Goal: Task Accomplishment & Management: Use online tool/utility

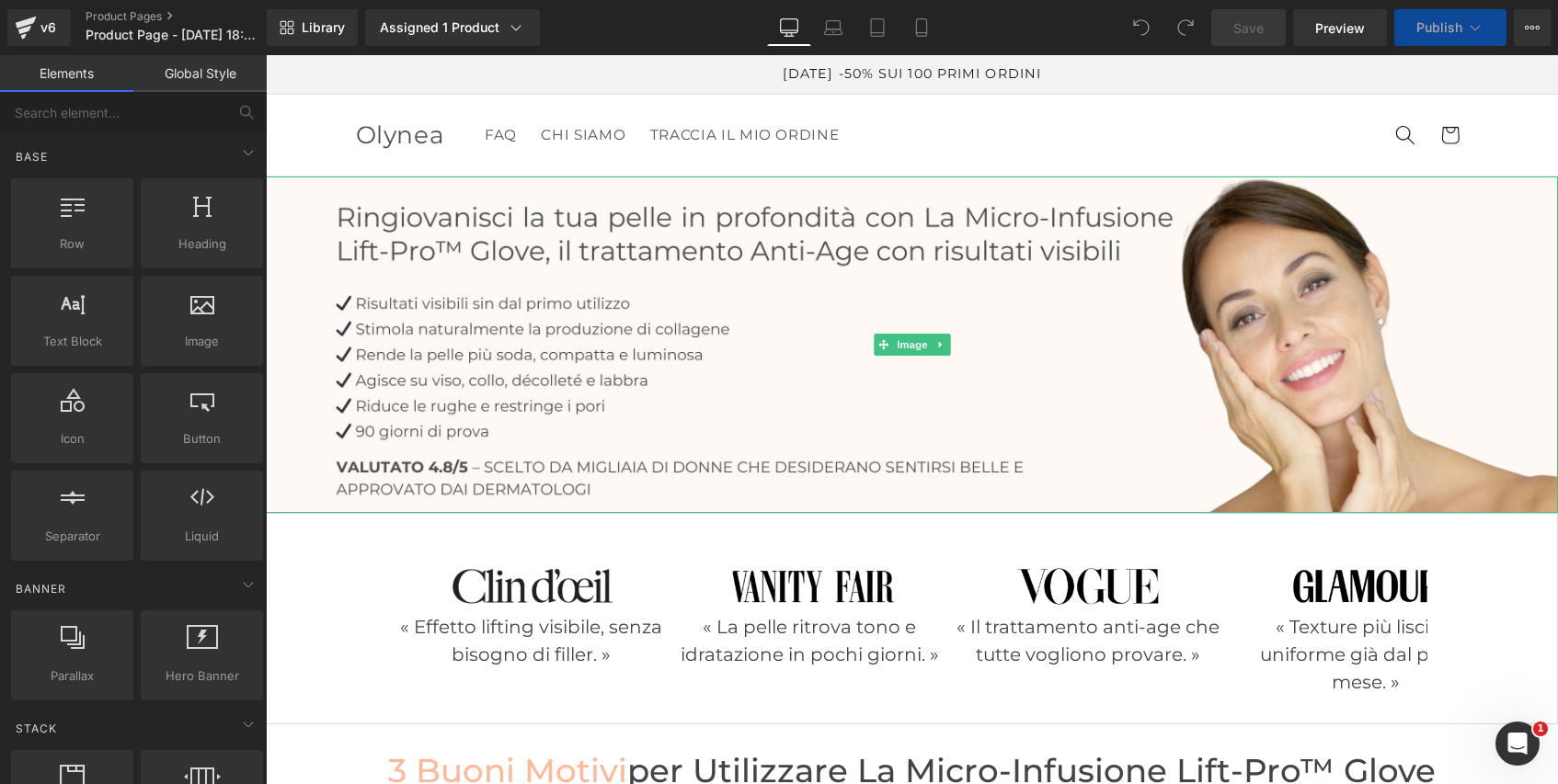
scroll to position [32, 0]
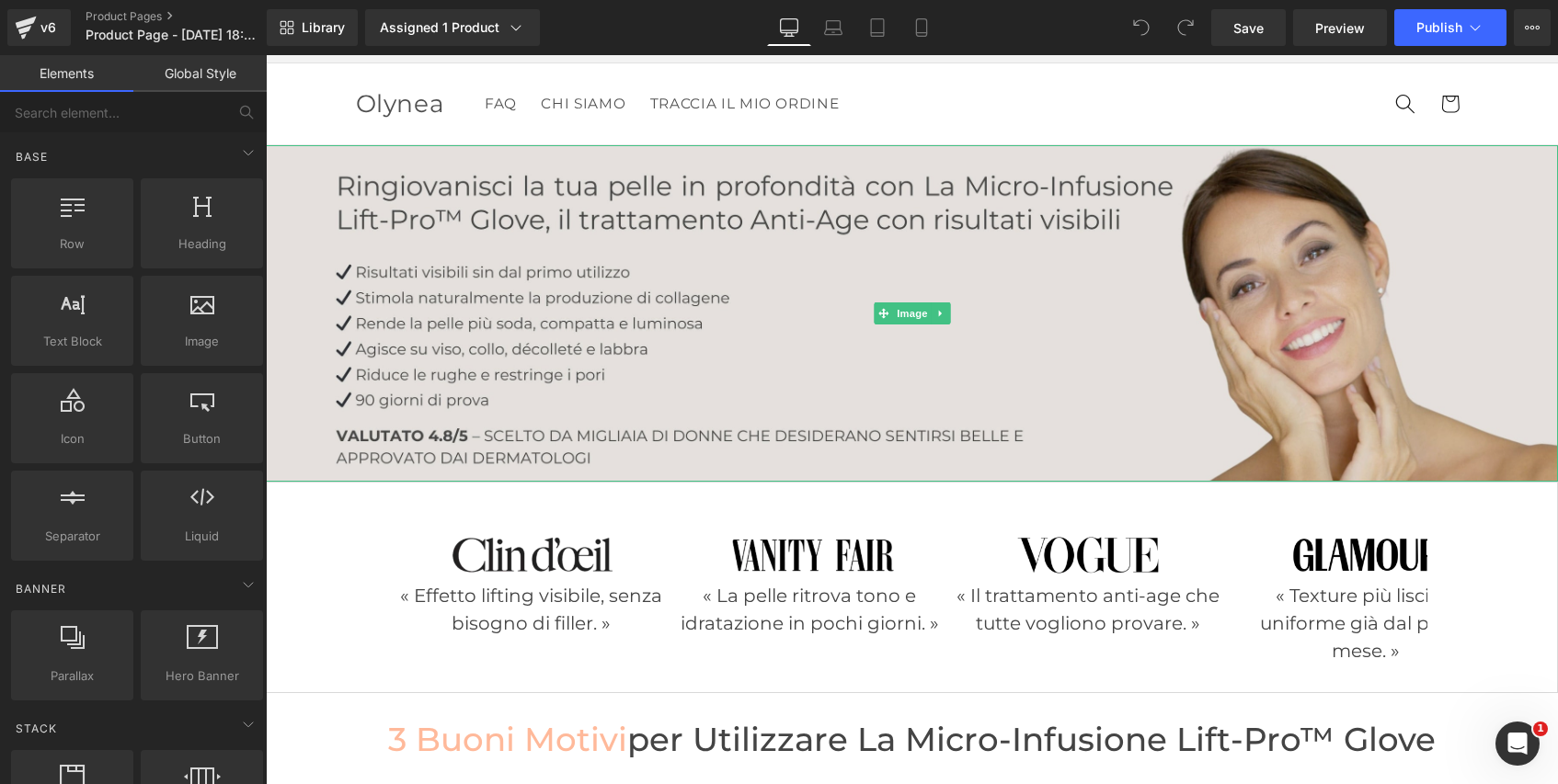
click at [1094, 280] on img at bounding box center [912, 313] width 1292 height 337
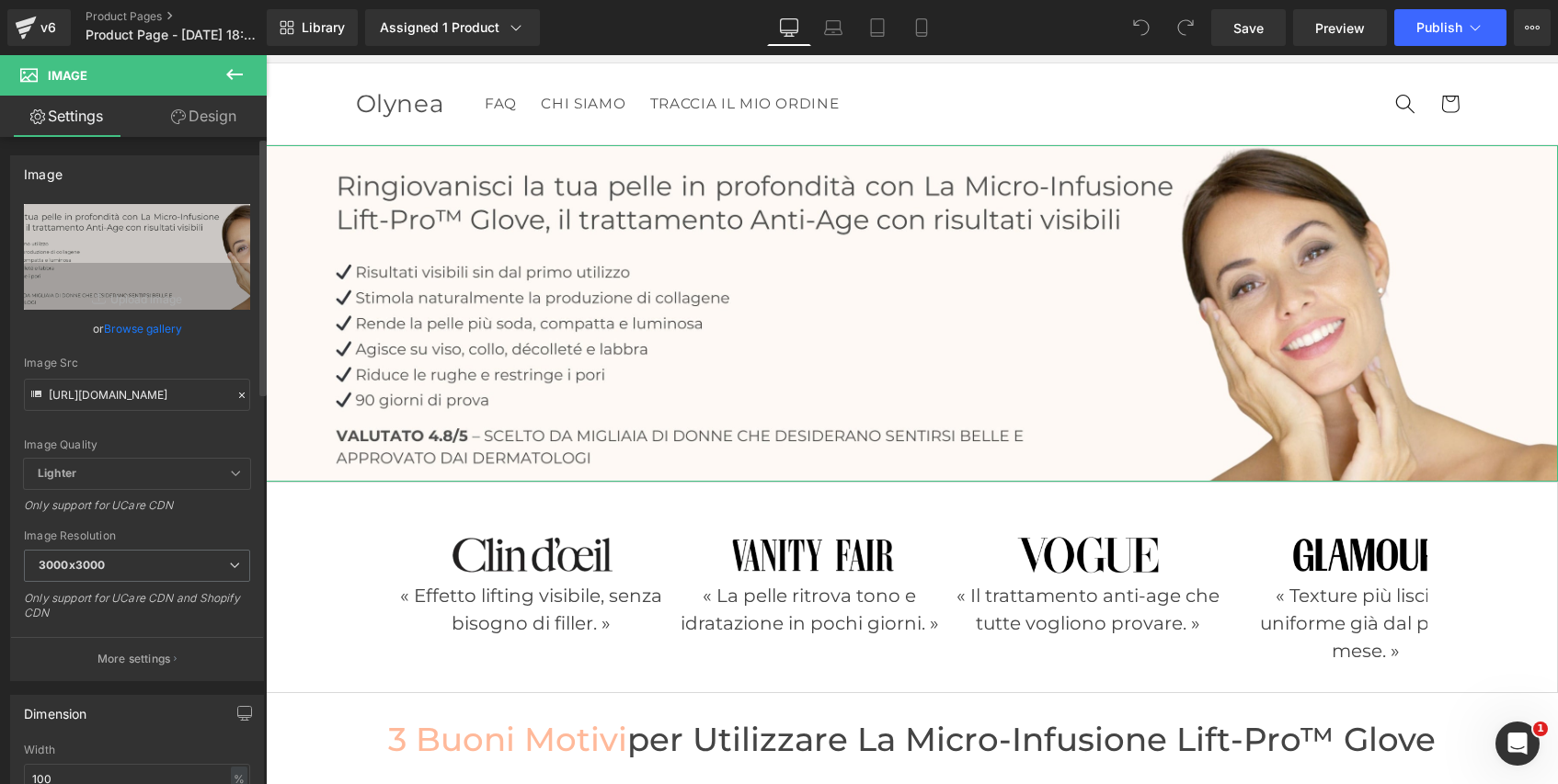
click at [235, 395] on icon at bounding box center [242, 395] width 13 height 13
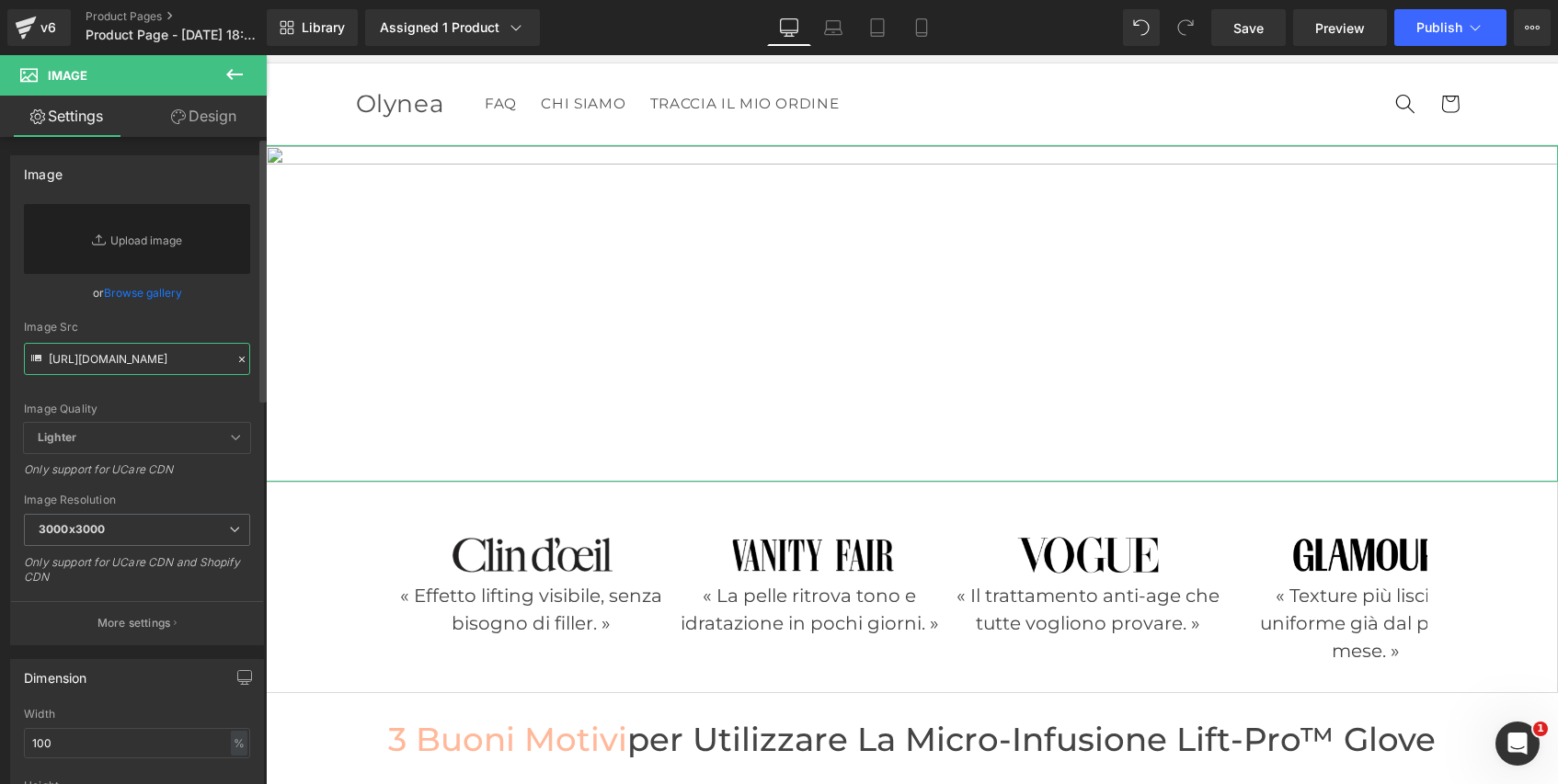
click at [129, 365] on input "https://cdn.shopify.com/s/files/1/0632/9214/5777/files/banniere_pc_micro_infusi…" at bounding box center [137, 359] width 226 height 33
paste input "odifiee_glove.jpg?v=1756119690"
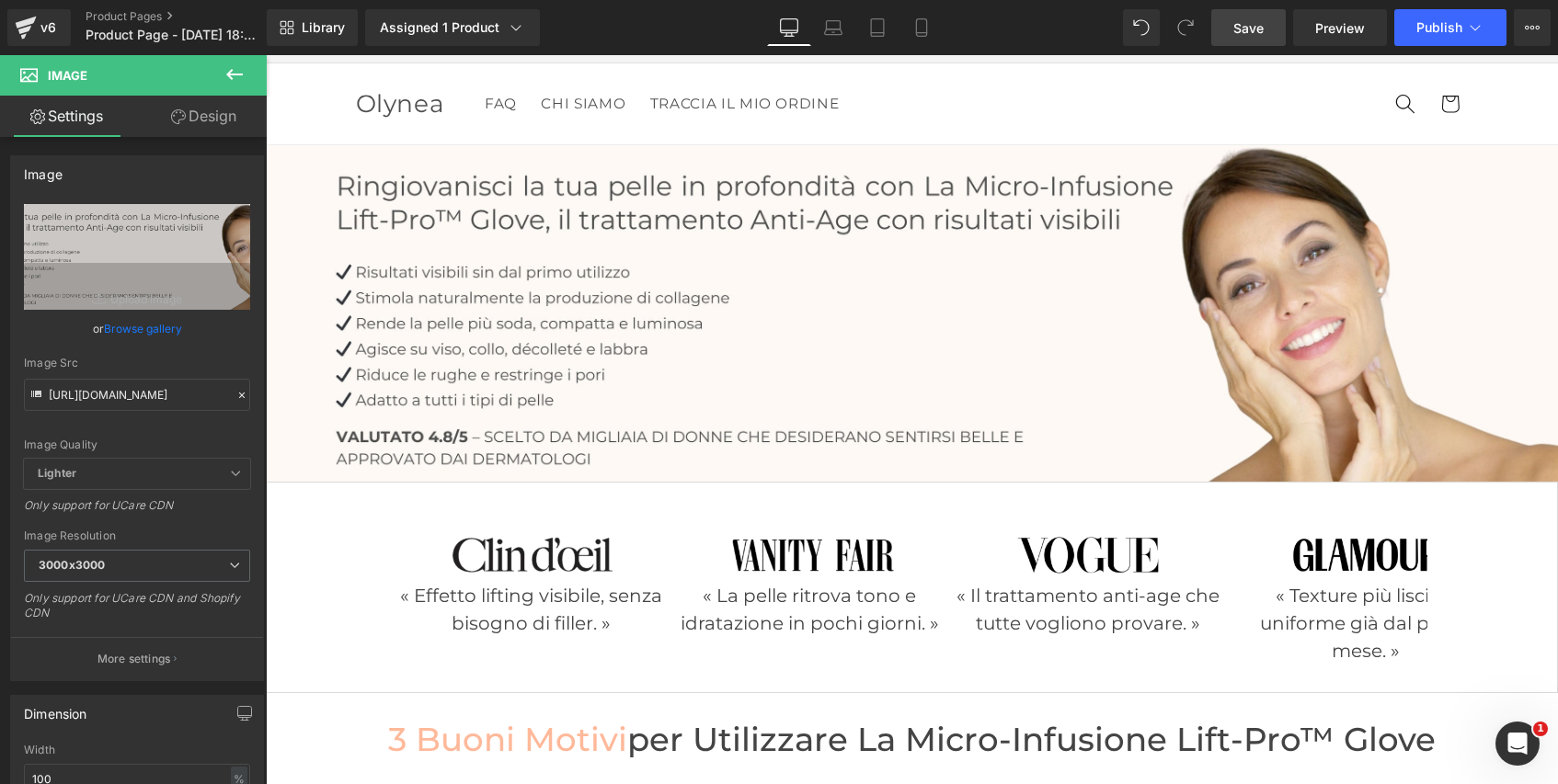
click at [1243, 36] on span "Save" at bounding box center [1248, 28] width 31 height 20
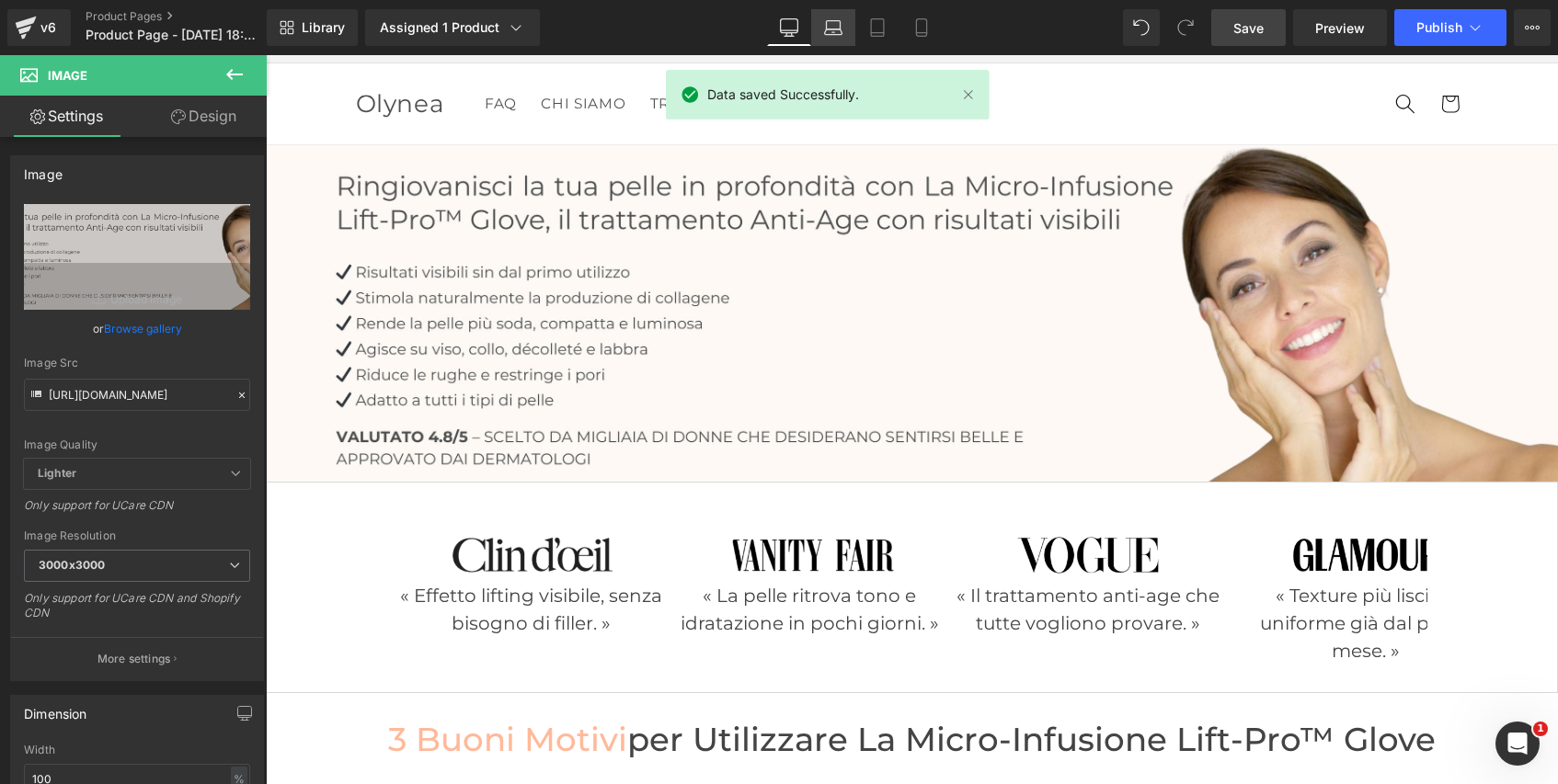
click at [838, 32] on icon at bounding box center [833, 28] width 19 height 19
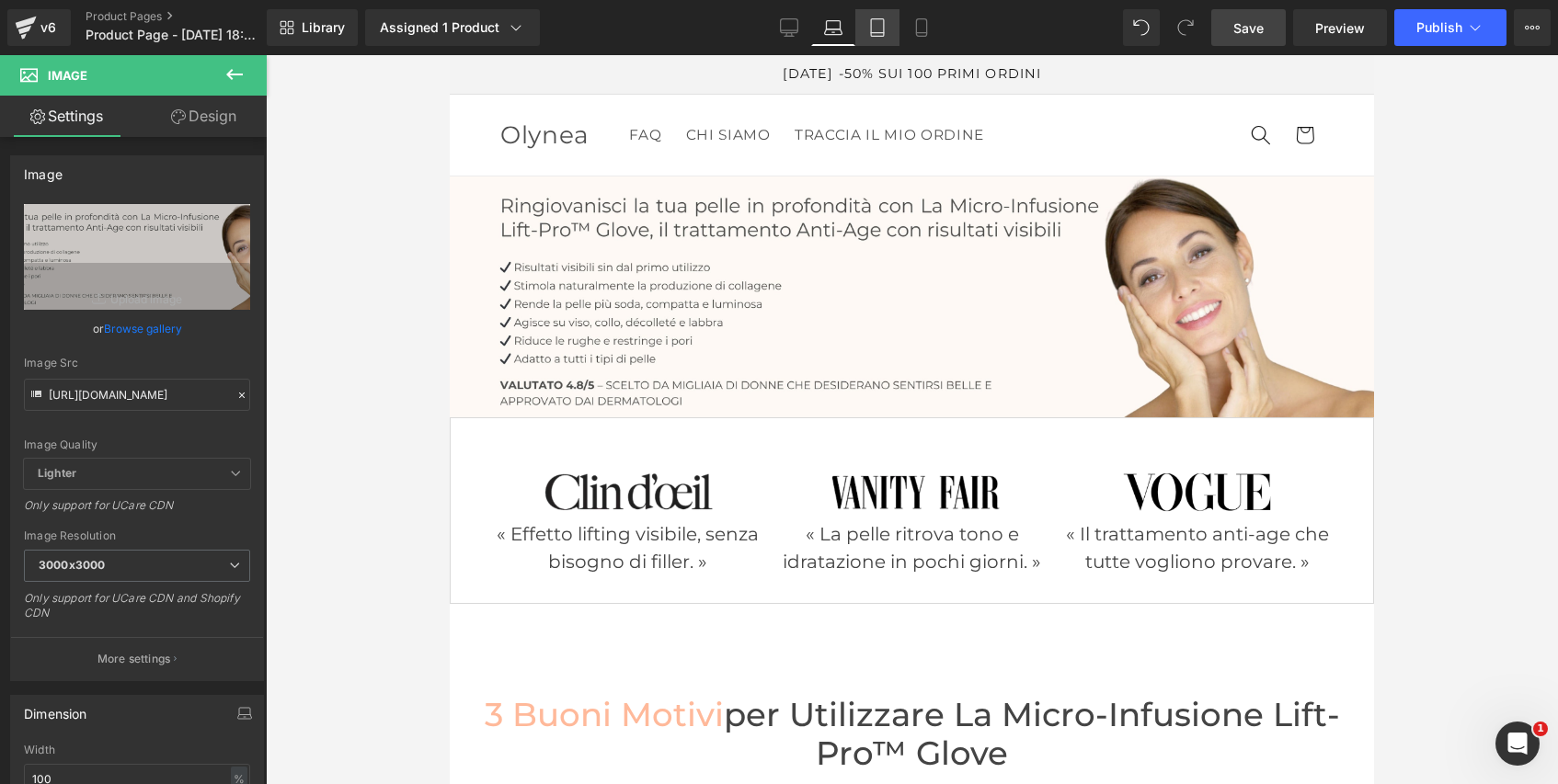
click at [868, 32] on icon at bounding box center [877, 28] width 19 height 19
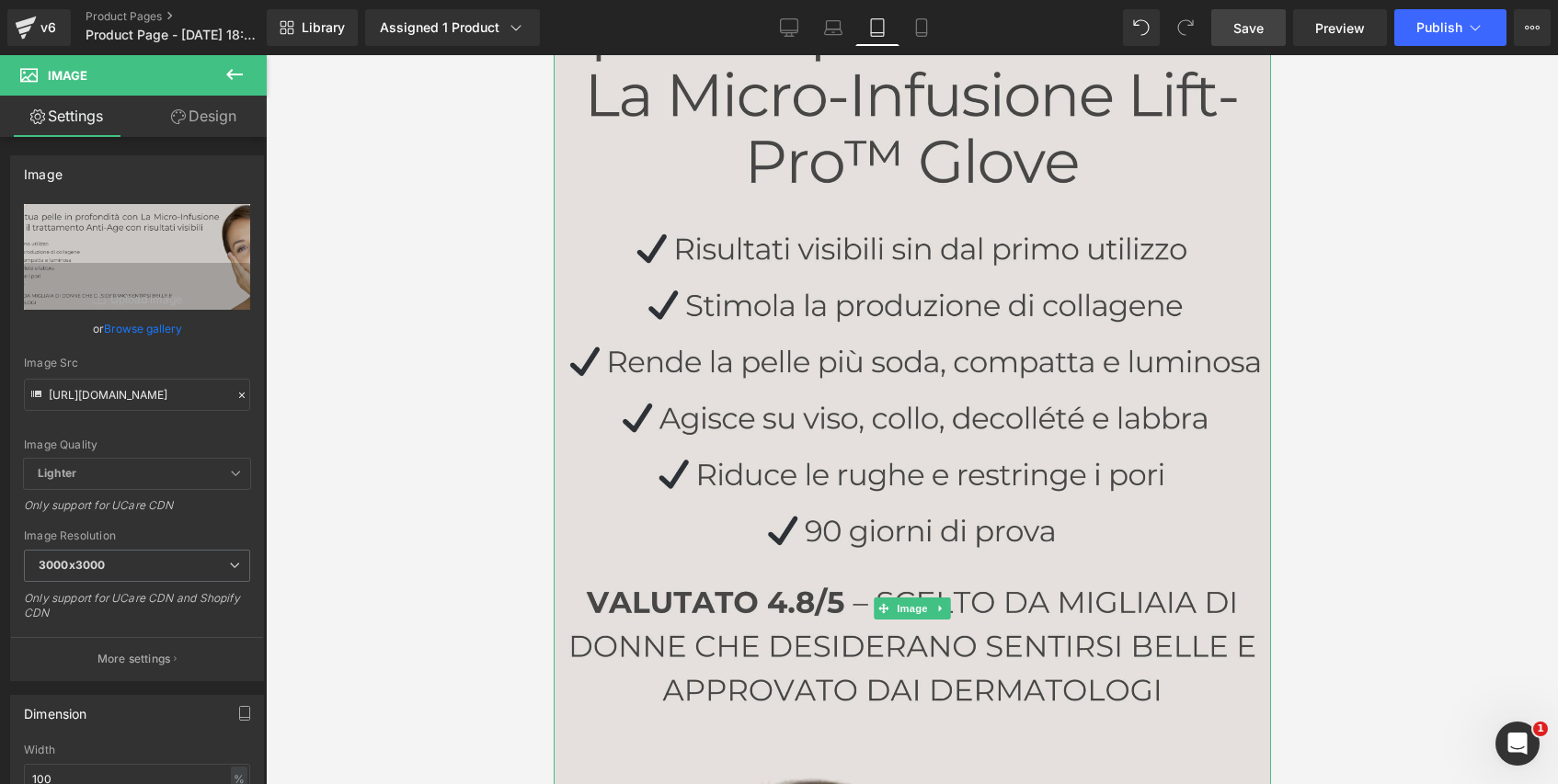
scroll to position [268, 0]
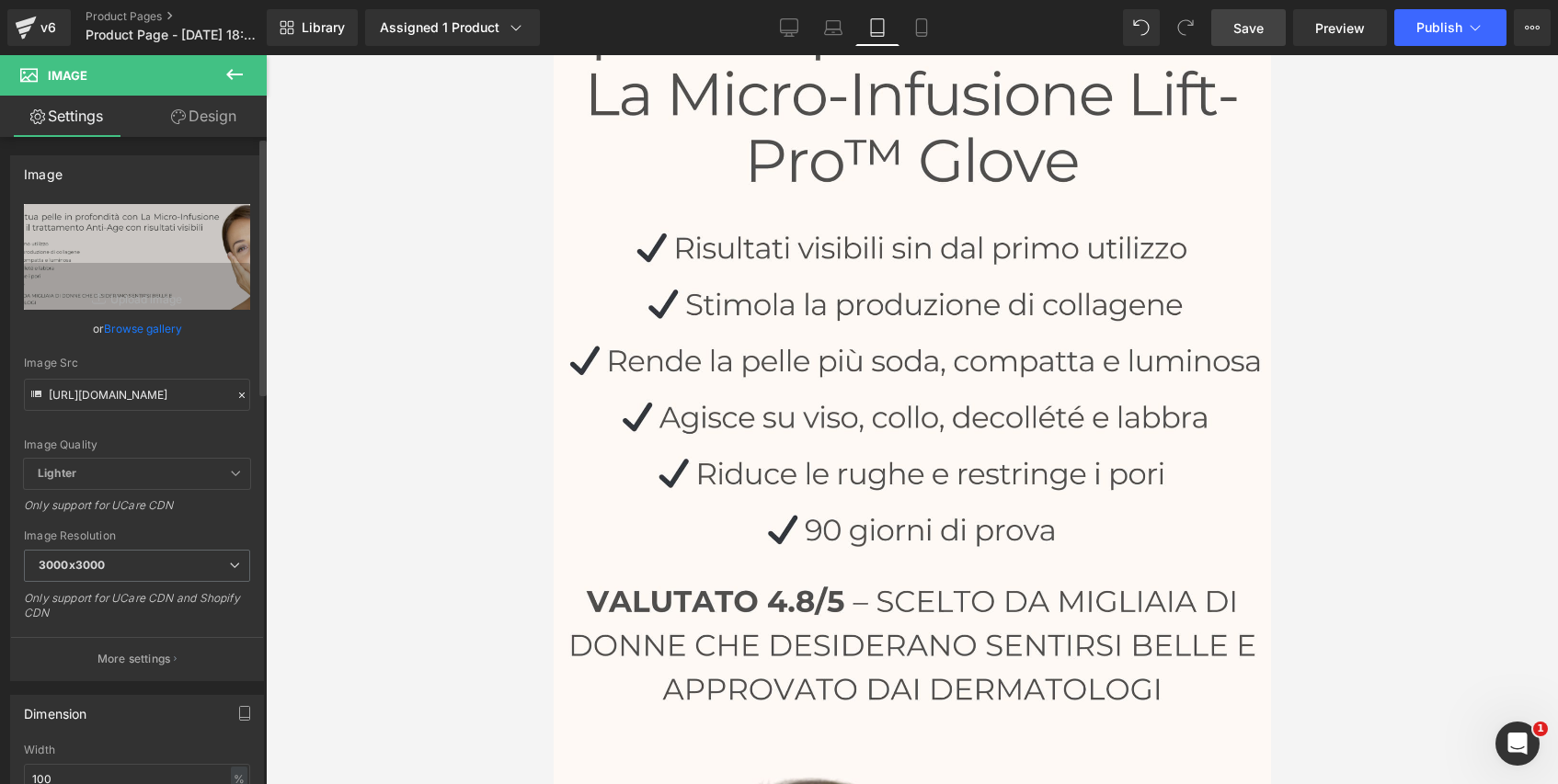
click at [235, 394] on icon at bounding box center [242, 395] width 13 height 13
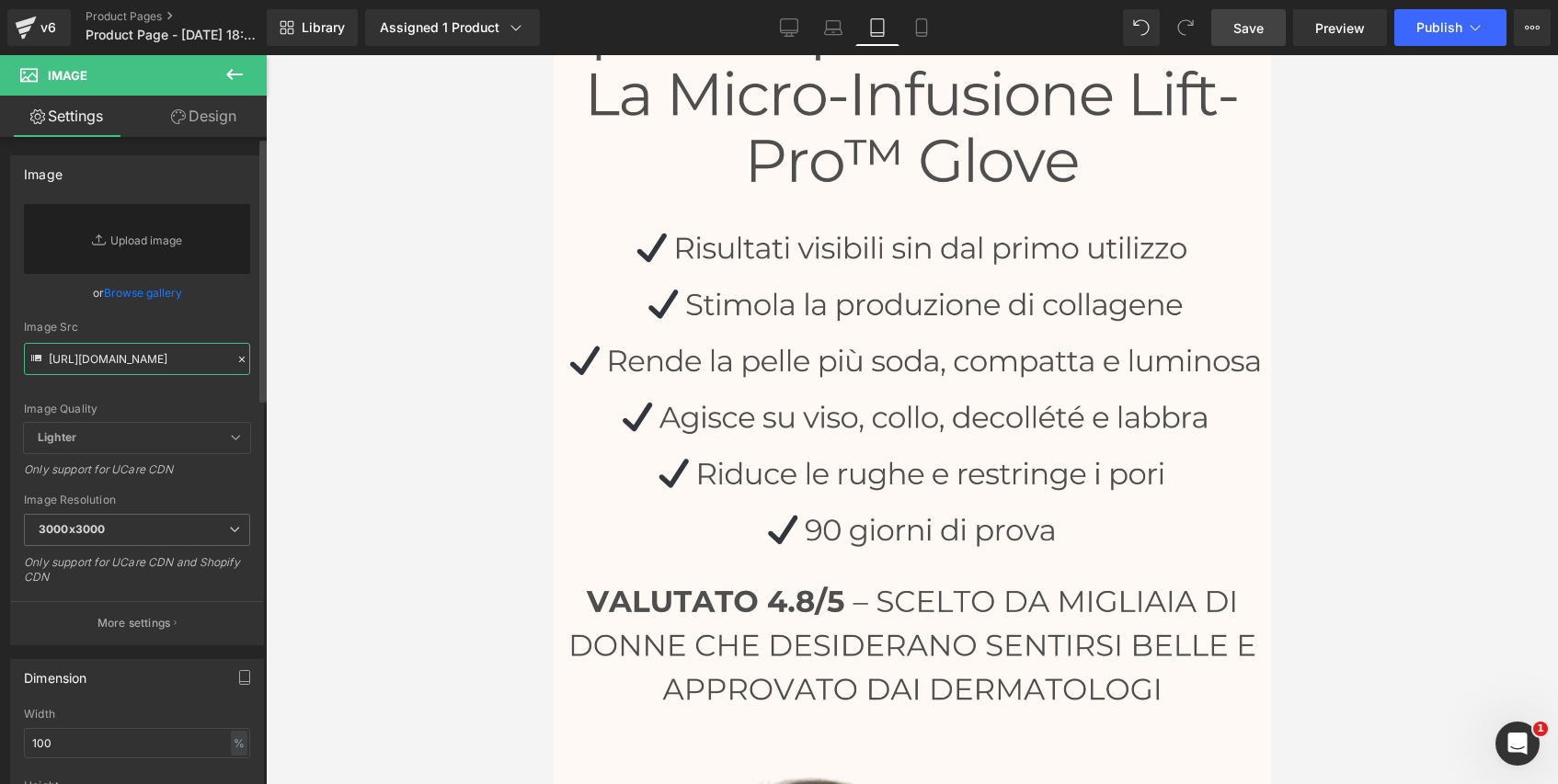
click at [145, 360] on input "https://cdn.shopify.com/s/files/1/0632/9214/5777/files/banniere_pc_modifiee_glo…" at bounding box center [137, 359] width 226 height 33
paste input "mobile_modifiee_glove.jpg?v=1756119693"
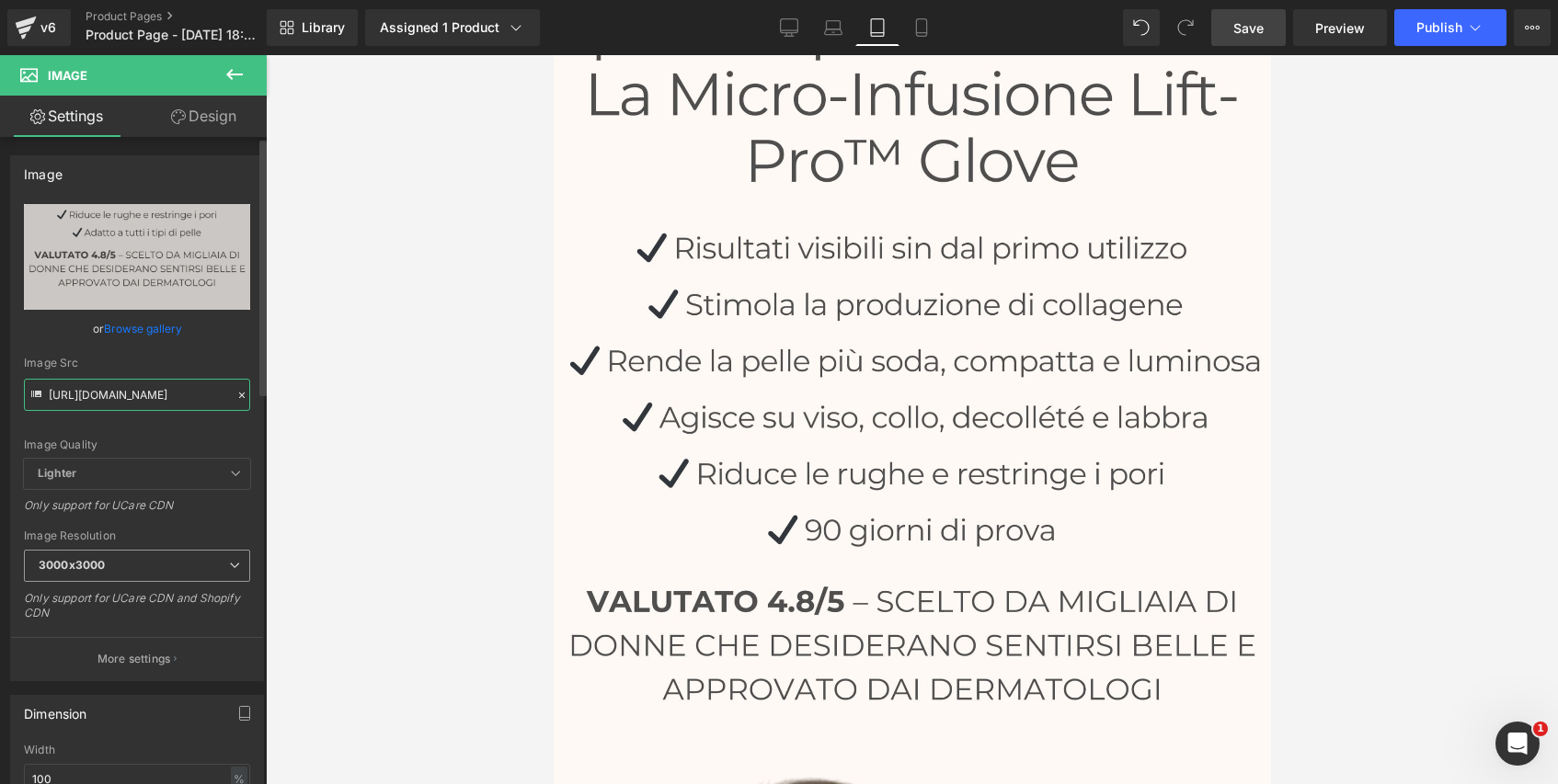
type input "https://cdn.shopify.com/s/files/1/0632/9214/5777/files/banniere_mobile_modifiee…"
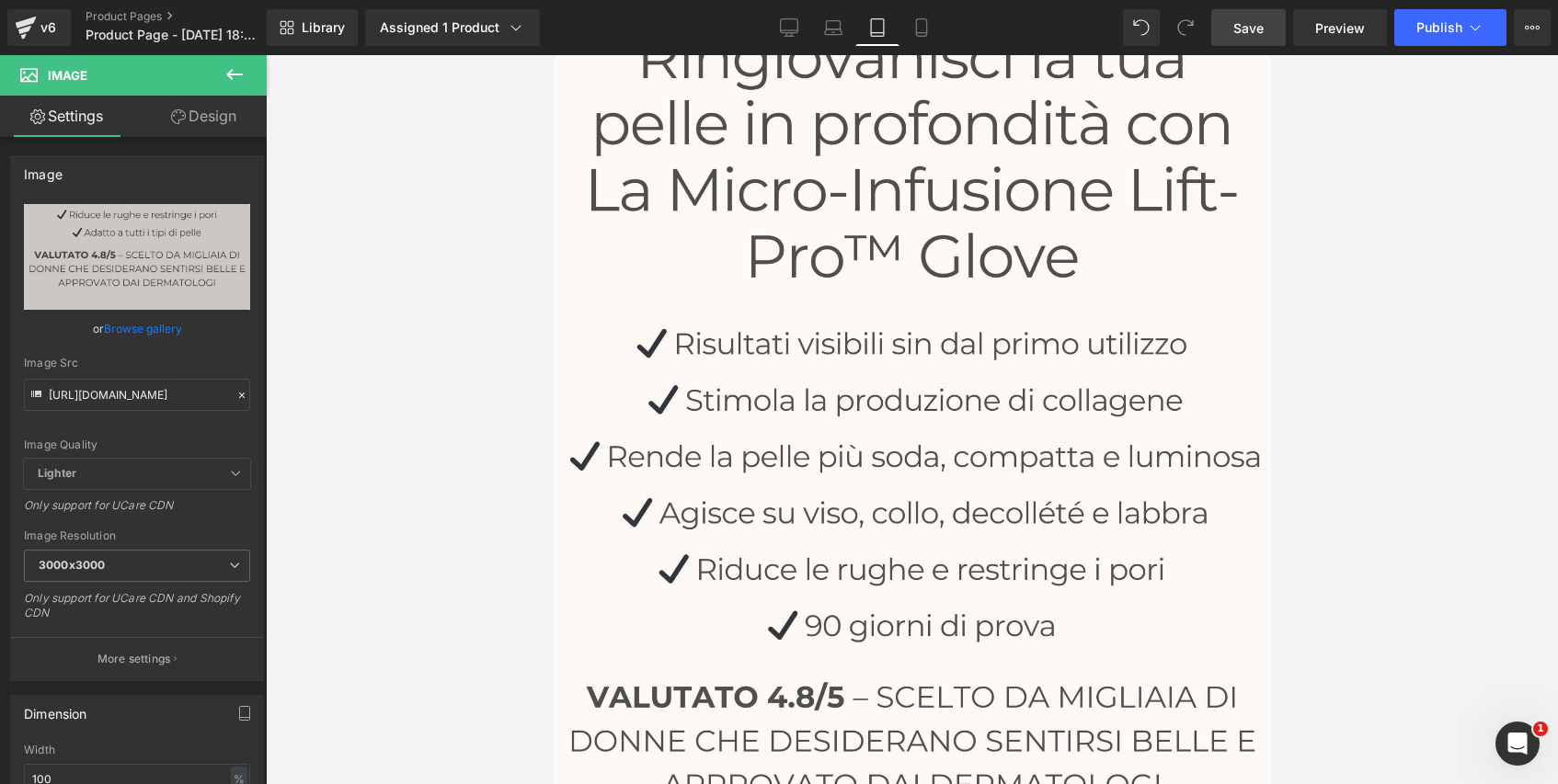
scroll to position [0, 0]
click at [417, 453] on div at bounding box center [912, 419] width 1292 height 729
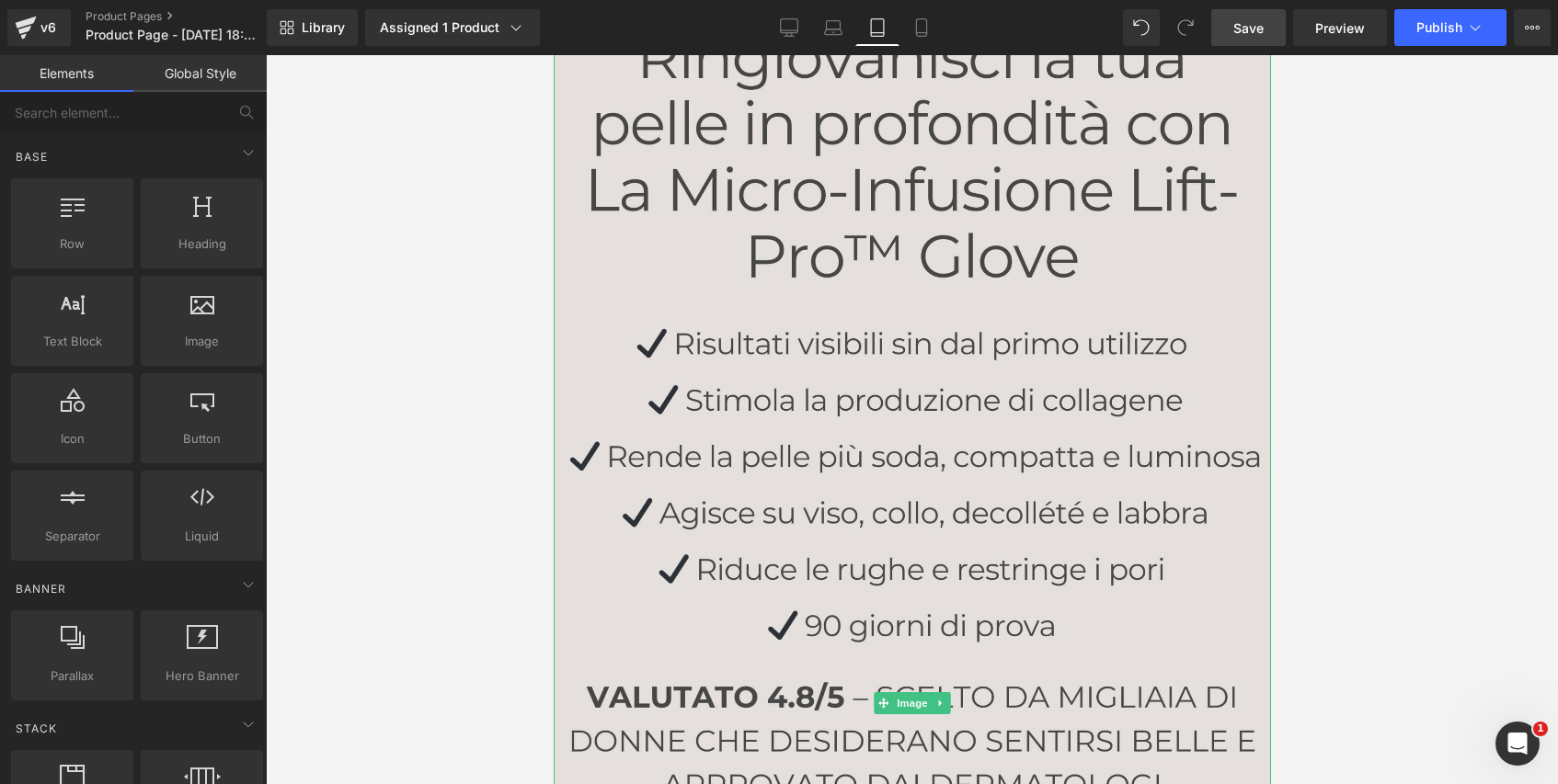
click at [901, 319] on img at bounding box center [911, 703] width 717 height 1434
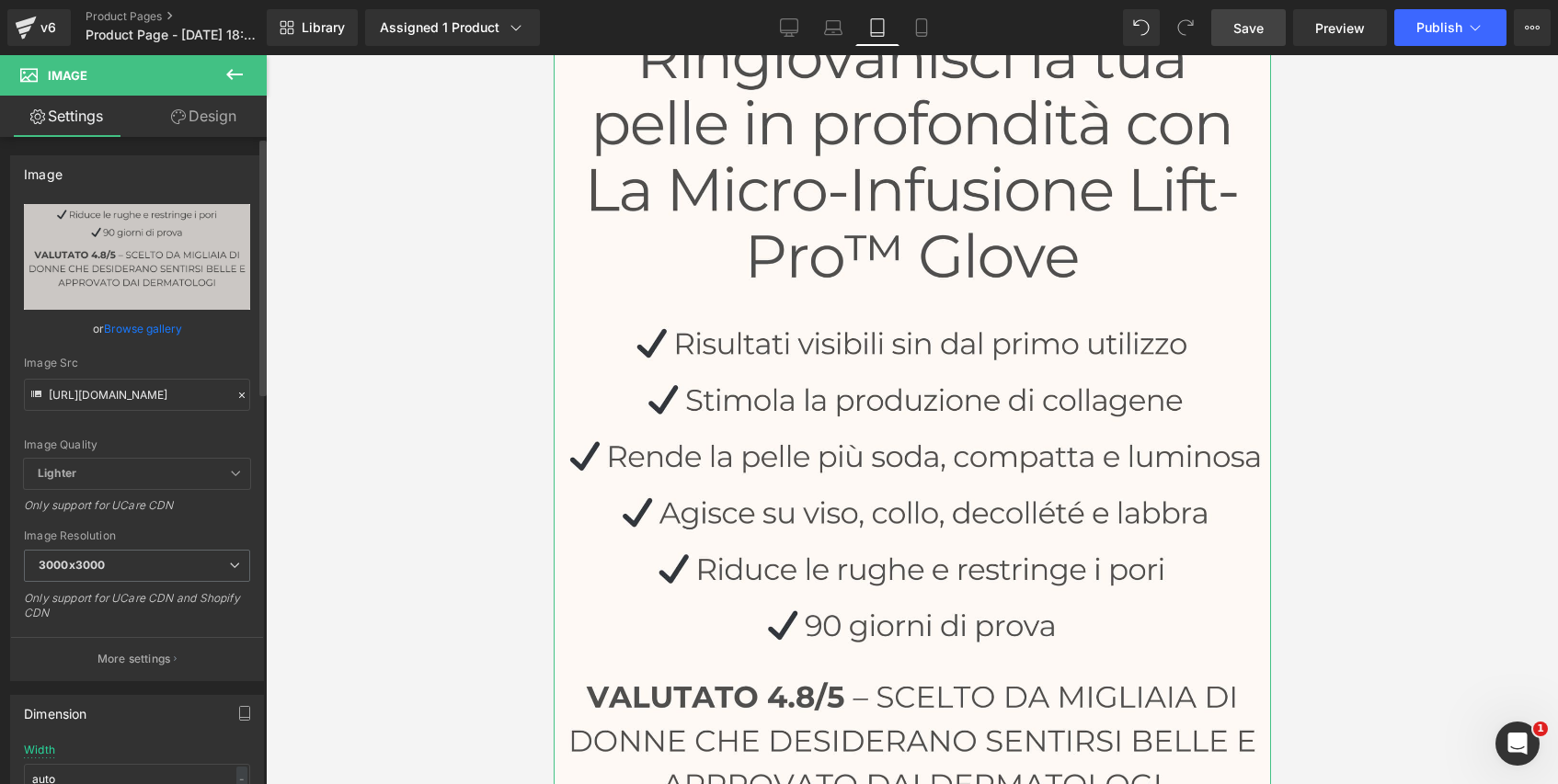
click at [235, 395] on icon at bounding box center [242, 395] width 13 height 13
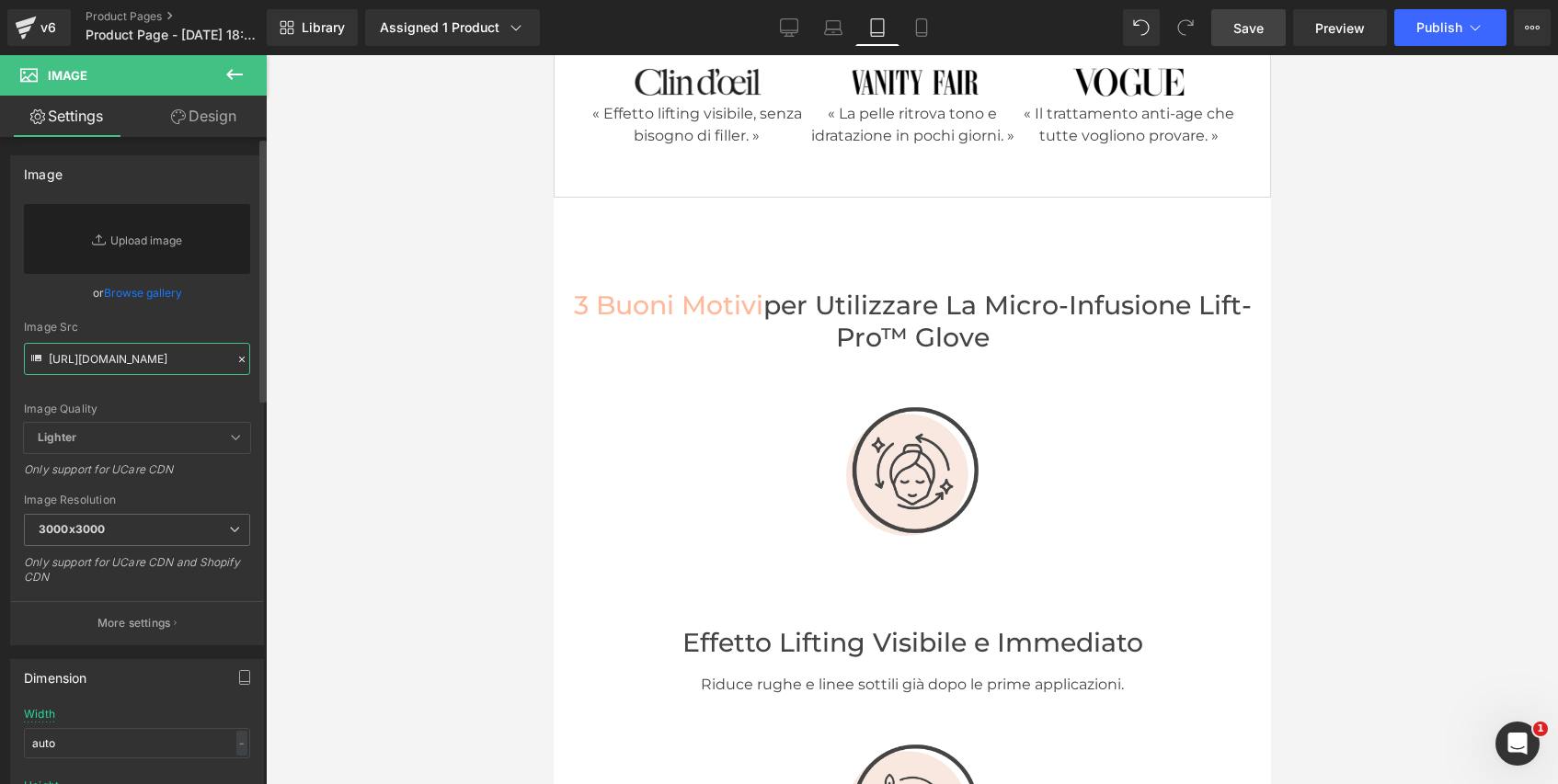
click at [189, 365] on input "https://cdn.shopify.com/s/files/1/0632/9214/5777/files/banniere_mobile_lift_pro…" at bounding box center [137, 359] width 226 height 33
paste input "modifiee_glove.jpg?v=1756119693"
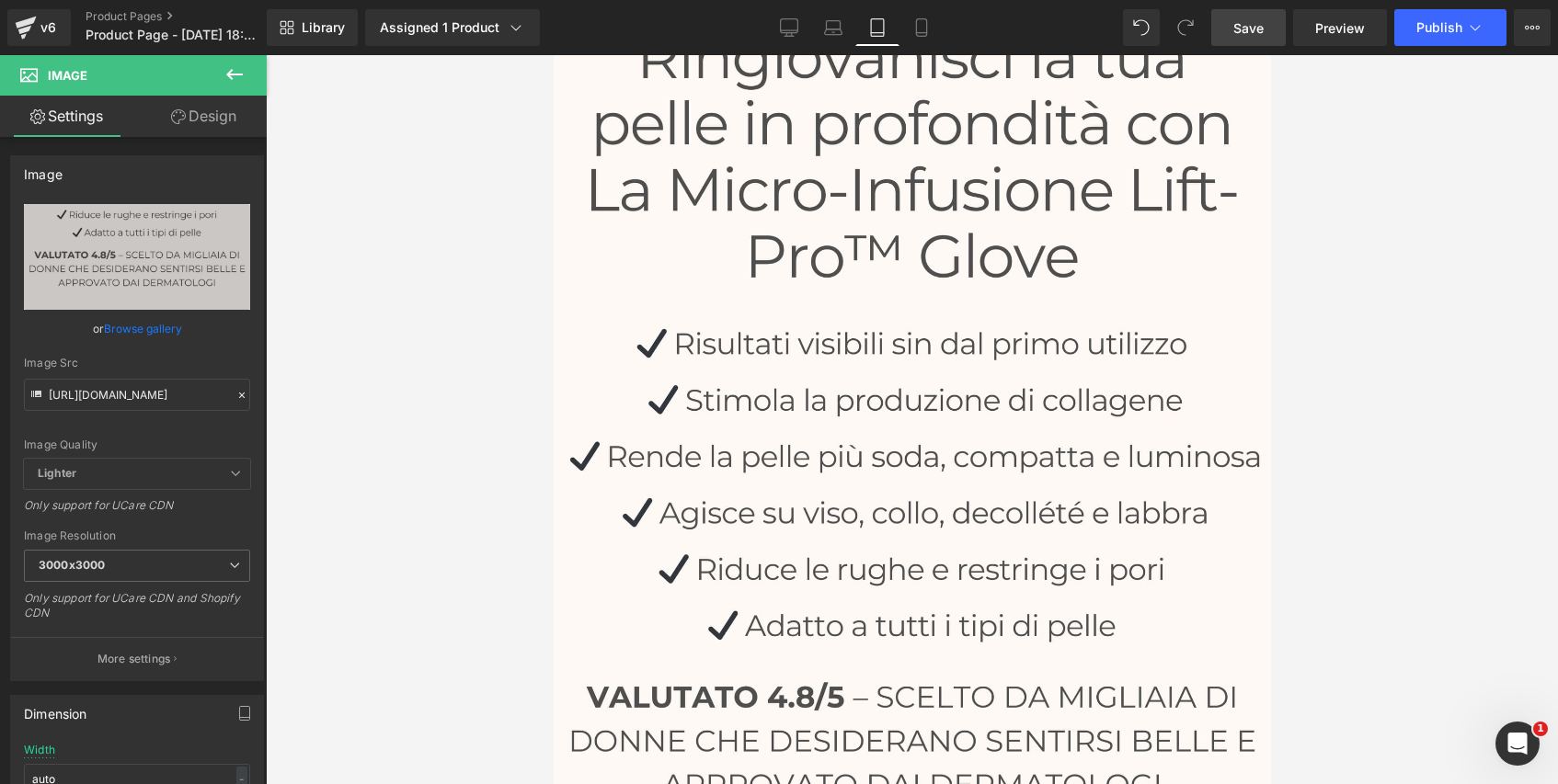
click at [1258, 30] on span "Save" at bounding box center [1248, 28] width 31 height 20
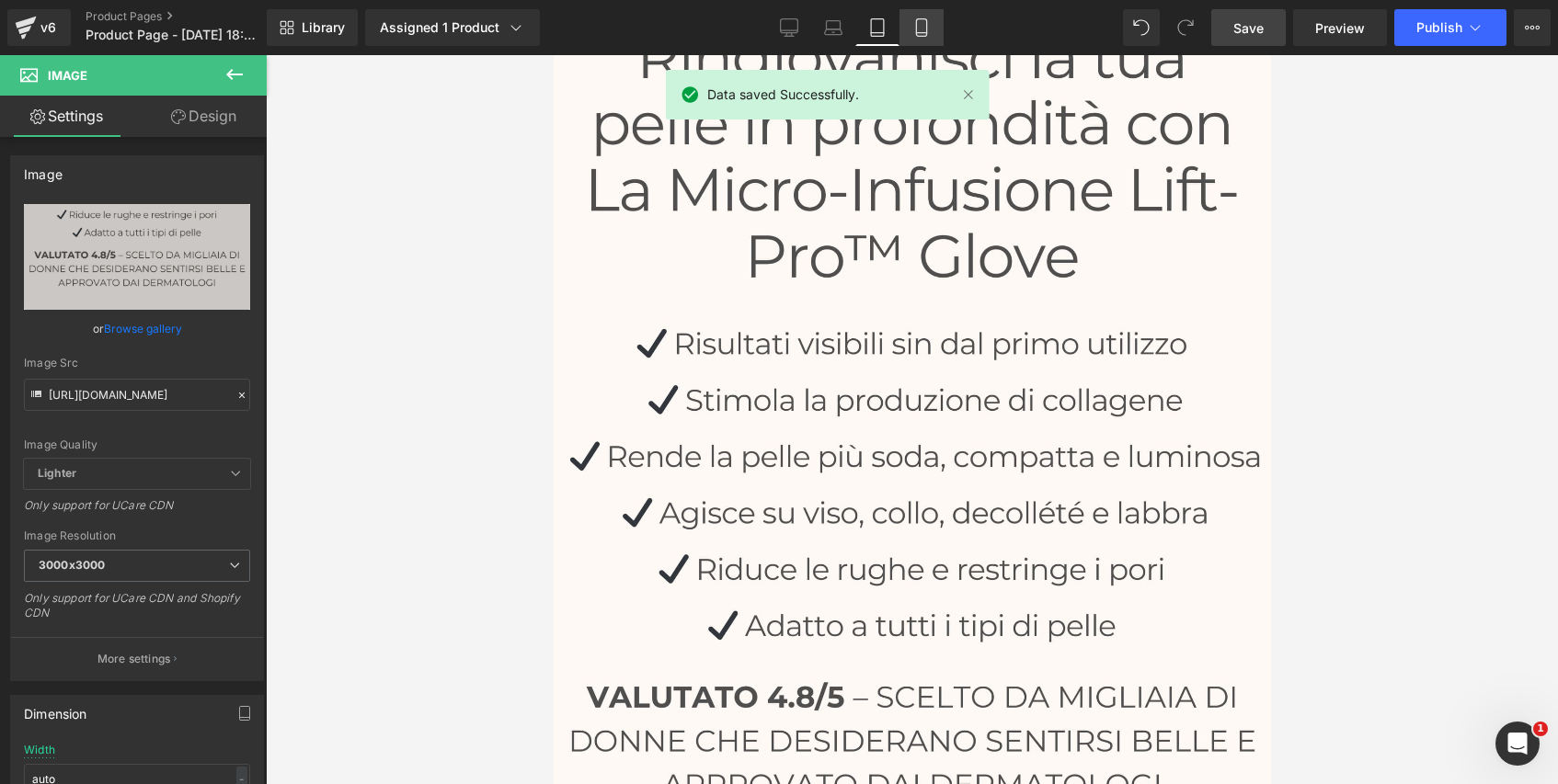
click at [924, 39] on link "Mobile" at bounding box center [921, 28] width 44 height 37
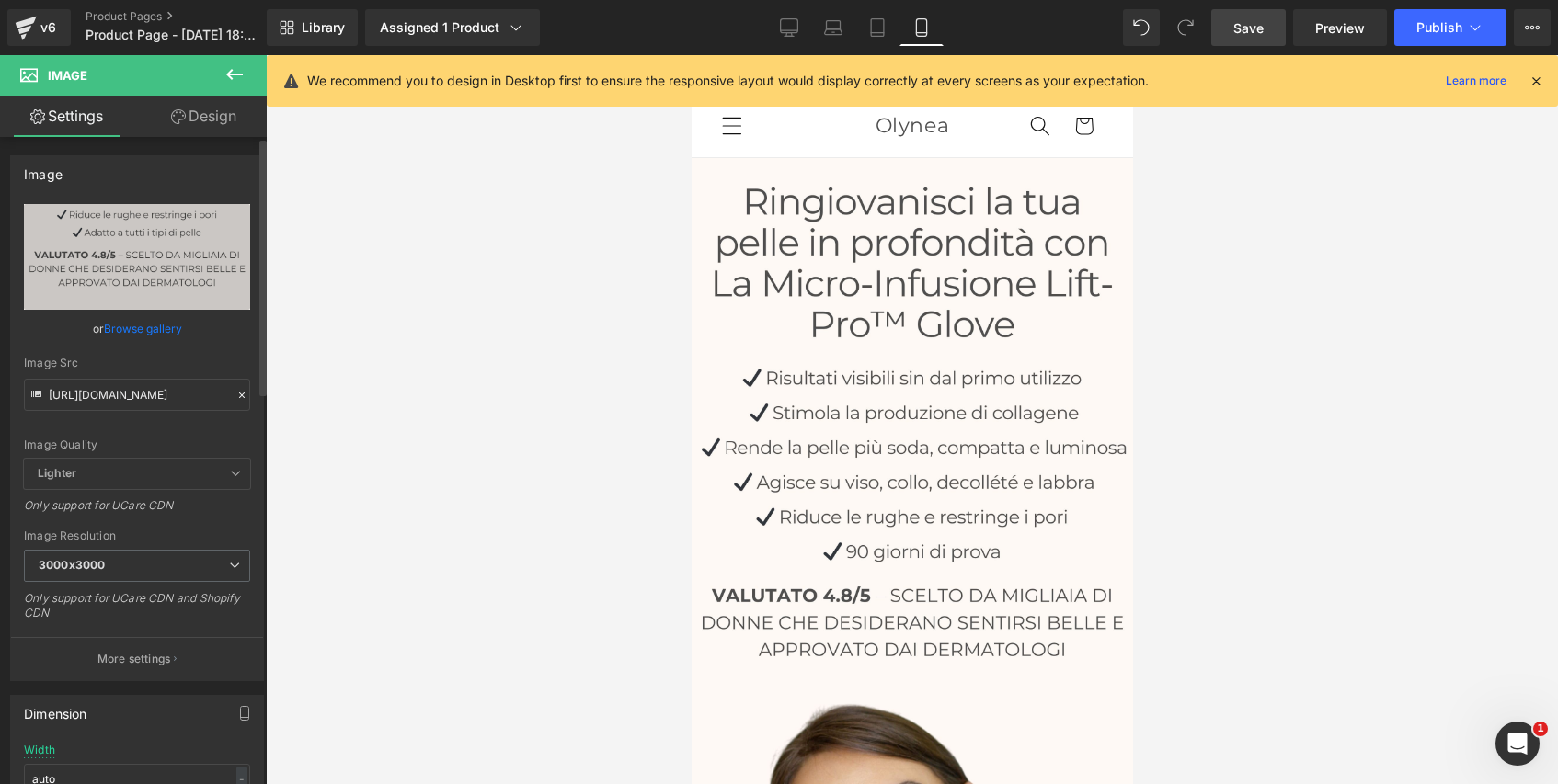
click at [235, 395] on icon at bounding box center [242, 395] width 13 height 13
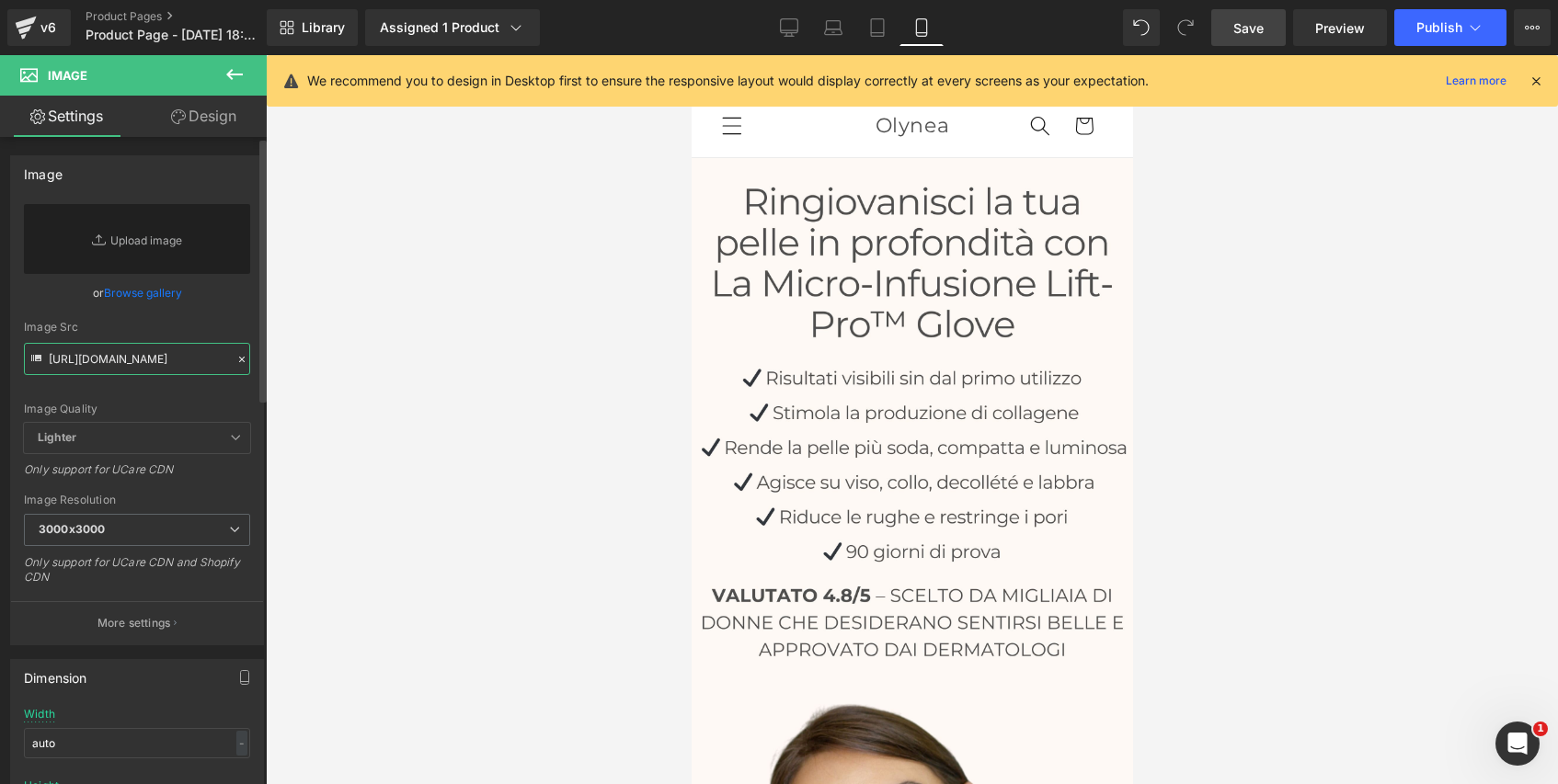
click at [170, 358] on input "https://cdn.shopify.com/s/files/1/0632/9214/5777/files/banniere_mobile_modifiee…" at bounding box center [137, 359] width 226 height 33
paste input "text"
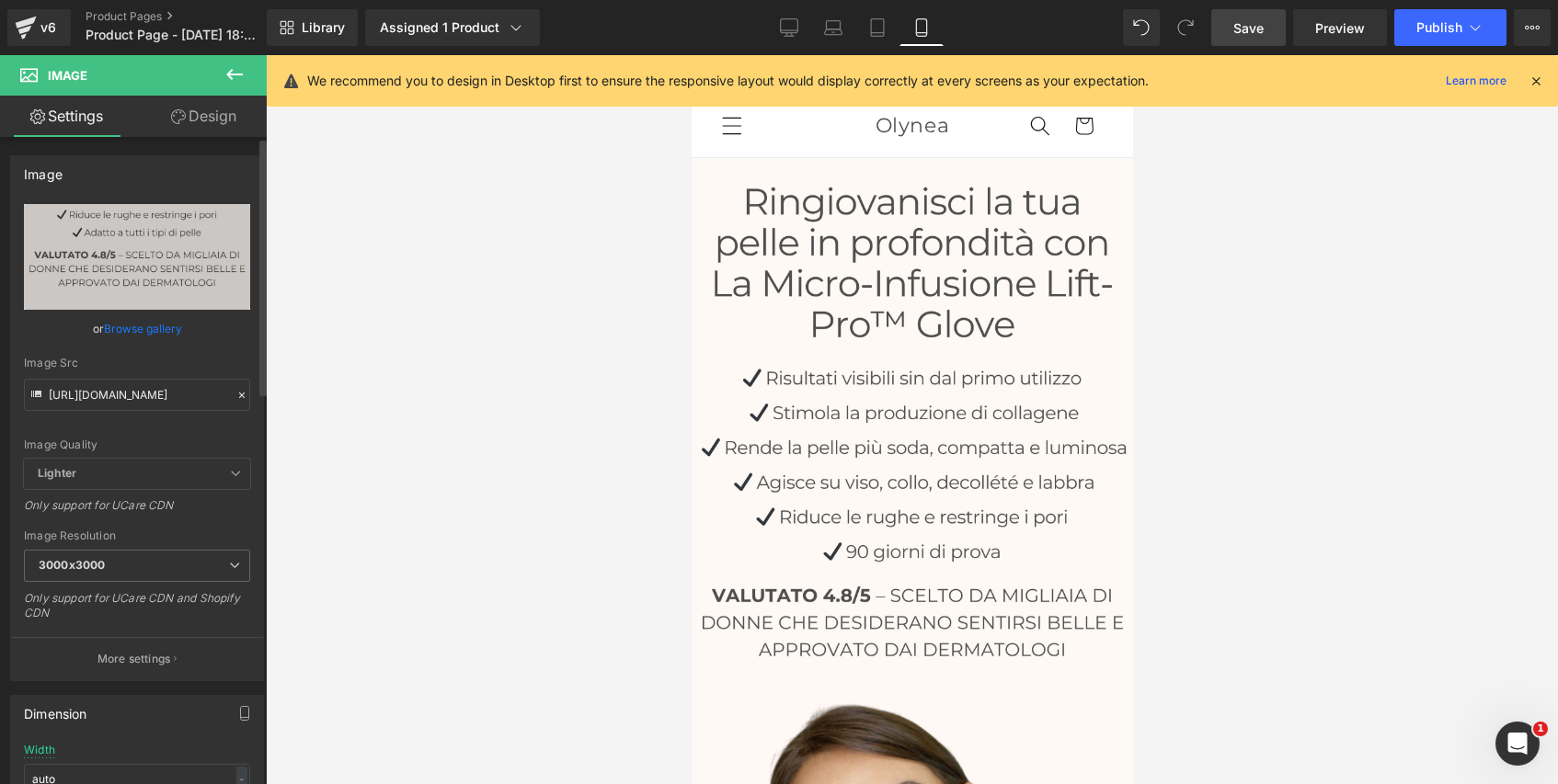
click at [235, 392] on icon at bounding box center [242, 395] width 13 height 13
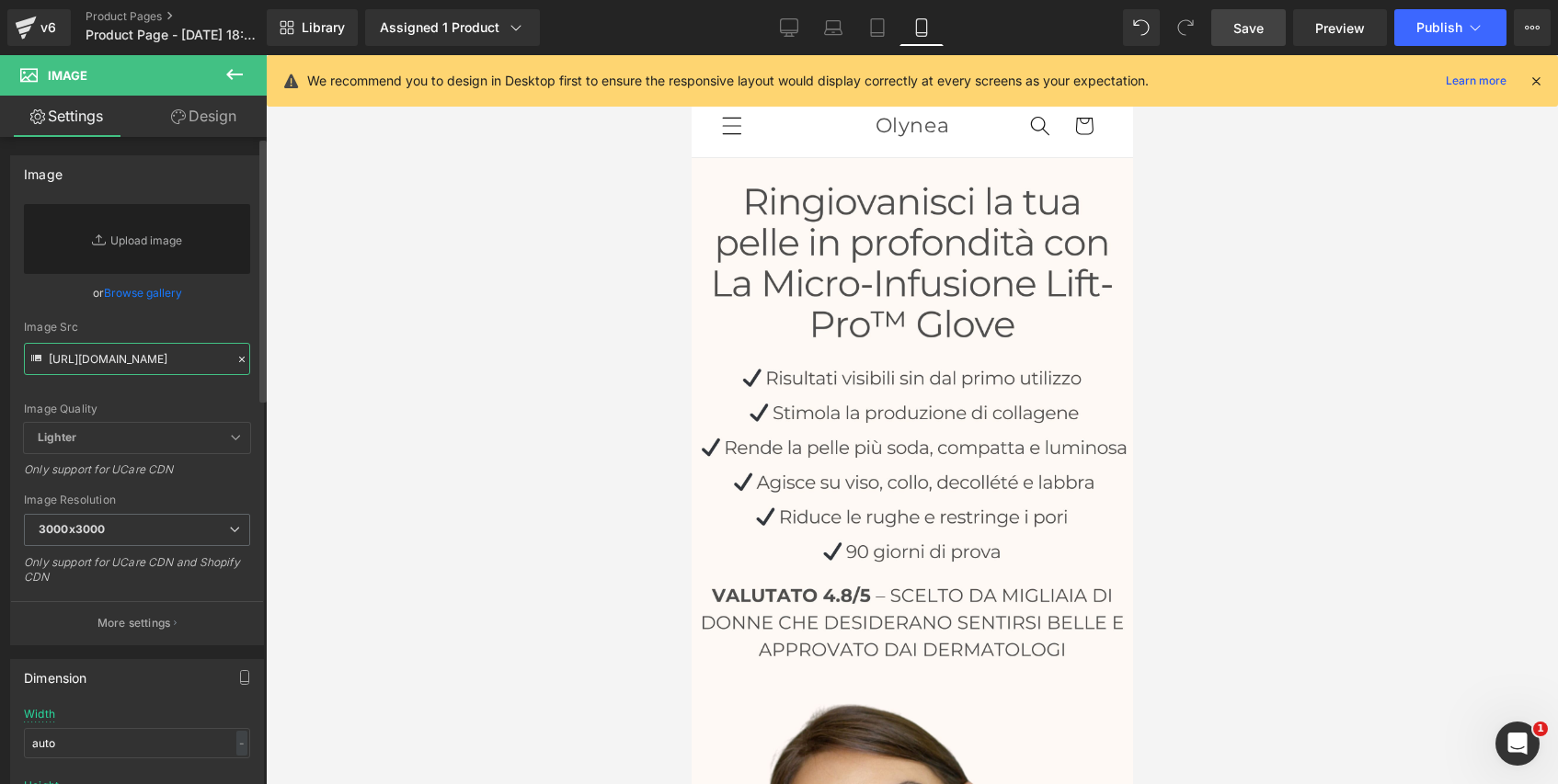
click at [180, 355] on input "https://cdn.shopify.com/s/files/1/0632/9214/5777/files/banniere_mobile_modifiee…" at bounding box center [137, 359] width 226 height 33
paste input "text"
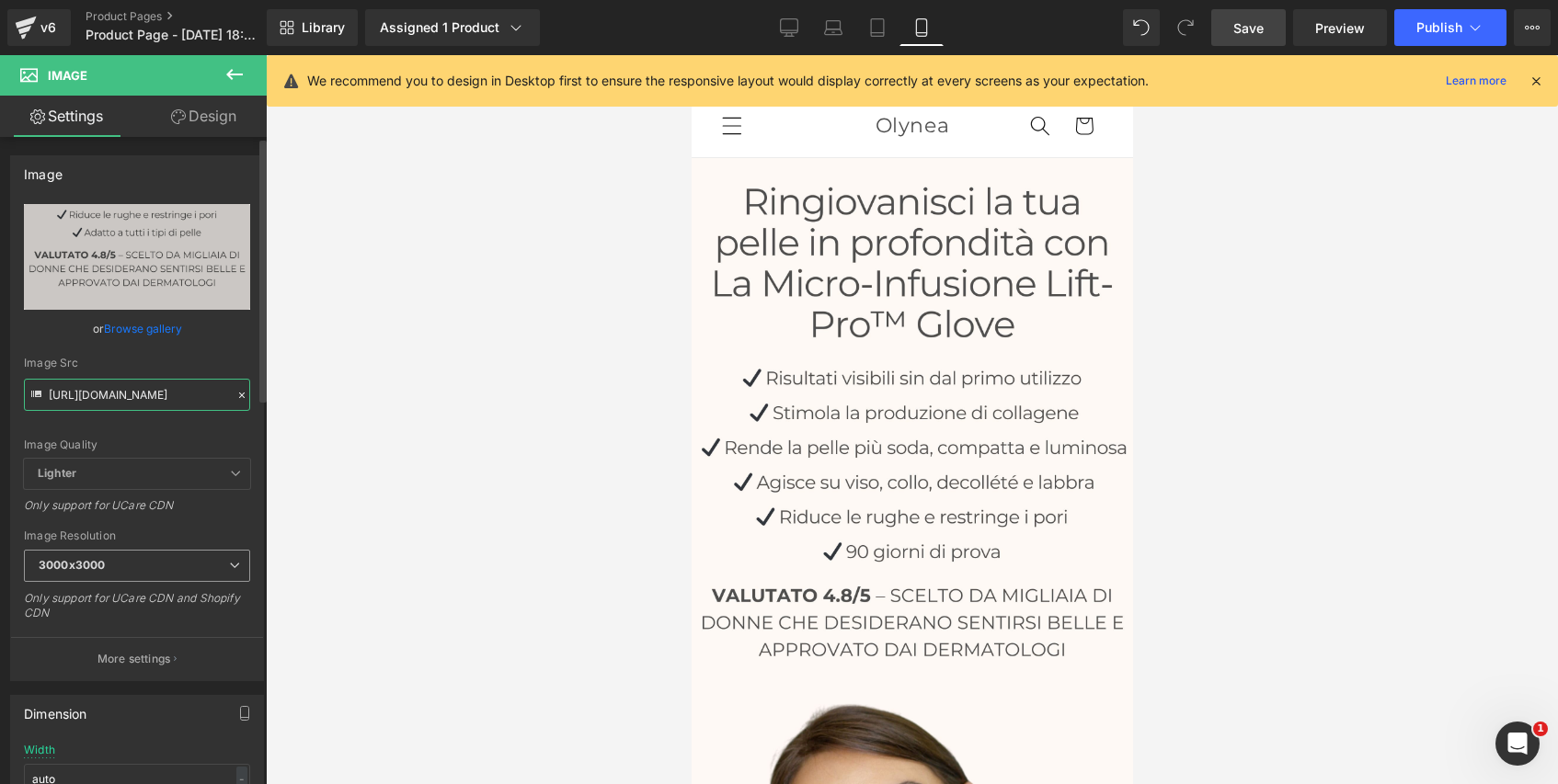
type input "https://cdn.shopify.com/s/files/1/0632/9214/5777/files/banniere_mobile_modifiee…"
click at [393, 406] on div at bounding box center [912, 419] width 1292 height 729
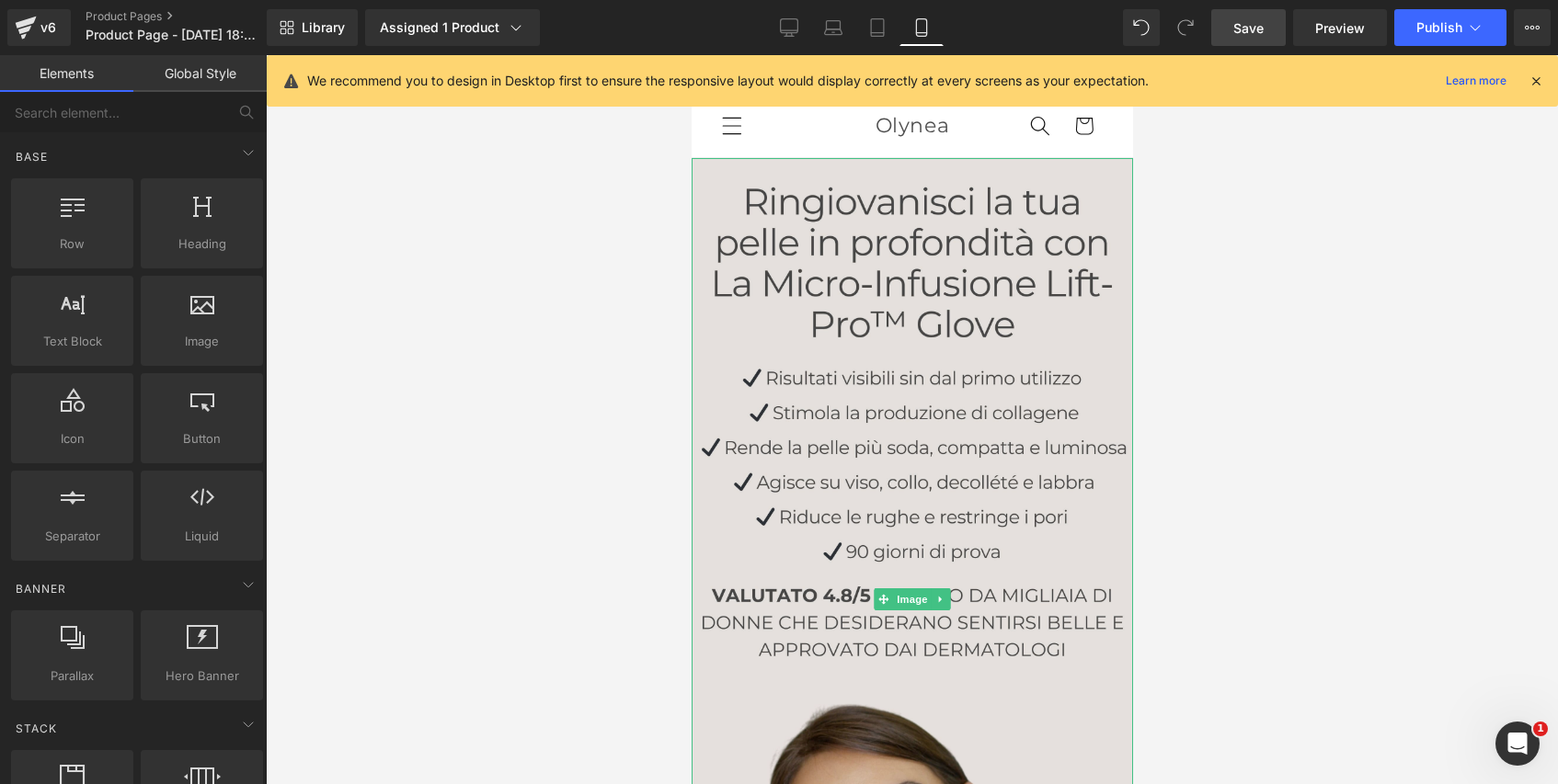
click at [774, 325] on img at bounding box center [911, 599] width 442 height 883
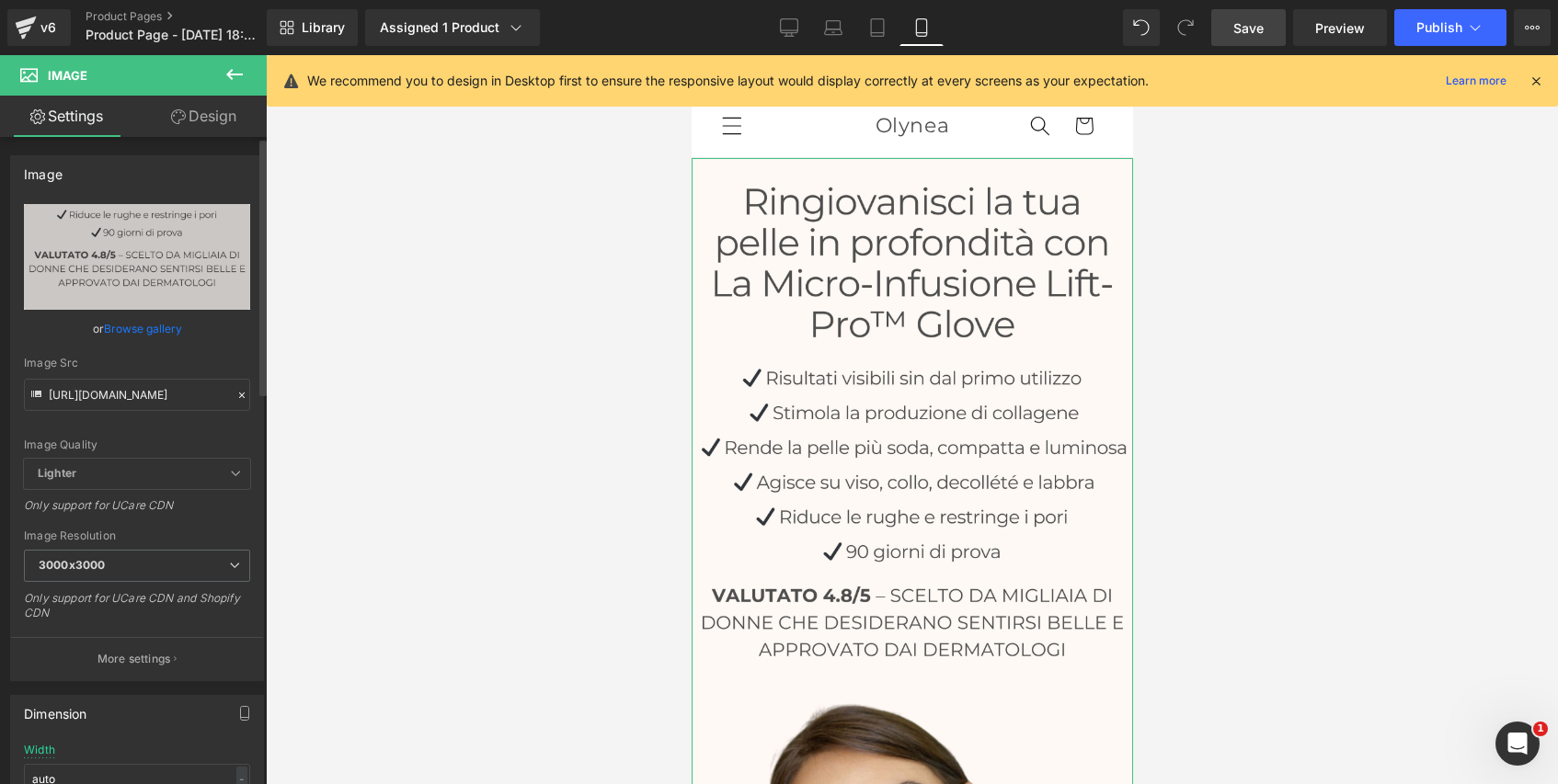
click at [235, 394] on icon at bounding box center [242, 395] width 13 height 13
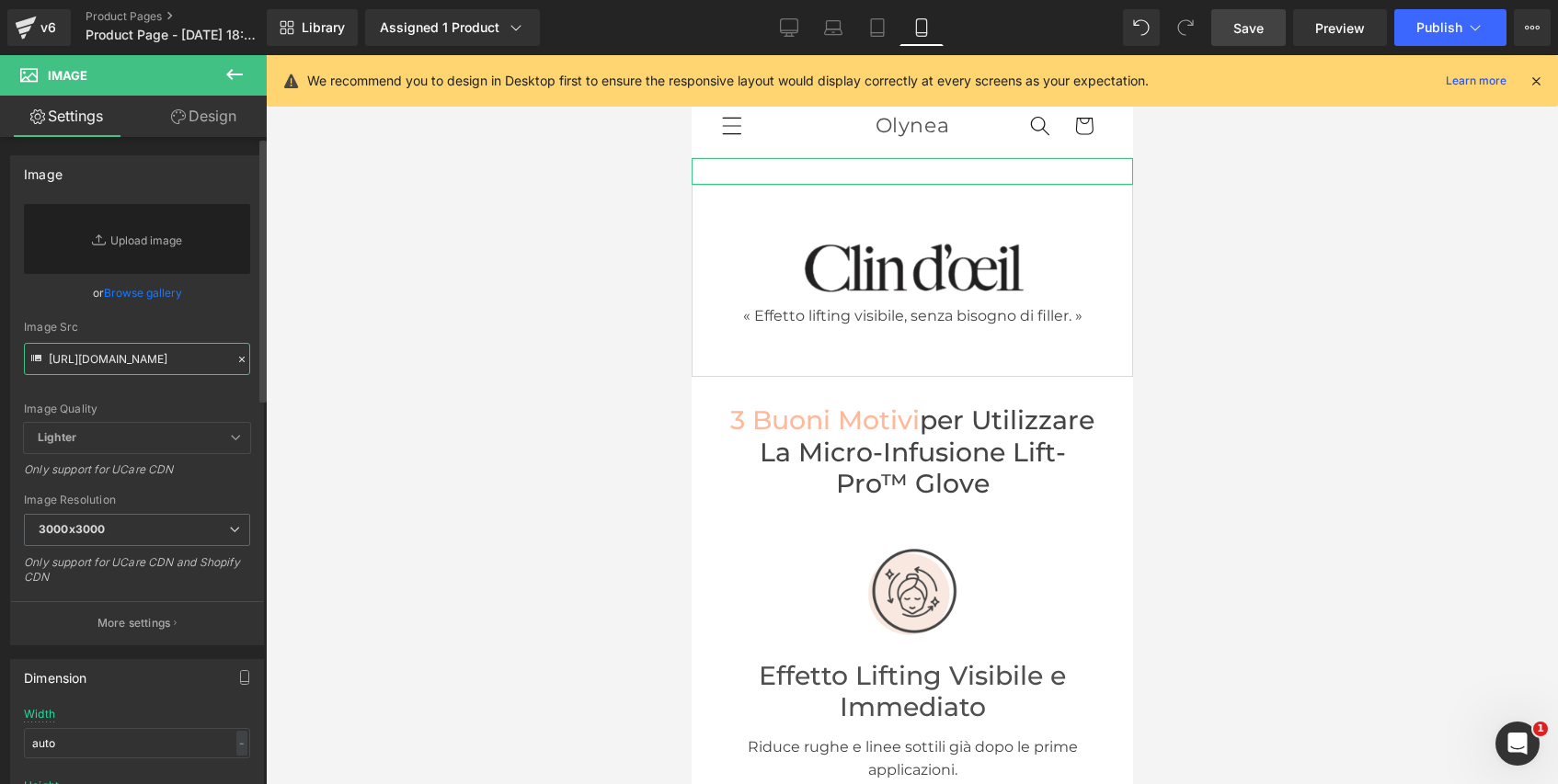
click at [185, 359] on input "https://cdn.shopify.com/s/files/1/0632/9214/5777/files/banniere_mobile_lift_pro…" at bounding box center [137, 359] width 226 height 33
paste input "modifiee_glove.jpg?v=1756119693"
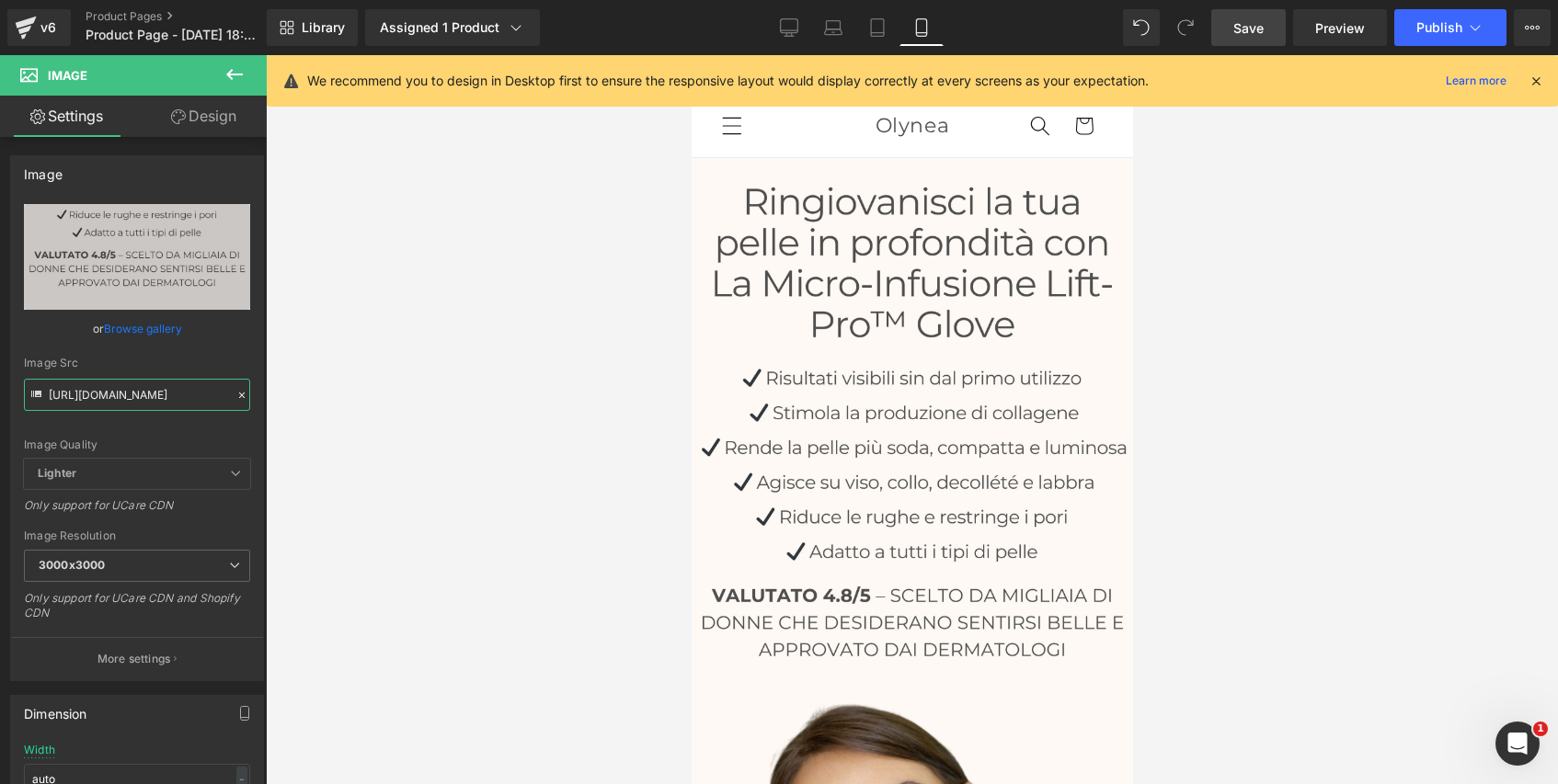
type input "https://cdn.shopify.com/s/files/1/0632/9214/5777/files/banniere_mobile_modifiee…"
click at [1257, 29] on span "Save" at bounding box center [1248, 28] width 31 height 20
click at [1439, 36] on button "Publish" at bounding box center [1450, 28] width 113 height 37
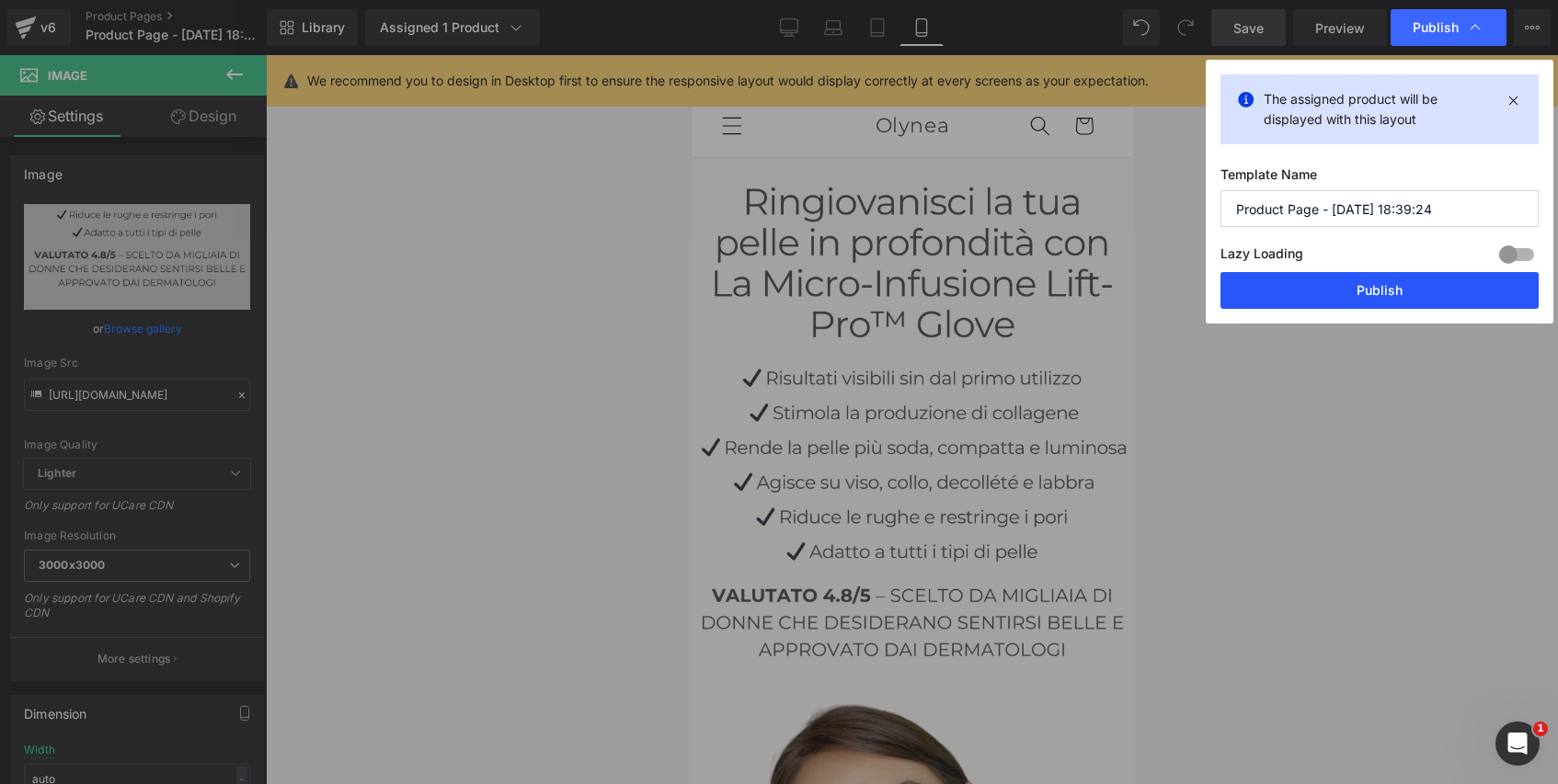
click at [0, 0] on button "Publish" at bounding box center [0, 0] width 0 height 0
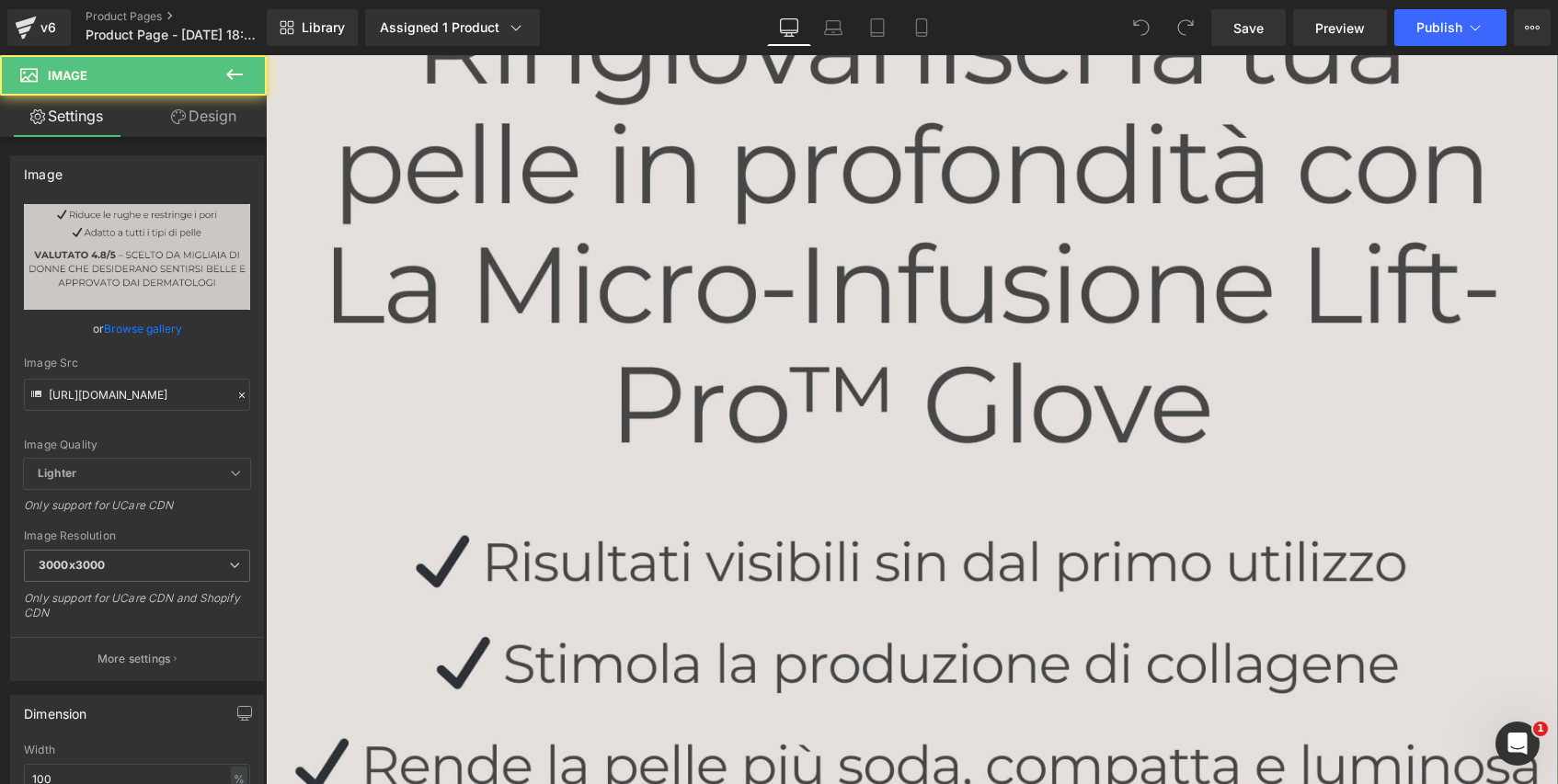
scroll to position [259, 0]
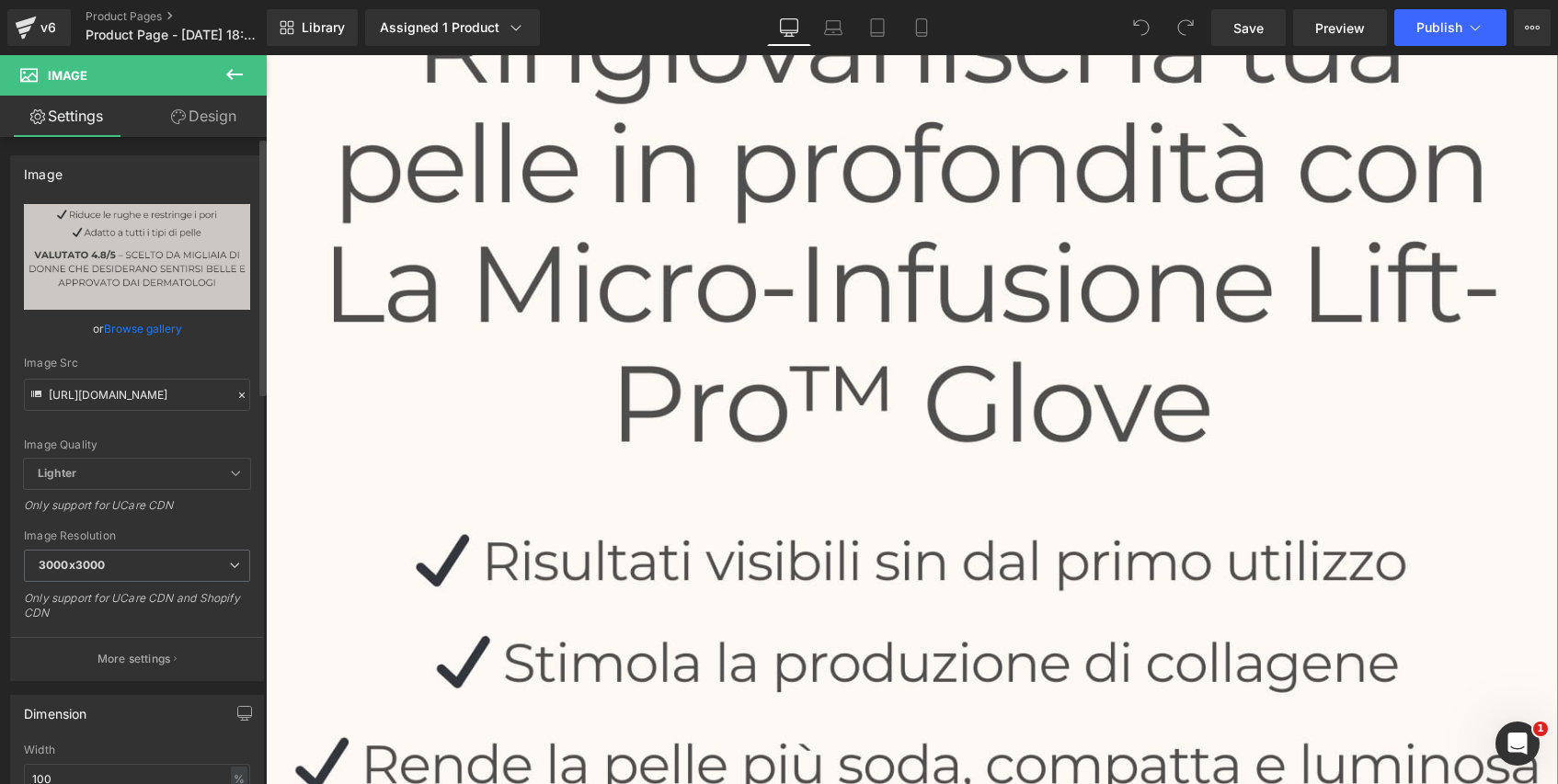
click at [239, 393] on icon at bounding box center [242, 395] width 6 height 6
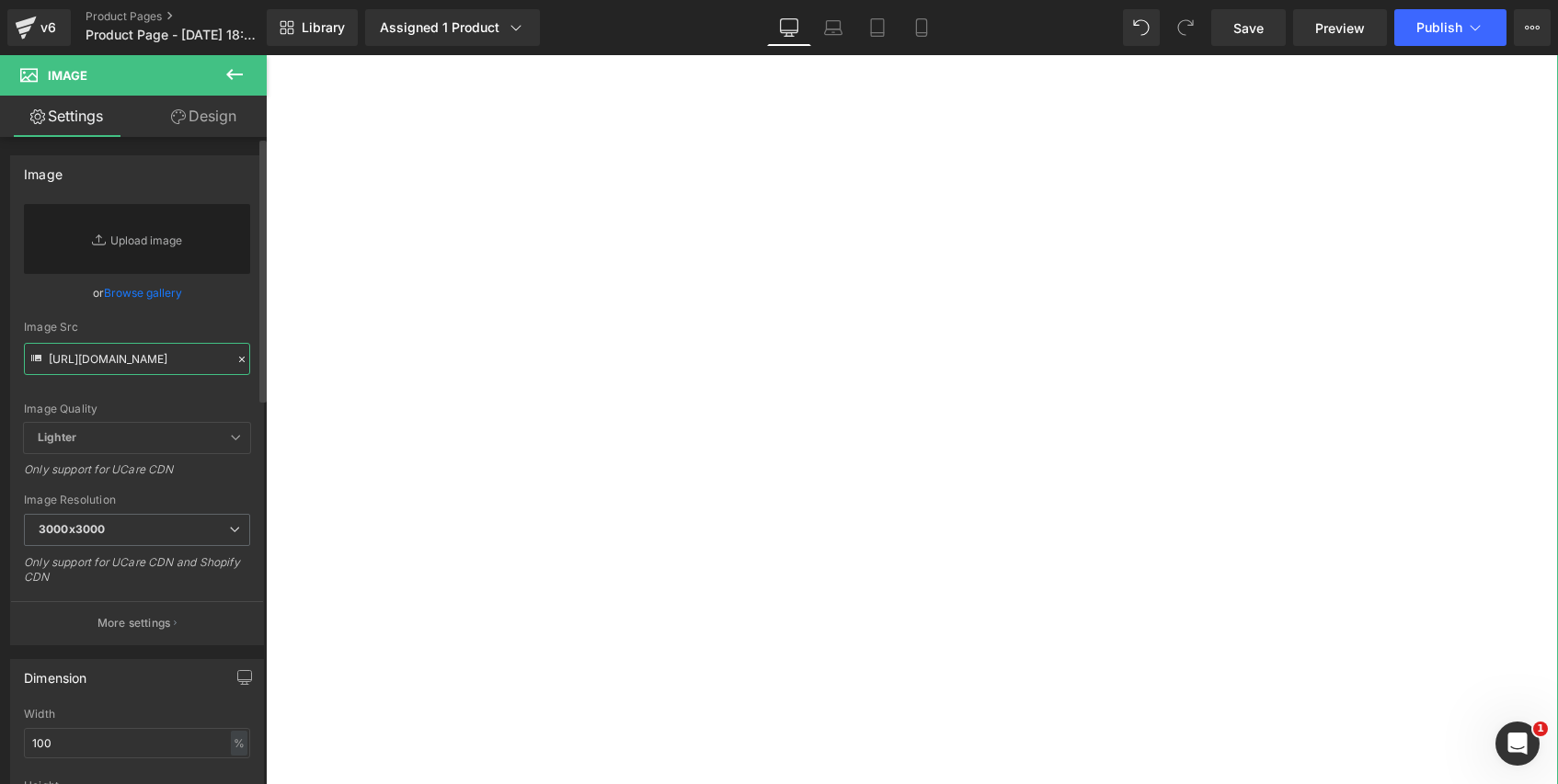
click at [178, 364] on input "https://cdn.shopify.com/s/files/1/0632/9214/5777/files/banniere_mobile_modifiee…" at bounding box center [137, 359] width 226 height 33
paste input "https://cdn.shopify.com/s/files/1/0632/9214/5777/files/banniere_pc_modifiee_glo…"
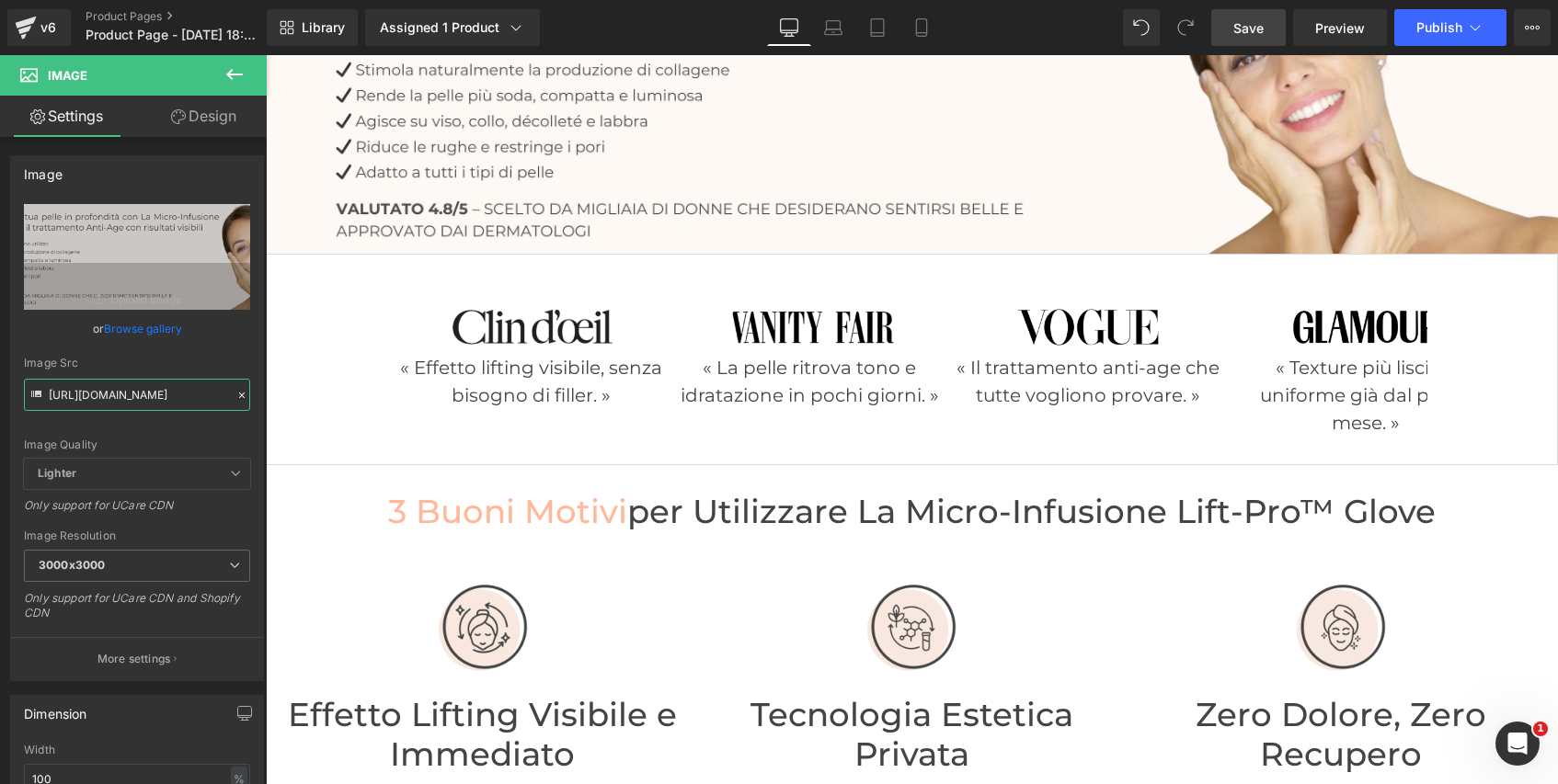
type input "https://cdn.shopify.com/s/files/1/0632/9214/5777/files/banniere_pc_modifiee_glo…"
click at [1256, 31] on span "Save" at bounding box center [1248, 28] width 31 height 20
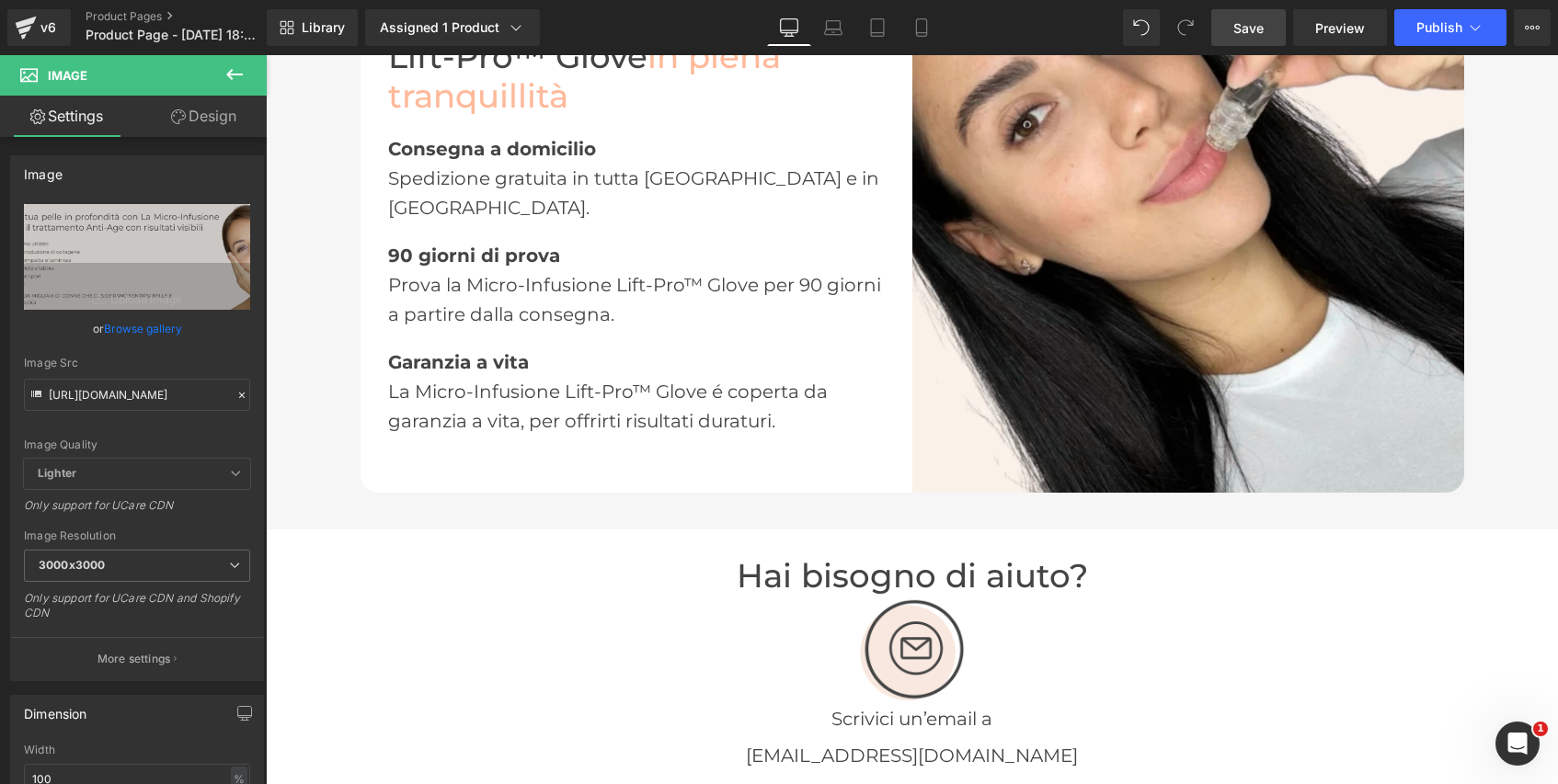
scroll to position [3076, 0]
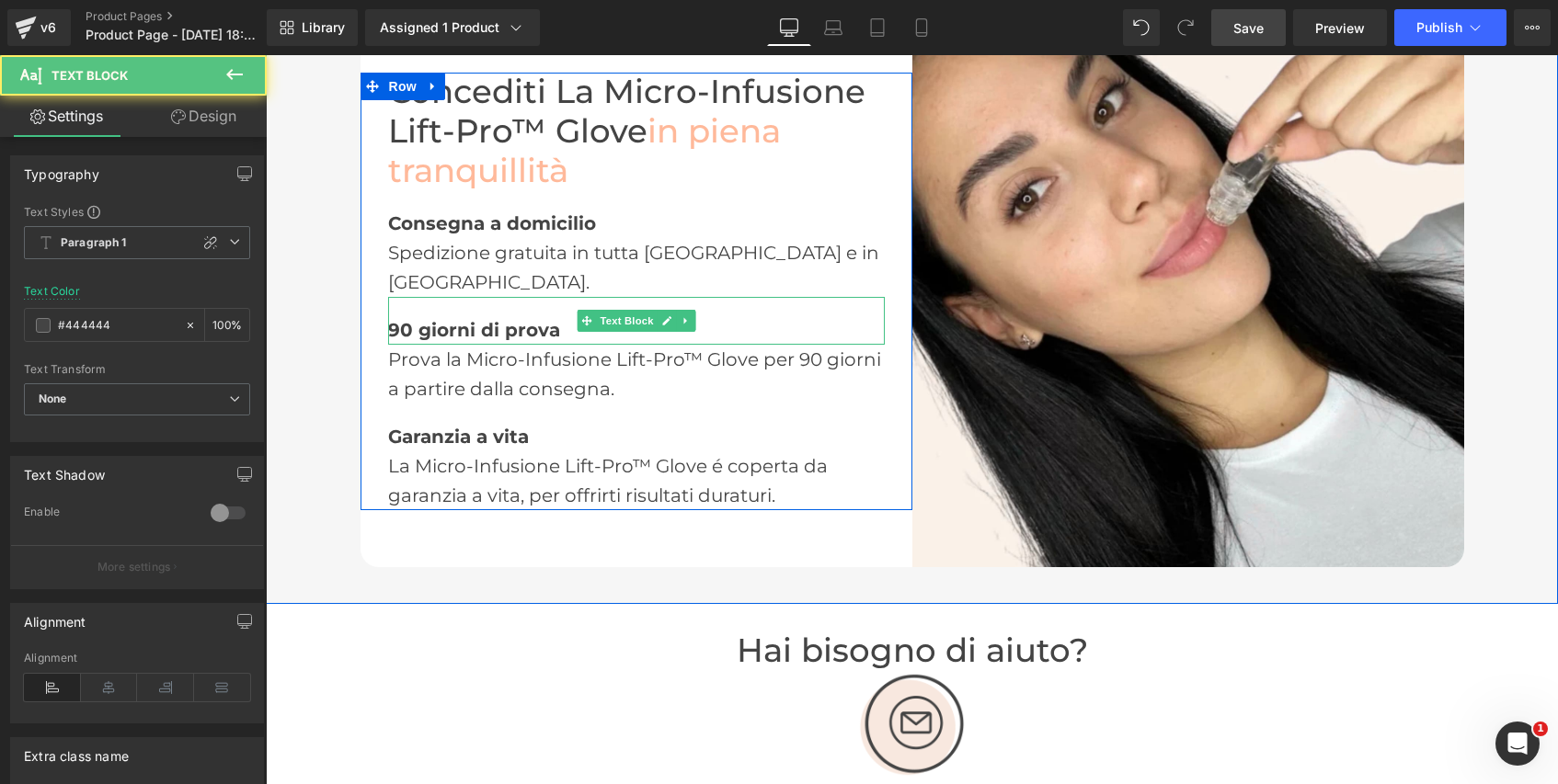
click at [558, 319] on div "90 giorni di prova" at bounding box center [636, 320] width 497 height 47
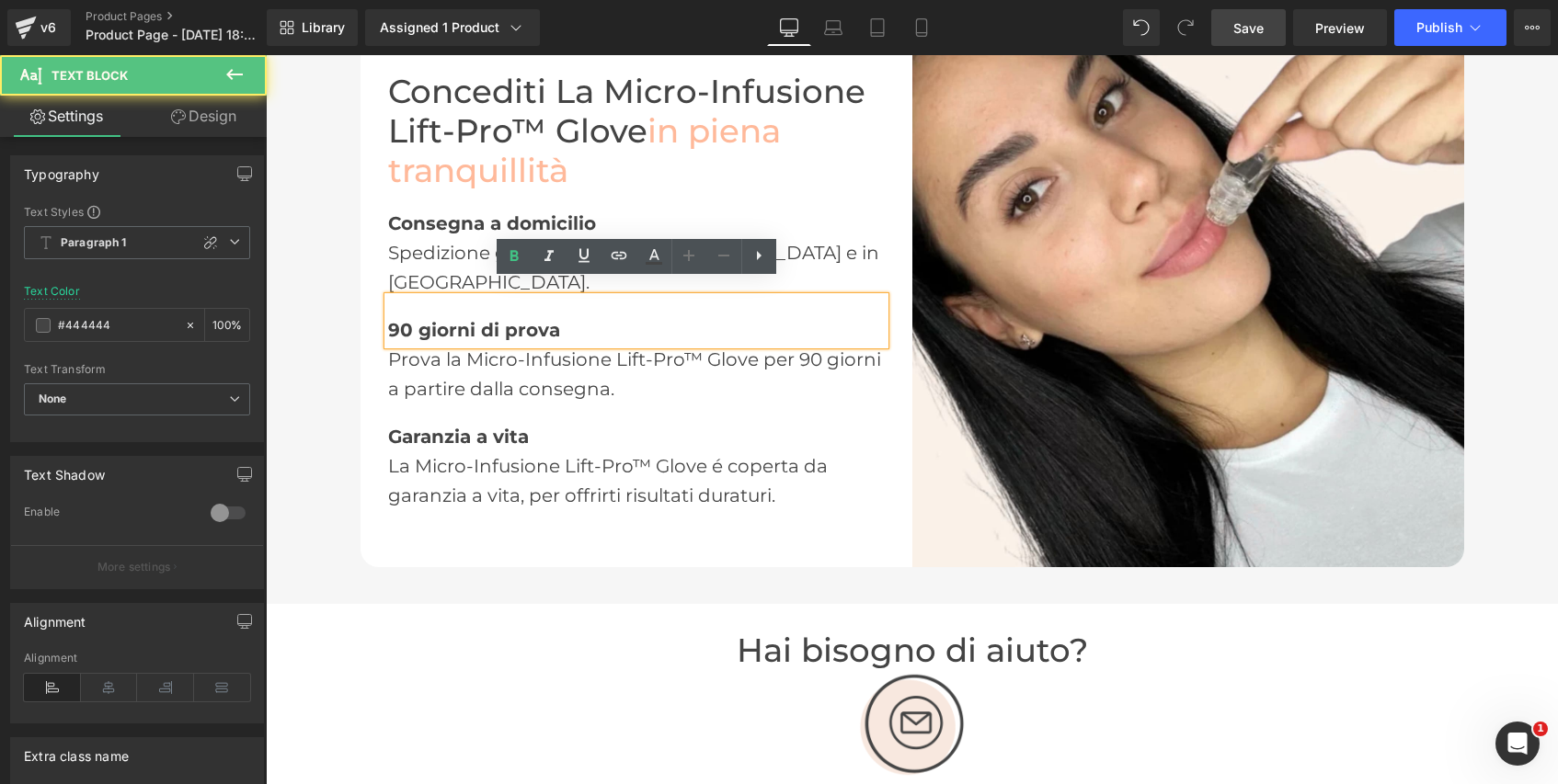
click at [558, 319] on div "90 giorni di prova" at bounding box center [636, 320] width 497 height 47
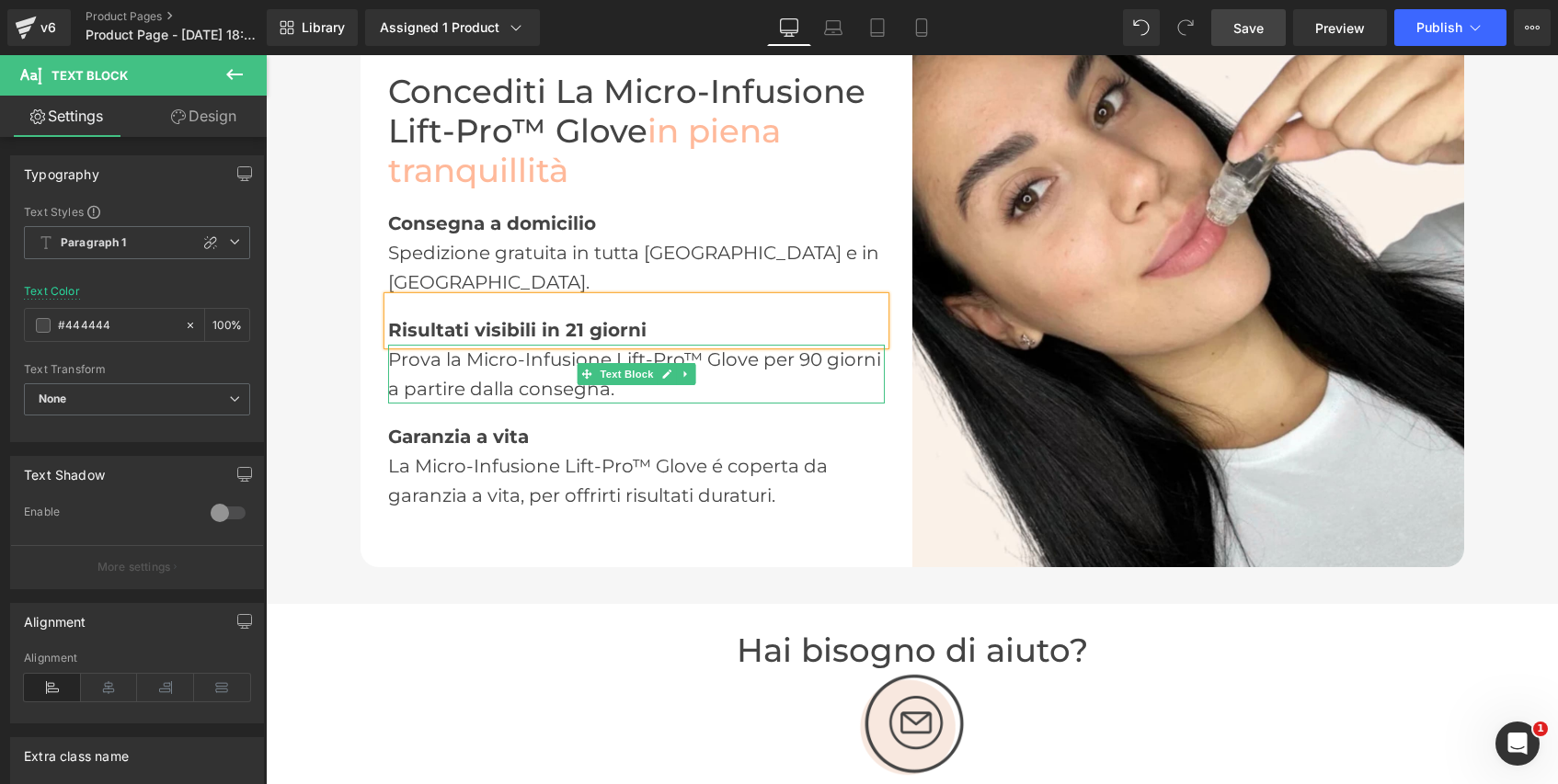
click at [737, 378] on div "Prova la Micro-Infusione Lift-Pro™ Glove per 90 giorni a partire dalla consegna." at bounding box center [636, 374] width 497 height 59
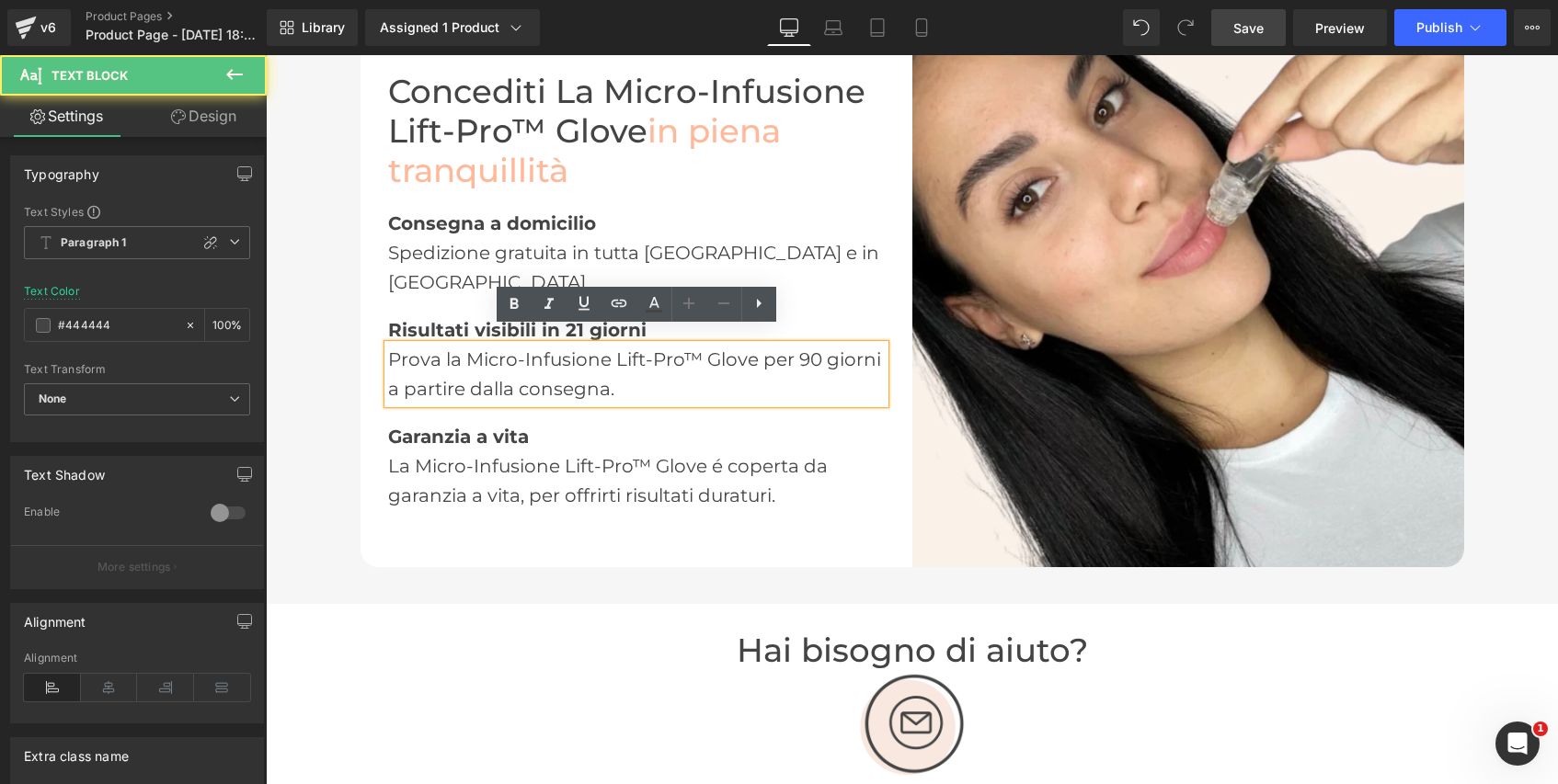
click at [655, 371] on div "Prova la Micro-Infusione Lift-Pro™ Glove per 90 giorni a partire dalla consegna." at bounding box center [636, 374] width 497 height 59
click at [666, 380] on div "Prova la Micro-Infusione Lift-Pro™ Glove per 90 giorni a partire dalla consegna." at bounding box center [636, 374] width 497 height 59
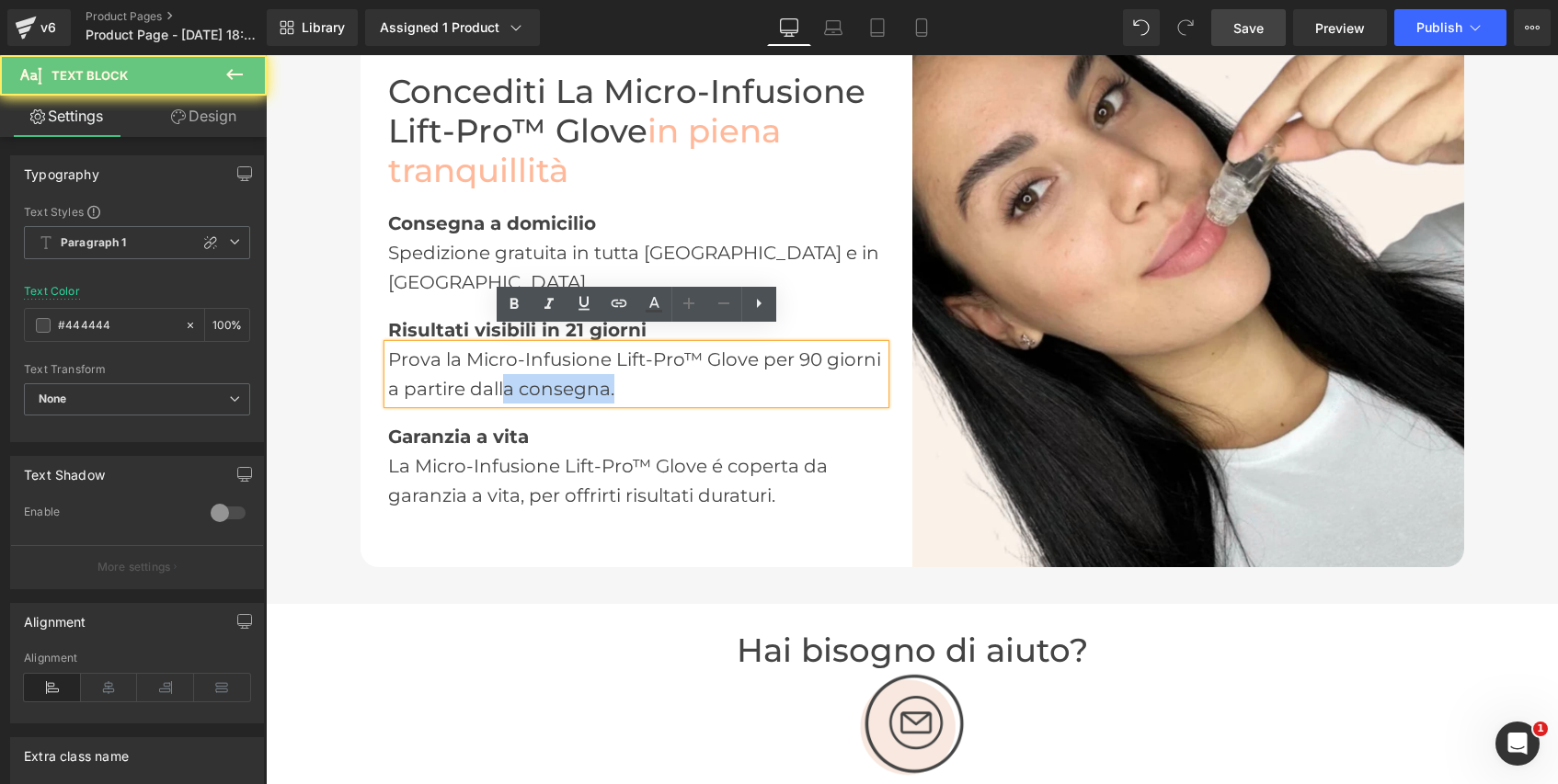
drag, startPoint x: 653, startPoint y: 380, endPoint x: 508, endPoint y: 365, distance: 145.8
click at [508, 365] on div "Prova la Micro-Infusione Lift-Pro™ Glove per 90 giorni a partire dalla consegna." at bounding box center [636, 374] width 497 height 59
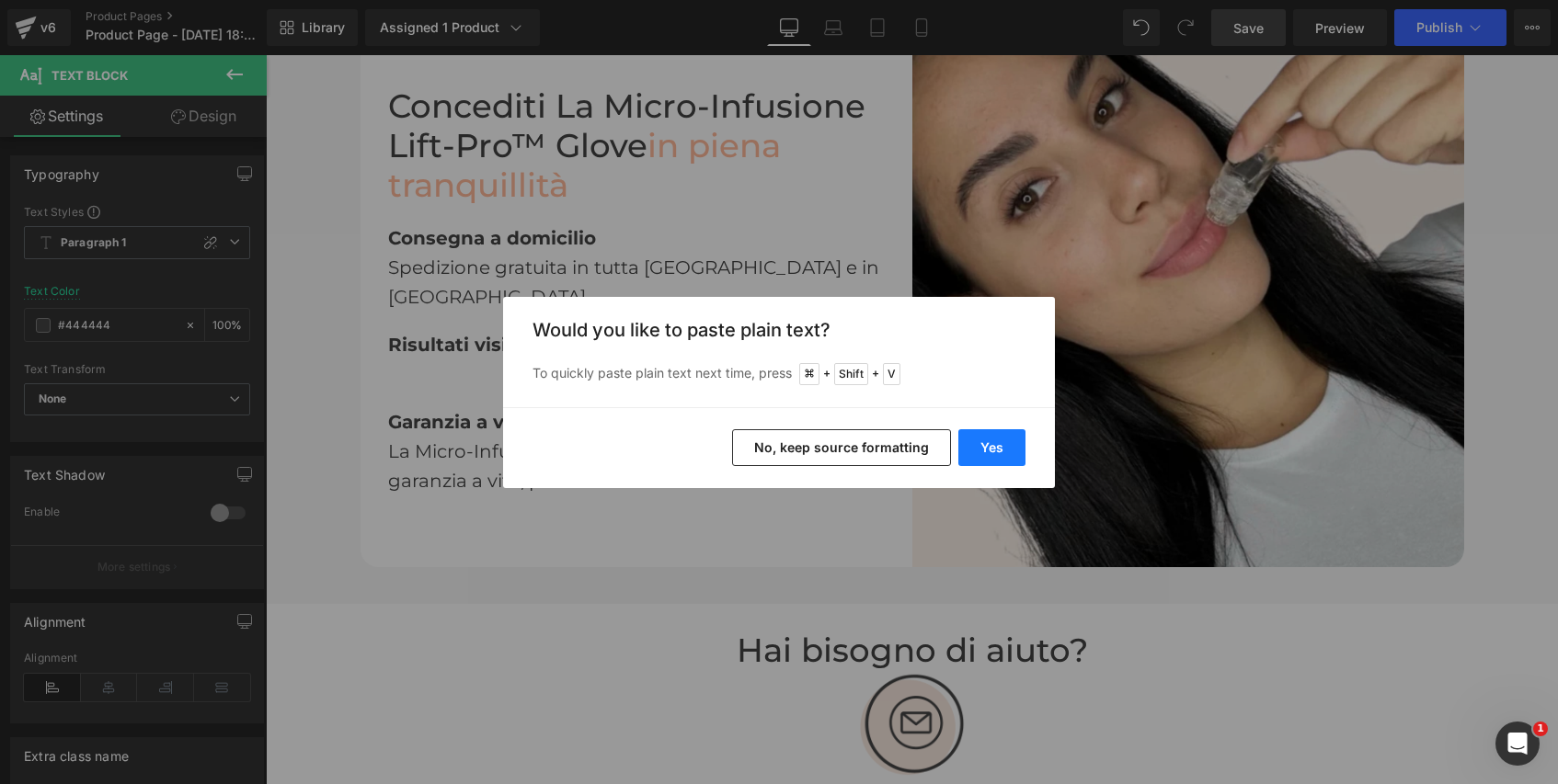
click at [984, 440] on button "Yes" at bounding box center [992, 448] width 67 height 37
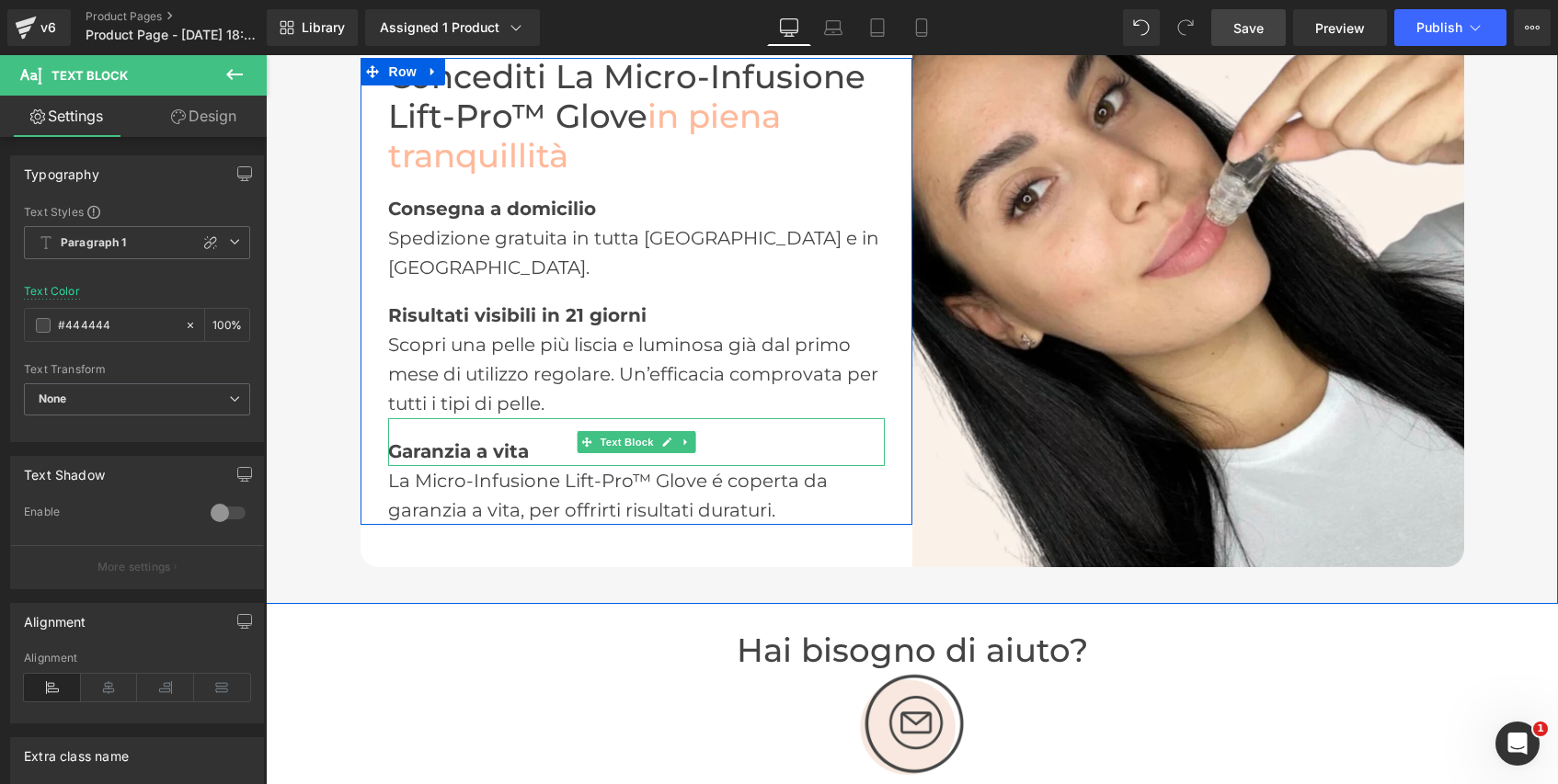
click at [552, 439] on div "Garanzia a vita" at bounding box center [636, 442] width 497 height 47
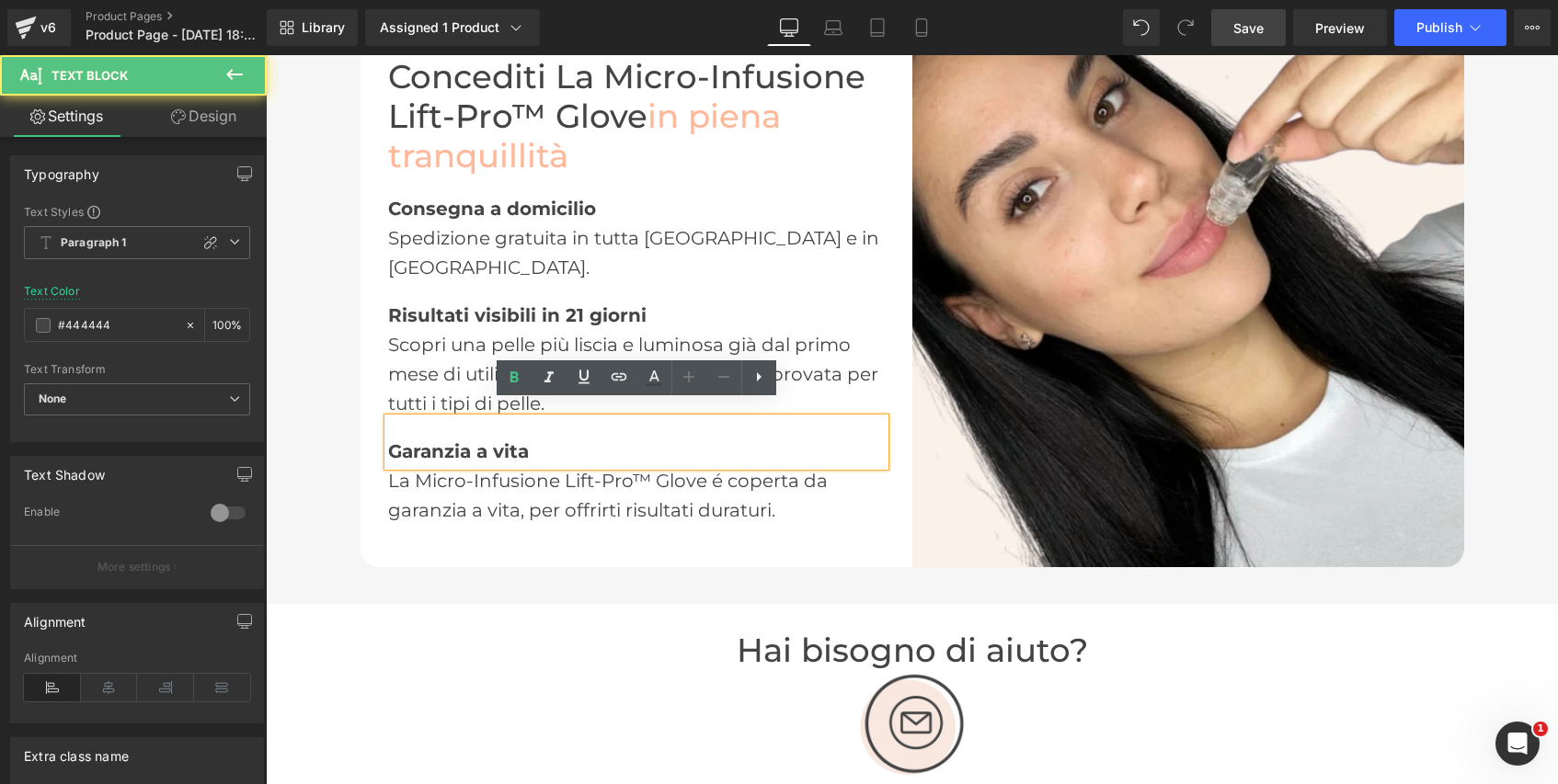
click at [534, 438] on div "Garanzia a vita" at bounding box center [636, 442] width 497 height 47
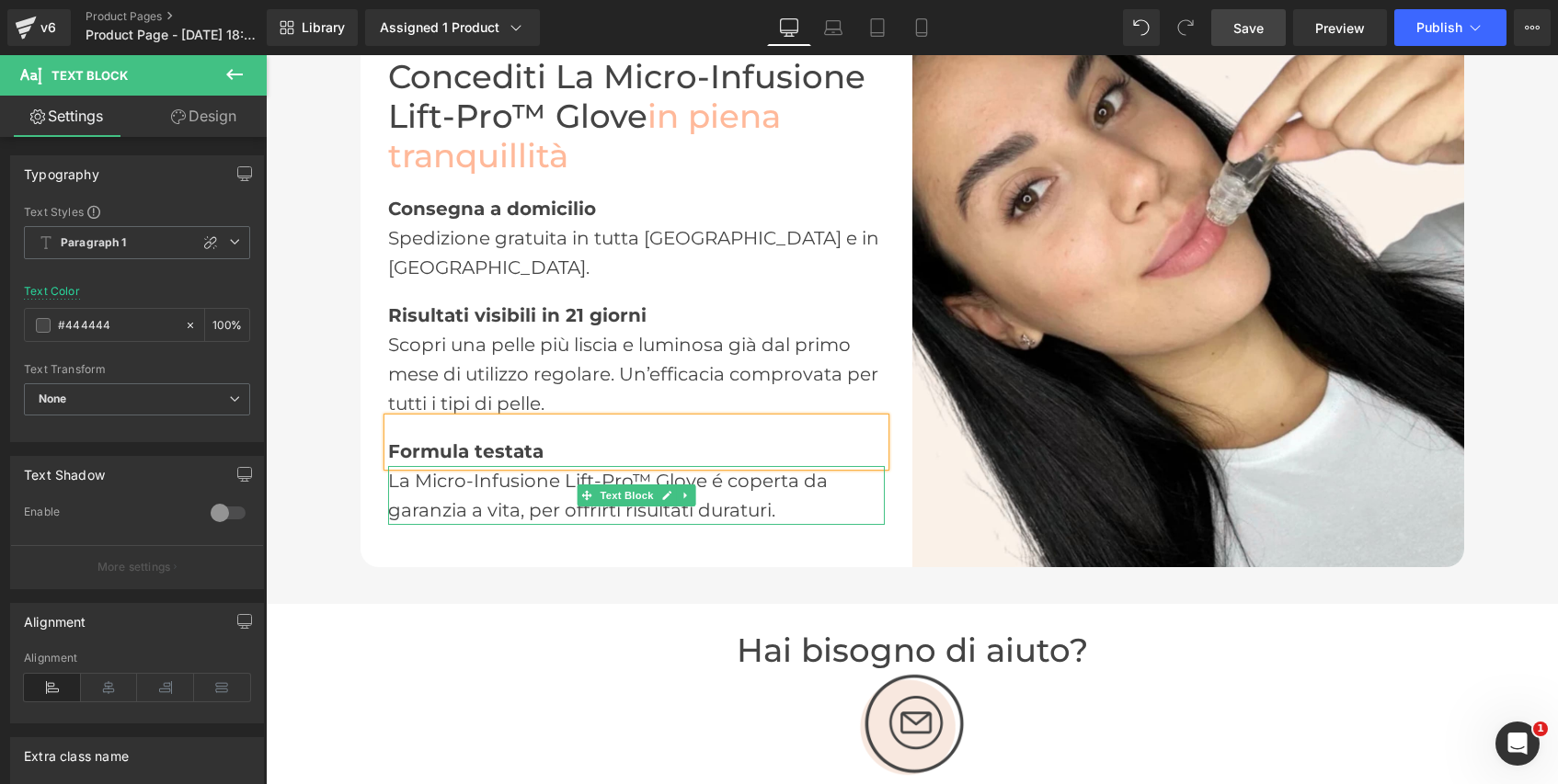
click at [788, 495] on div "La Micro-Infusione Lift-Pro™ Glove é coperta da garanzia a vita, per offrirti r…" at bounding box center [636, 495] width 497 height 59
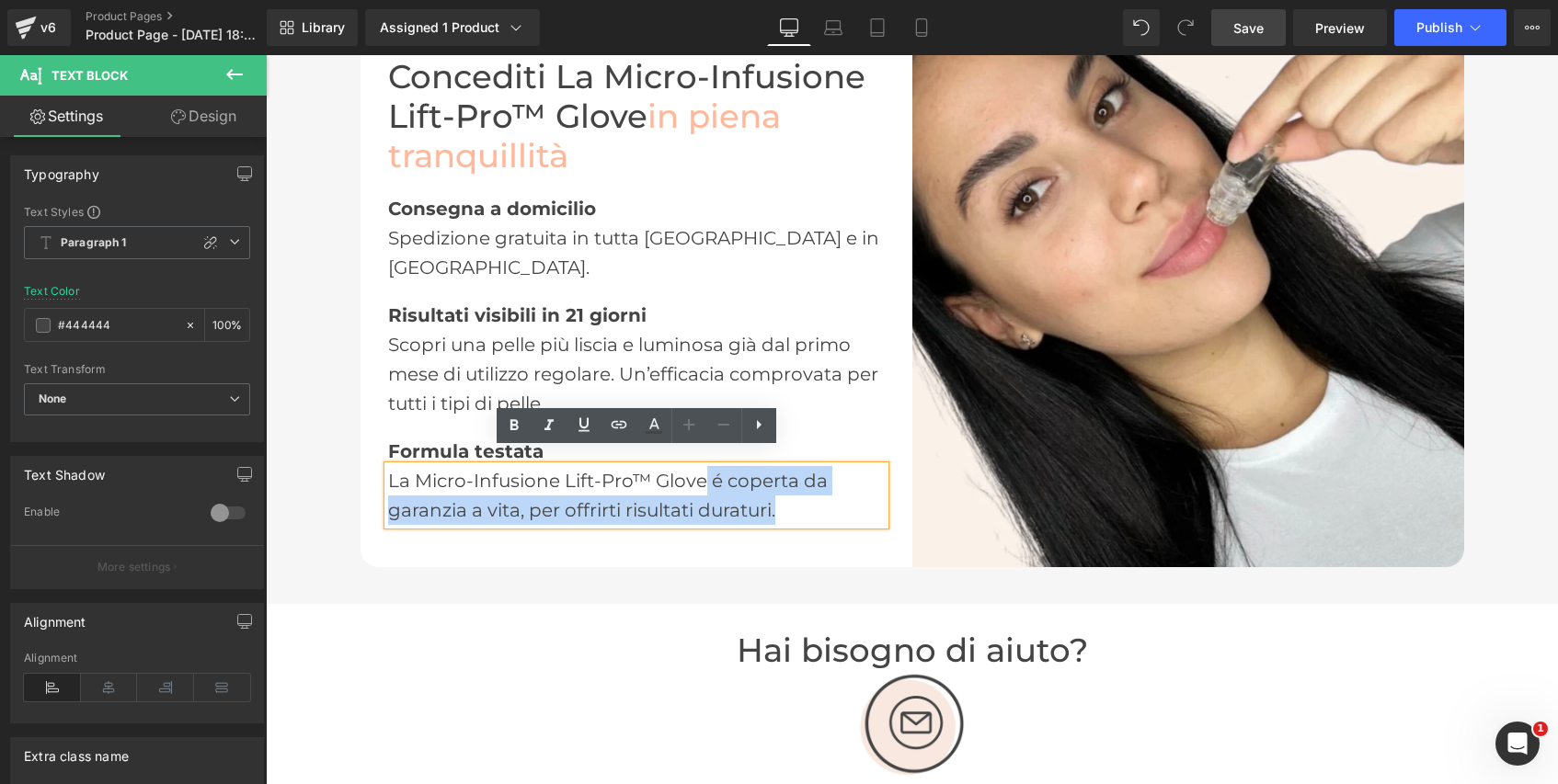
drag, startPoint x: 788, startPoint y: 495, endPoint x: 705, endPoint y: 471, distance: 86.4
click at [705, 471] on div "La Micro-Infusione Lift-Pro™ Glove é coperta da garanzia a vita, per offrirti r…" at bounding box center [636, 495] width 497 height 59
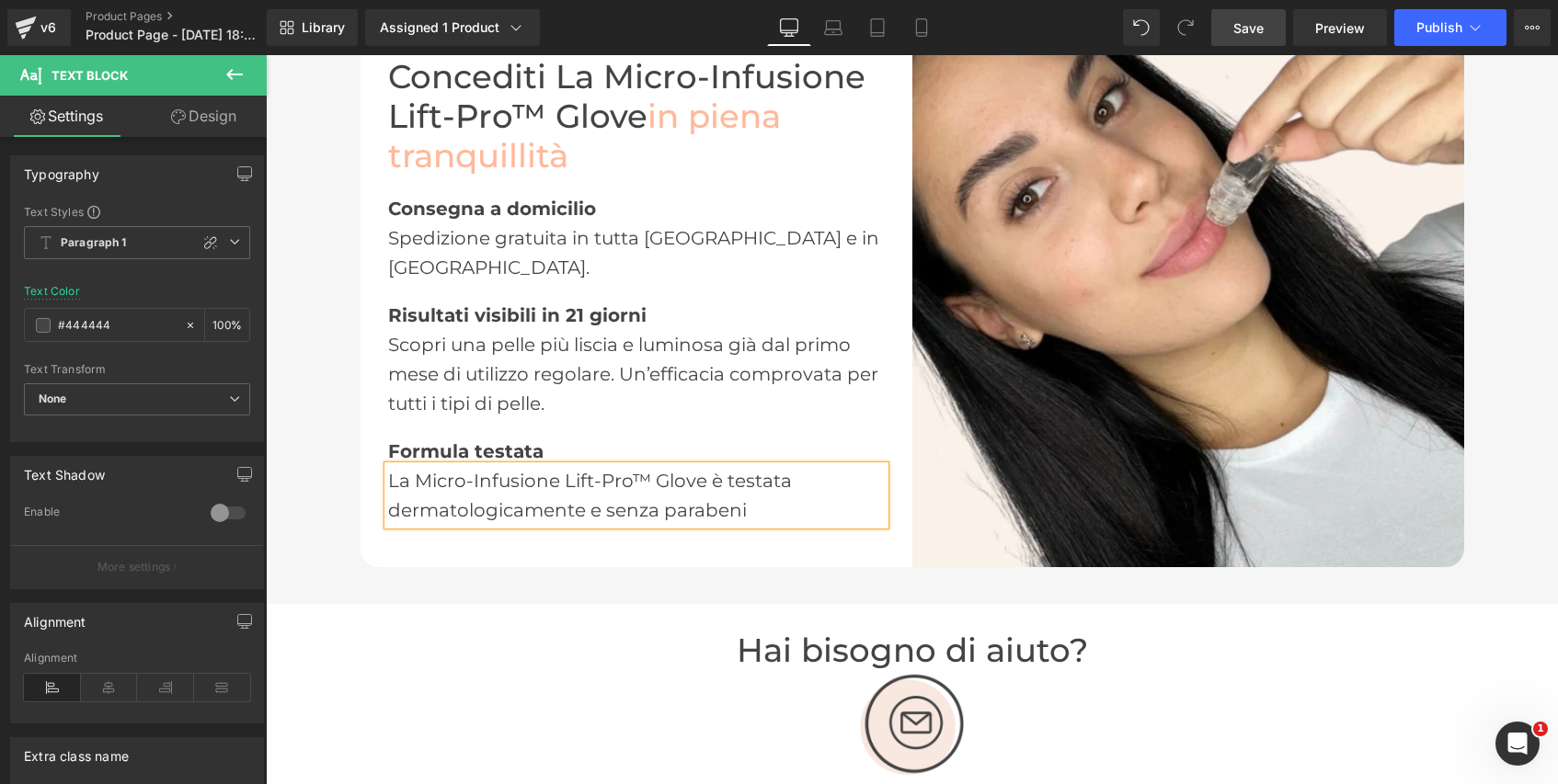
click at [607, 496] on div "La Micro-Infusione Lift-Pro™ Glove è testata dermatologicamente e senza parabeni" at bounding box center [636, 495] width 497 height 59
click at [1251, 35] on span "Save" at bounding box center [1248, 28] width 31 height 20
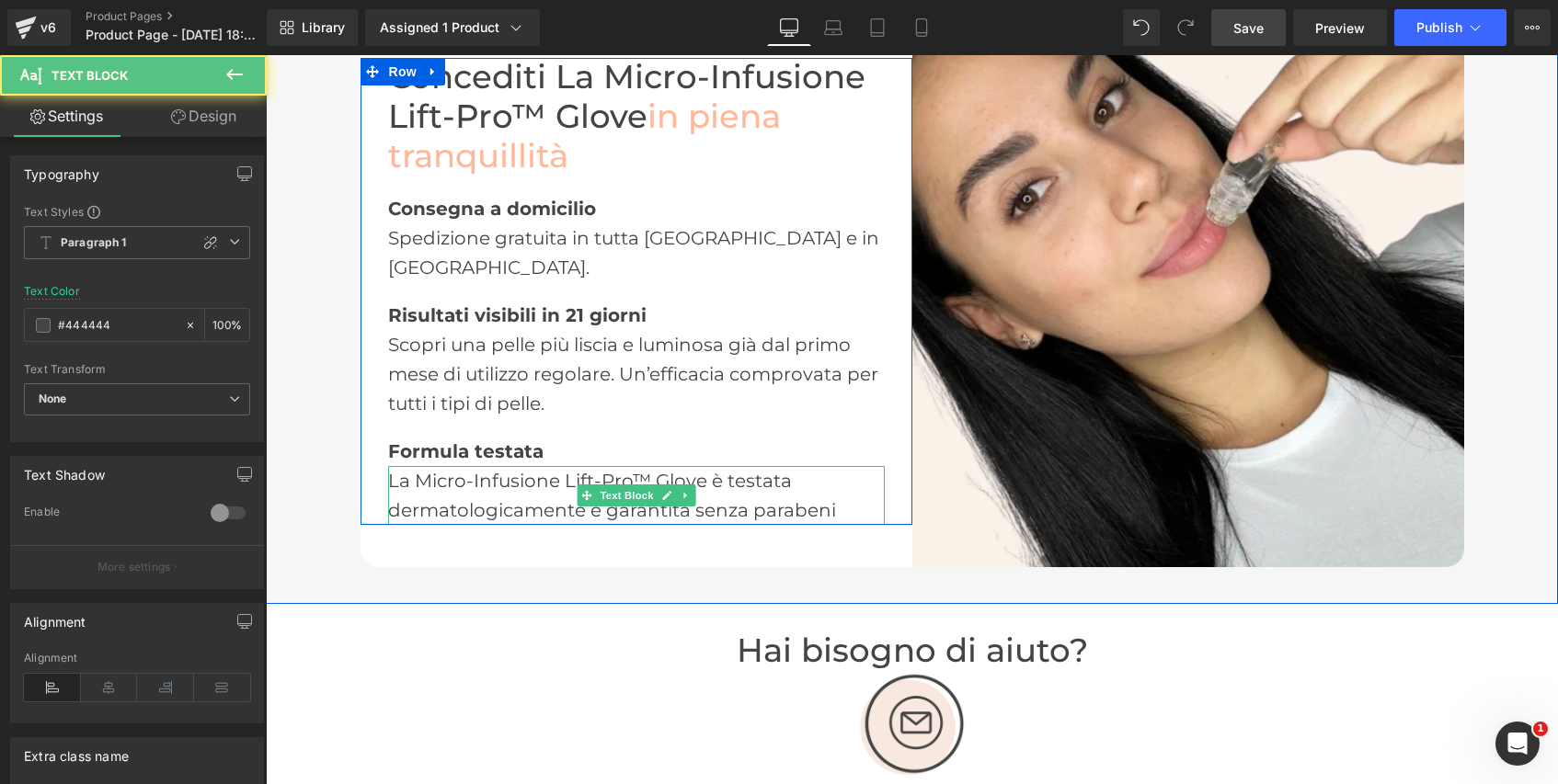
click at [808, 486] on div "La Micro-Infusione Lift-Pro™ Glove è testata dermatologicamente e garantita sen…" at bounding box center [636, 495] width 497 height 59
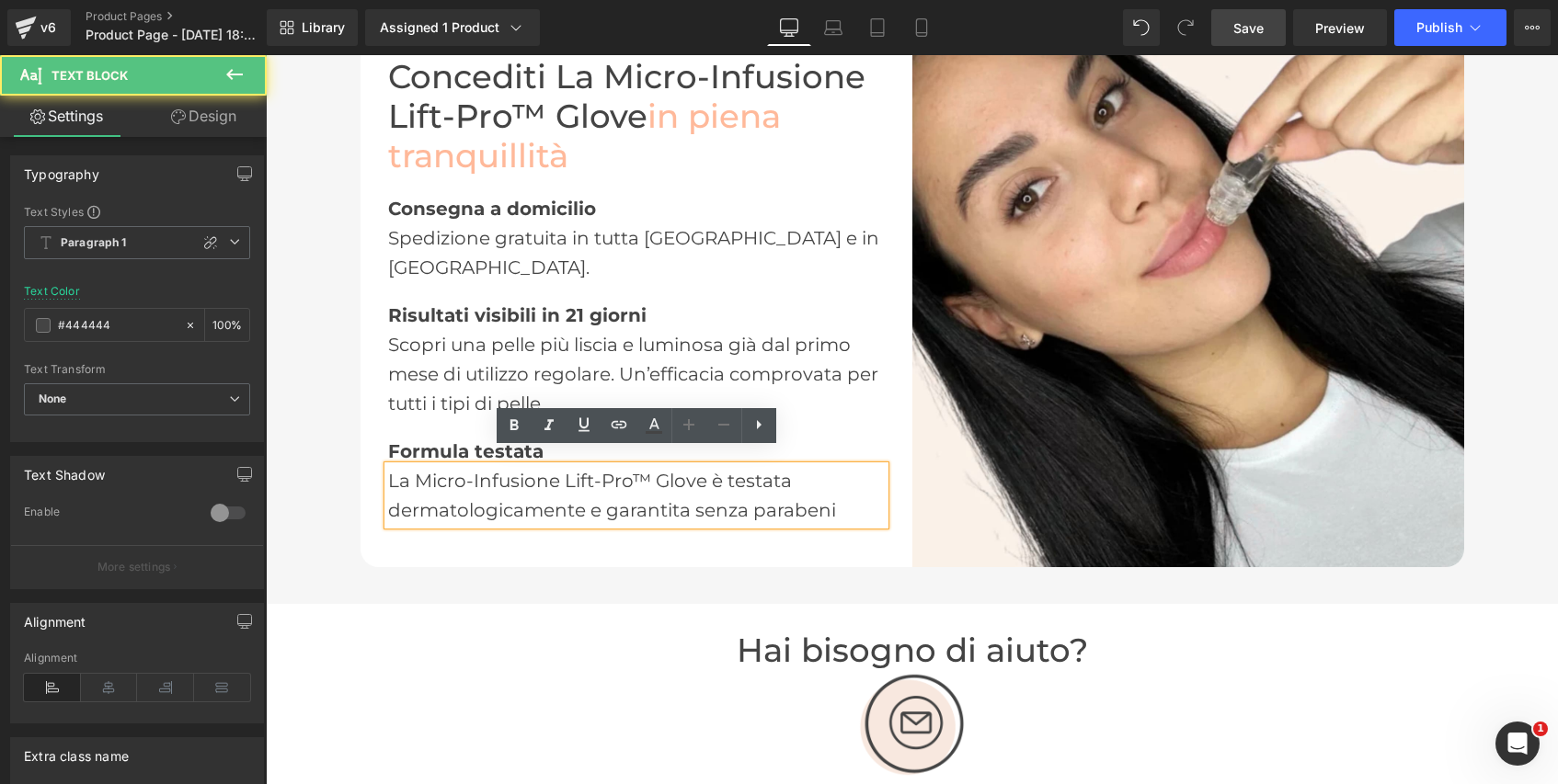
click at [852, 509] on div "La Micro-Infusione Lift-Pro™ Glove è testata dermatologicamente e garantita sen…" at bounding box center [636, 495] width 497 height 59
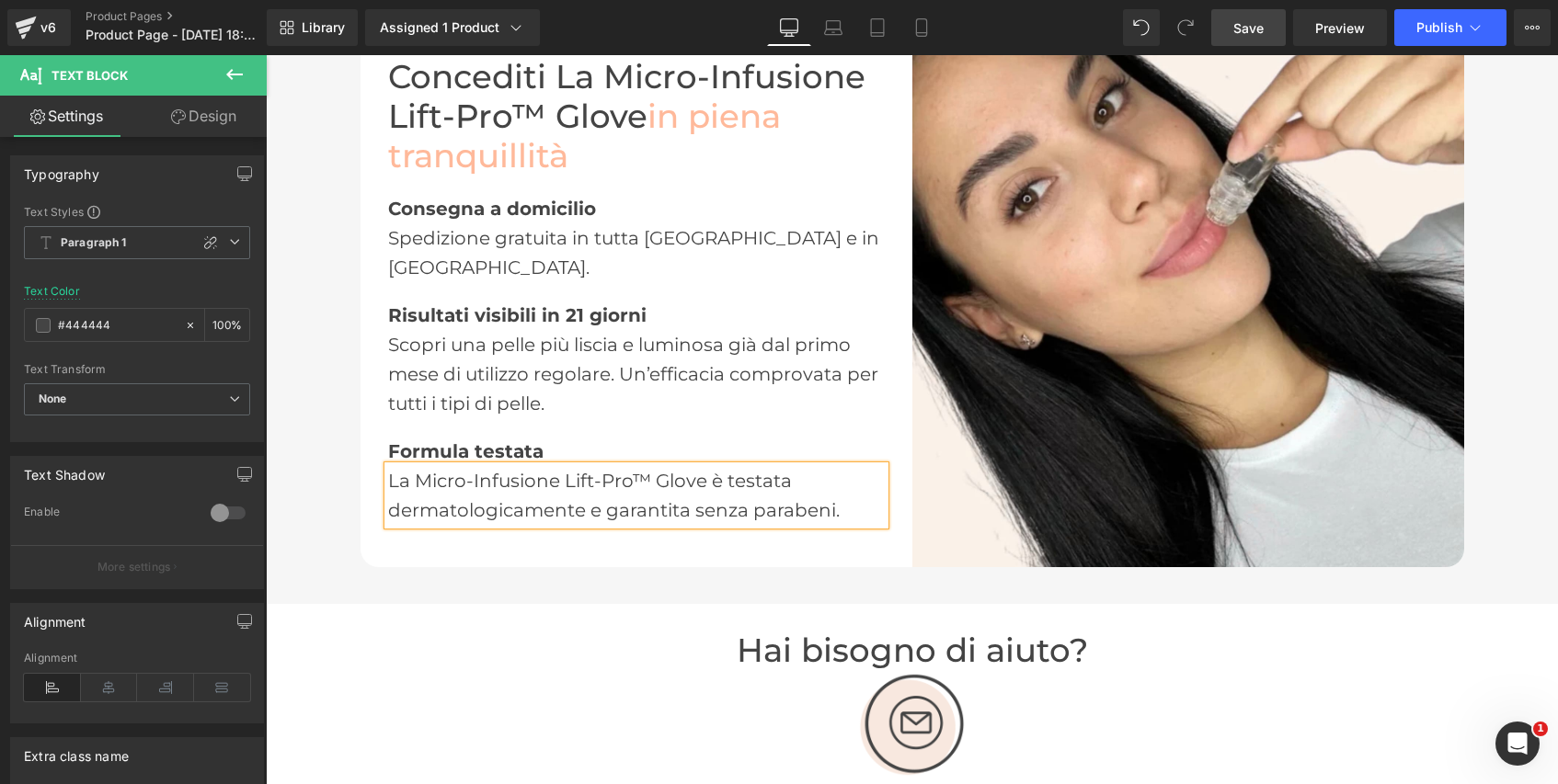
click at [1265, 28] on link "Save" at bounding box center [1248, 28] width 74 height 37
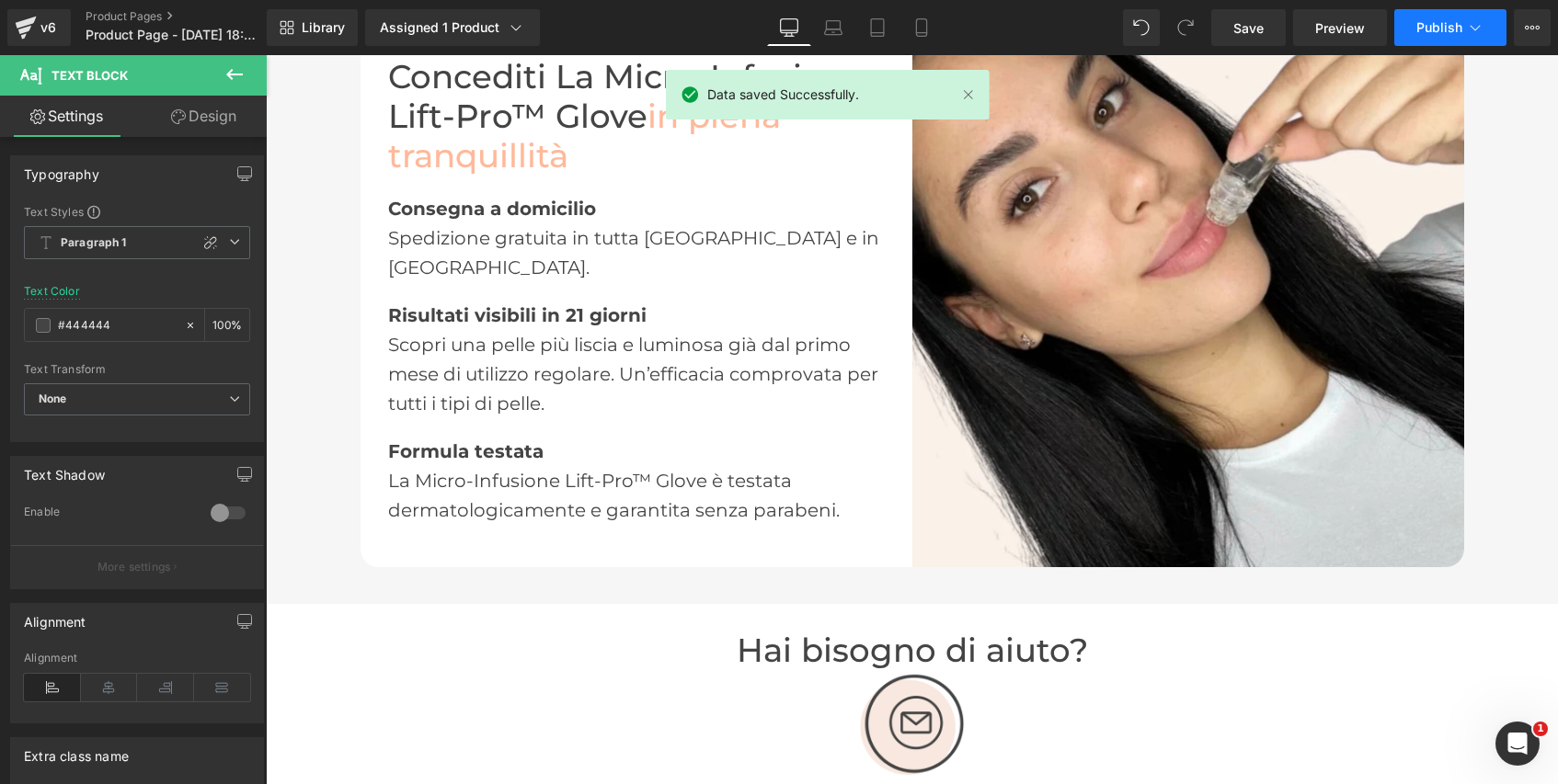
click at [1426, 31] on span "Publish" at bounding box center [1439, 28] width 46 height 15
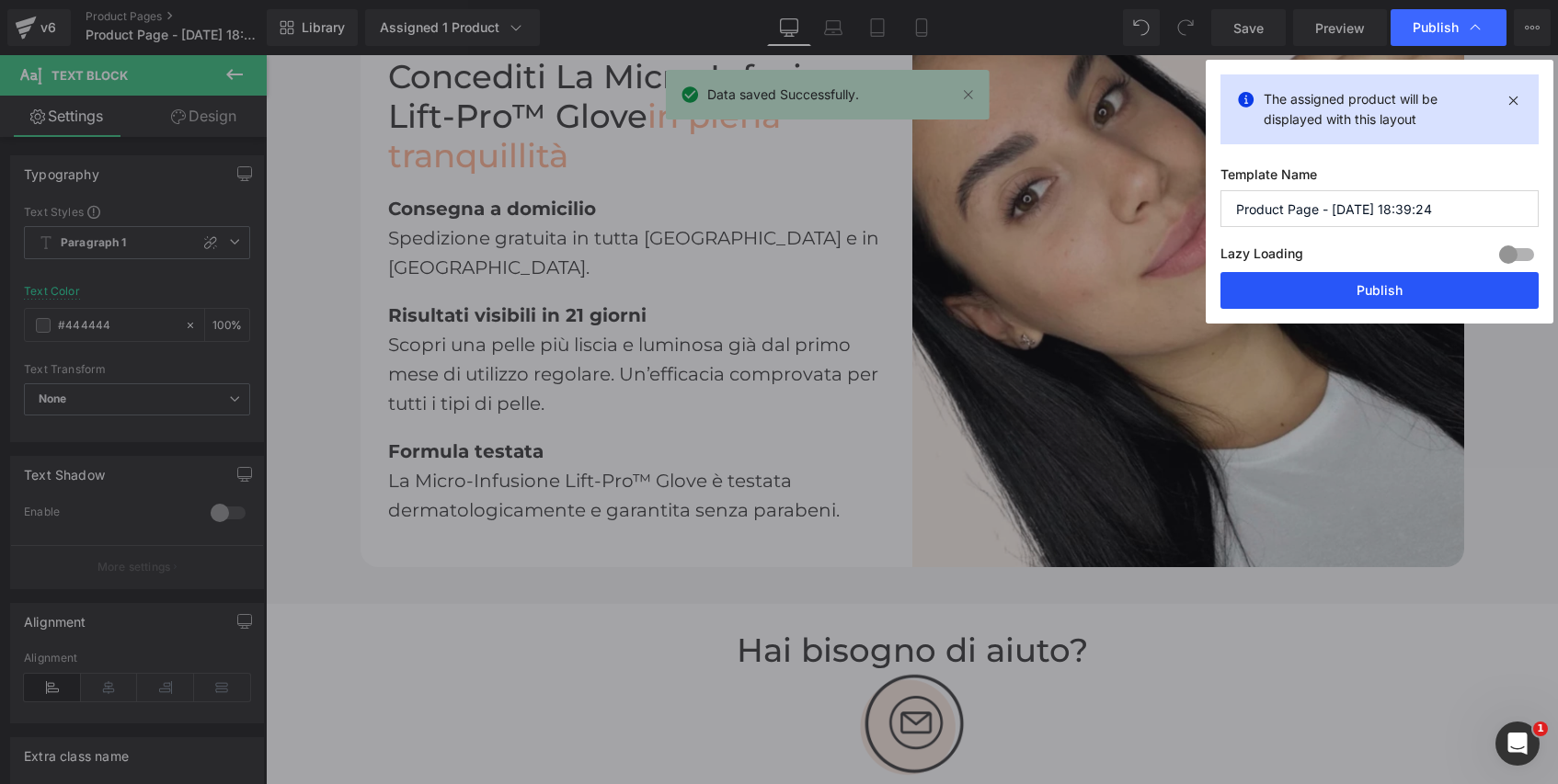
click at [0, 0] on button "Publish" at bounding box center [0, 0] width 0 height 0
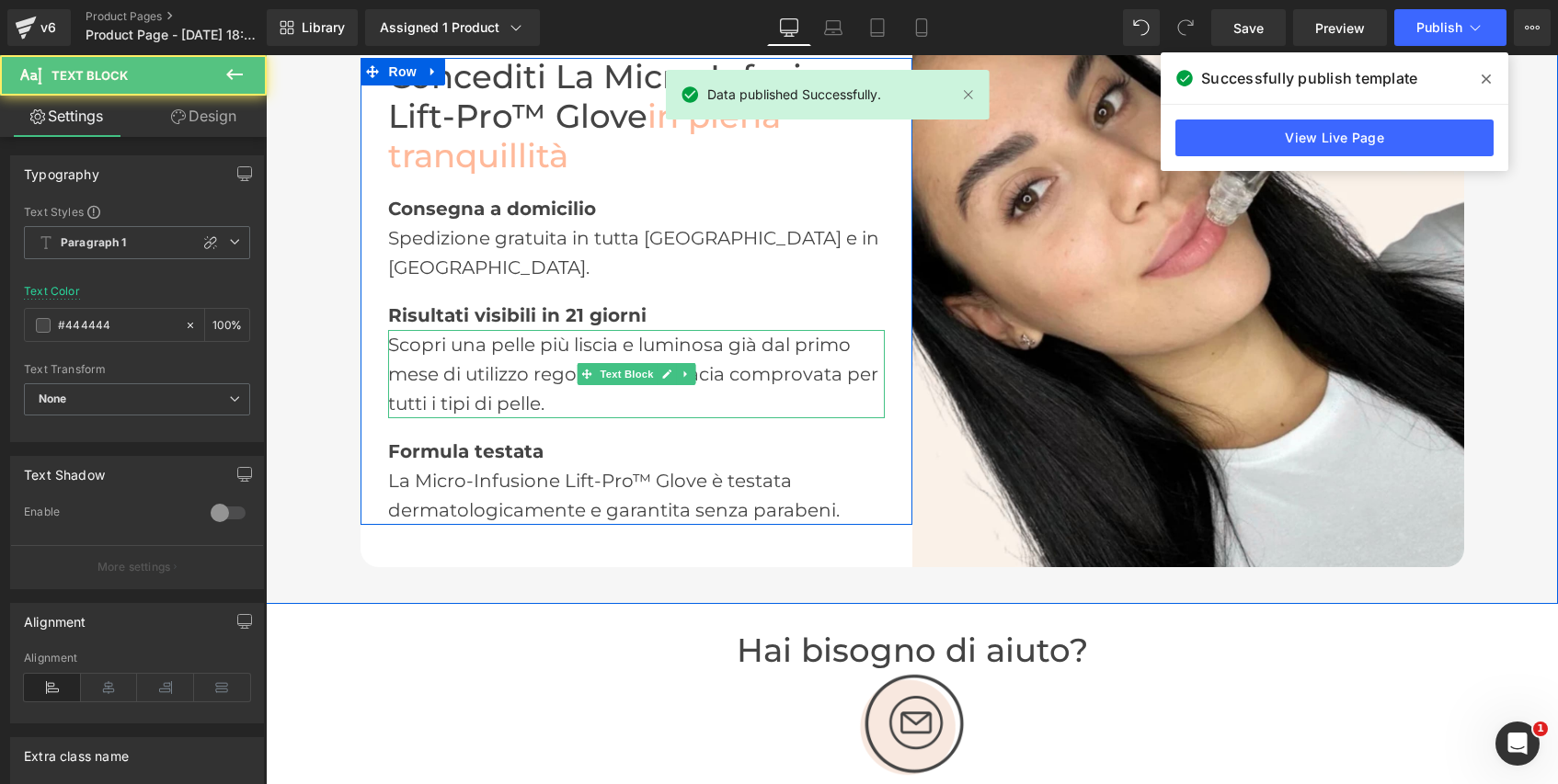
click at [539, 343] on div "Scopri una pelle più liscia e luminosa già dal primo mese di utilizzo regolare.…" at bounding box center [636, 374] width 497 height 88
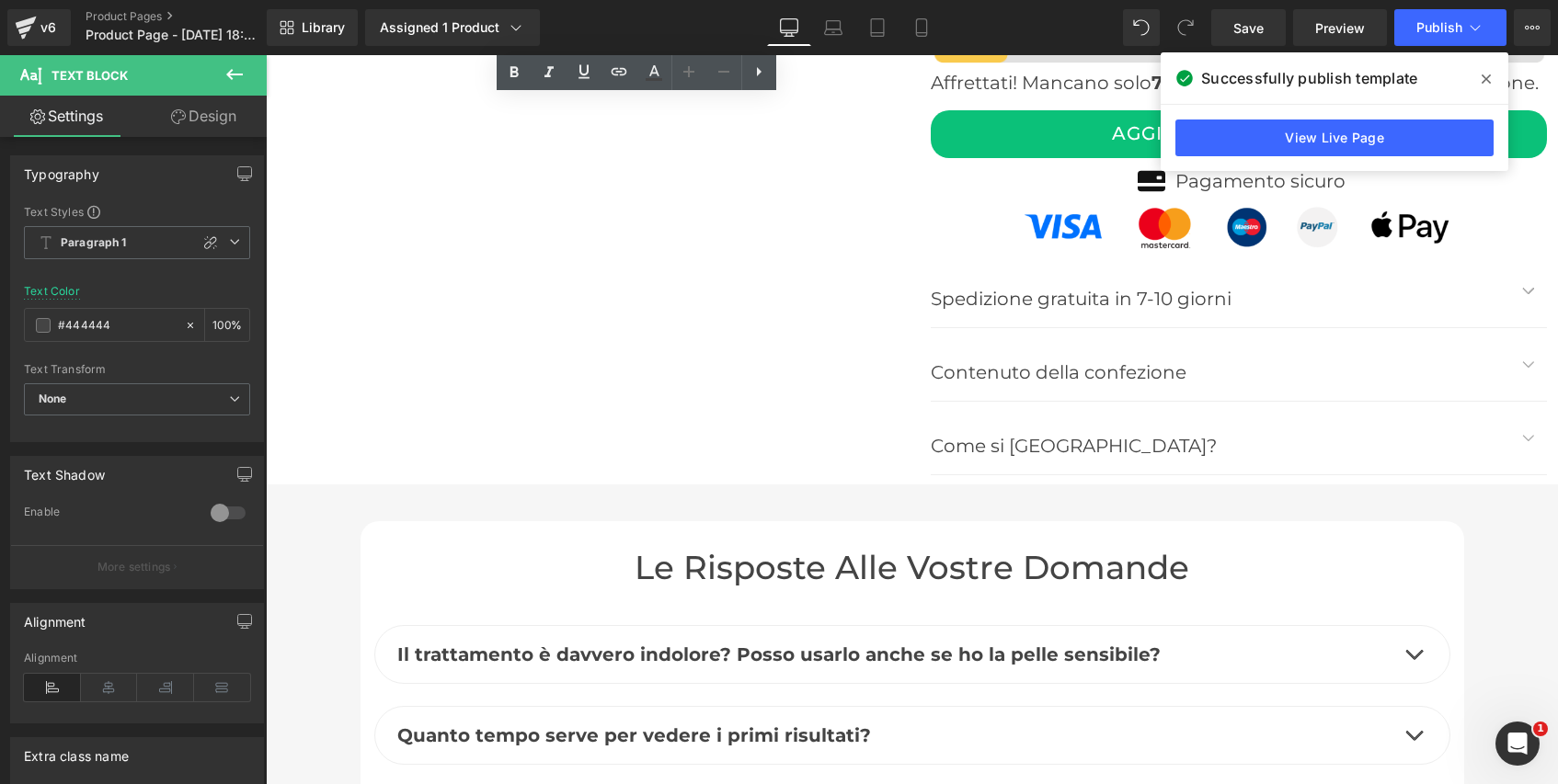
scroll to position [7488, 0]
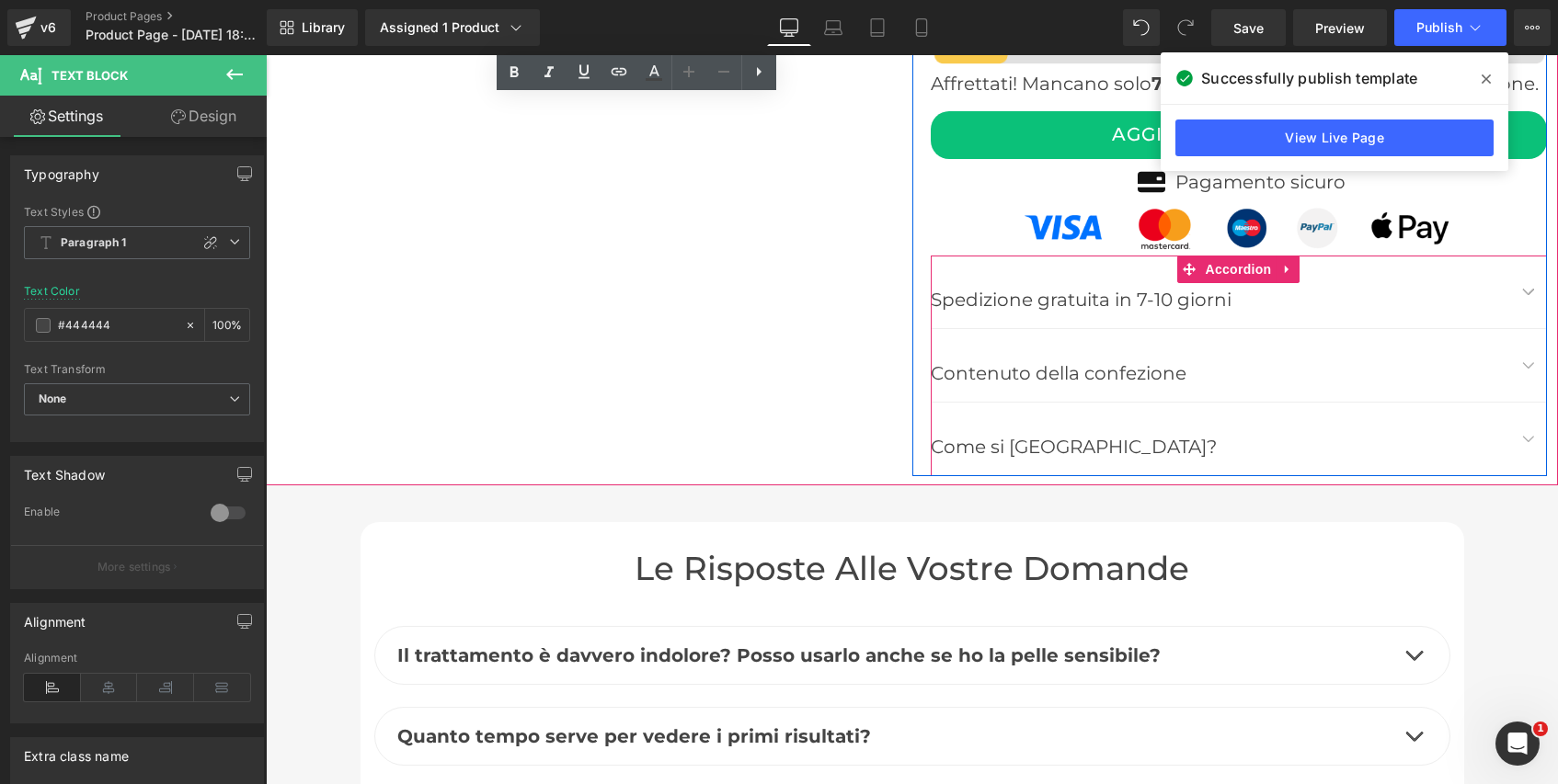
click at [1527, 344] on button "button" at bounding box center [1528, 365] width 37 height 73
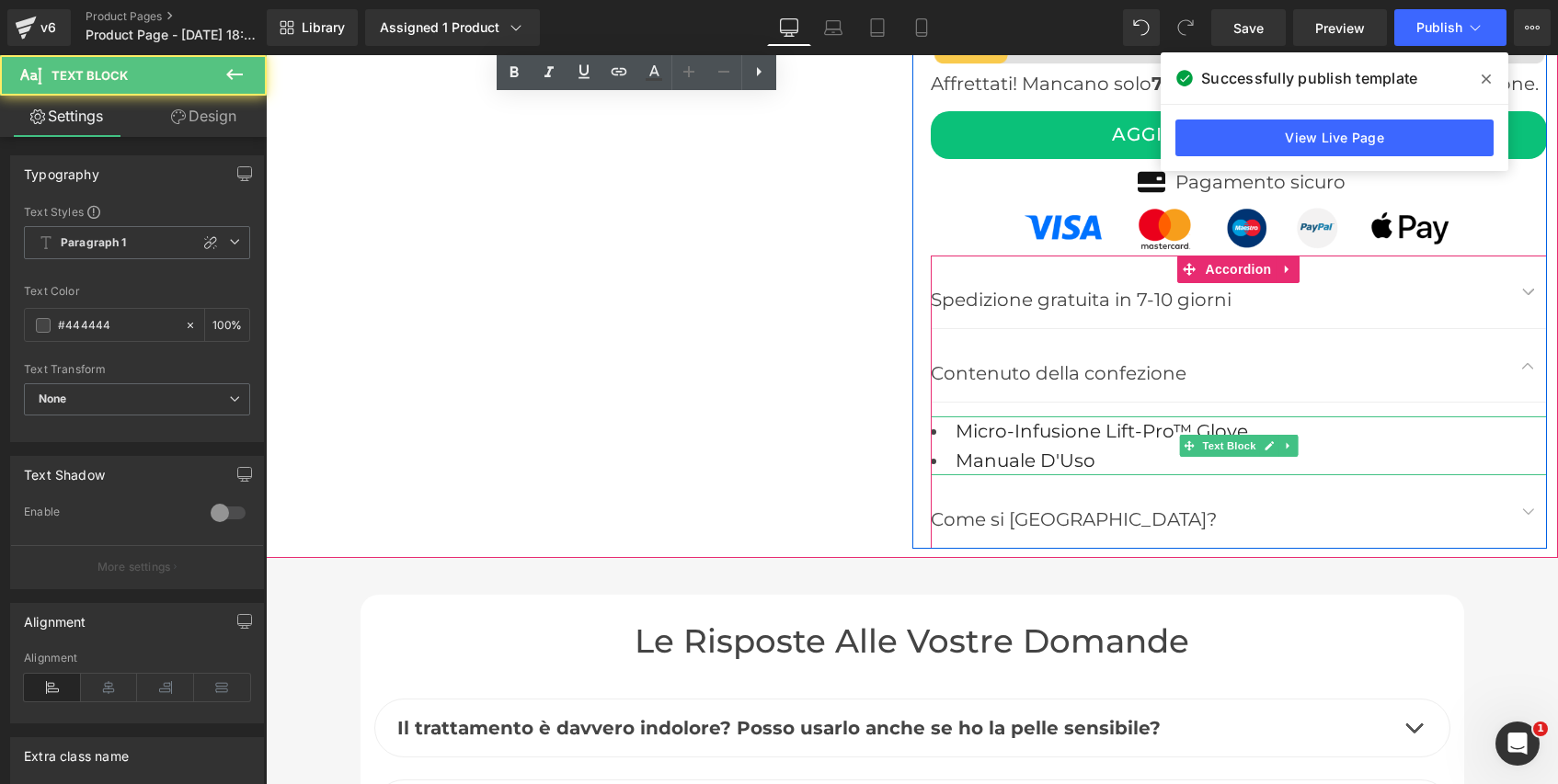
click at [1131, 446] on li "Manuale D'Uso" at bounding box center [1239, 461] width 616 height 30
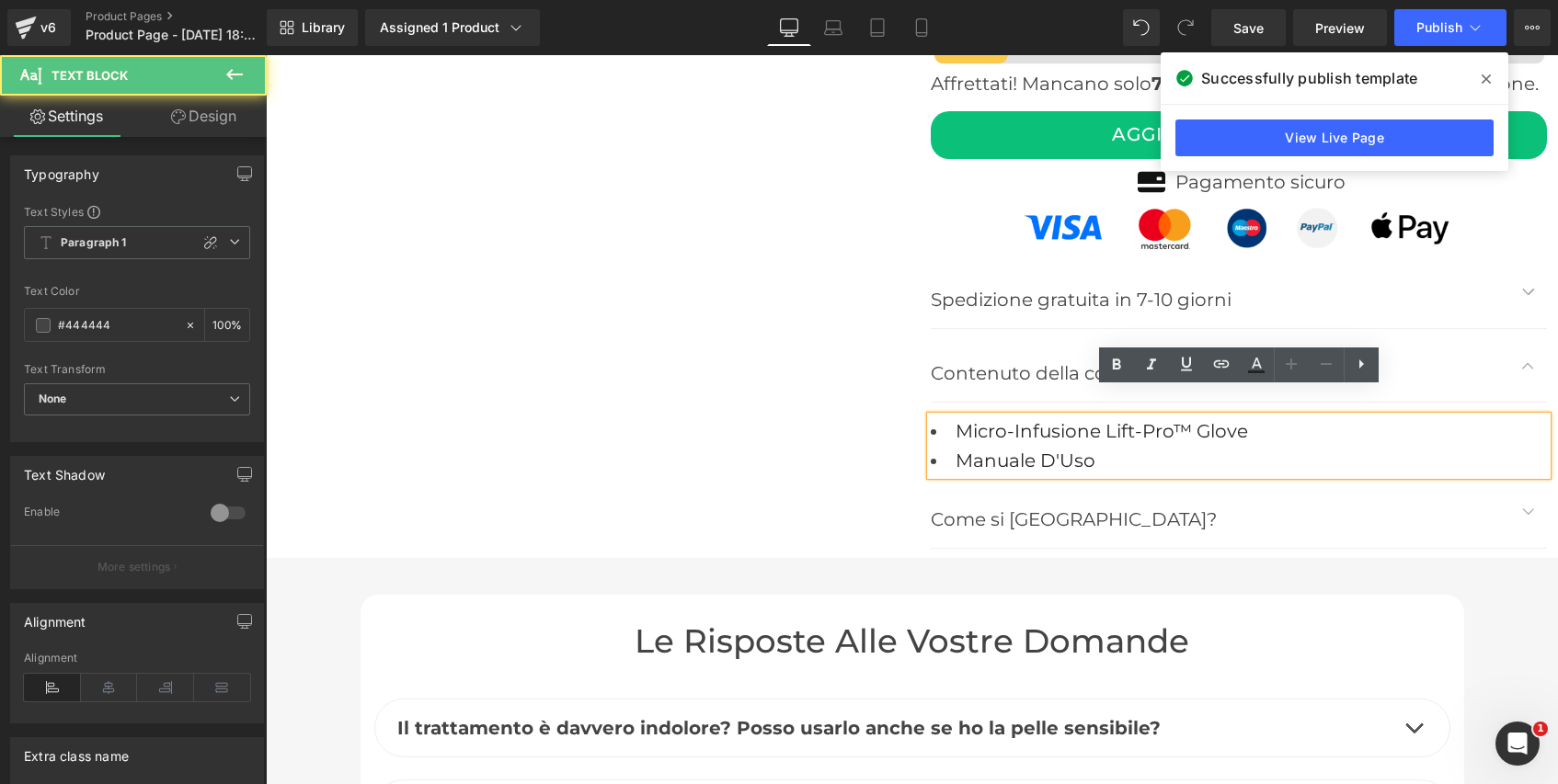
click at [1124, 446] on li "Manuale D'Uso" at bounding box center [1239, 461] width 616 height 30
click at [1281, 417] on li "Micro-Infusione Lift-Pro™ Glove" at bounding box center [1239, 432] width 616 height 30
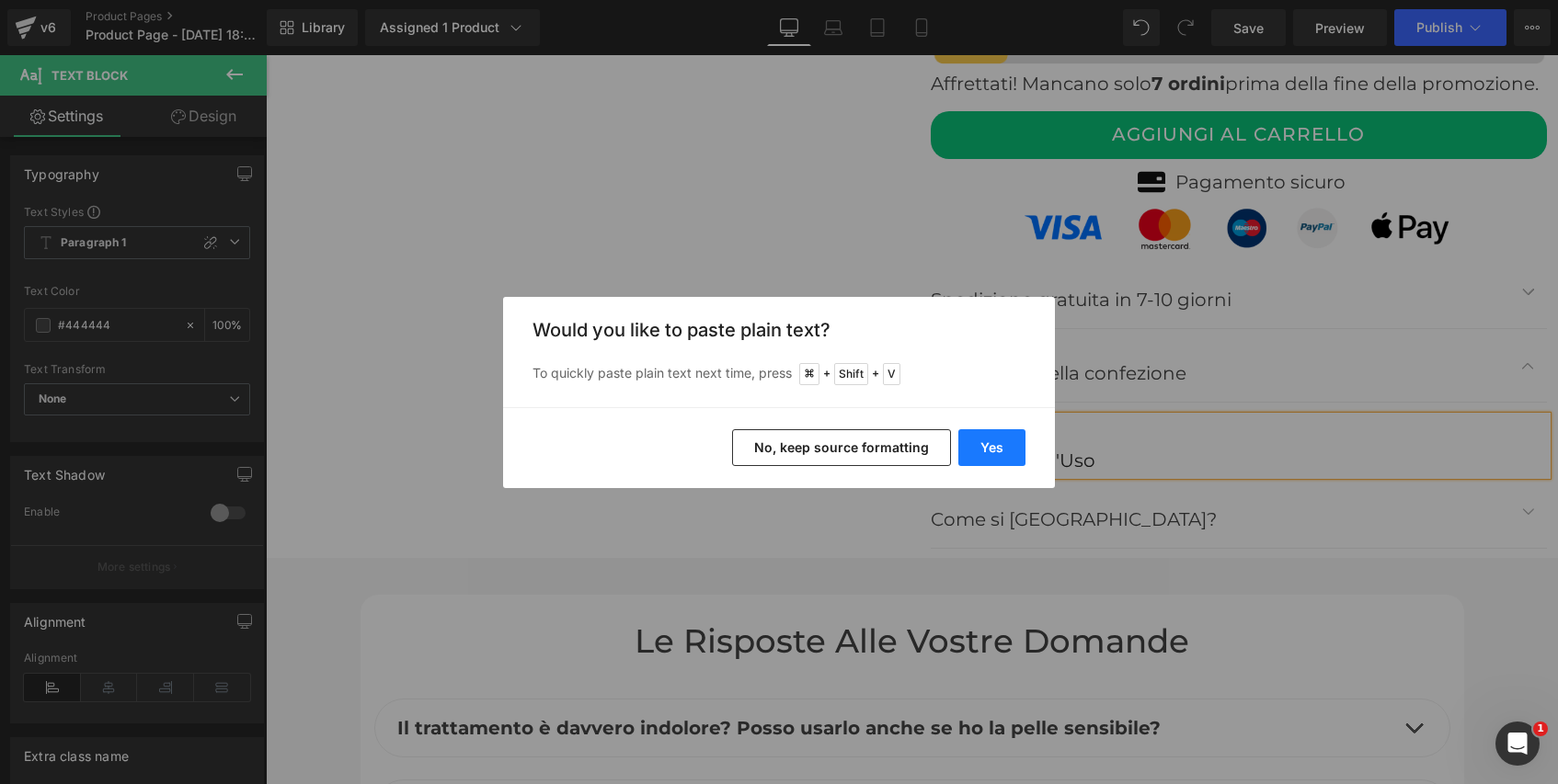
click at [0, 0] on button "Yes" at bounding box center [0, 0] width 0 height 0
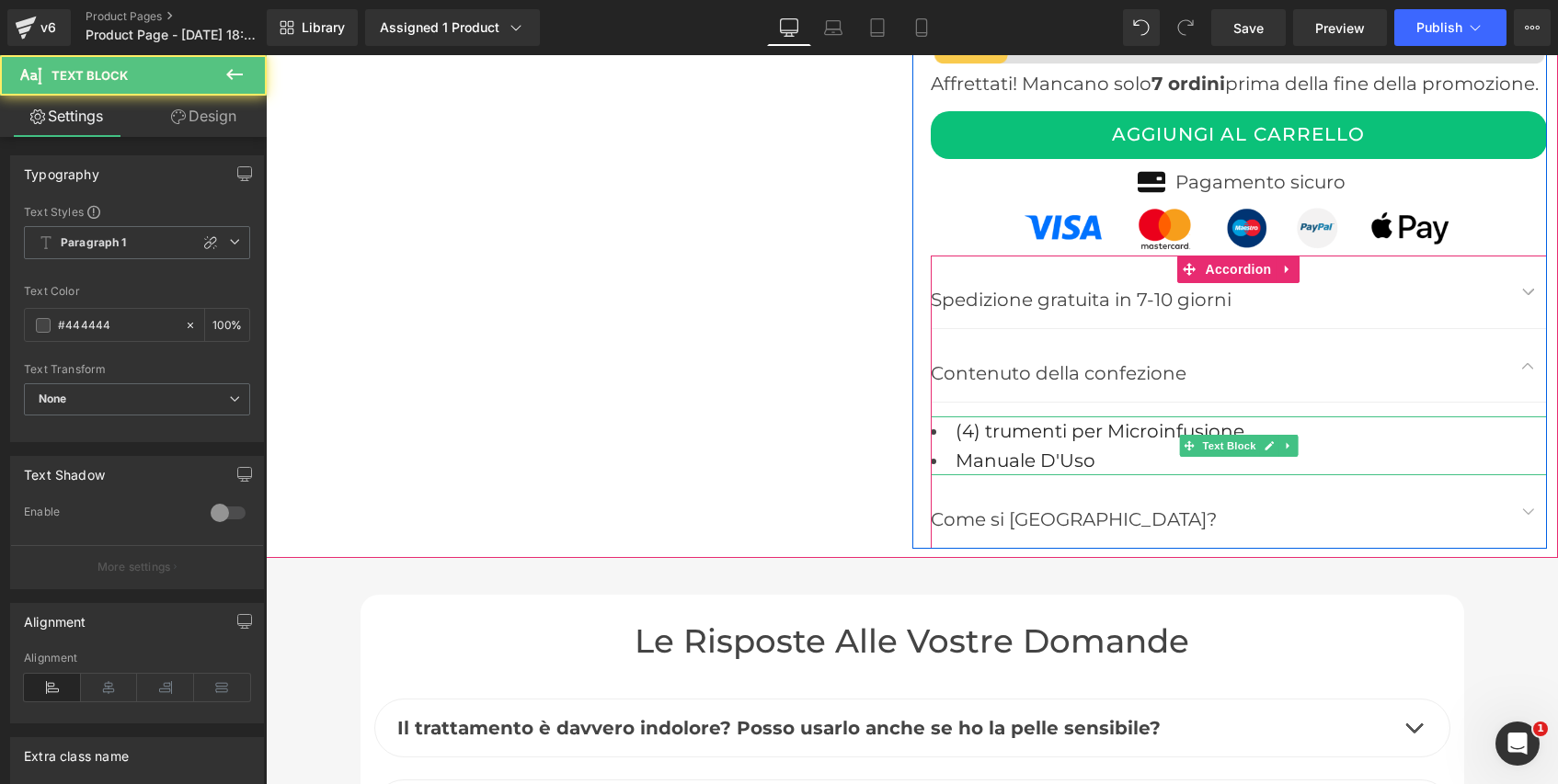
click at [987, 420] on font "(4) trumenti per Microinfusione" at bounding box center [1099, 432] width 288 height 22
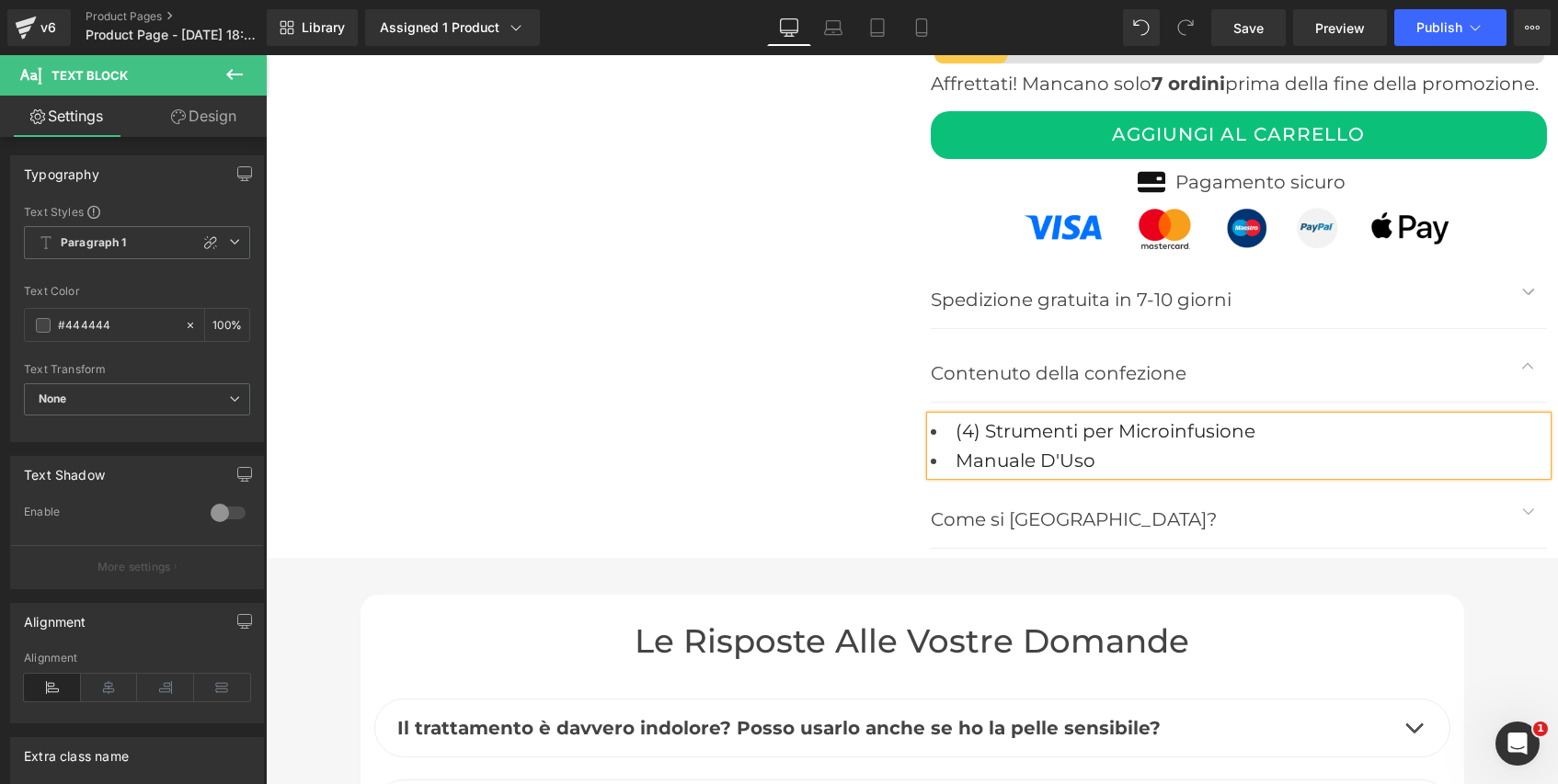
click at [1311, 446] on li "Manuale D'Uso" at bounding box center [1239, 461] width 616 height 30
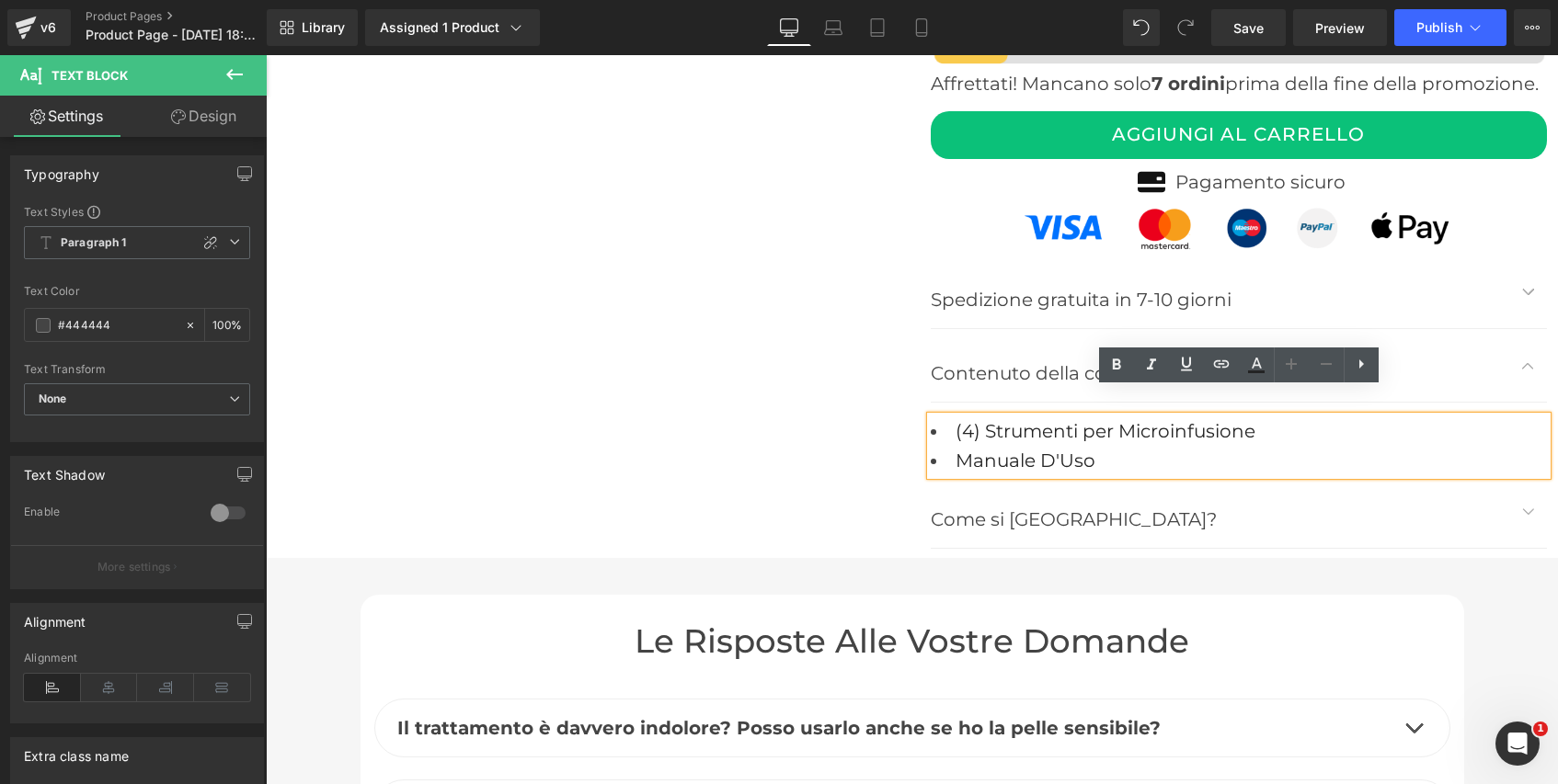
click at [1082, 420] on font "(4) Strumenti per Microinfusione" at bounding box center [1105, 432] width 300 height 22
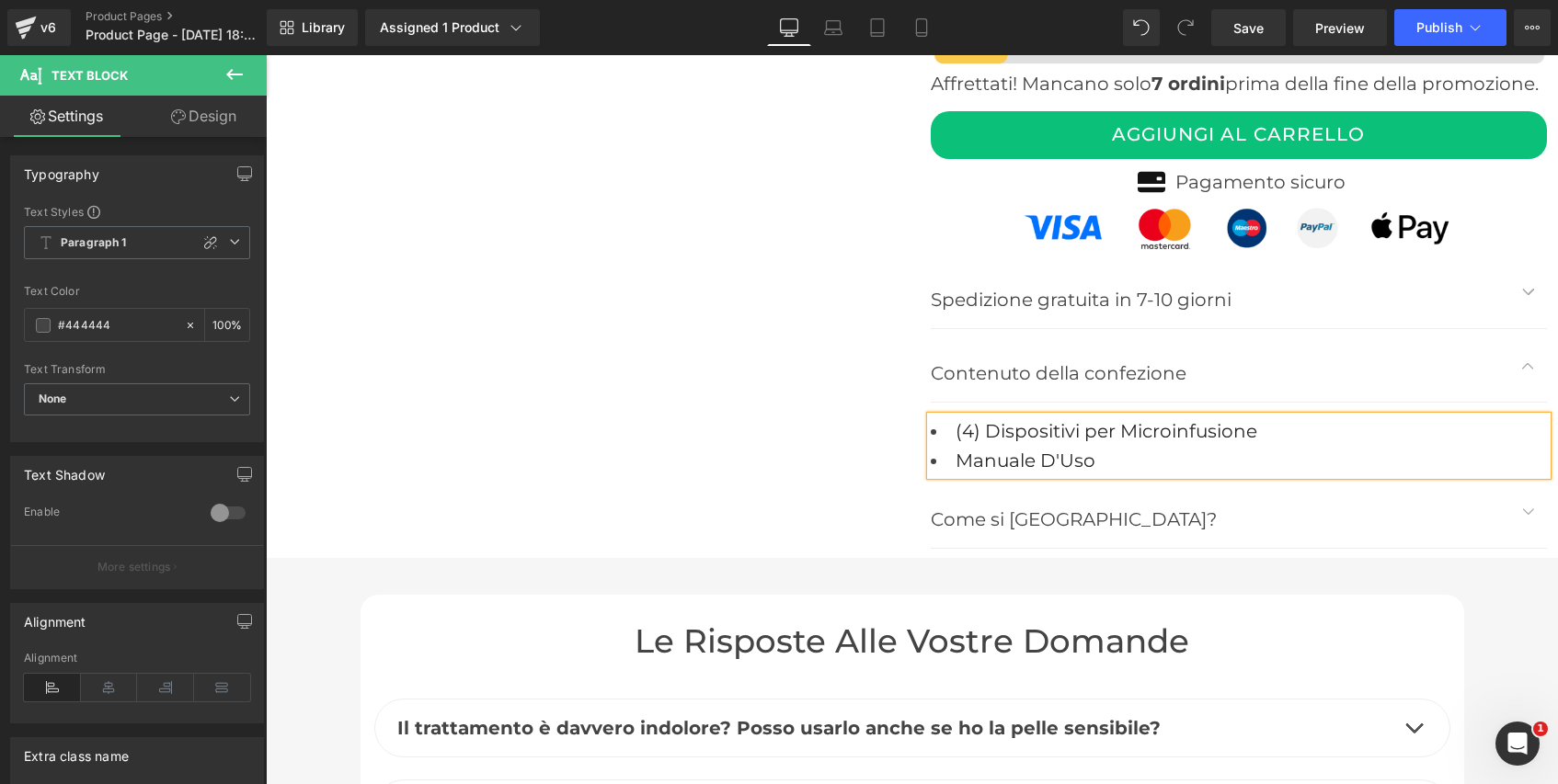
click at [1172, 420] on font "(4) Dispositivi per Microinfusione" at bounding box center [1106, 432] width 301 height 22
click at [1266, 417] on li "(4) Dispositivi per Micro-infusione" at bounding box center [1239, 432] width 616 height 30
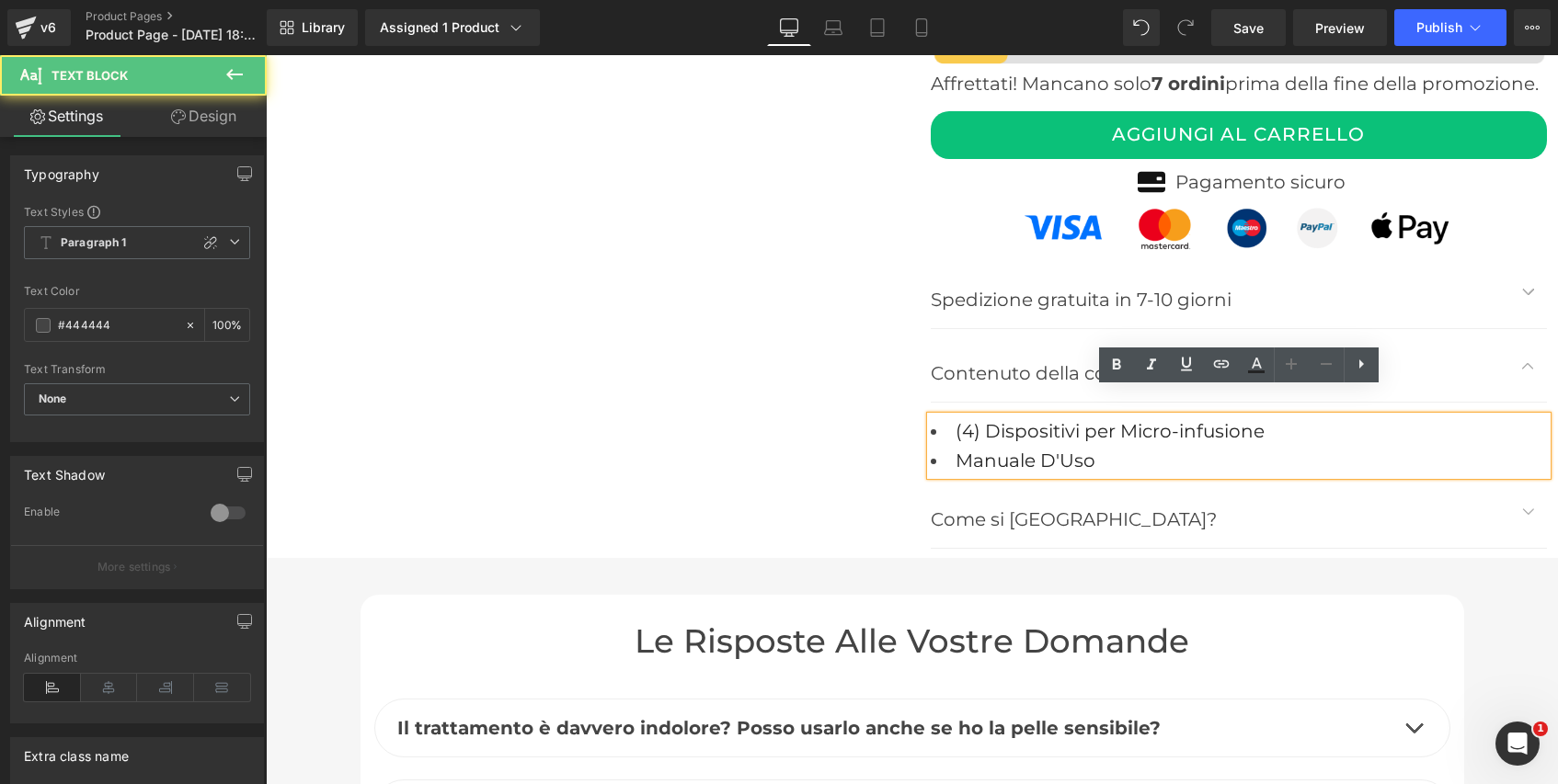
click at [1183, 420] on font "(4) Dispositivi per Micro-infusione" at bounding box center [1110, 432] width 309 height 22
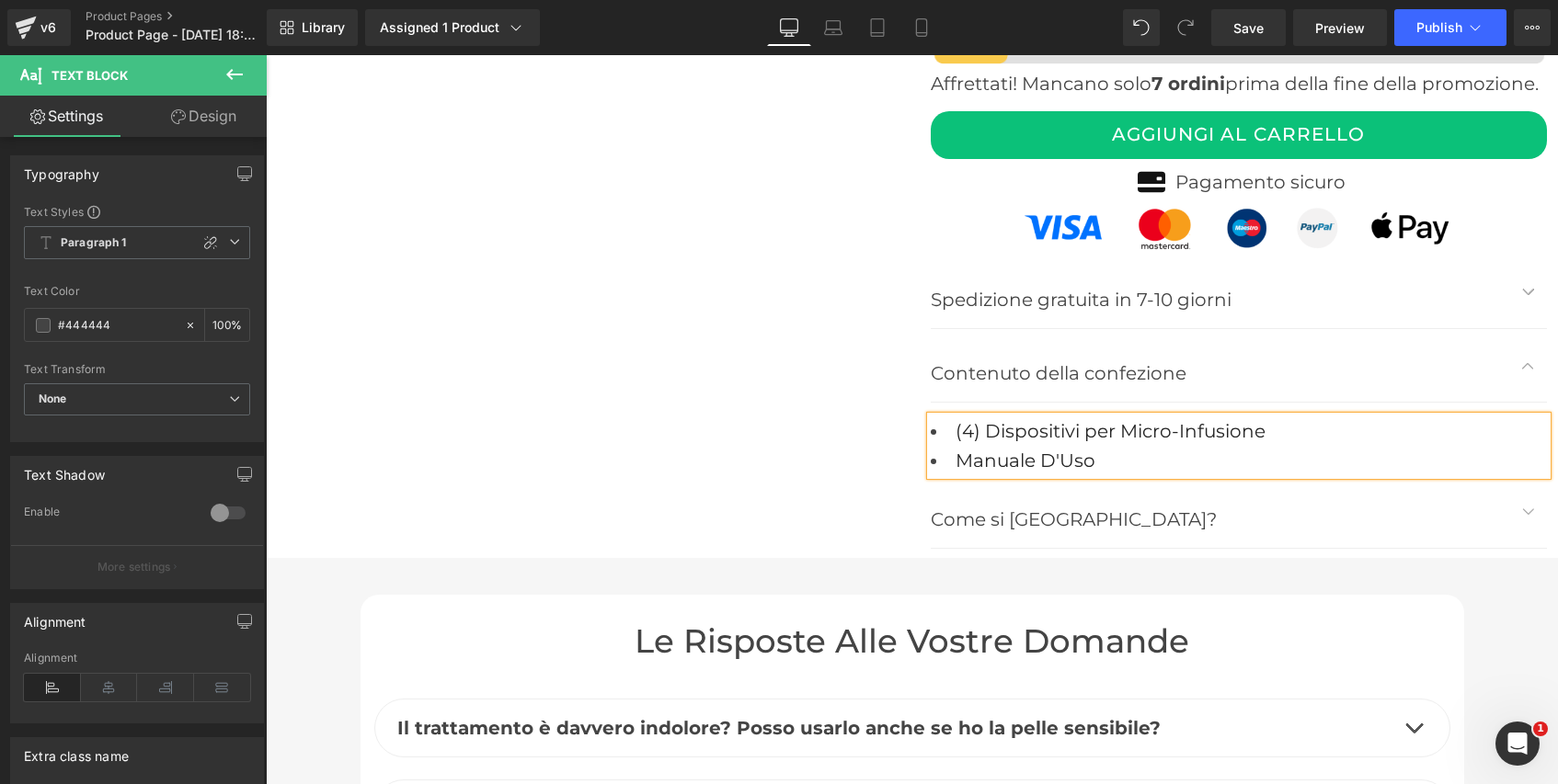
click at [1277, 417] on li "(4) Dispositivi per Micro-Infusione" at bounding box center [1239, 432] width 616 height 30
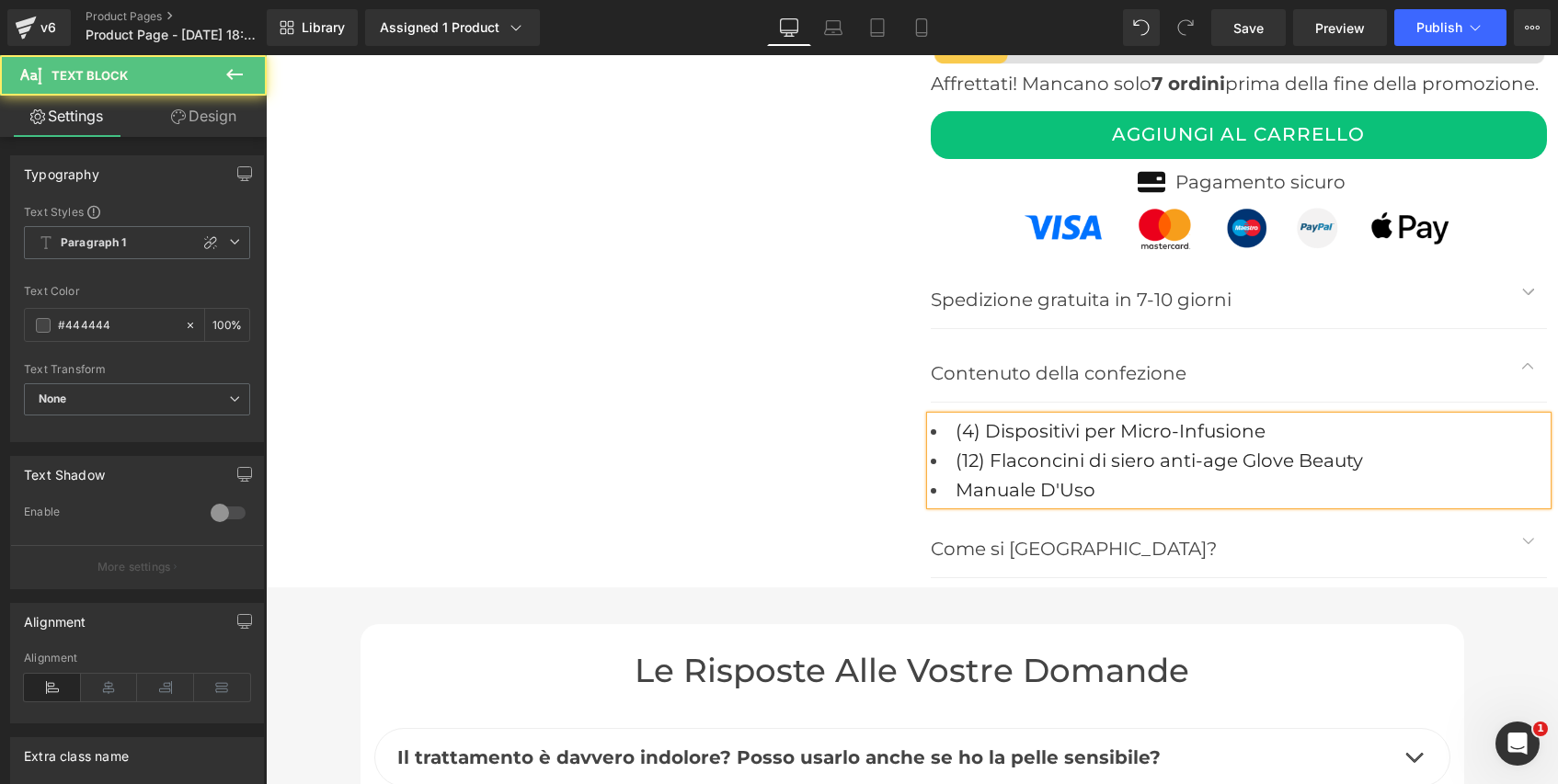
click at [1119, 449] on font "(12) Flaconcini di siero anti-age Glove Beauty" at bounding box center [1159, 460] width 407 height 22
click at [1167, 449] on font "(12) Flaconcini di siero anti-age Glove Beauty" at bounding box center [1159, 460] width 407 height 22
drag, startPoint x: 1385, startPoint y: 436, endPoint x: 995, endPoint y: 423, distance: 390.2
click at [995, 446] on li "(12) Flaconcini di siero Anti-age Glove Beauty" at bounding box center [1239, 461] width 616 height 30
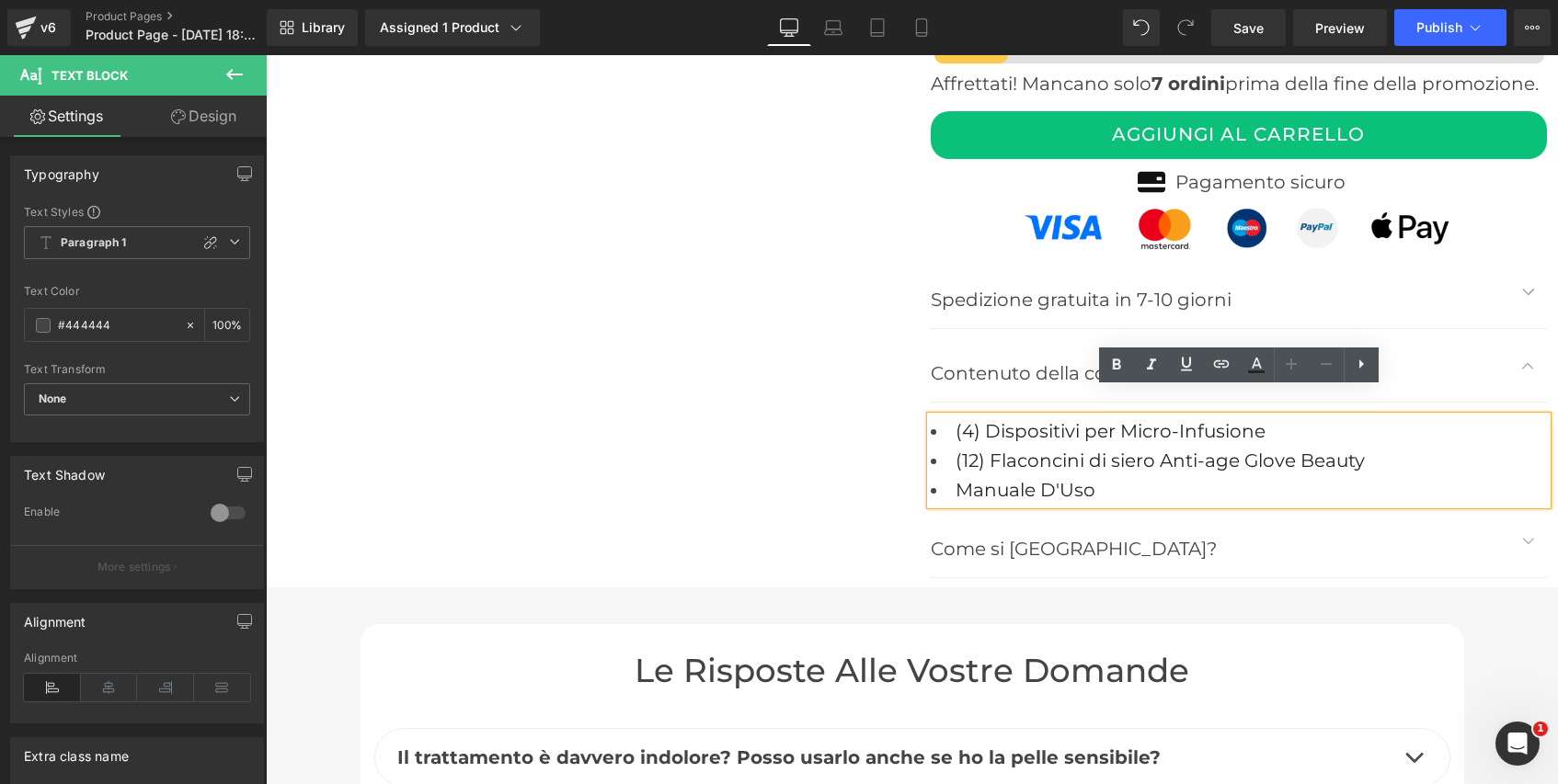
click at [1383, 475] on li "Manuale D'Uso" at bounding box center [1239, 490] width 616 height 30
drag, startPoint x: 1372, startPoint y: 430, endPoint x: 993, endPoint y: 435, distance: 379.0
click at [993, 446] on li "(12) Flaconcini di siero Anti-age Glove Beauty" at bounding box center [1239, 461] width 616 height 30
copy font "Flaconcini di siero Anti-age Glove Beauty"
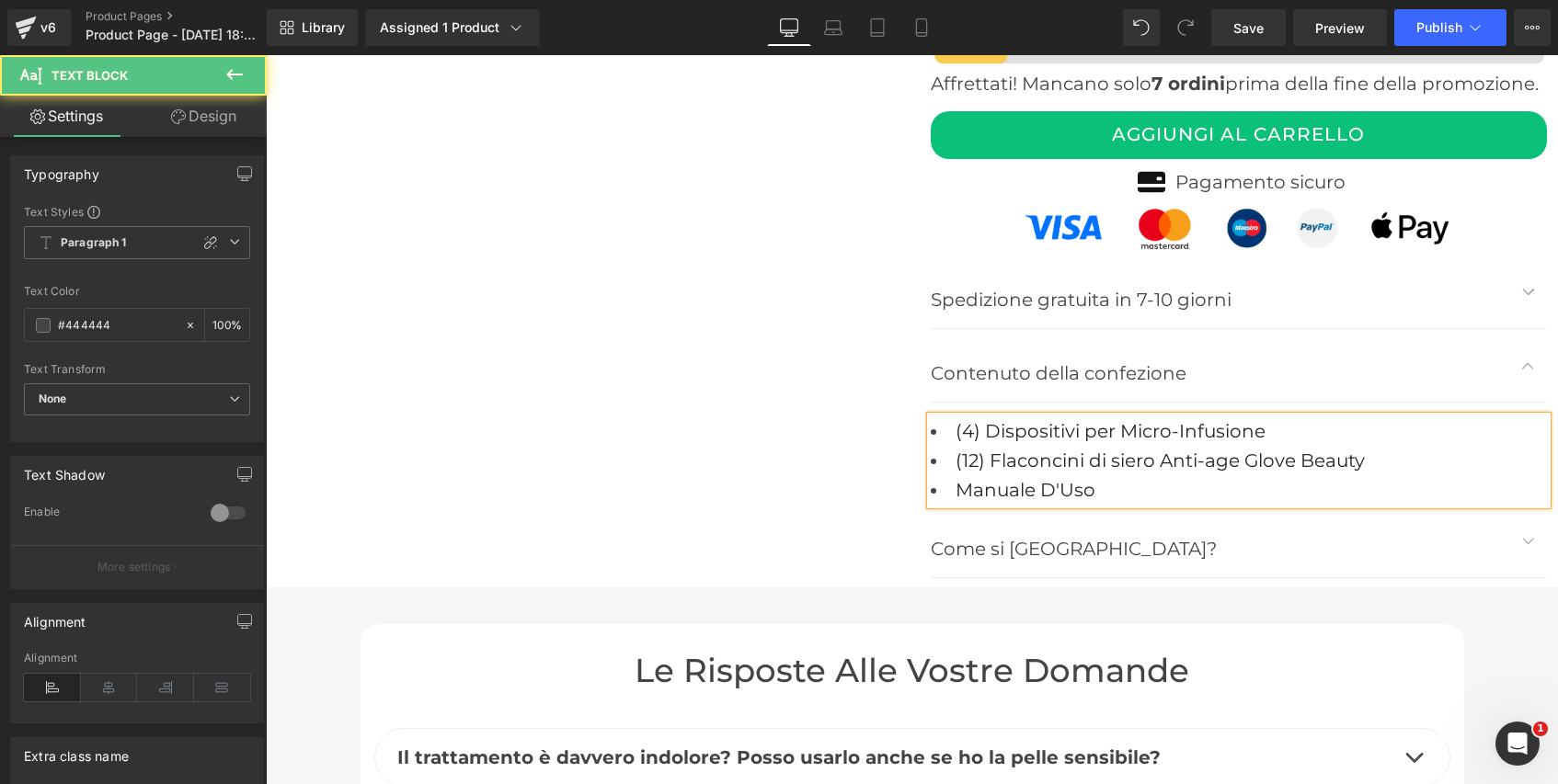
click at [1161, 449] on font "(12) Flaconcini di siero Anti-age Glove Beauty" at bounding box center [1160, 460] width 409 height 22
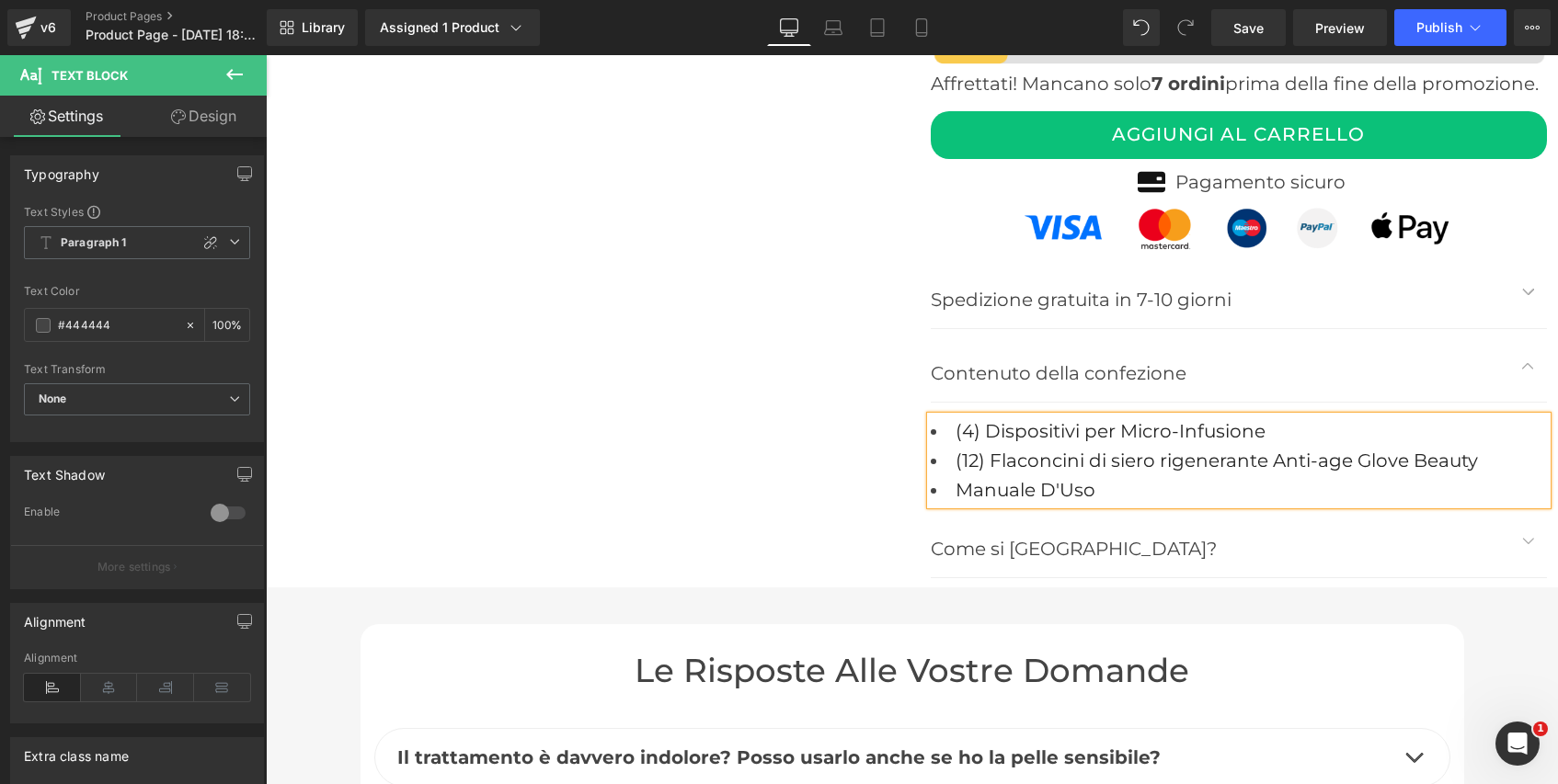
click at [1120, 449] on font "(12) Flaconcini di siero rigenerante Anti-age Glove Beauty" at bounding box center [1217, 460] width 523 height 22
click at [1169, 449] on font "(12) Flaconcini di Siero rigenerante Anti-age Glove Beauty" at bounding box center [1218, 460] width 525 height 22
click at [1334, 449] on font "(12) Flaconcini di Siero Rigenerante Anti-age Glove Beauty" at bounding box center [1219, 460] width 529 height 22
click at [1261, 33] on span "Save" at bounding box center [1248, 28] width 31 height 20
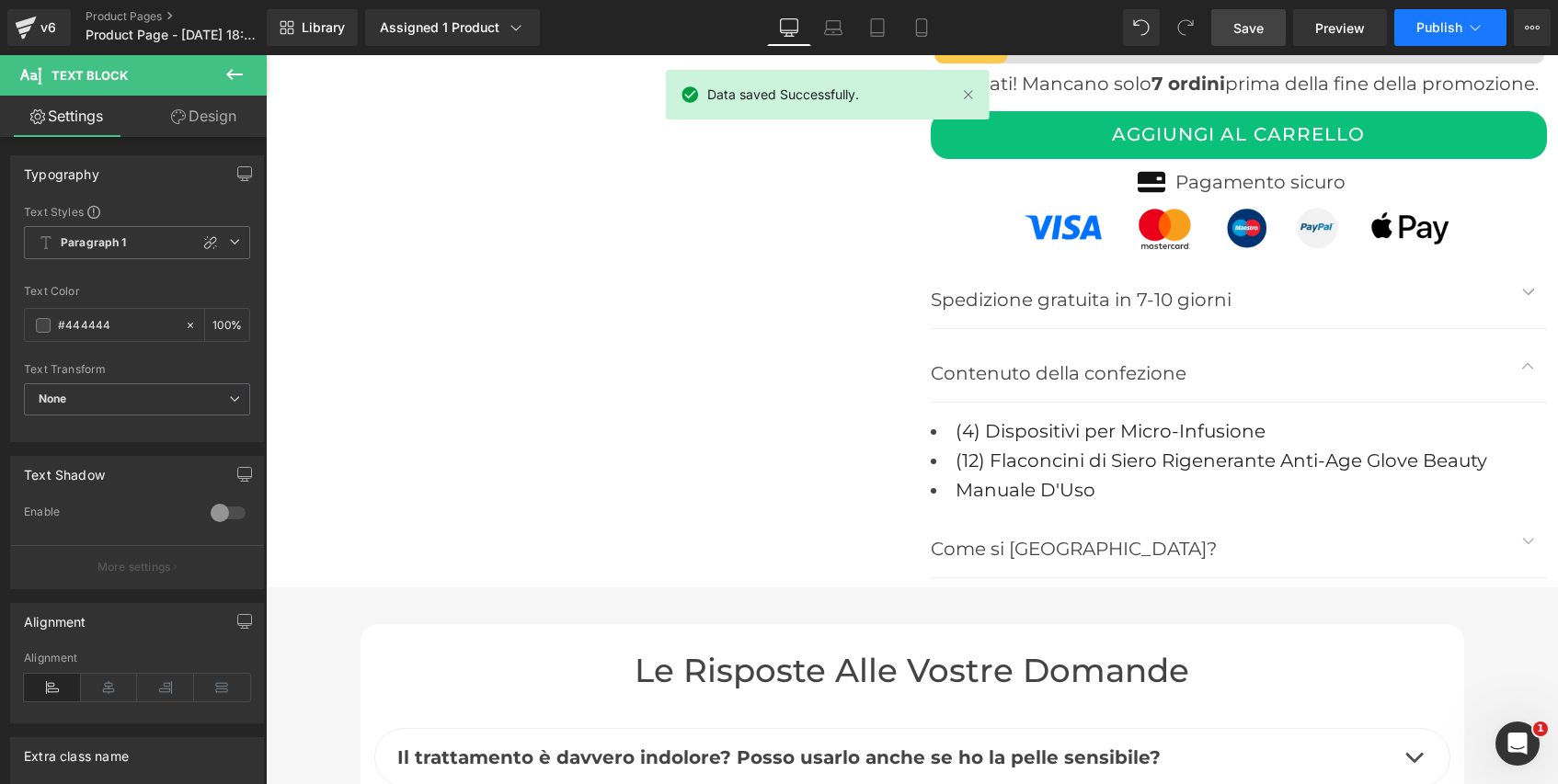
click at [1436, 31] on span "Publish" at bounding box center [1439, 28] width 46 height 15
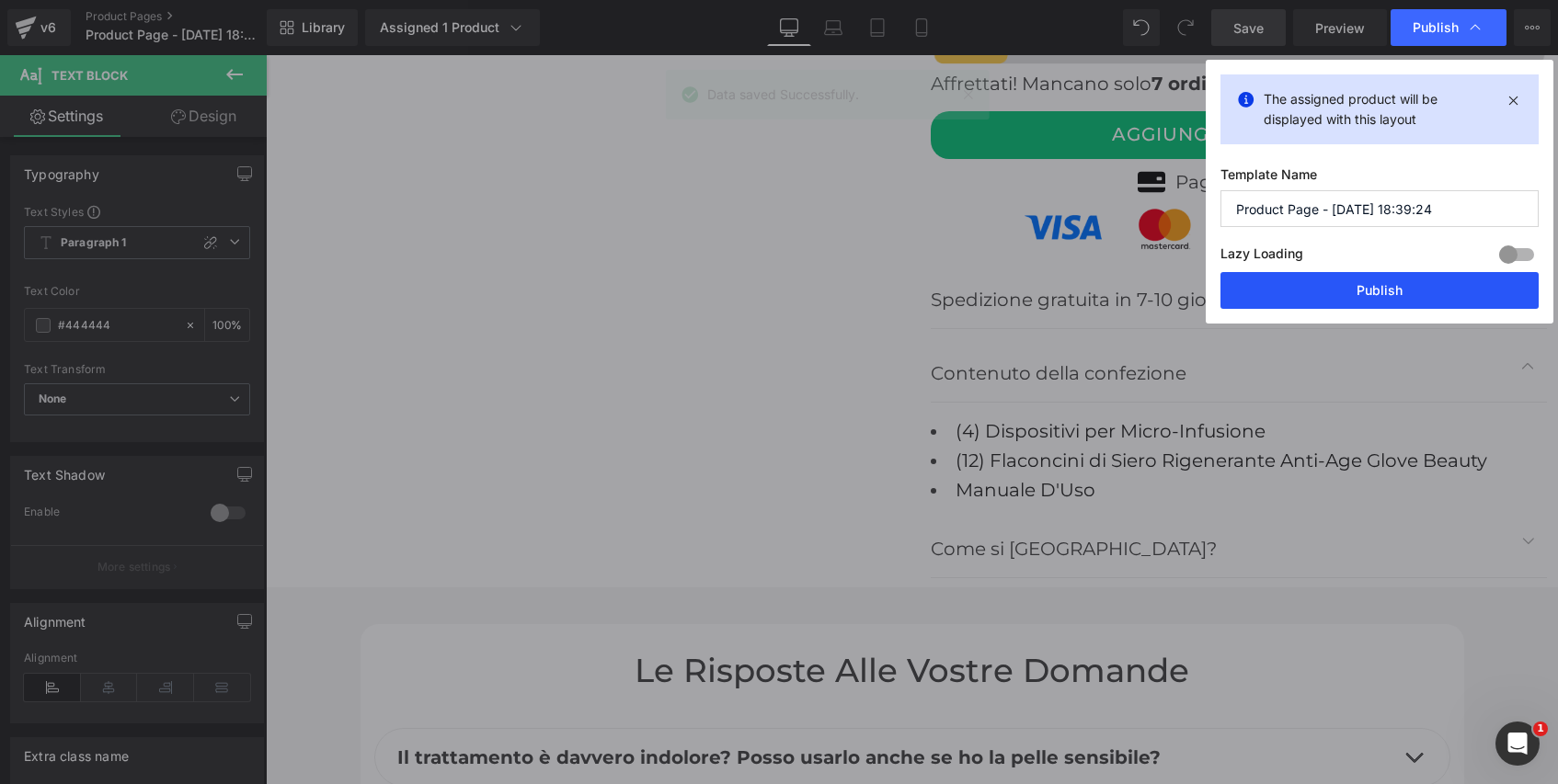
click at [0, 0] on button "Publish" at bounding box center [0, 0] width 0 height 0
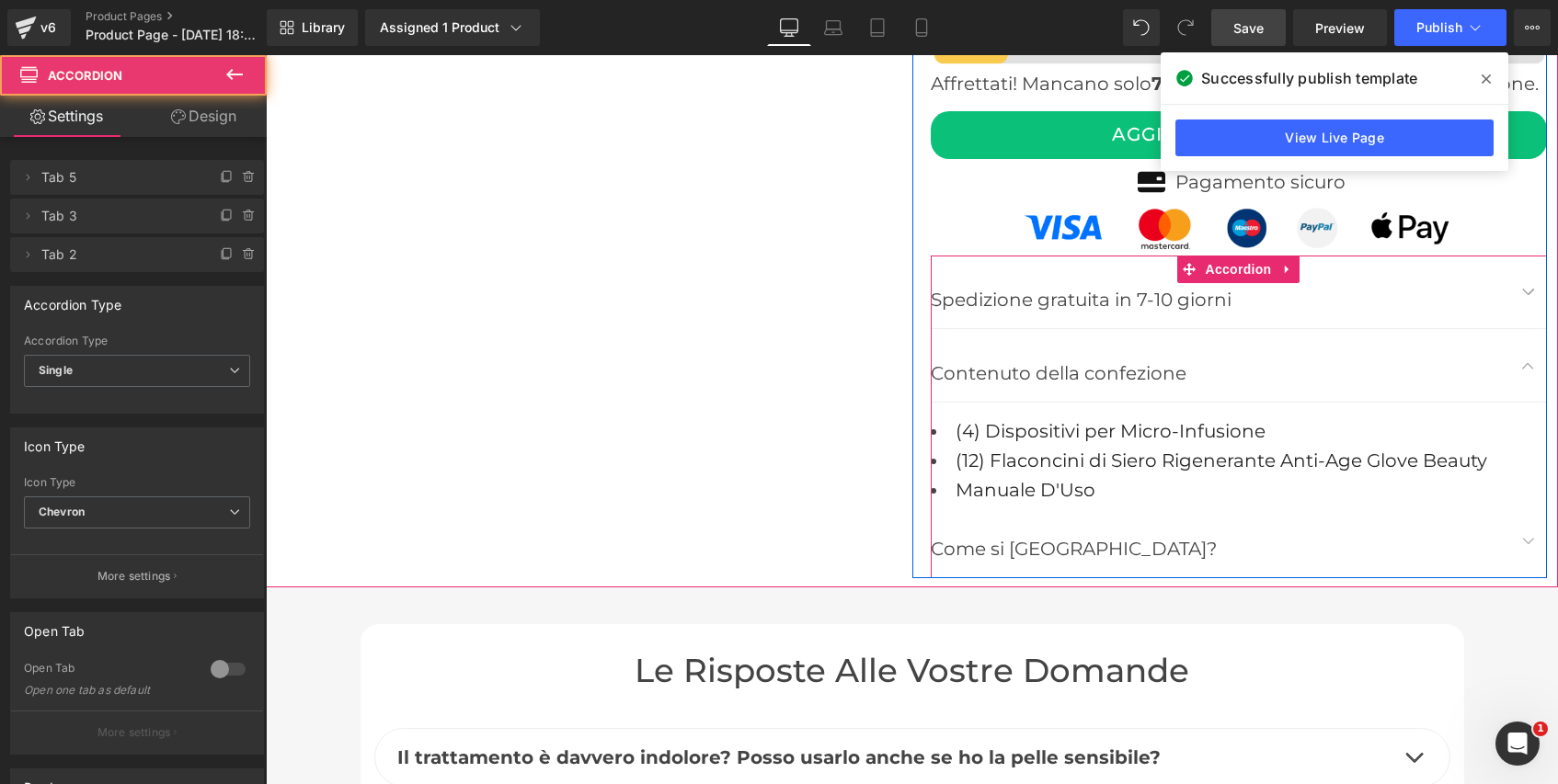
click at [1527, 339] on button "button" at bounding box center [1528, 365] width 37 height 73
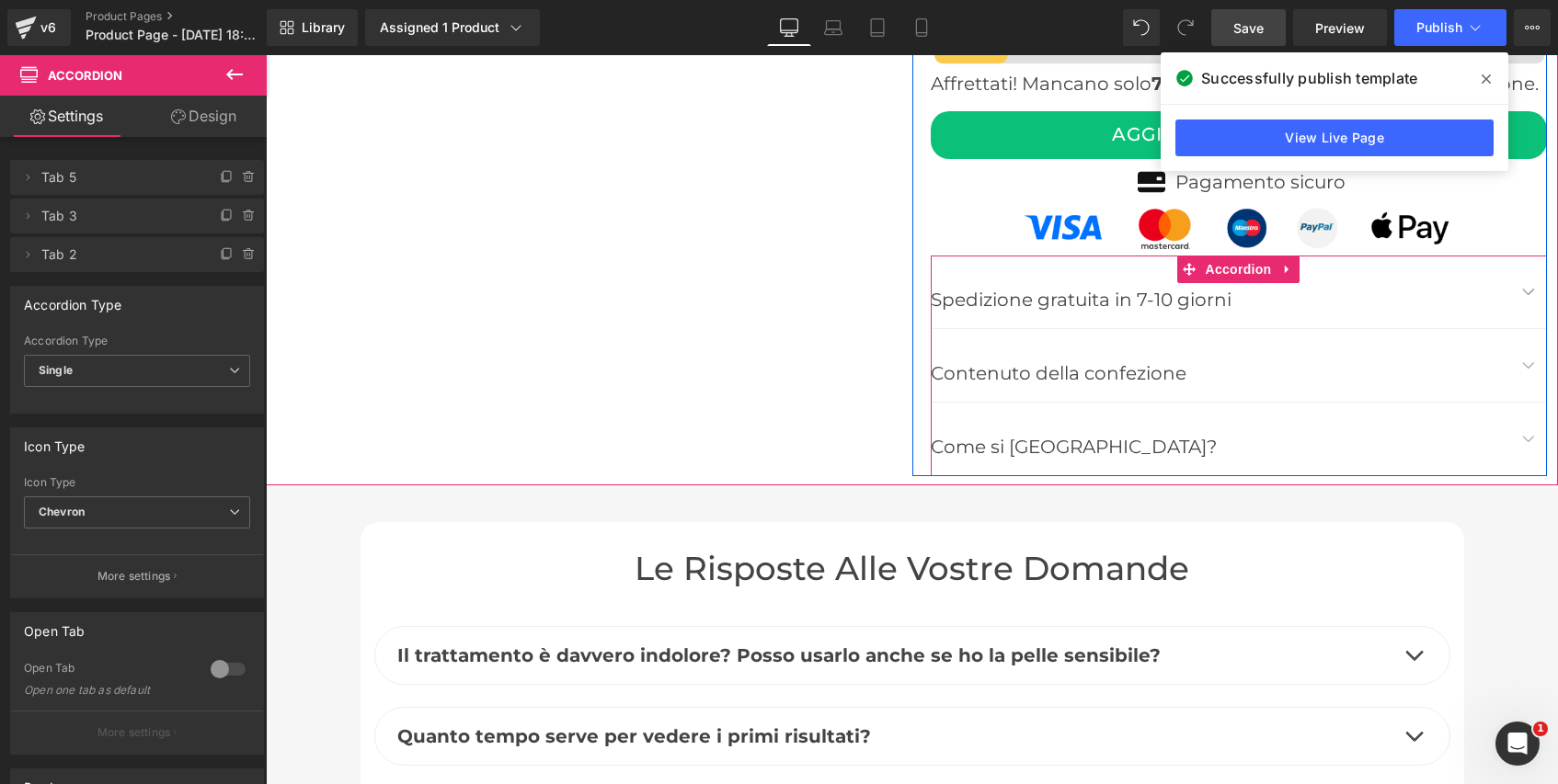
click at [1527, 339] on button "button" at bounding box center [1528, 365] width 37 height 73
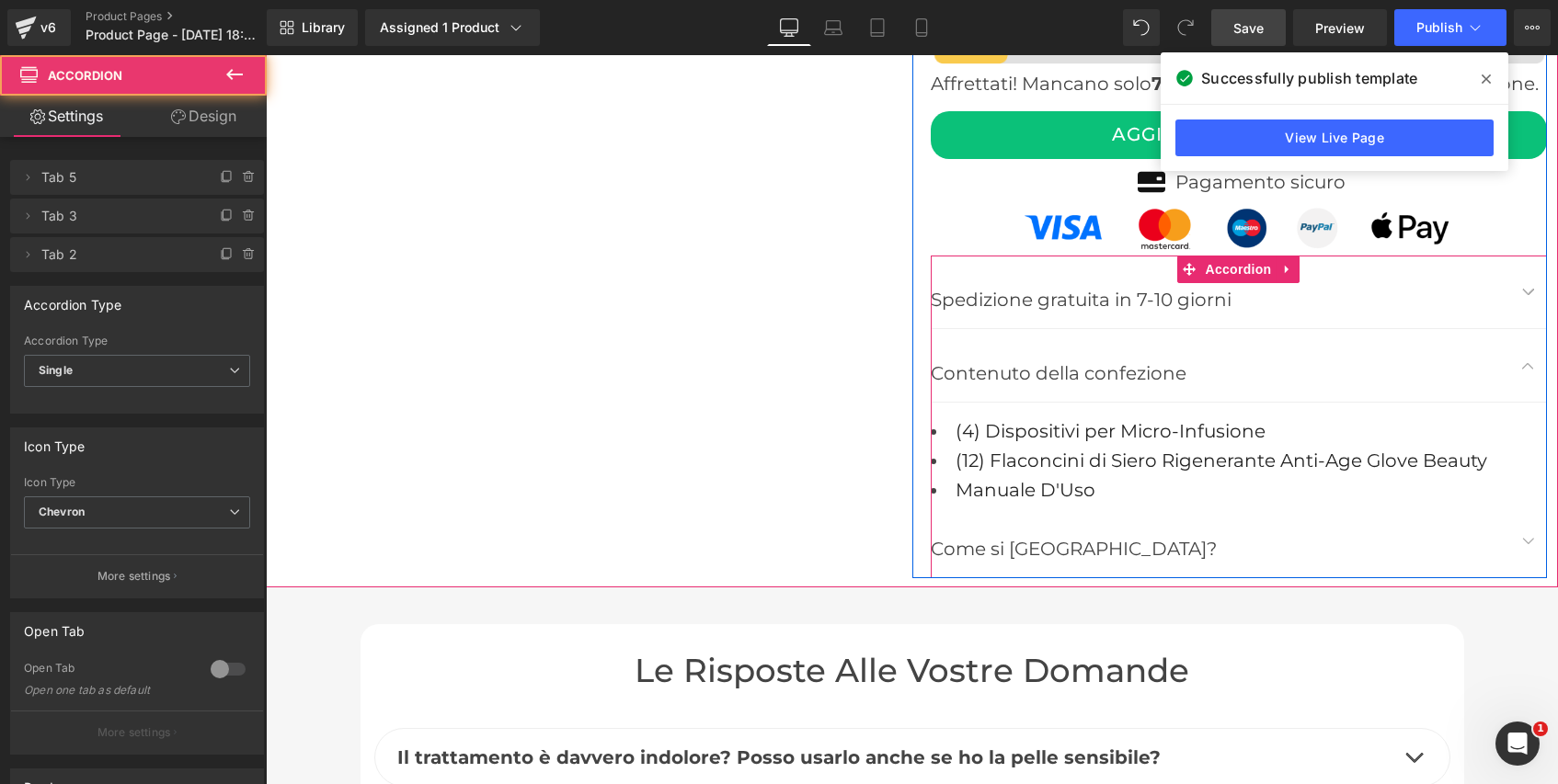
click at [1530, 516] on button "button" at bounding box center [1528, 541] width 37 height 73
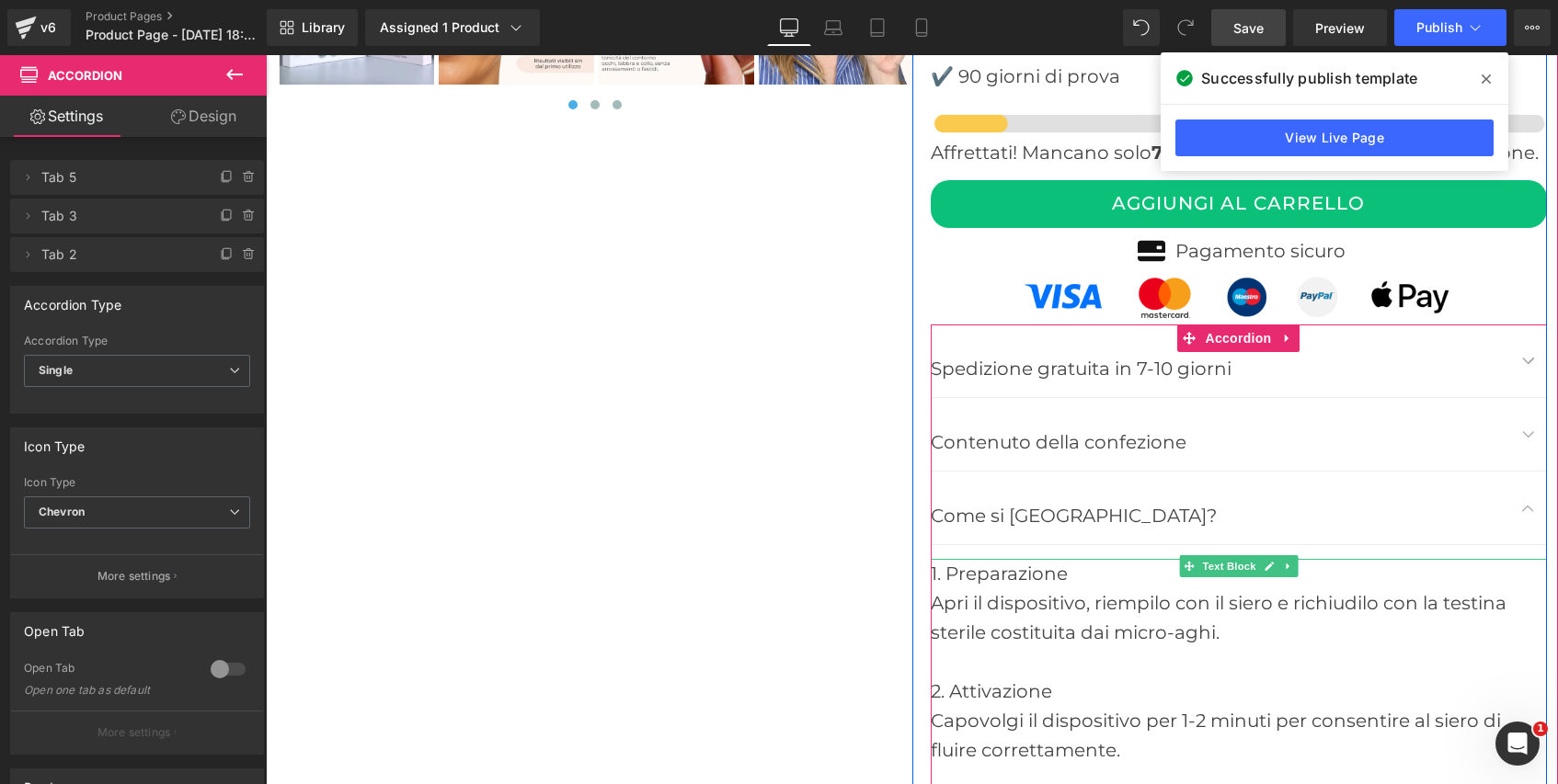
scroll to position [7414, 0]
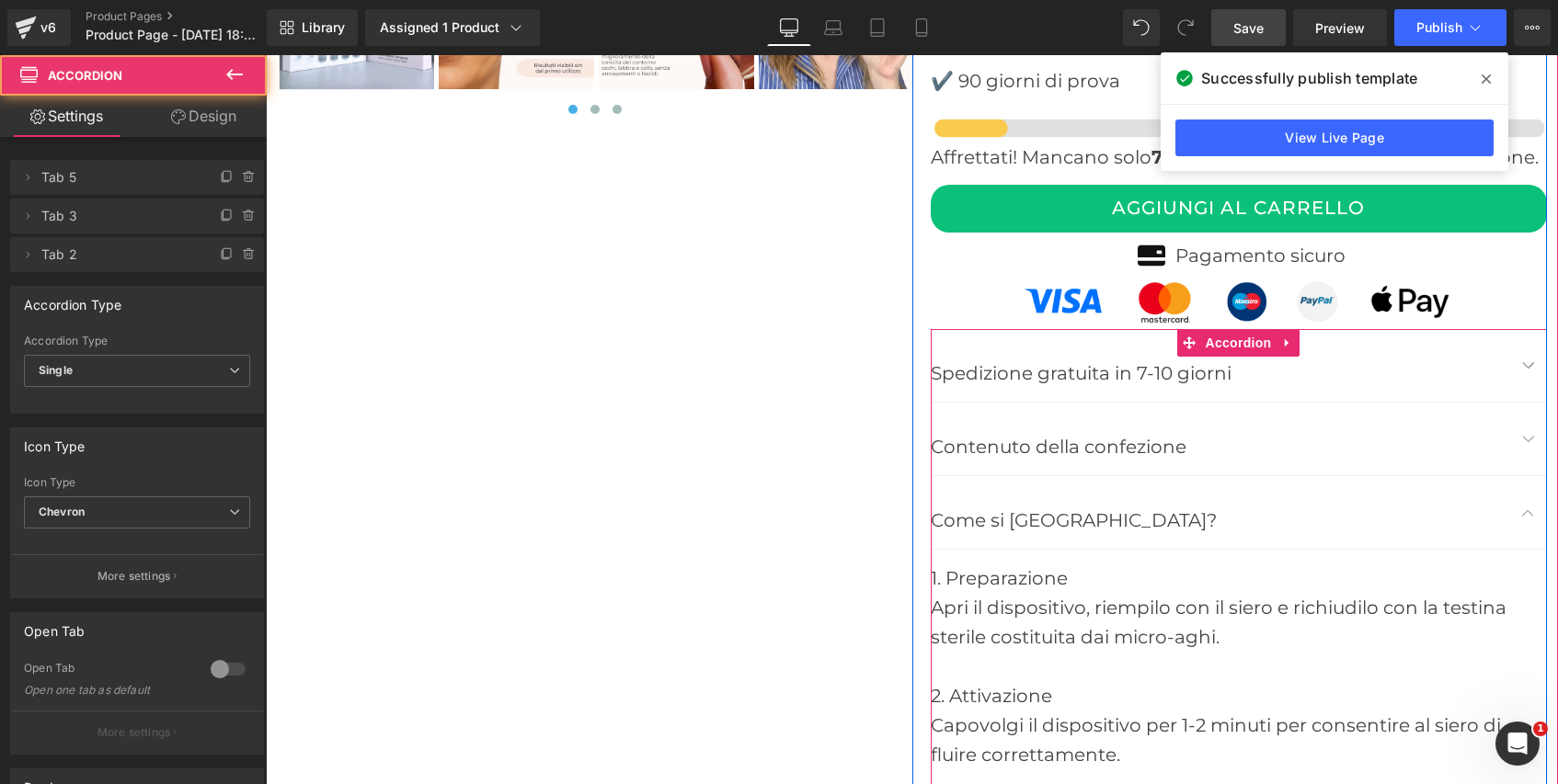
click at [1526, 485] on button "button" at bounding box center [1528, 512] width 37 height 73
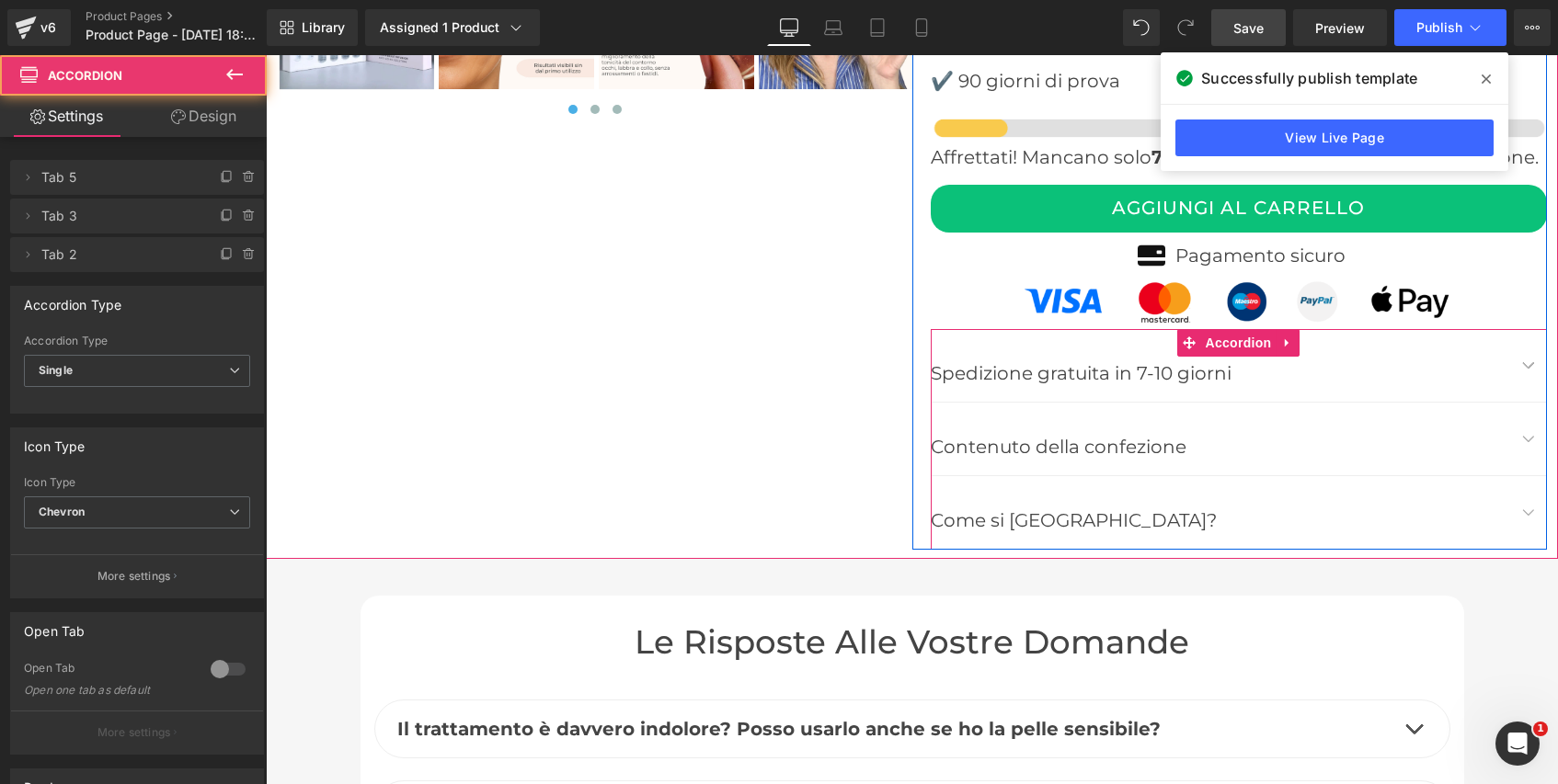
click at [1526, 419] on button "button" at bounding box center [1528, 439] width 37 height 73
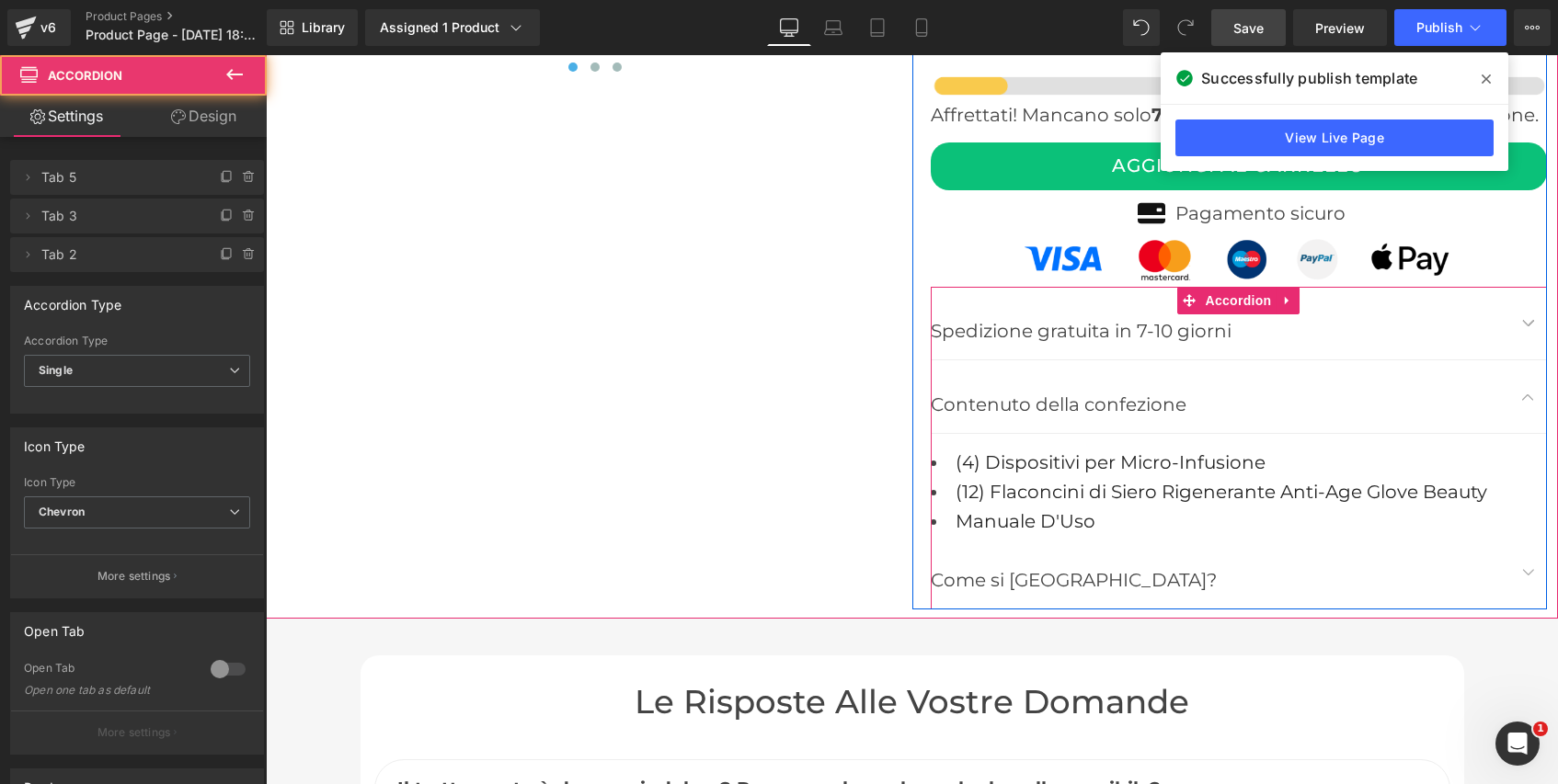
scroll to position [7475, 0]
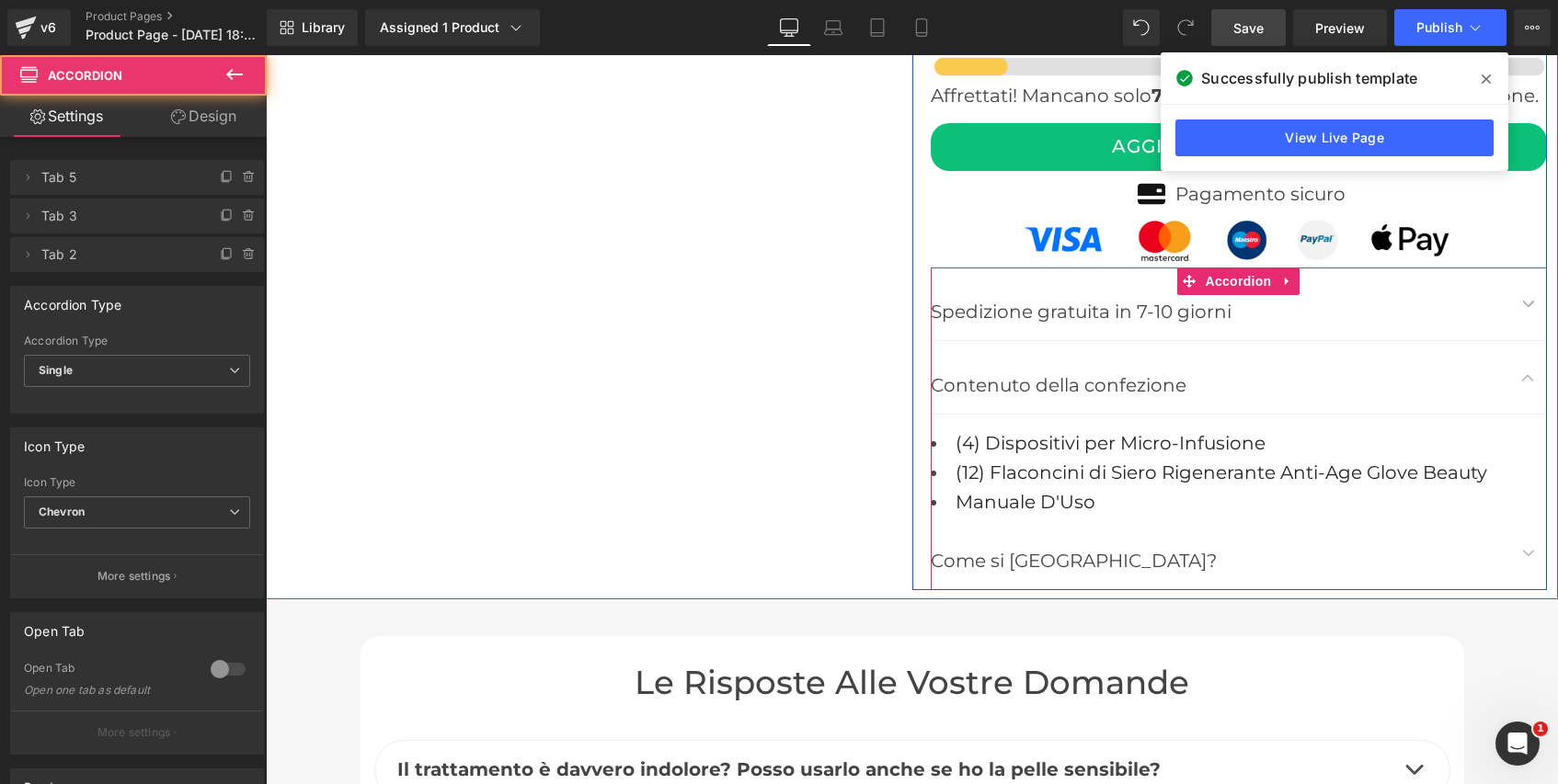
click at [1125, 517] on div "Come si usa? Text Block" at bounding box center [1239, 553] width 616 height 73
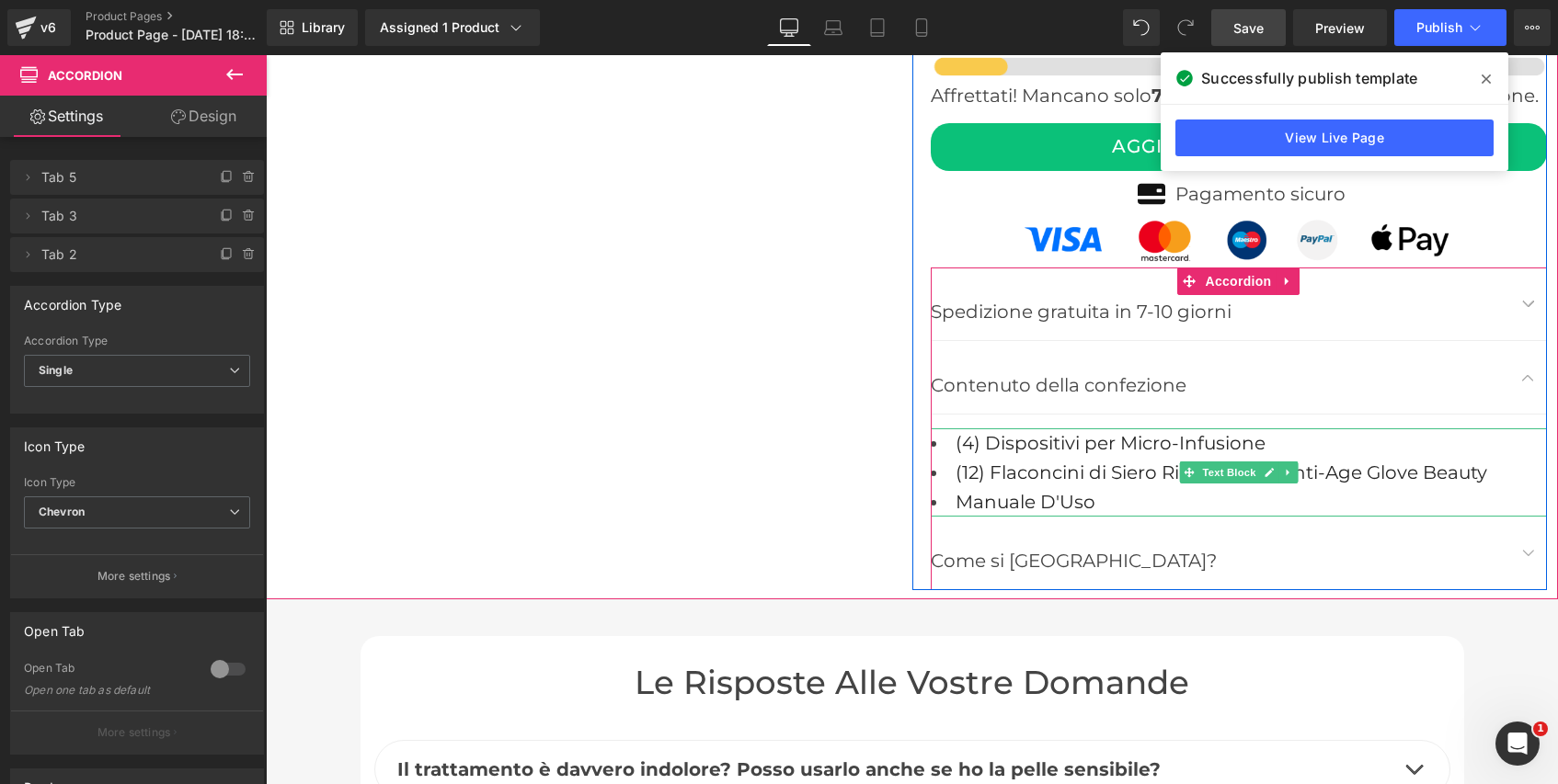
click at [1134, 487] on li "Manuale D'Uso" at bounding box center [1239, 502] width 616 height 30
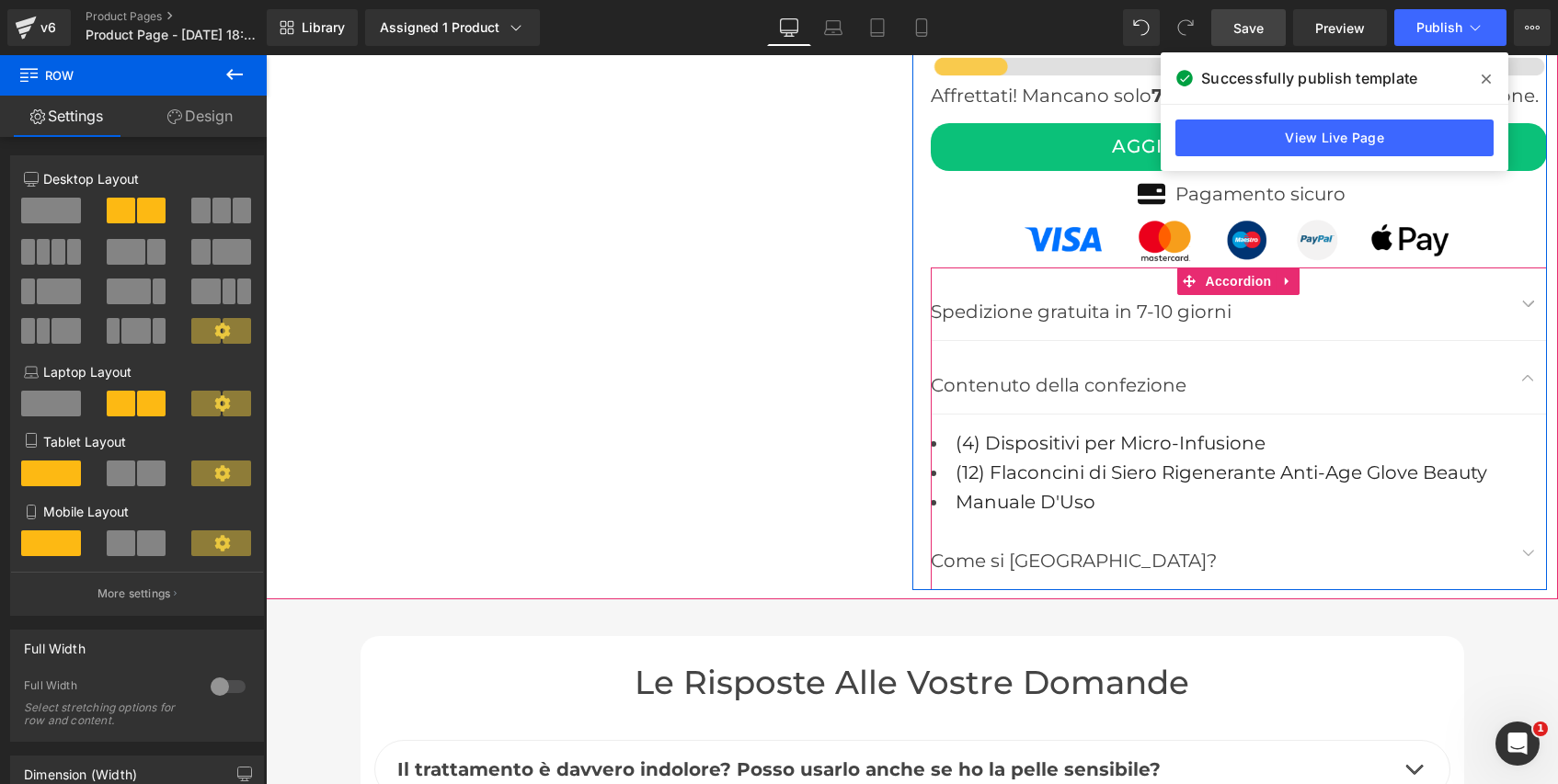
click at [1523, 354] on button "button" at bounding box center [1528, 378] width 37 height 73
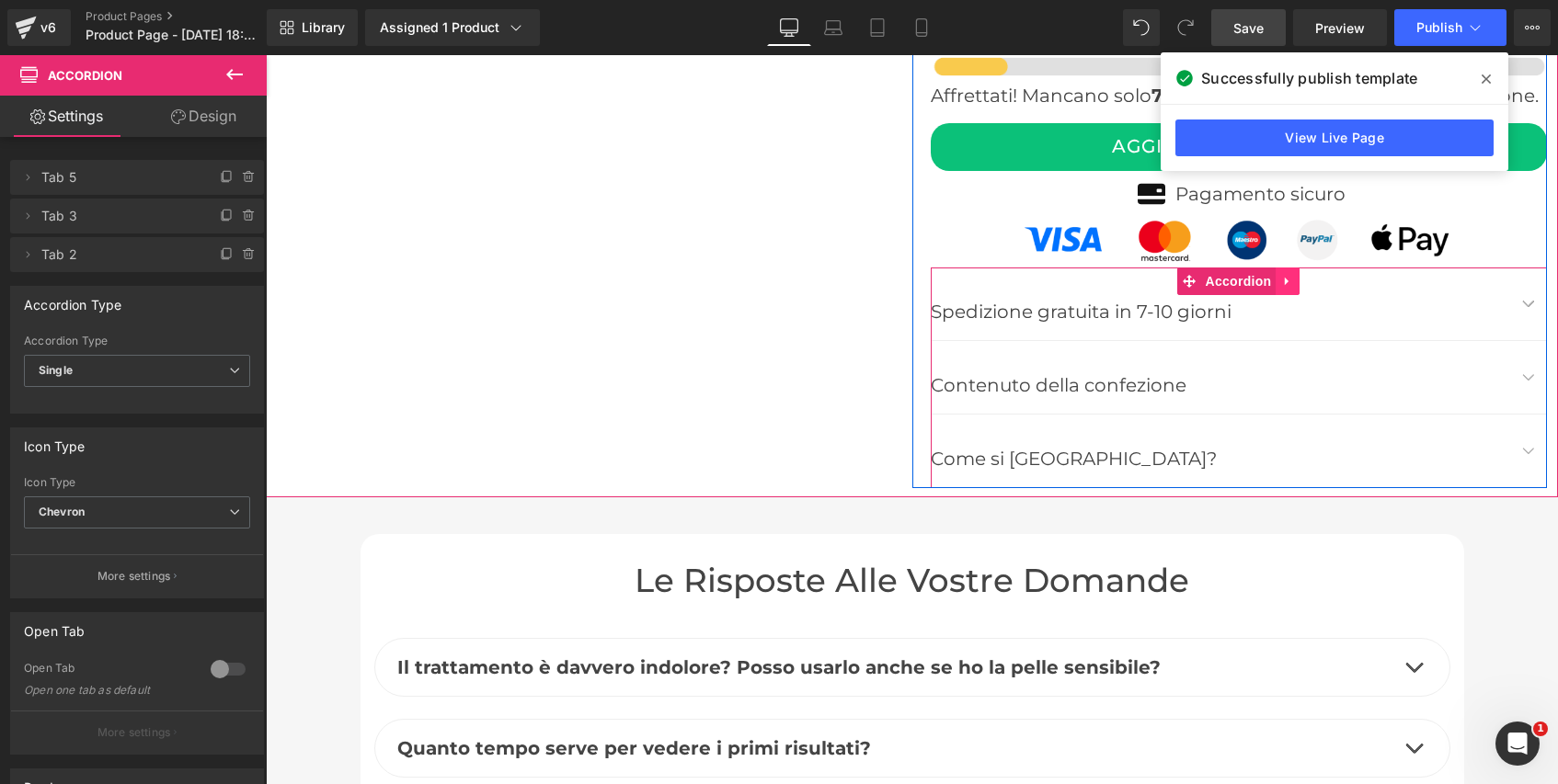
click at [1285, 278] on icon at bounding box center [1286, 282] width 4 height 8
click at [1324, 275] on icon at bounding box center [1324, 282] width 13 height 14
click at [1065, 445] on p "Come si [GEOGRAPHIC_DATA]?" at bounding box center [1220, 459] width 579 height 30
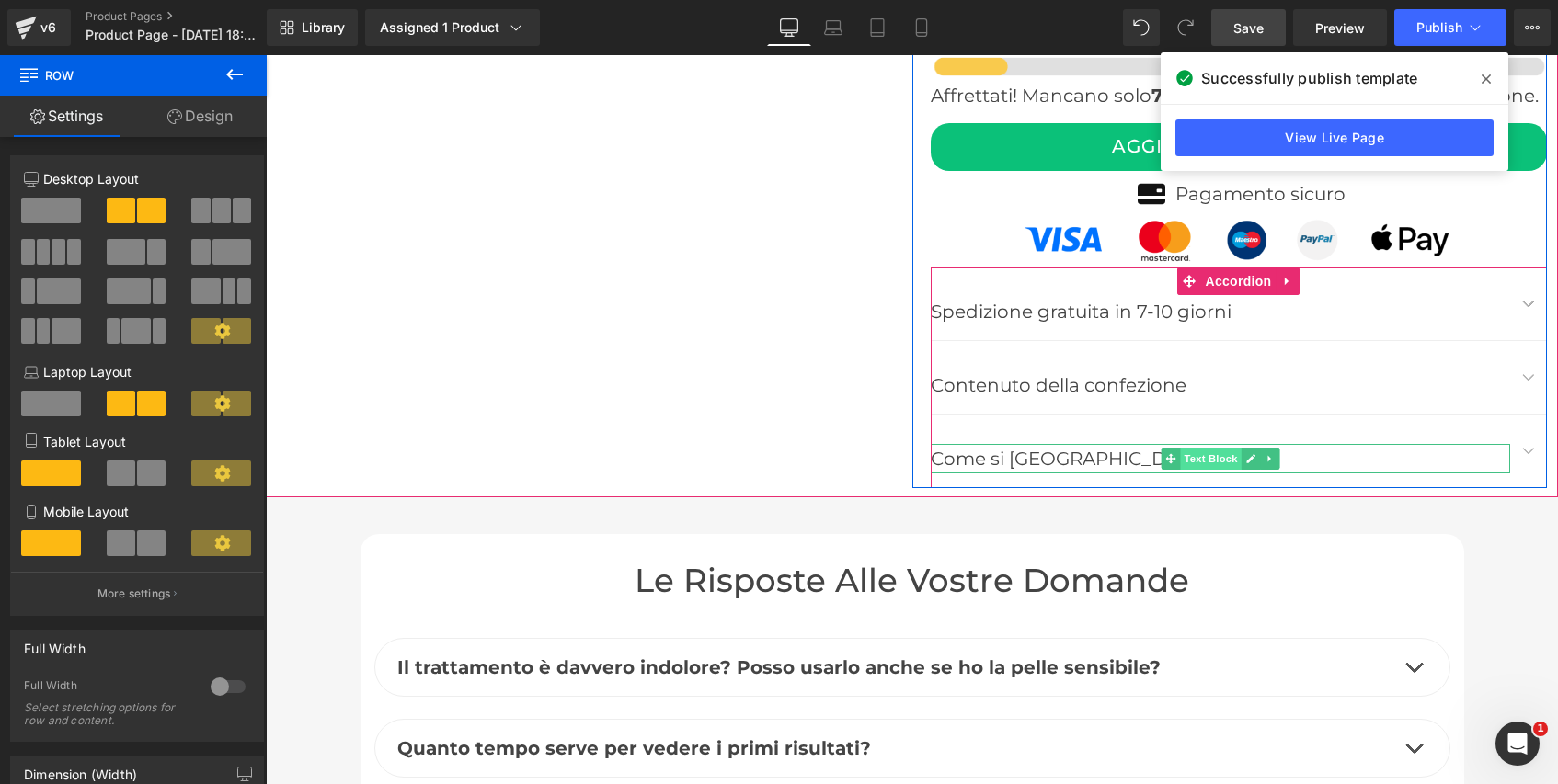
click at [1205, 447] on span "Text Block" at bounding box center [1209, 458] width 60 height 22
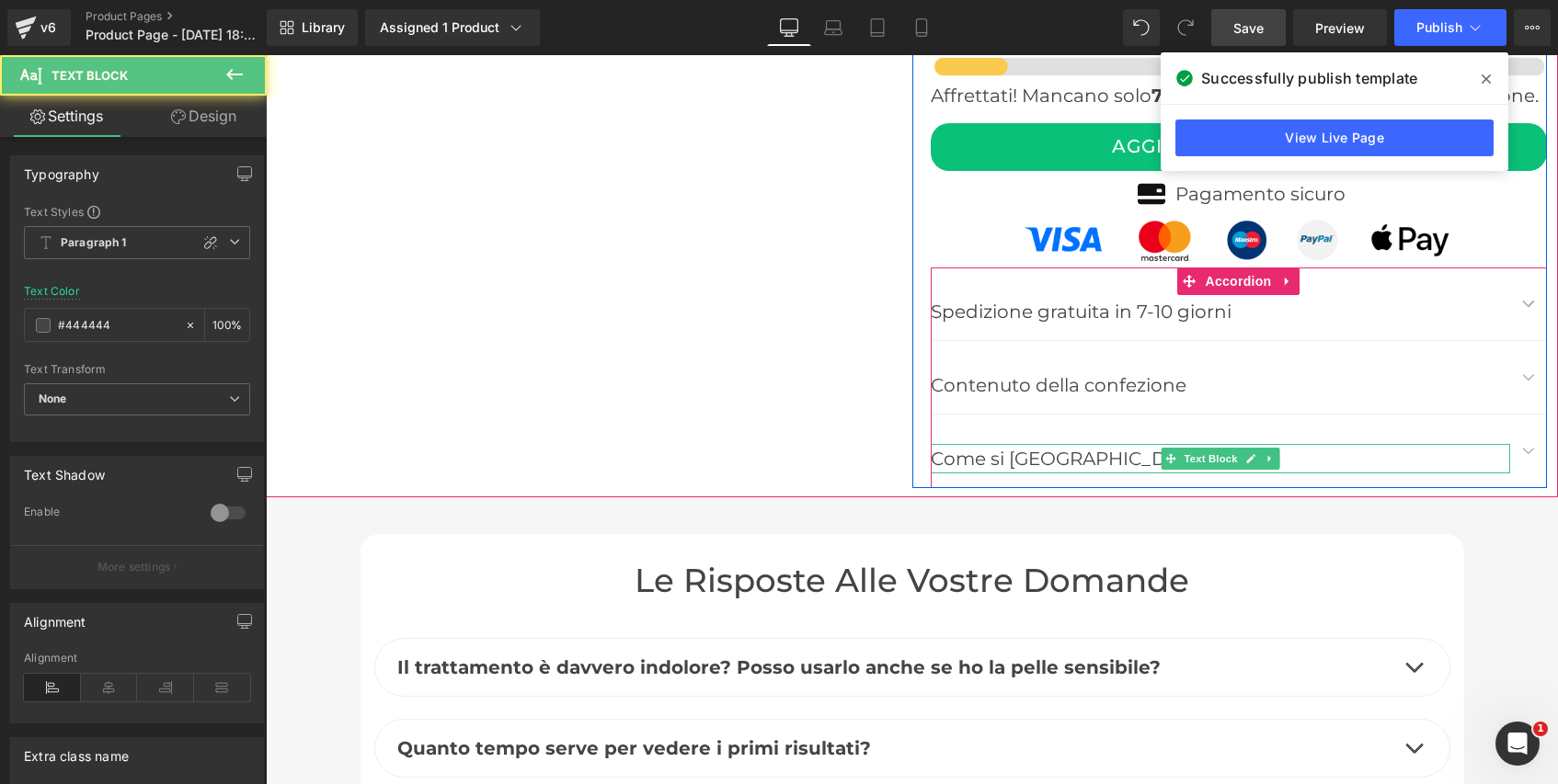
click at [989, 445] on p "Come si [GEOGRAPHIC_DATA]?" at bounding box center [1220, 459] width 579 height 30
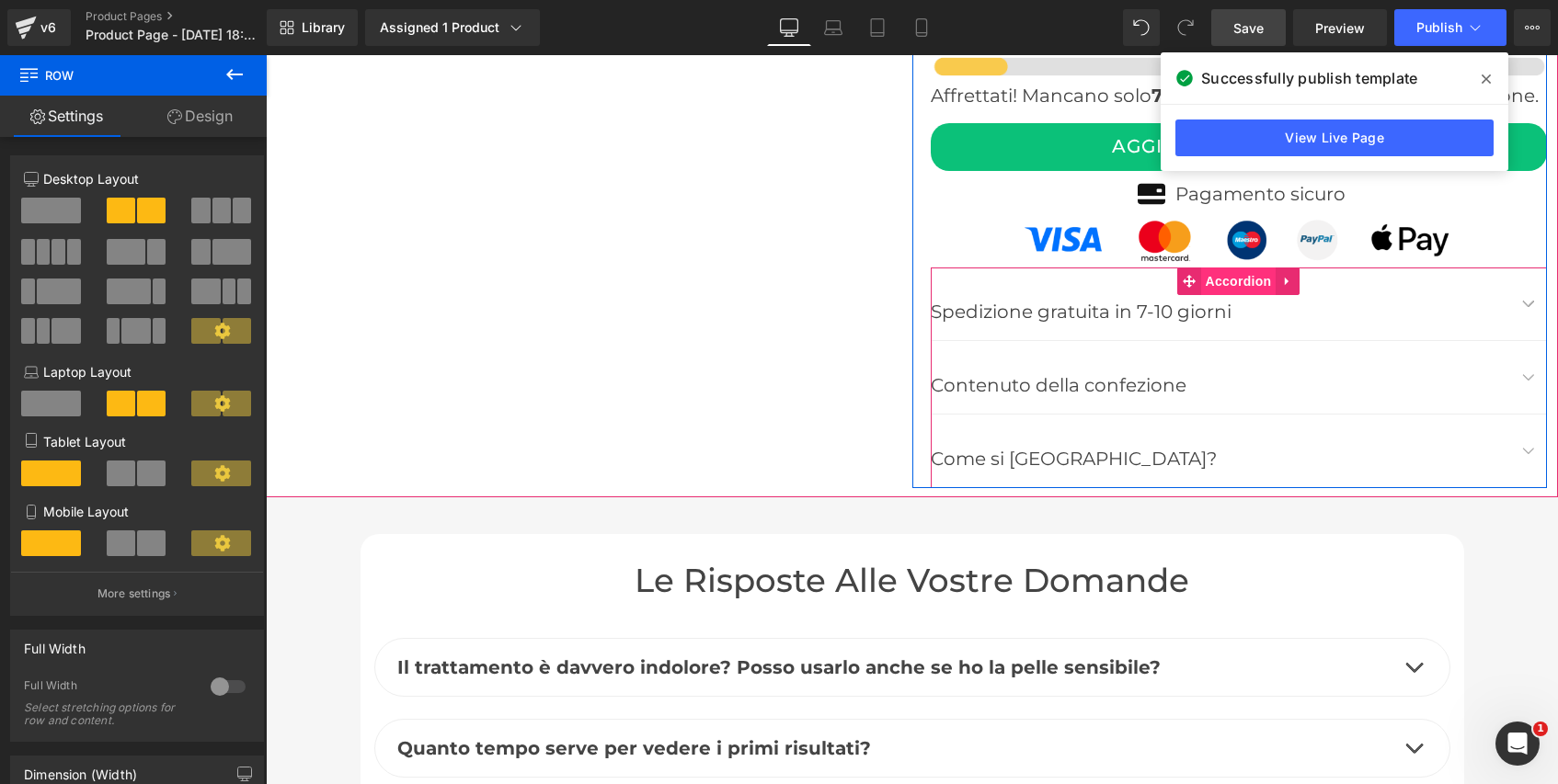
click at [1254, 268] on span "Accordion" at bounding box center [1238, 282] width 75 height 28
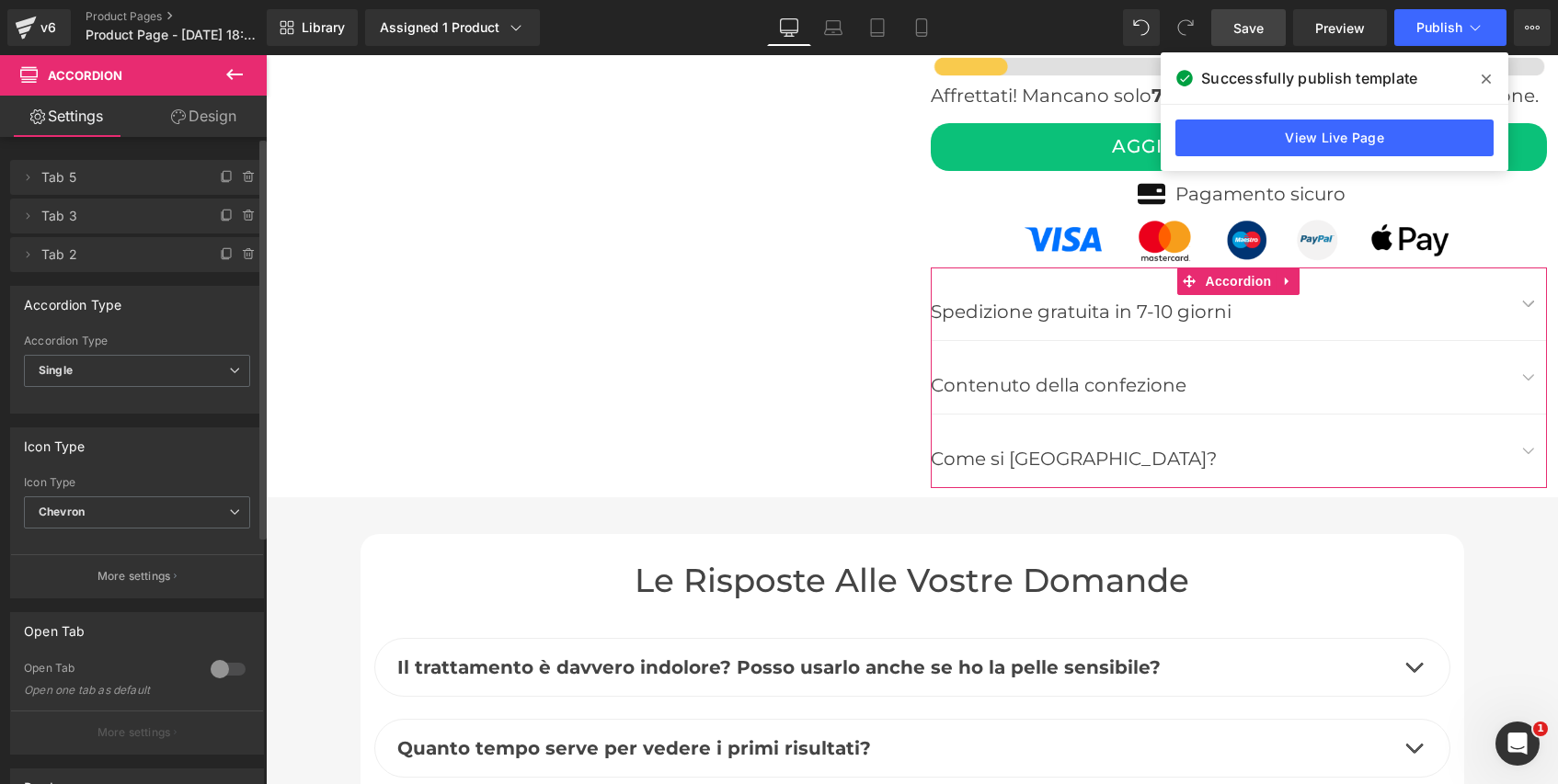
scroll to position [17, 0]
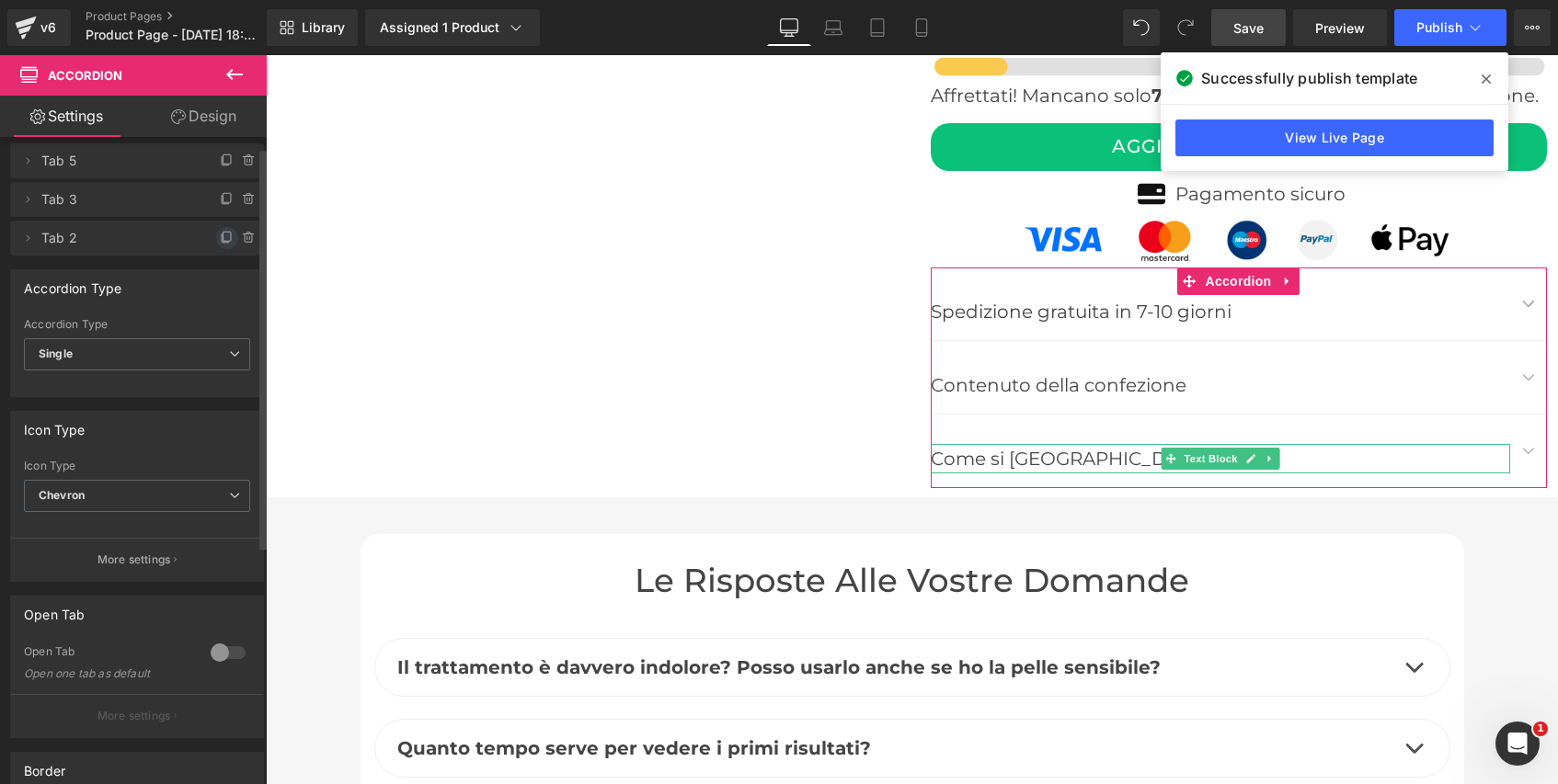
click at [220, 238] on icon at bounding box center [227, 238] width 15 height 15
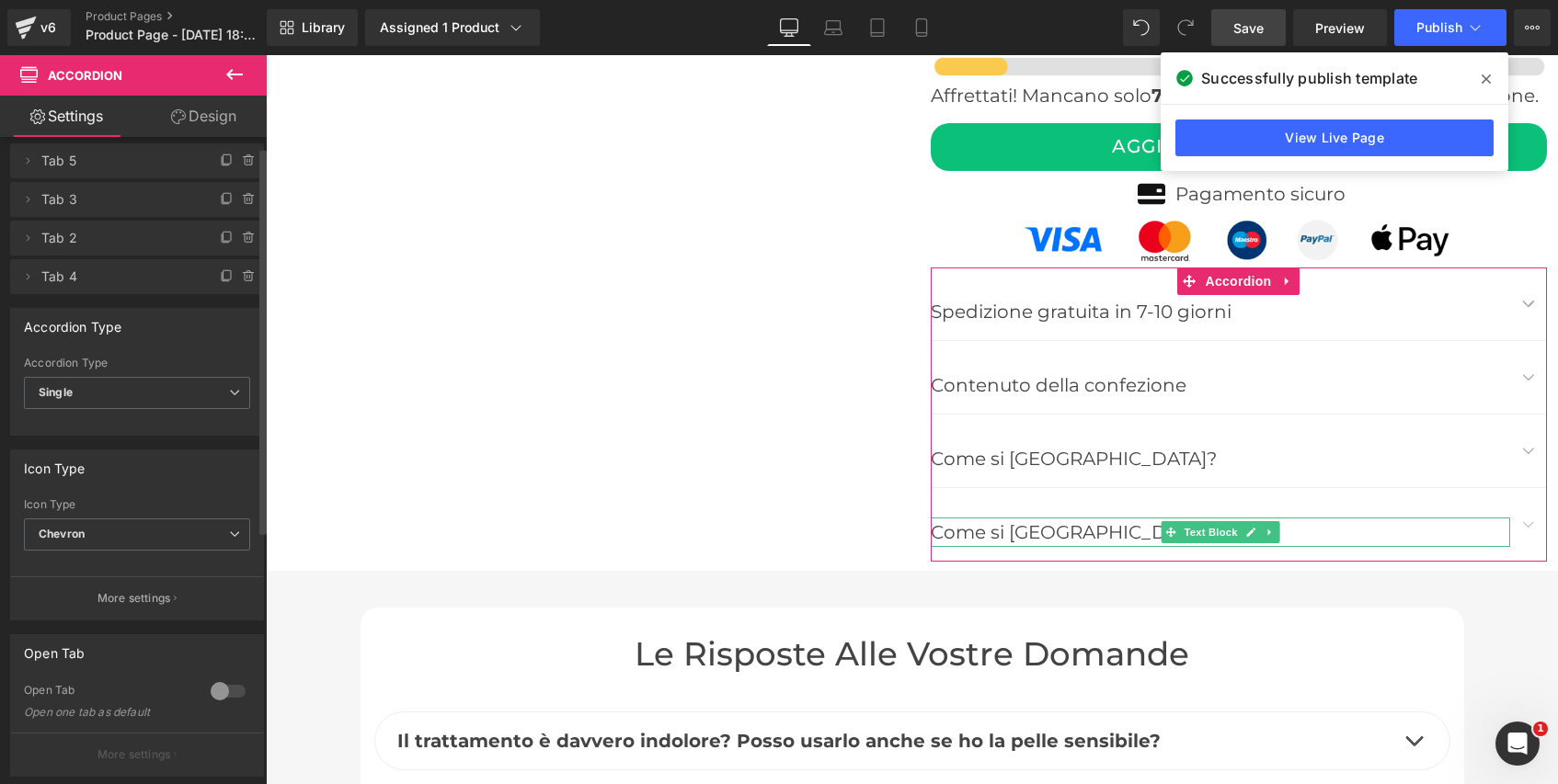
click at [60, 285] on span "Tab 4" at bounding box center [118, 277] width 154 height 35
click at [67, 275] on span "Tab 4" at bounding box center [118, 277] width 154 height 35
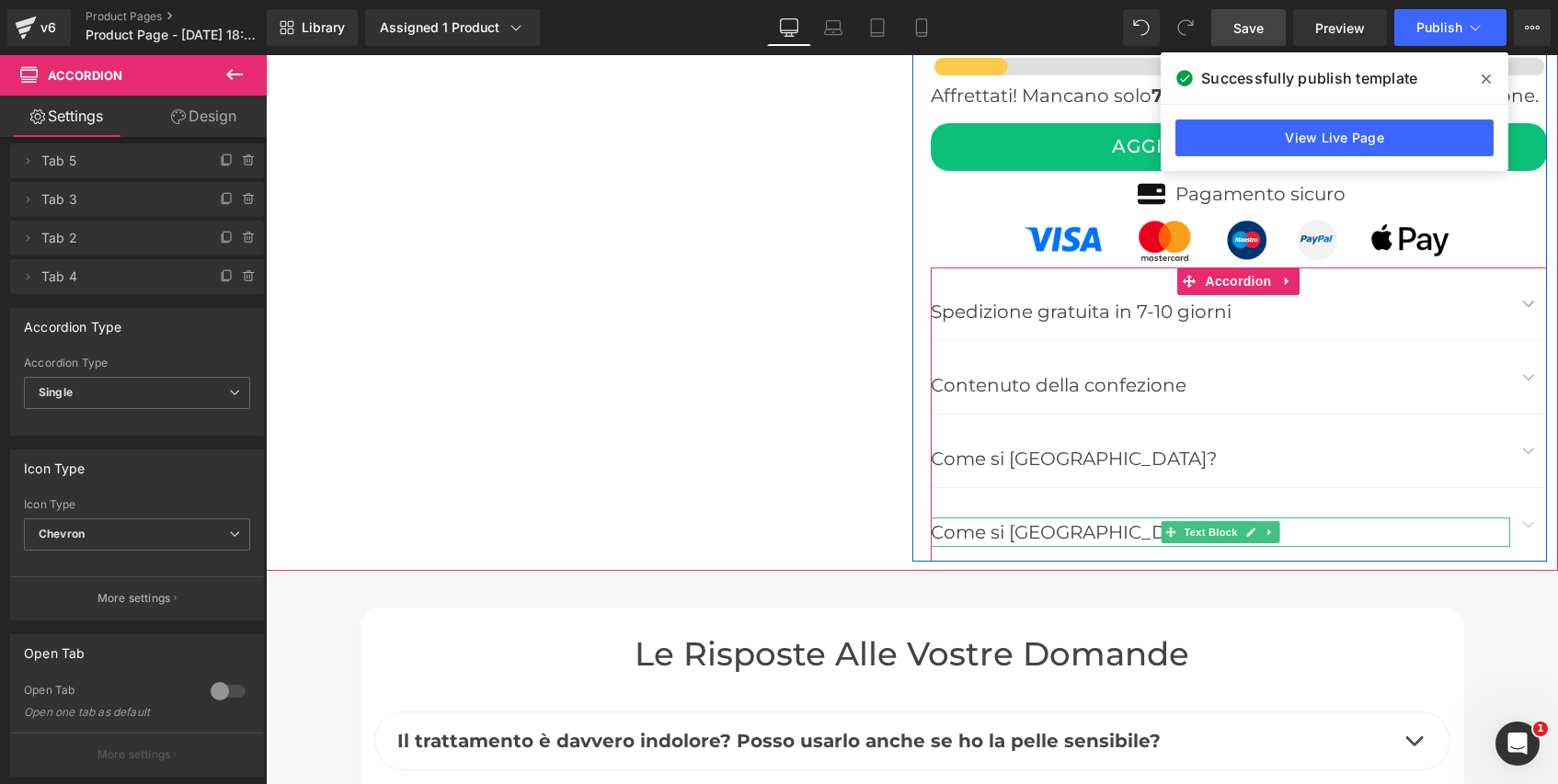
click at [1031, 518] on p "Come si [GEOGRAPHIC_DATA]?" at bounding box center [1220, 533] width 579 height 30
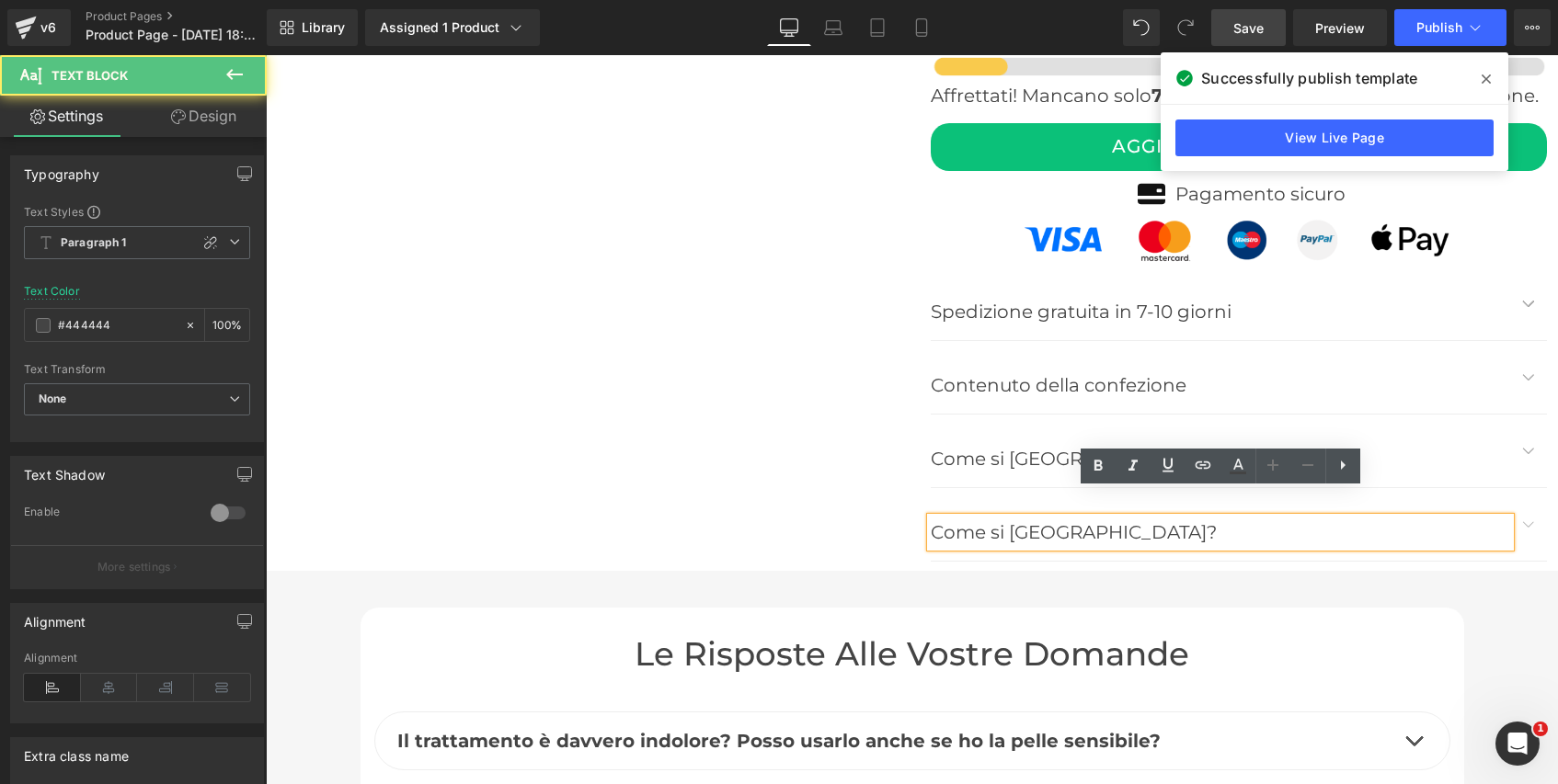
click at [1060, 518] on p "Come si [GEOGRAPHIC_DATA]?" at bounding box center [1220, 533] width 579 height 30
click at [1525, 498] on button "button" at bounding box center [1528, 525] width 37 height 73
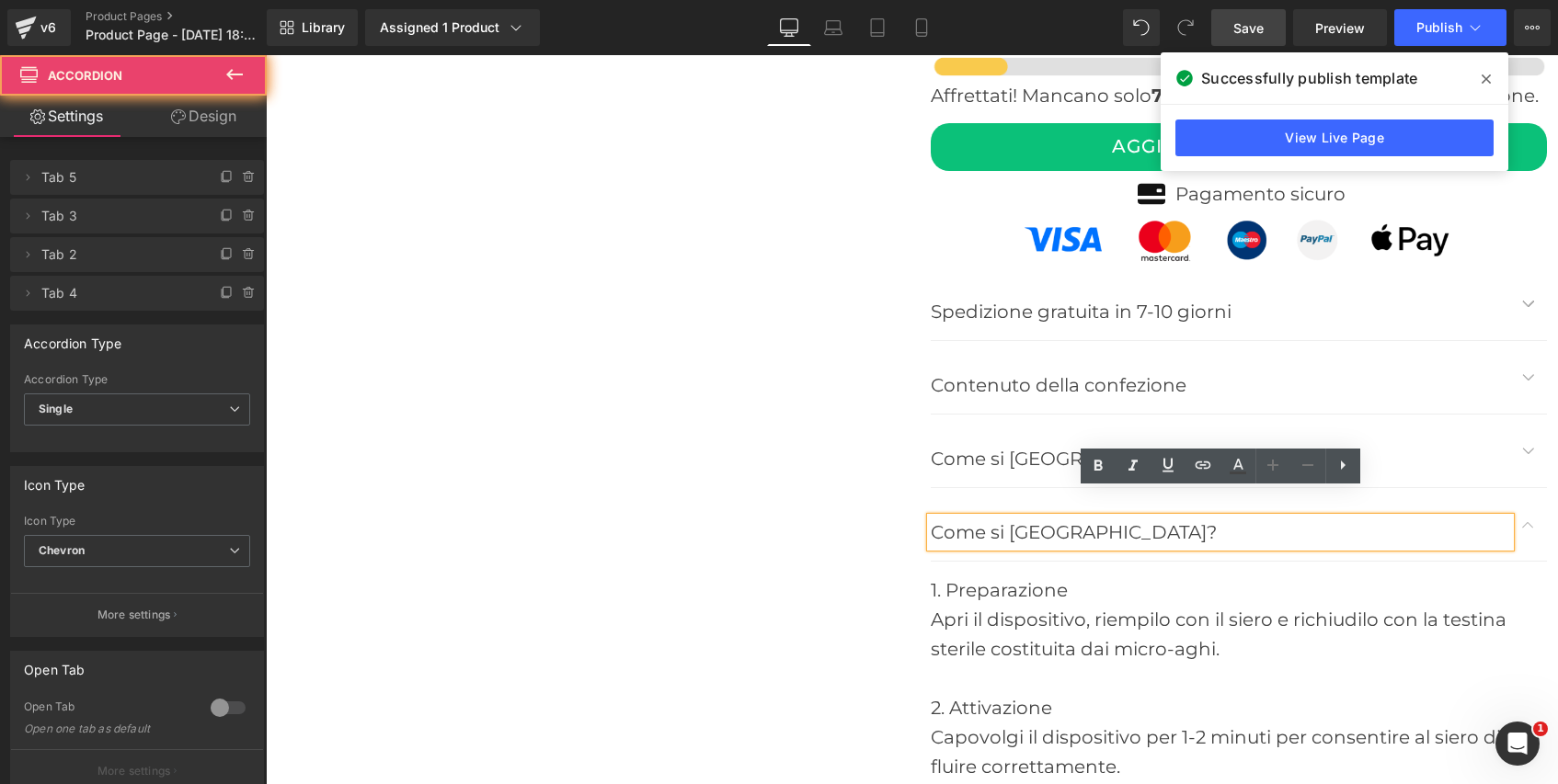
click at [1525, 498] on button "button" at bounding box center [1528, 525] width 37 height 73
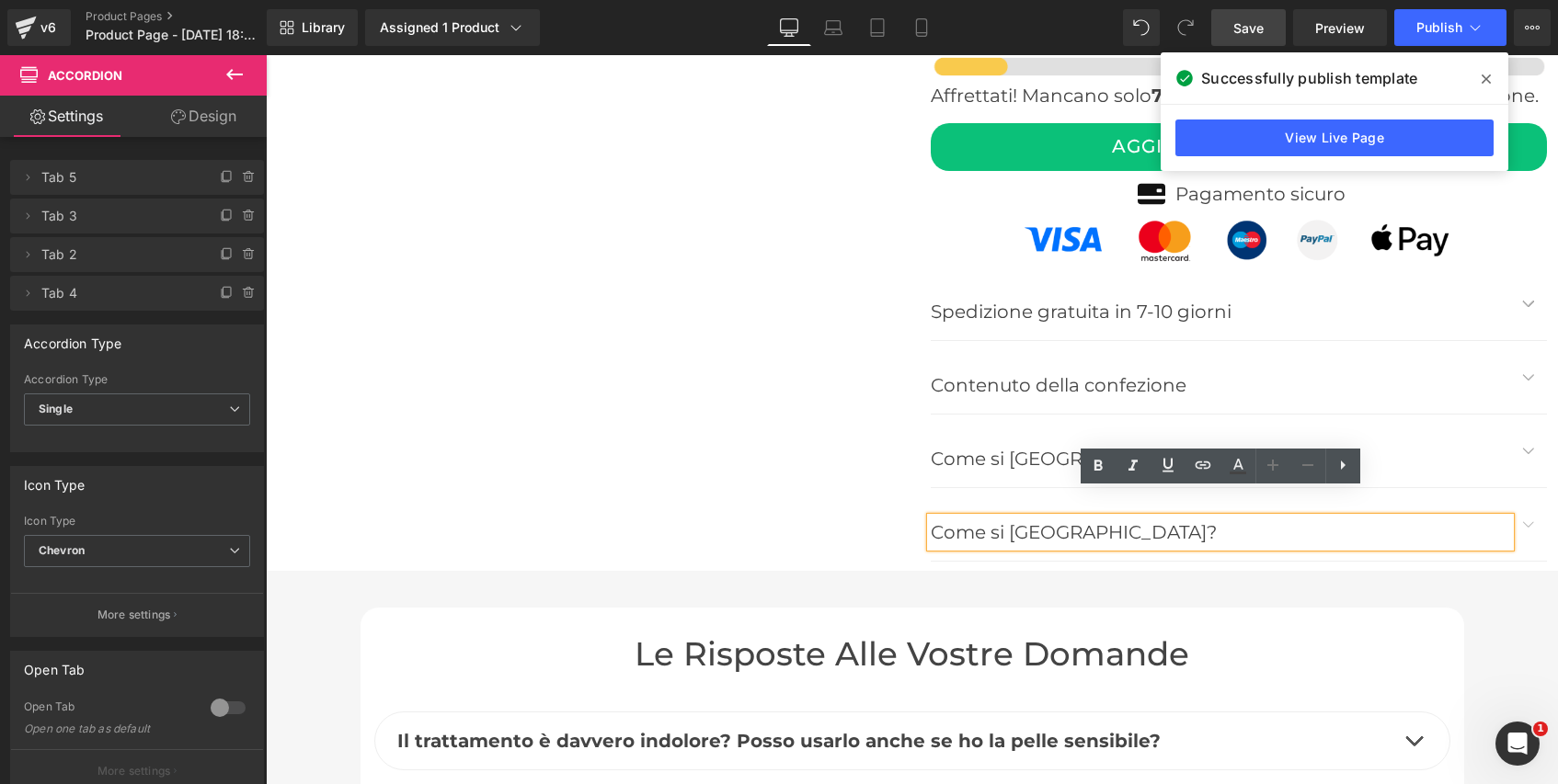
click at [1528, 455] on span "button" at bounding box center [1528, 455] width 0 height 0
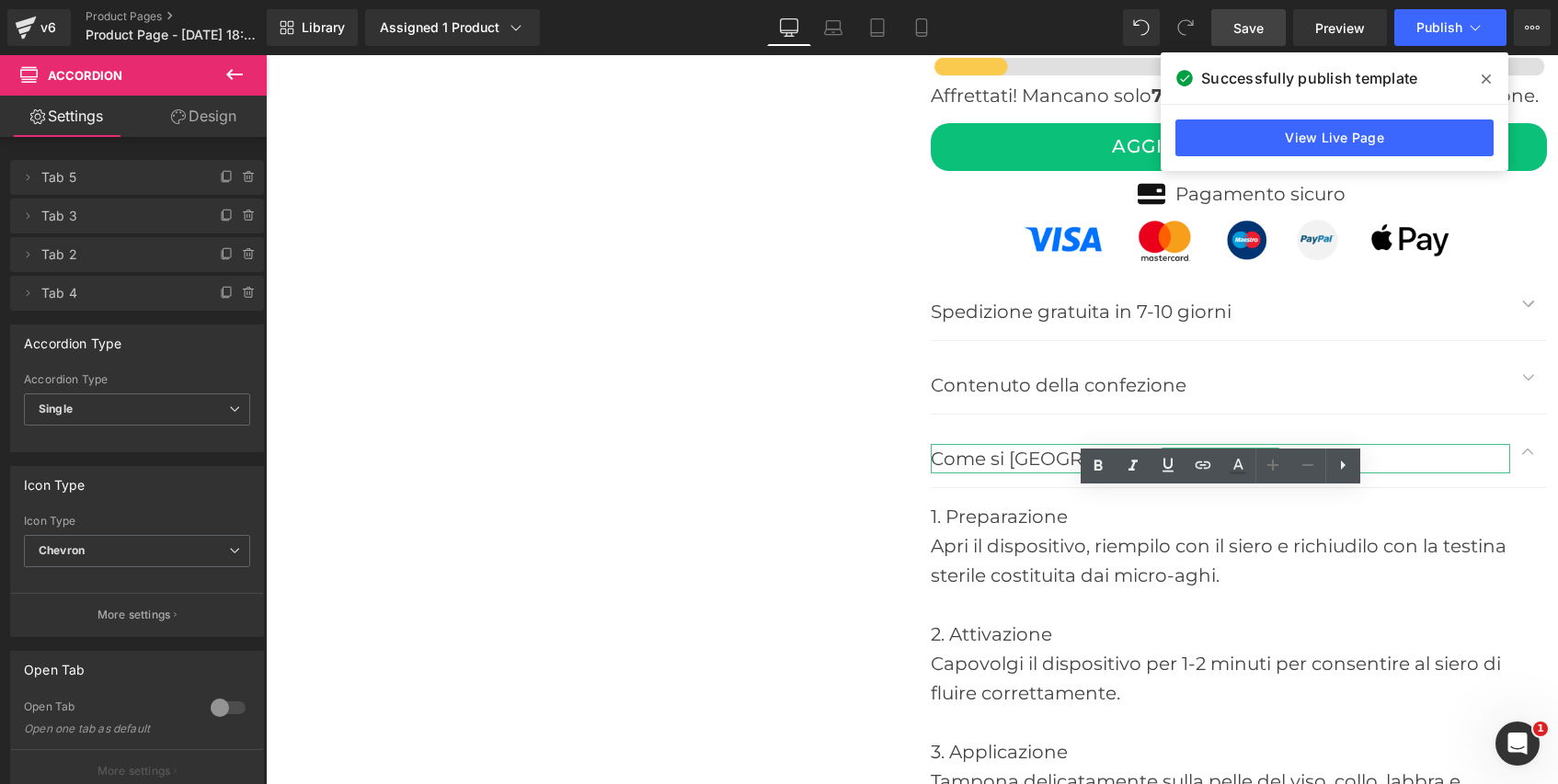
click at [1062, 445] on p "Come si [GEOGRAPHIC_DATA]?" at bounding box center [1220, 459] width 579 height 30
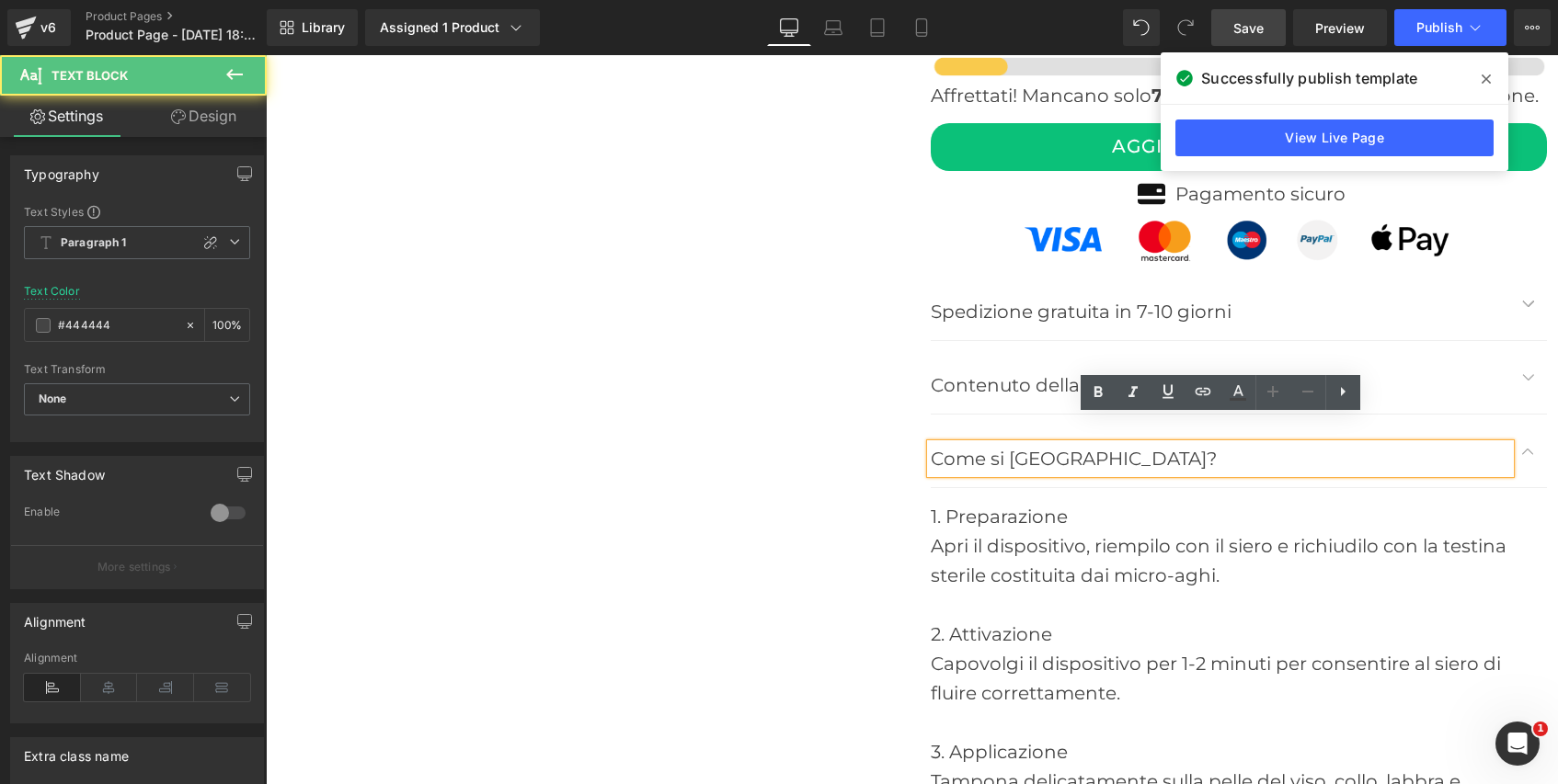
click at [1062, 445] on p "Come si [GEOGRAPHIC_DATA]?" at bounding box center [1220, 459] width 579 height 30
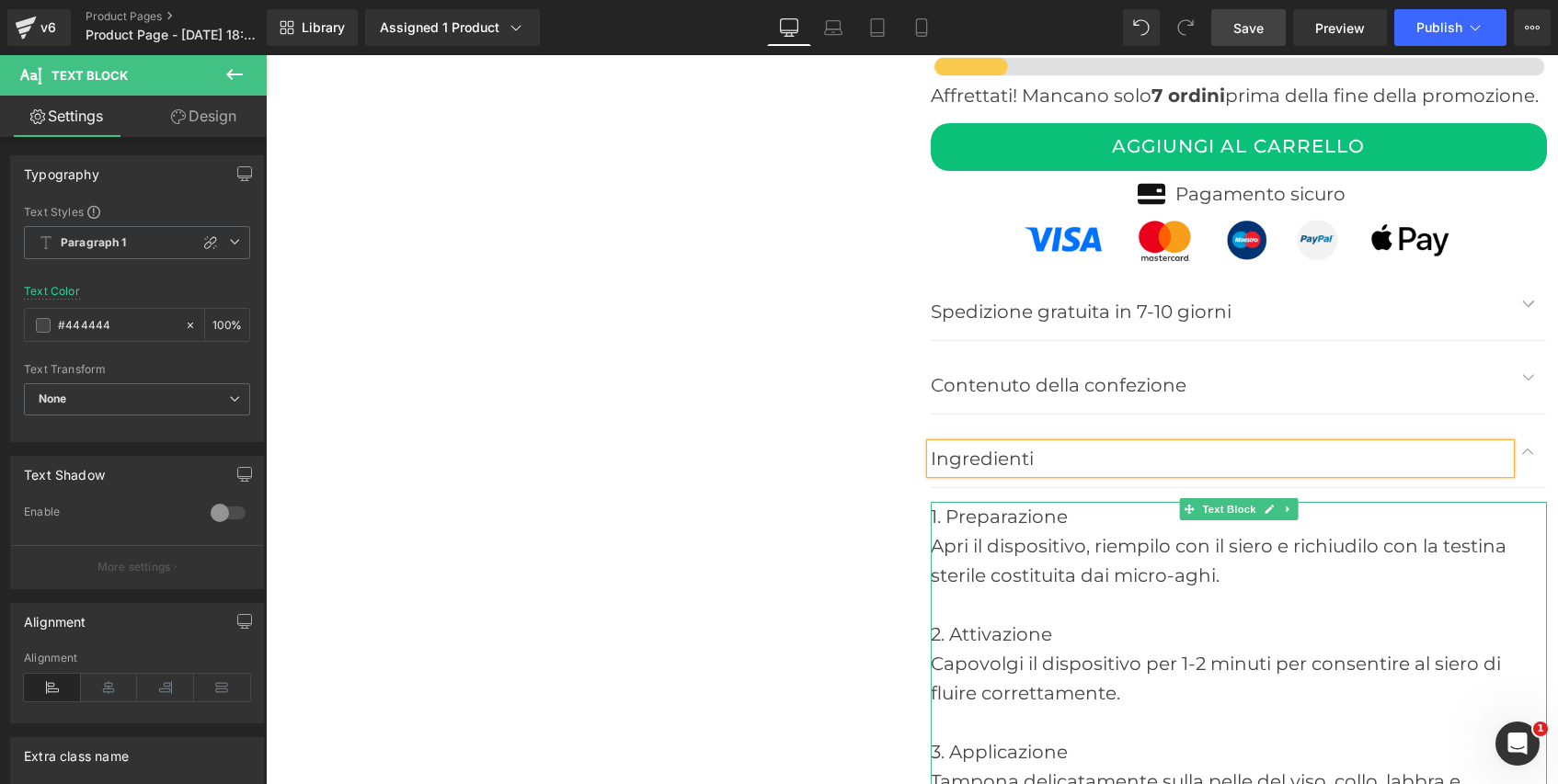
click at [1092, 534] on div "Apri il dispositivo, riempilo con il siero e richiudilo con la testina sterile …" at bounding box center [1239, 560] width 616 height 59
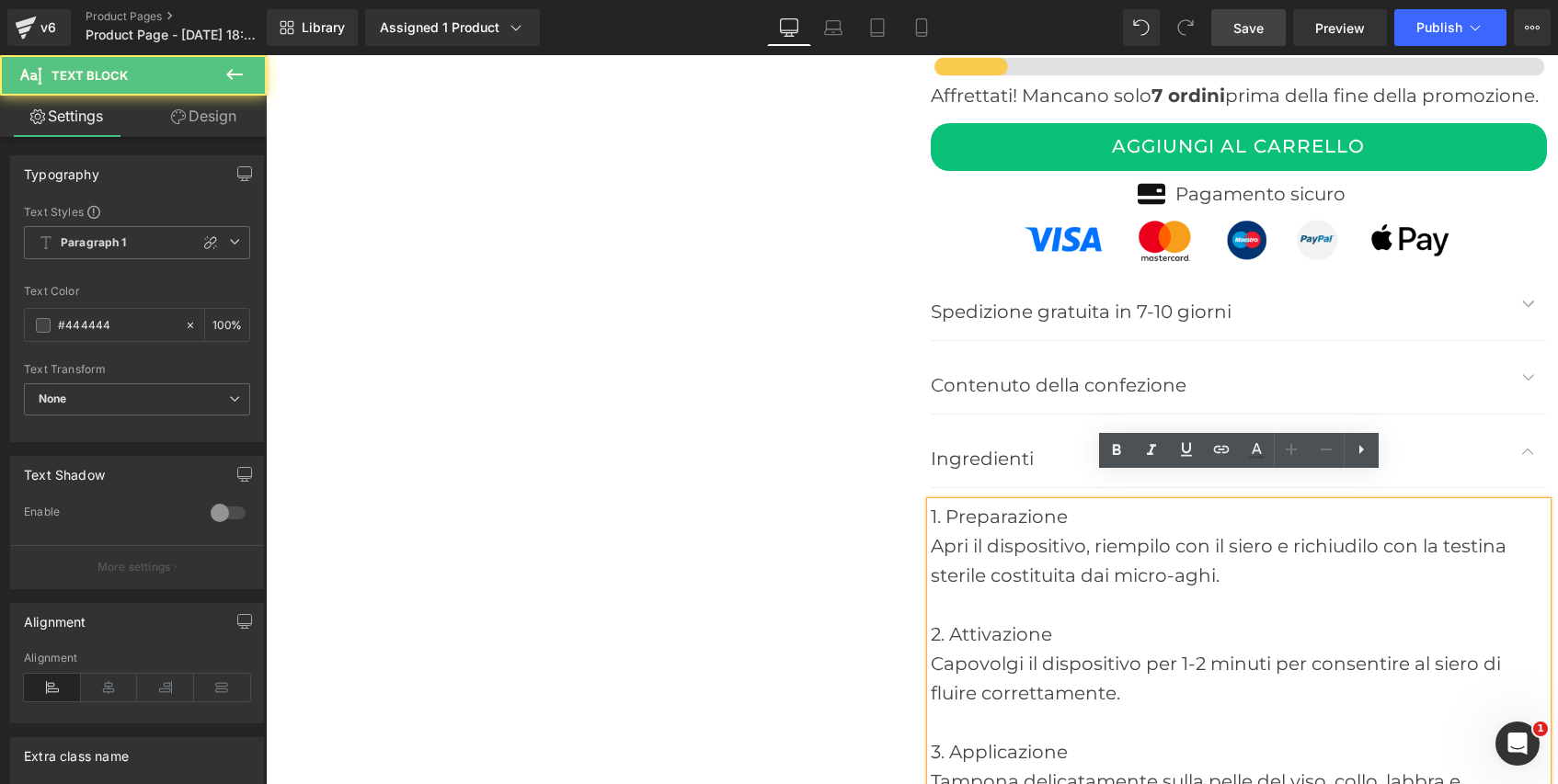
click at [1079, 591] on div at bounding box center [1239, 605] width 616 height 30
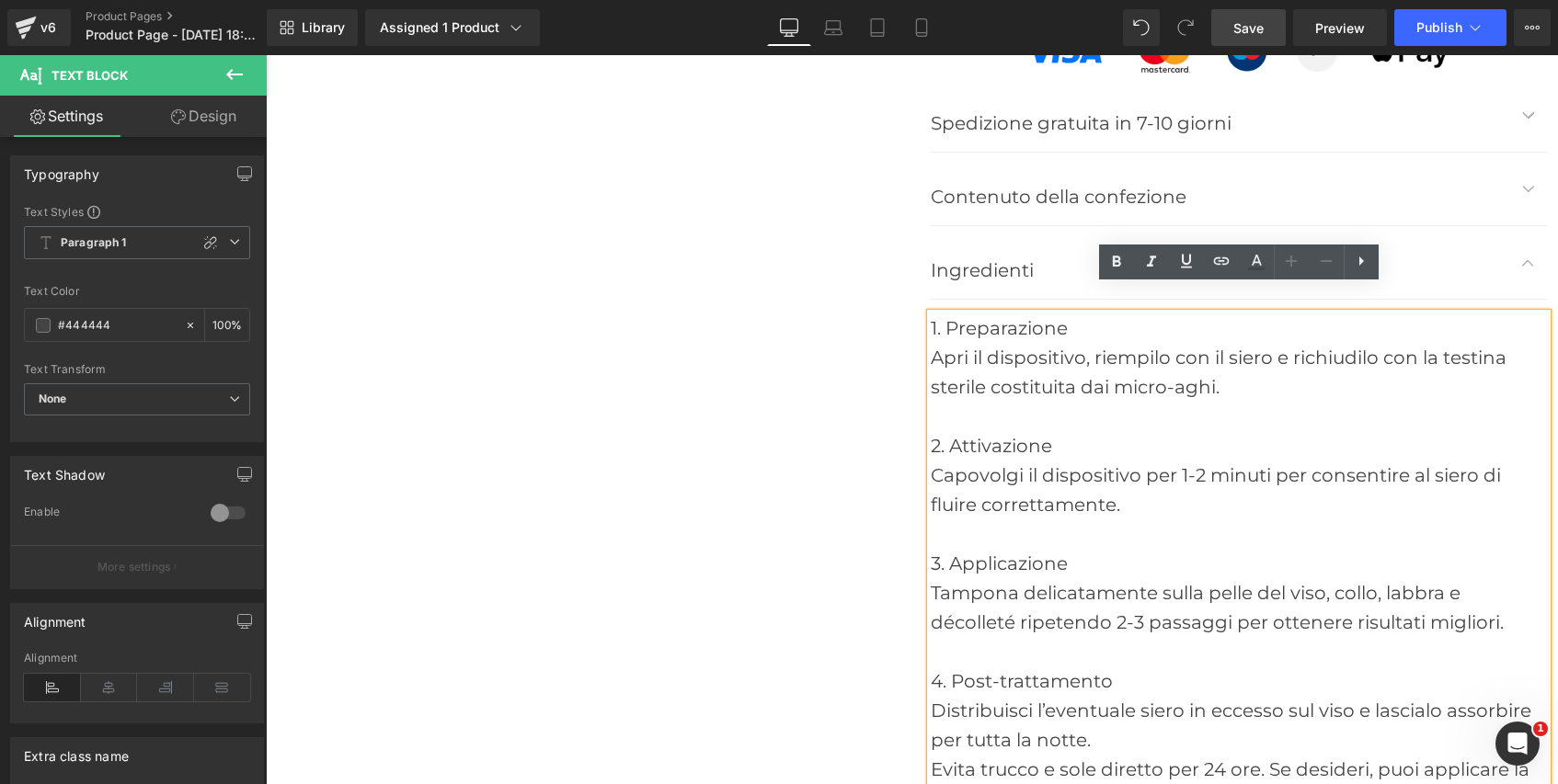
scroll to position [7862, 0]
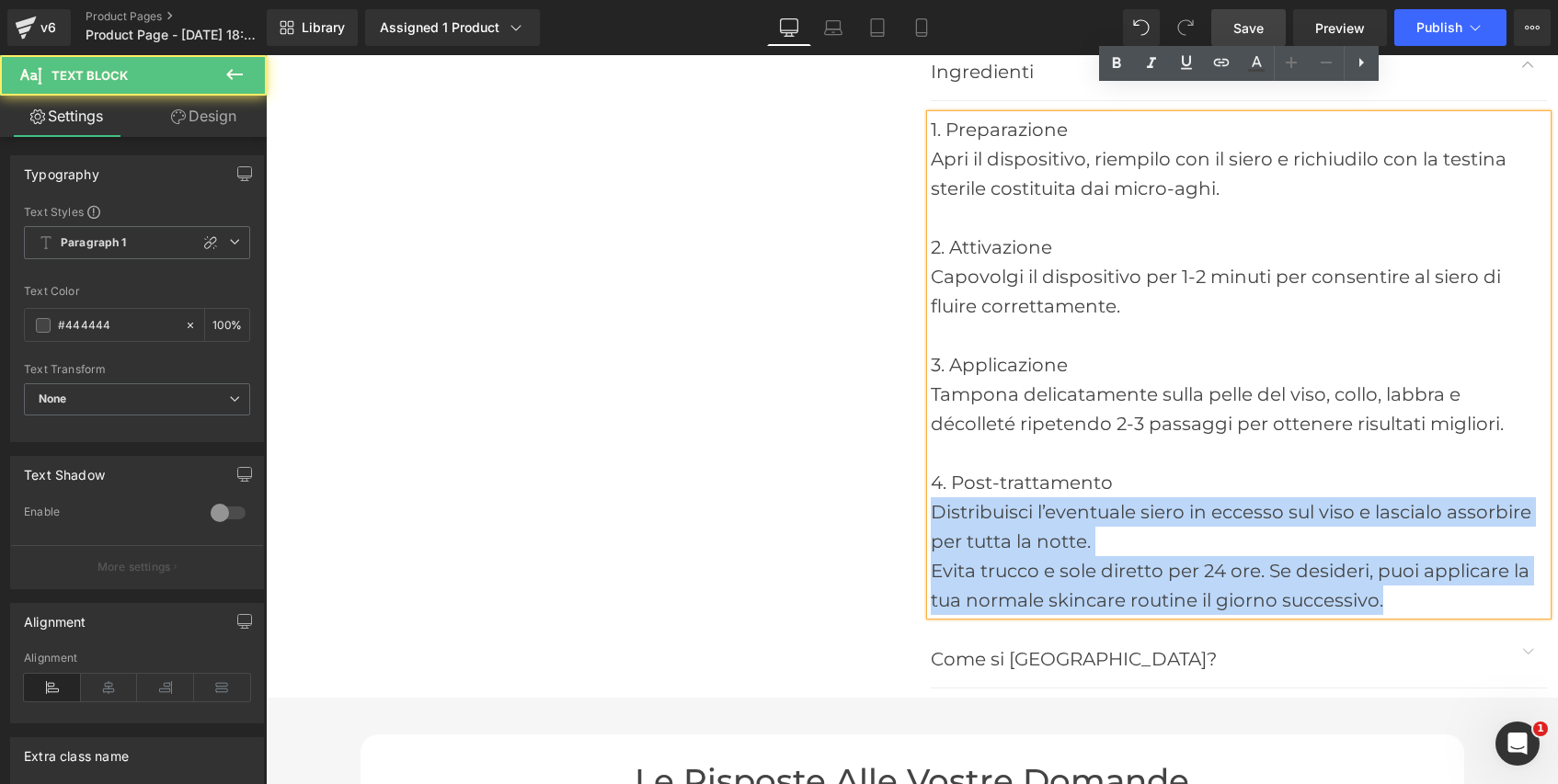
drag, startPoint x: 1389, startPoint y: 578, endPoint x: 1149, endPoint y: 461, distance: 267.0
click at [1149, 461] on div "1. Preparazione Apri il dispositivo, riempilo con il siero e richiudilo con la …" at bounding box center [1239, 365] width 616 height 500
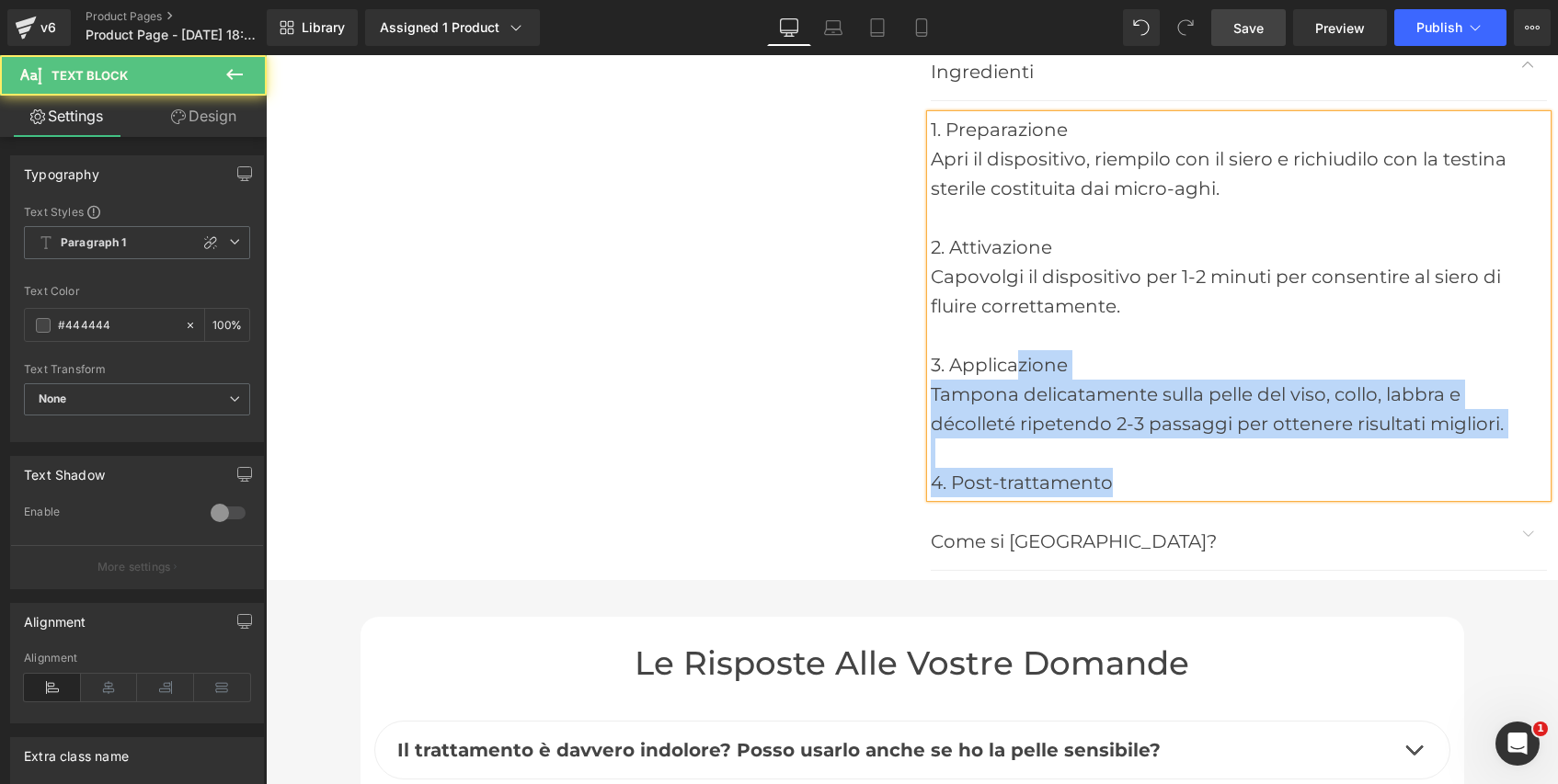
drag, startPoint x: 1124, startPoint y: 455, endPoint x: 1021, endPoint y: 344, distance: 151.4
click at [1021, 344] on div "1. Preparazione Apri il dispositivo, riempilo con il siero e richiudilo con la …" at bounding box center [1239, 306] width 616 height 382
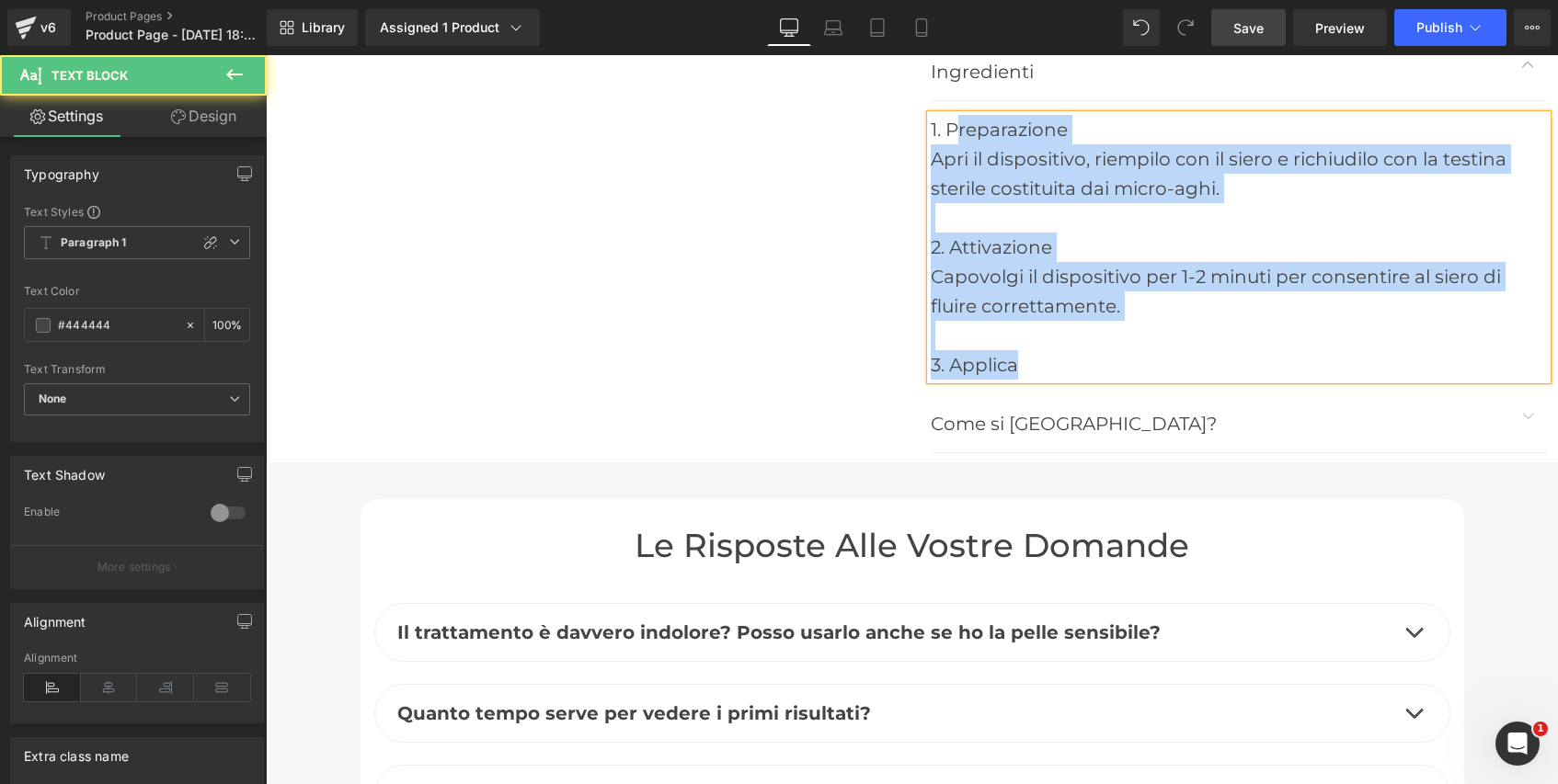
drag, startPoint x: 1029, startPoint y: 343, endPoint x: 954, endPoint y: 115, distance: 240.0
click at [954, 115] on div "1. Preparazione Apri il dispositivo, riempilo con il siero e richiudilo con la …" at bounding box center [1239, 247] width 616 height 265
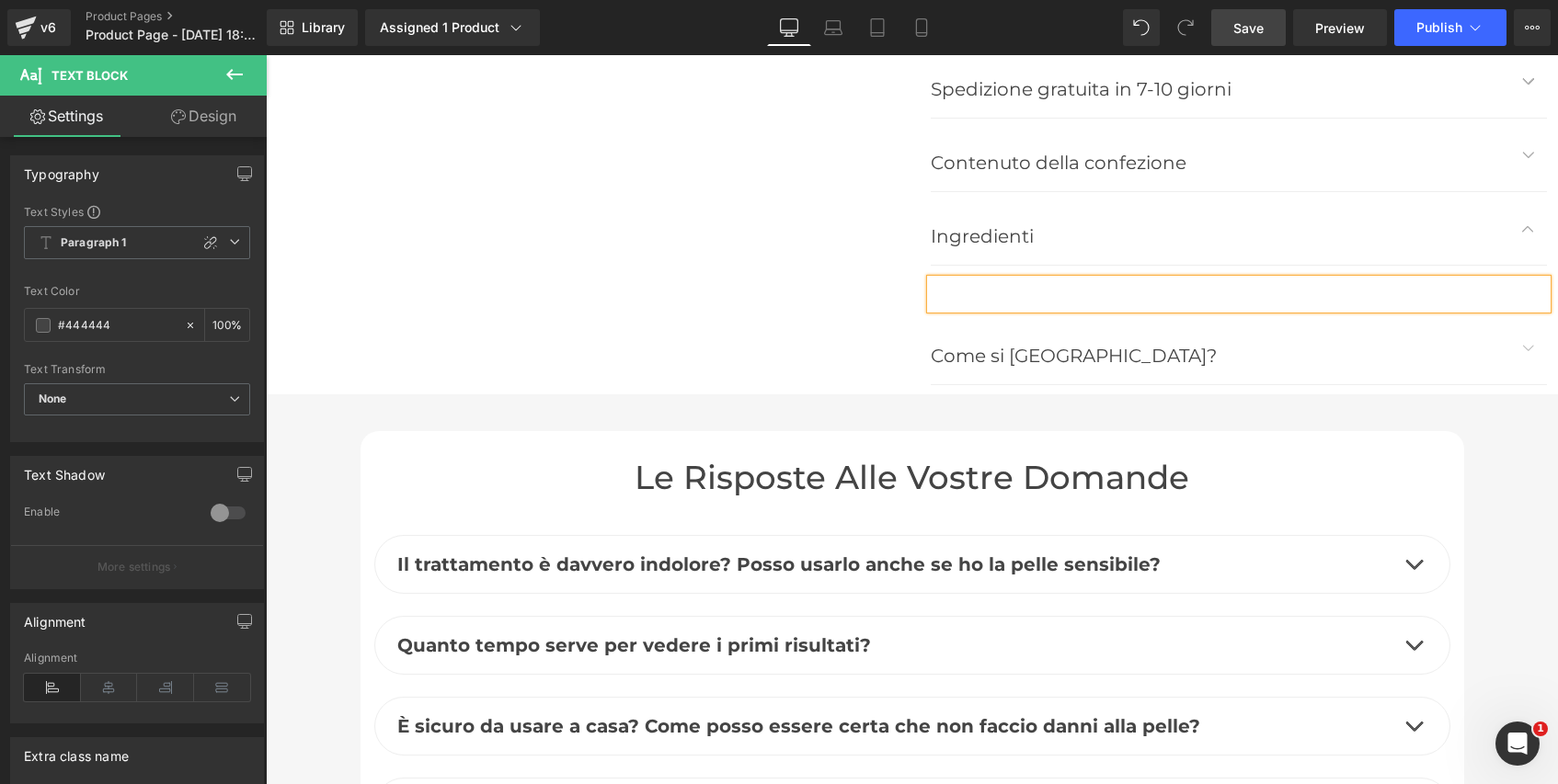
scroll to position [7688, 0]
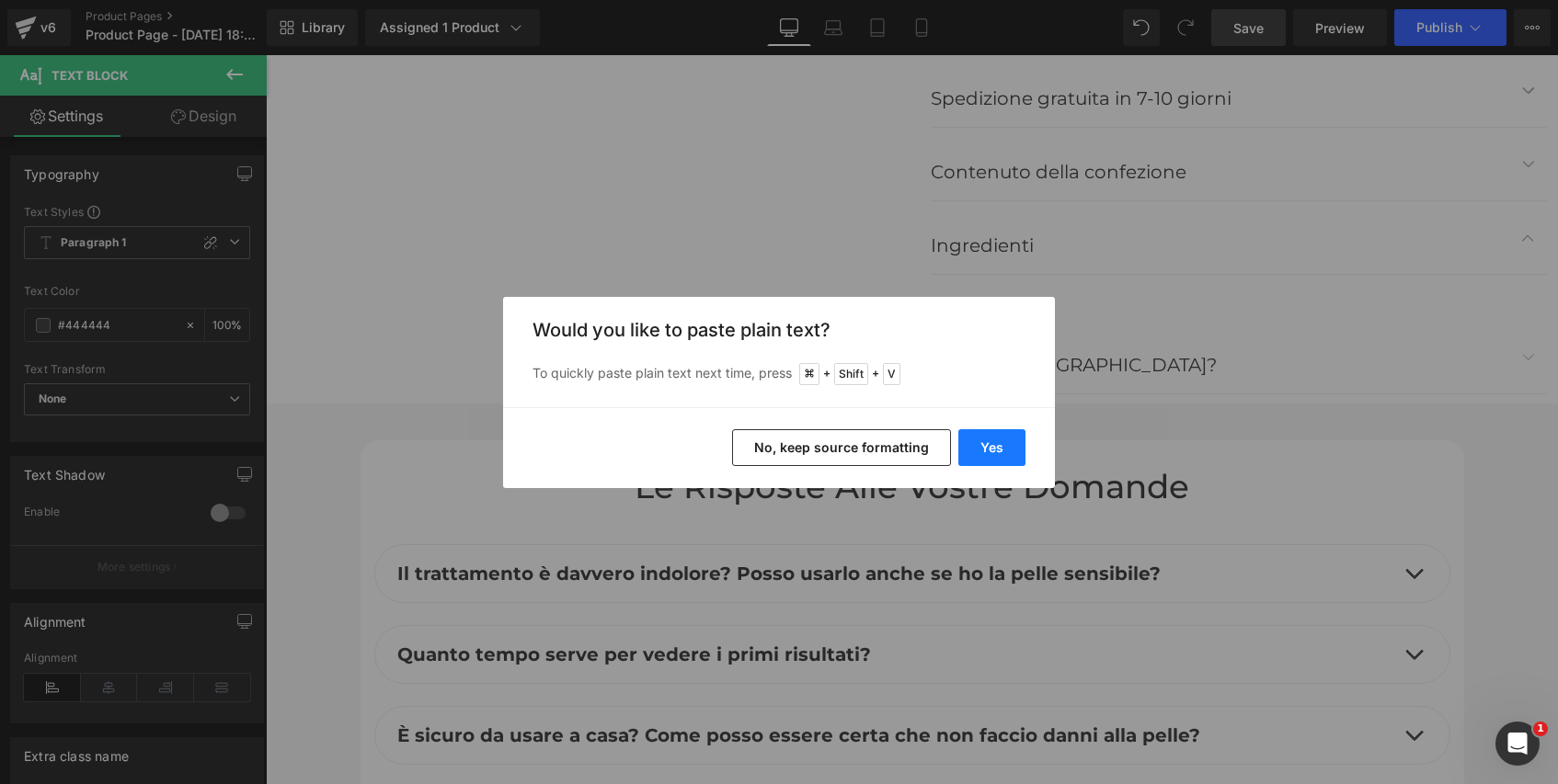
click at [1001, 446] on button "Yes" at bounding box center [992, 448] width 67 height 37
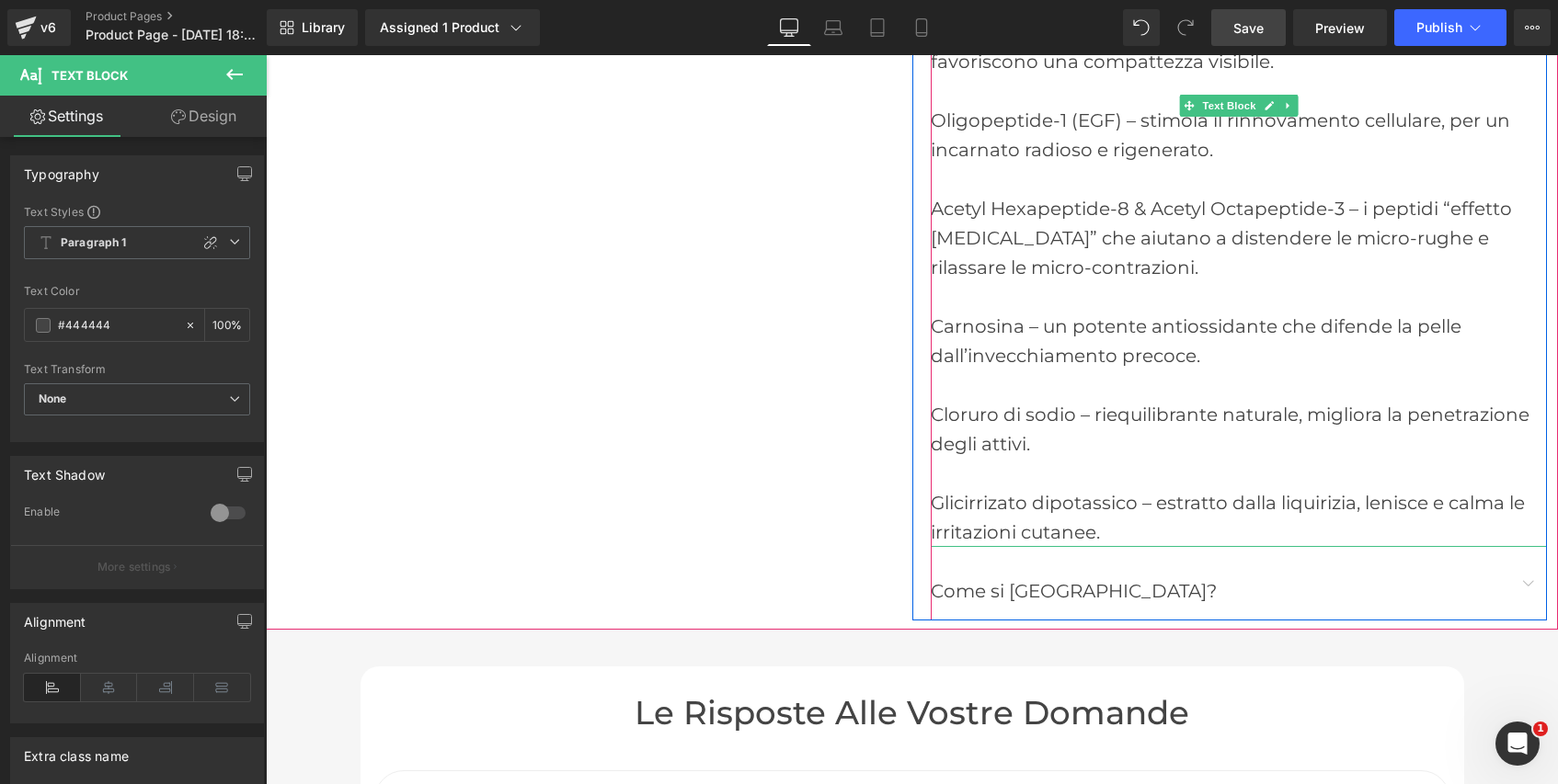
scroll to position [8259, 0]
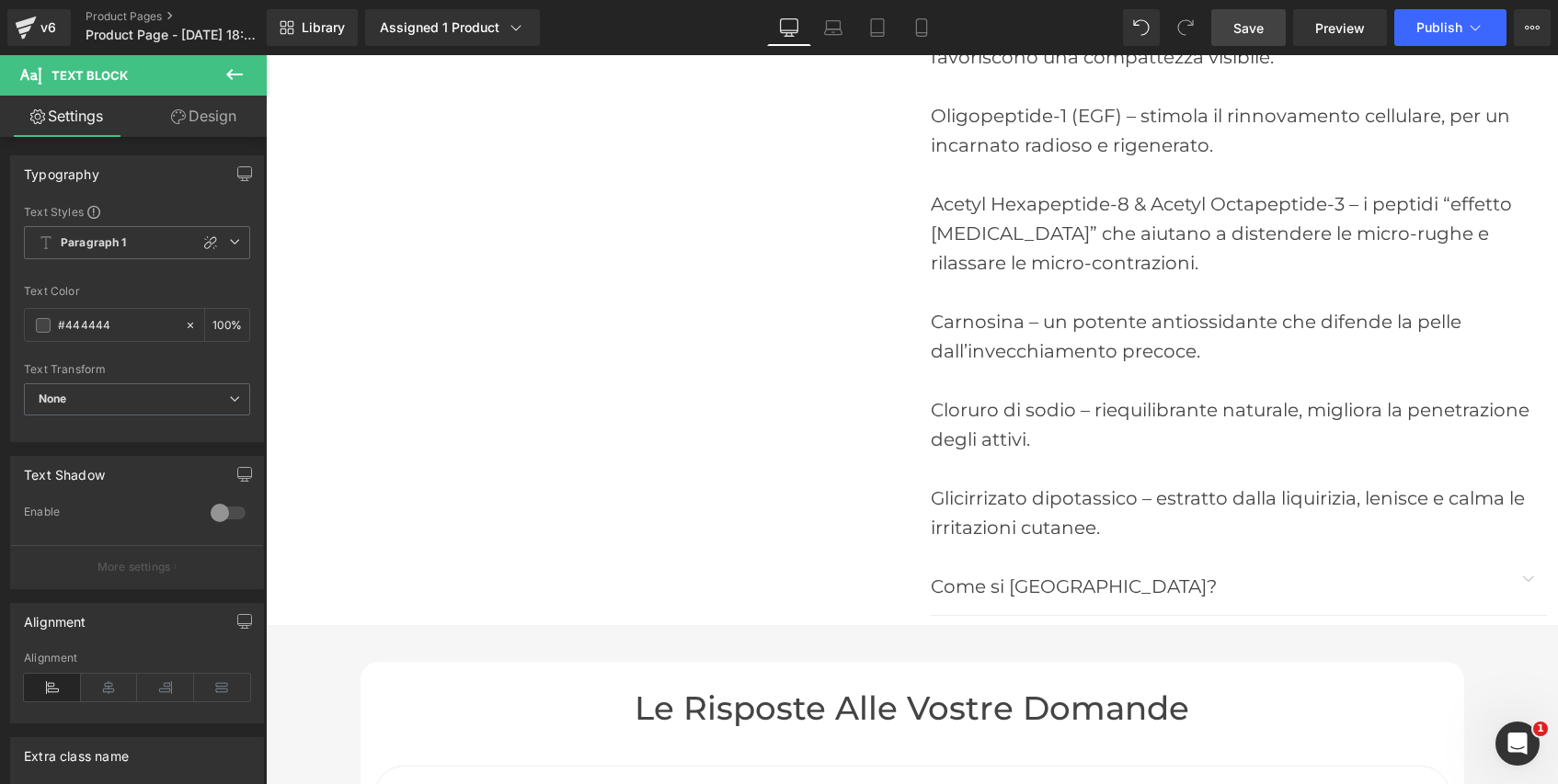
click at [1247, 30] on span "Save" at bounding box center [1248, 28] width 31 height 20
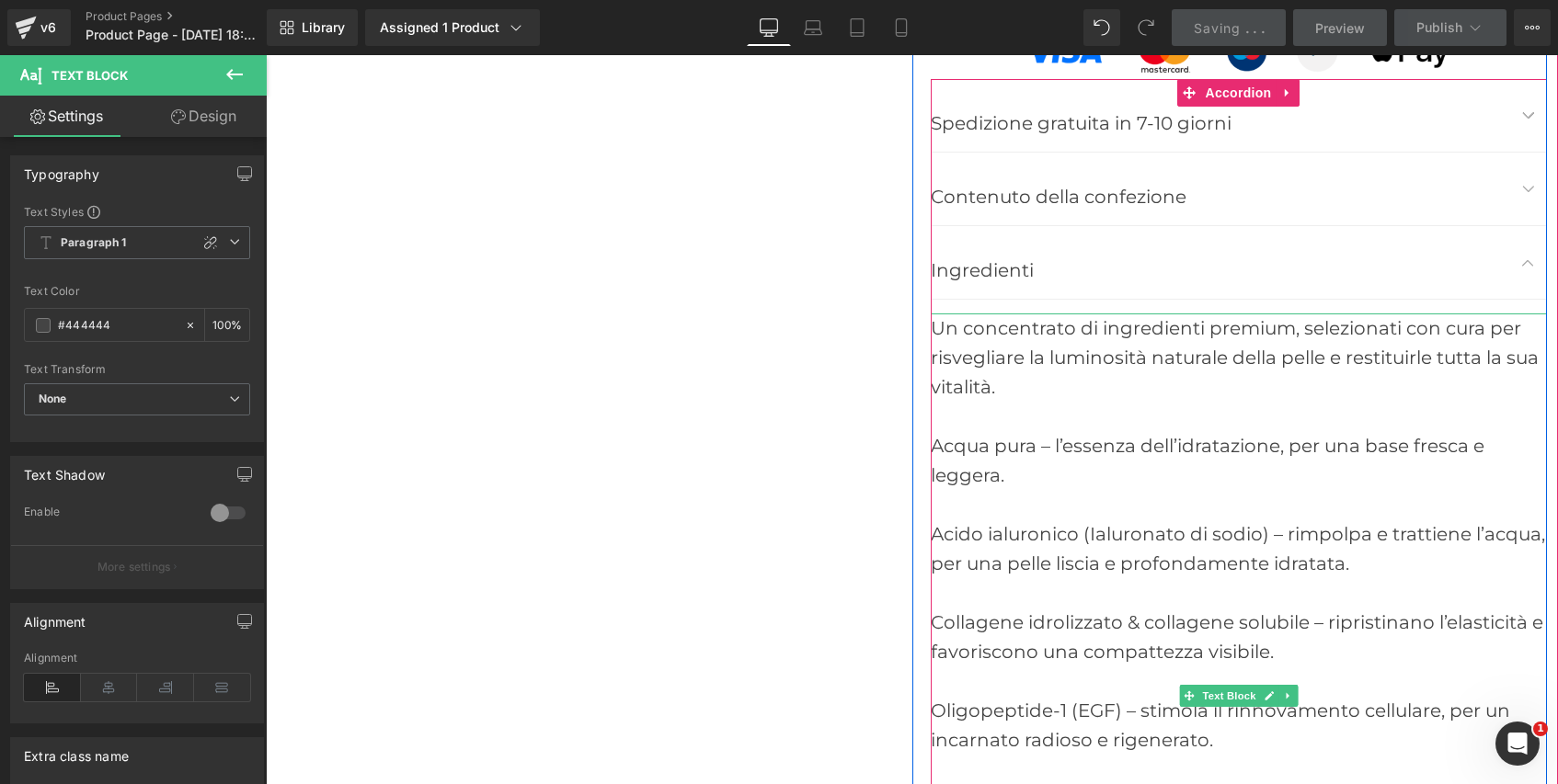
scroll to position [7661, 0]
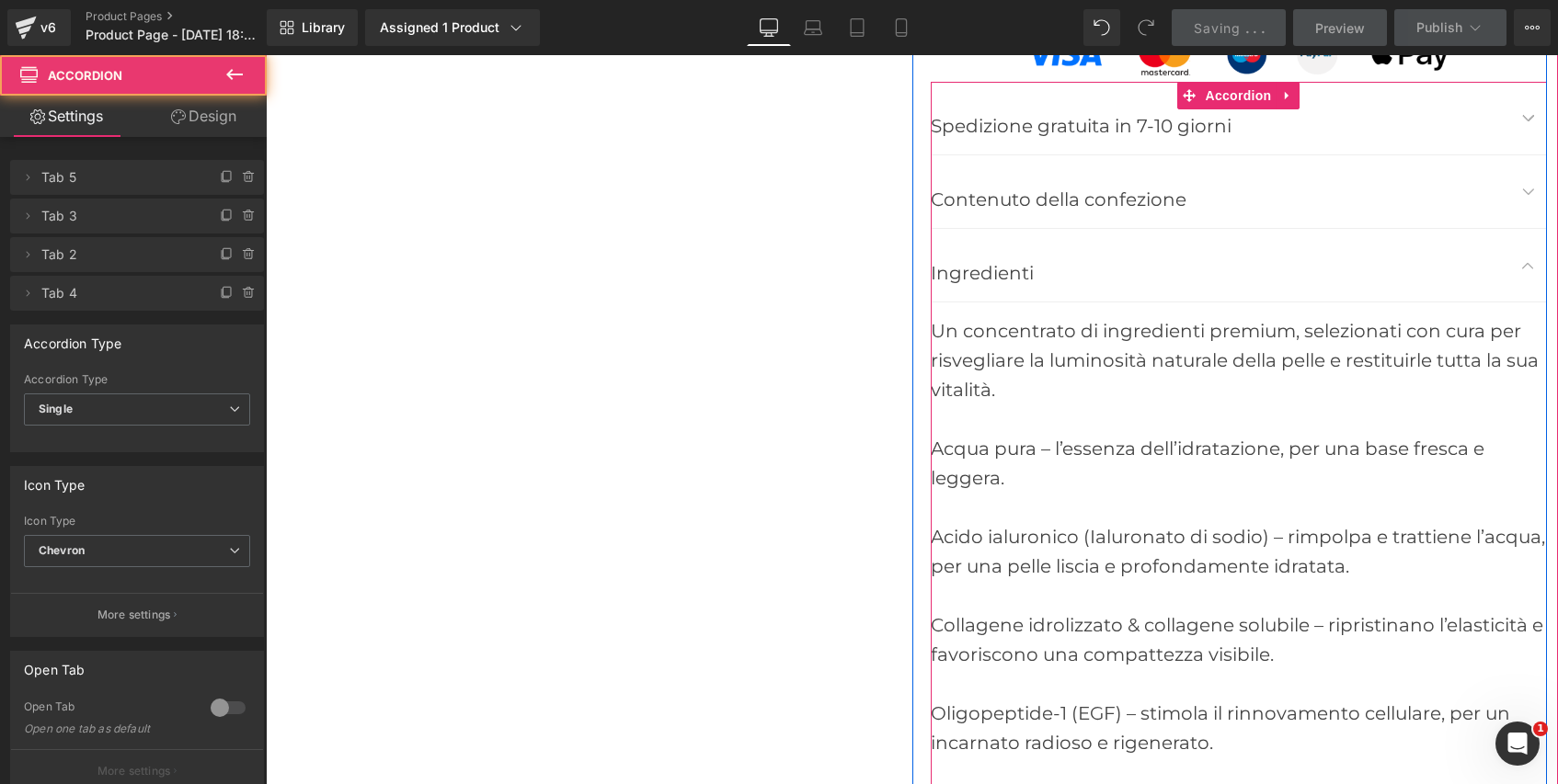
click at [1527, 239] on button "button" at bounding box center [1528, 265] width 37 height 73
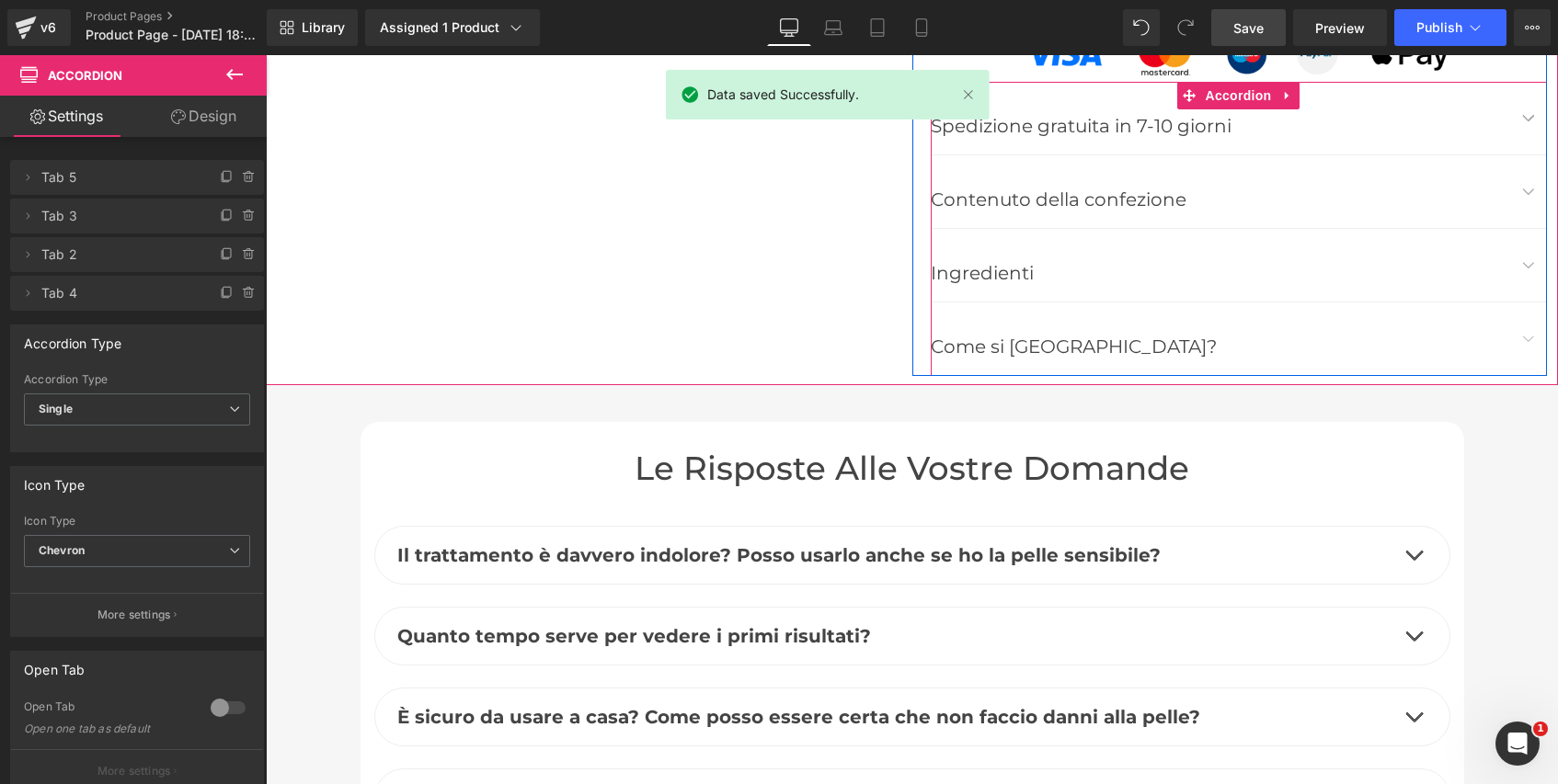
click at [1528, 270] on span "button" at bounding box center [1528, 270] width 0 height 0
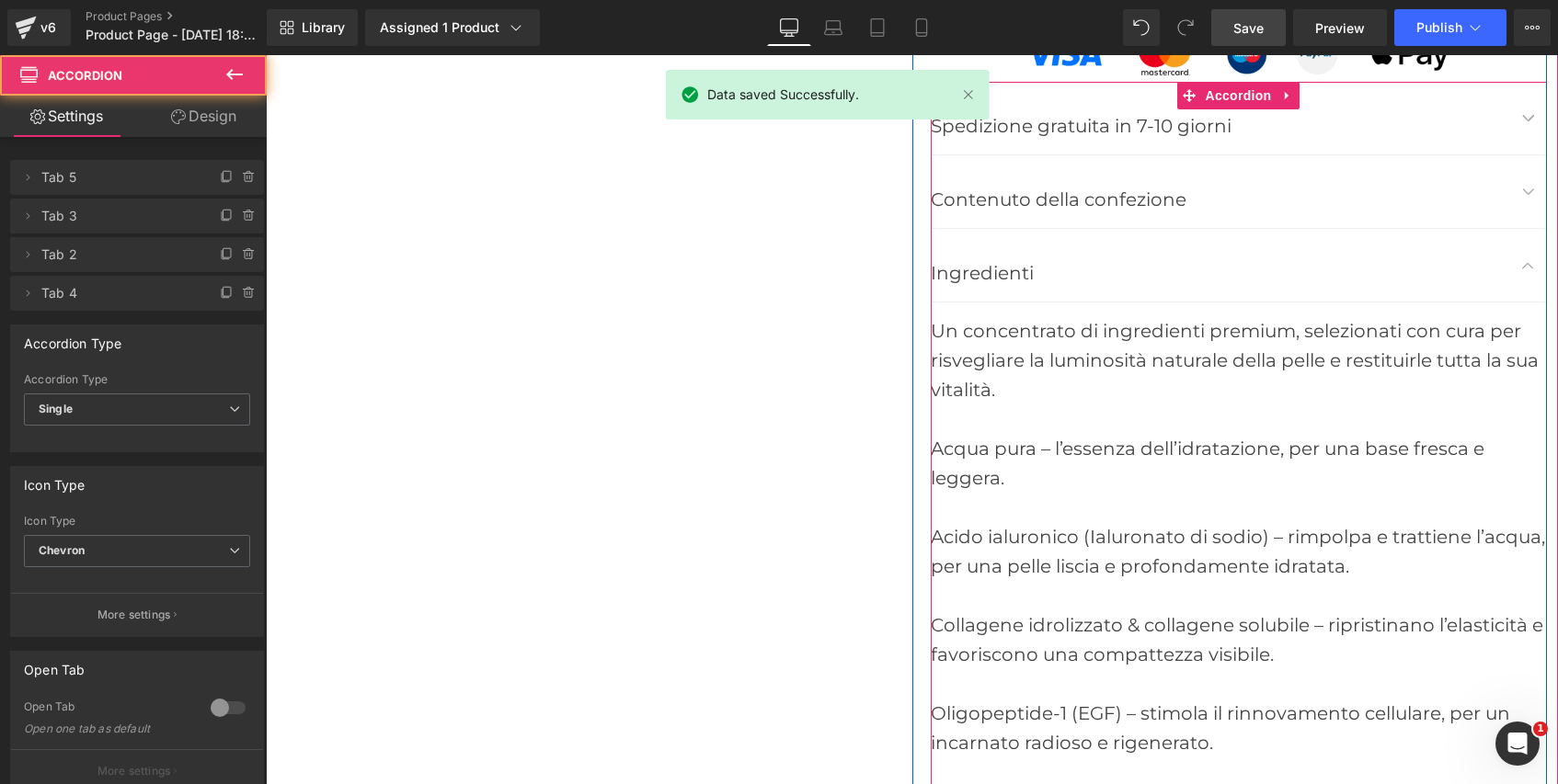
click at [1527, 239] on button "button" at bounding box center [1528, 265] width 37 height 73
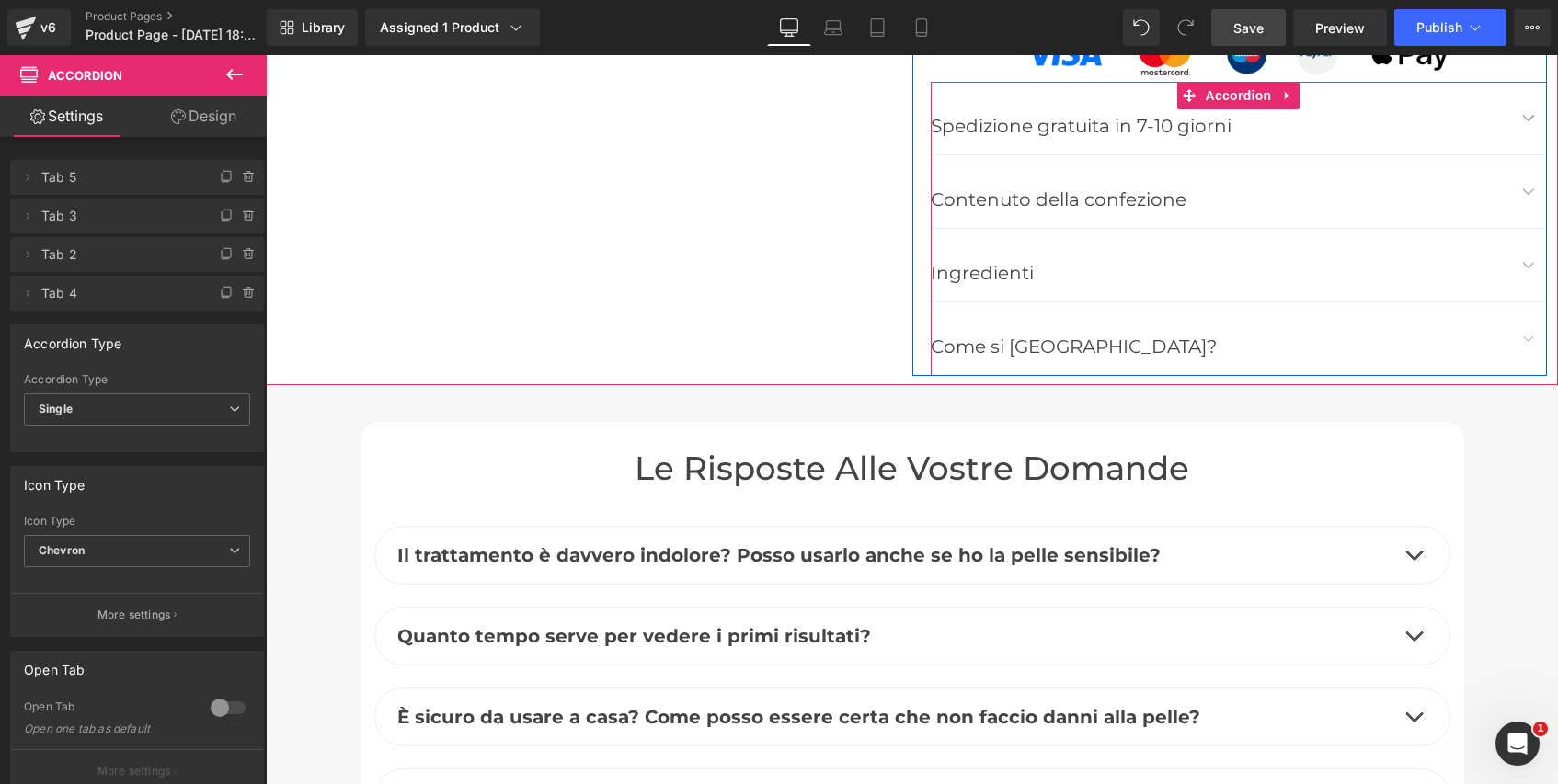
click at [1535, 310] on button "button" at bounding box center [1528, 339] width 37 height 73
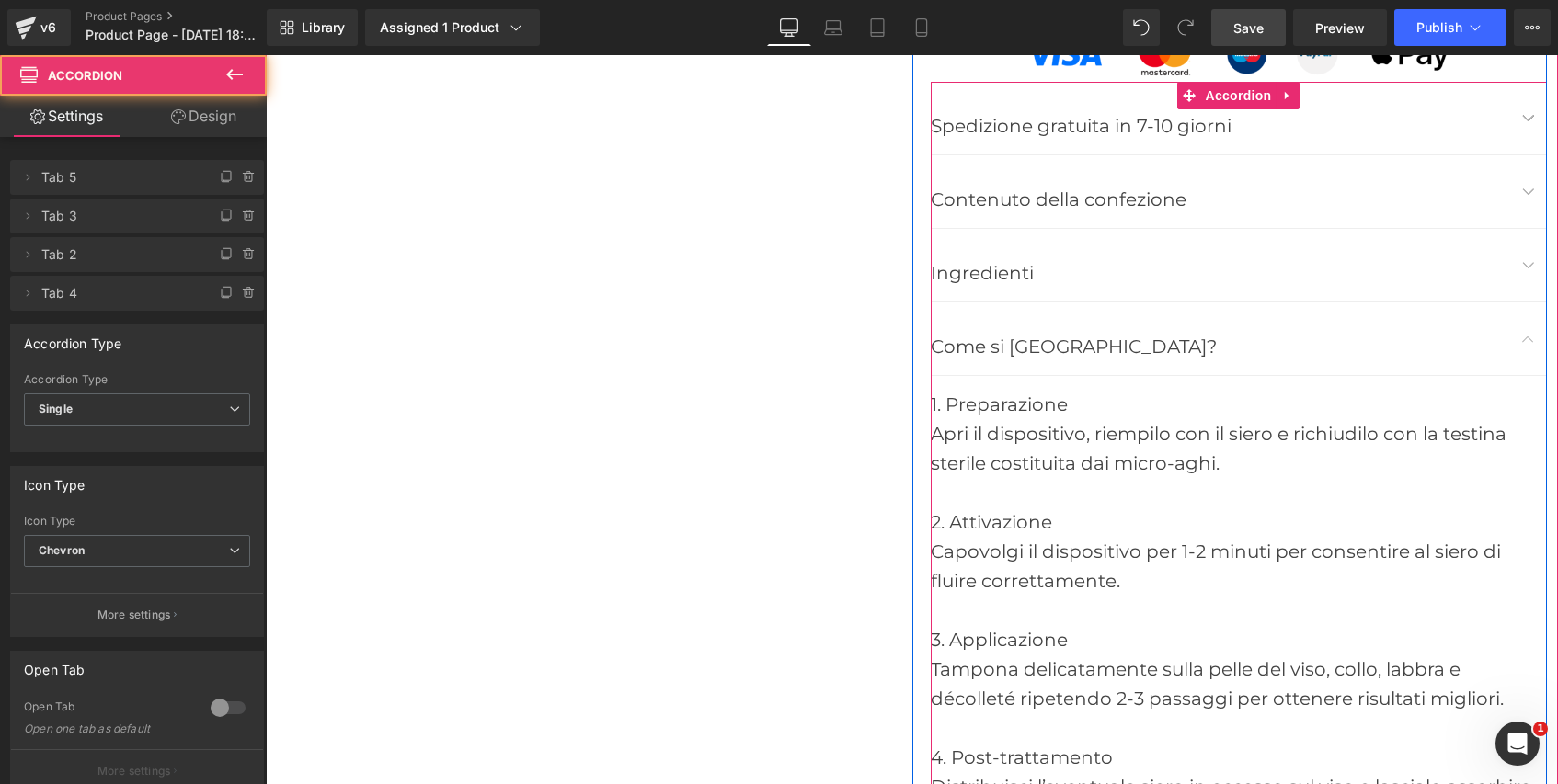
click at [1535, 310] on button "button" at bounding box center [1528, 339] width 37 height 73
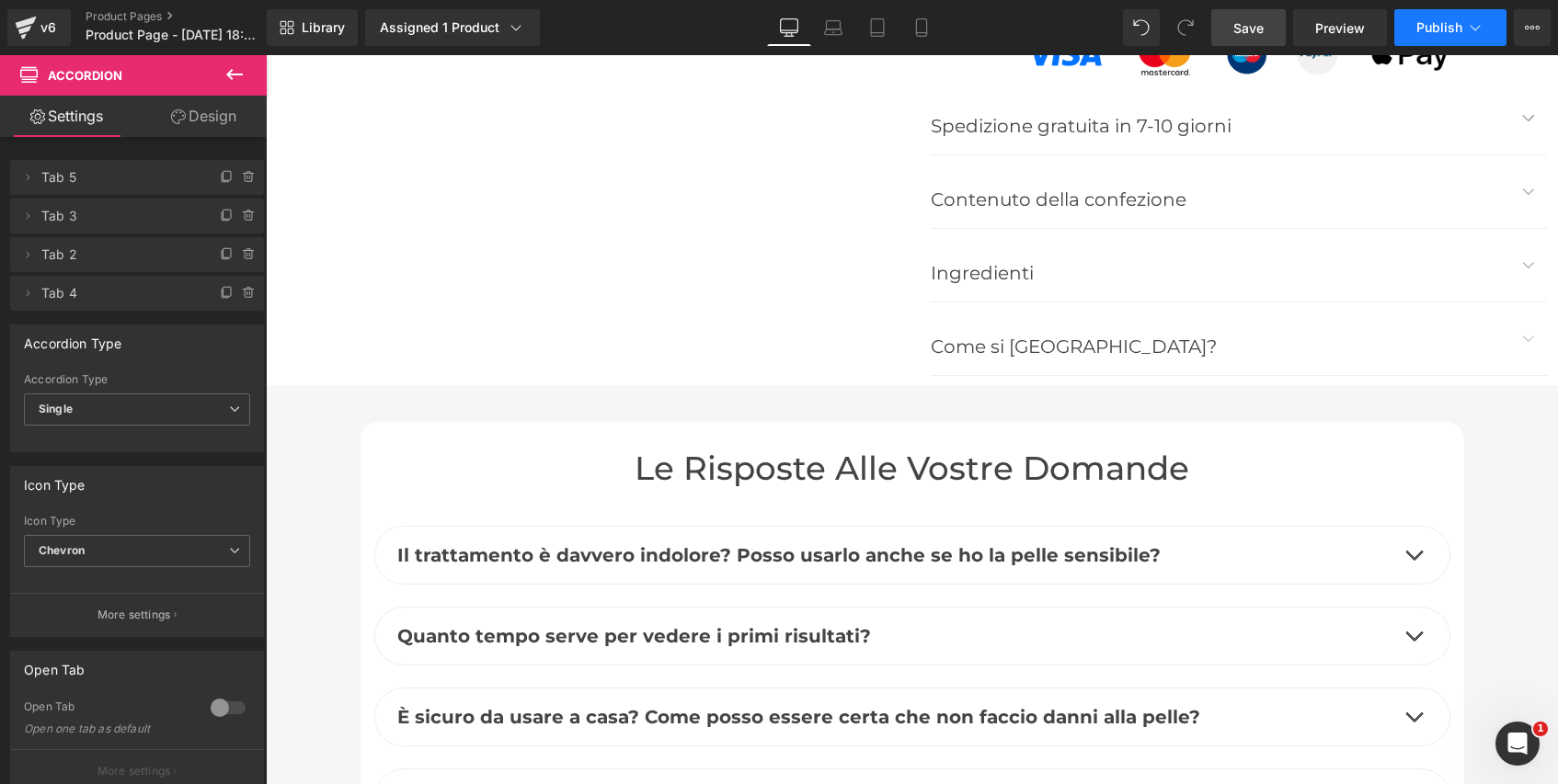
click at [1441, 33] on span "Publish" at bounding box center [1439, 28] width 46 height 15
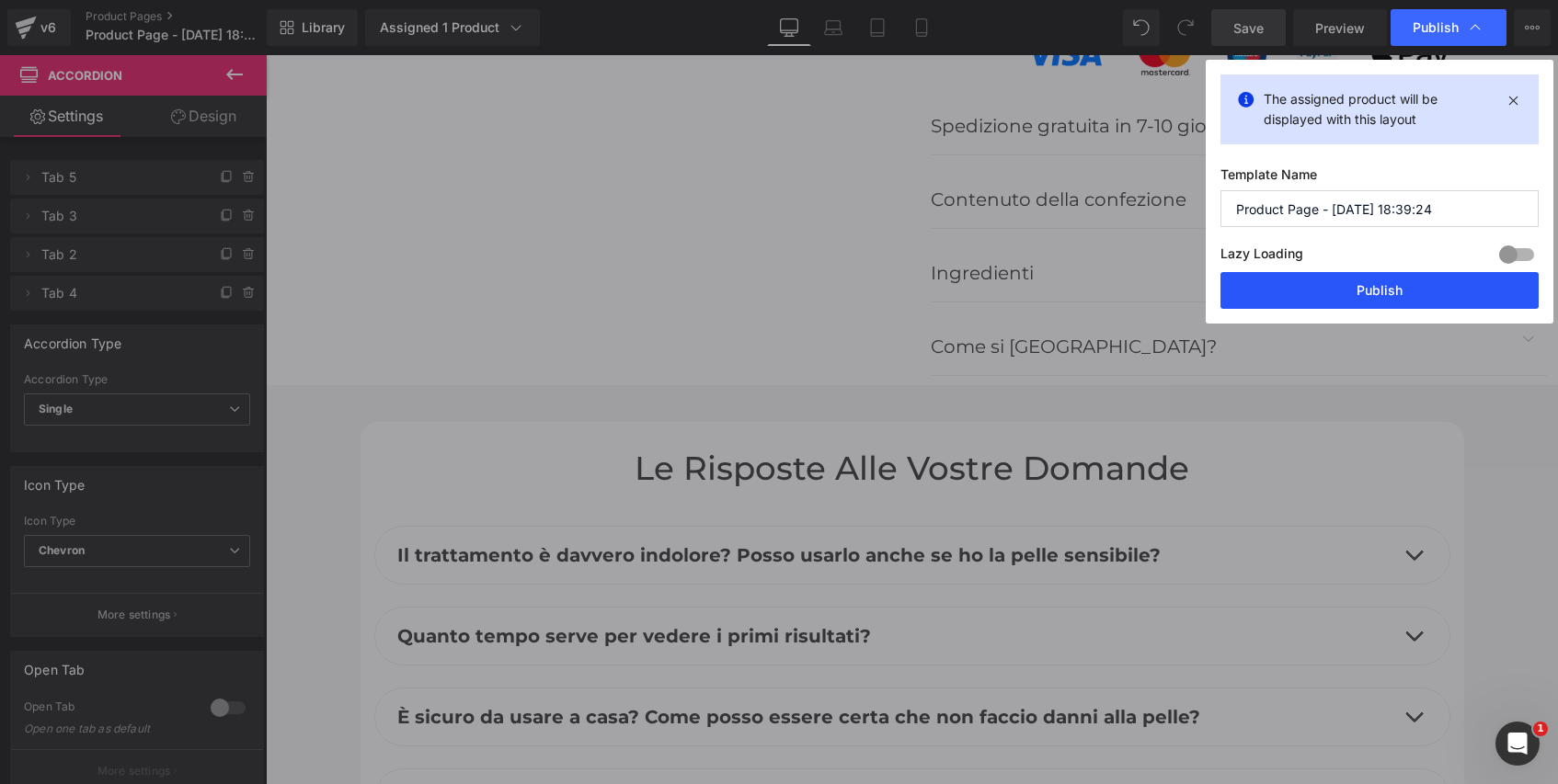
click at [1448, 287] on button "Publish" at bounding box center [1379, 291] width 318 height 37
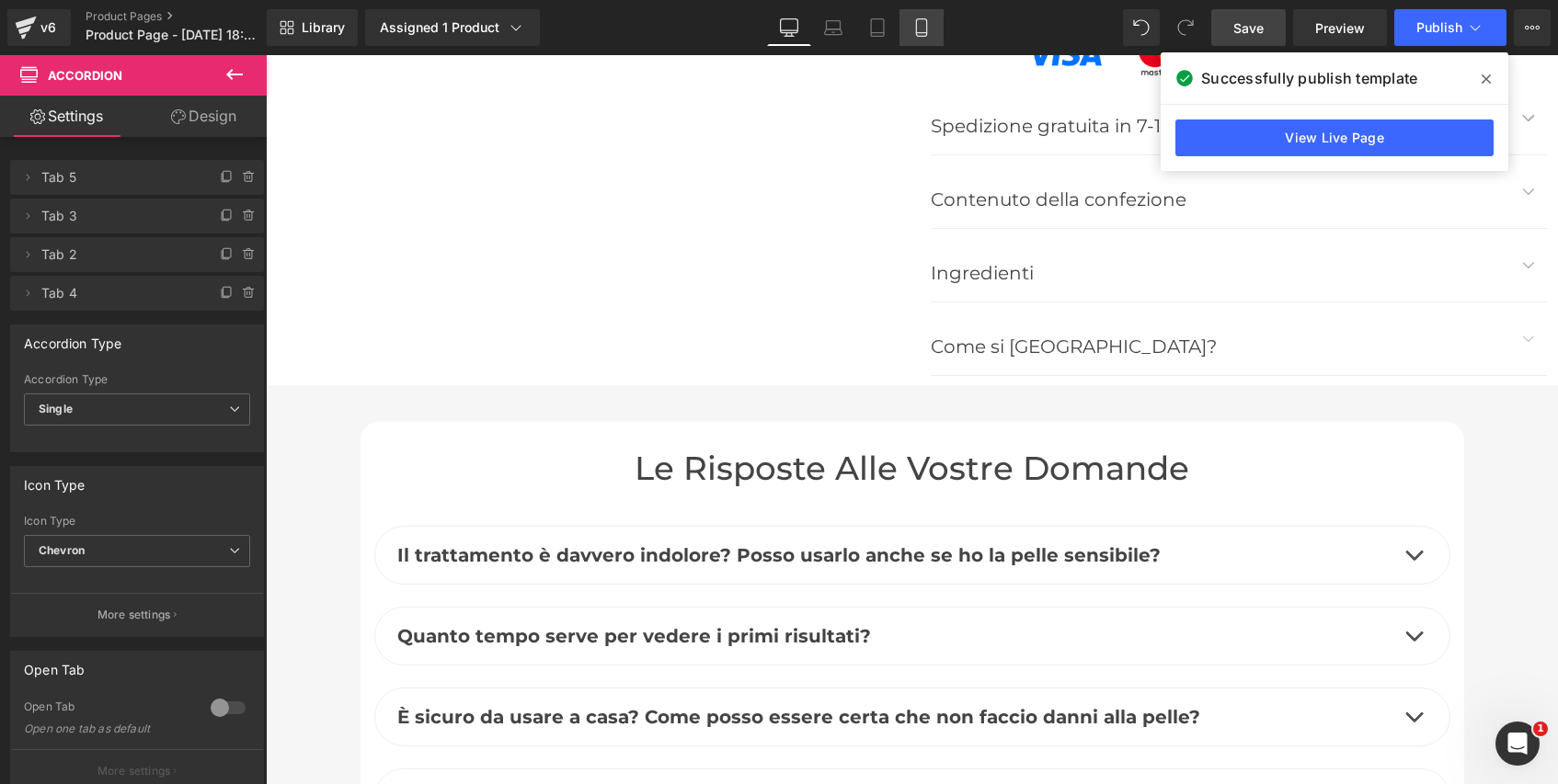
click at [925, 30] on icon at bounding box center [922, 28] width 19 height 19
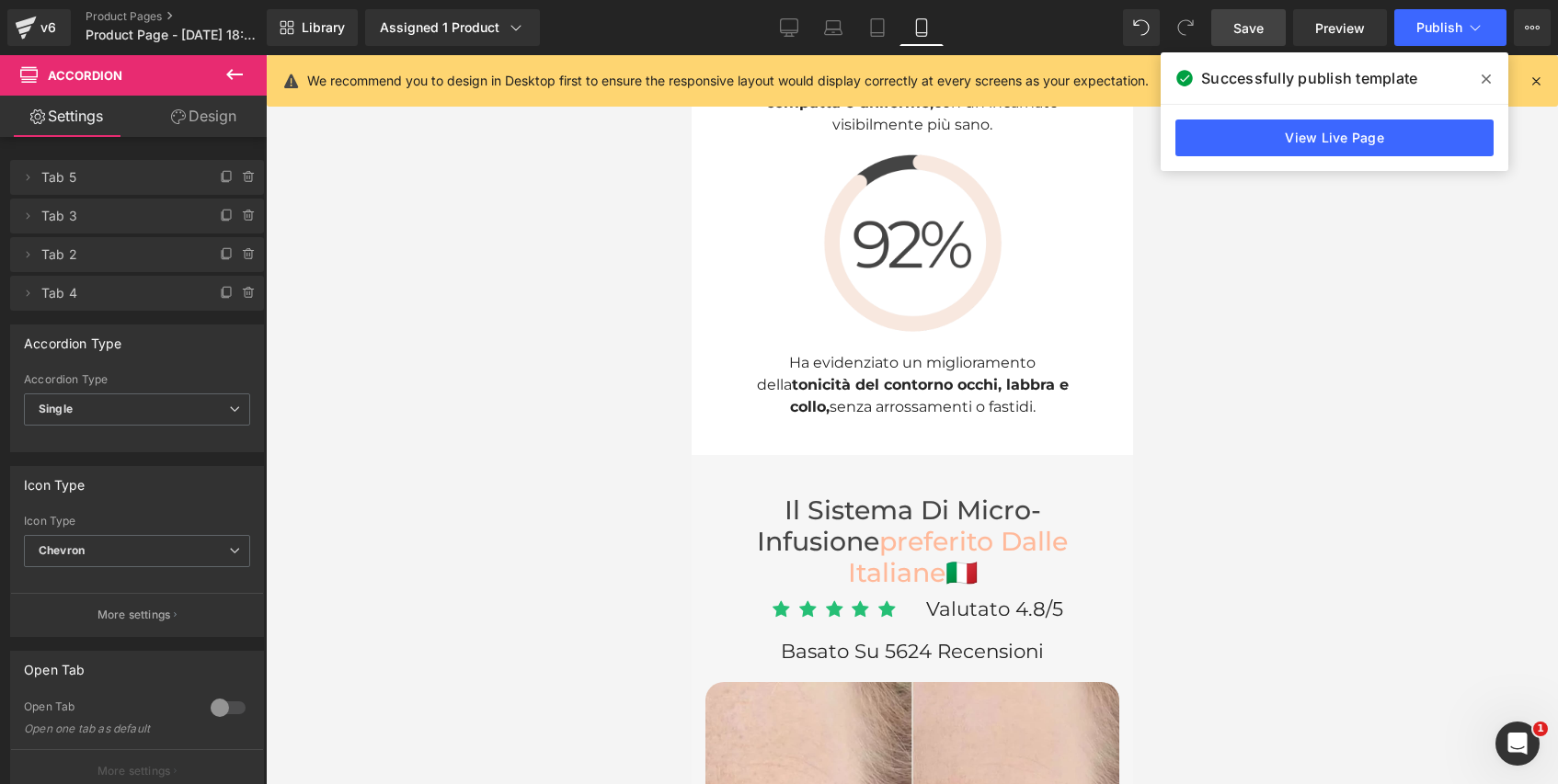
scroll to position [6924, 0]
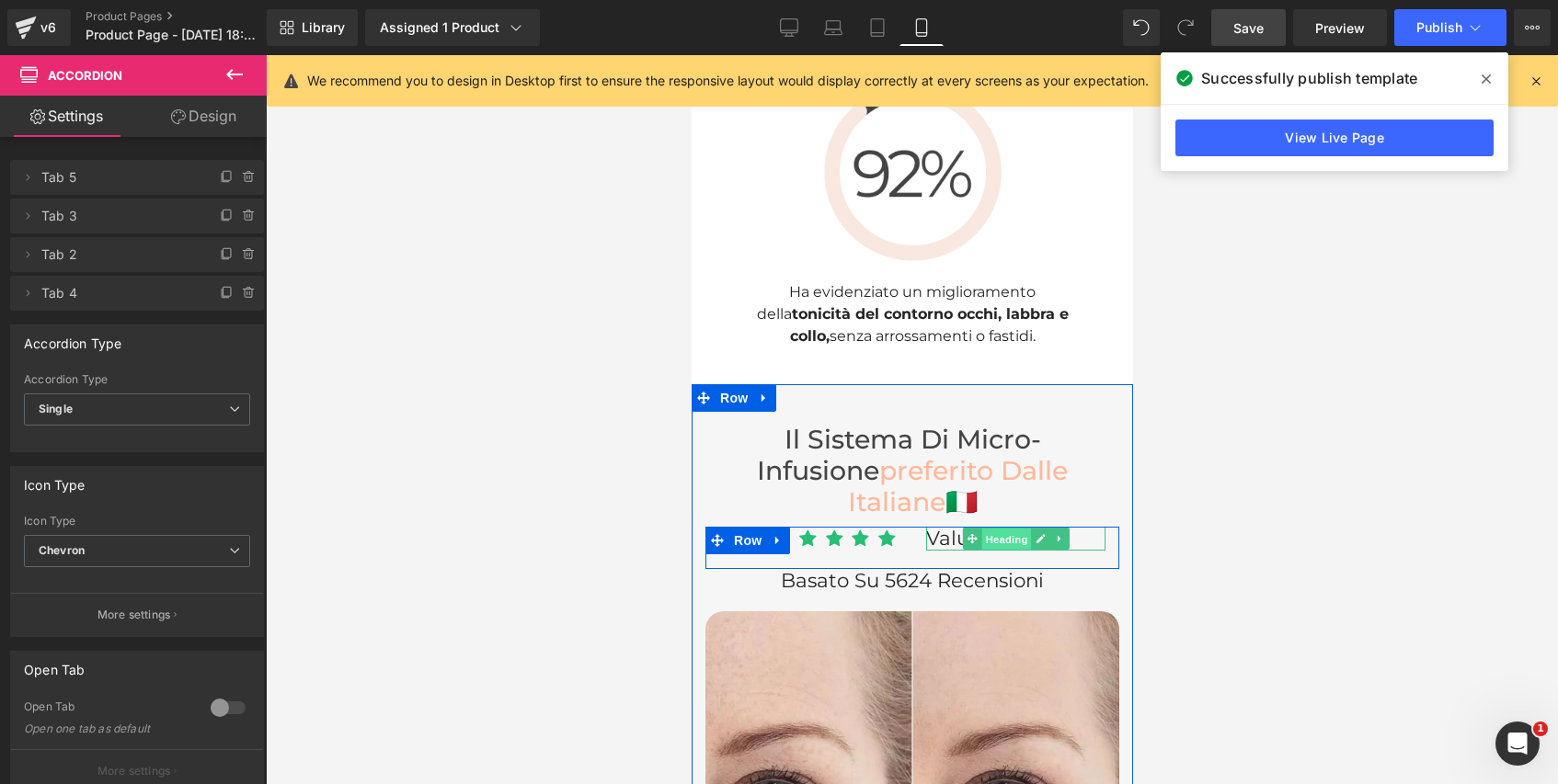
click at [1005, 528] on span "Heading" at bounding box center [1005, 539] width 49 height 22
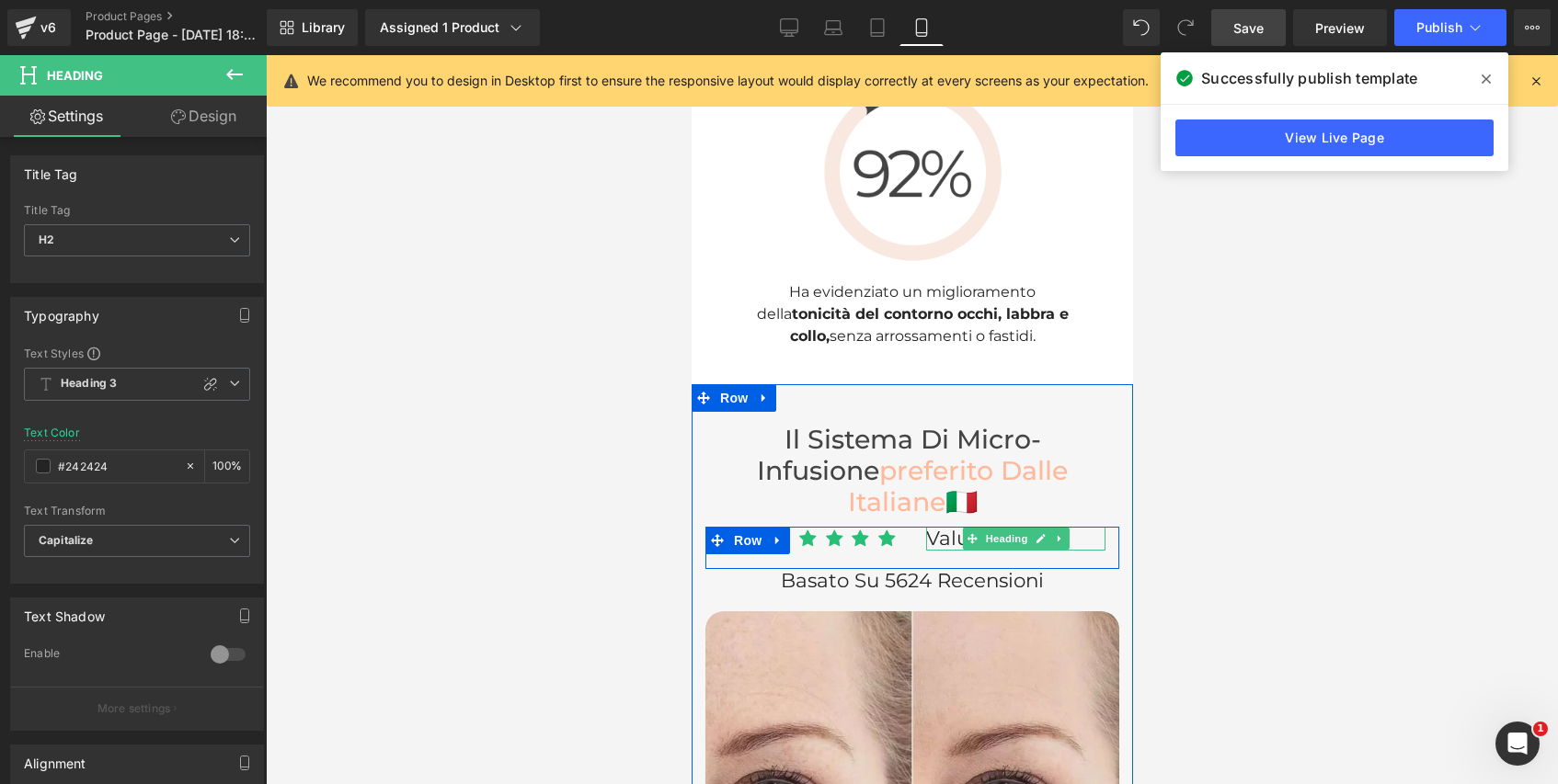
click at [939, 526] on span "Valutato 4.8/5" at bounding box center [993, 538] width 137 height 24
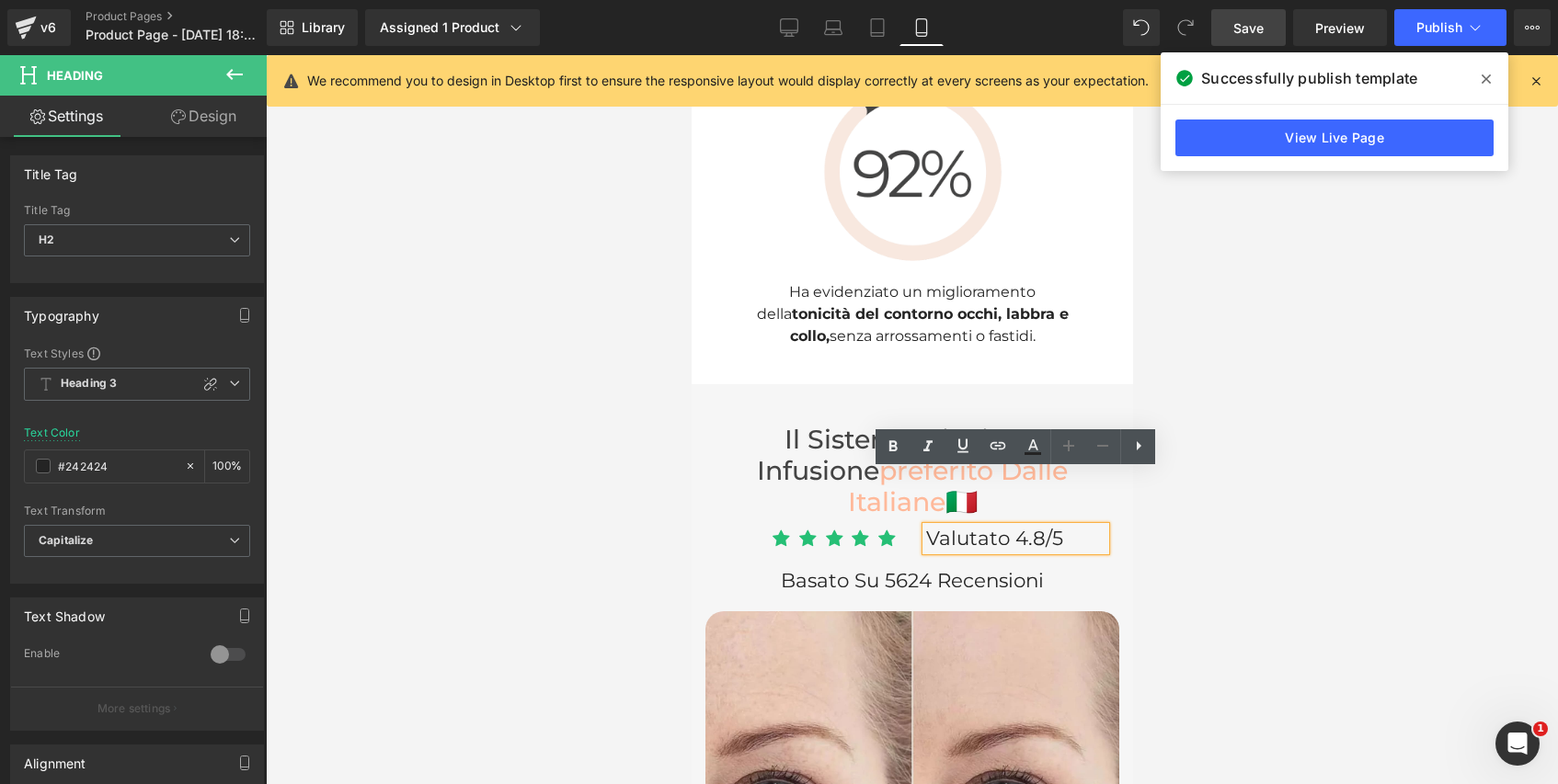
click at [962, 526] on span "Valutato 4.8/5" at bounding box center [993, 538] width 137 height 24
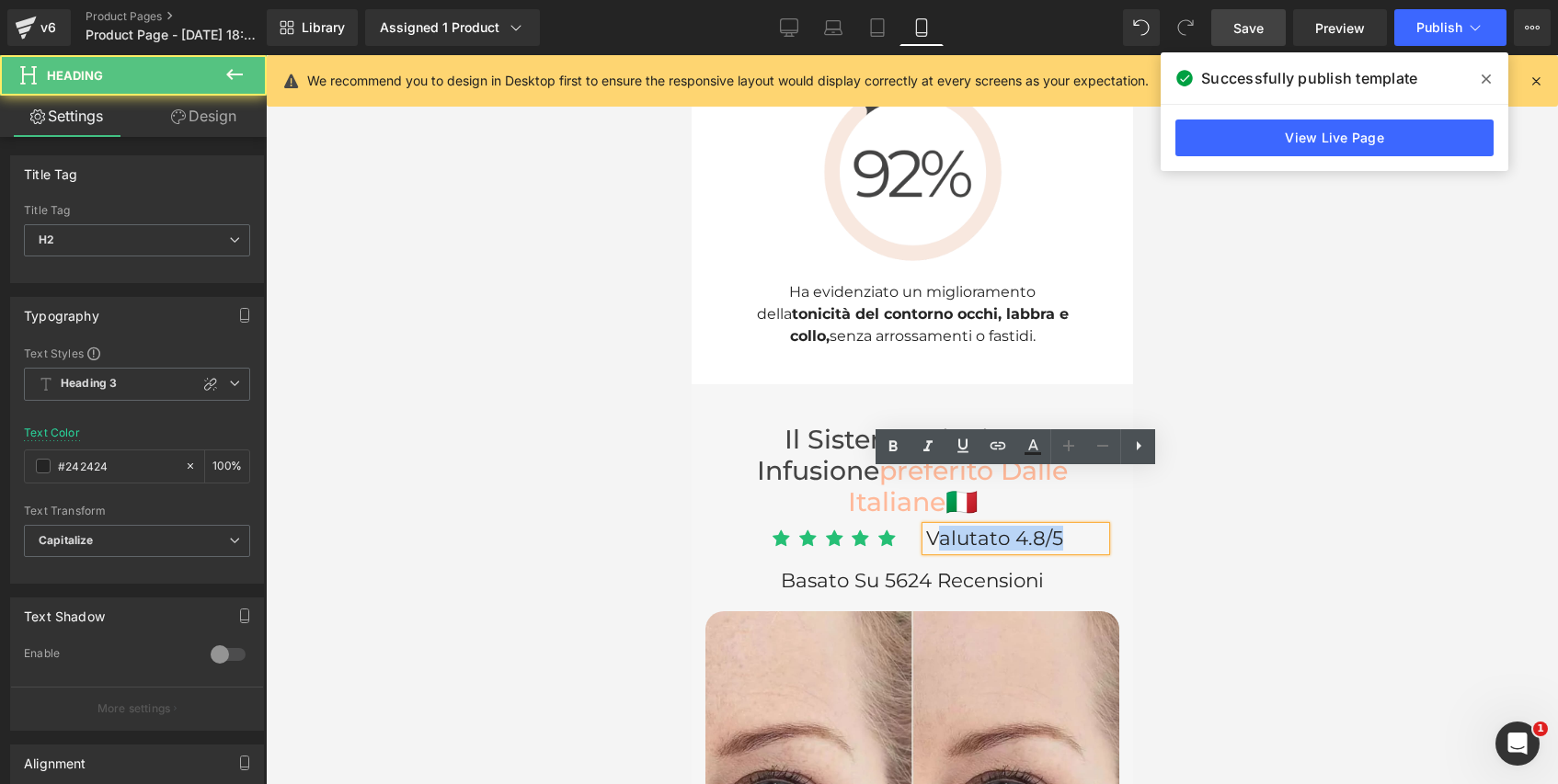
drag, startPoint x: 1068, startPoint y: 484, endPoint x: 933, endPoint y: 485, distance: 135.0
click at [933, 527] on h2 "Valutato 4.8/5" at bounding box center [1015, 539] width 180 height 24
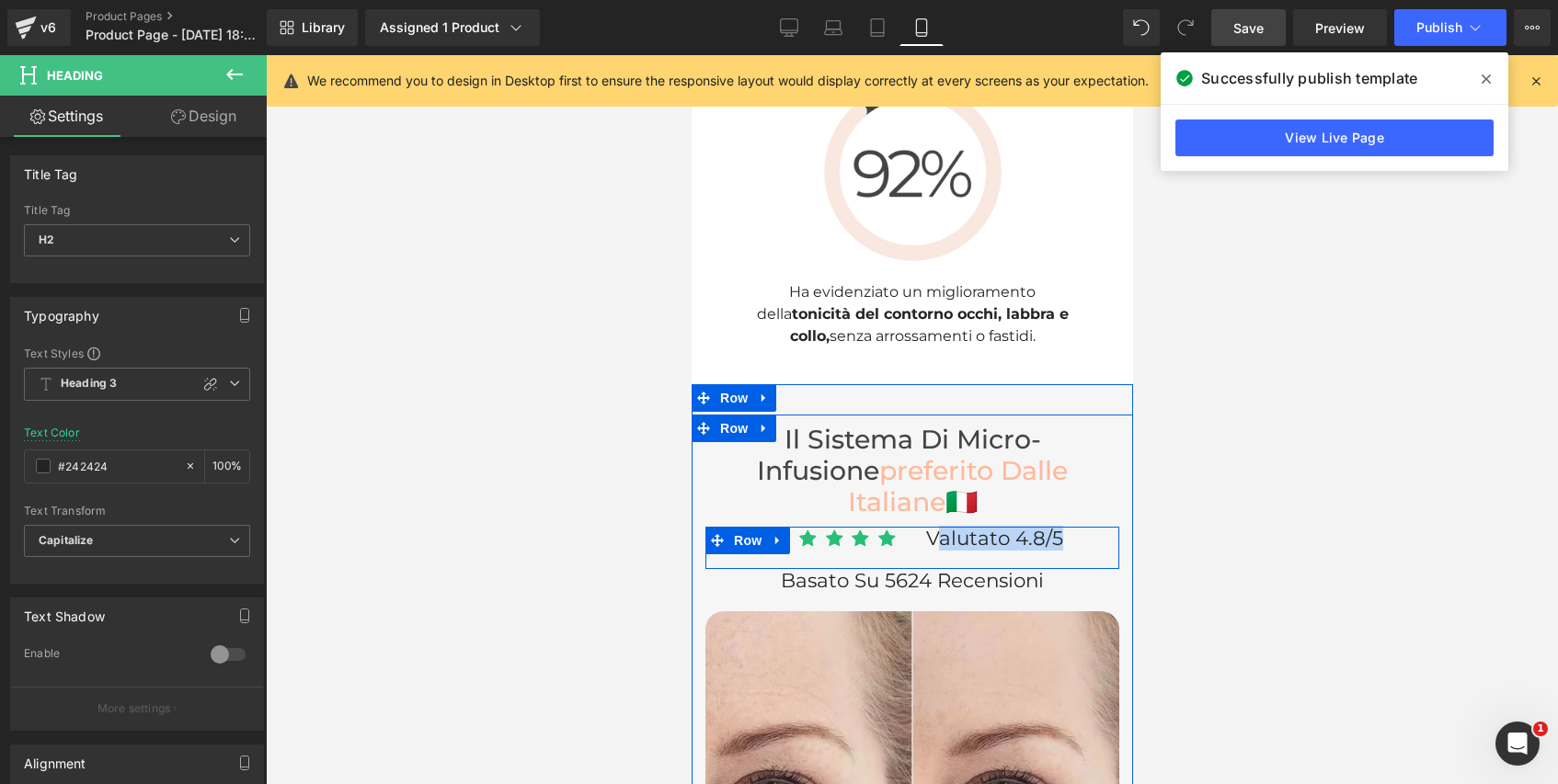
click at [1059, 527] on link at bounding box center [1059, 538] width 20 height 22
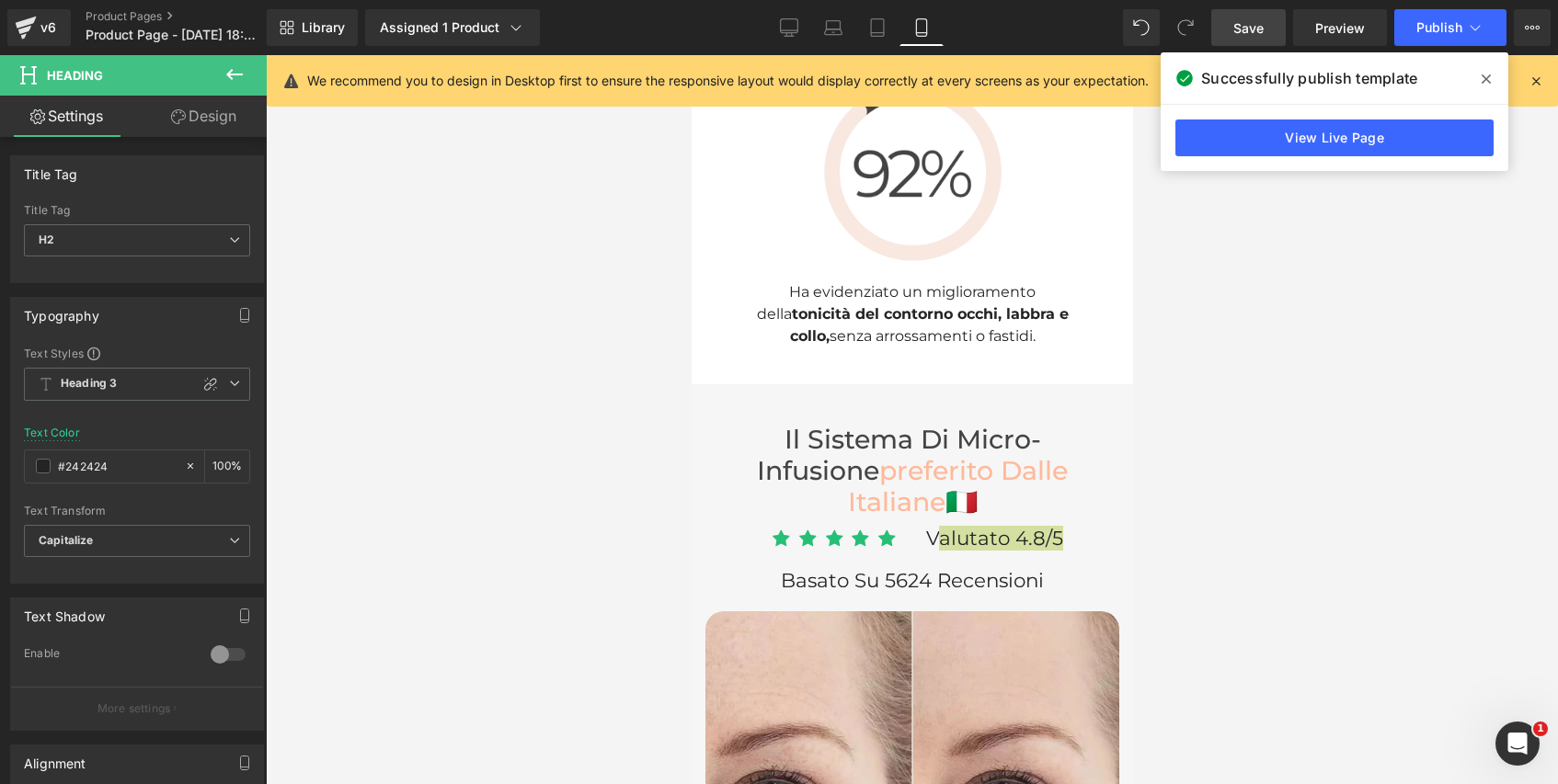
click at [1158, 501] on div at bounding box center [912, 419] width 1292 height 729
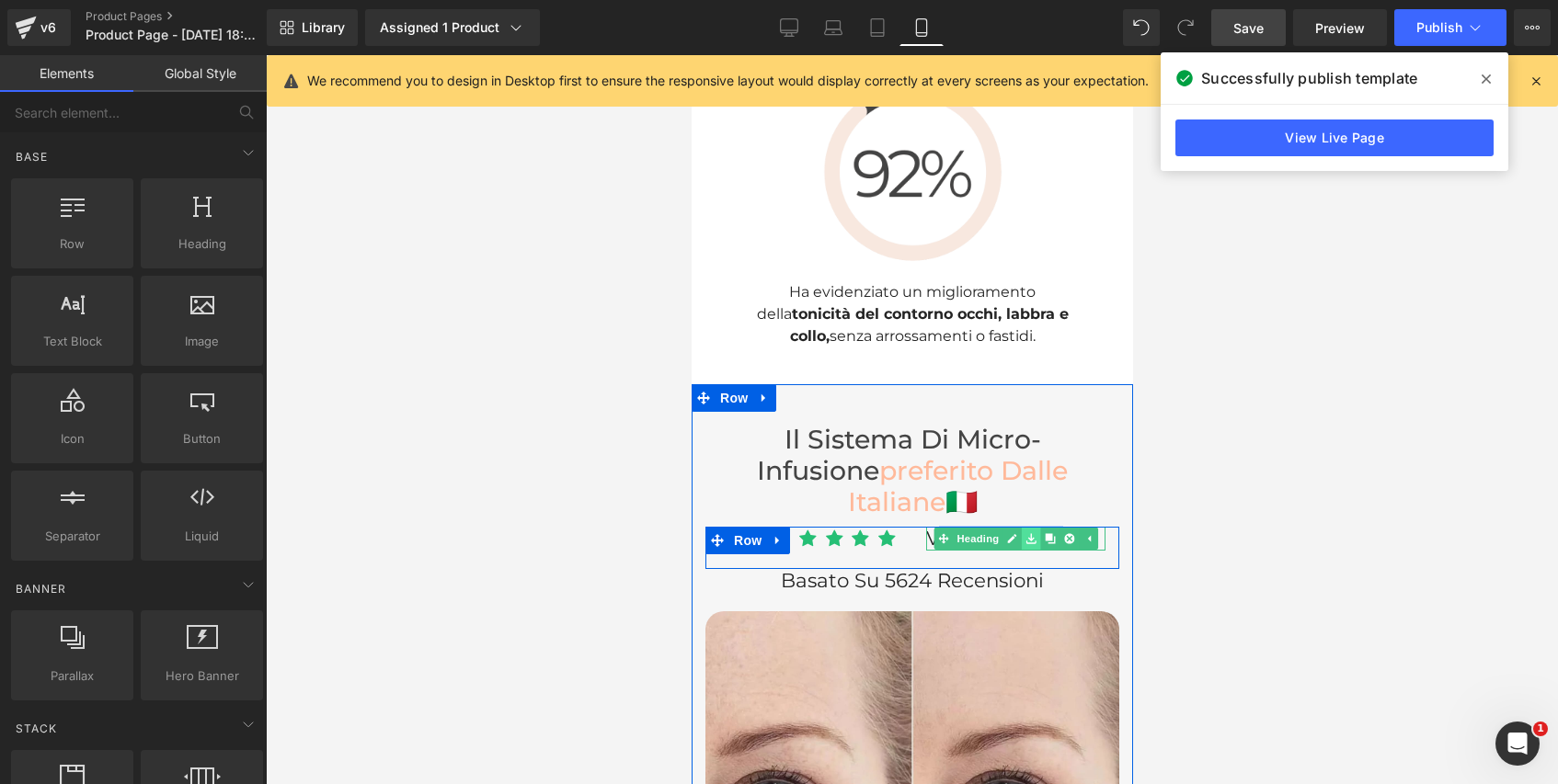
click at [1031, 527] on link at bounding box center [1030, 538] width 20 height 22
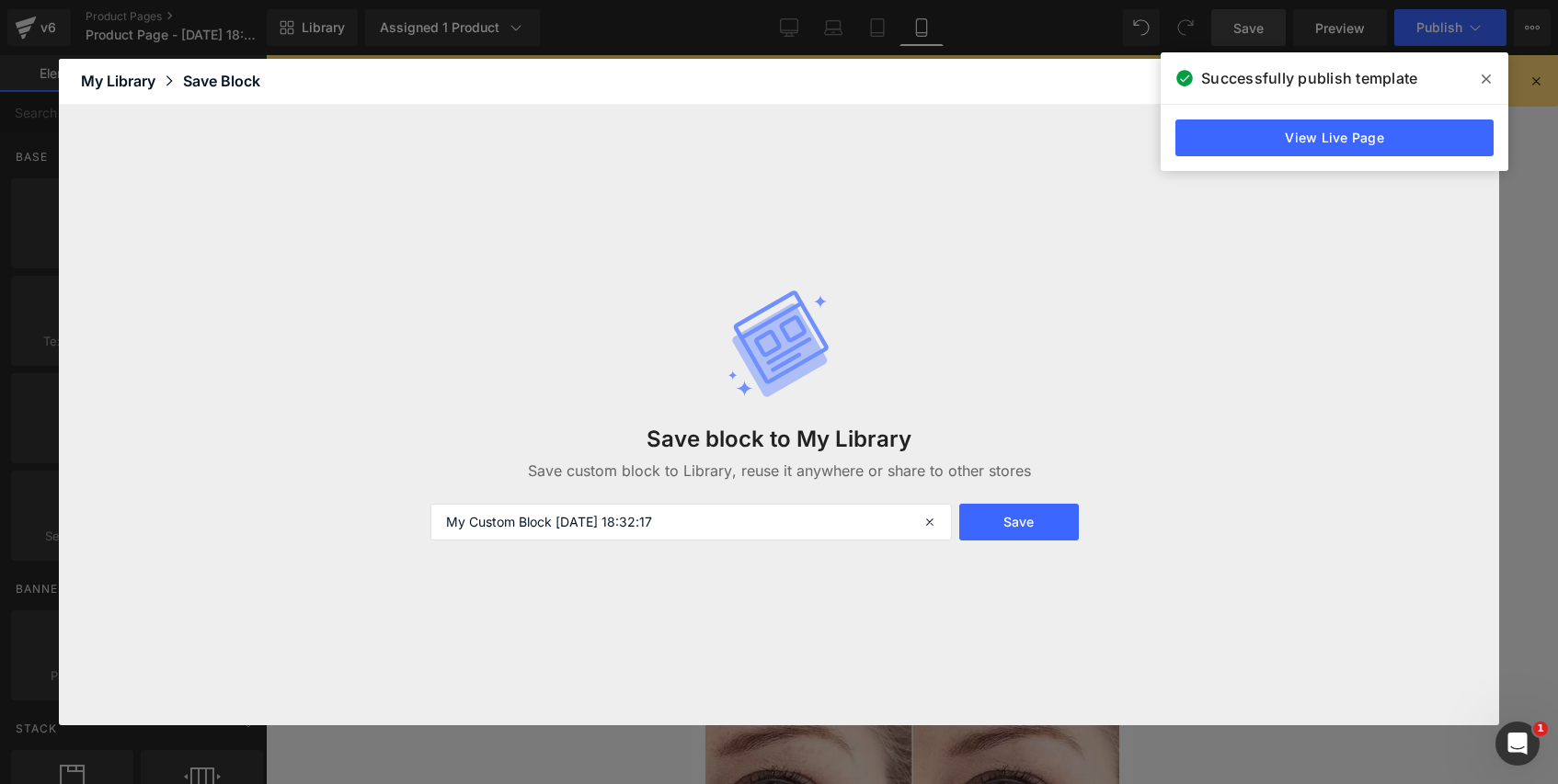
click at [1486, 80] on icon at bounding box center [1486, 79] width 9 height 15
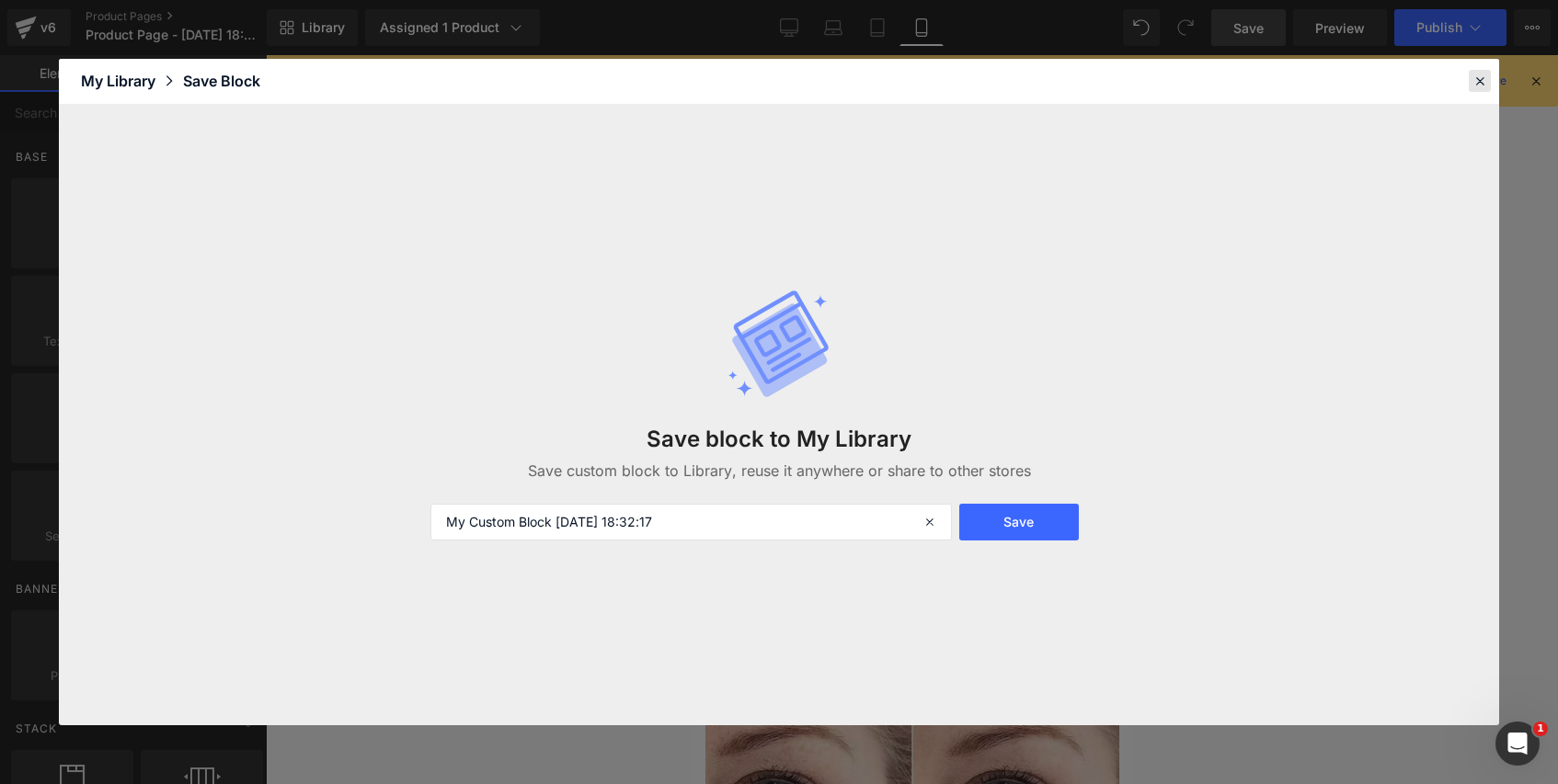
click at [1476, 81] on icon at bounding box center [1480, 81] width 17 height 17
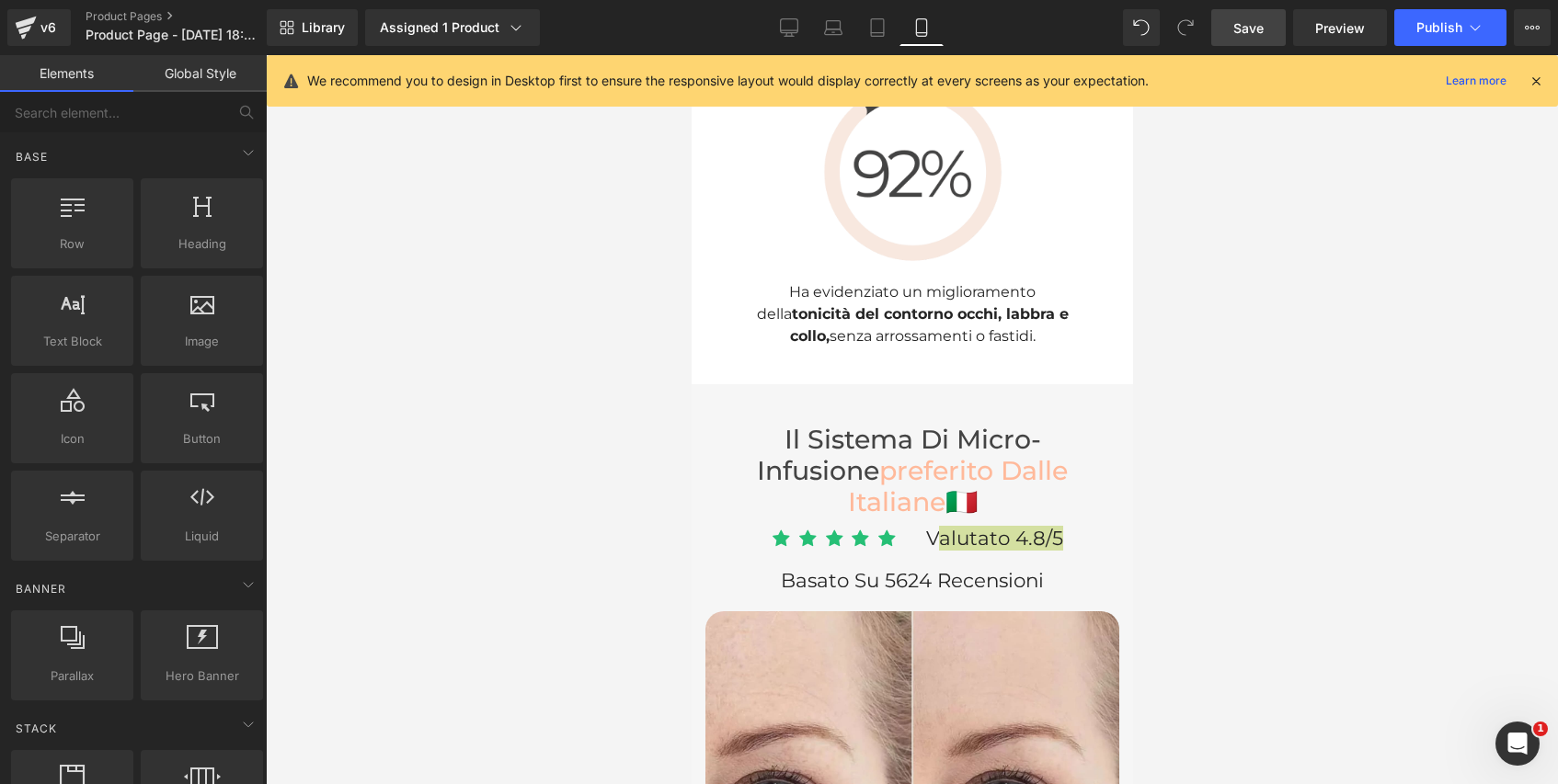
click at [1194, 457] on div at bounding box center [912, 419] width 1292 height 729
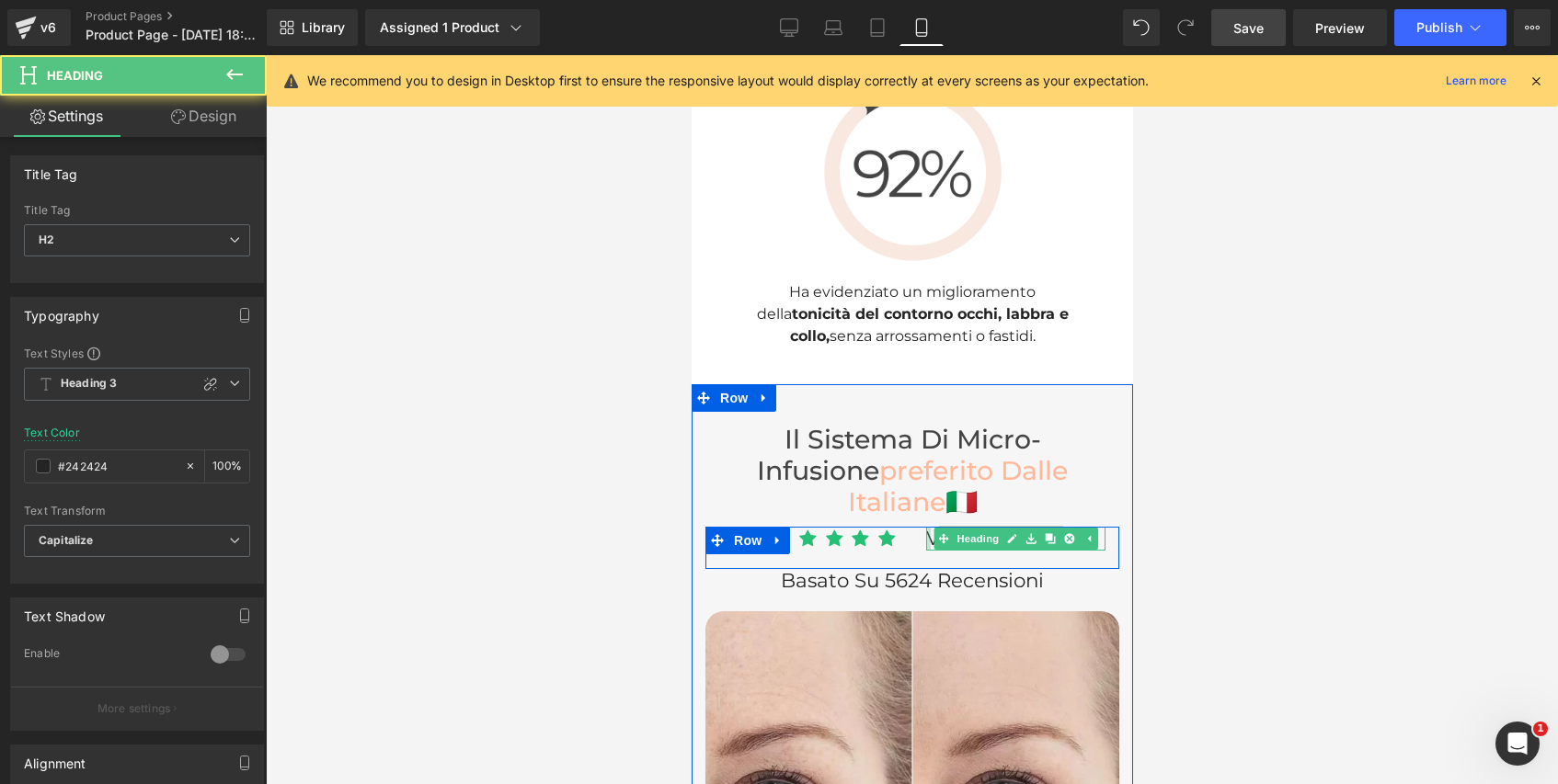
click at [927, 527] on div at bounding box center [927, 539] width 5 height 24
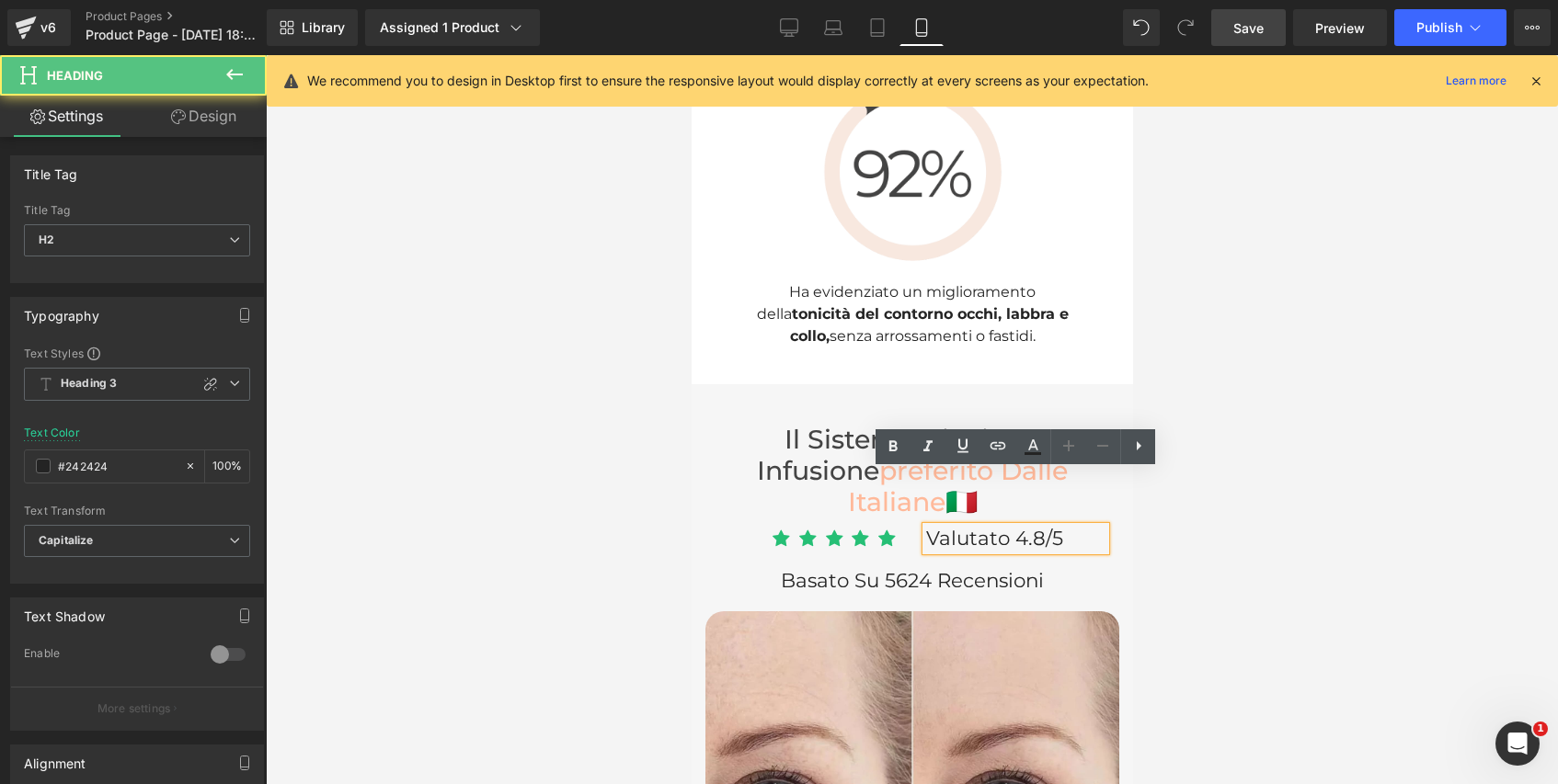
click at [929, 526] on span "Valutato 4.8/5" at bounding box center [993, 538] width 137 height 24
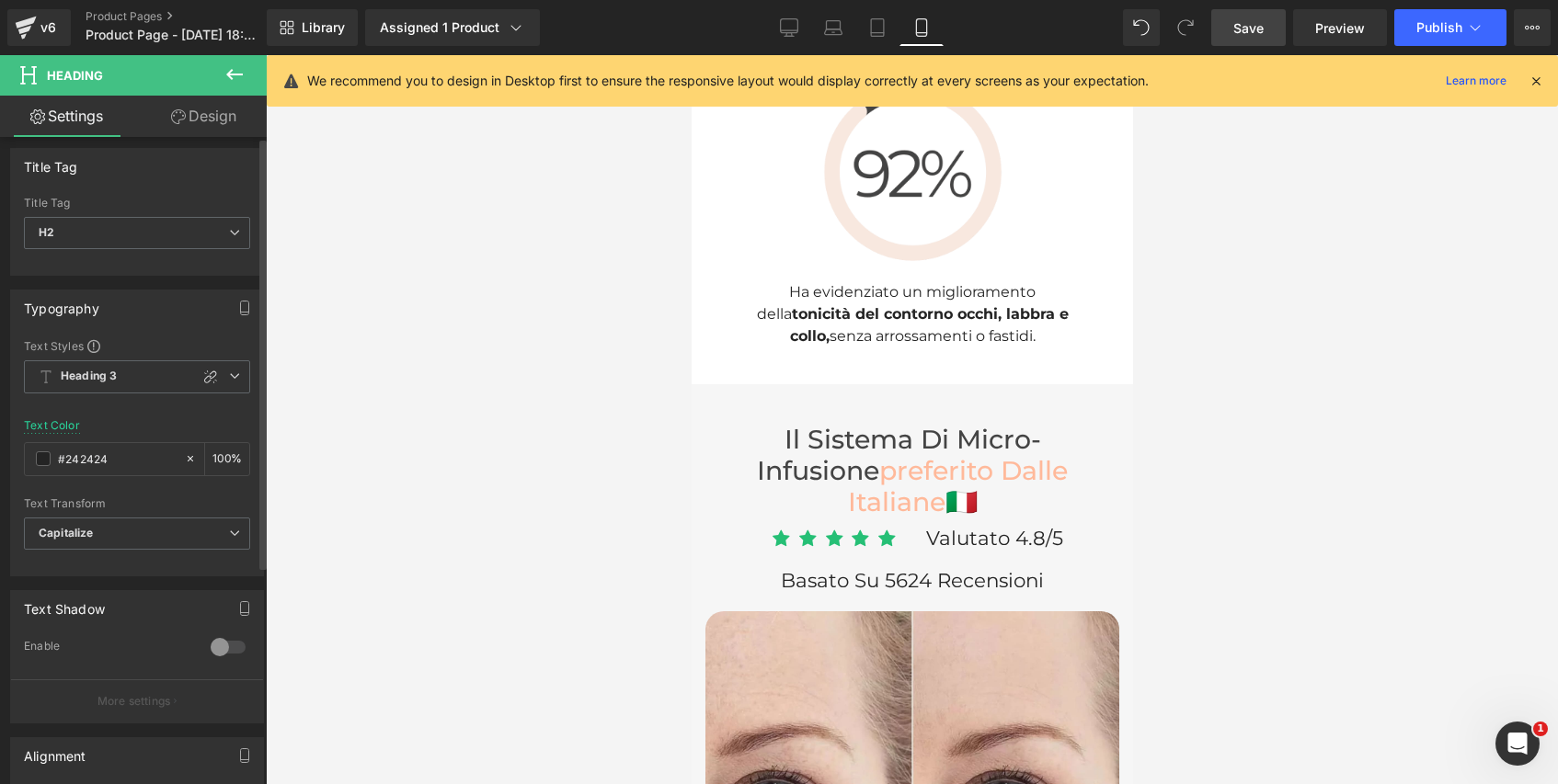
scroll to position [0, 0]
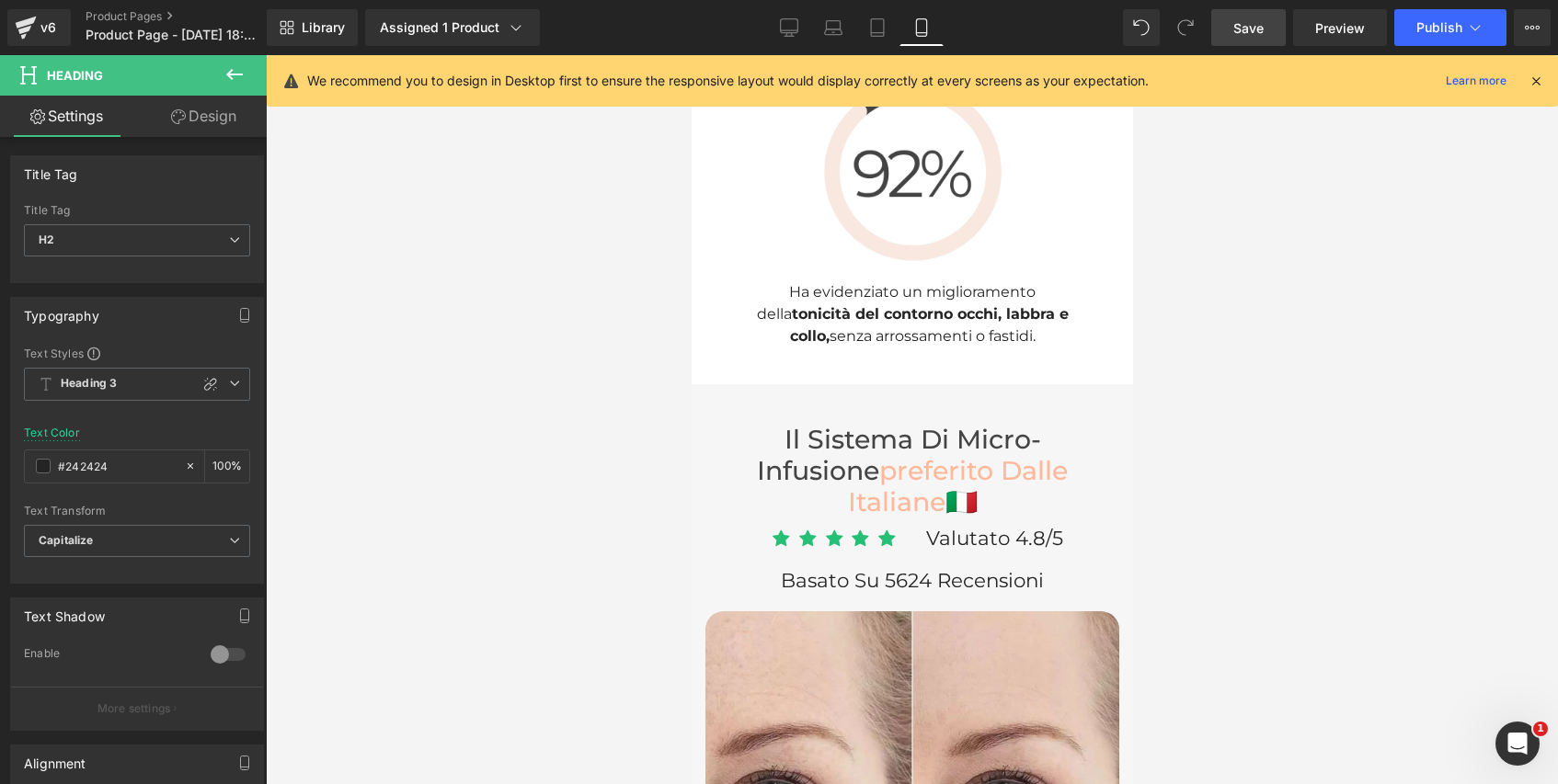
click at [197, 118] on link "Design" at bounding box center [203, 116] width 133 height 41
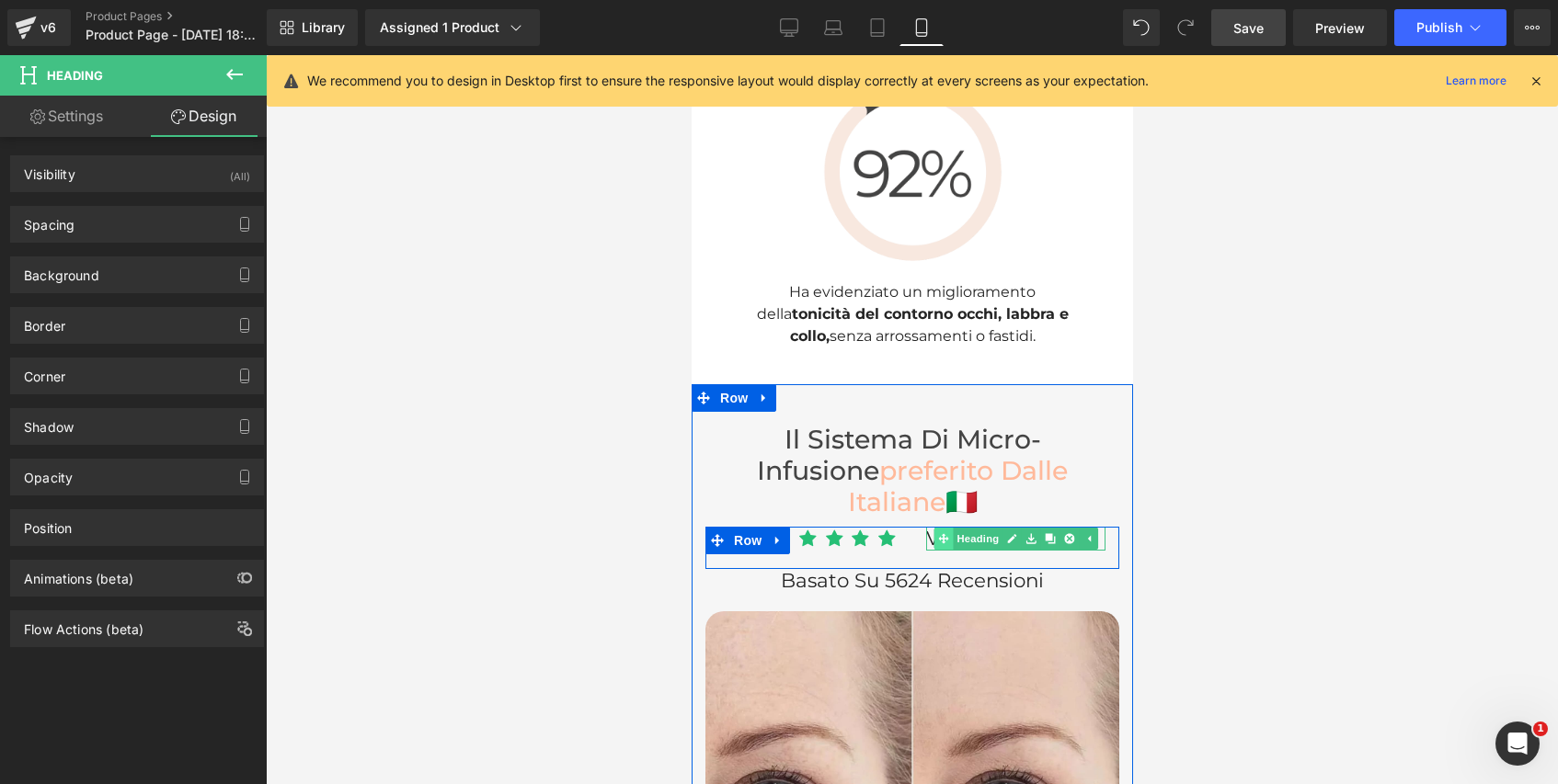
click at [976, 527] on link "Heading" at bounding box center [967, 538] width 69 height 22
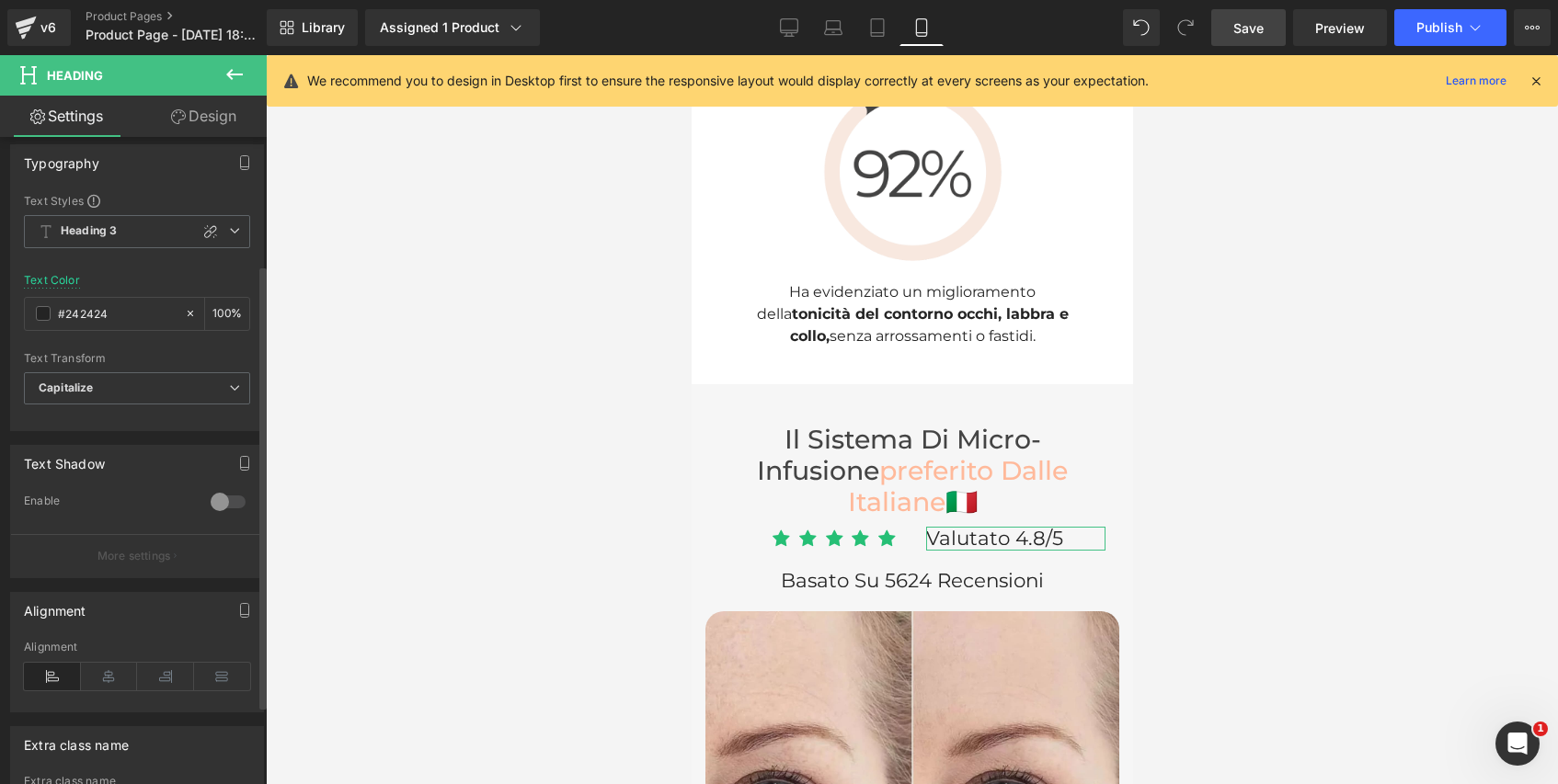
scroll to position [326, 0]
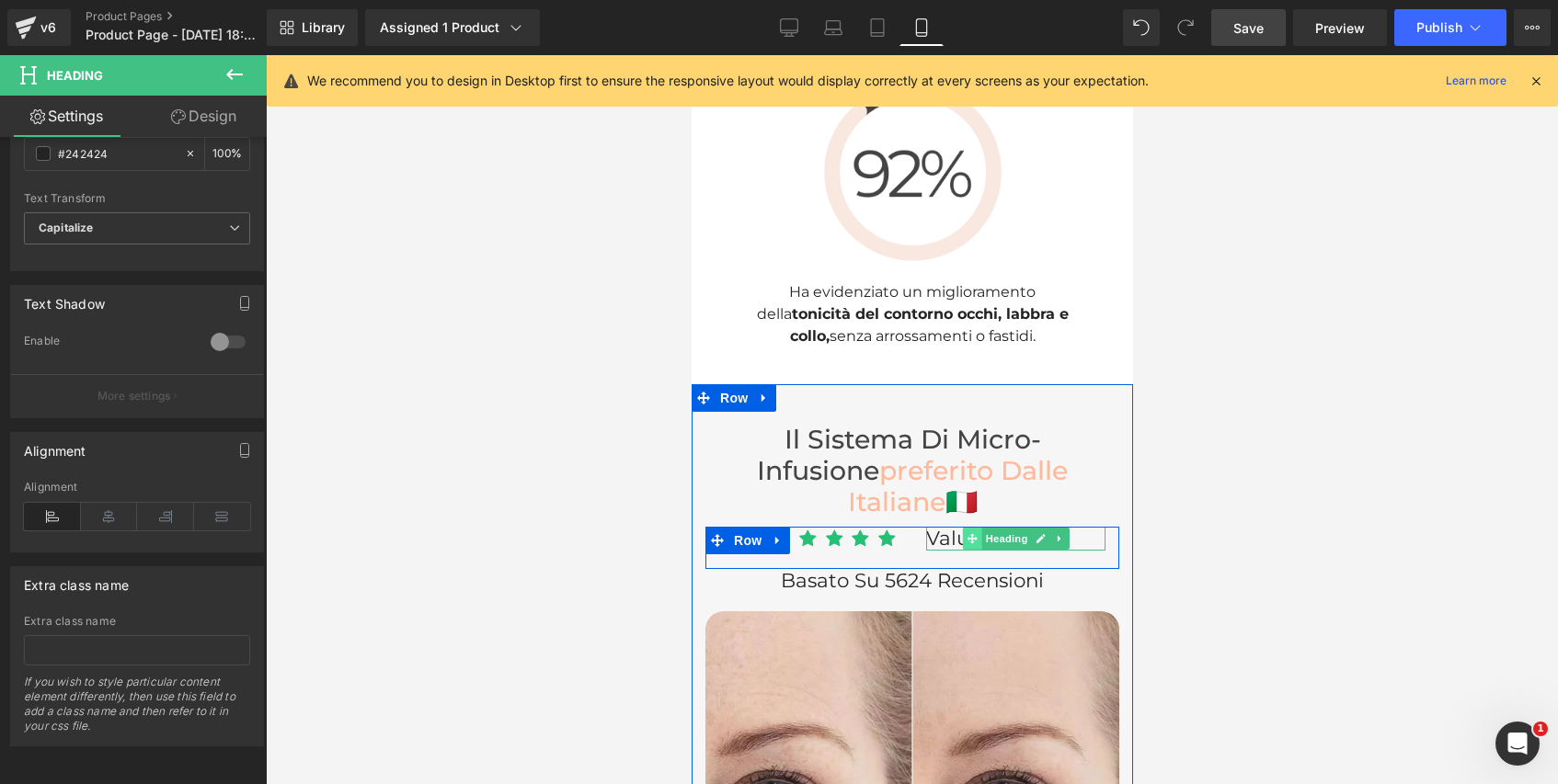
click at [971, 534] on icon at bounding box center [970, 538] width 10 height 10
click at [934, 526] on span "Valutato 4.8/5" at bounding box center [993, 538] width 137 height 24
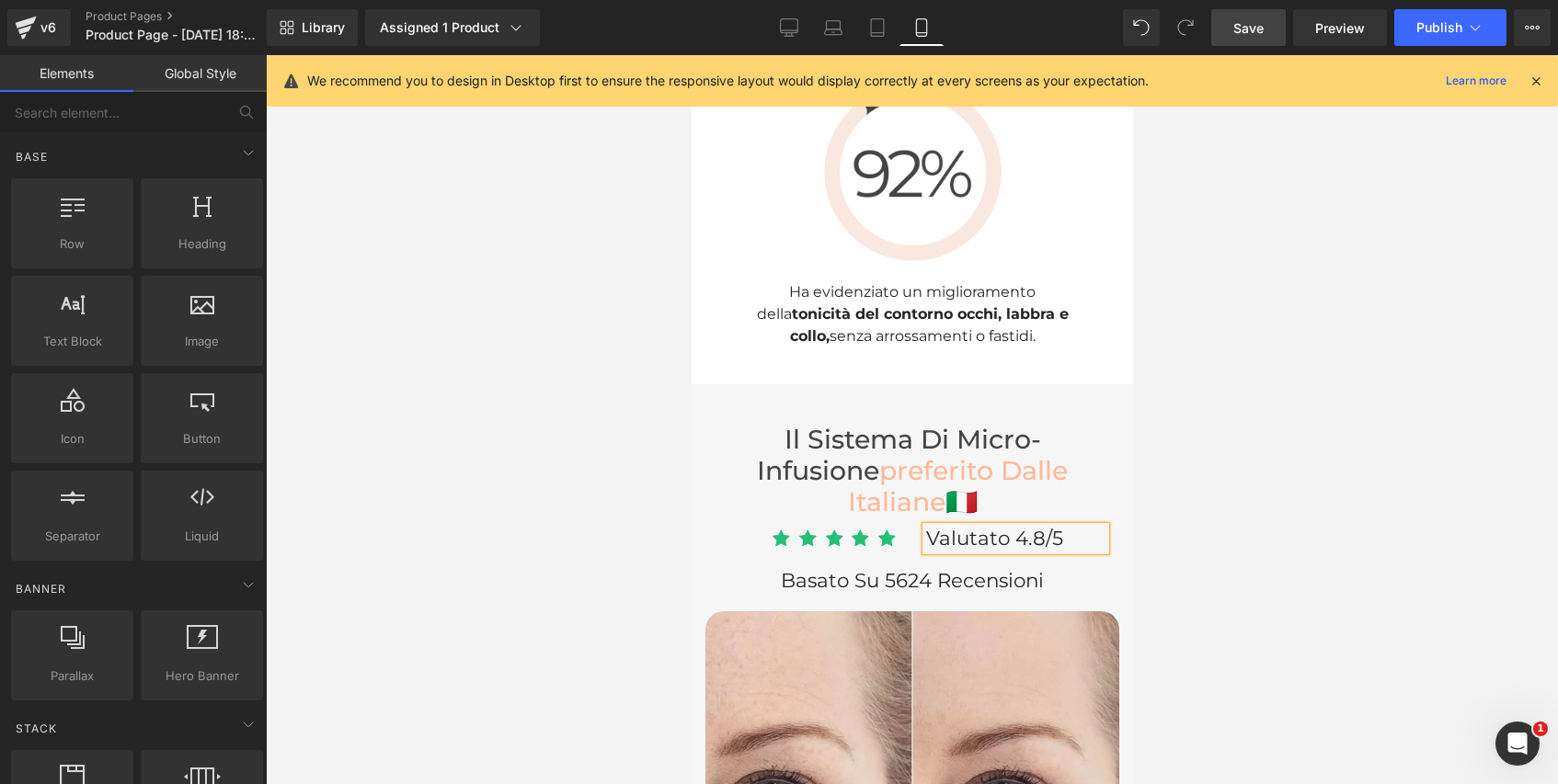
click at [1261, 366] on div at bounding box center [912, 419] width 1292 height 729
click at [216, 70] on link "Global Style" at bounding box center [199, 73] width 133 height 37
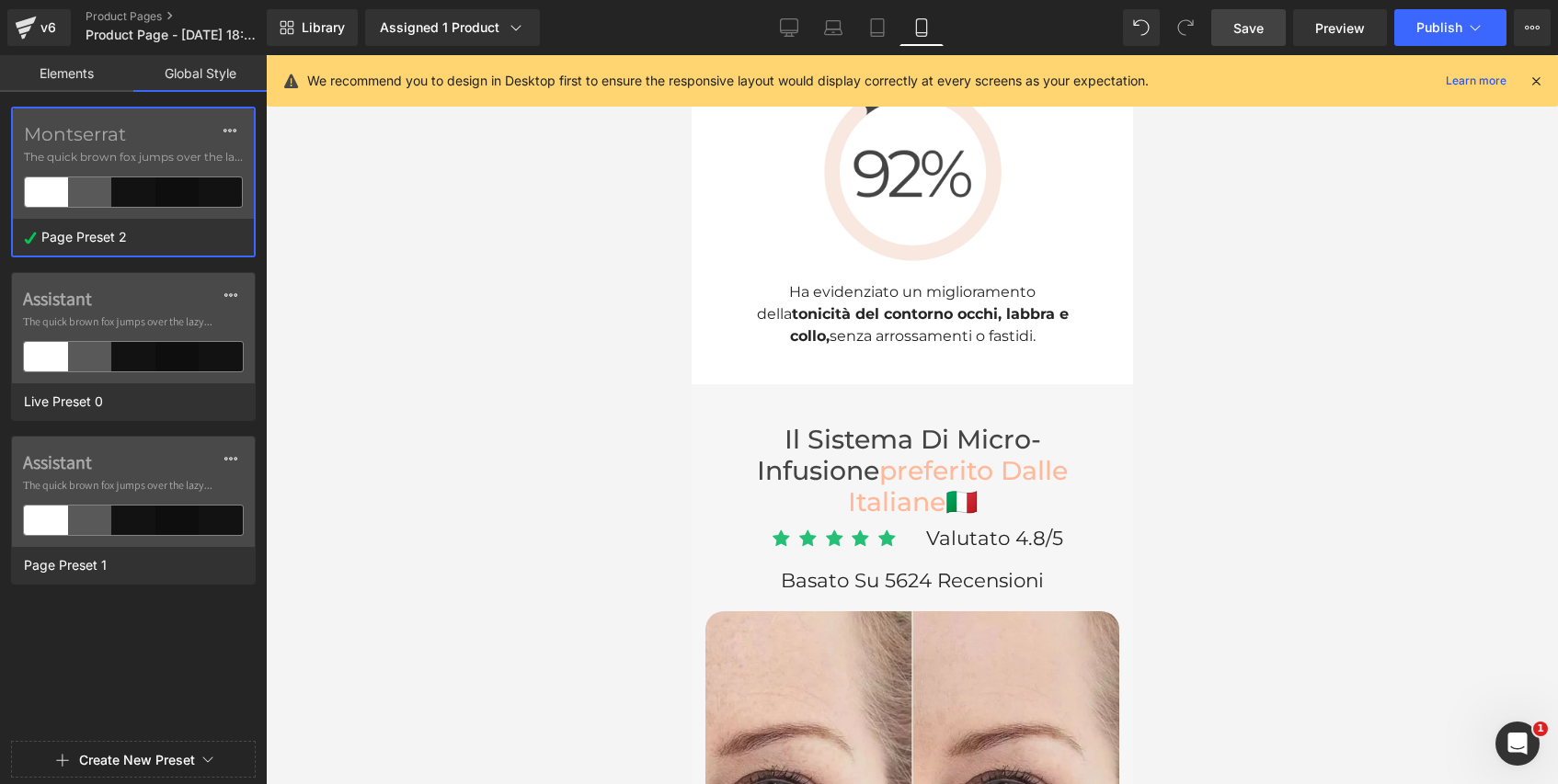
click at [158, 137] on label "Montserrat" at bounding box center [133, 134] width 219 height 22
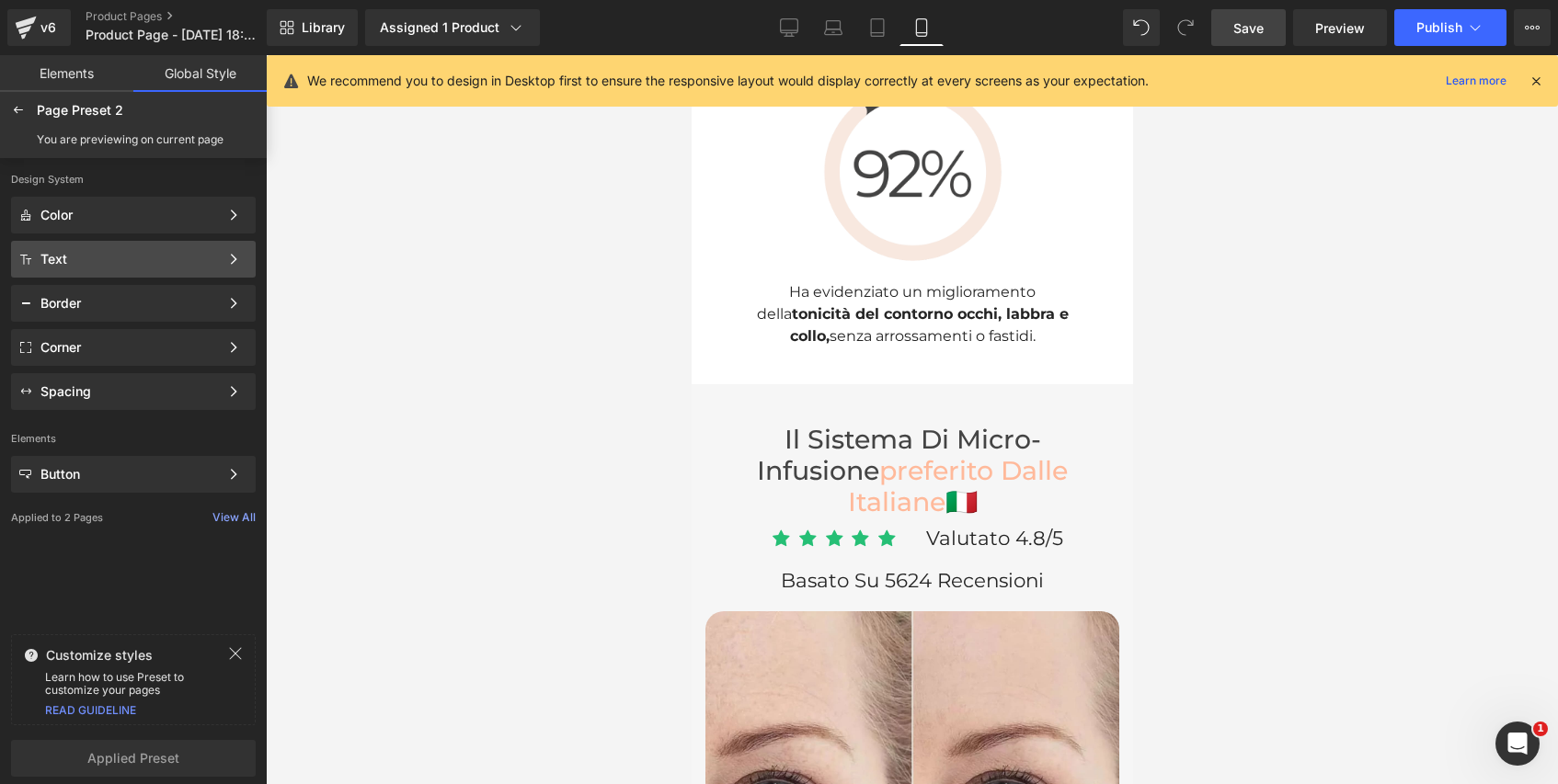
click at [196, 265] on div "Text" at bounding box center [130, 259] width 179 height 15
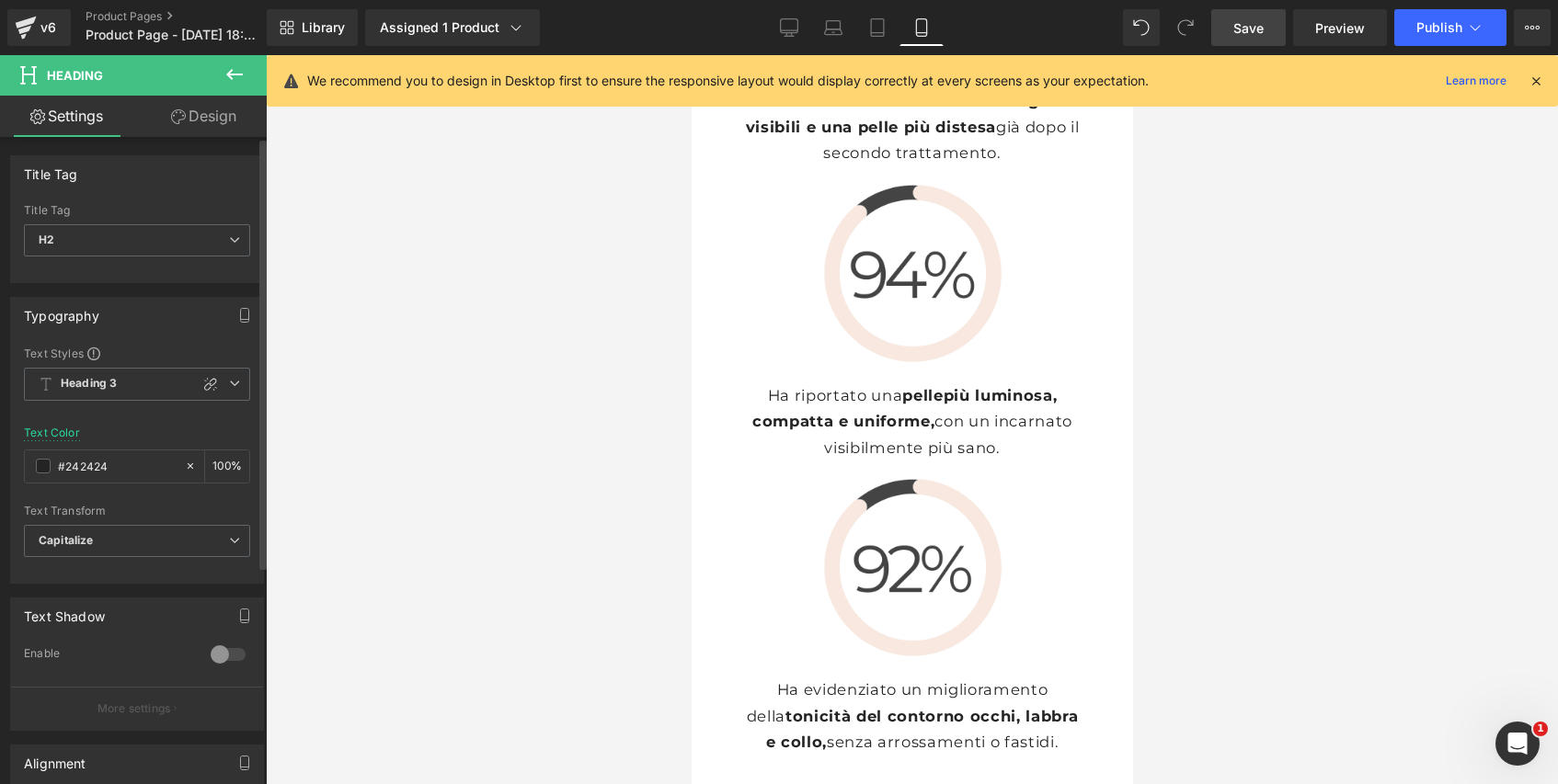
click at [203, 137] on div "Title Tag H1 H2 H3 H4 H5 H6 Title Tag H2 H1 H2 H3 H4 H5 H6 Typography Text Styl…" at bounding box center [138, 598] width 275 height 923
click at [203, 127] on link "Design" at bounding box center [203, 116] width 133 height 41
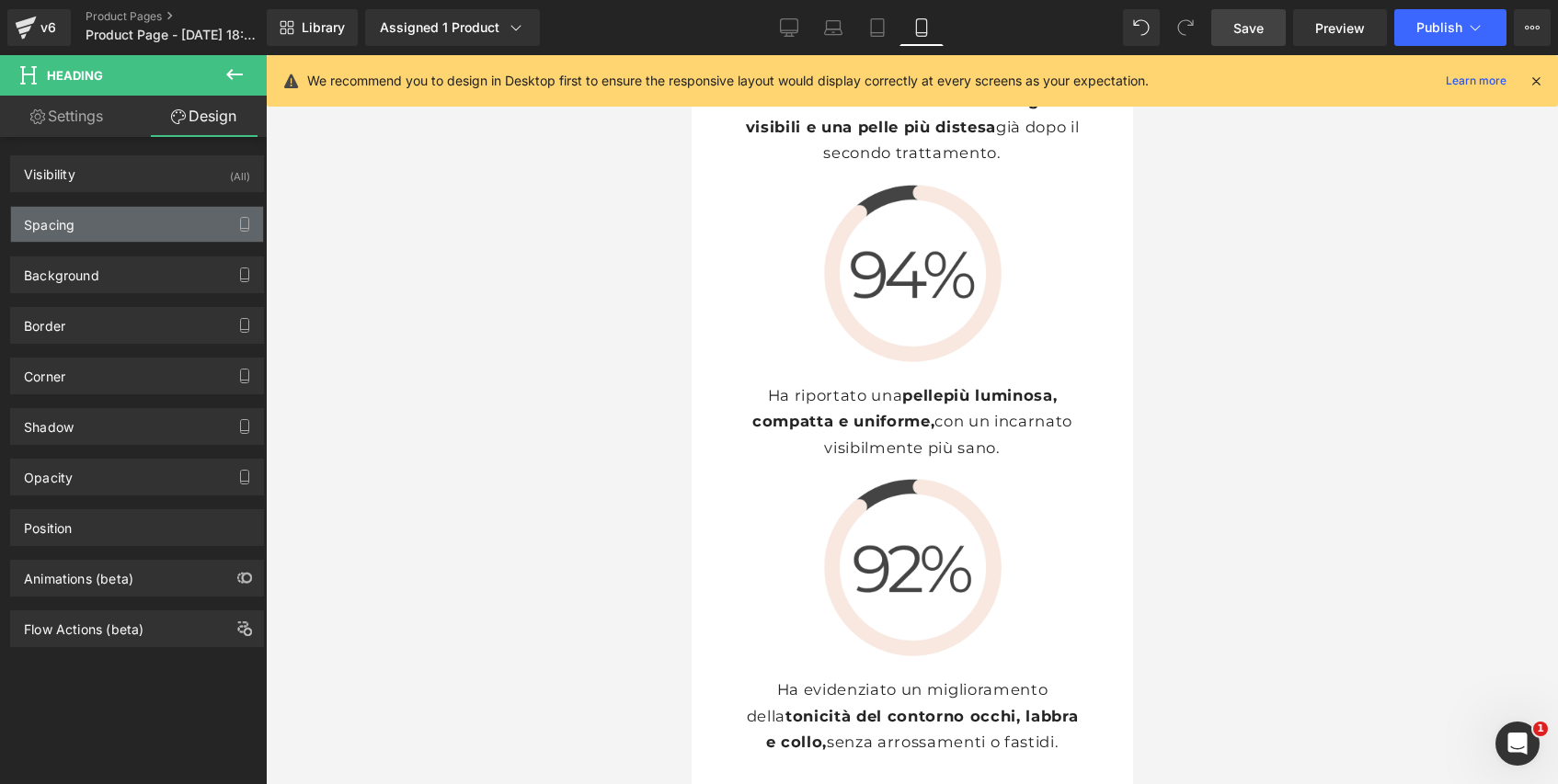
click at [140, 231] on div "Spacing" at bounding box center [137, 224] width 252 height 35
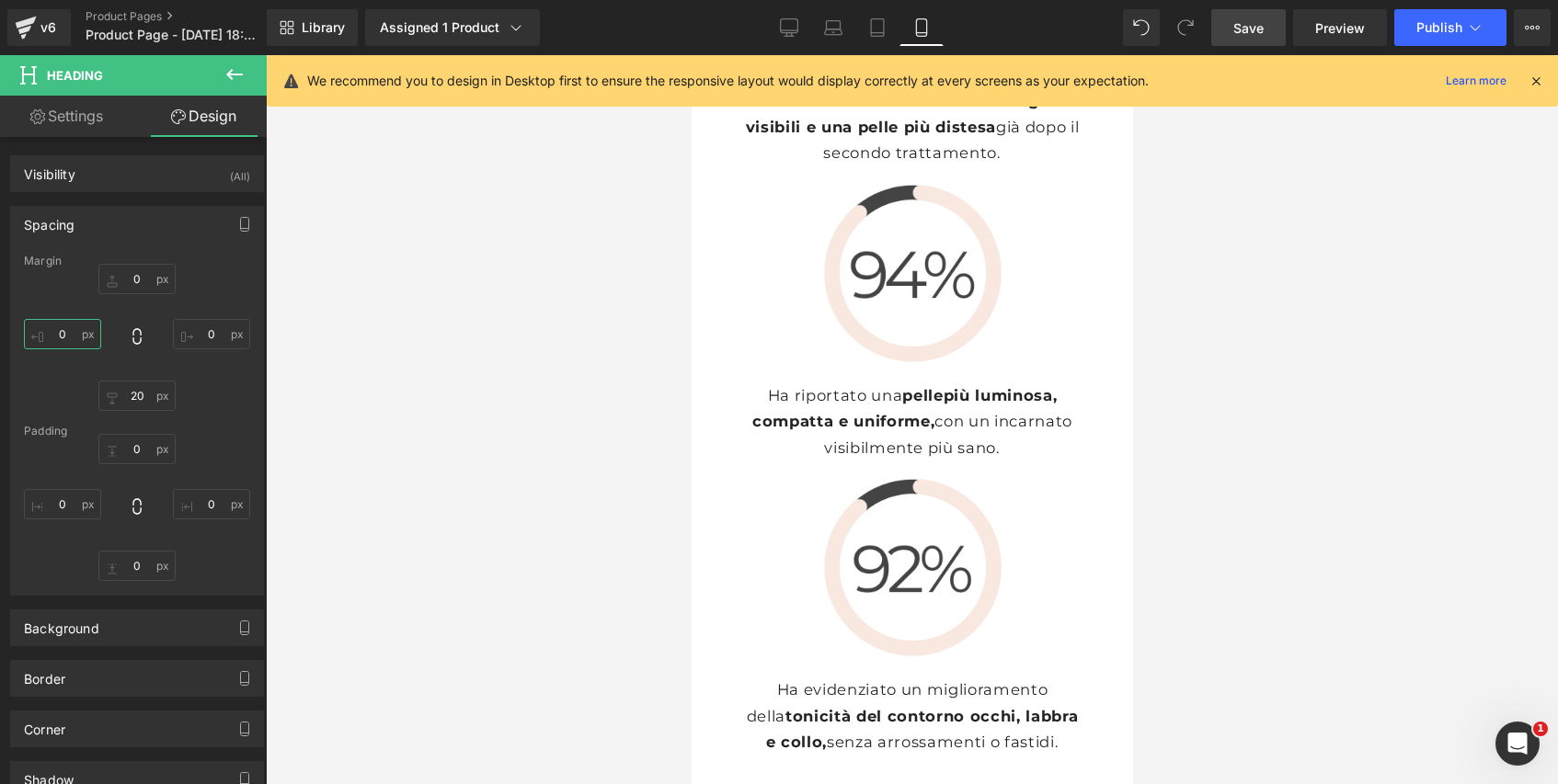
click at [67, 332] on input "text" at bounding box center [62, 334] width 77 height 31
click at [70, 333] on input "text" at bounding box center [62, 334] width 77 height 31
click at [63, 336] on input "text" at bounding box center [62, 334] width 77 height 31
click at [63, 339] on input "text" at bounding box center [62, 334] width 77 height 31
click at [66, 334] on input "text" at bounding box center [62, 334] width 77 height 31
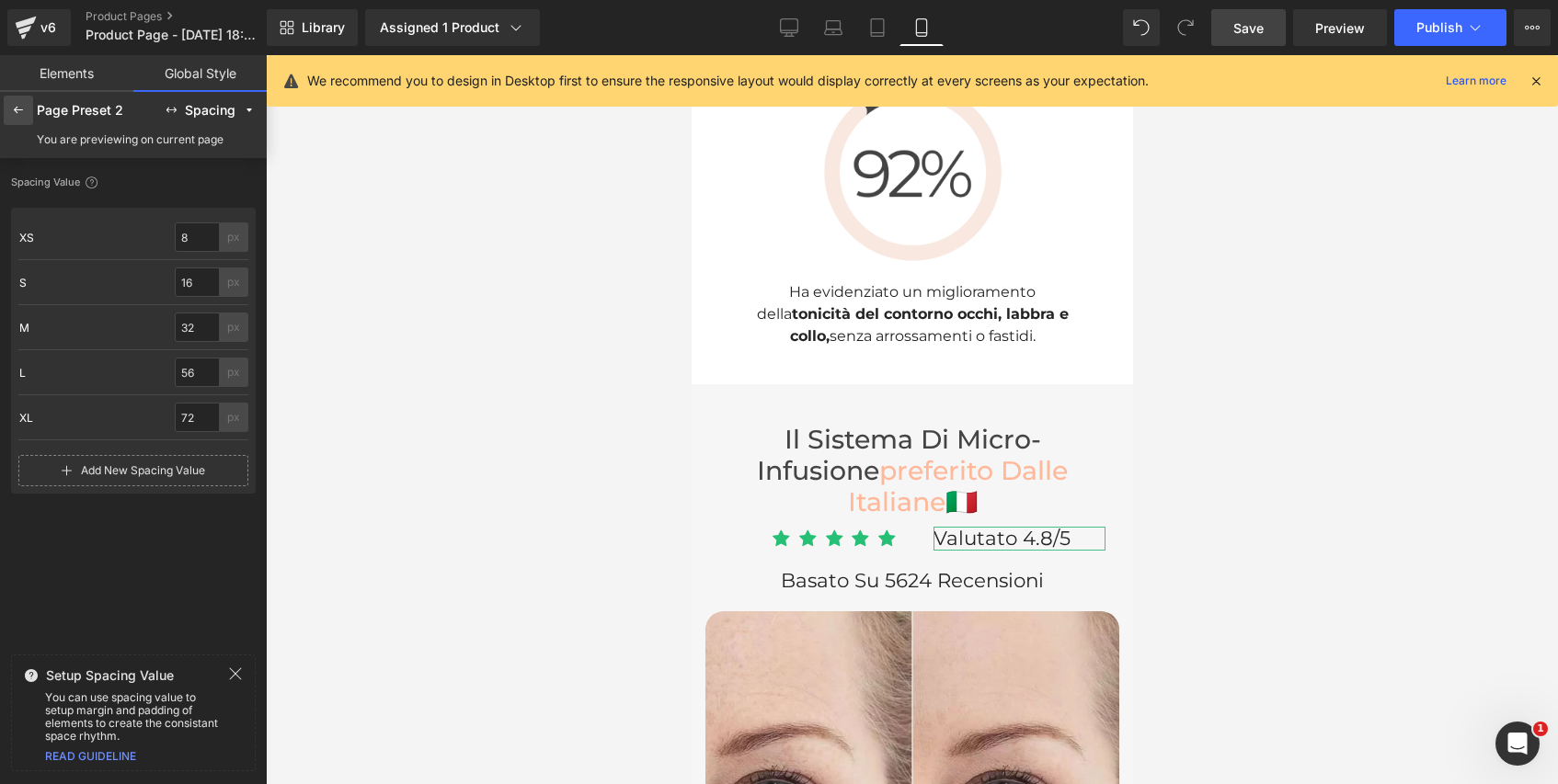
click at [9, 103] on div at bounding box center [19, 111] width 30 height 30
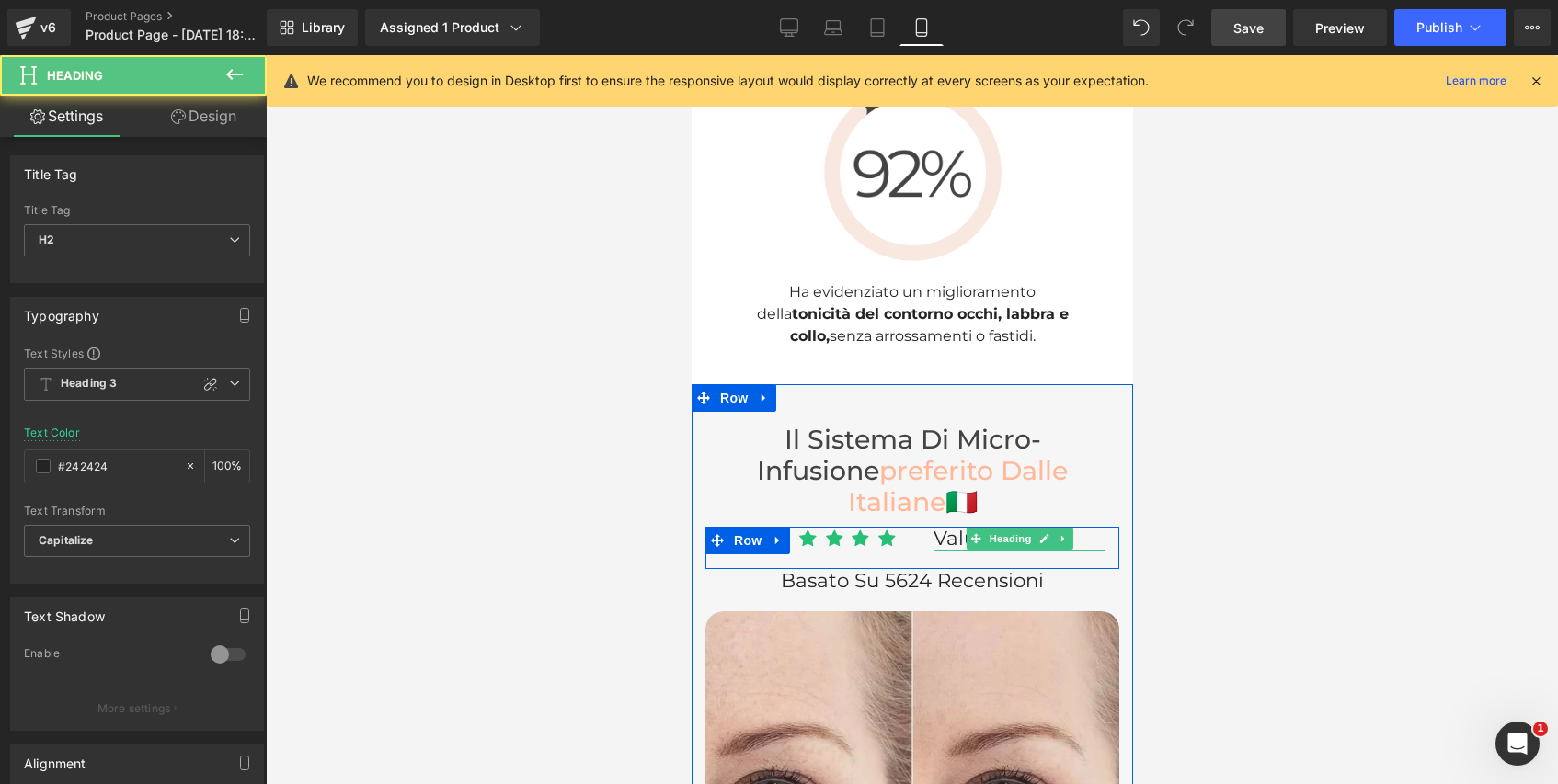
click at [950, 526] on span "Valutato 4.8/5" at bounding box center [1001, 538] width 137 height 24
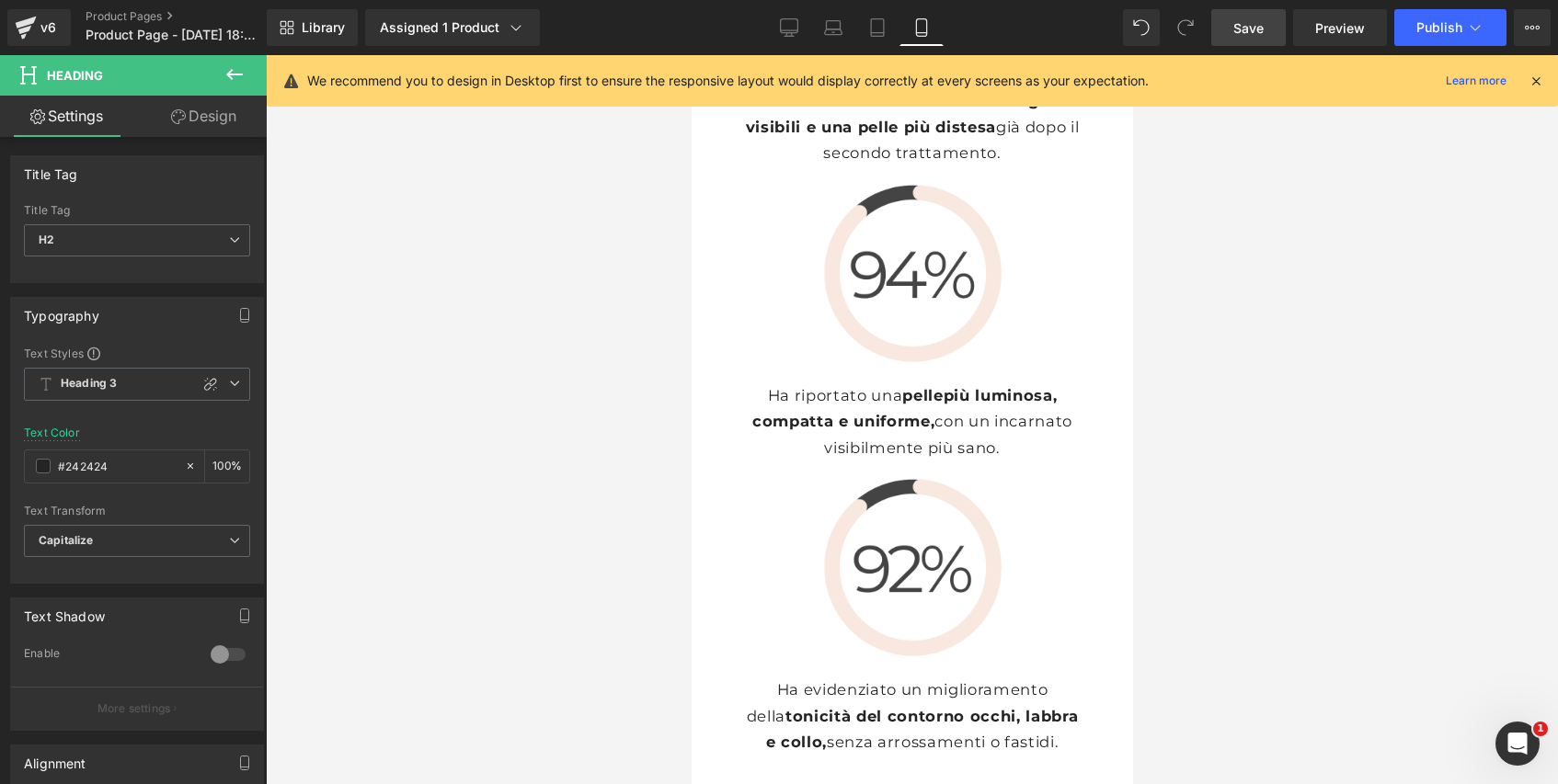
click at [220, 102] on link "Design" at bounding box center [203, 116] width 133 height 41
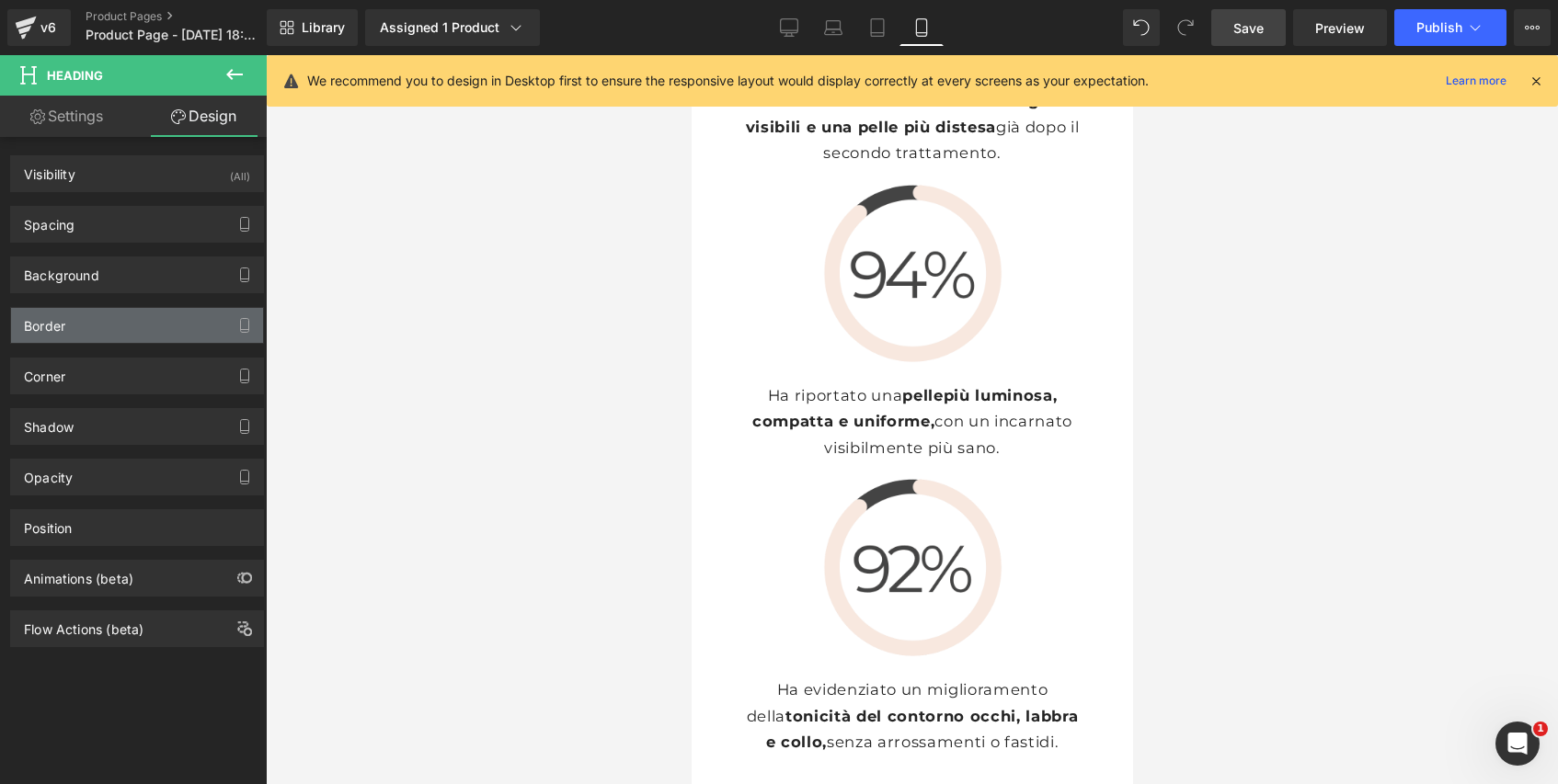
click at [125, 321] on div "Border" at bounding box center [137, 326] width 252 height 35
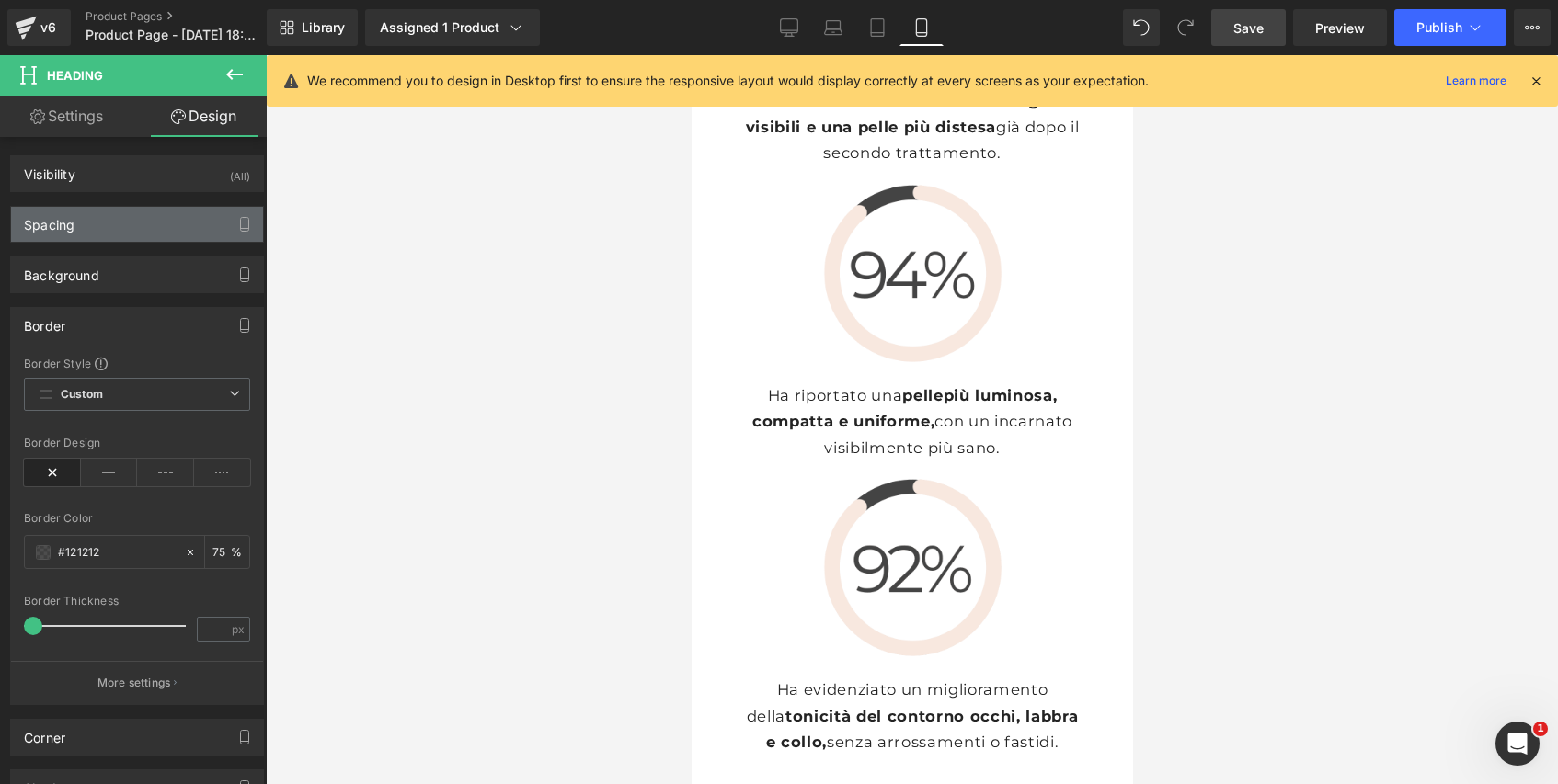
click at [128, 234] on div "Spacing" at bounding box center [137, 224] width 252 height 35
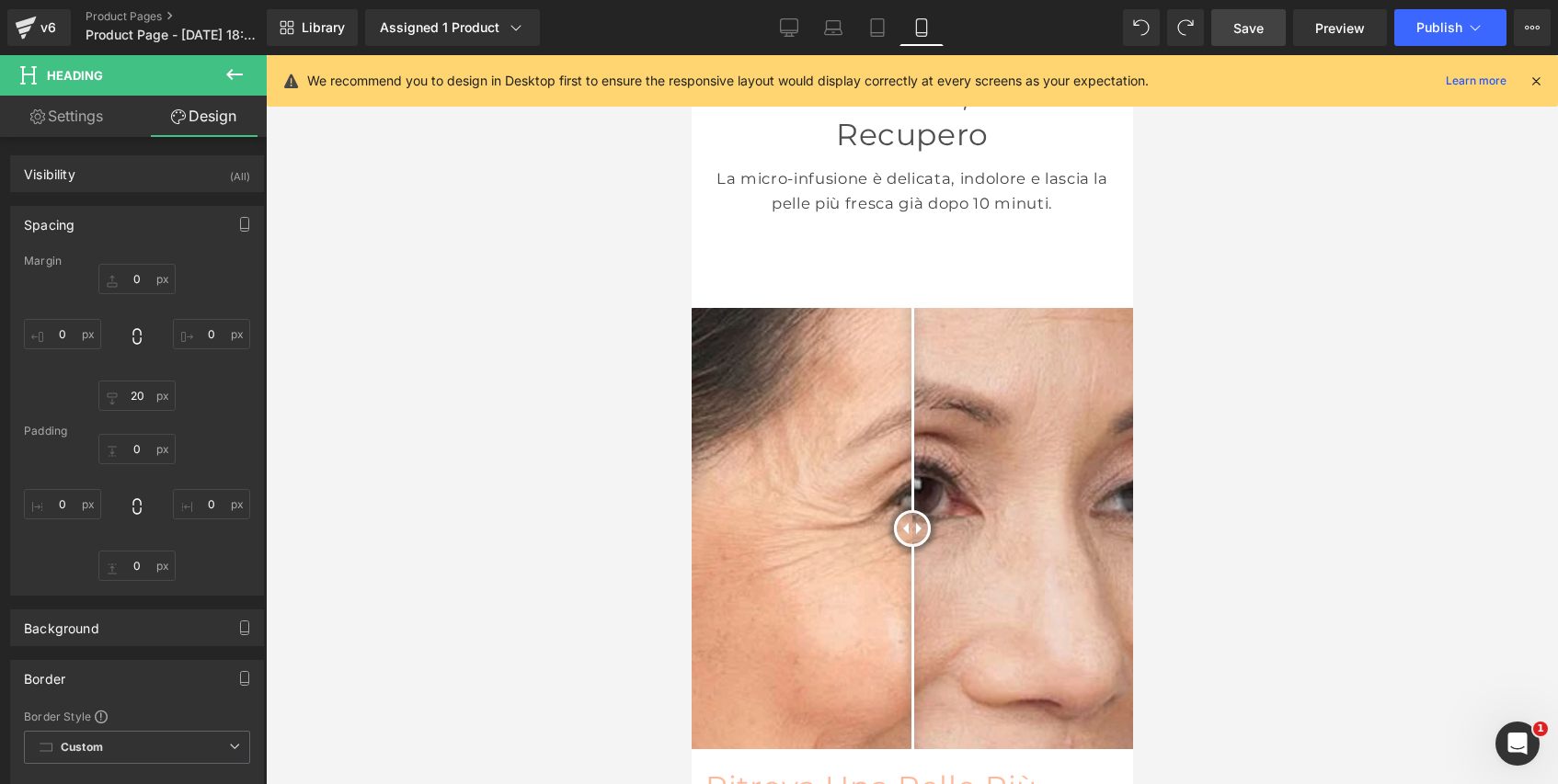
scroll to position [0, 0]
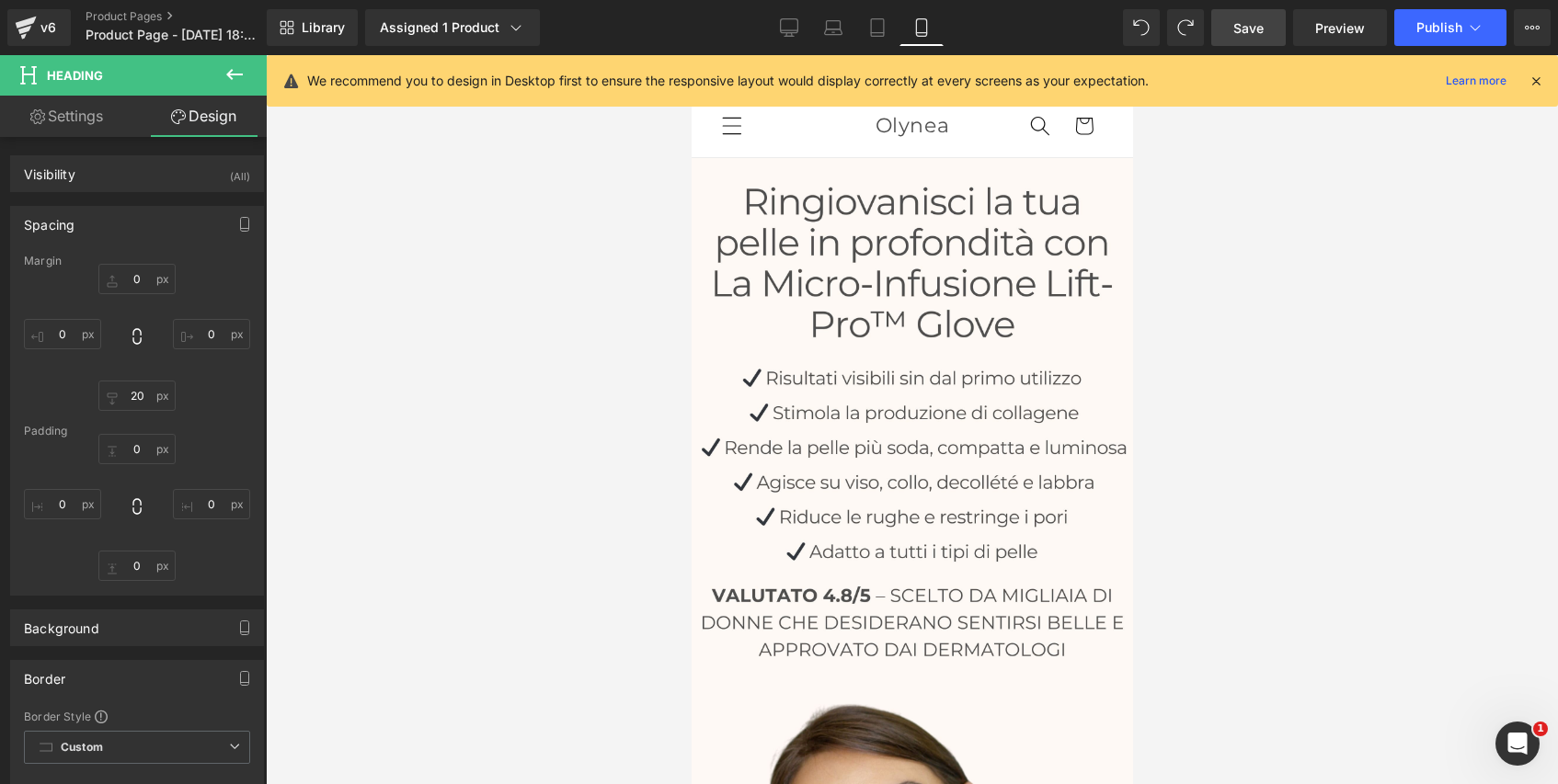
click at [1234, 472] on div at bounding box center [912, 419] width 1292 height 729
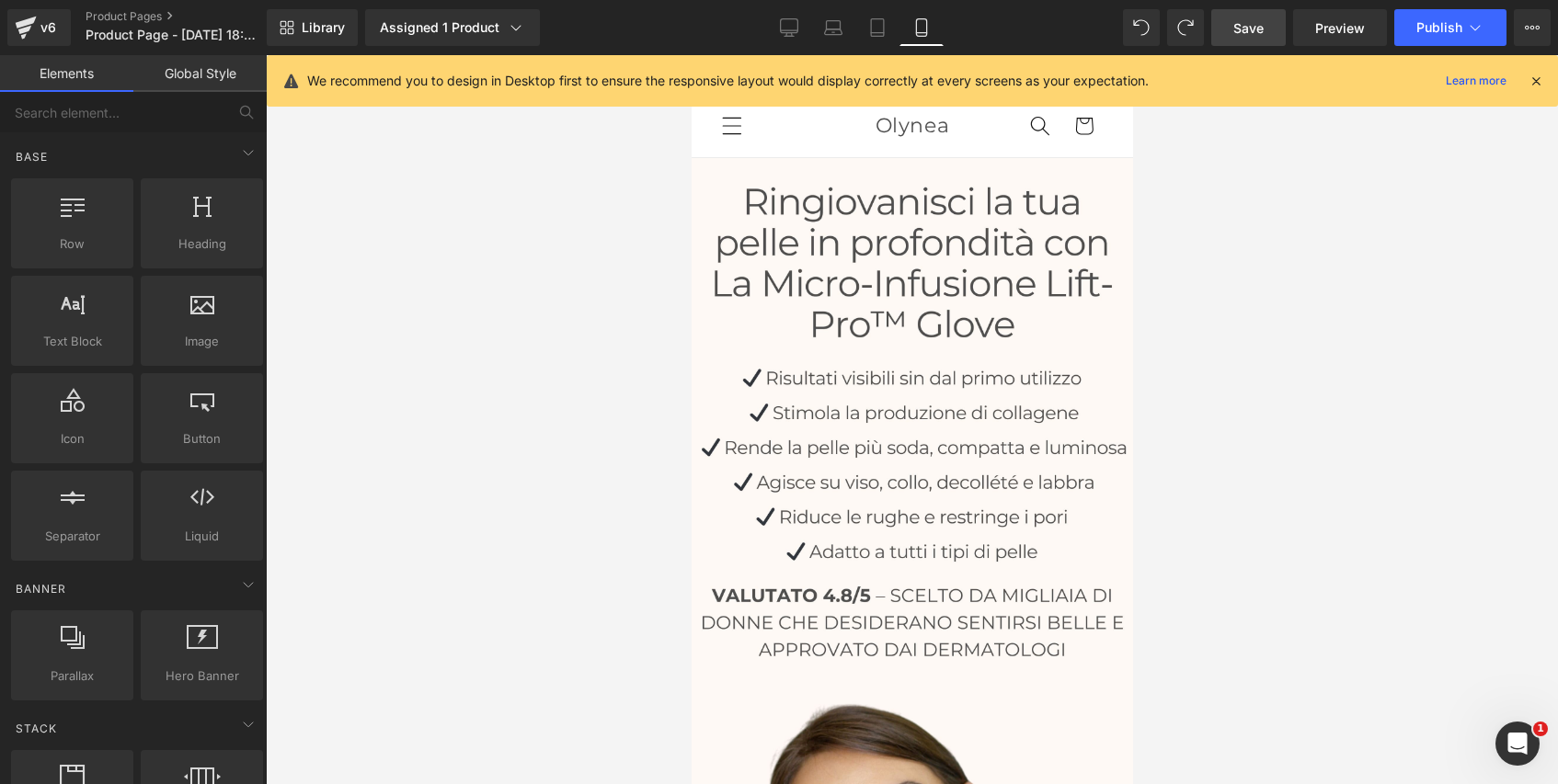
click at [1281, 448] on div at bounding box center [912, 419] width 1292 height 729
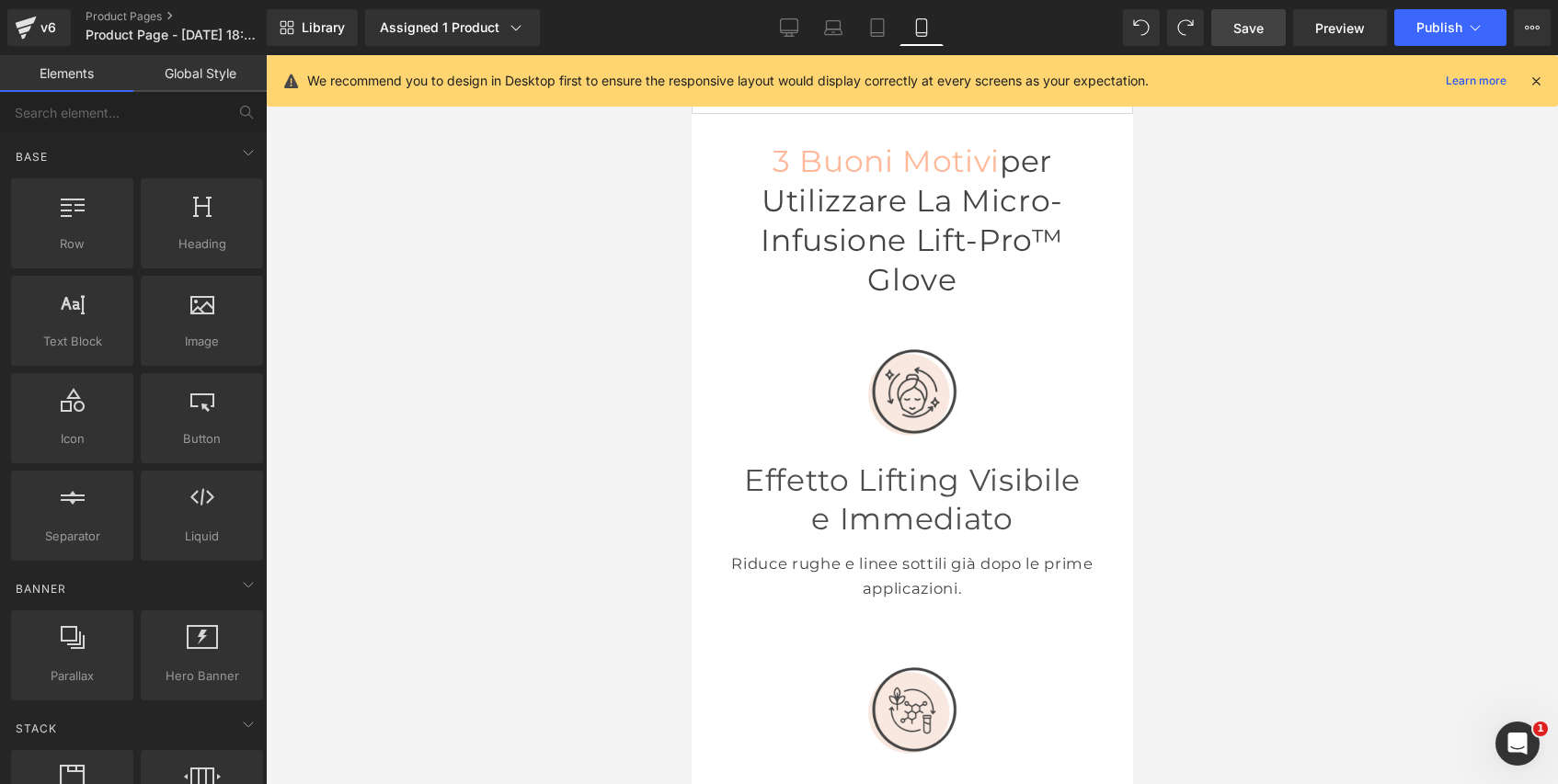
scroll to position [1038, 0]
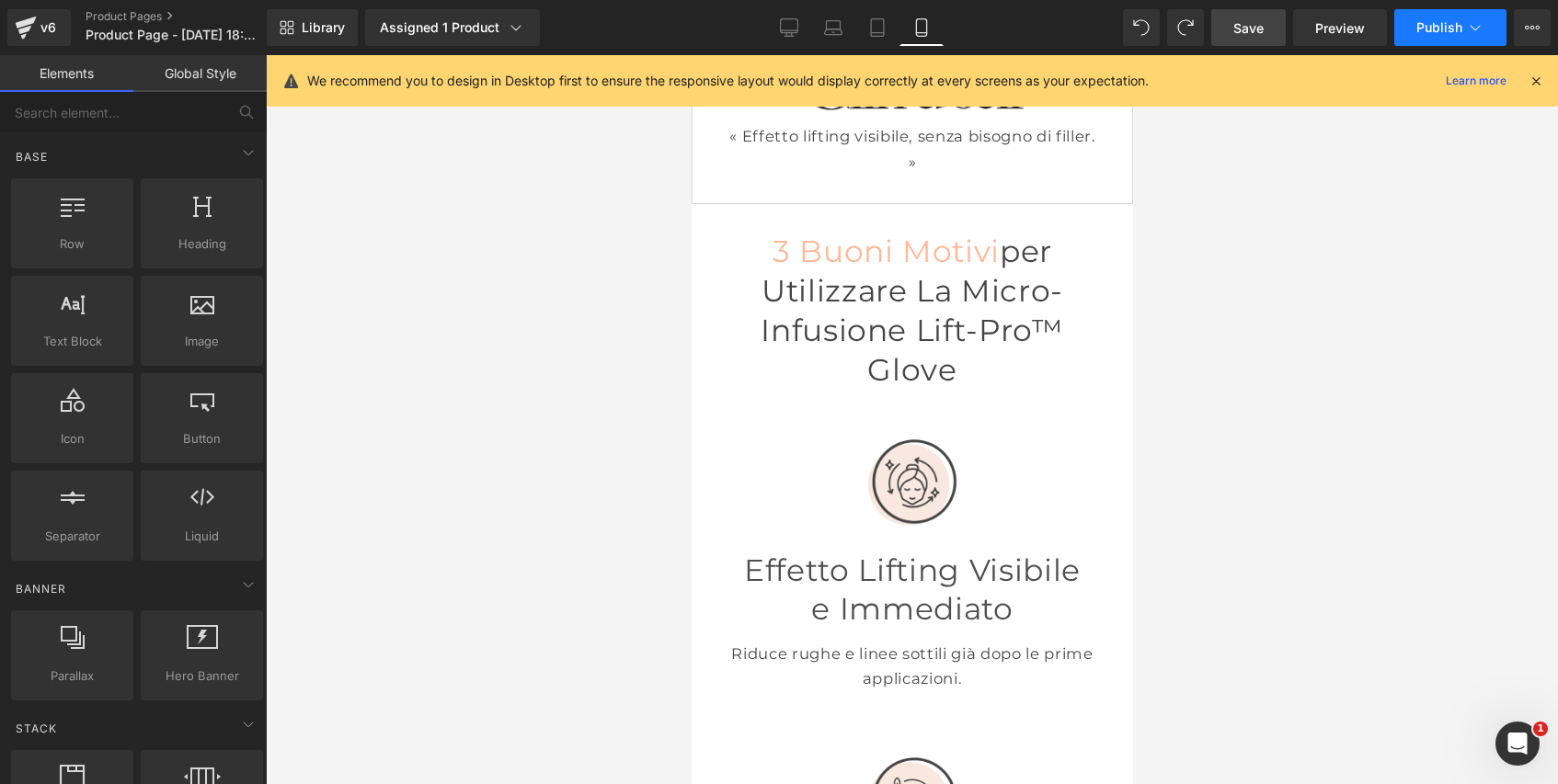
click at [1458, 31] on span "Publish" at bounding box center [1439, 28] width 46 height 15
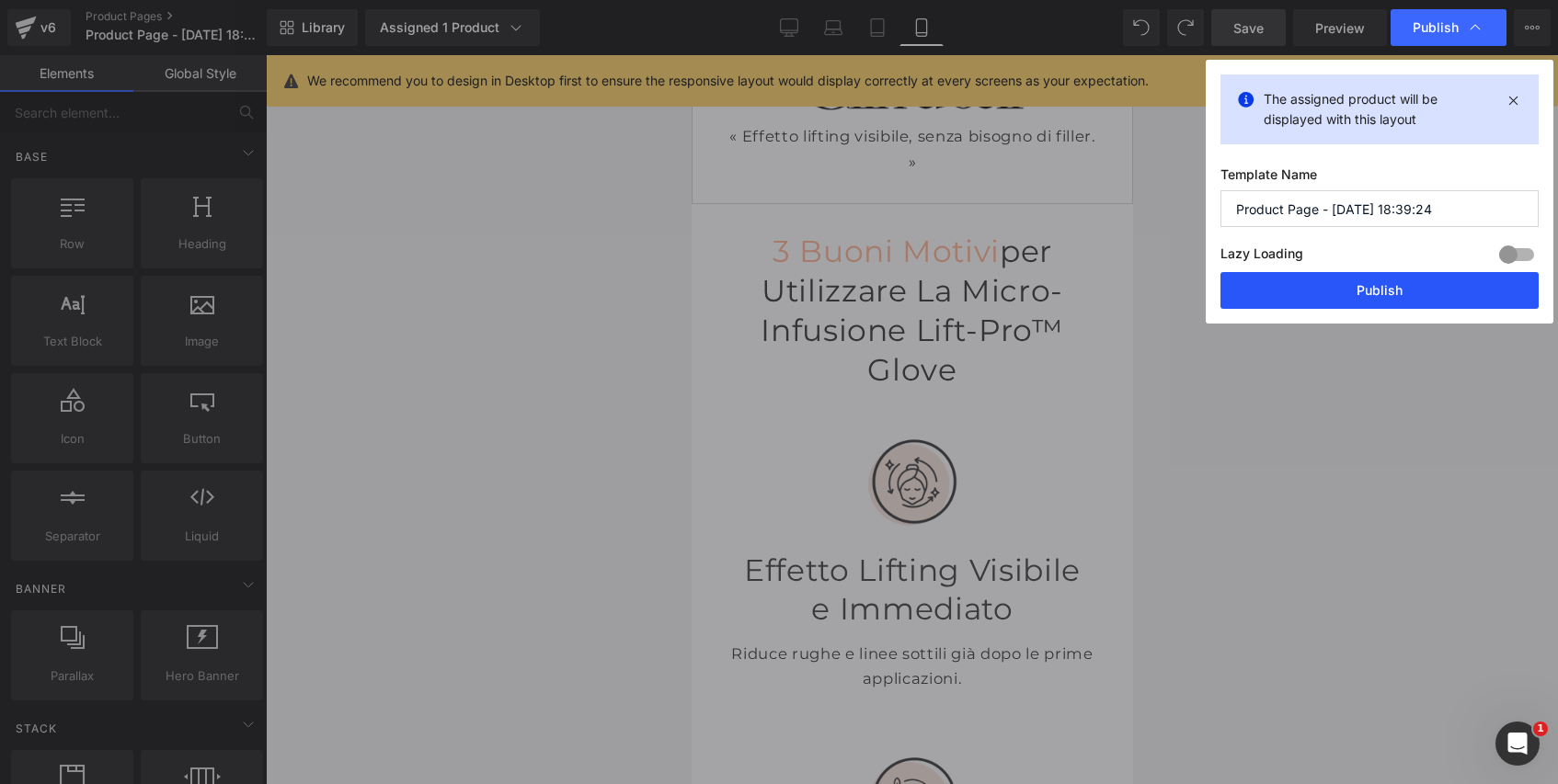
click at [1352, 296] on button "Publish" at bounding box center [1379, 291] width 318 height 37
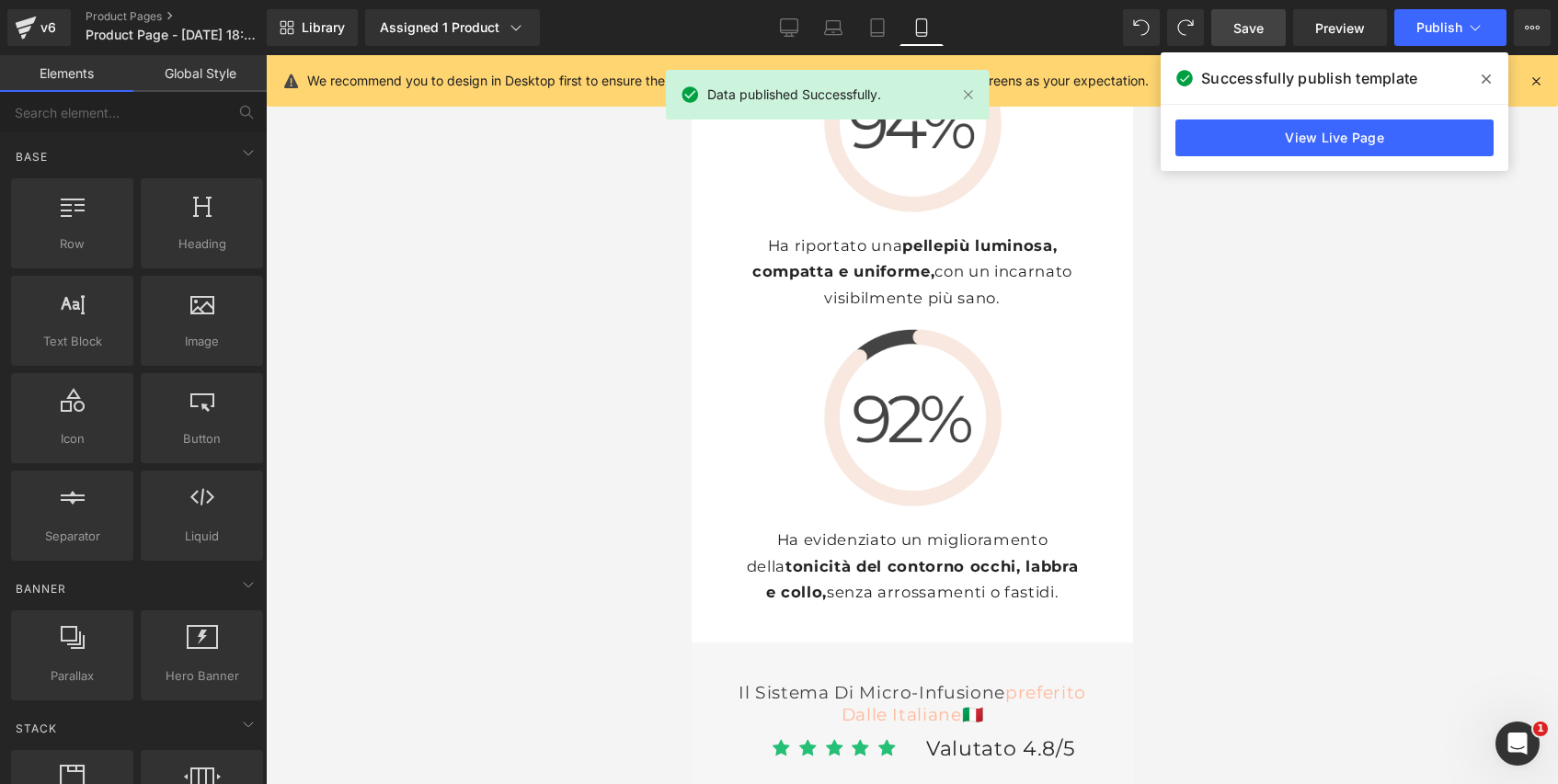
scroll to position [7073, 0]
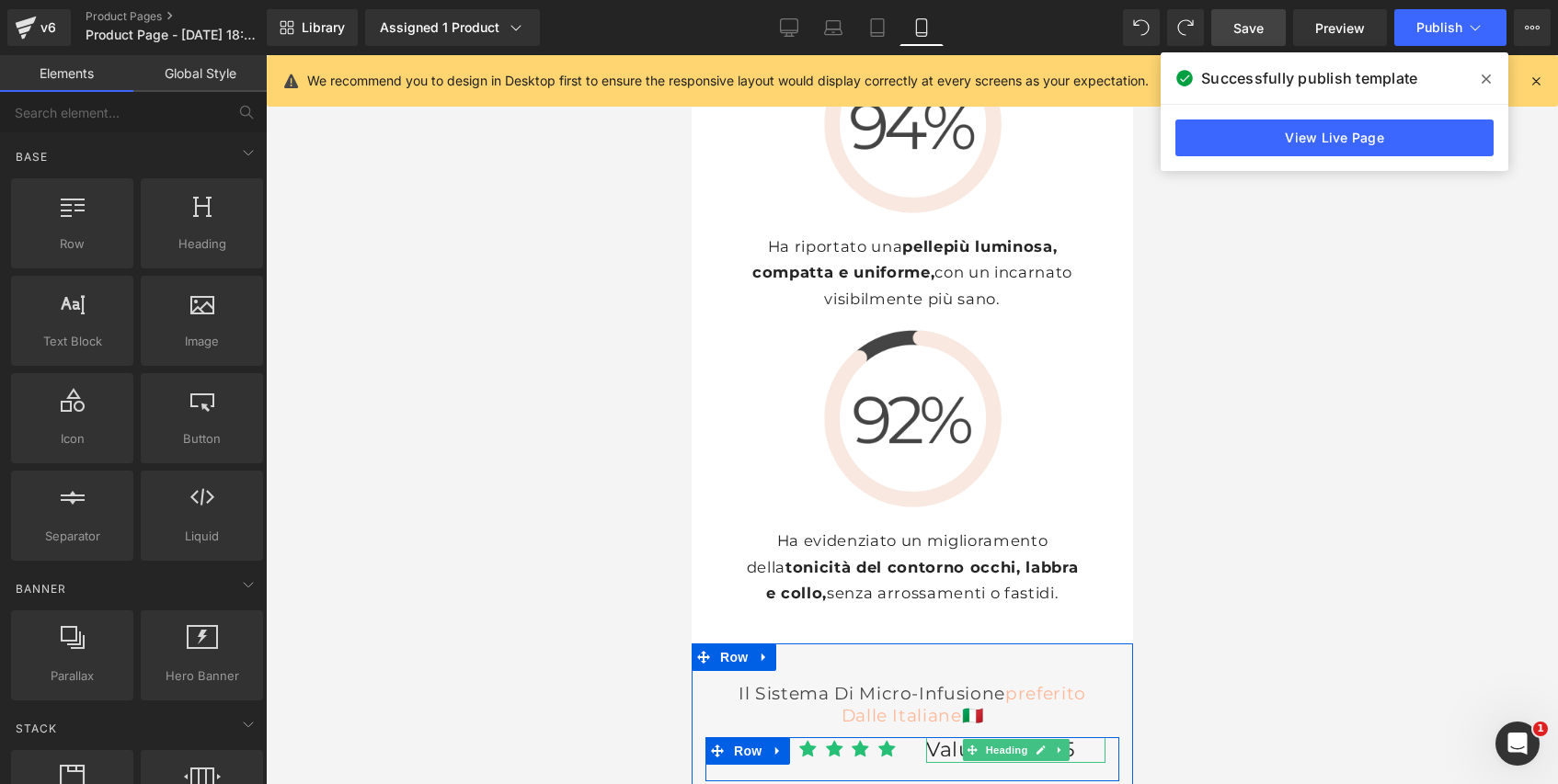
click at [942, 737] on span "Valutato 4.8/5" at bounding box center [999, 750] width 148 height 25
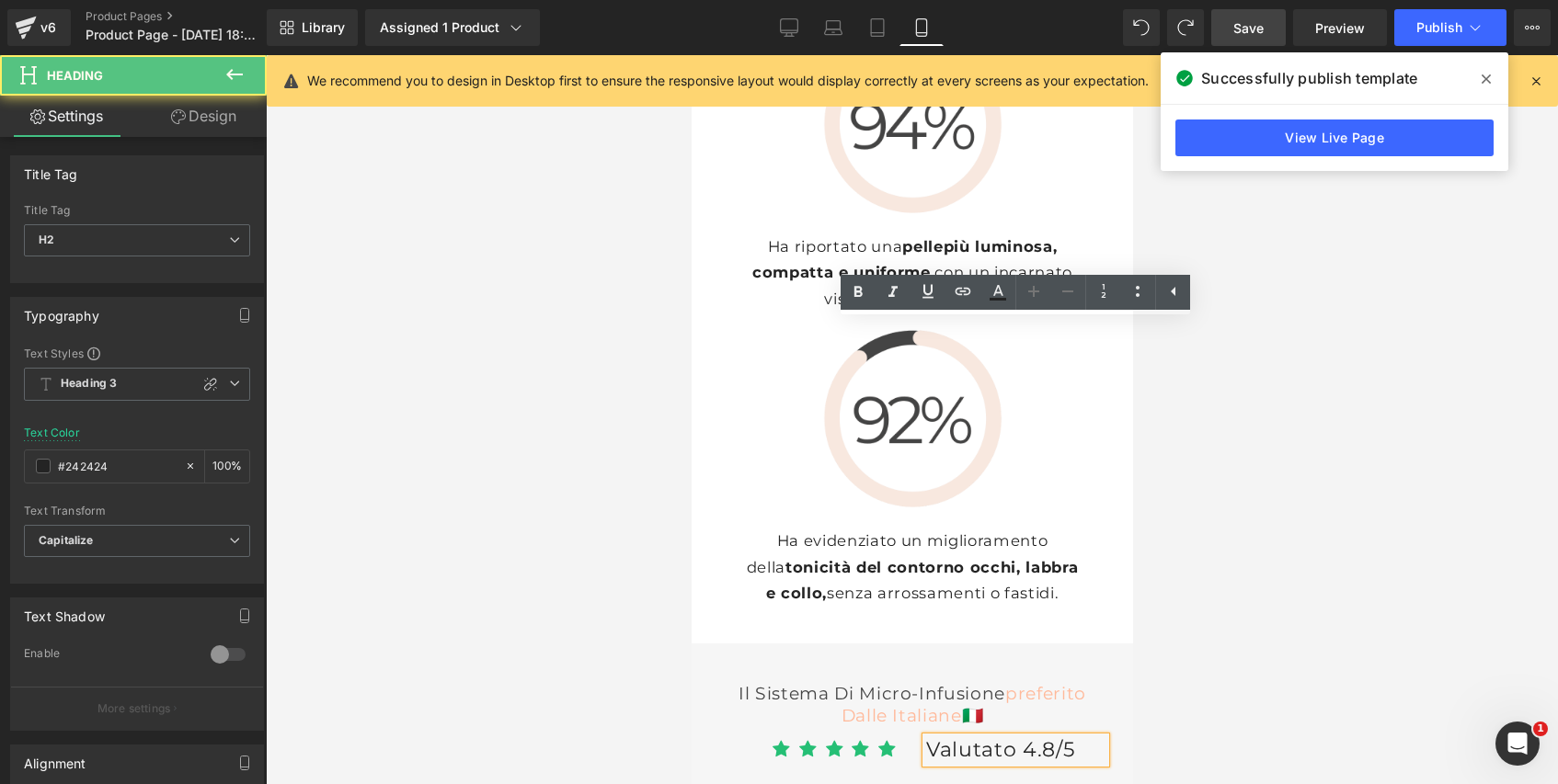
click at [932, 737] on span "Valutato 4.8/5" at bounding box center [999, 750] width 148 height 25
click at [925, 737] on span "Valutato 4.8/5" at bounding box center [999, 750] width 148 height 25
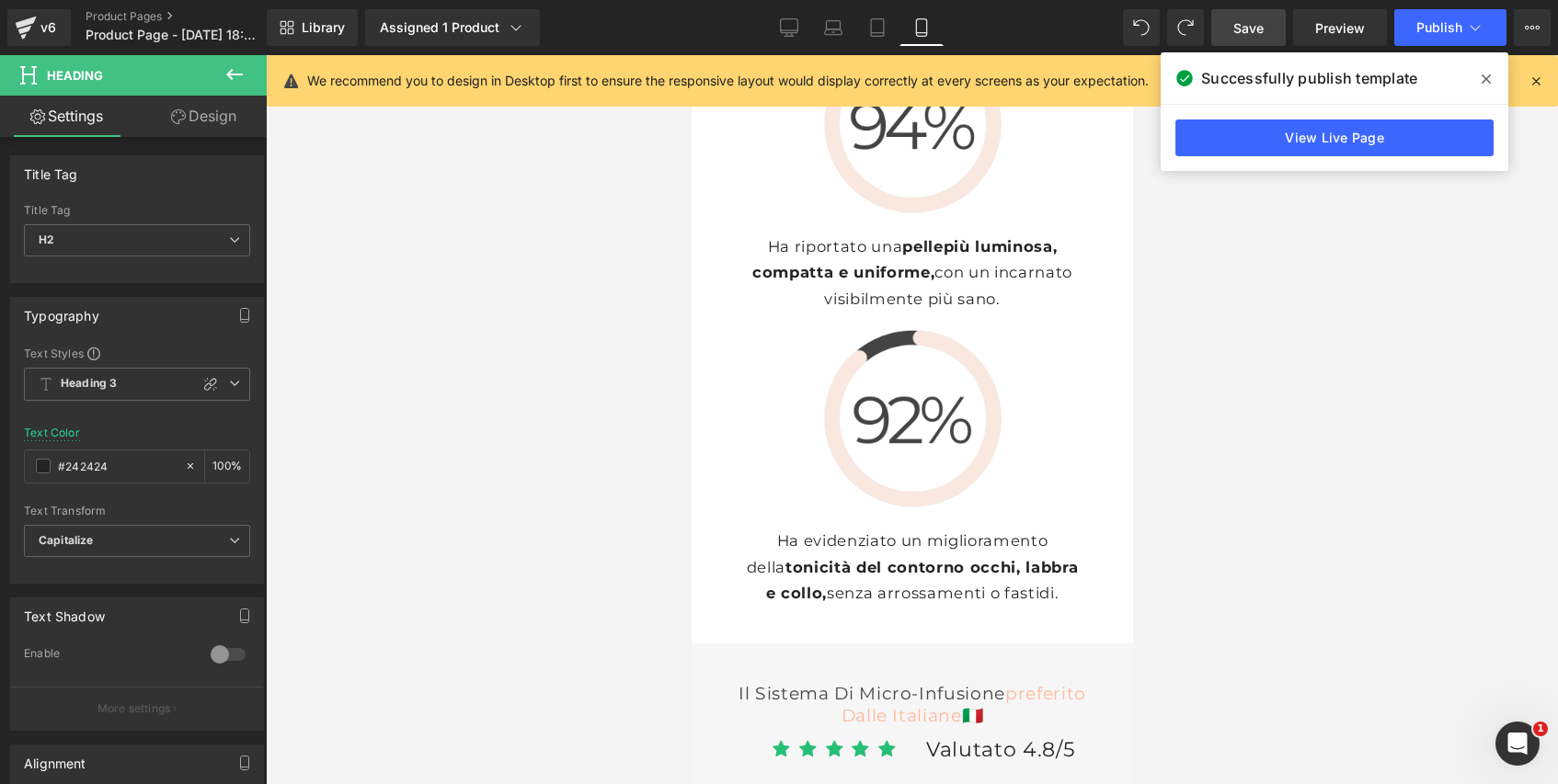
click at [219, 125] on link "Design" at bounding box center [203, 116] width 133 height 41
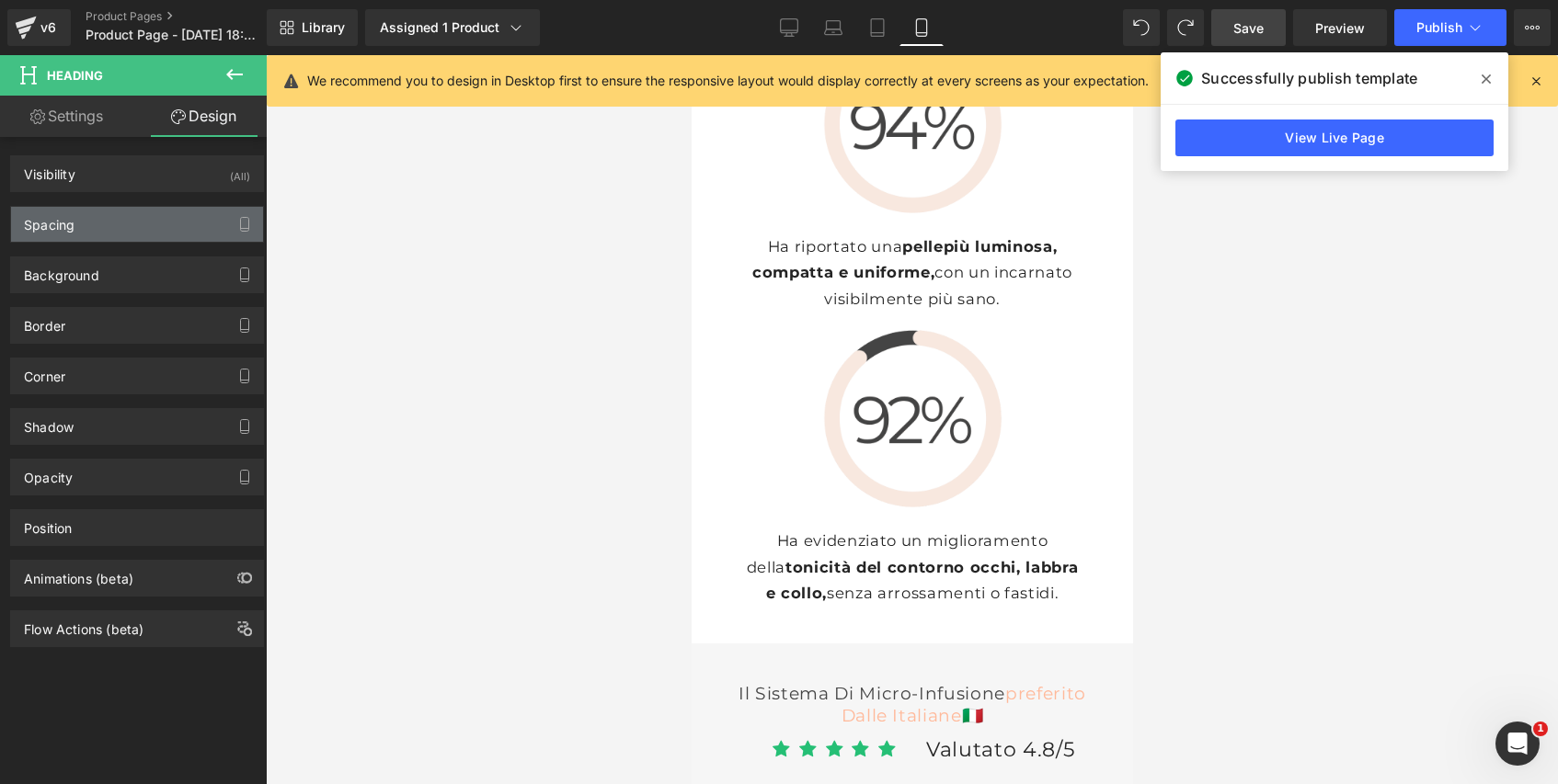
click at [117, 216] on div "Spacing" at bounding box center [137, 224] width 252 height 35
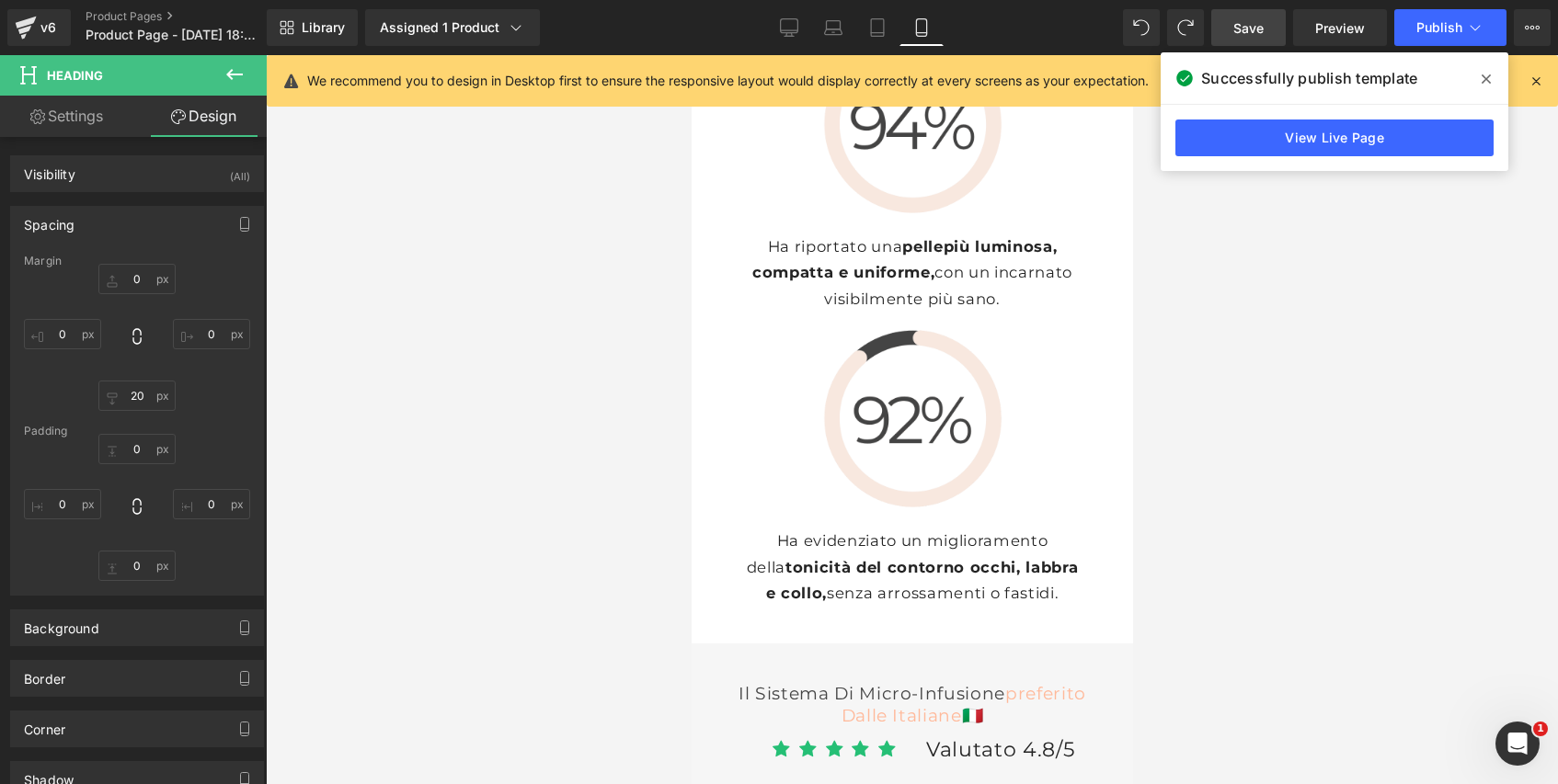
click at [1486, 81] on icon at bounding box center [1486, 79] width 9 height 15
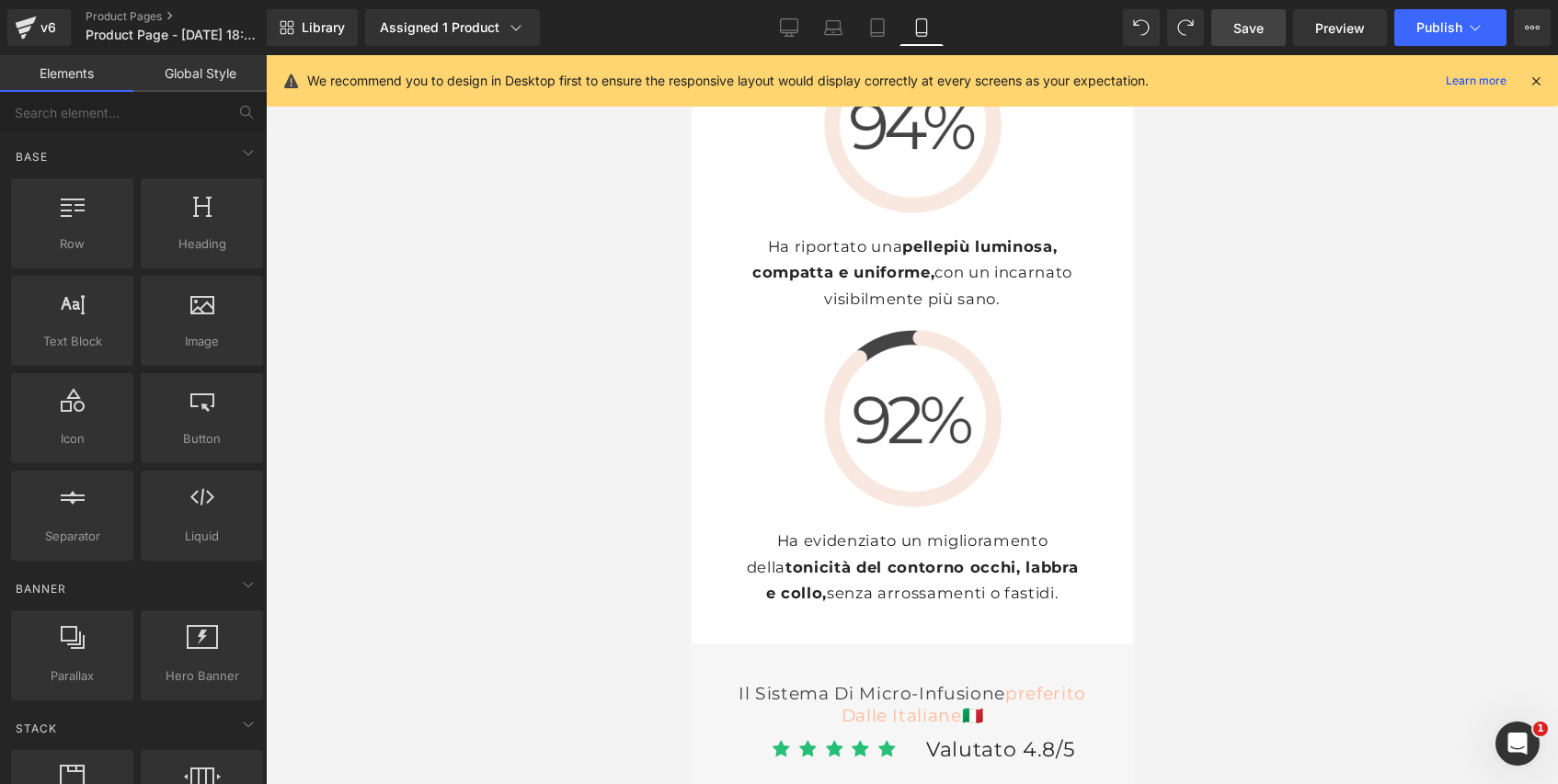
click at [1196, 386] on div at bounding box center [912, 419] width 1292 height 729
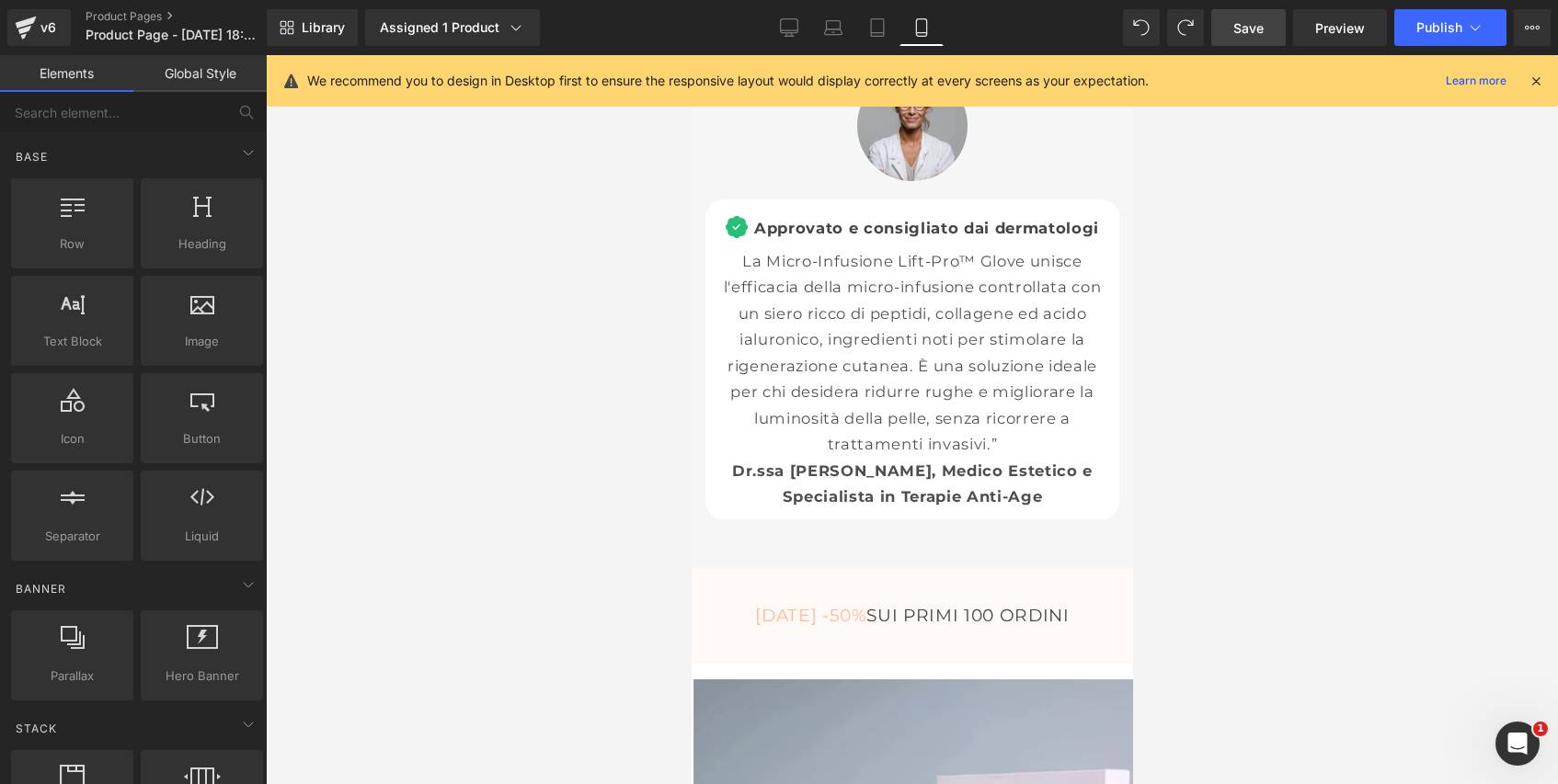
scroll to position [8644, 0]
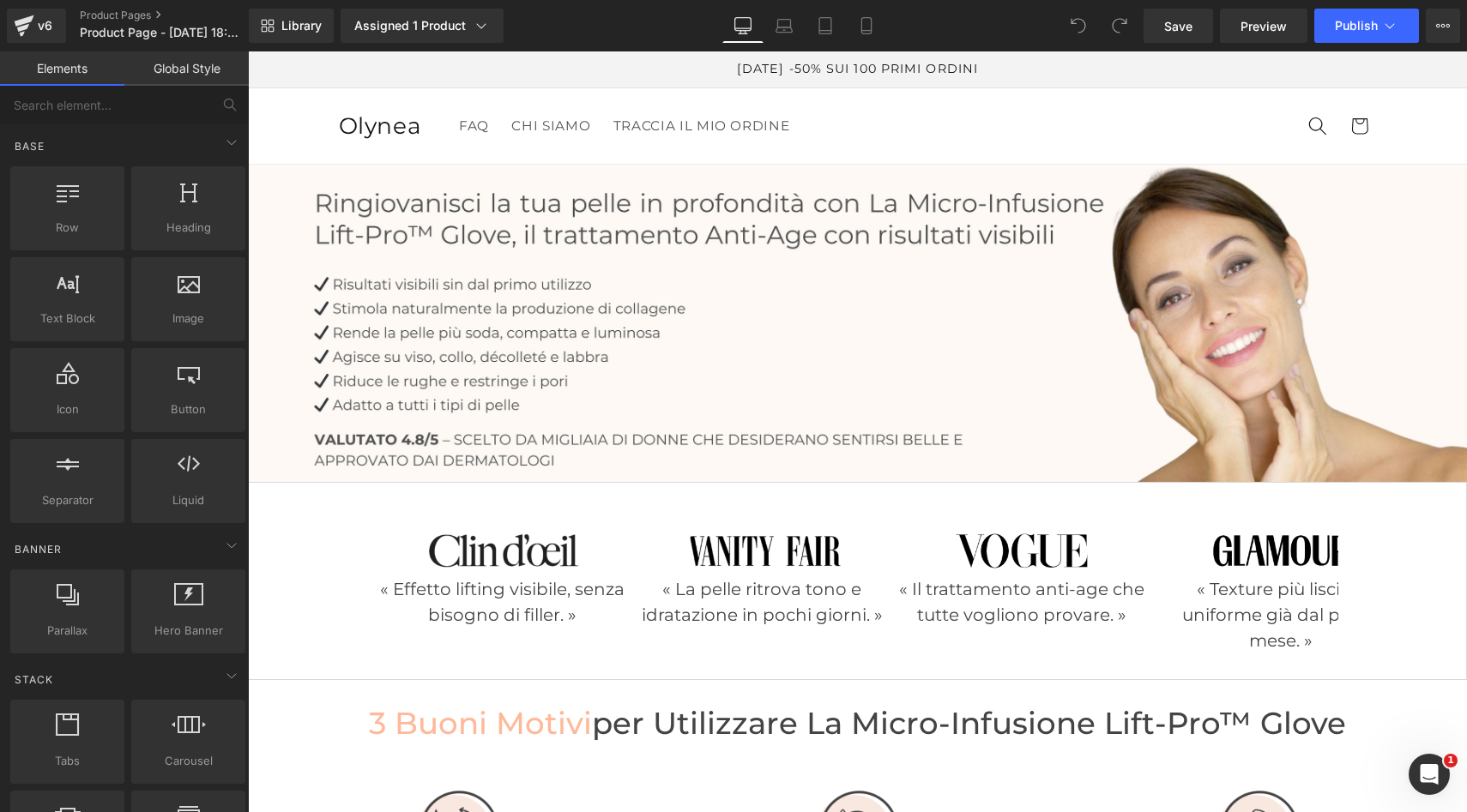
click at [391, 131] on span "Olynea" at bounding box center [381, 126] width 83 height 29
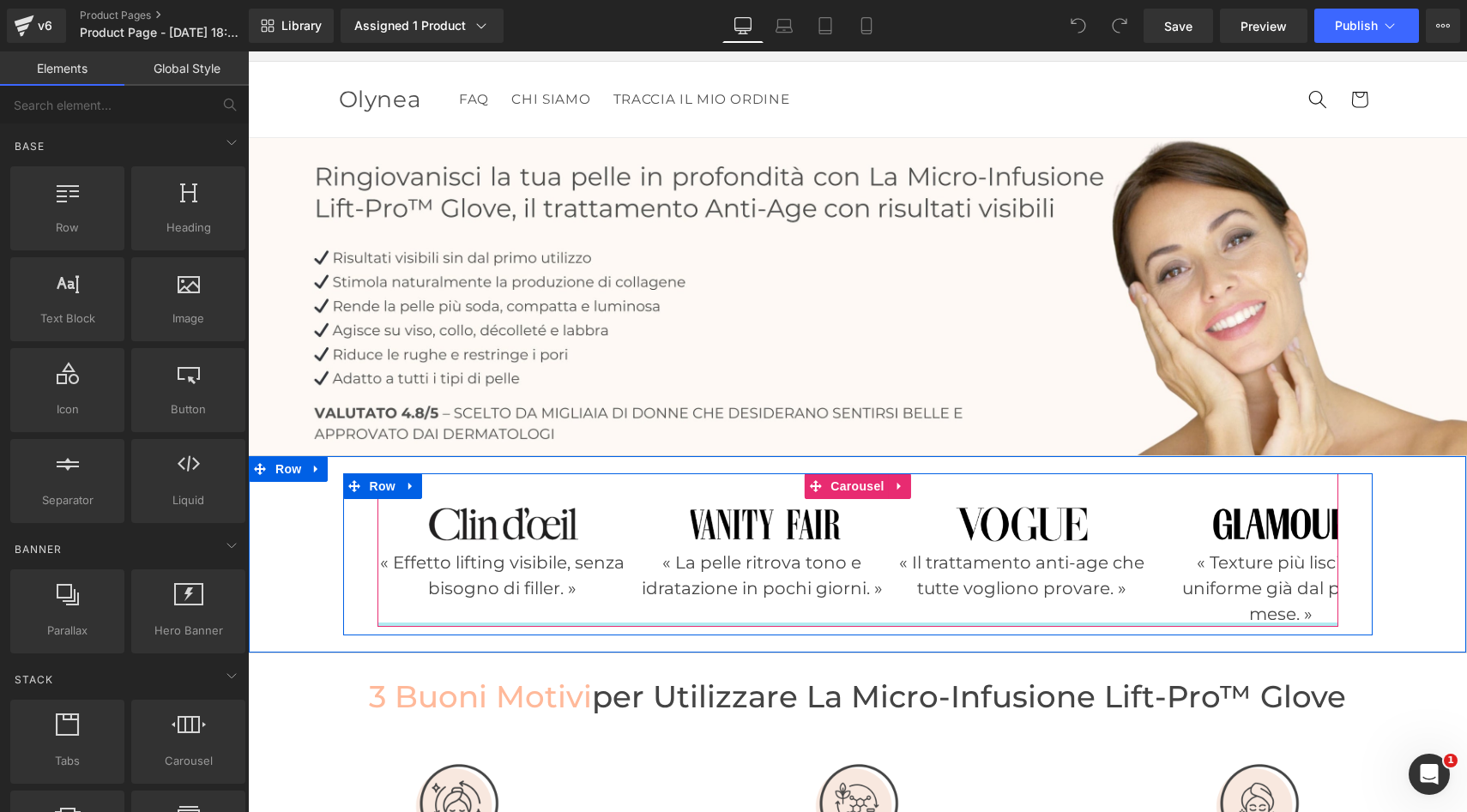
scroll to position [29, 0]
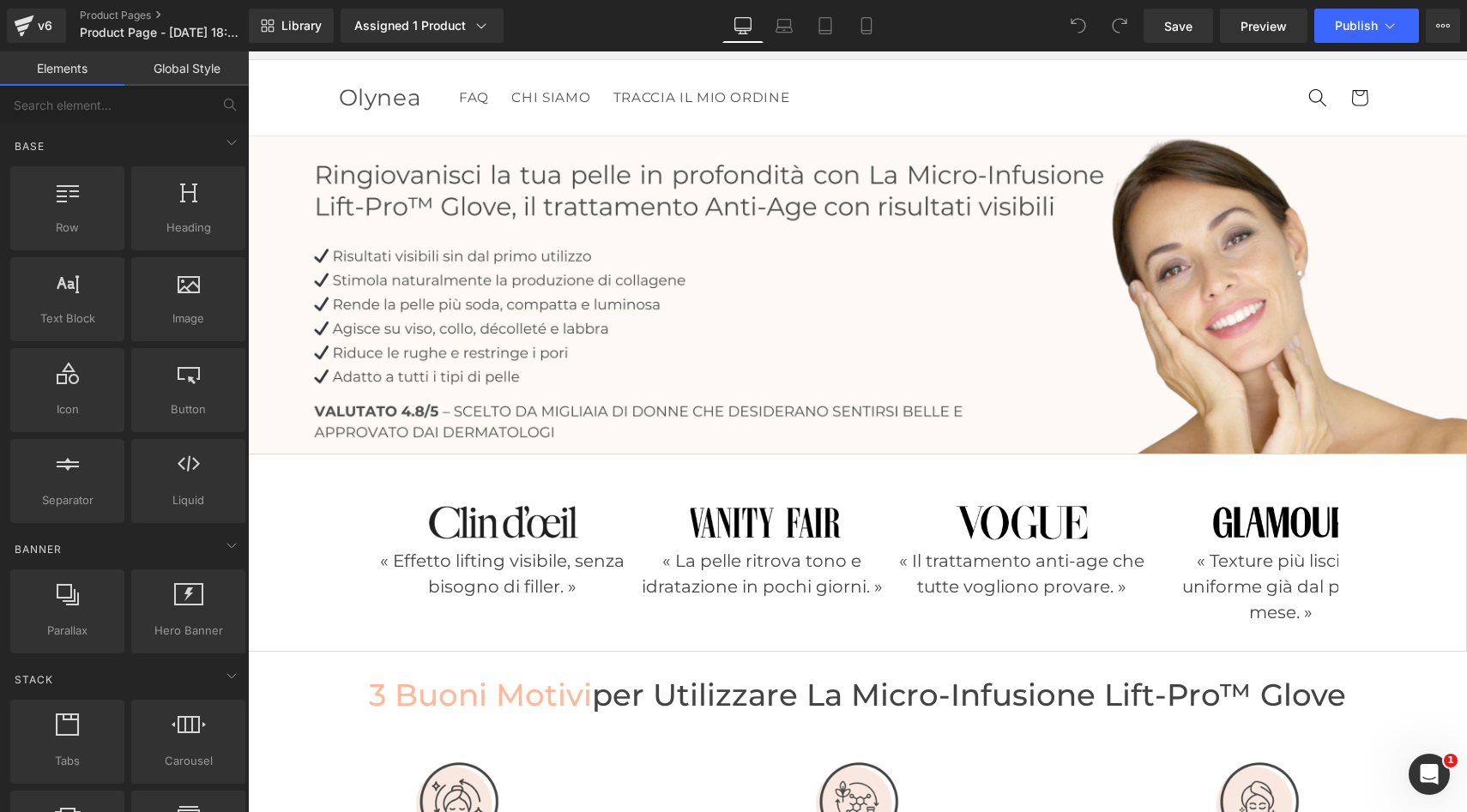
click at [189, 69] on link "Global Style" at bounding box center [186, 69] width 124 height 35
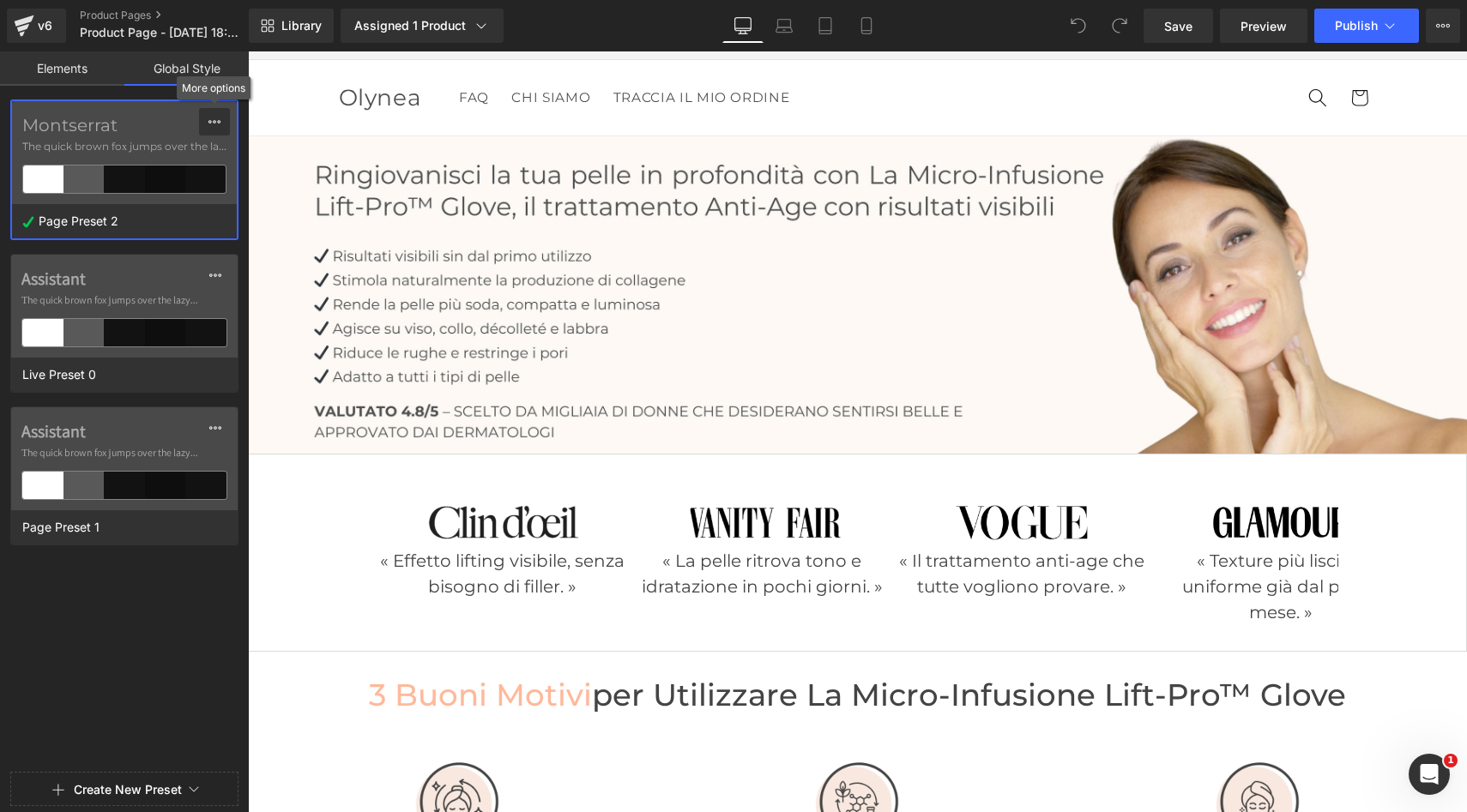
click at [212, 119] on icon at bounding box center [214, 121] width 14 height 14
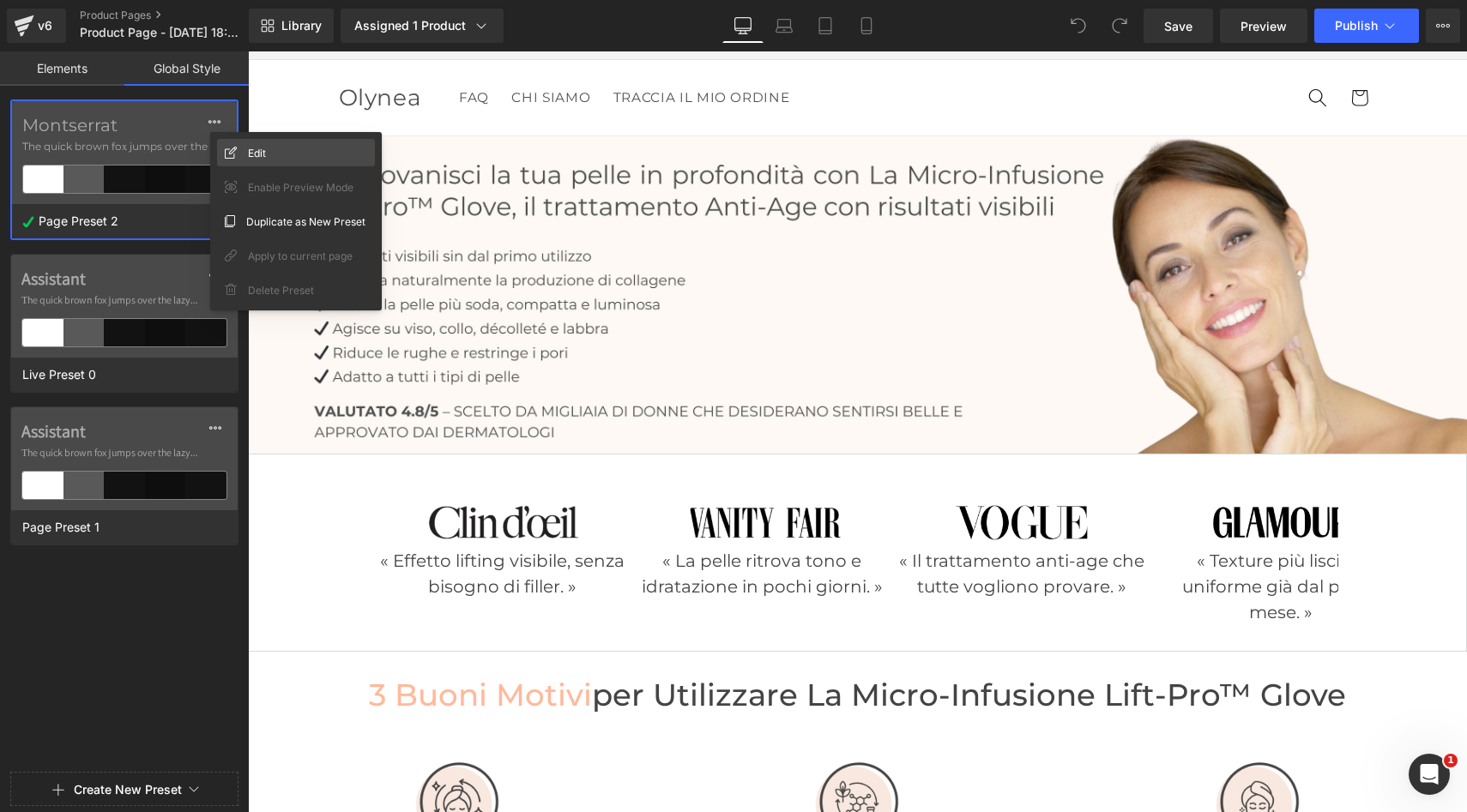
click at [239, 153] on div "Edit" at bounding box center [296, 153] width 158 height 28
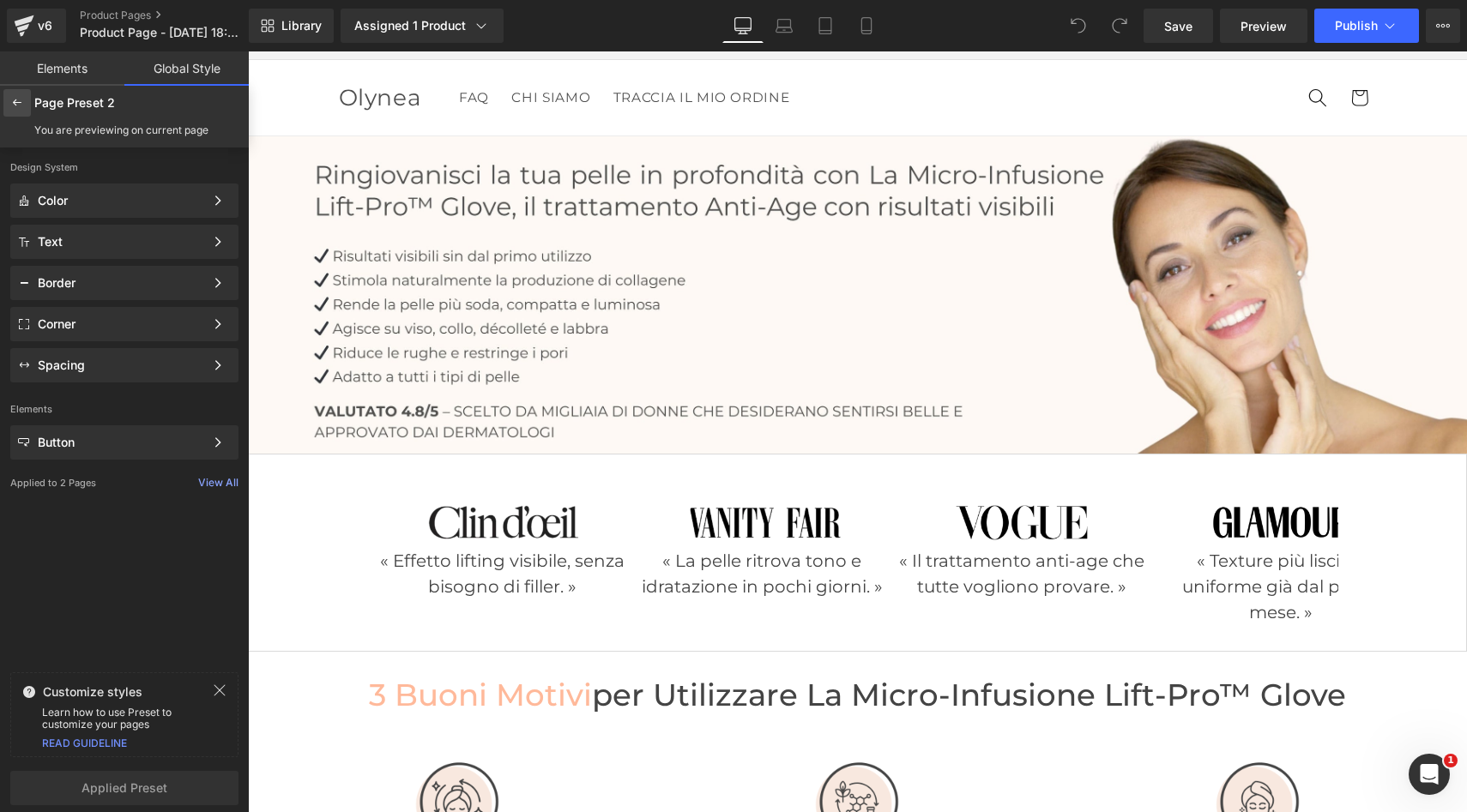
click at [16, 108] on icon at bounding box center [17, 103] width 14 height 14
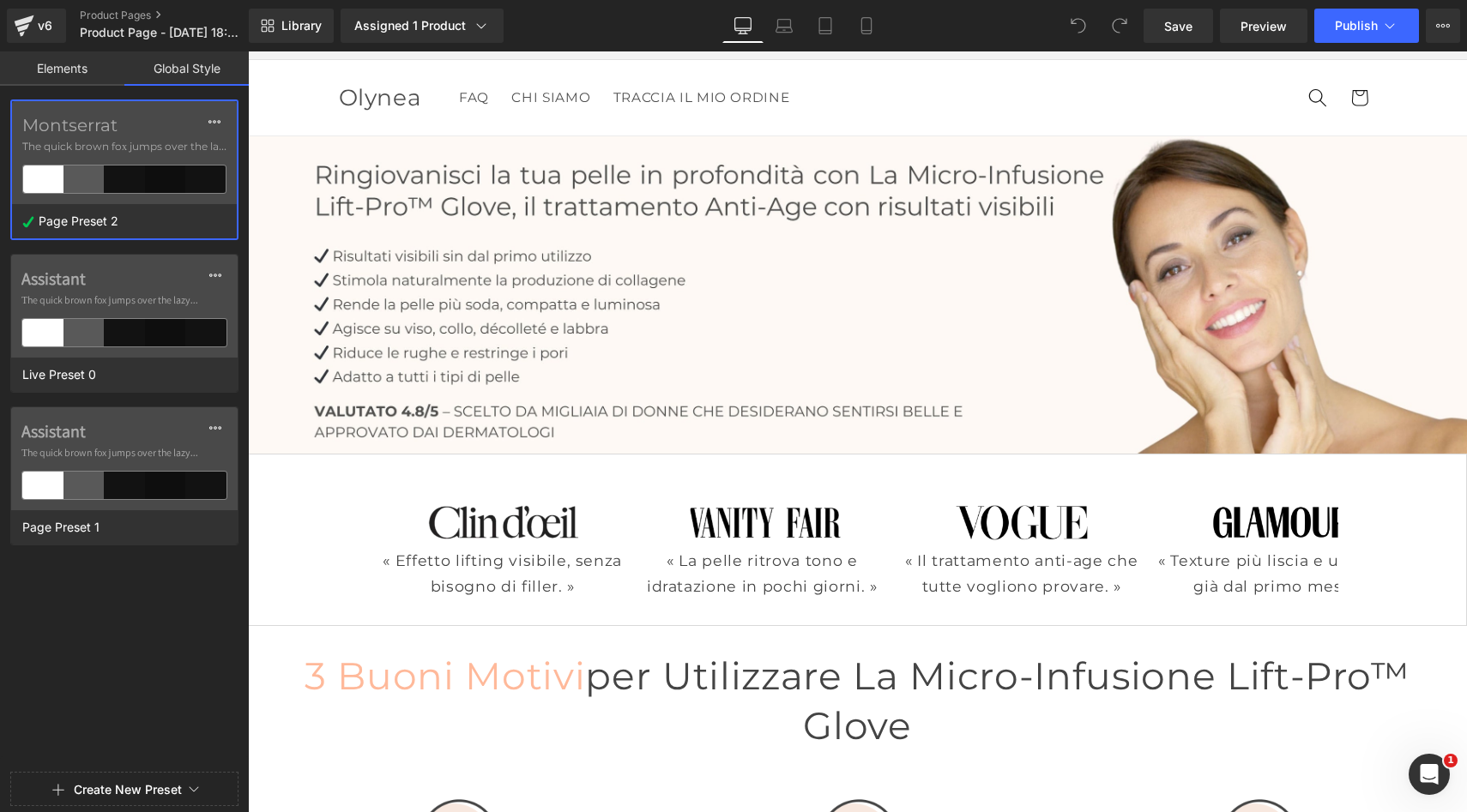
click at [112, 128] on label "Montserrat" at bounding box center [124, 125] width 204 height 21
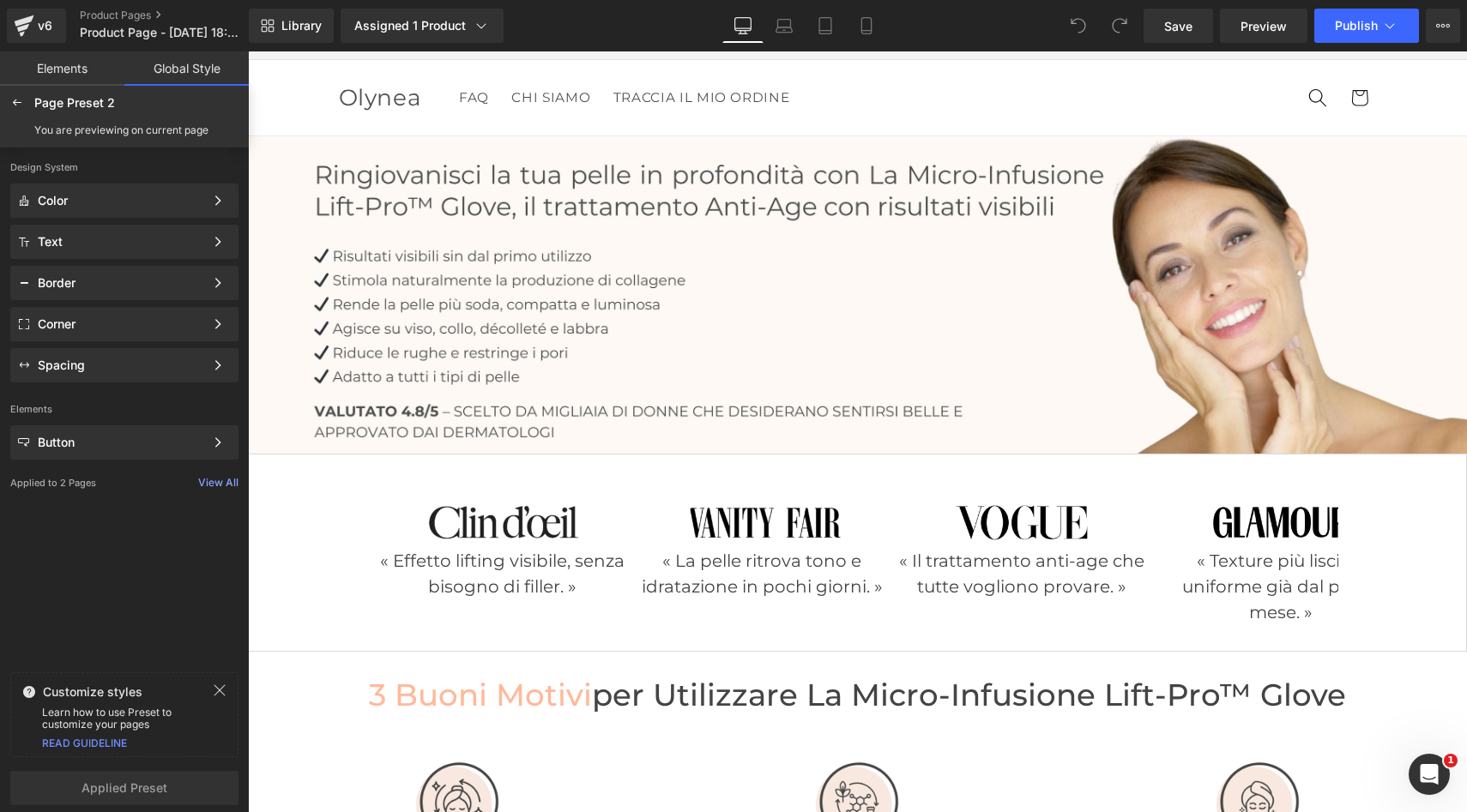
click at [152, 125] on div "You are previewing on current page" at bounding box center [121, 130] width 174 height 12
click at [187, 199] on div "Color" at bounding box center [121, 200] width 167 height 14
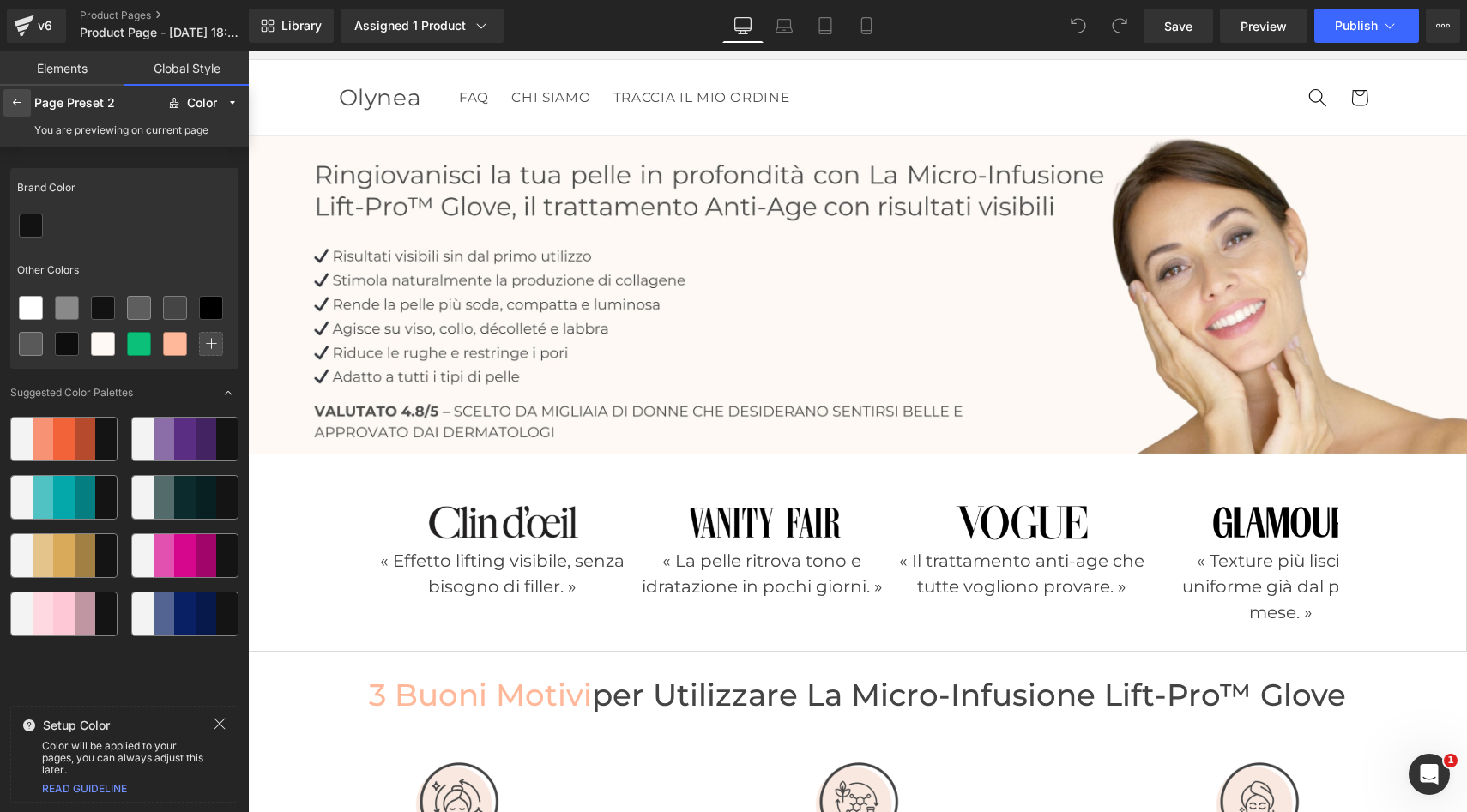
click at [16, 104] on icon at bounding box center [17, 103] width 14 height 14
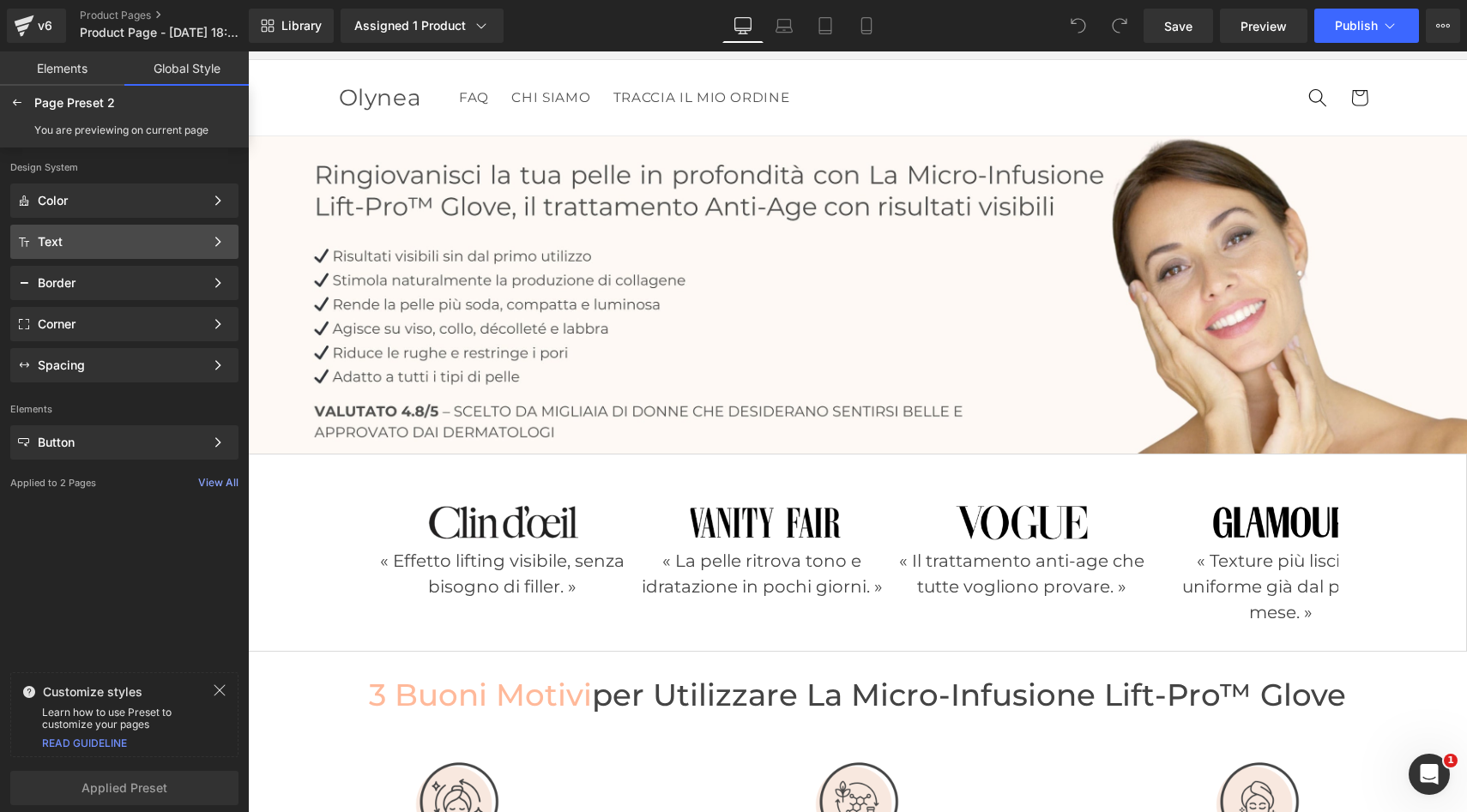
click at [129, 230] on div "Text Color Style Define a color palette and apply it to your pages 1 of 3 Next" at bounding box center [124, 242] width 228 height 35
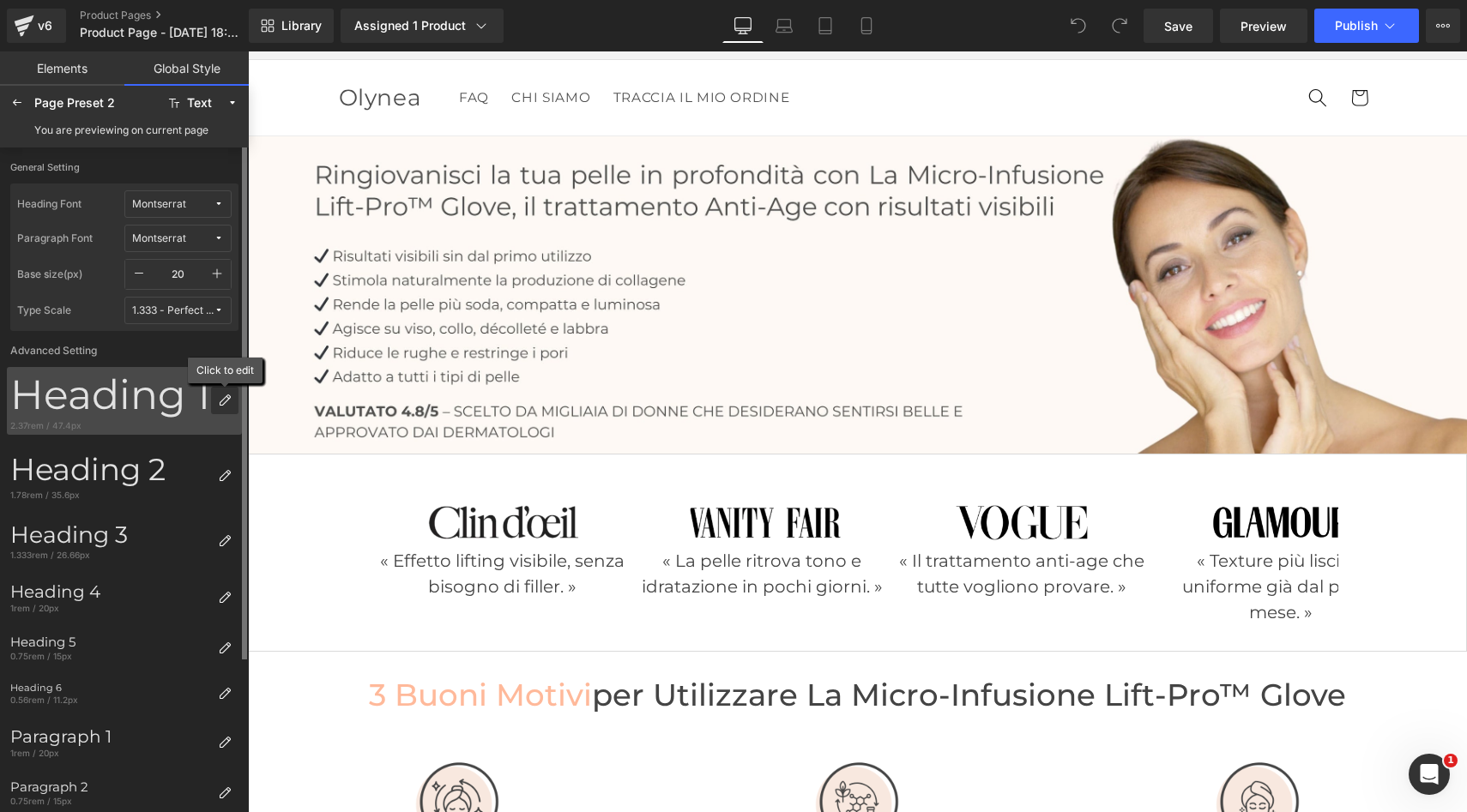
click at [228, 408] on div at bounding box center [225, 401] width 28 height 28
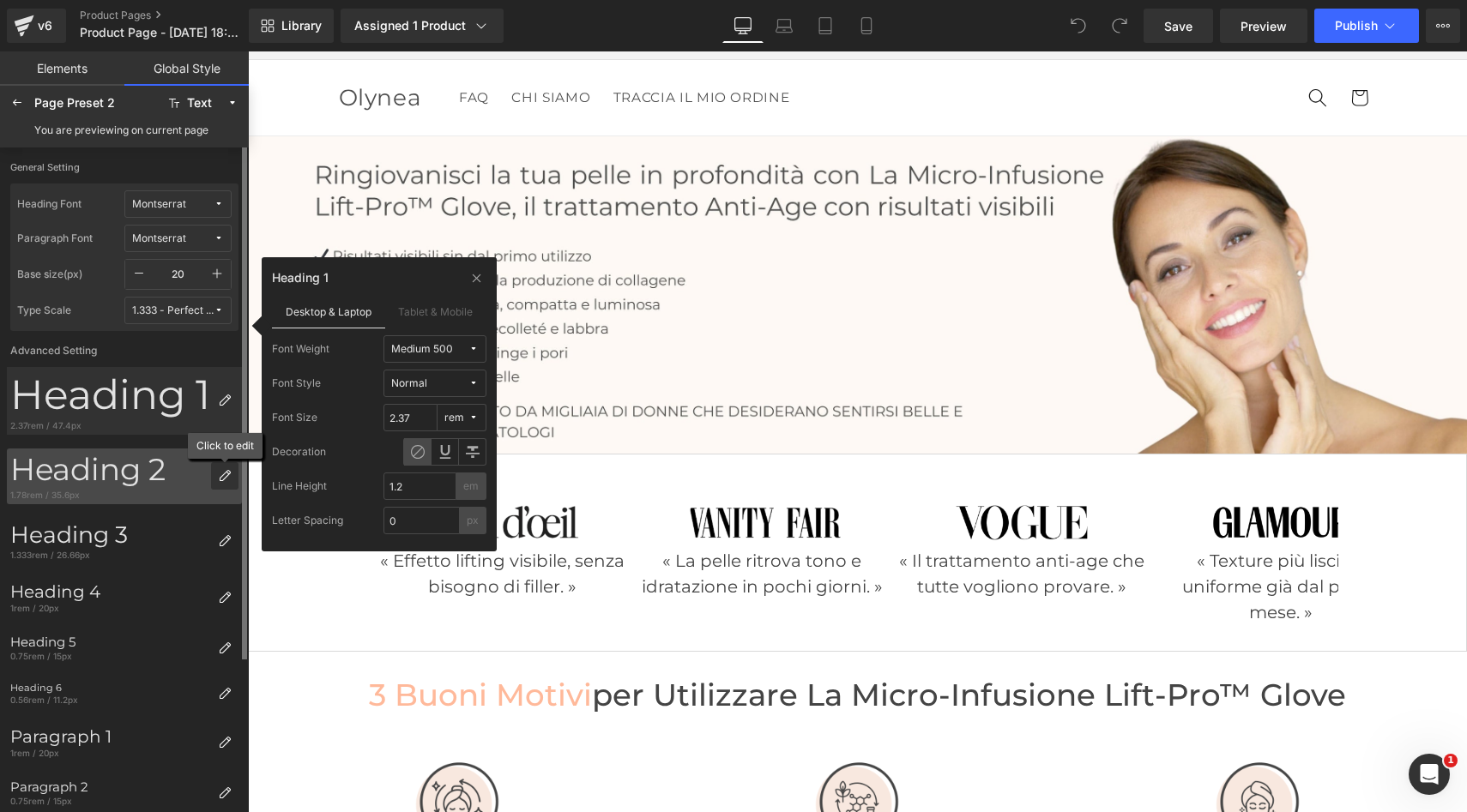
click at [223, 481] on icon at bounding box center [225, 476] width 14 height 14
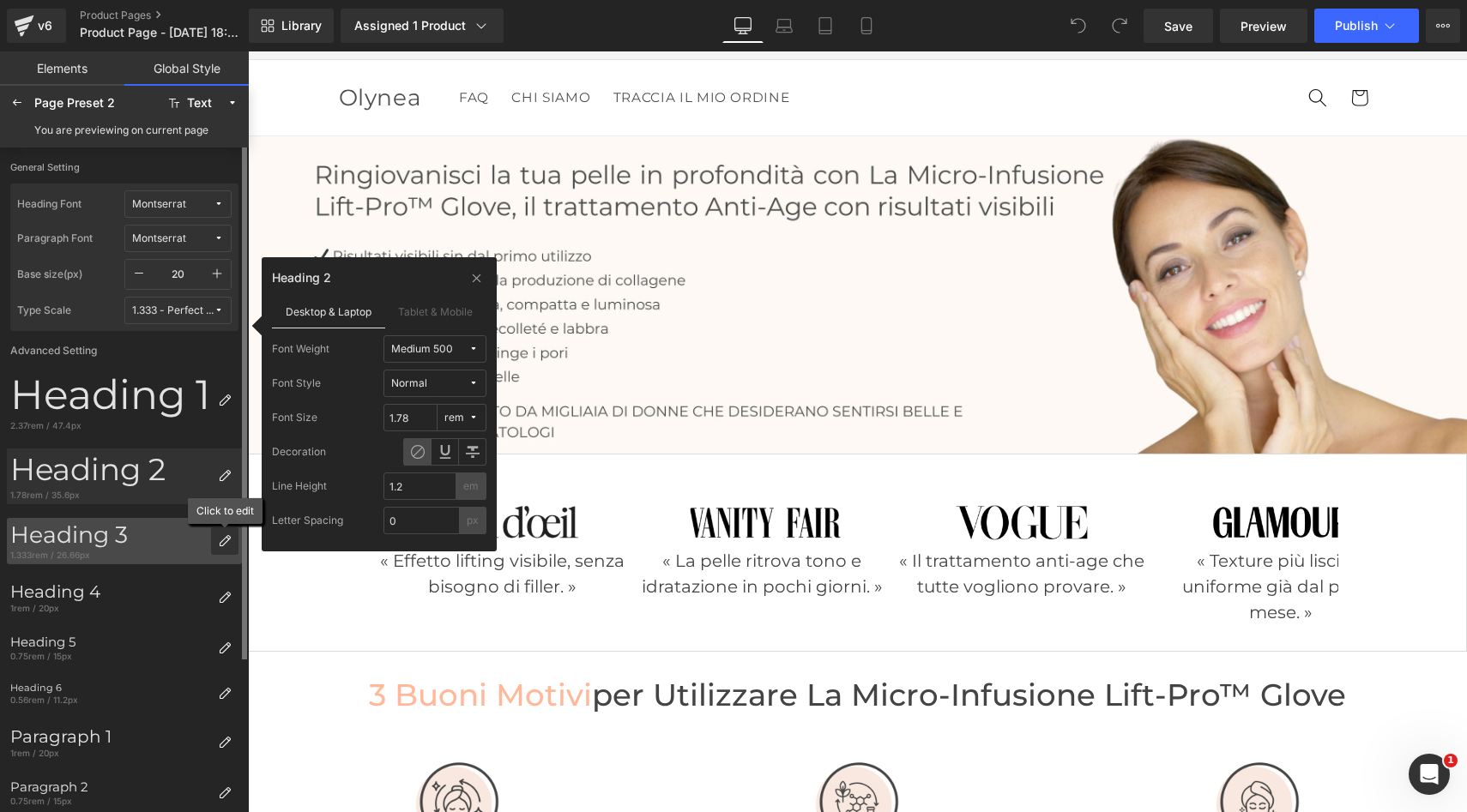
click at [220, 544] on icon at bounding box center [225, 541] width 14 height 14
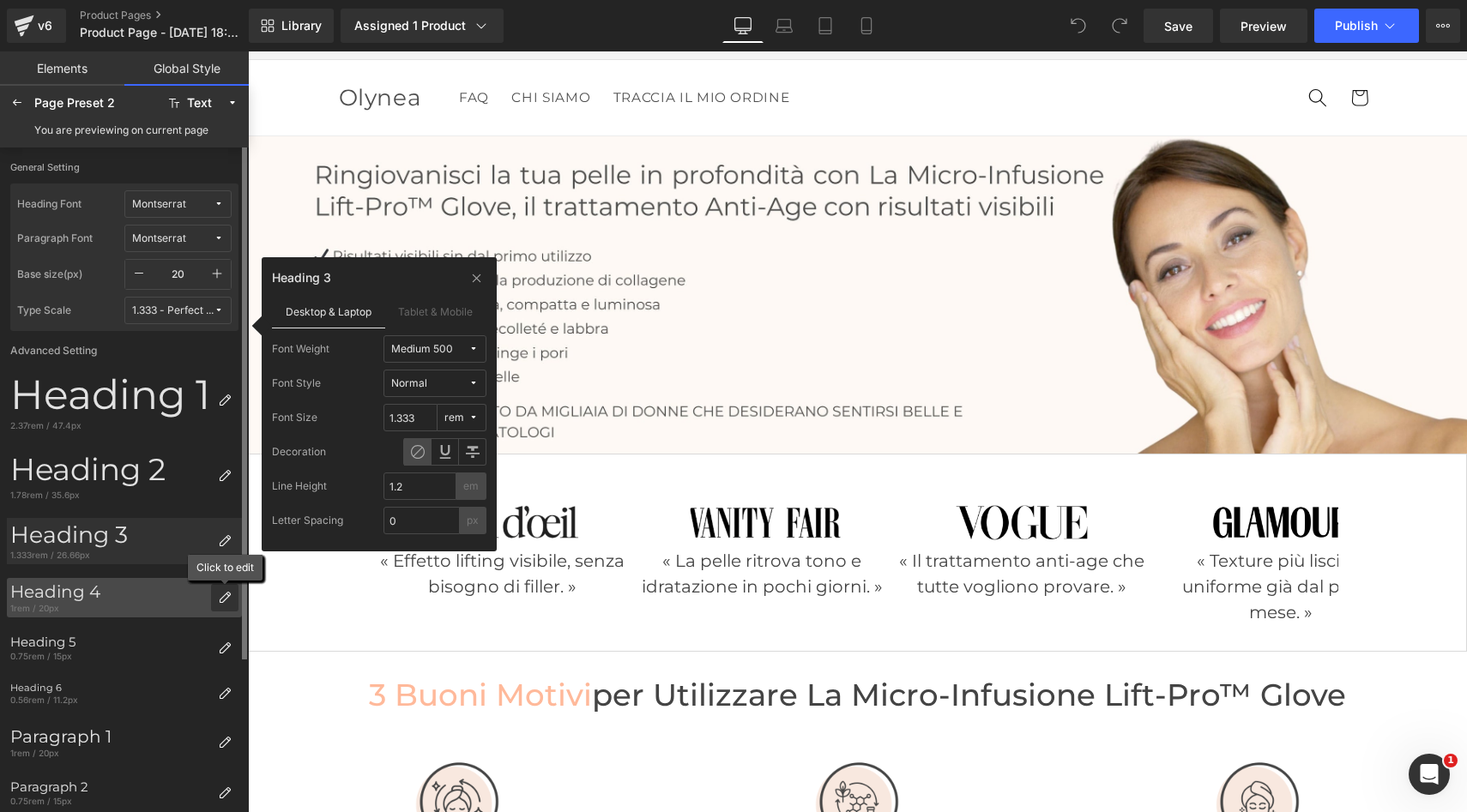
click at [232, 600] on div at bounding box center [225, 598] width 28 height 28
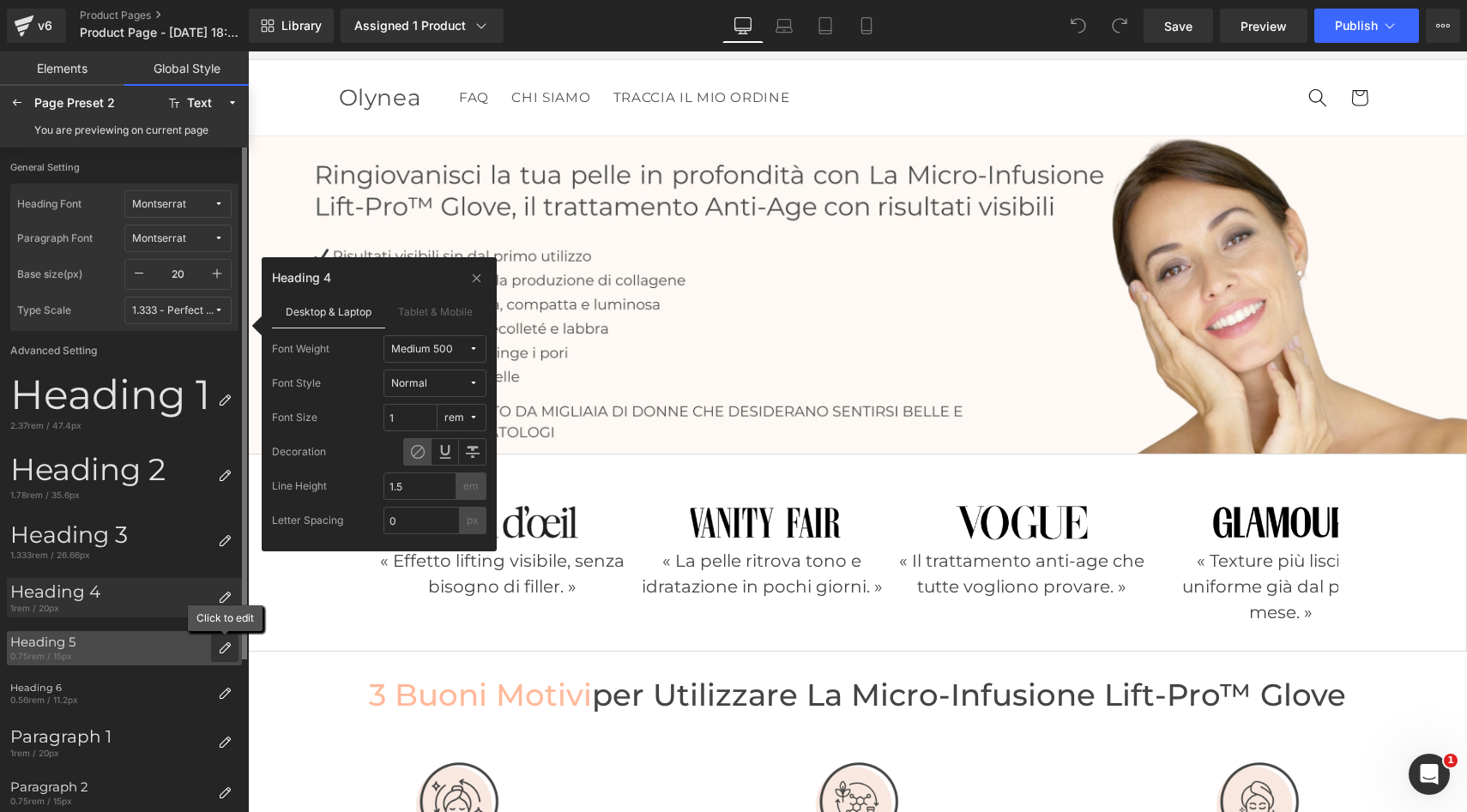
click at [226, 658] on div at bounding box center [225, 649] width 28 height 28
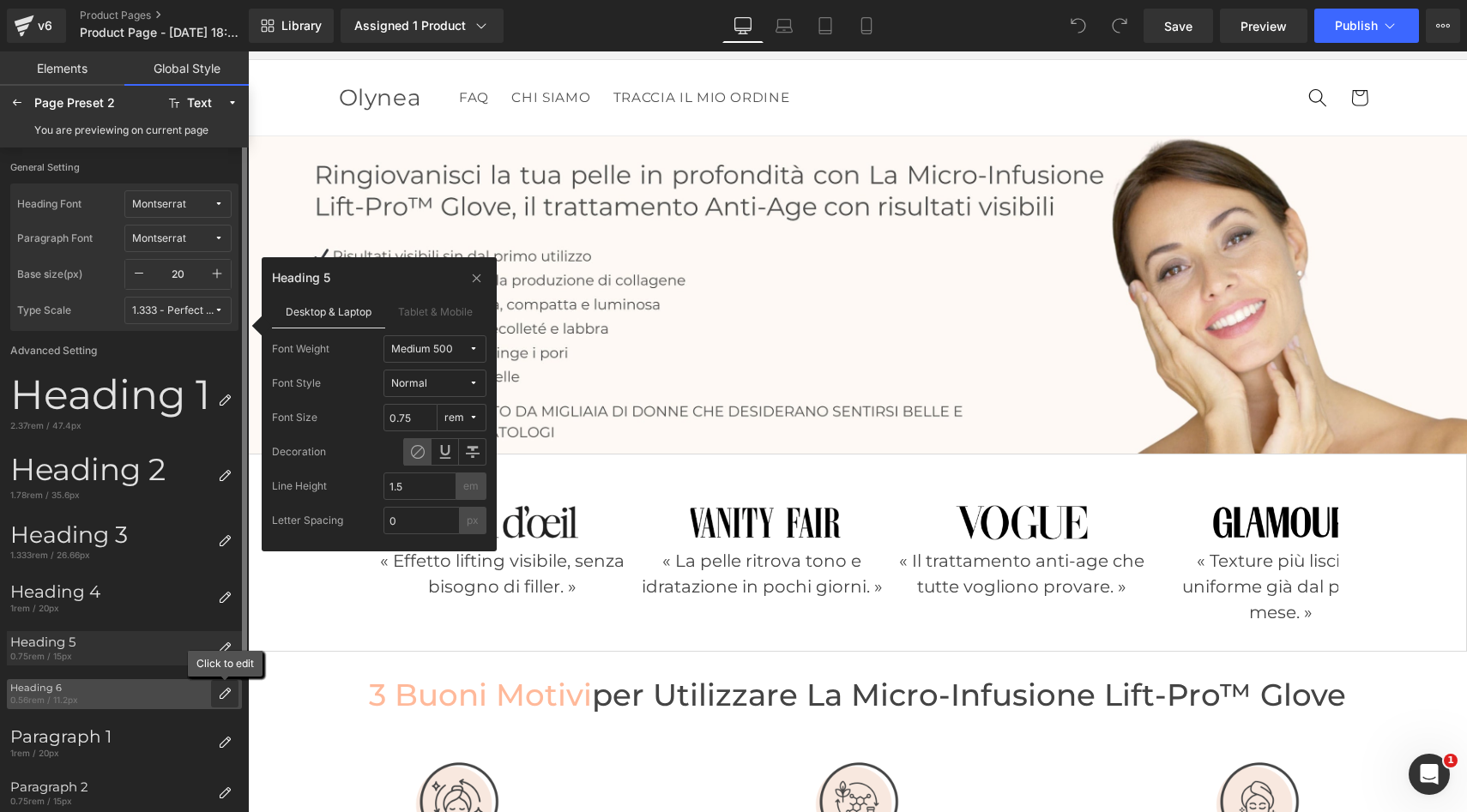
click at [223, 687] on icon at bounding box center [225, 694] width 14 height 14
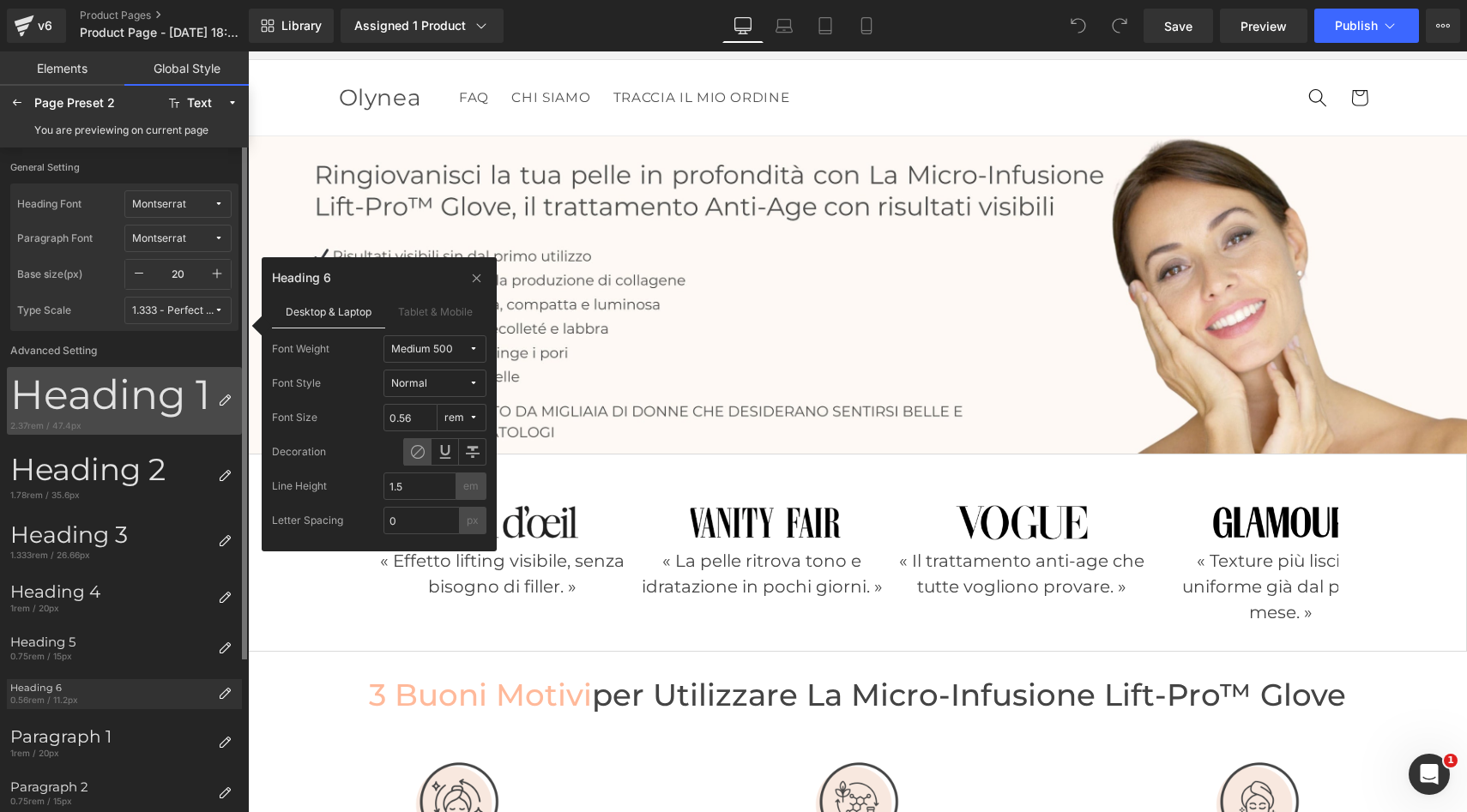
click at [188, 396] on div "Heading 1" at bounding box center [110, 395] width 200 height 49
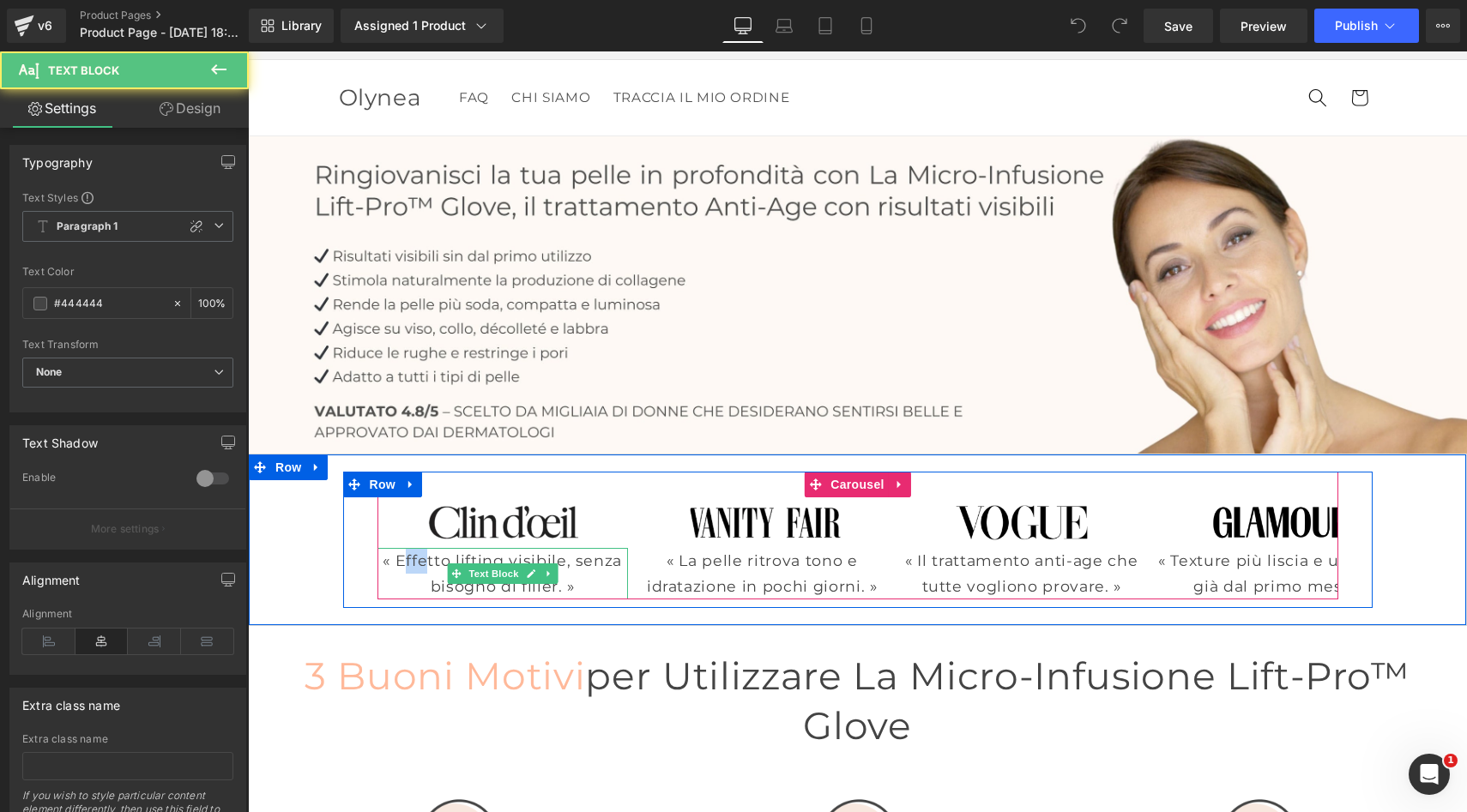
drag, startPoint x: 407, startPoint y: 563, endPoint x: 424, endPoint y: 563, distance: 17.0
click at [424, 563] on p "« Effetto lifting visibile, senza bisogno di filler. »" at bounding box center [503, 574] width 252 height 52
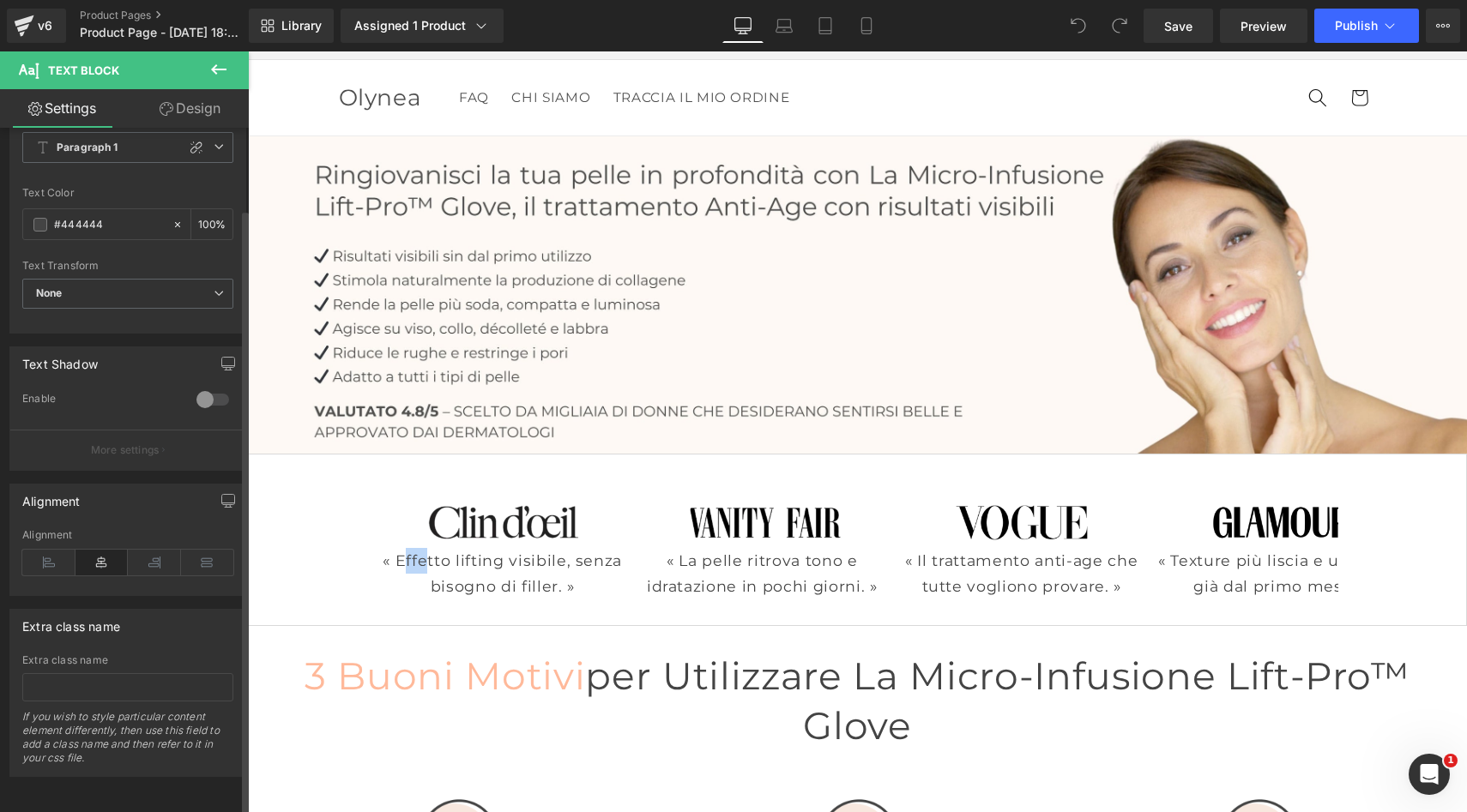
scroll to position [0, 0]
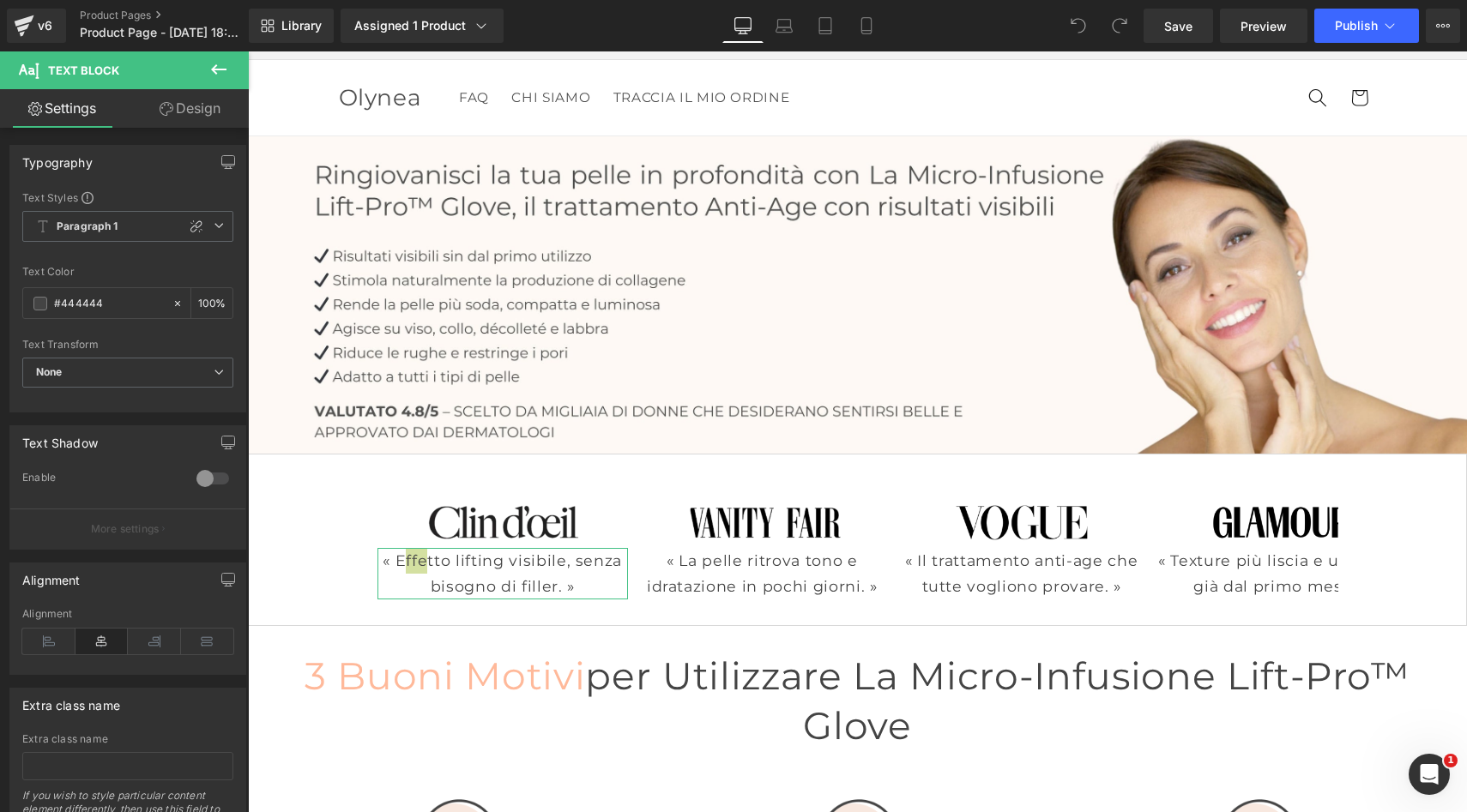
click at [189, 110] on link "Design" at bounding box center [189, 108] width 124 height 38
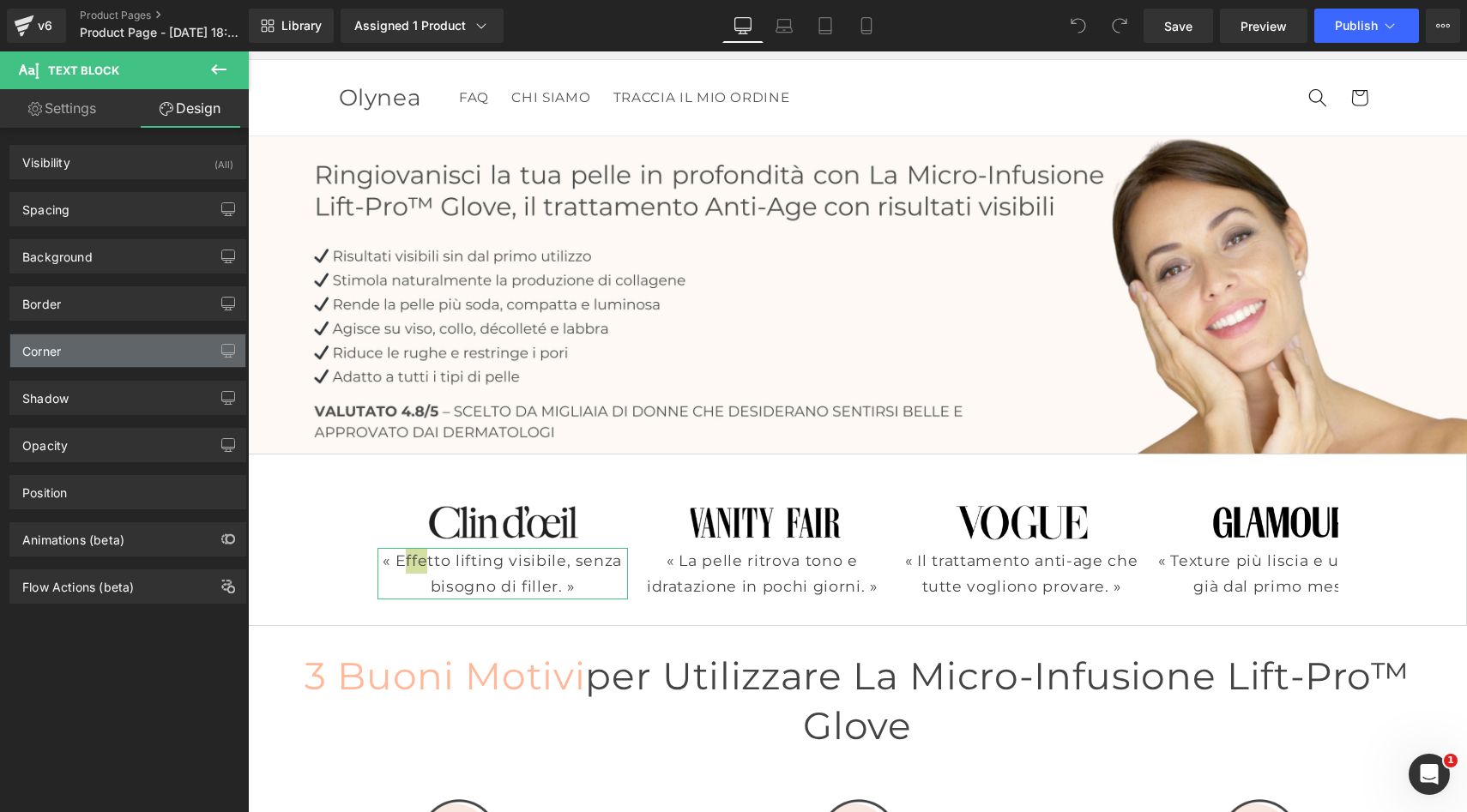
click at [63, 344] on div "Corner" at bounding box center [128, 351] width 235 height 33
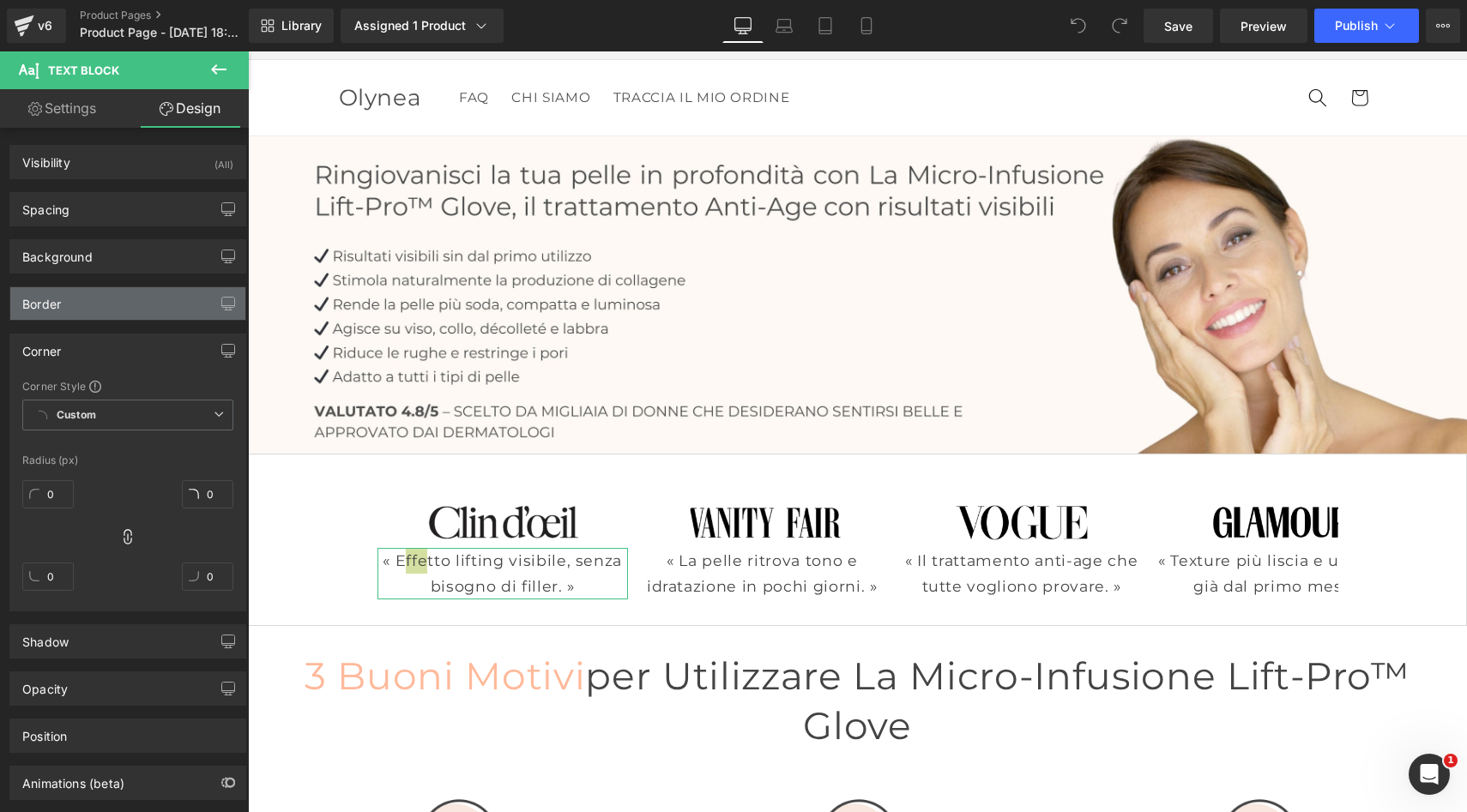
click at [159, 298] on div "Border" at bounding box center [128, 304] width 235 height 33
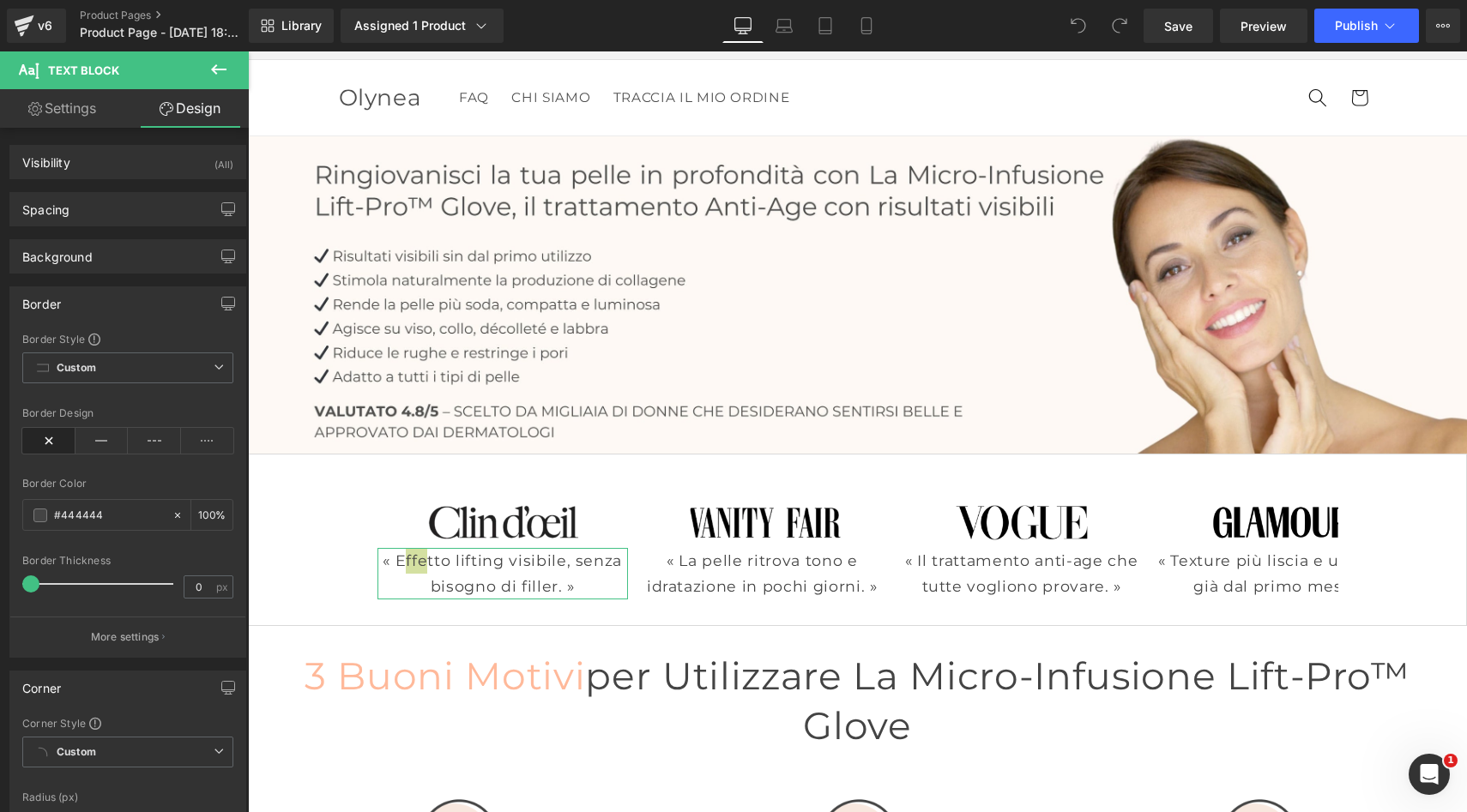
click at [87, 691] on div "Corner" at bounding box center [128, 688] width 235 height 33
click at [208, 72] on icon at bounding box center [219, 69] width 21 height 21
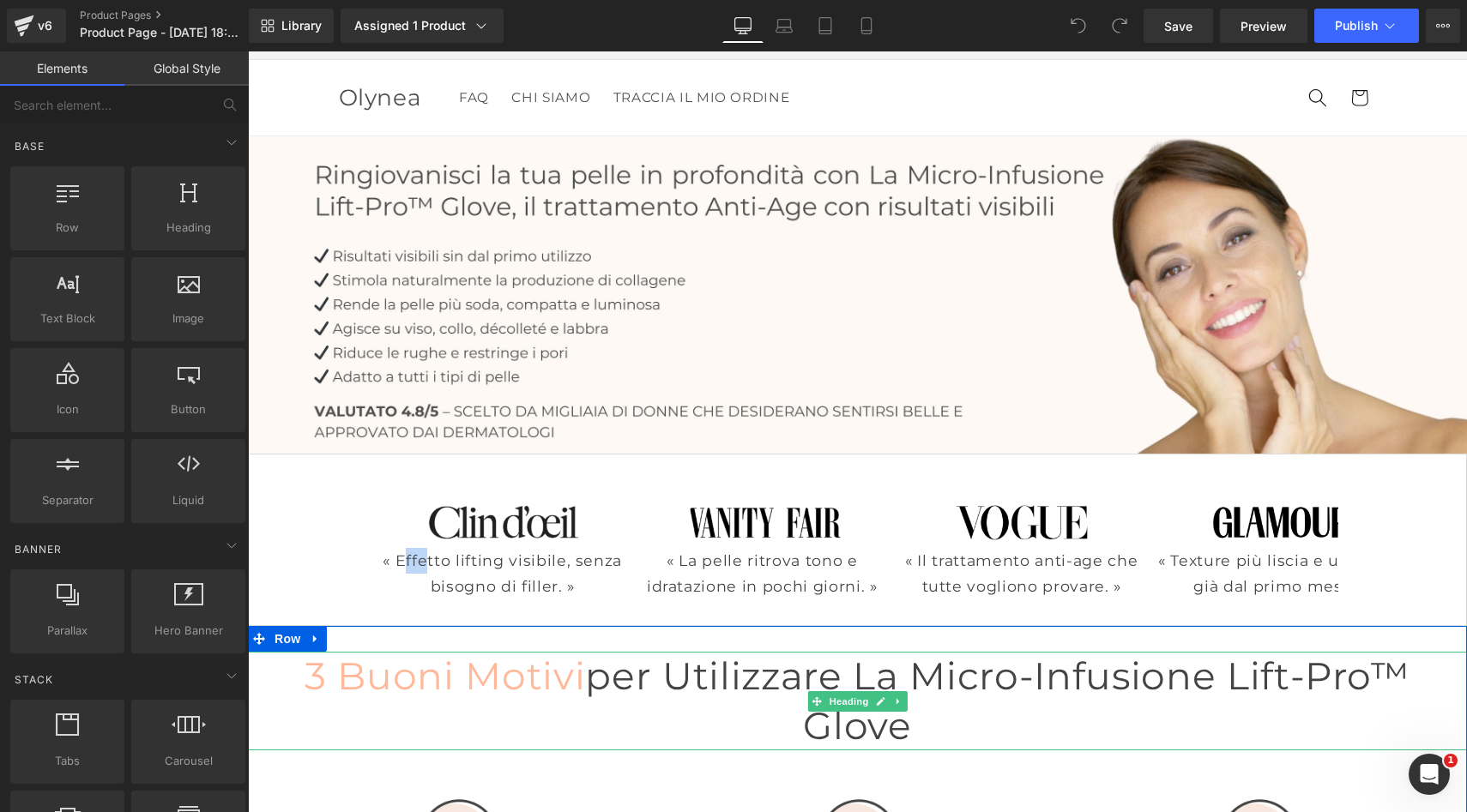
click at [644, 687] on span "per utilizzare la micro-infusione Lift-Pro™ Glove" at bounding box center [997, 700] width 824 height 95
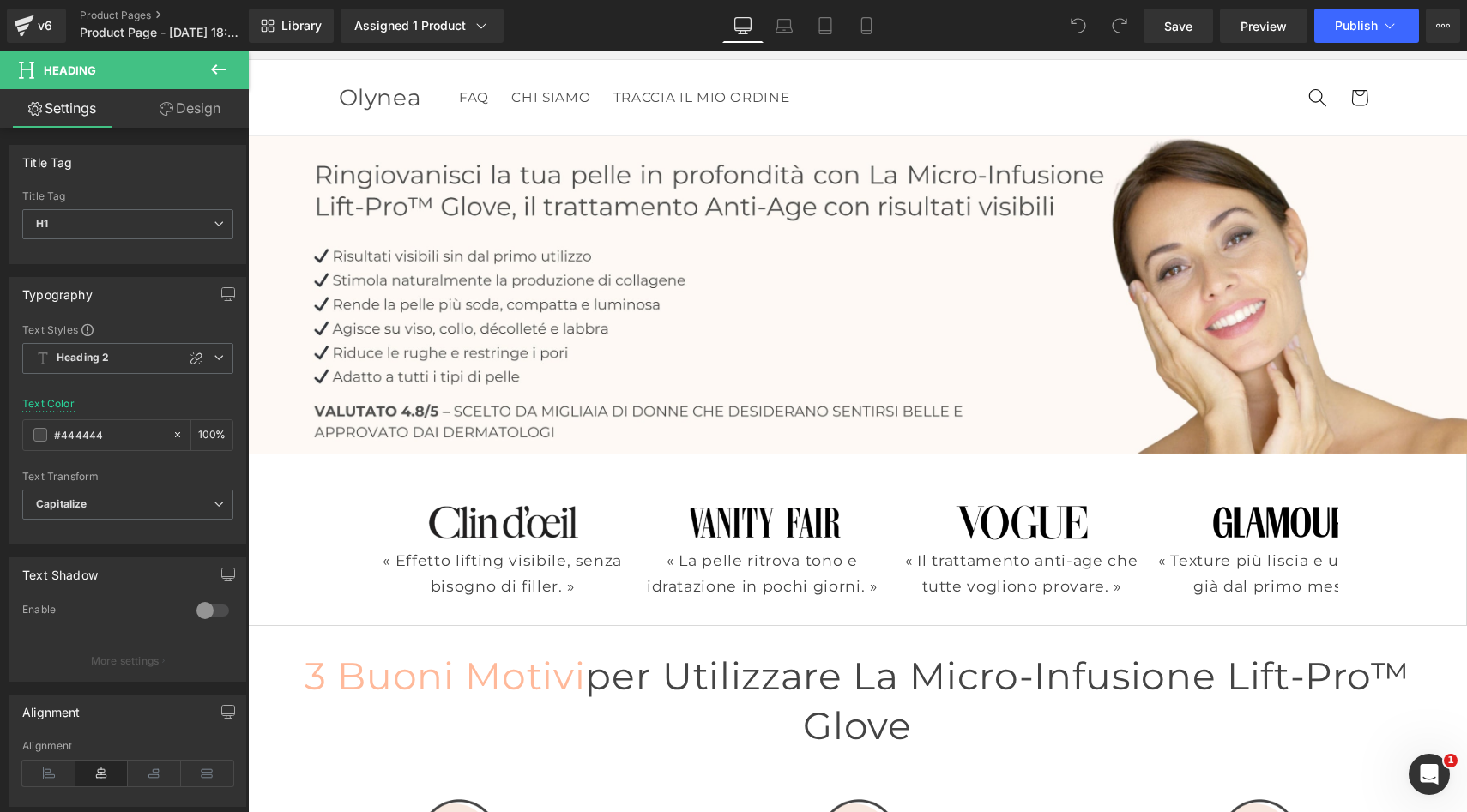
click at [192, 112] on link "Design" at bounding box center [189, 108] width 124 height 38
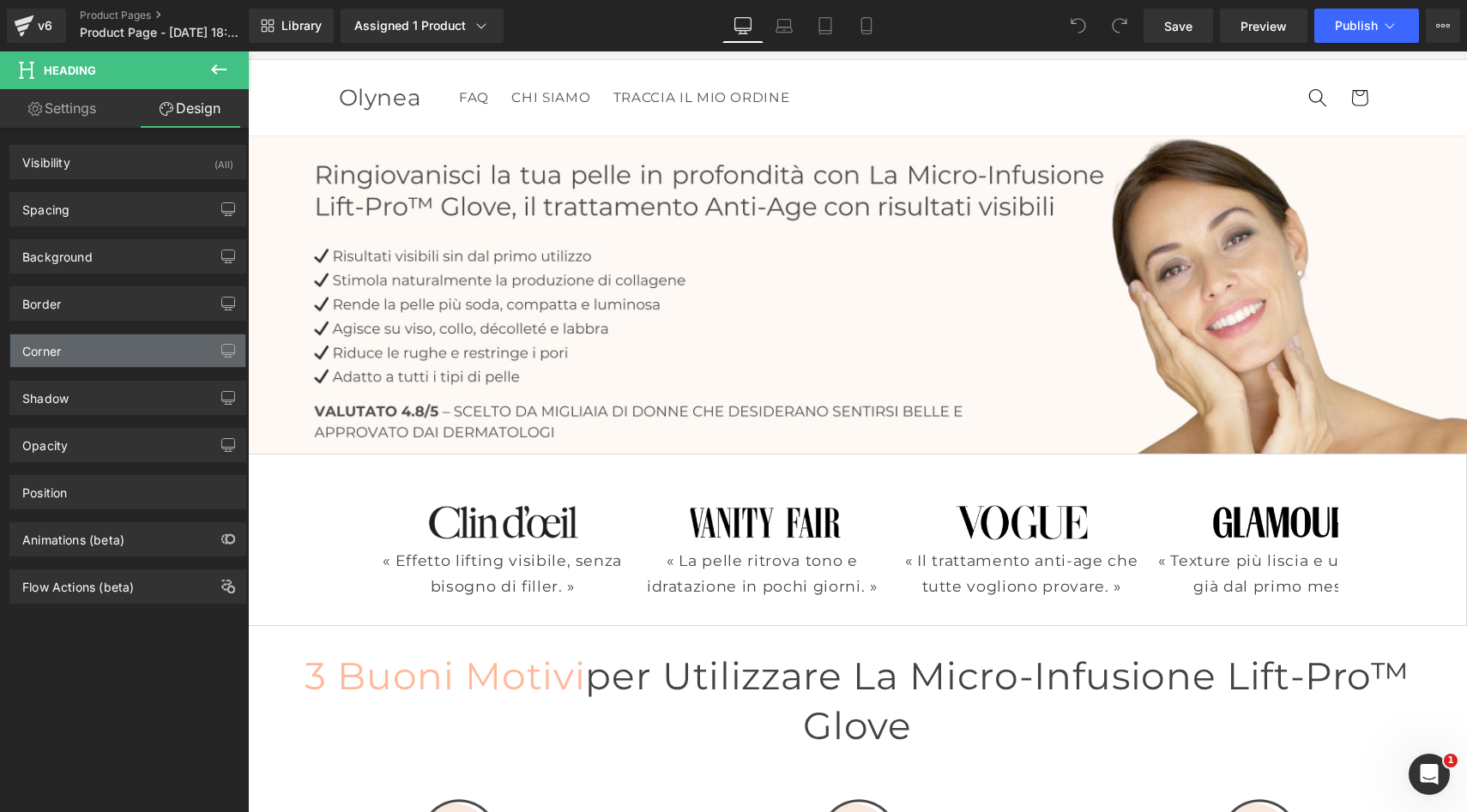
click at [111, 355] on div "Corner" at bounding box center [128, 351] width 235 height 33
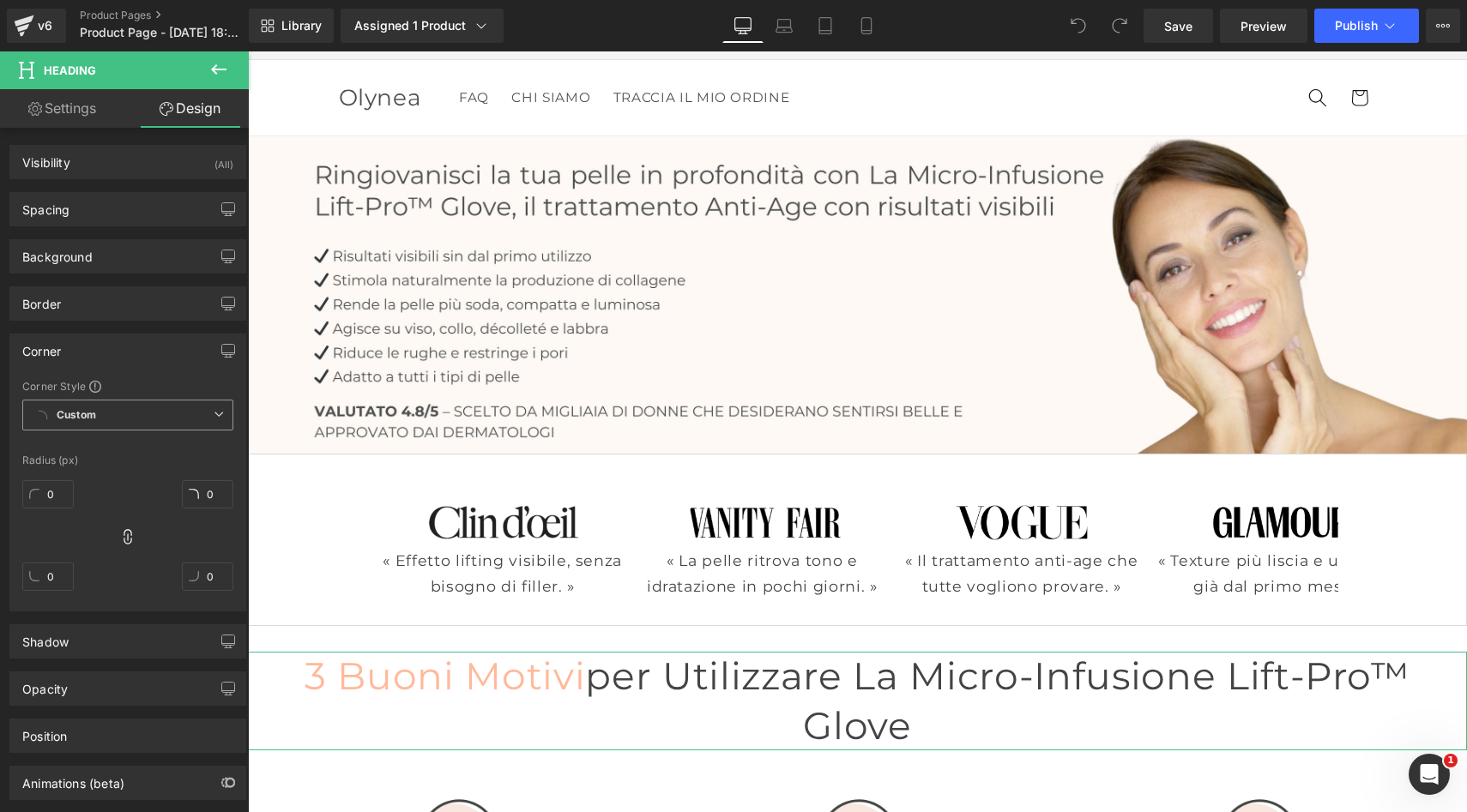
click at [114, 411] on span "Custom" at bounding box center [128, 416] width 211 height 31
click at [102, 477] on div "Default Corner" at bounding box center [89, 480] width 74 height 12
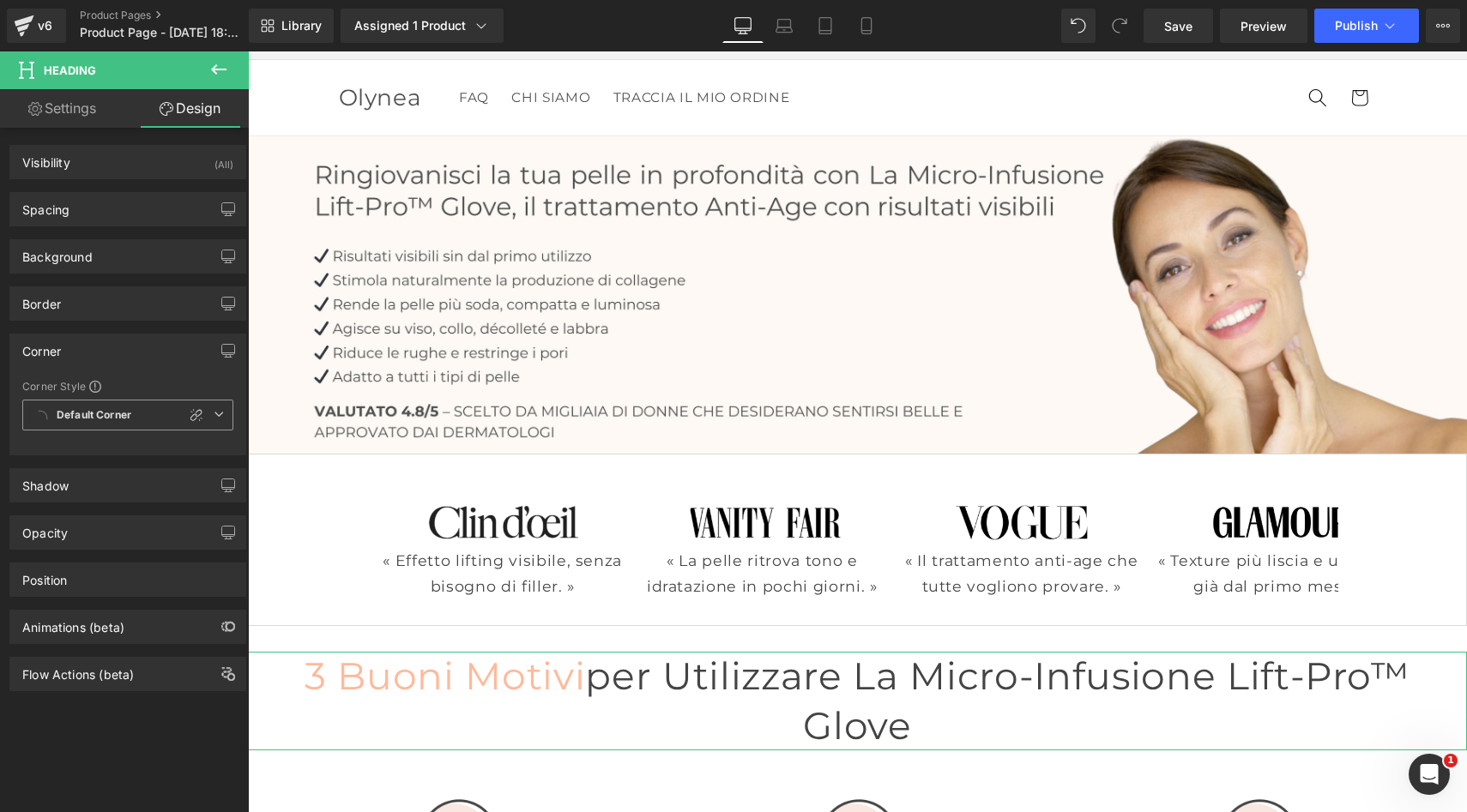
click at [95, 418] on b "Default Corner" at bounding box center [94, 416] width 75 height 15
click at [95, 446] on li "Custom" at bounding box center [128, 449] width 211 height 31
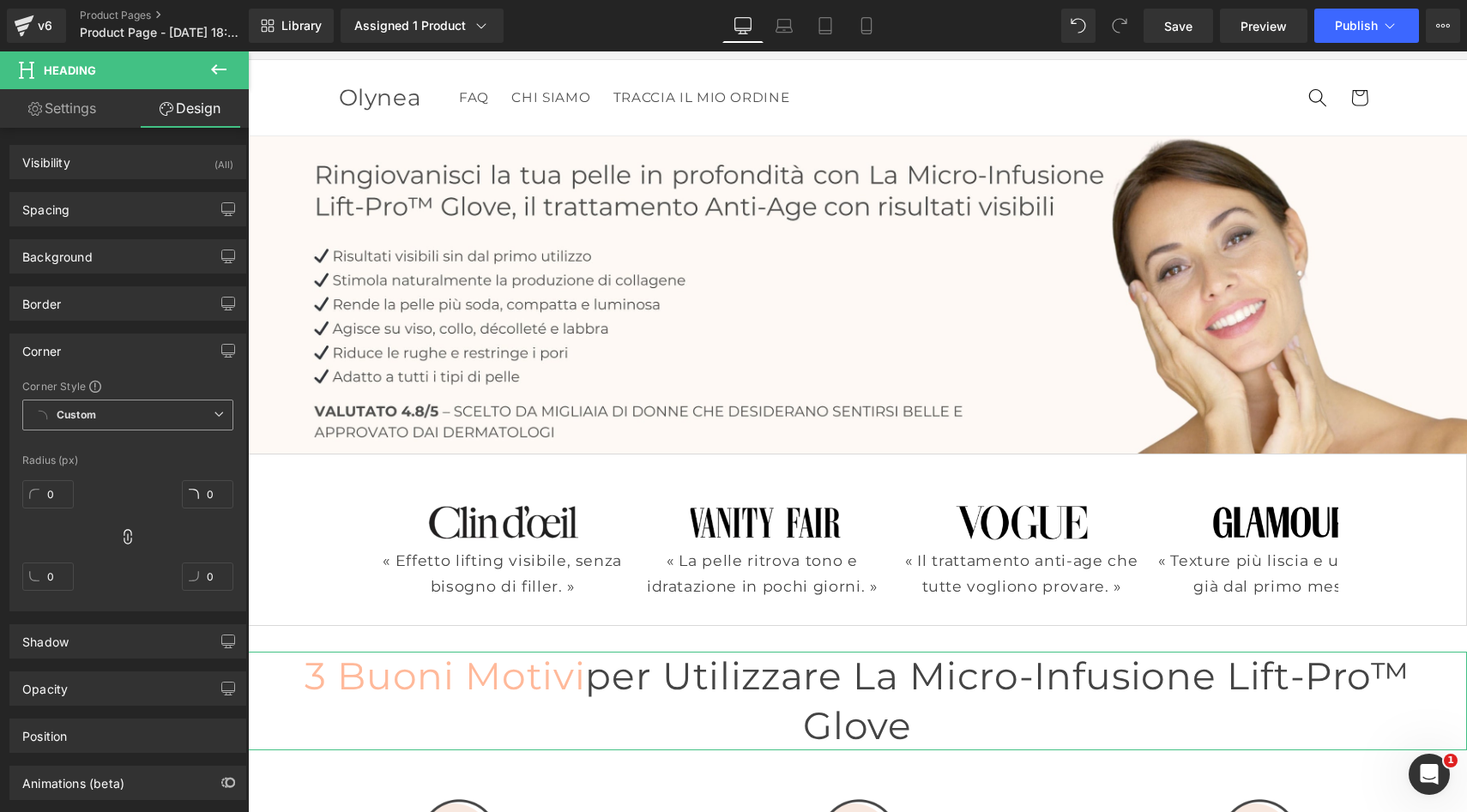
click at [127, 416] on span "Custom" at bounding box center [128, 416] width 211 height 31
click at [104, 447] on li "Custom" at bounding box center [128, 449] width 211 height 31
click at [95, 486] on div "0 0 0 0" at bounding box center [128, 542] width 211 height 137
click at [154, 429] on span "Custom" at bounding box center [128, 416] width 211 height 31
click at [128, 467] on li "Default Corner" at bounding box center [128, 480] width 211 height 31
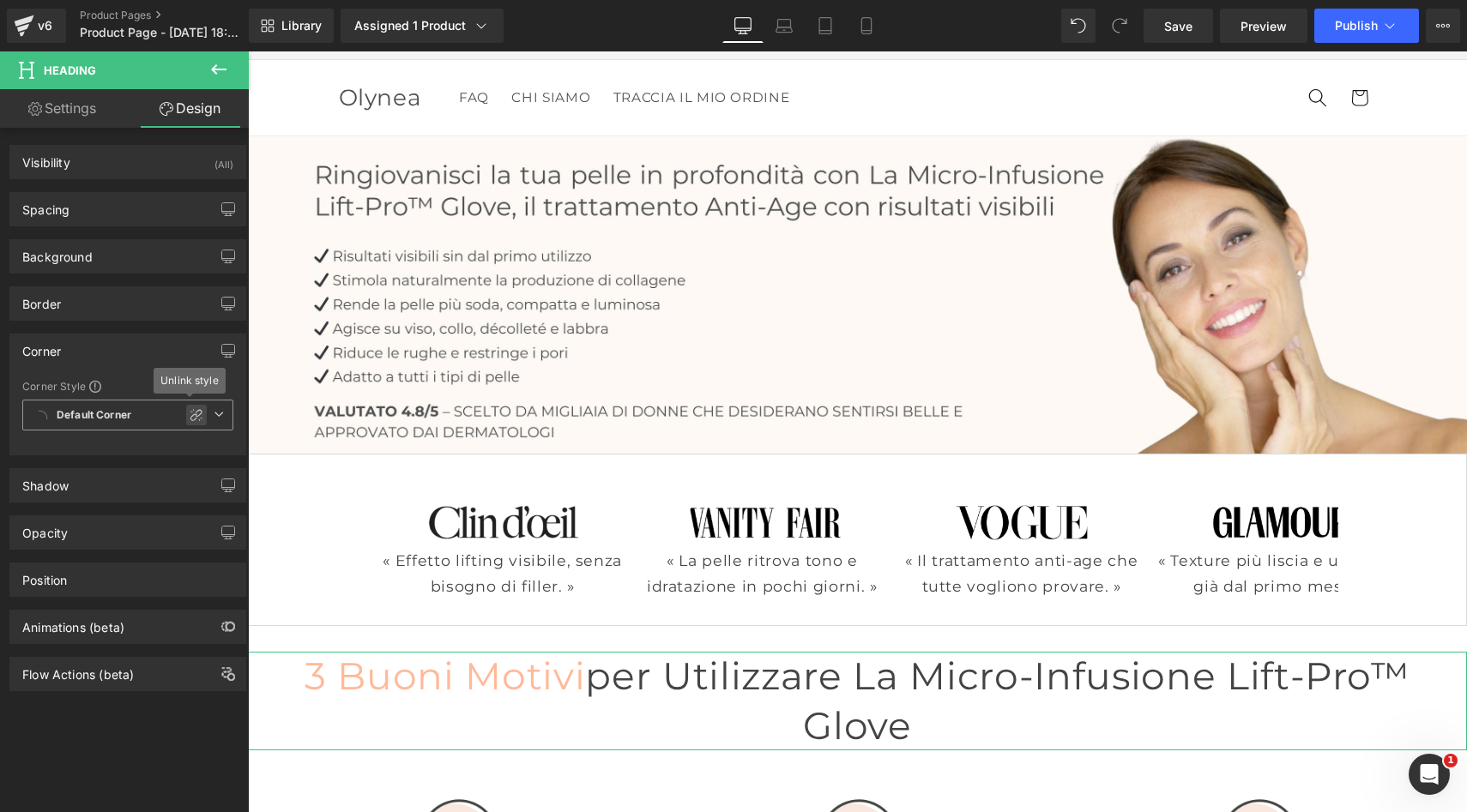
click at [193, 422] on div at bounding box center [197, 416] width 21 height 21
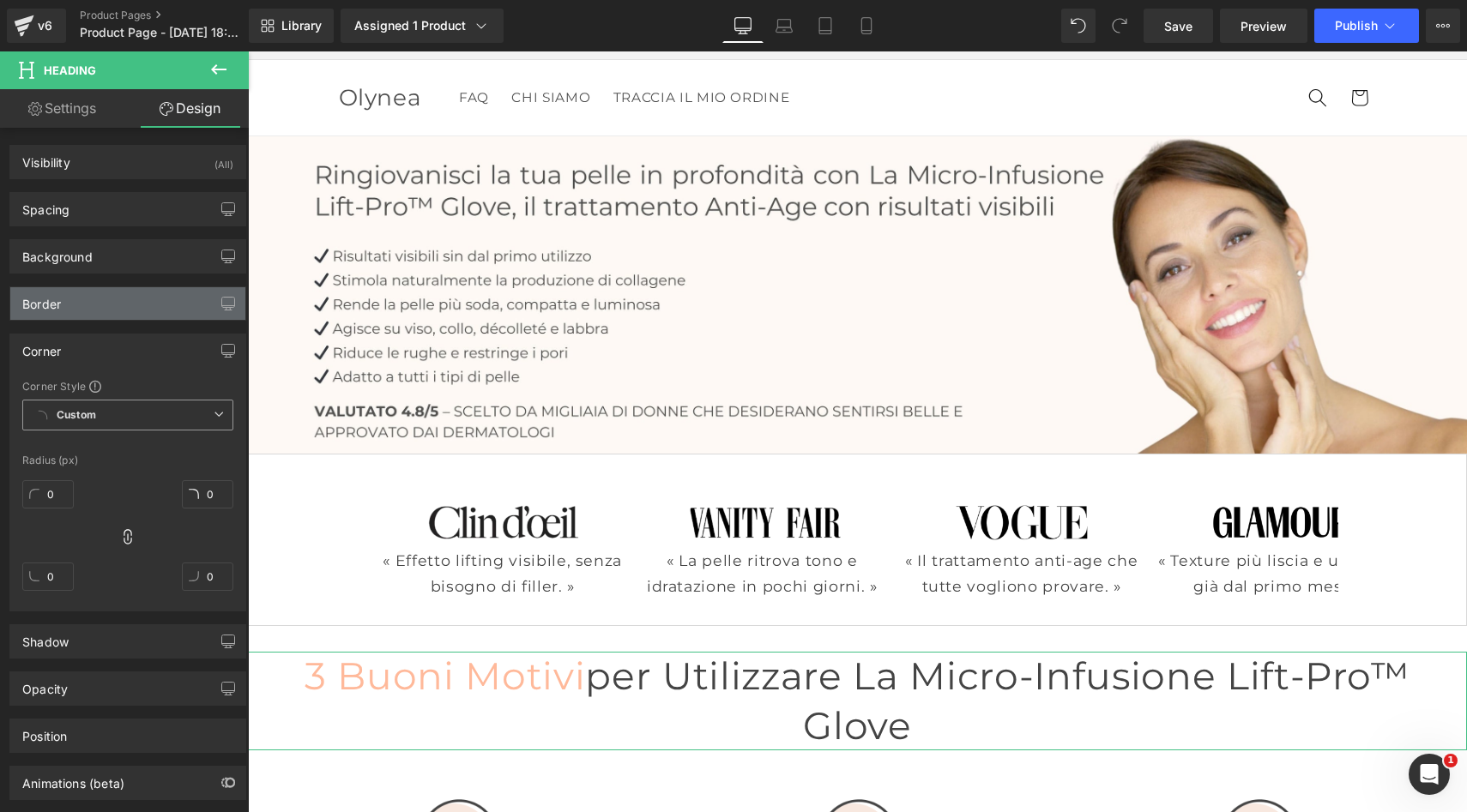
click at [191, 301] on div "Border" at bounding box center [128, 304] width 235 height 33
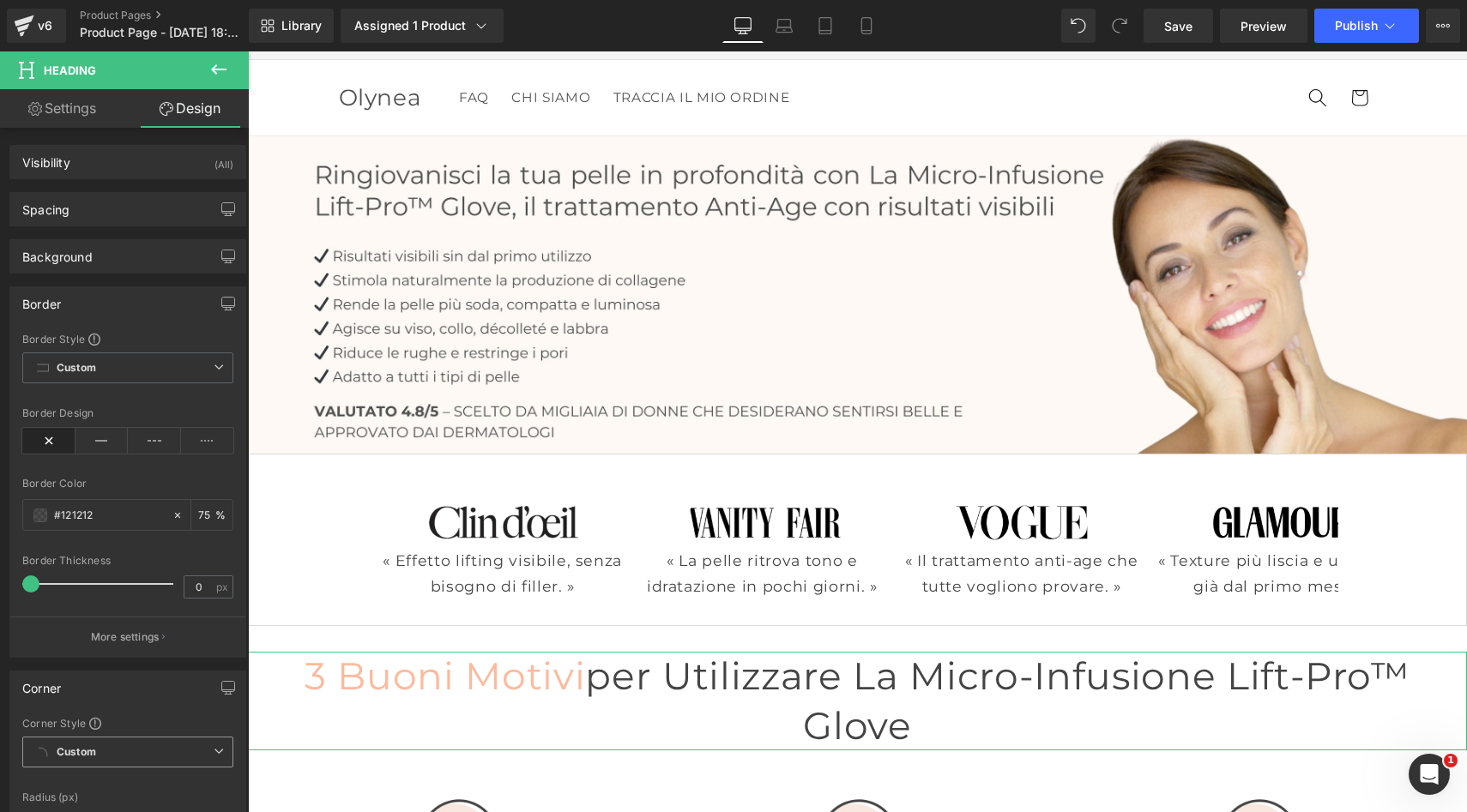
click at [183, 302] on div "Border" at bounding box center [128, 304] width 235 height 33
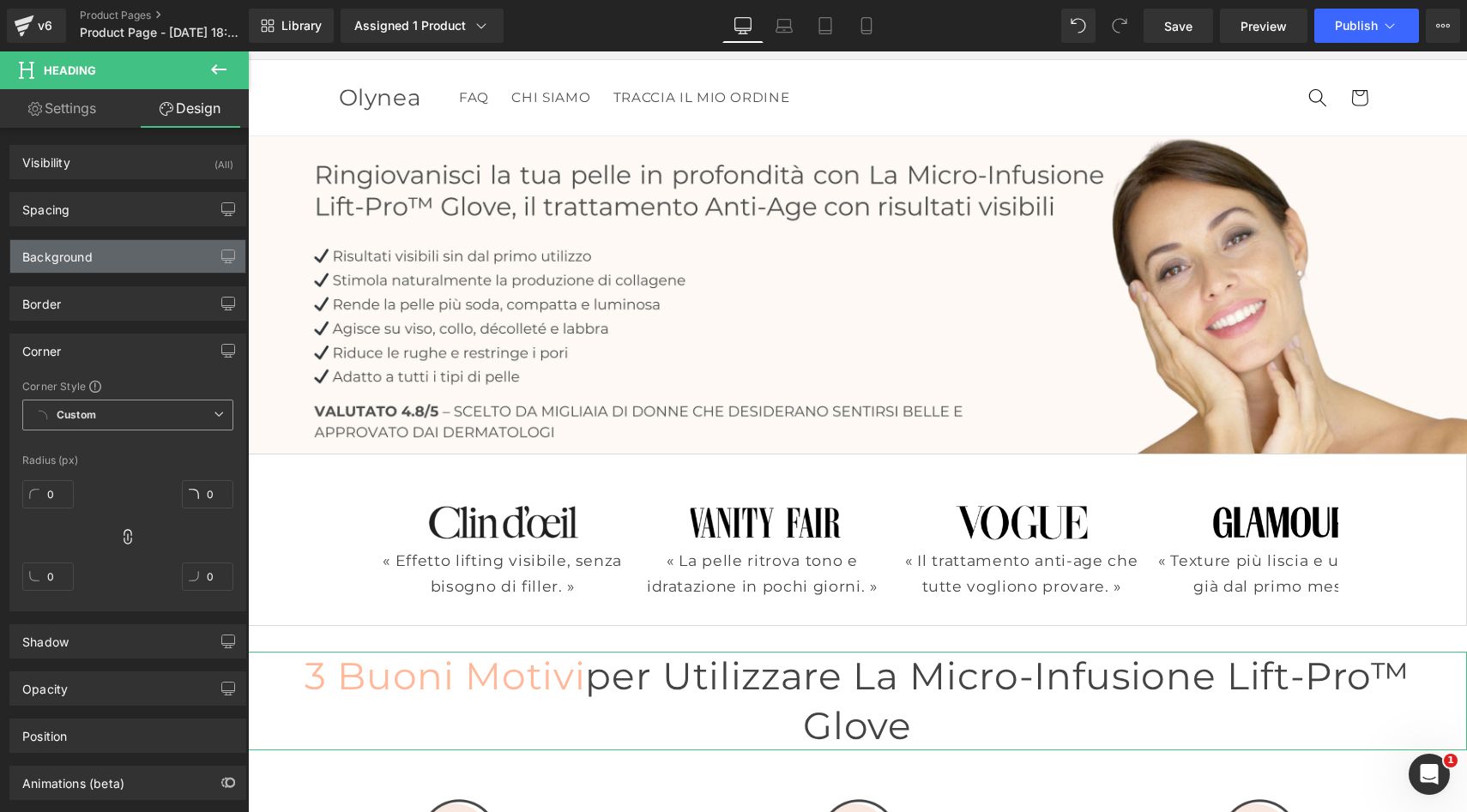
click at [171, 262] on div "Background" at bounding box center [128, 257] width 235 height 33
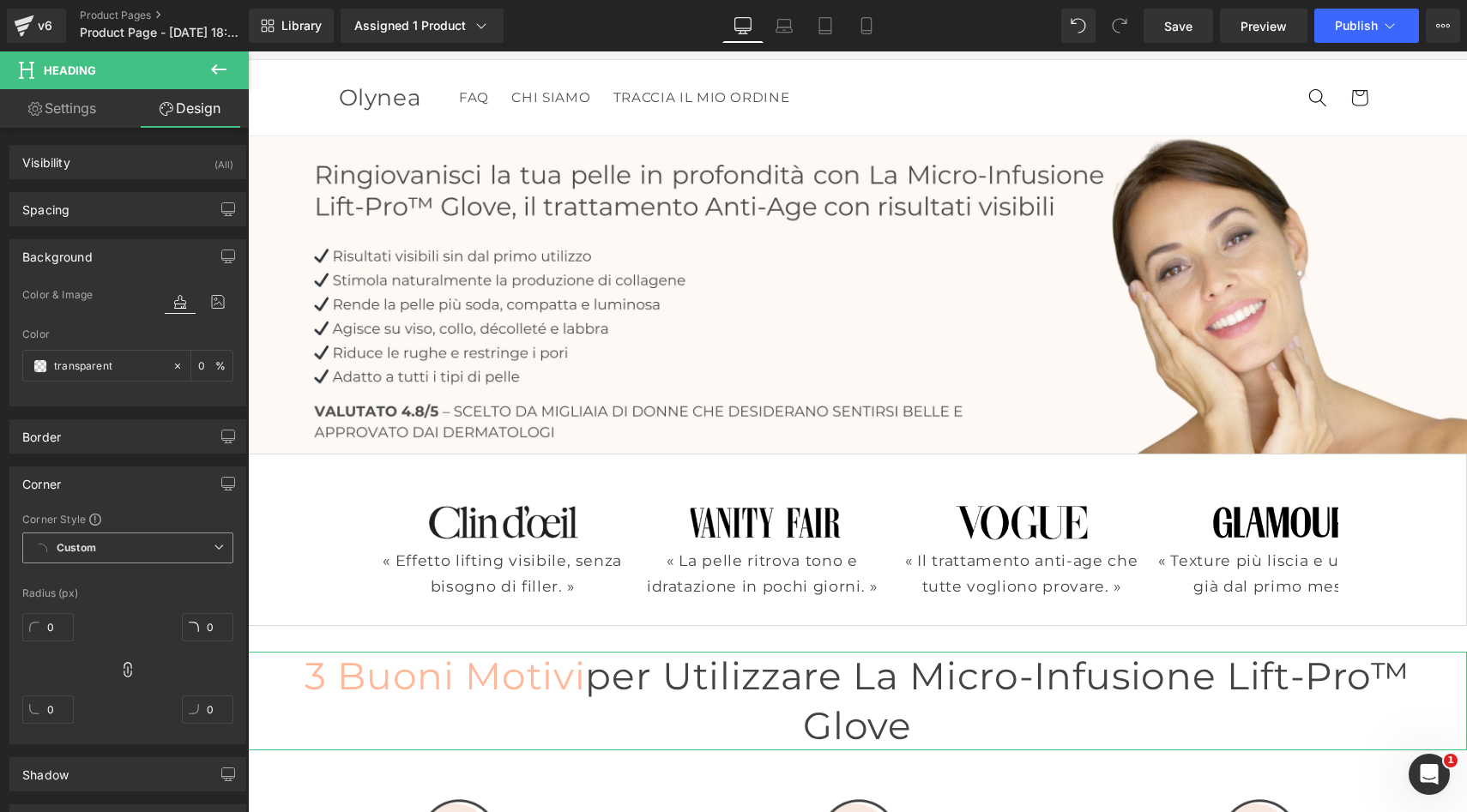
click at [140, 255] on div "Background" at bounding box center [128, 257] width 235 height 33
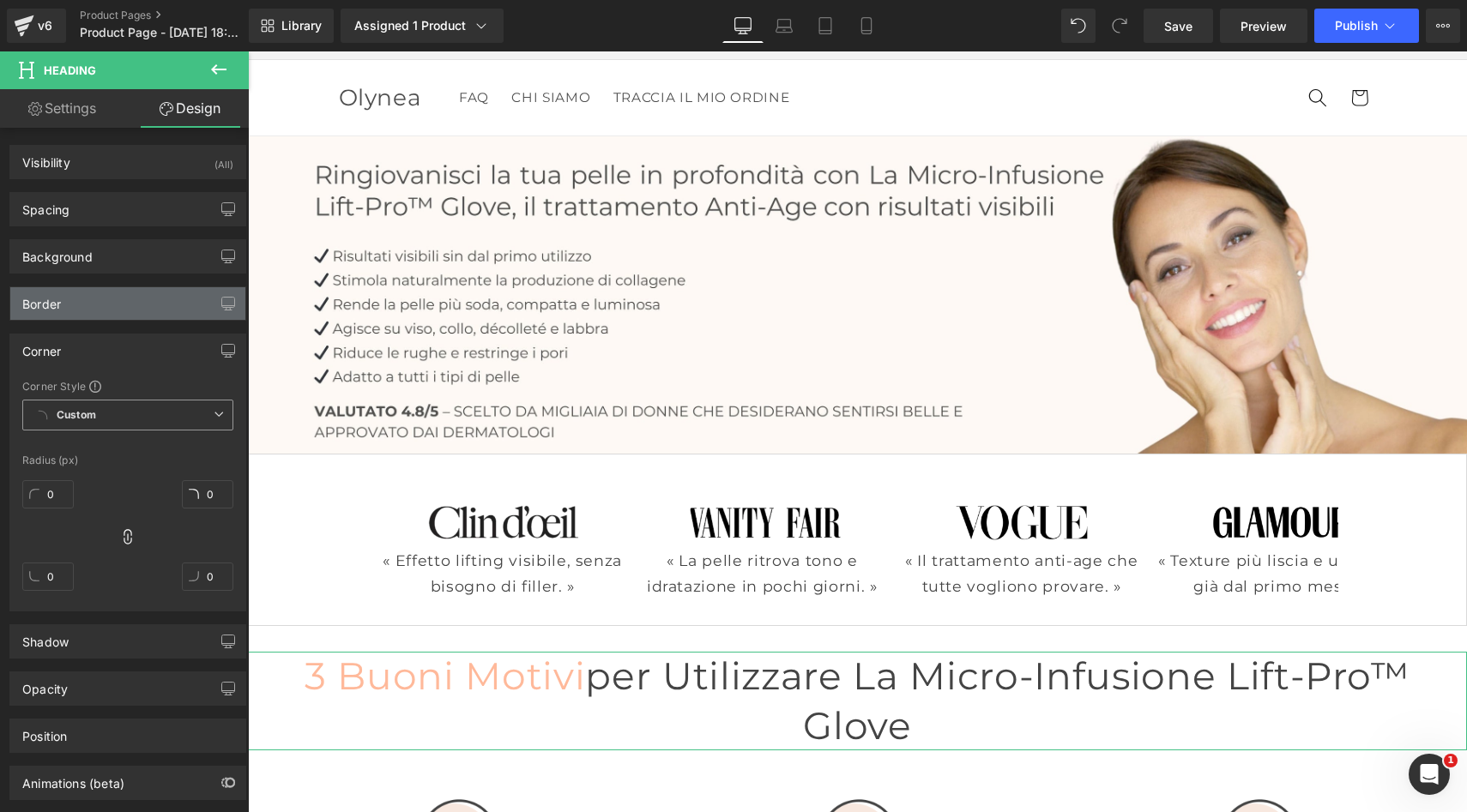
click at [122, 298] on div "Border" at bounding box center [128, 304] width 235 height 33
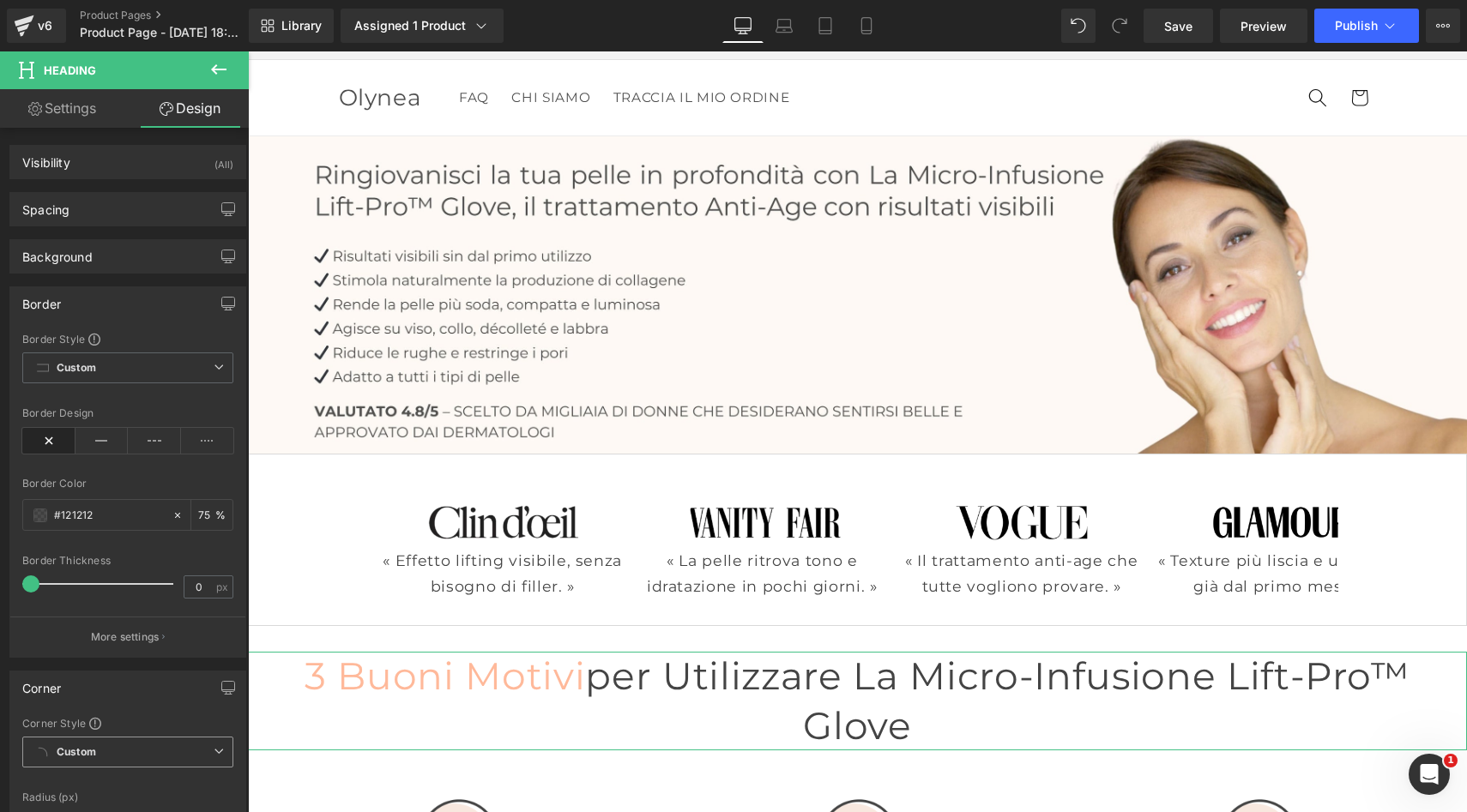
click at [122, 298] on div "Border" at bounding box center [128, 304] width 235 height 33
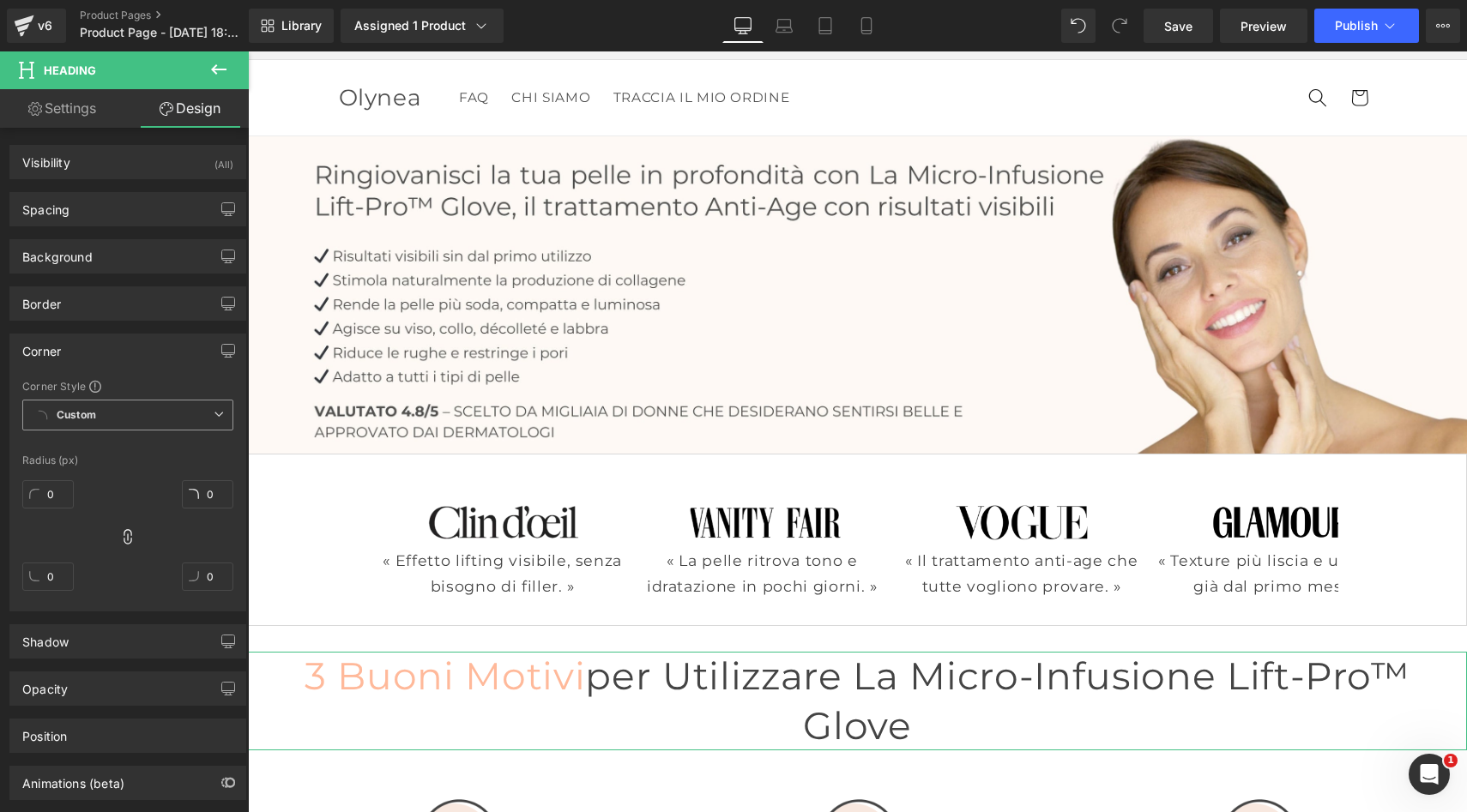
click at [154, 350] on div "Corner" at bounding box center [128, 351] width 235 height 33
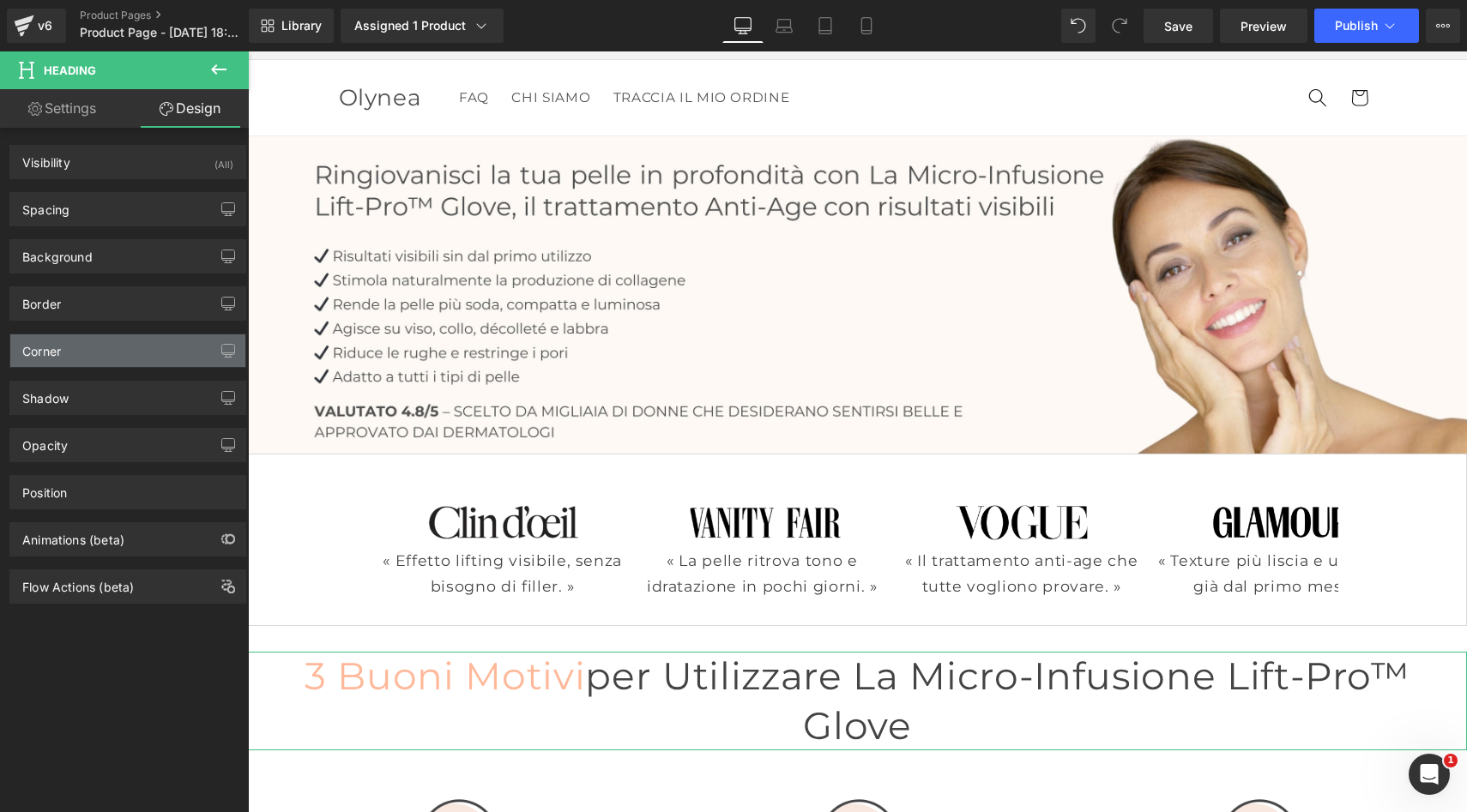
click at [154, 350] on div "Corner" at bounding box center [128, 351] width 235 height 33
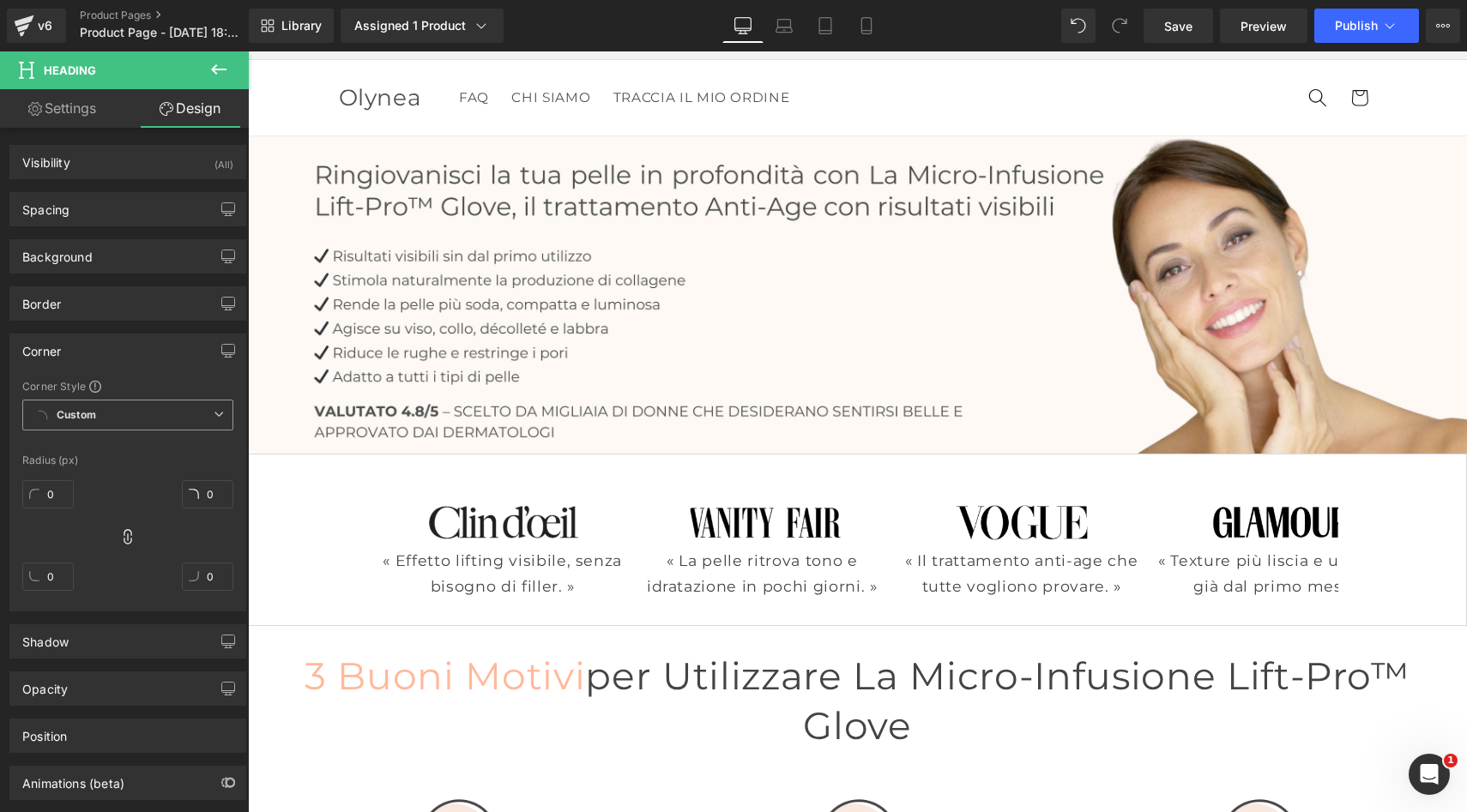
click at [93, 415] on b "Custom" at bounding box center [75, 416] width 39 height 15
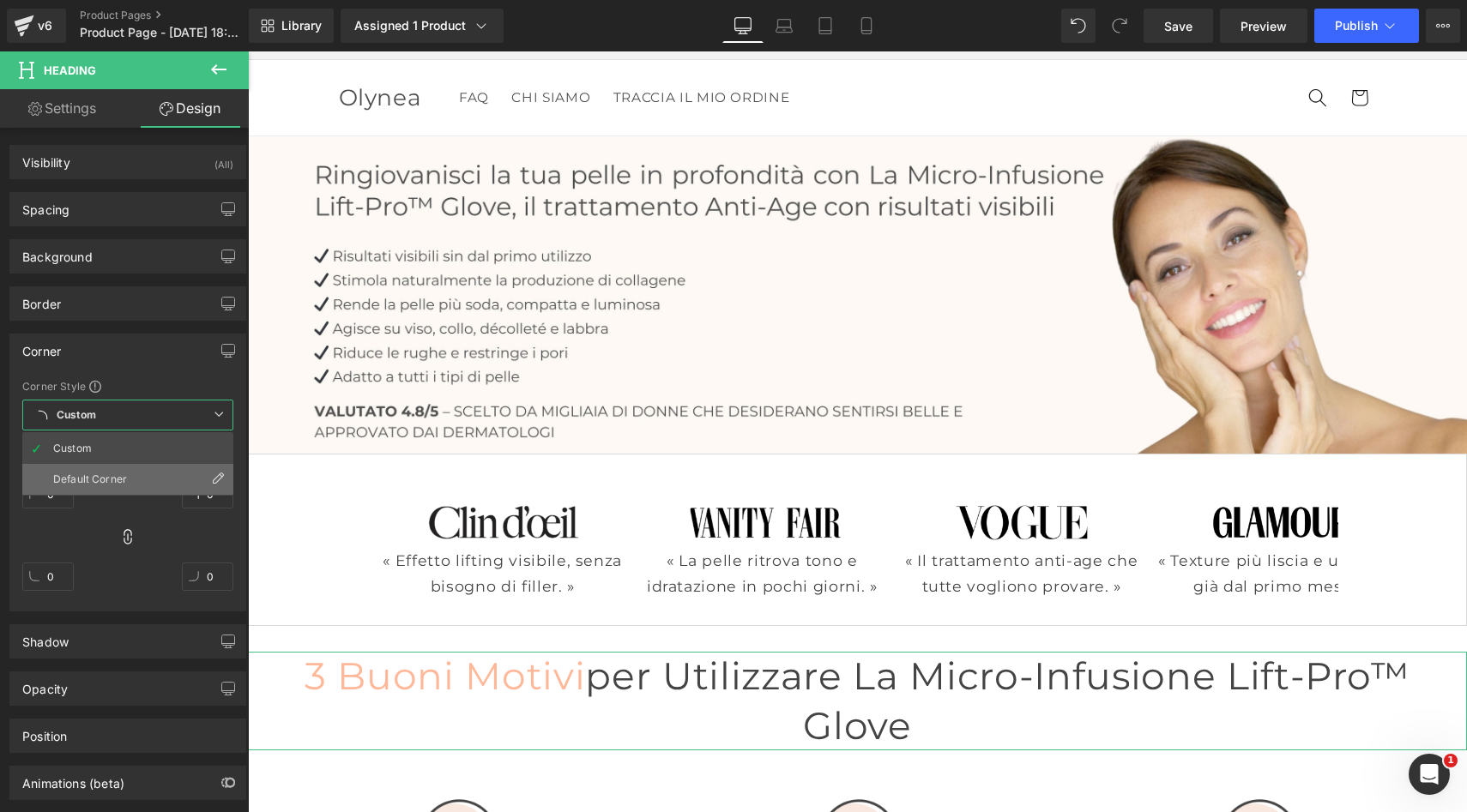
click at [97, 472] on li "Default Corner" at bounding box center [128, 480] width 211 height 31
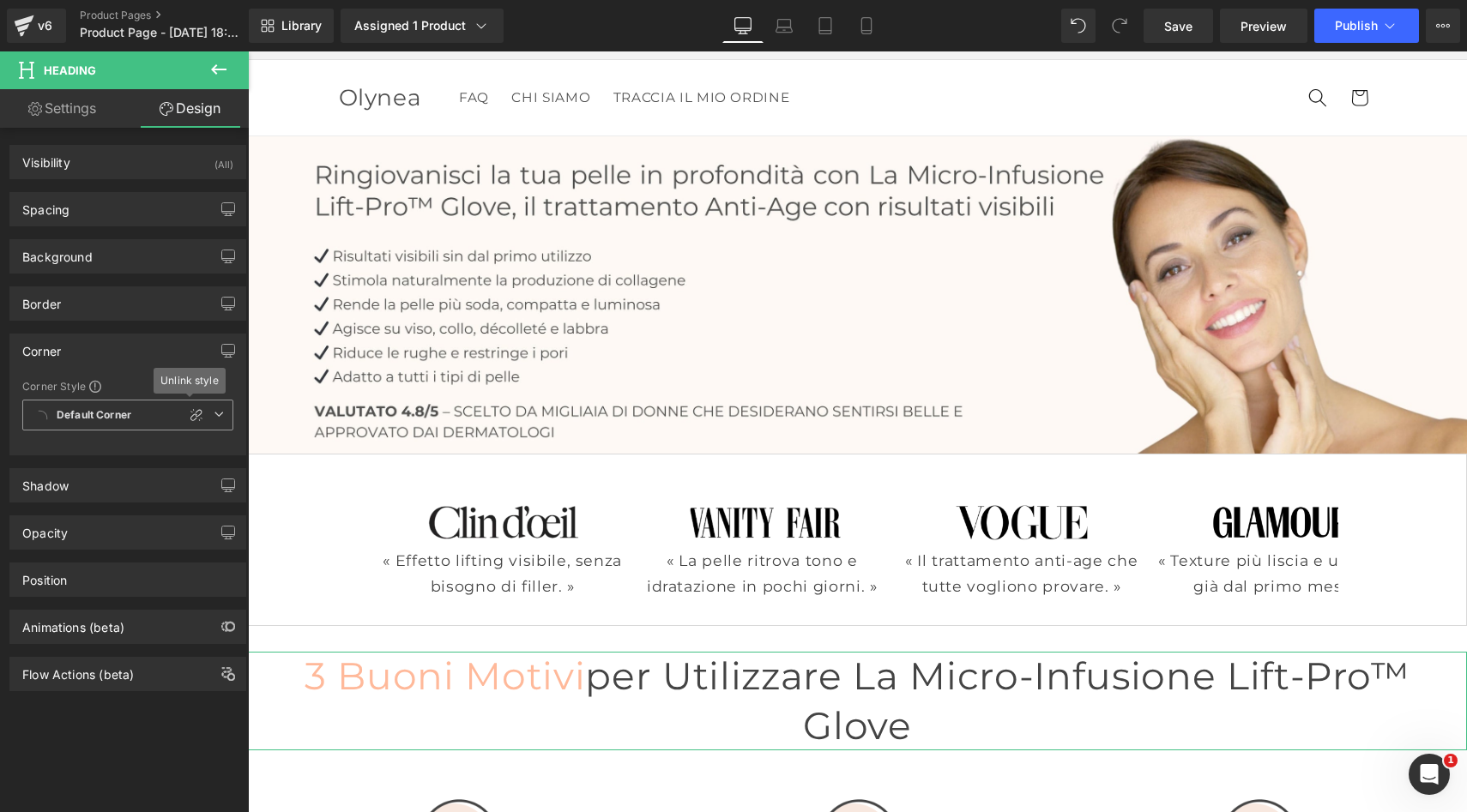
click at [84, 414] on b "Default Corner" at bounding box center [94, 416] width 75 height 15
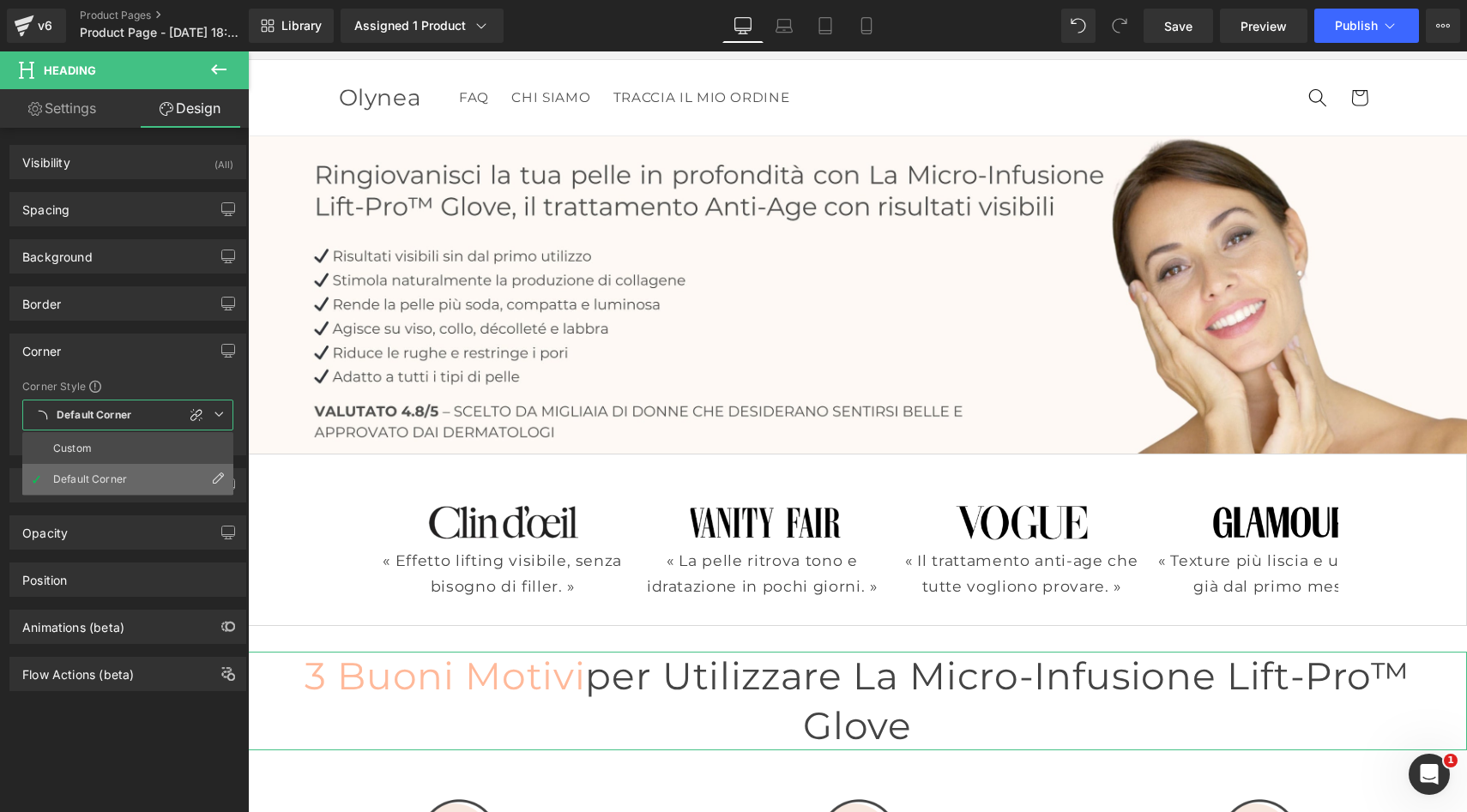
click at [211, 480] on icon at bounding box center [218, 479] width 14 height 14
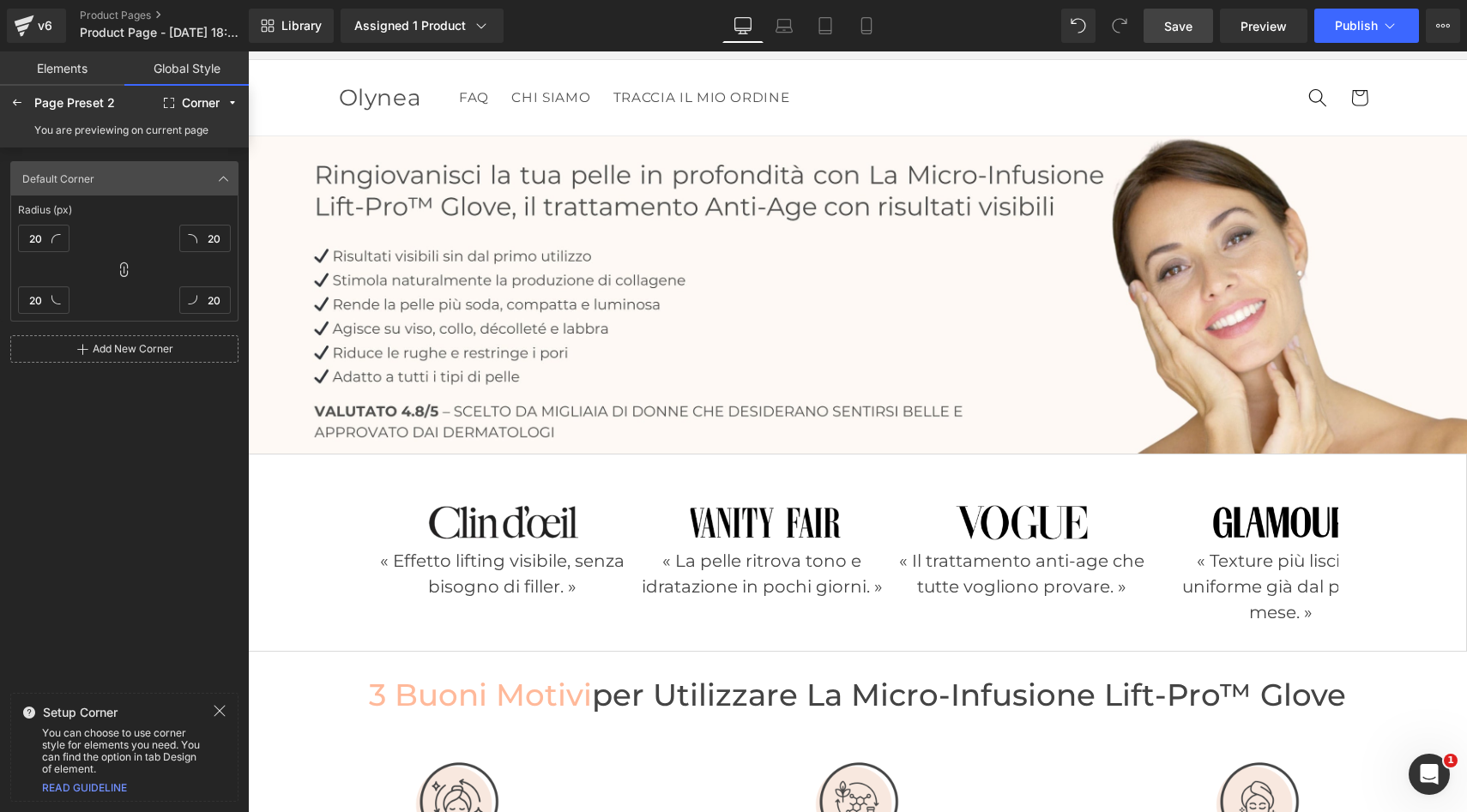
click at [1189, 18] on span "Save" at bounding box center [1178, 26] width 29 height 18
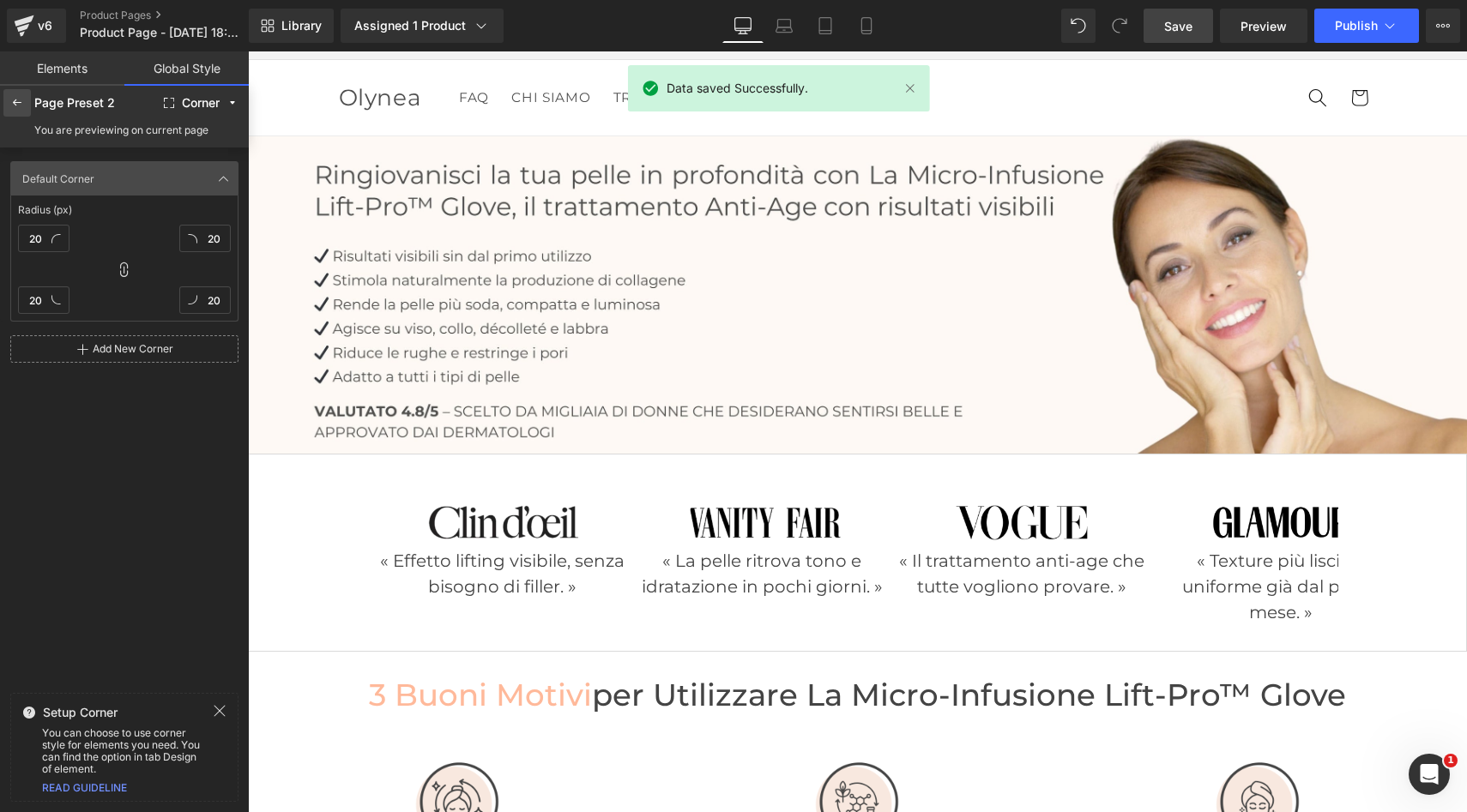
click at [18, 108] on icon at bounding box center [17, 103] width 14 height 14
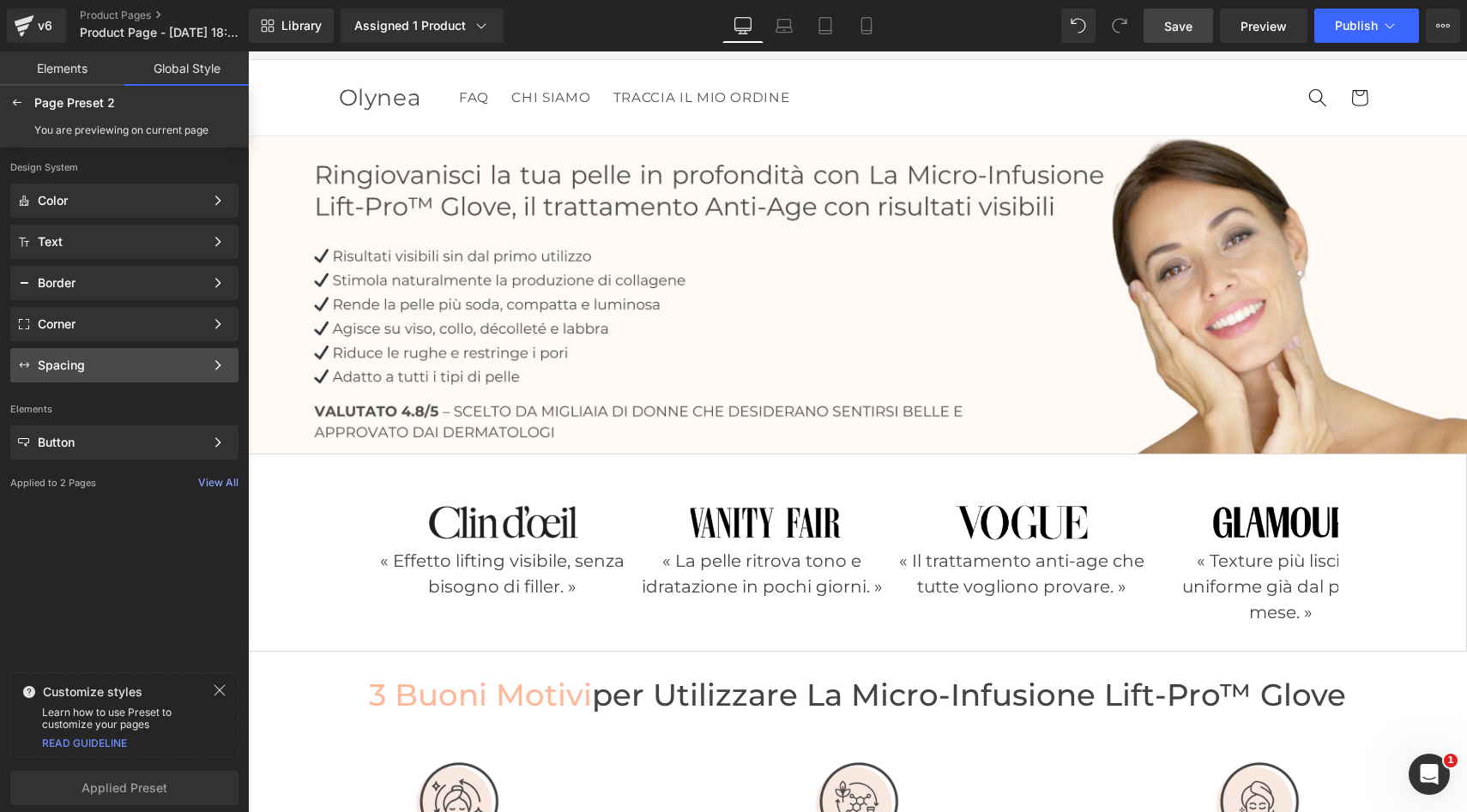
click at [187, 370] on div "Spacing" at bounding box center [121, 365] width 167 height 14
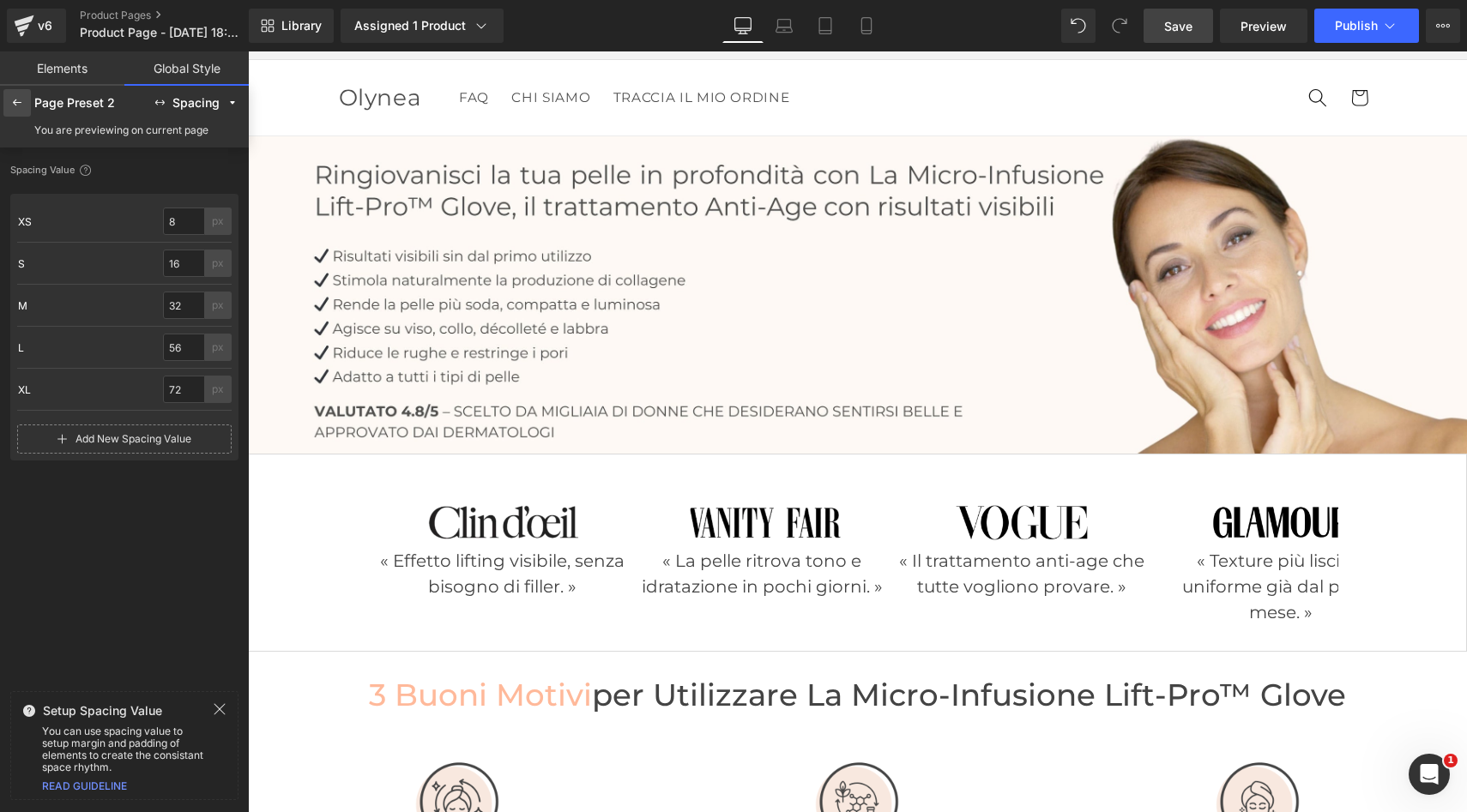
click at [23, 112] on div at bounding box center [17, 103] width 28 height 28
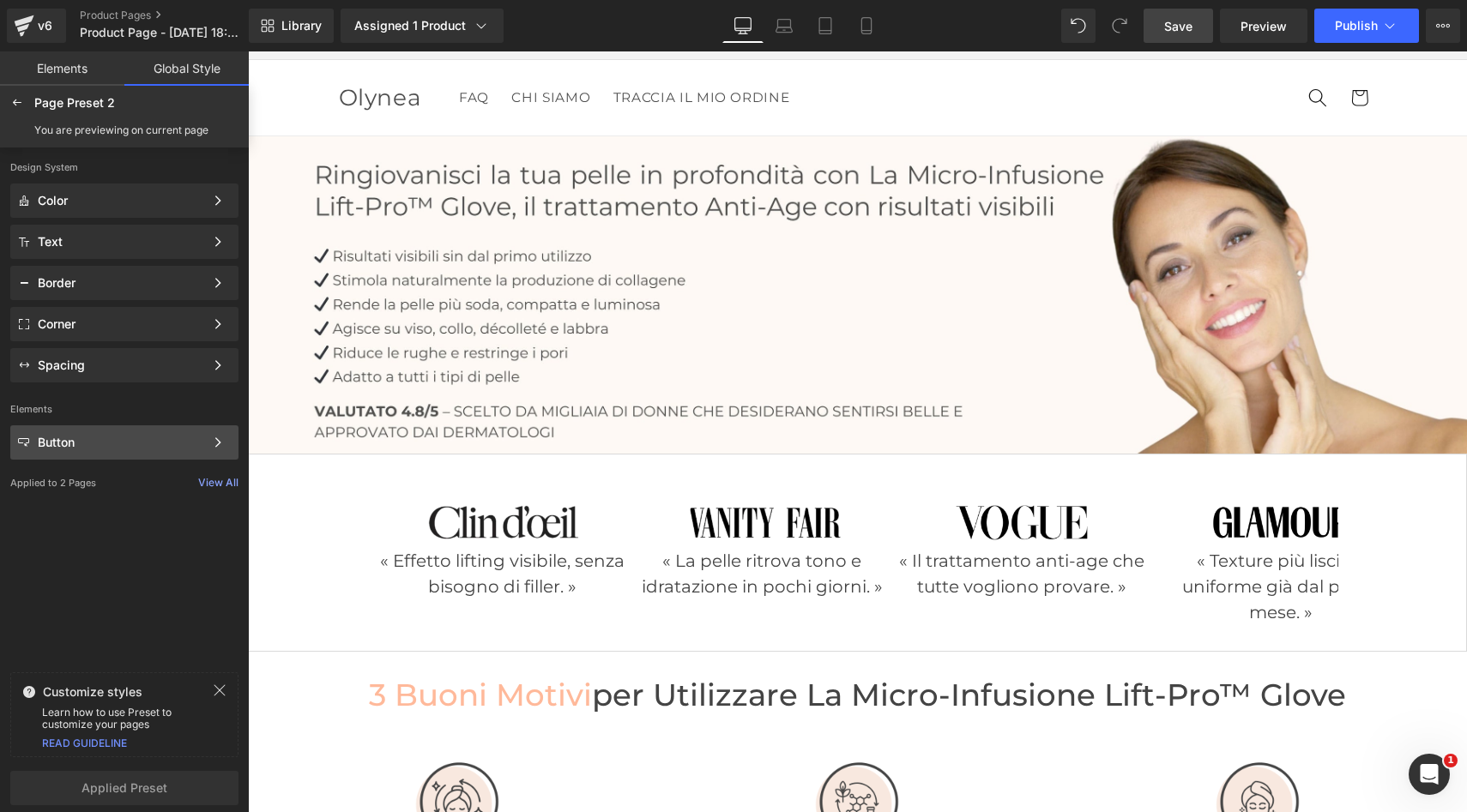
click at [114, 440] on div "Button" at bounding box center [121, 442] width 167 height 14
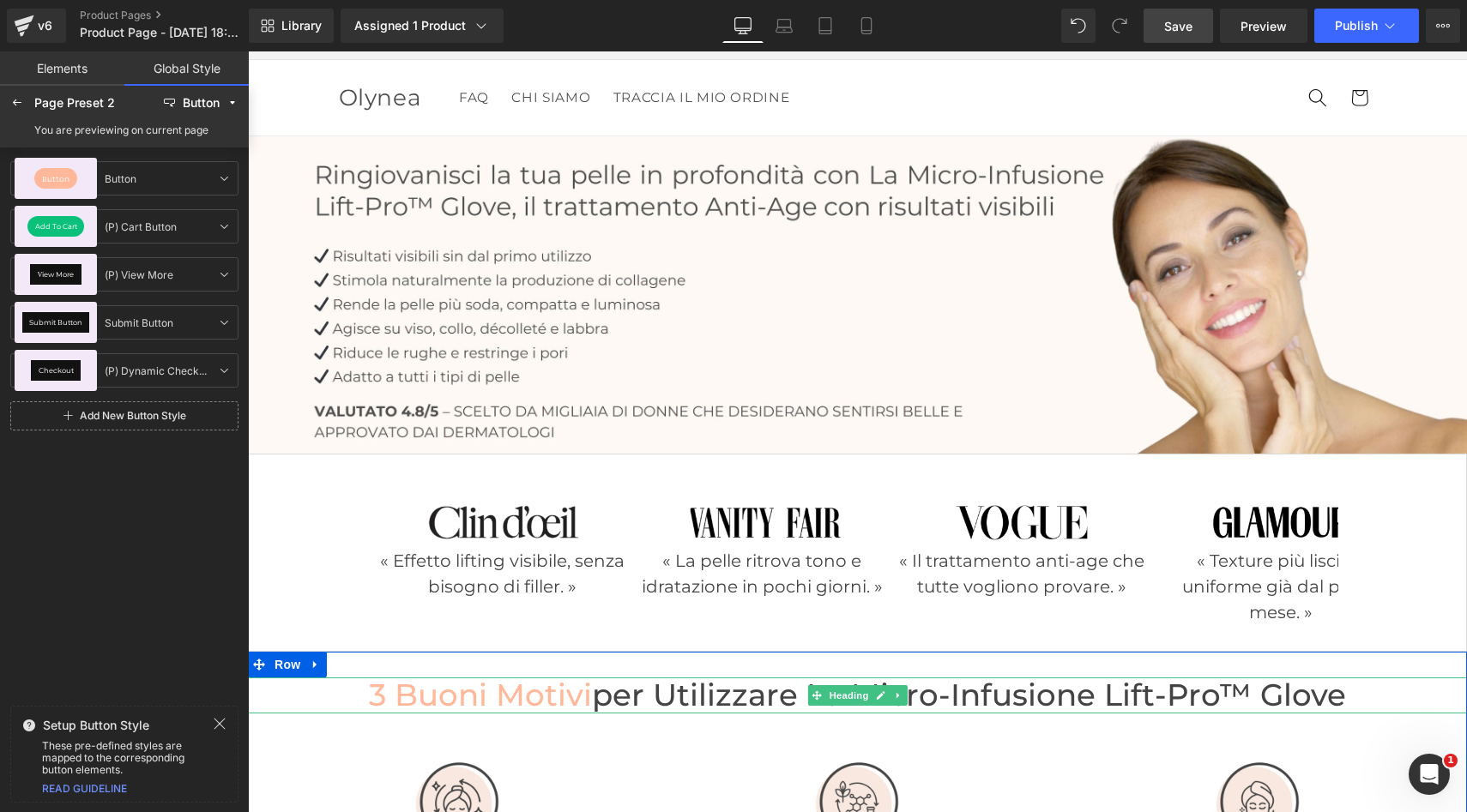
click at [752, 703] on span "per utilizzare la micro-infusione Lift-Pro™ Glove" at bounding box center [968, 695] width 754 height 37
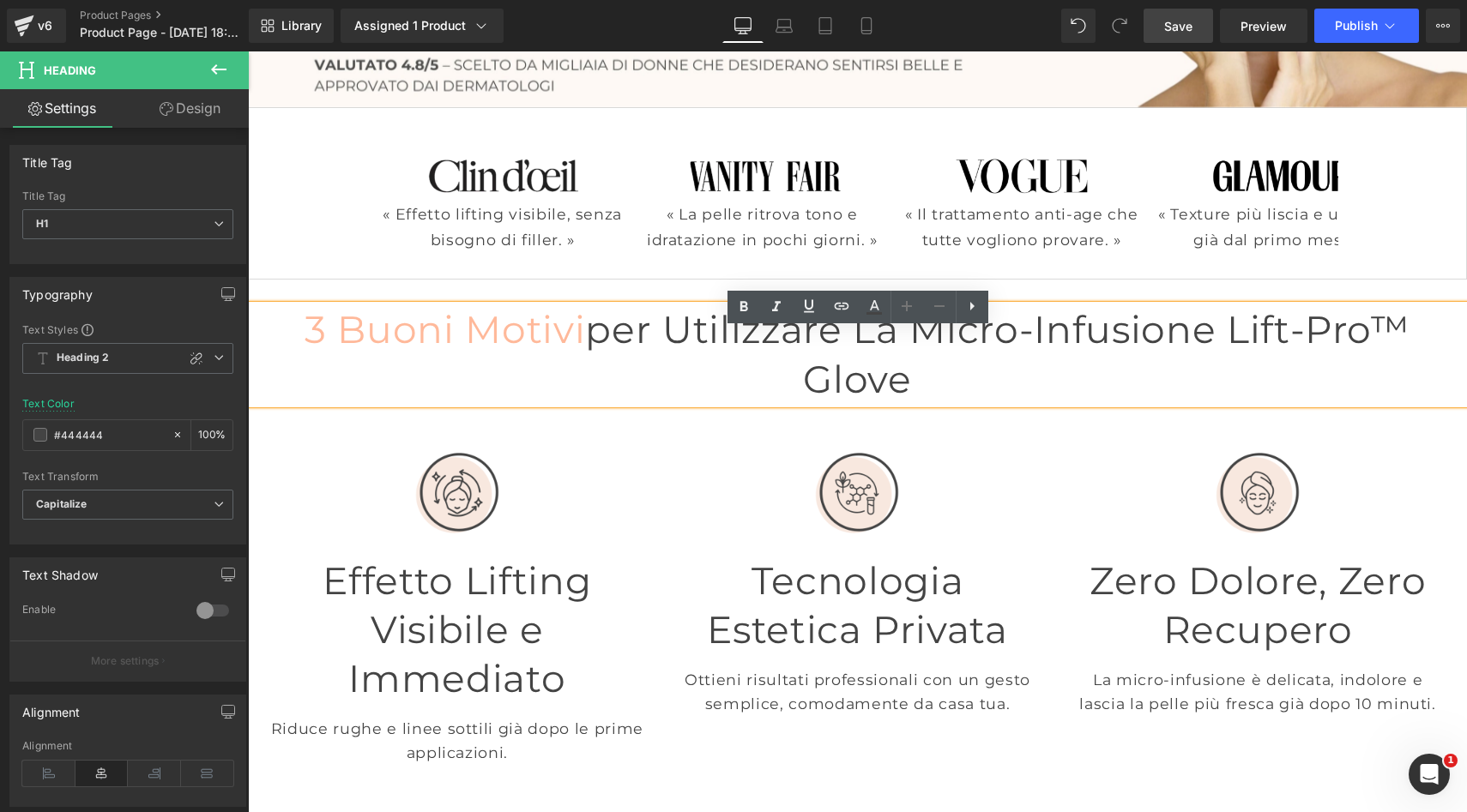
scroll to position [436, 0]
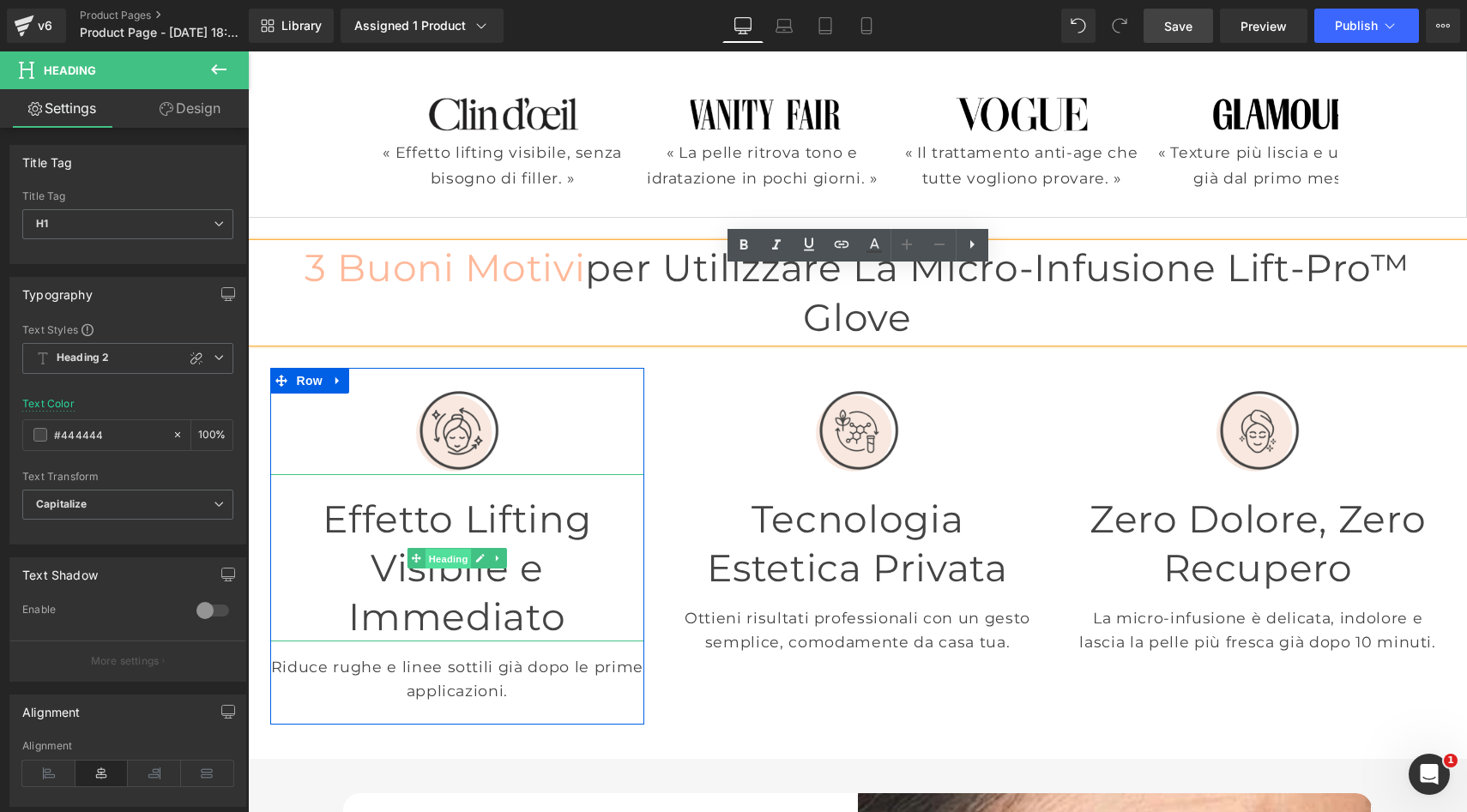
click at [455, 548] on span "Heading" at bounding box center [447, 559] width 46 height 21
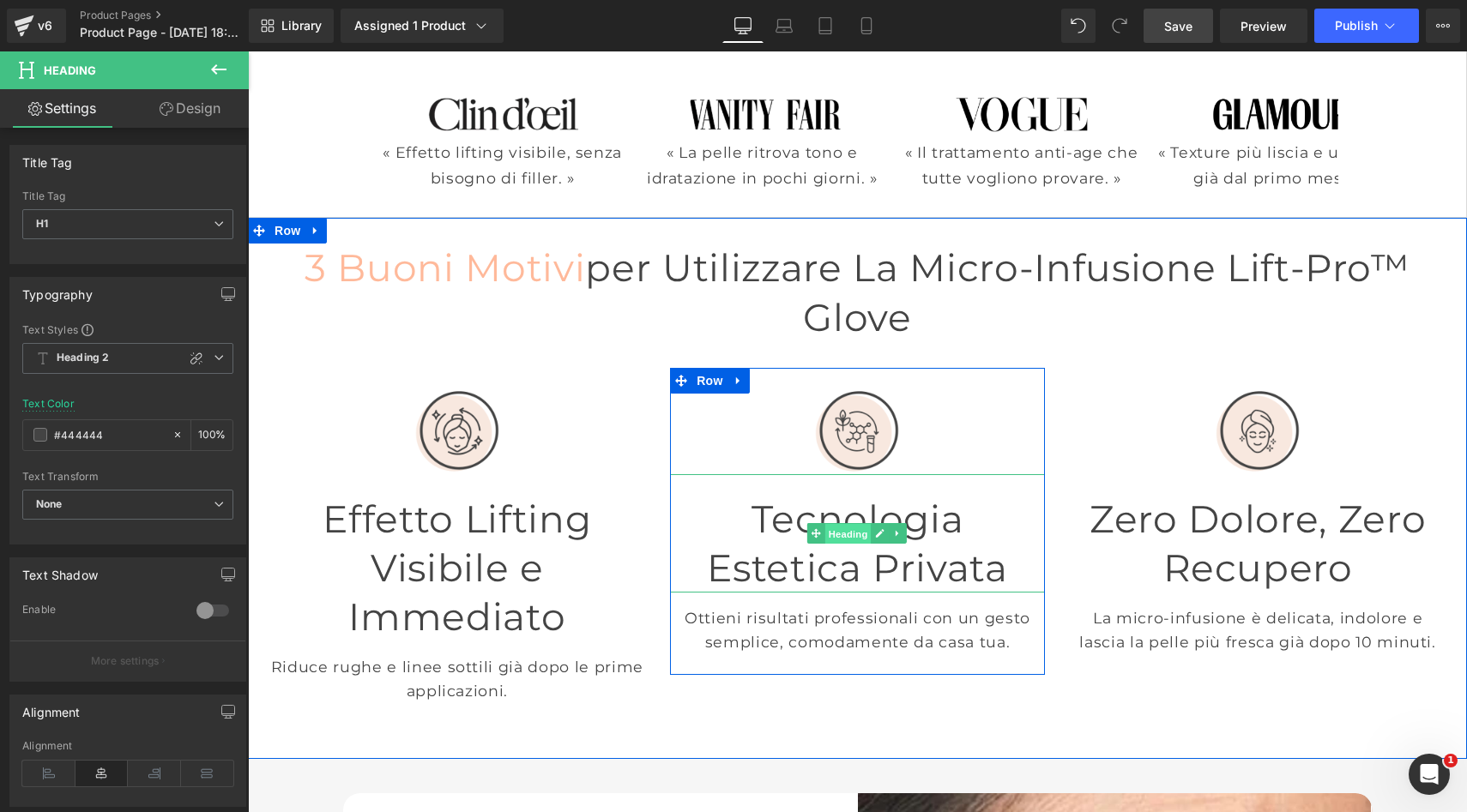
click at [856, 524] on span "Heading" at bounding box center [848, 534] width 46 height 21
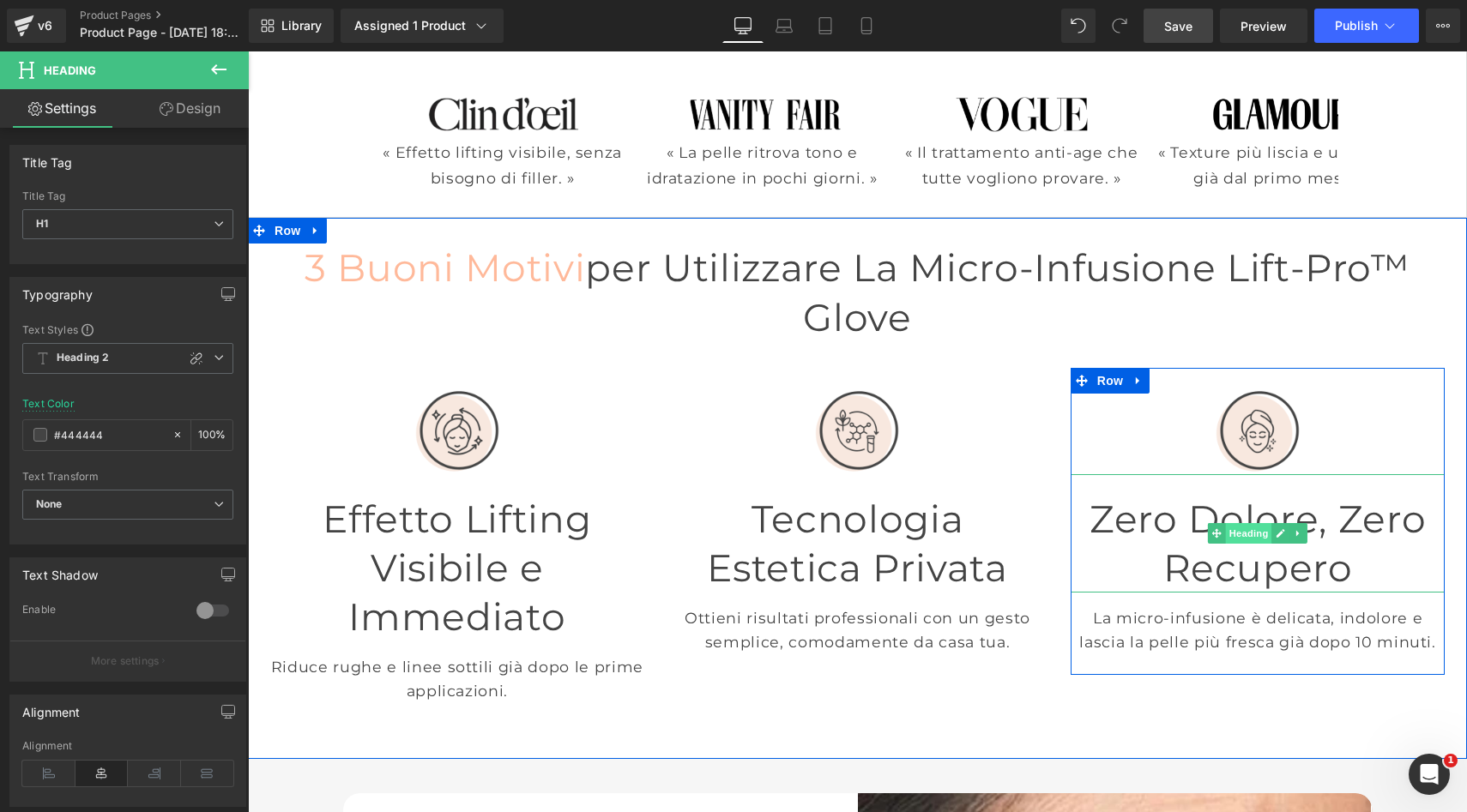
click at [1254, 523] on span "Heading" at bounding box center [1248, 534] width 46 height 21
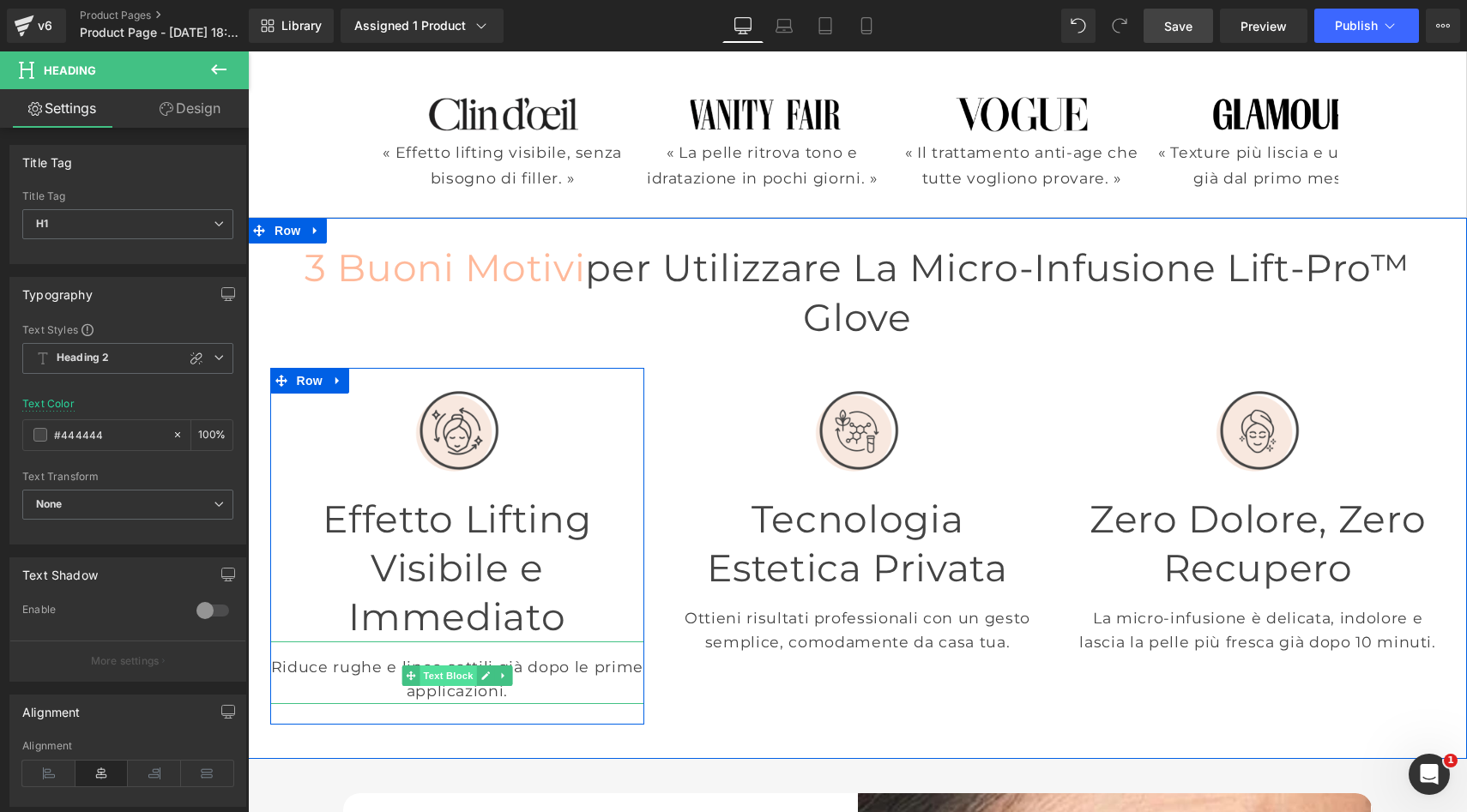
click at [458, 665] on span "Text Block" at bounding box center [447, 676] width 56 height 21
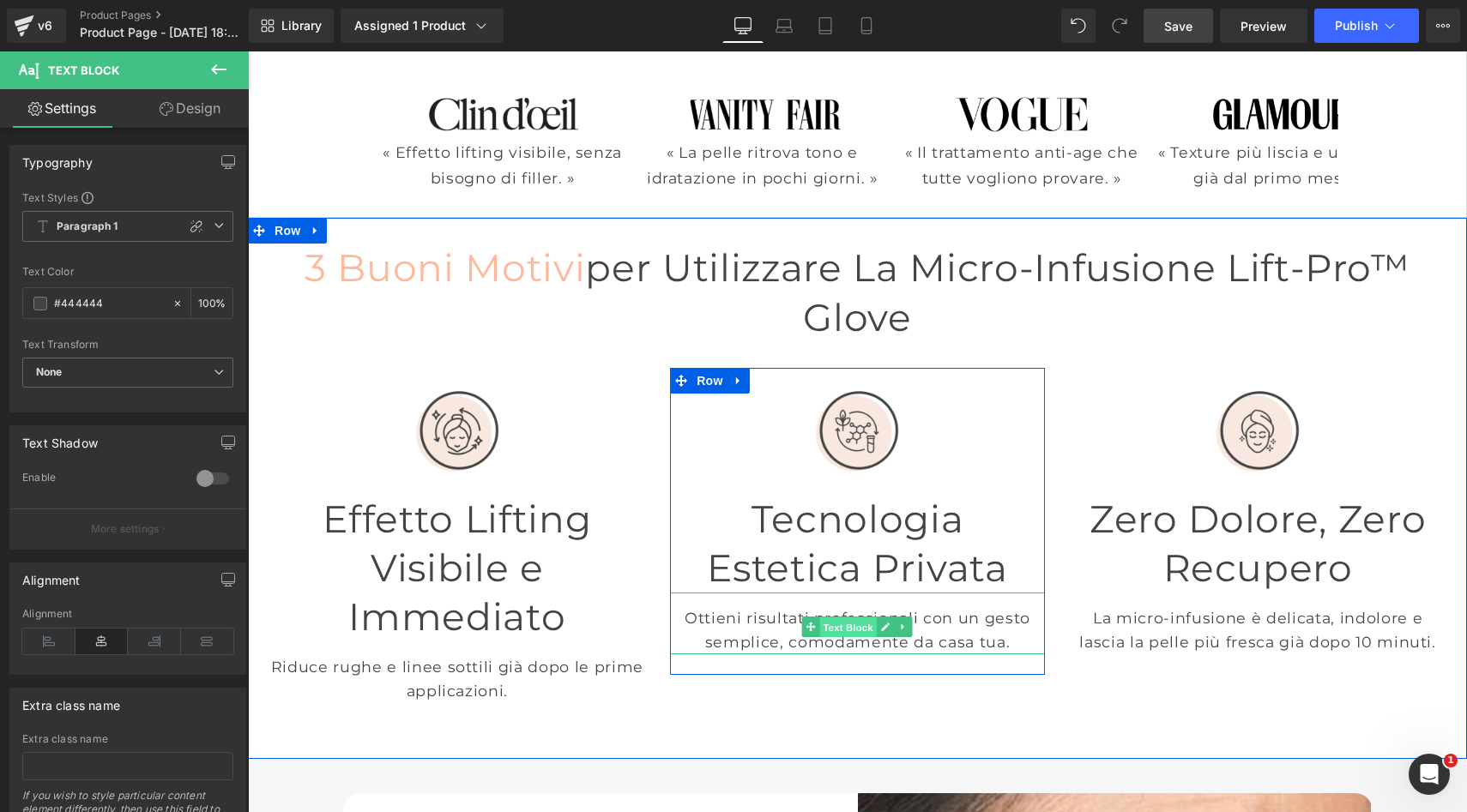
click at [847, 618] on span "Text Block" at bounding box center [848, 628] width 56 height 21
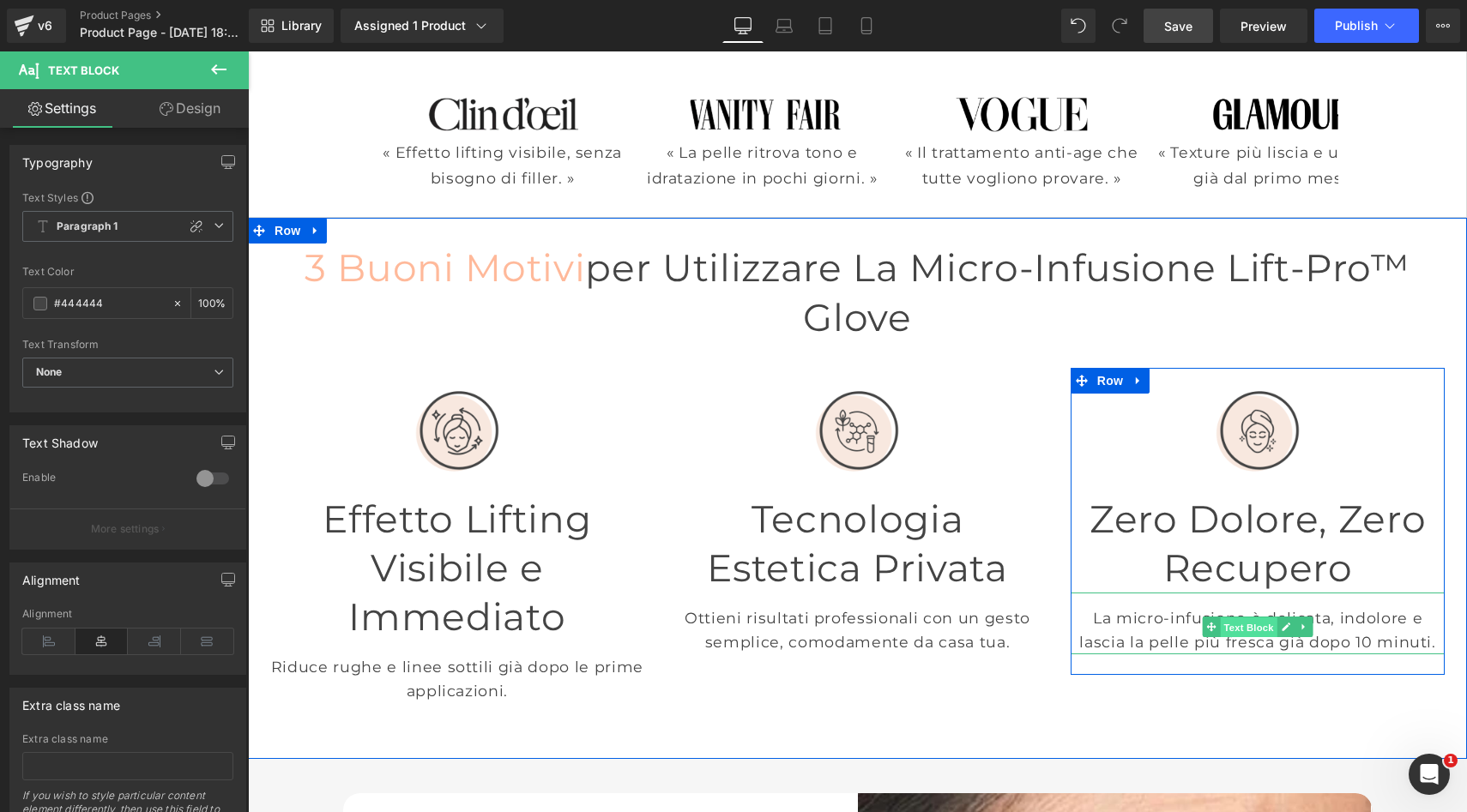
click at [1239, 618] on span "Text Block" at bounding box center [1248, 628] width 56 height 21
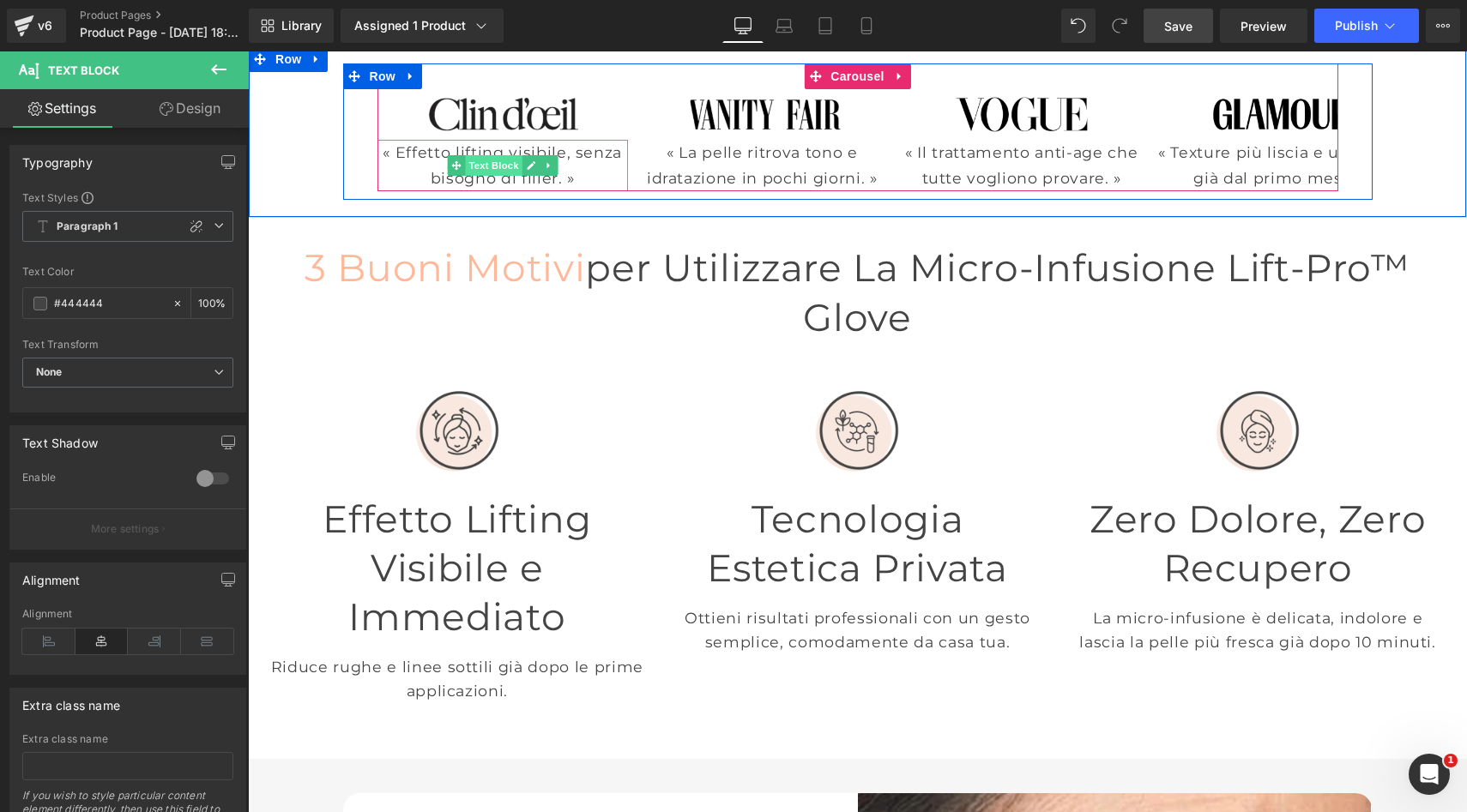
click at [501, 159] on span "Text Block" at bounding box center [493, 166] width 56 height 21
click at [775, 174] on span "Text Block" at bounding box center [752, 166] width 56 height 21
click at [1000, 167] on span "Text Block" at bounding box center [1012, 166] width 56 height 21
click at [1263, 180] on span "Text Block" at bounding box center [1272, 179] width 56 height 21
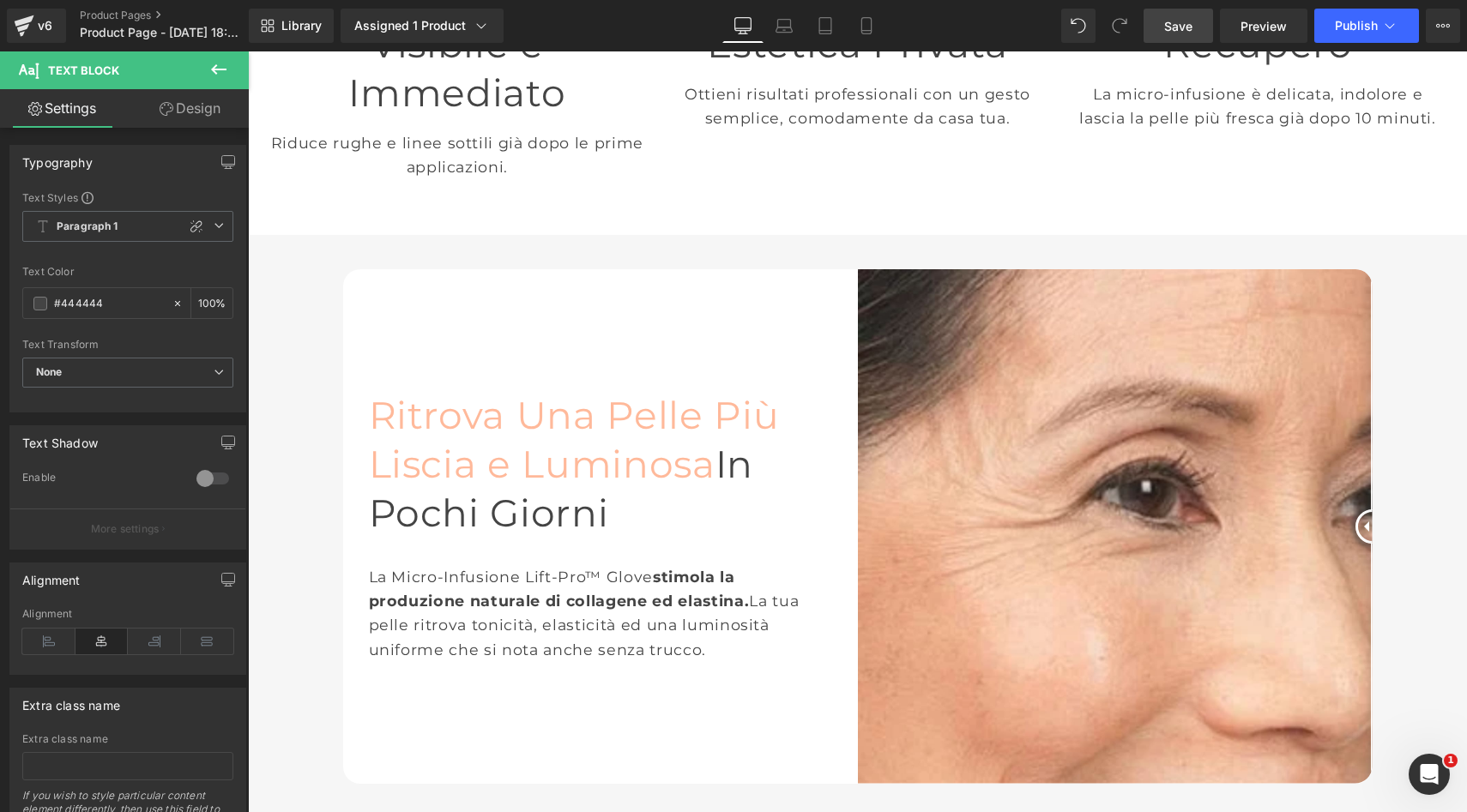
scroll to position [988, 0]
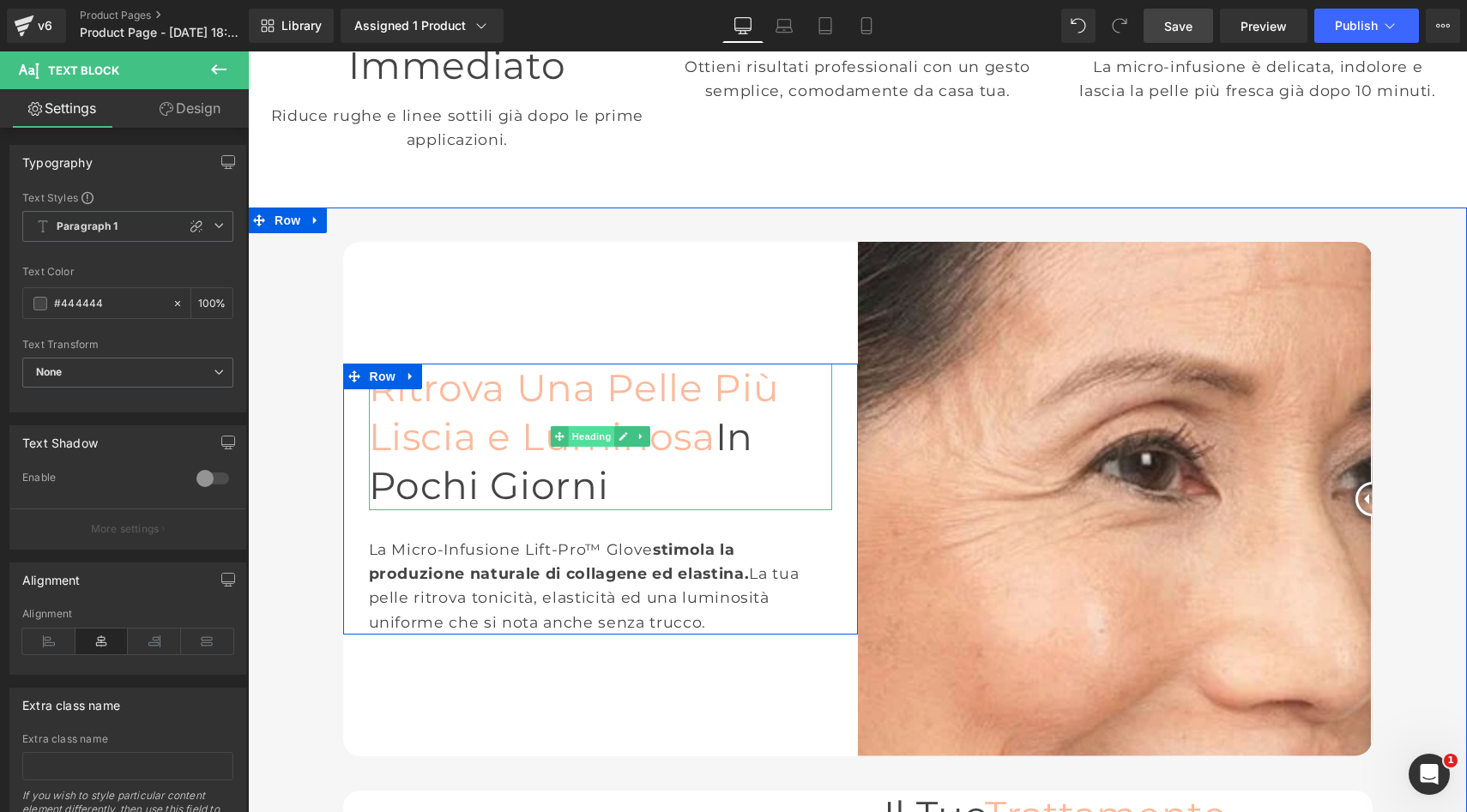
click at [583, 426] on span "Heading" at bounding box center [591, 436] width 46 height 21
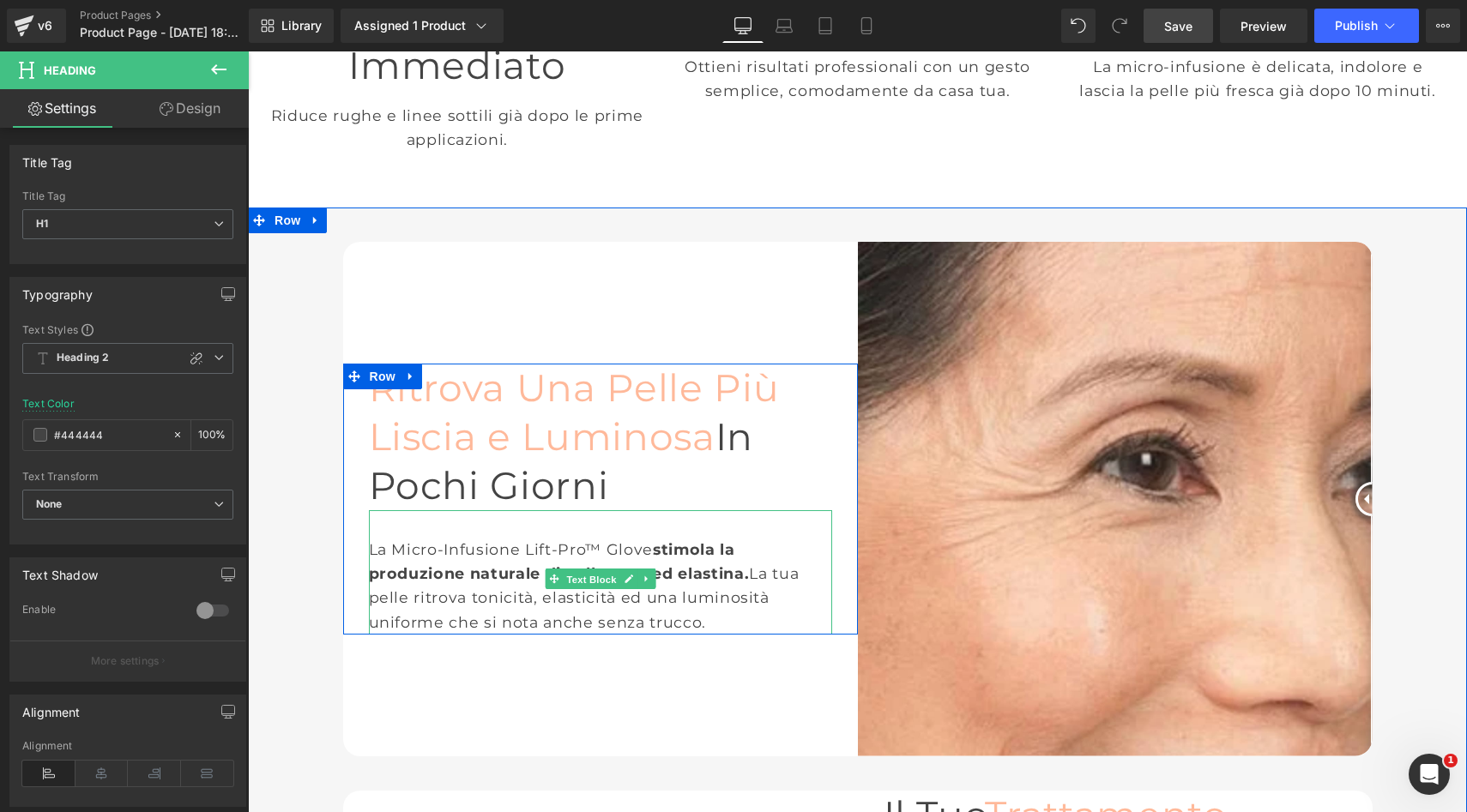
click at [566, 569] on span "Text Block" at bounding box center [591, 580] width 56 height 21
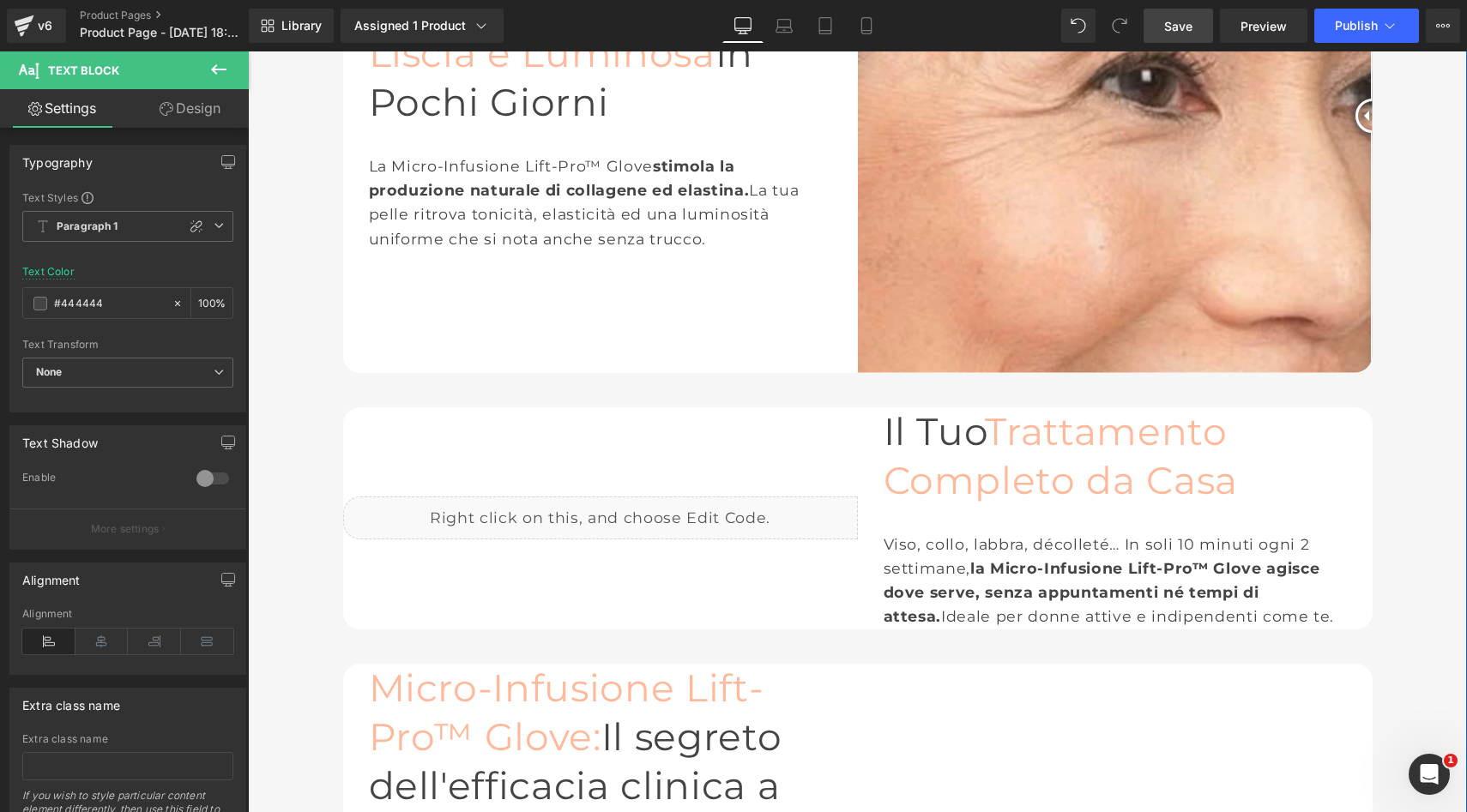
scroll to position [1373, 0]
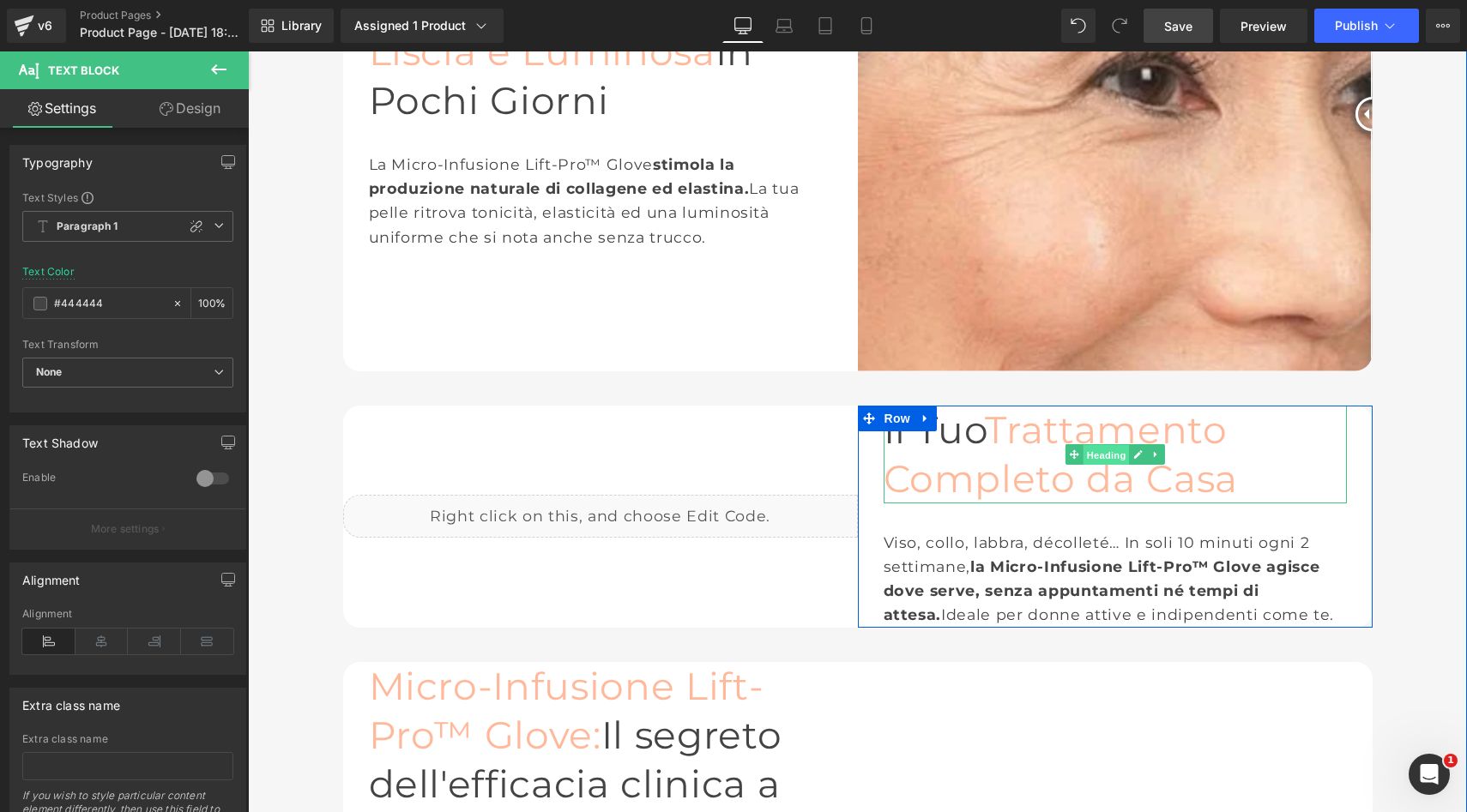
click at [1098, 445] on span "Heading" at bounding box center [1105, 455] width 46 height 21
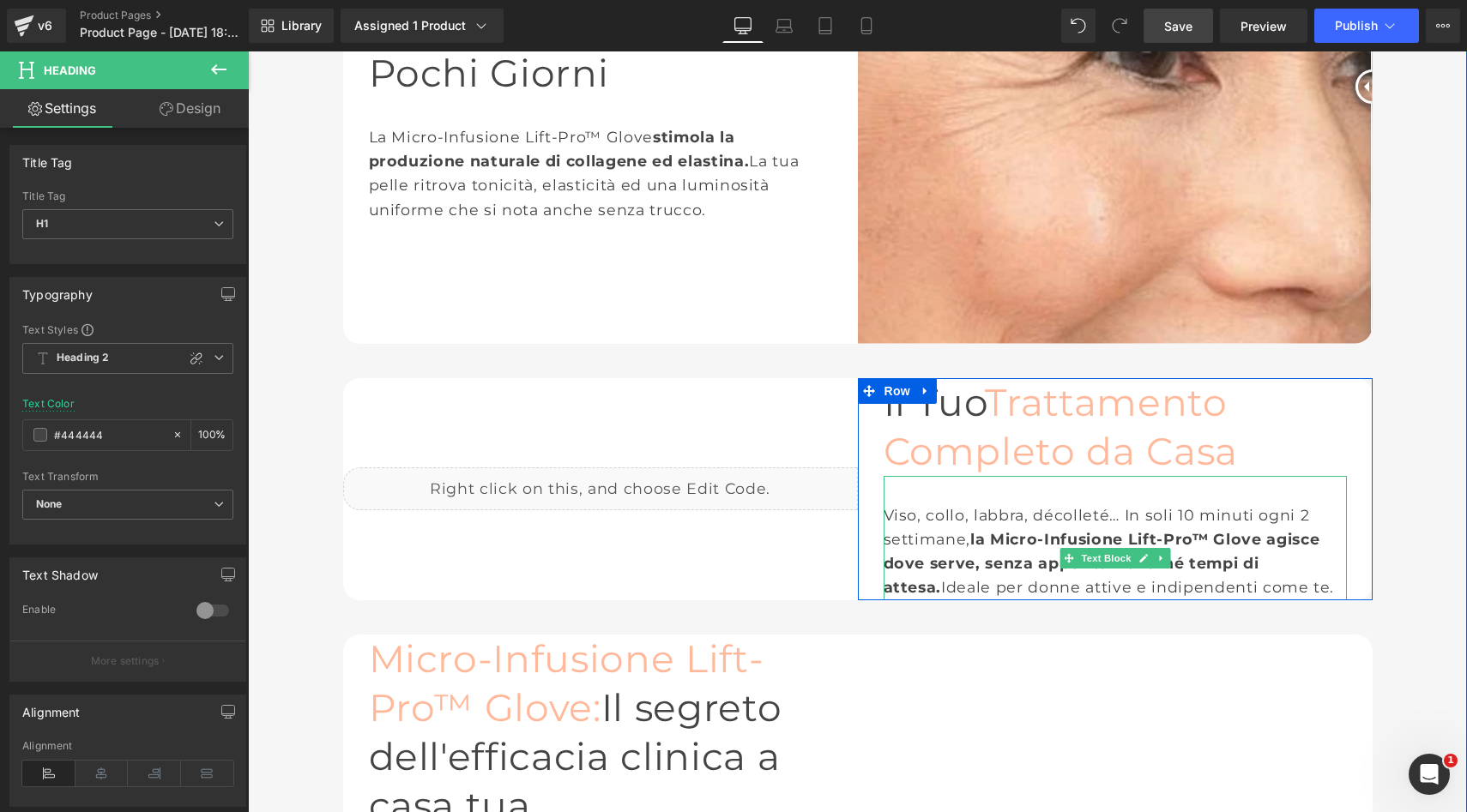
scroll to position [1401, 0]
click at [1111, 548] on span "Text Block" at bounding box center [1105, 559] width 56 height 21
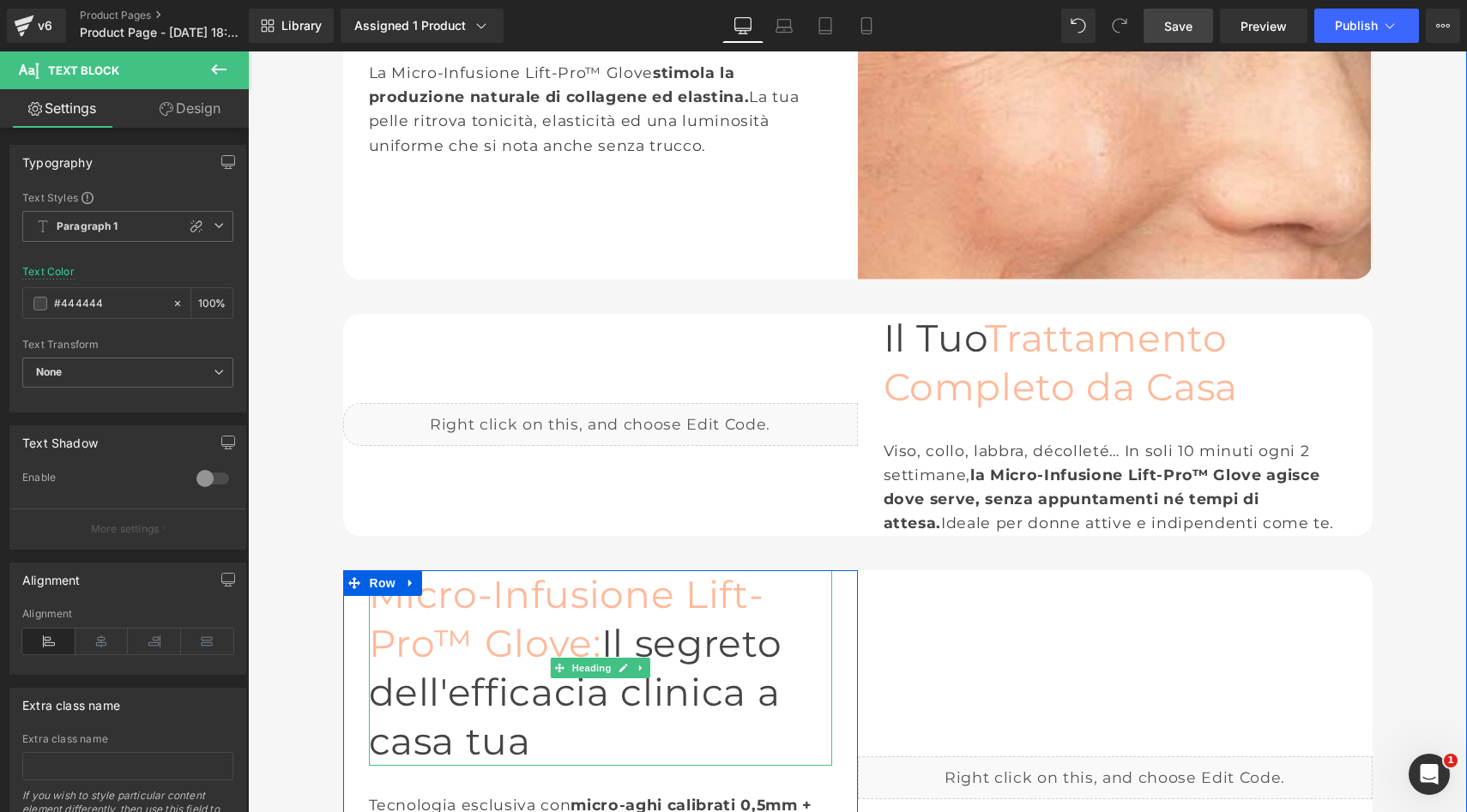
scroll to position [1485, 0]
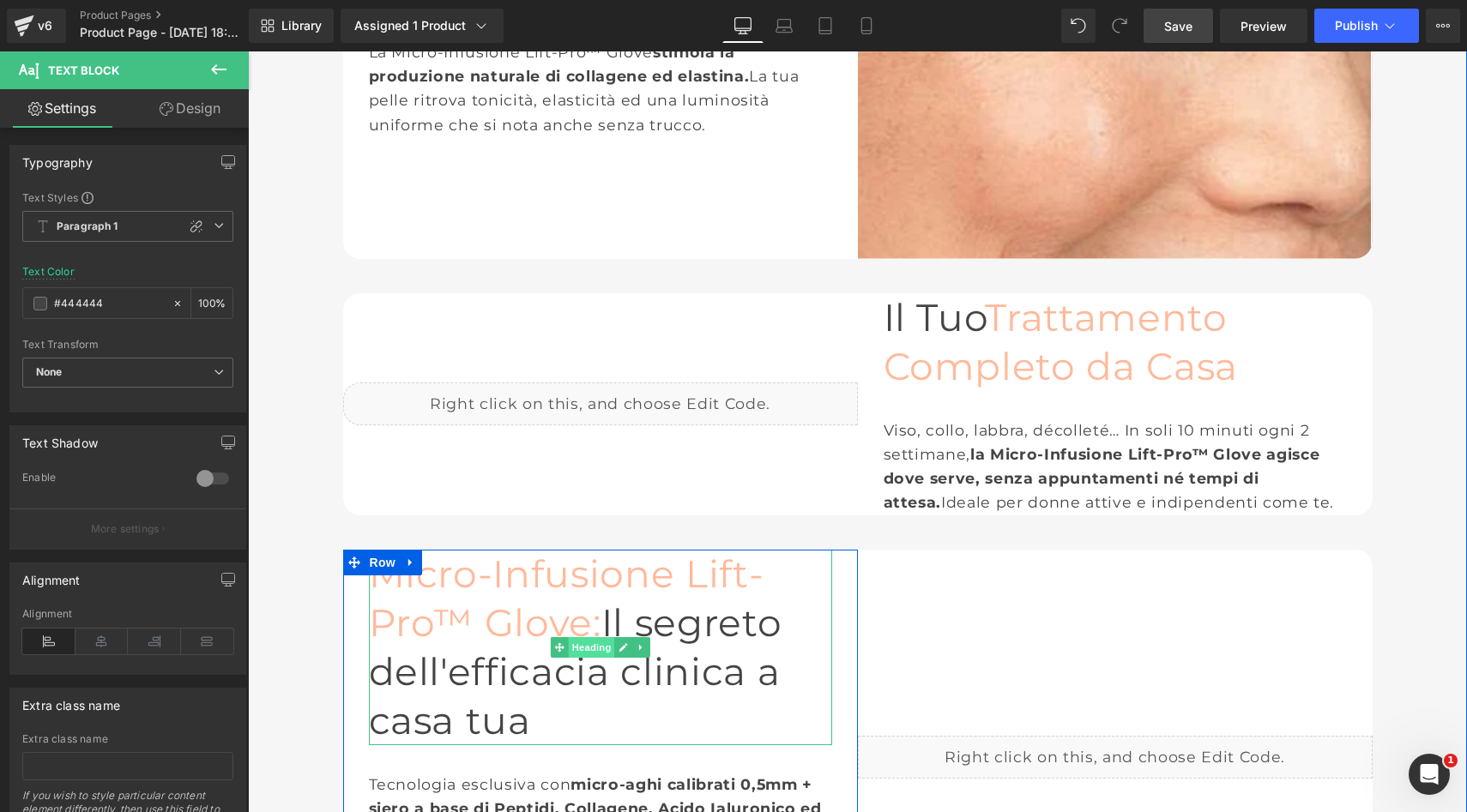
click at [597, 638] on span "Heading" at bounding box center [591, 648] width 46 height 21
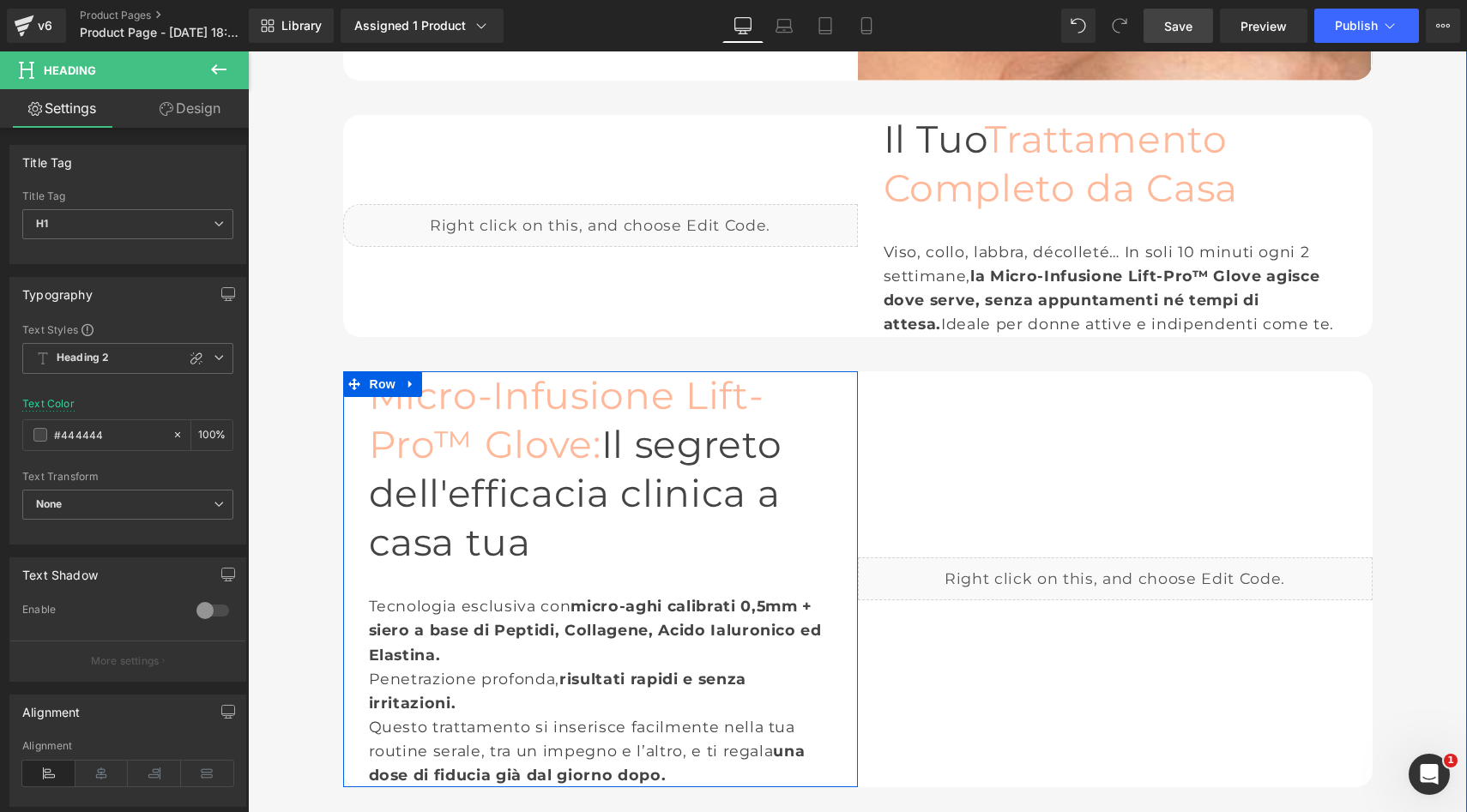
scroll to position [1667, 0]
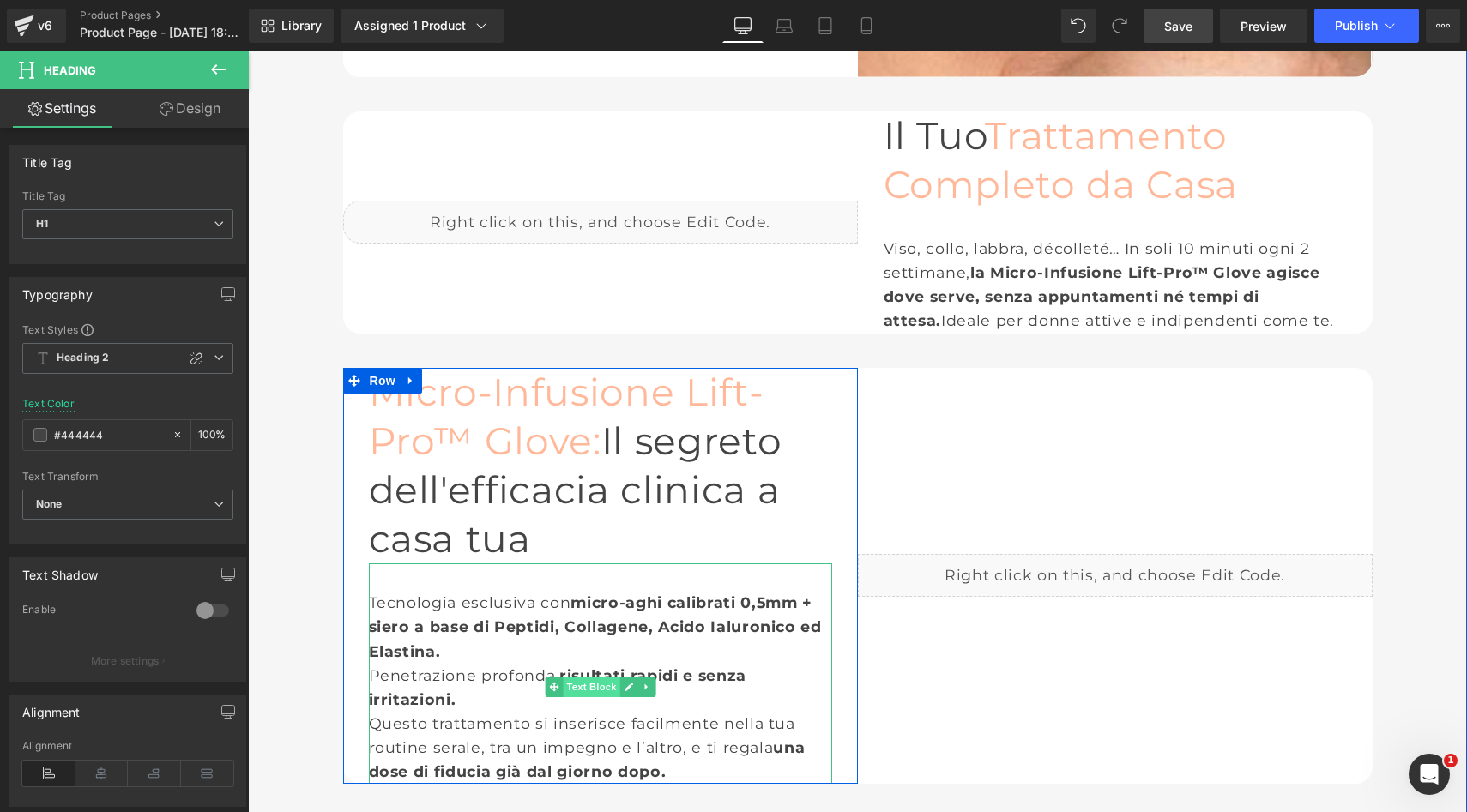
click at [598, 677] on span "Text Block" at bounding box center [591, 687] width 56 height 21
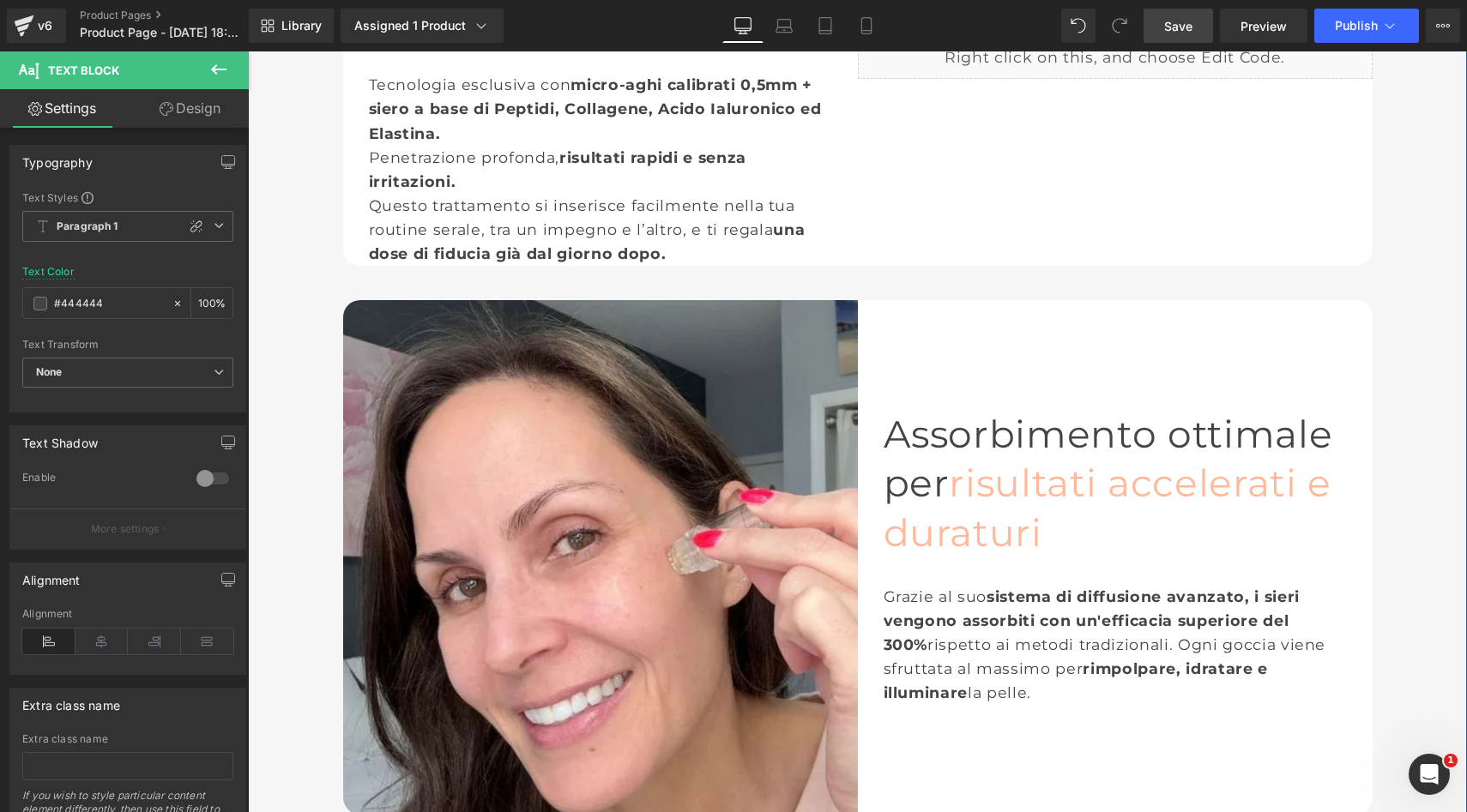
scroll to position [2188, 0]
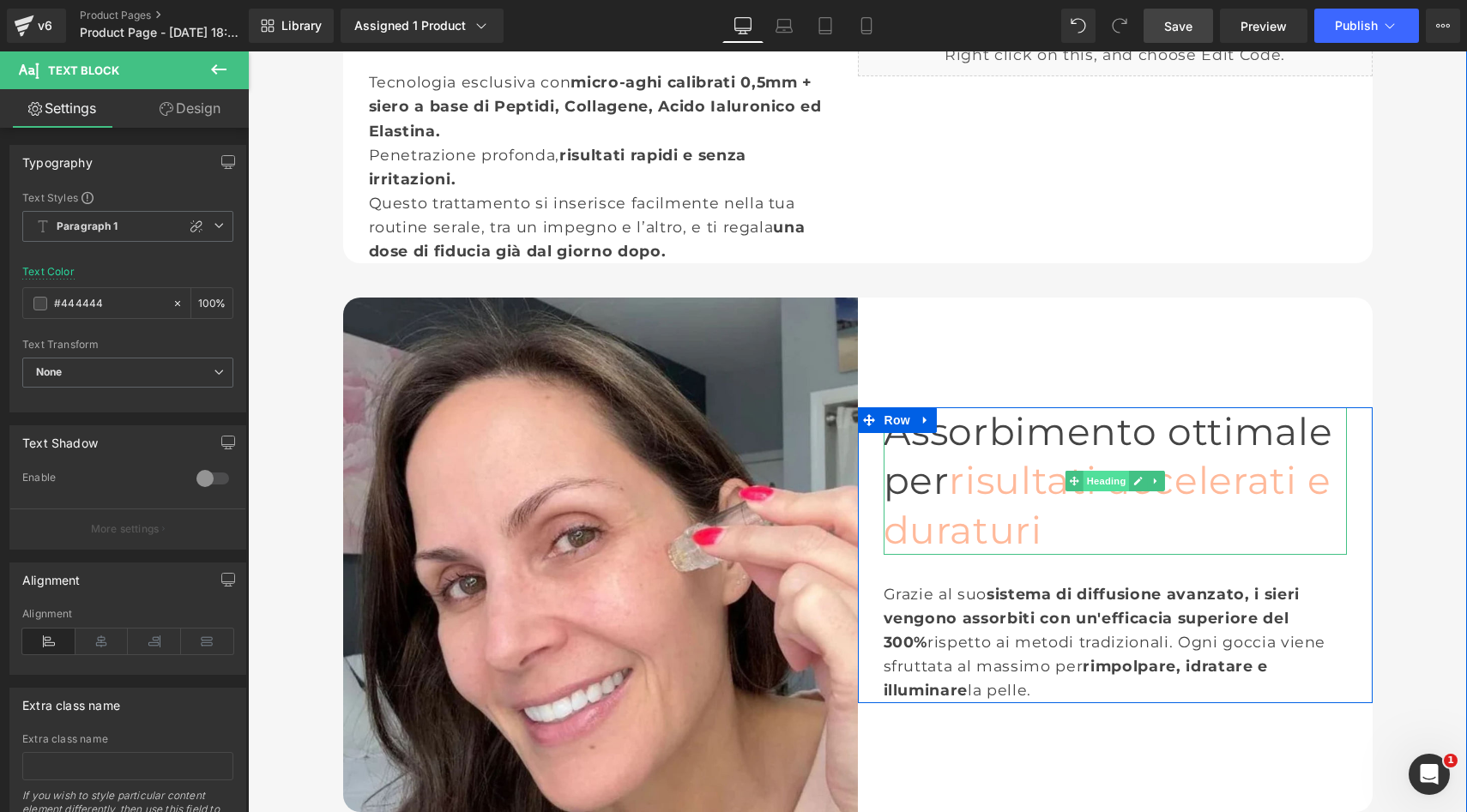
click at [1103, 471] on span "Heading" at bounding box center [1105, 481] width 46 height 21
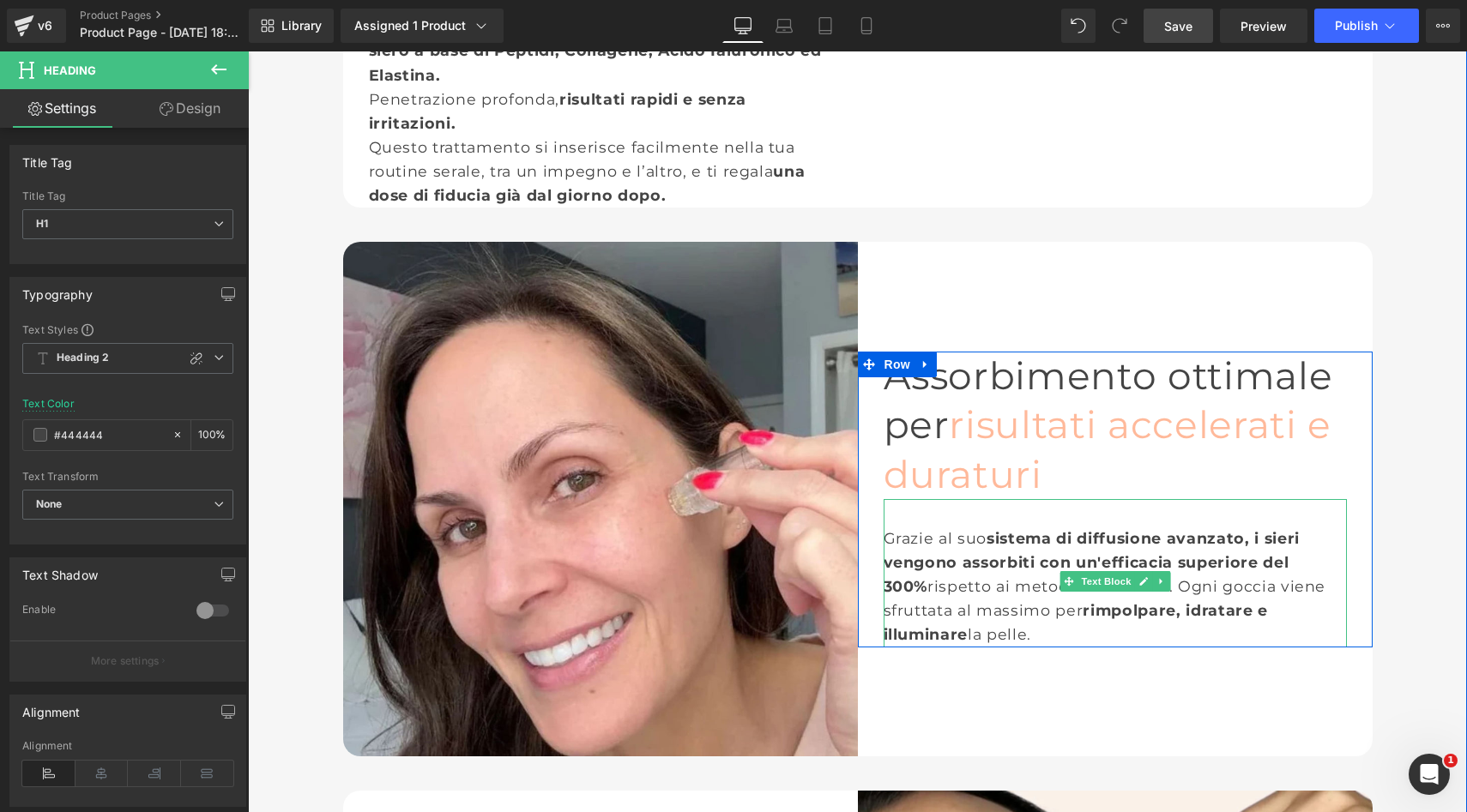
scroll to position [2252, 0]
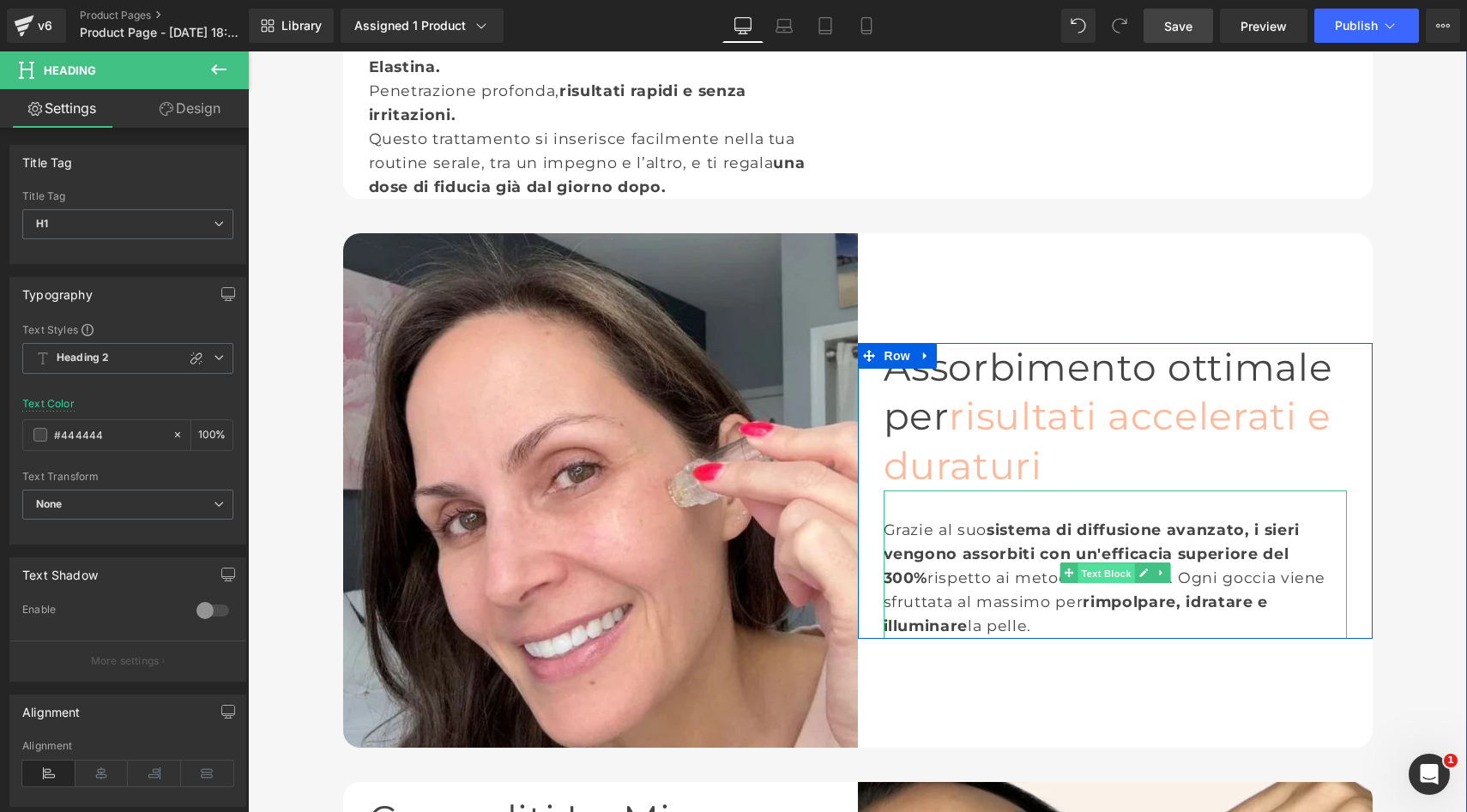
click at [1117, 564] on span "Text Block" at bounding box center [1105, 574] width 56 height 21
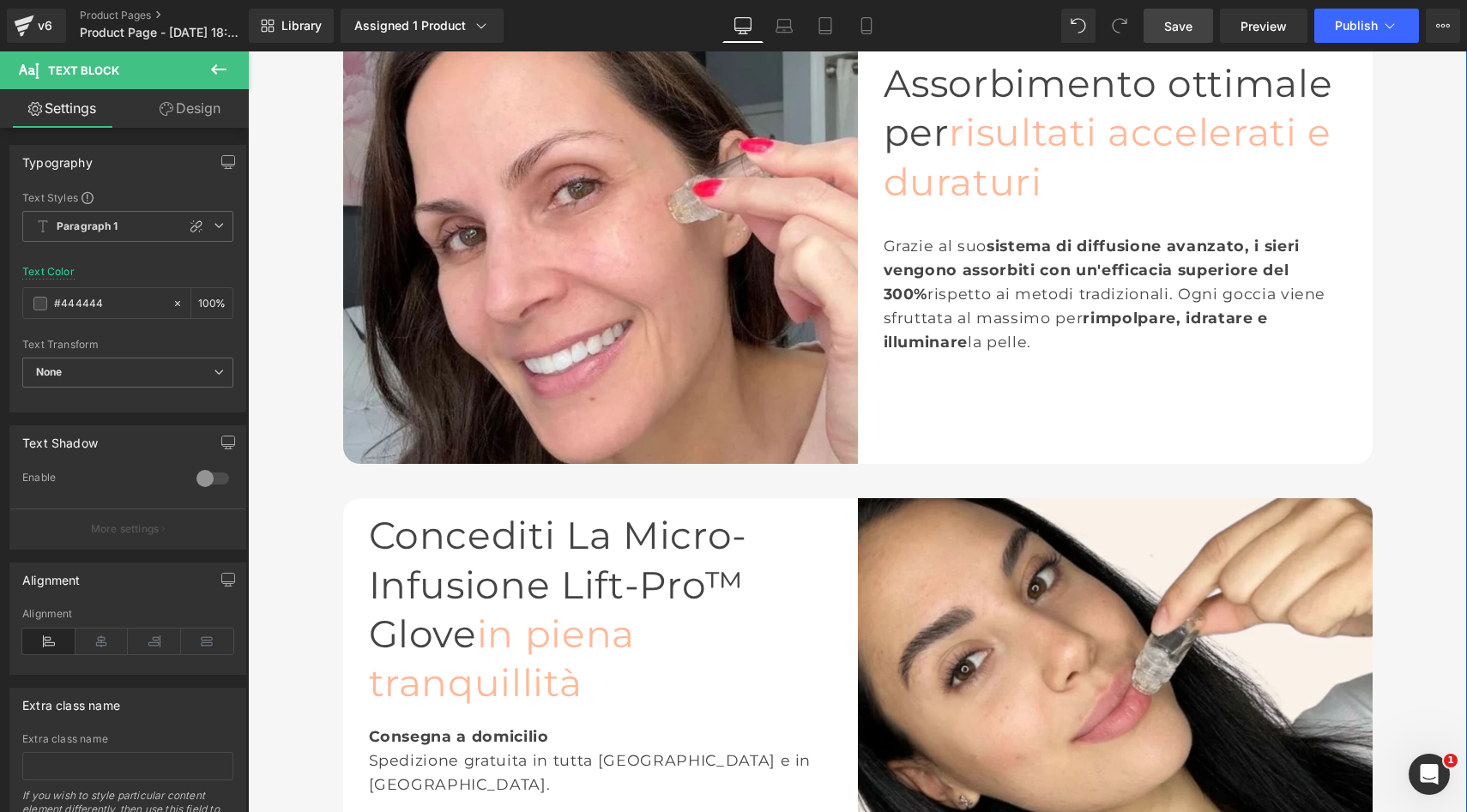
scroll to position [2554, 0]
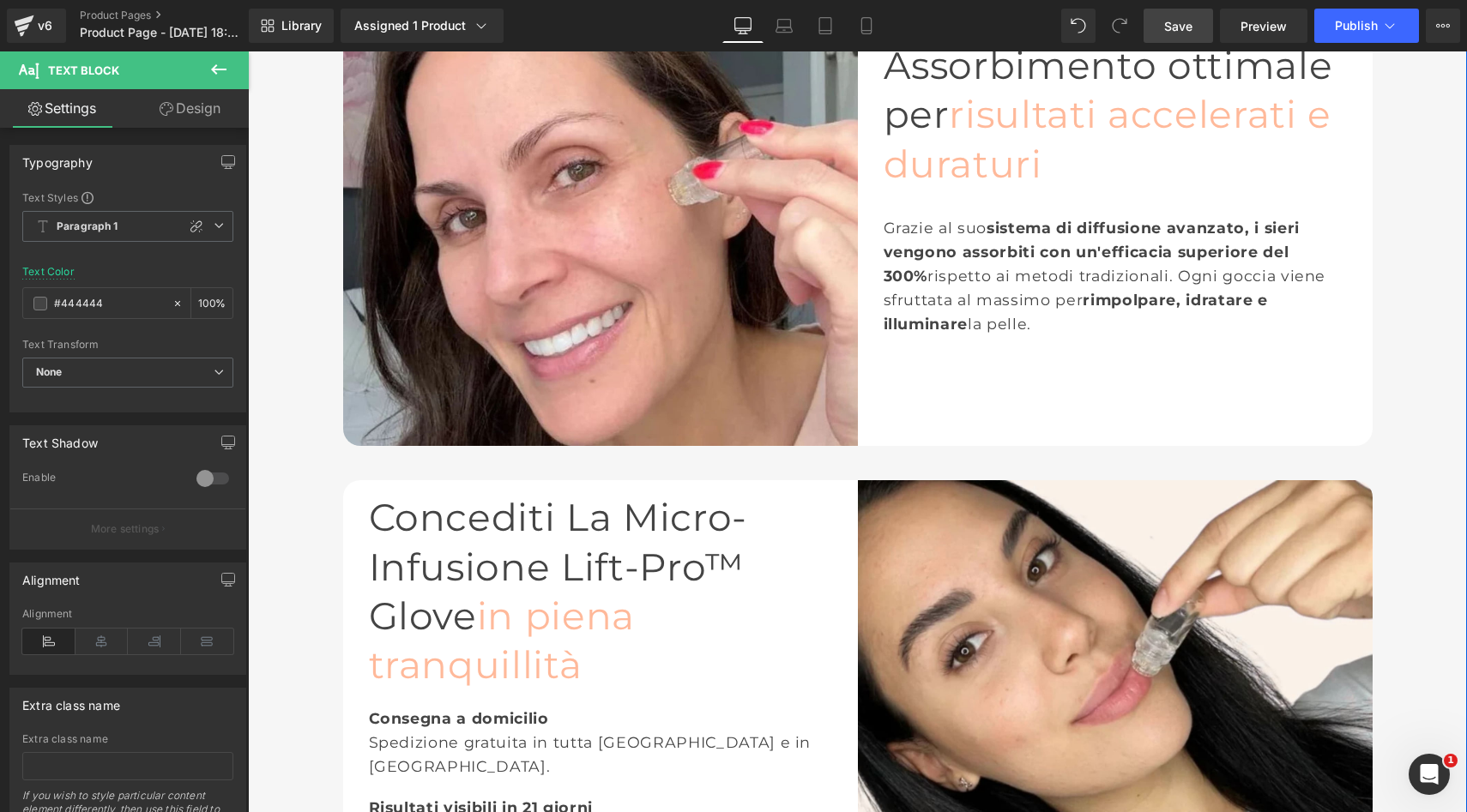
click at [563, 493] on div "Concediti La Micro-Infusione Lift-Pro™ Glove in piena tranquillità Heading" at bounding box center [600, 591] width 463 height 196
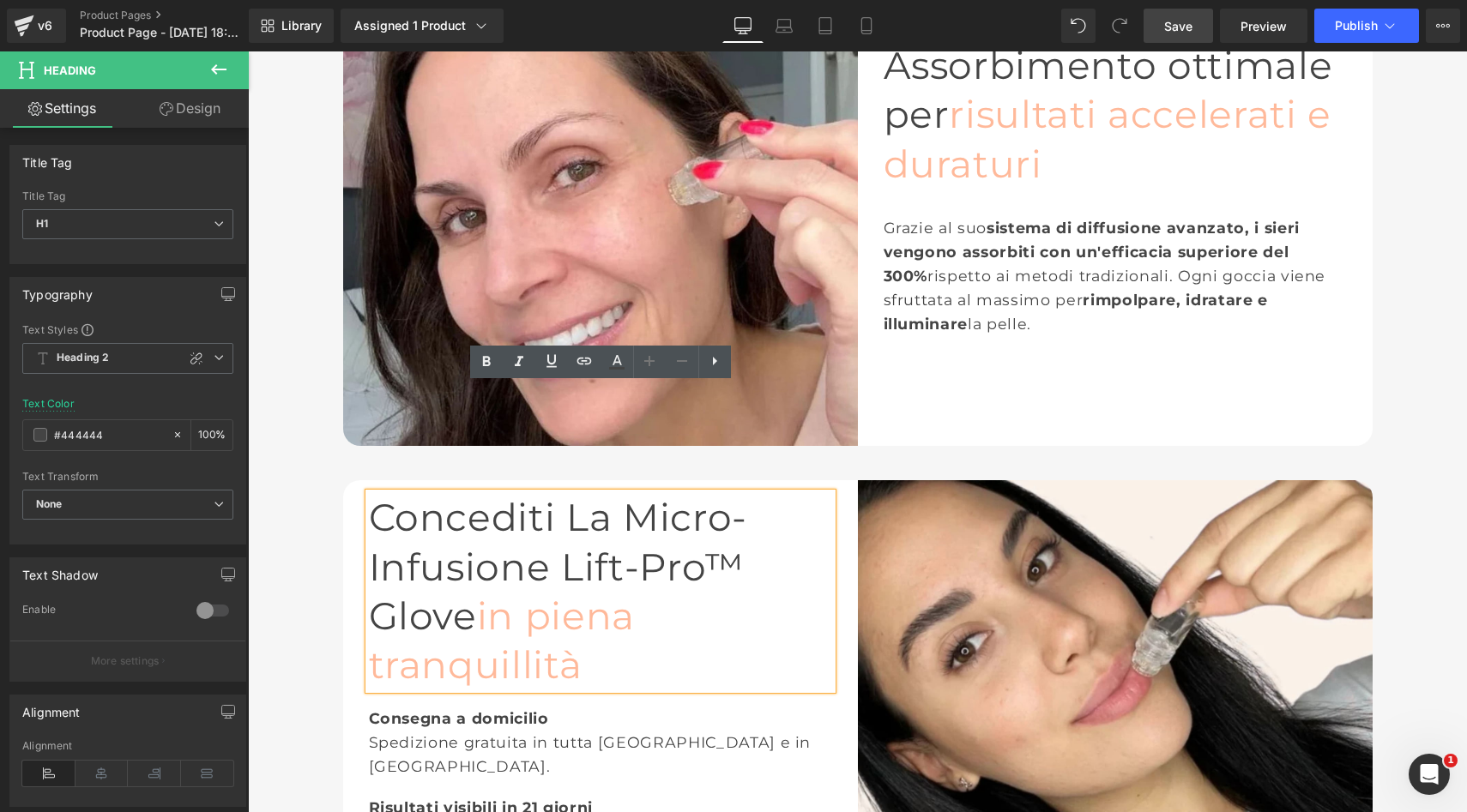
click at [423, 481] on div "Concediti La Micro-Infusione Lift-Pro™ Glove in piena tranquillità Heading Cons…" at bounding box center [599, 737] width 514 height 514
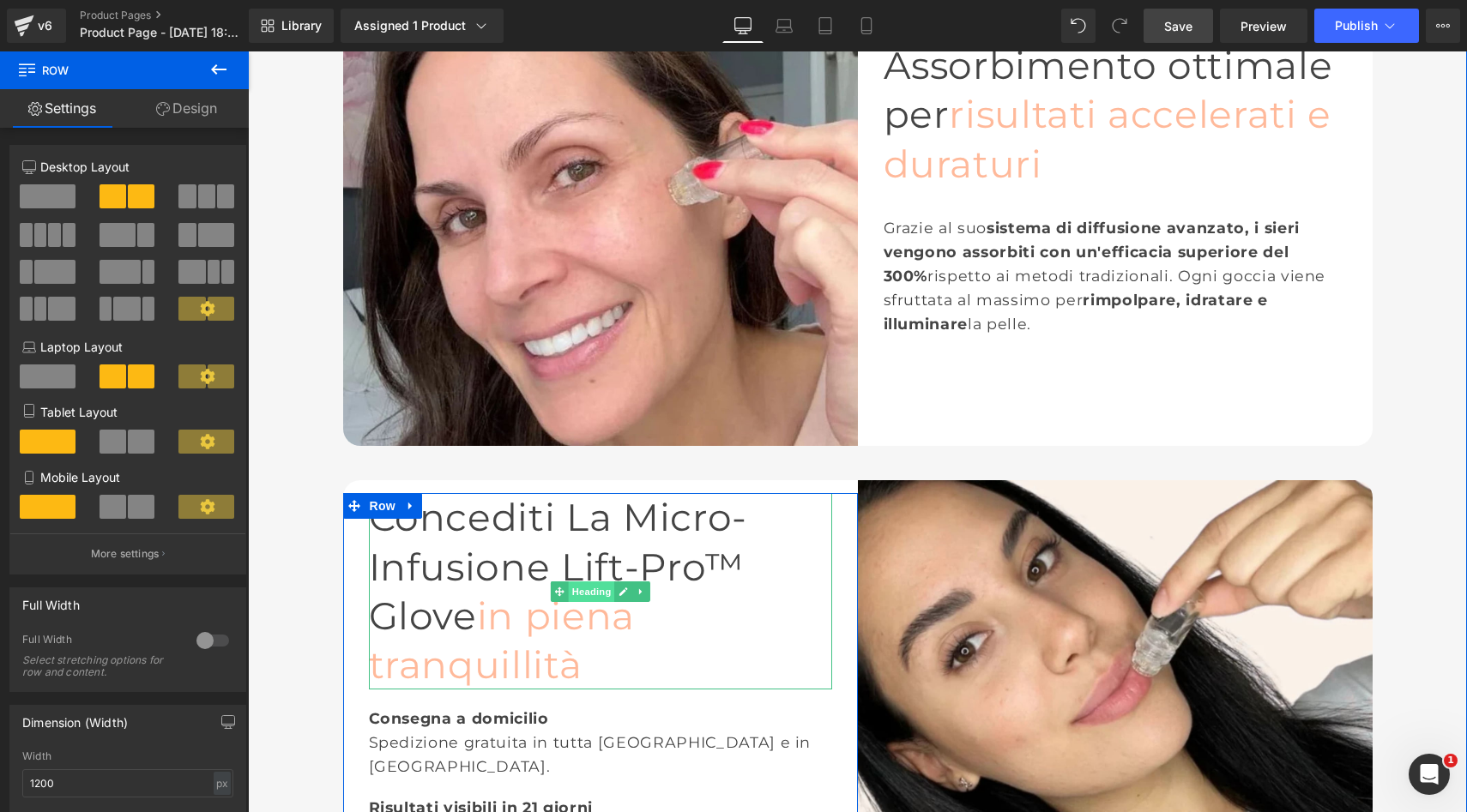
click at [587, 581] on span "Heading" at bounding box center [591, 592] width 46 height 21
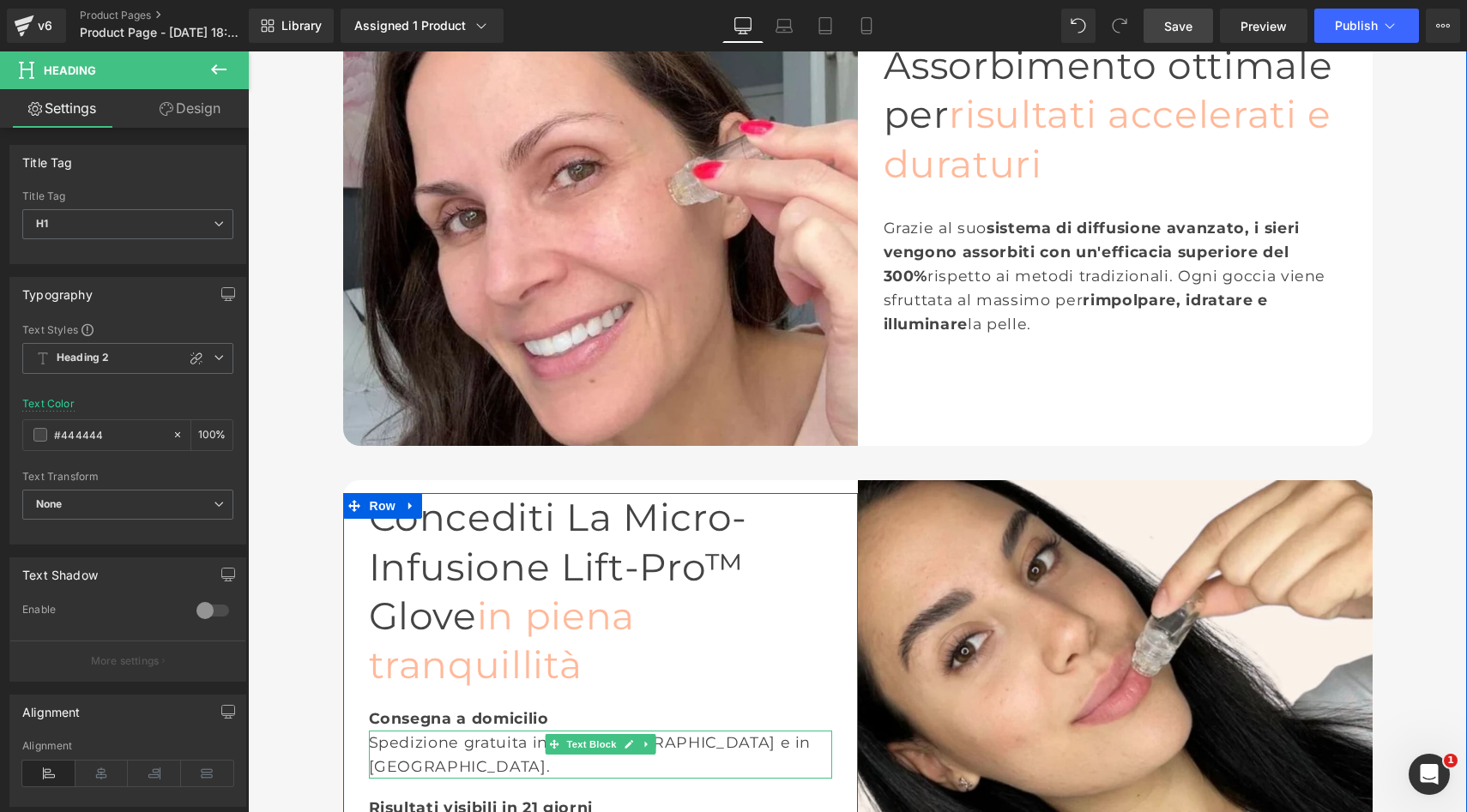
scroll to position [2629, 0]
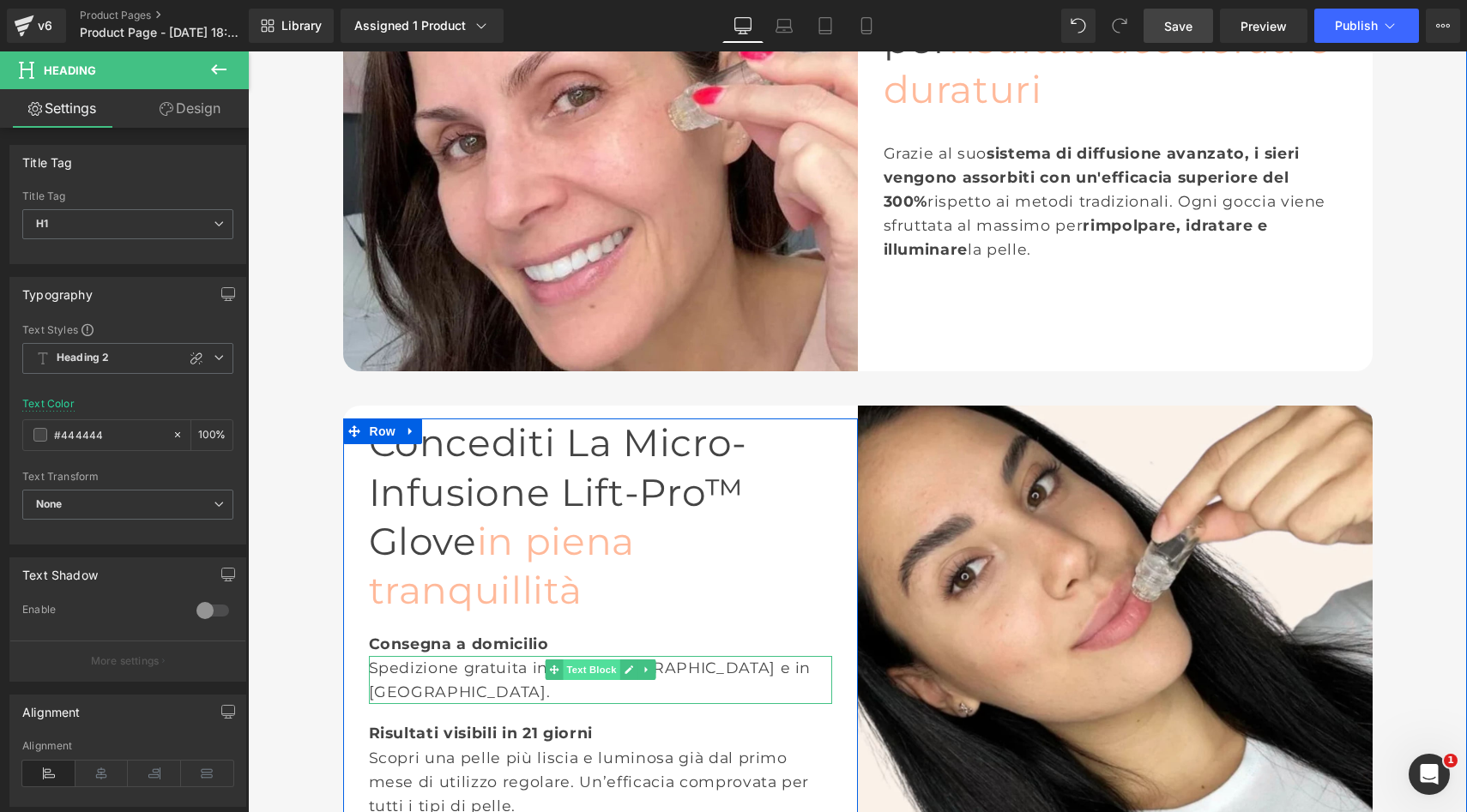
click at [597, 659] on span "Text Block" at bounding box center [591, 670] width 56 height 21
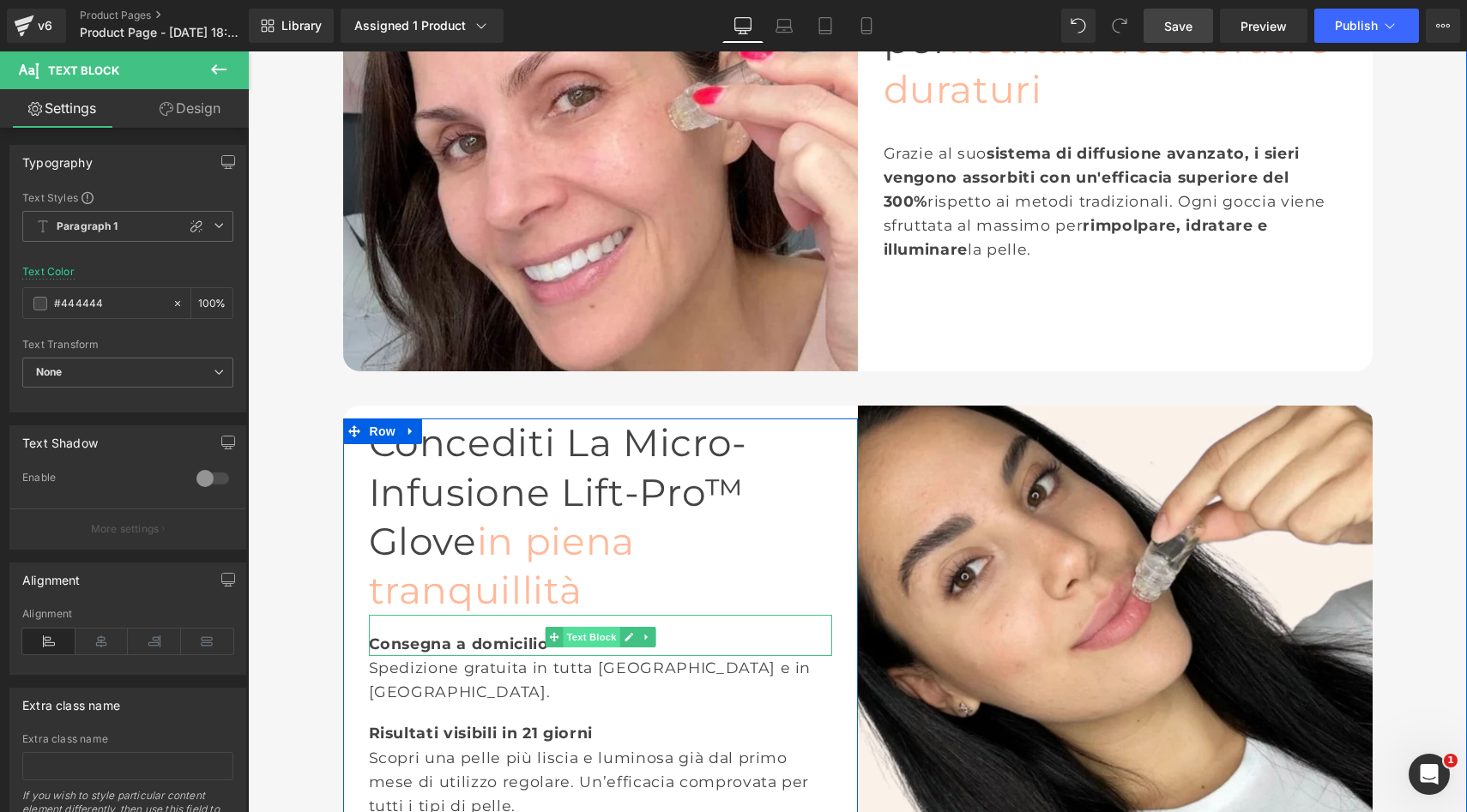
click at [577, 627] on span "Text Block" at bounding box center [591, 638] width 56 height 21
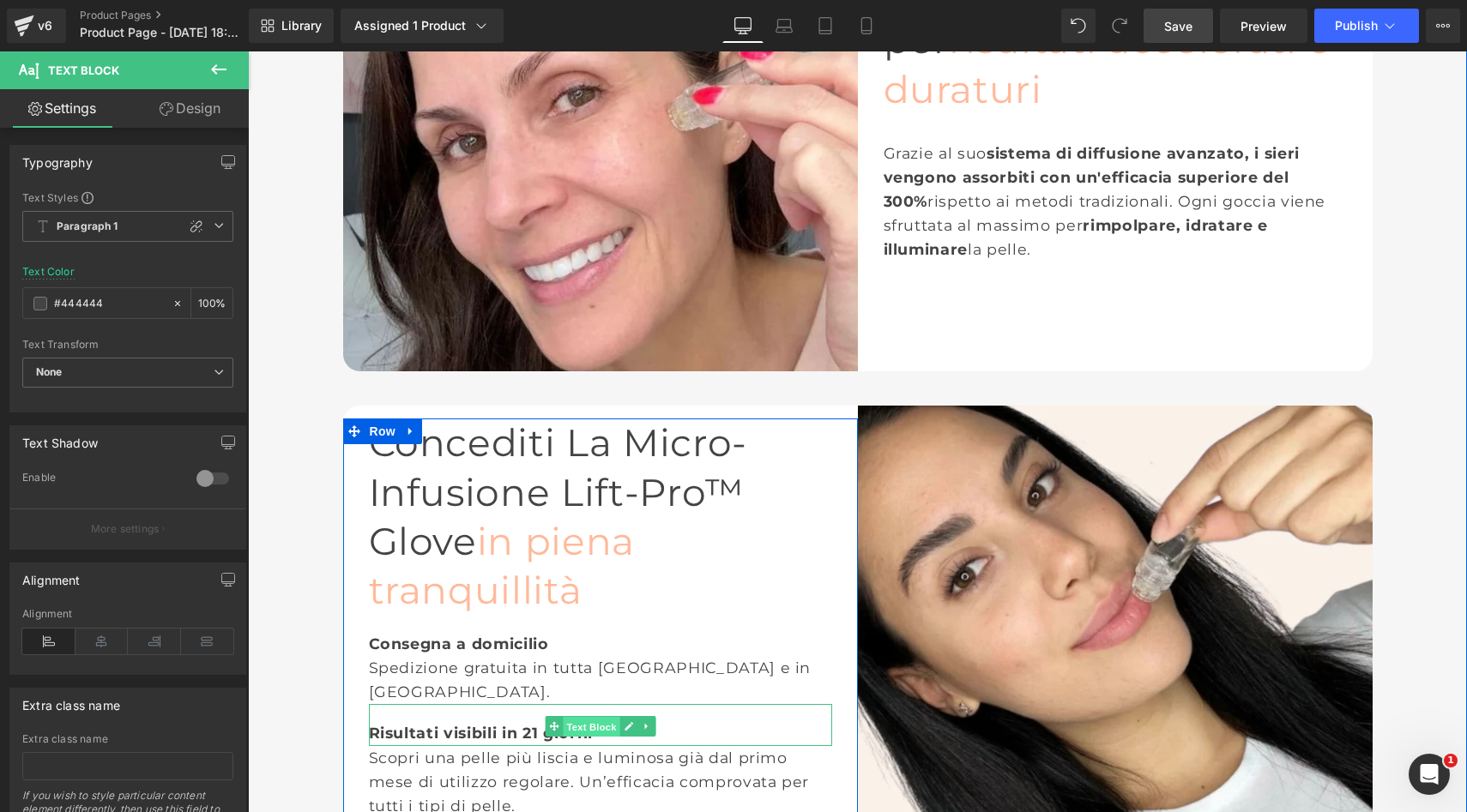
click at [593, 717] on span "Text Block" at bounding box center [591, 728] width 56 height 21
click at [584, 777] on span "Text Block" at bounding box center [591, 788] width 56 height 21
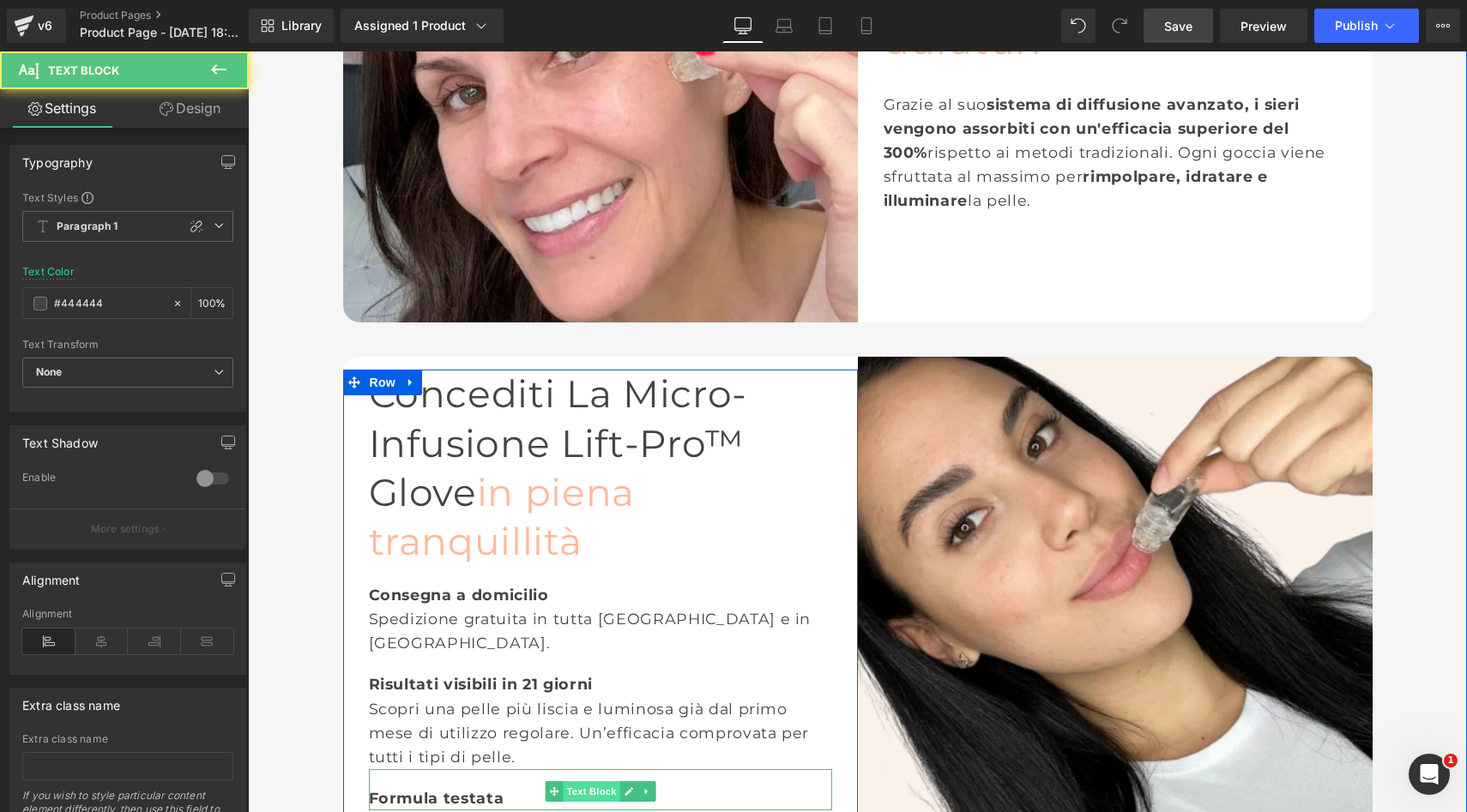
scroll to position [2680, 0]
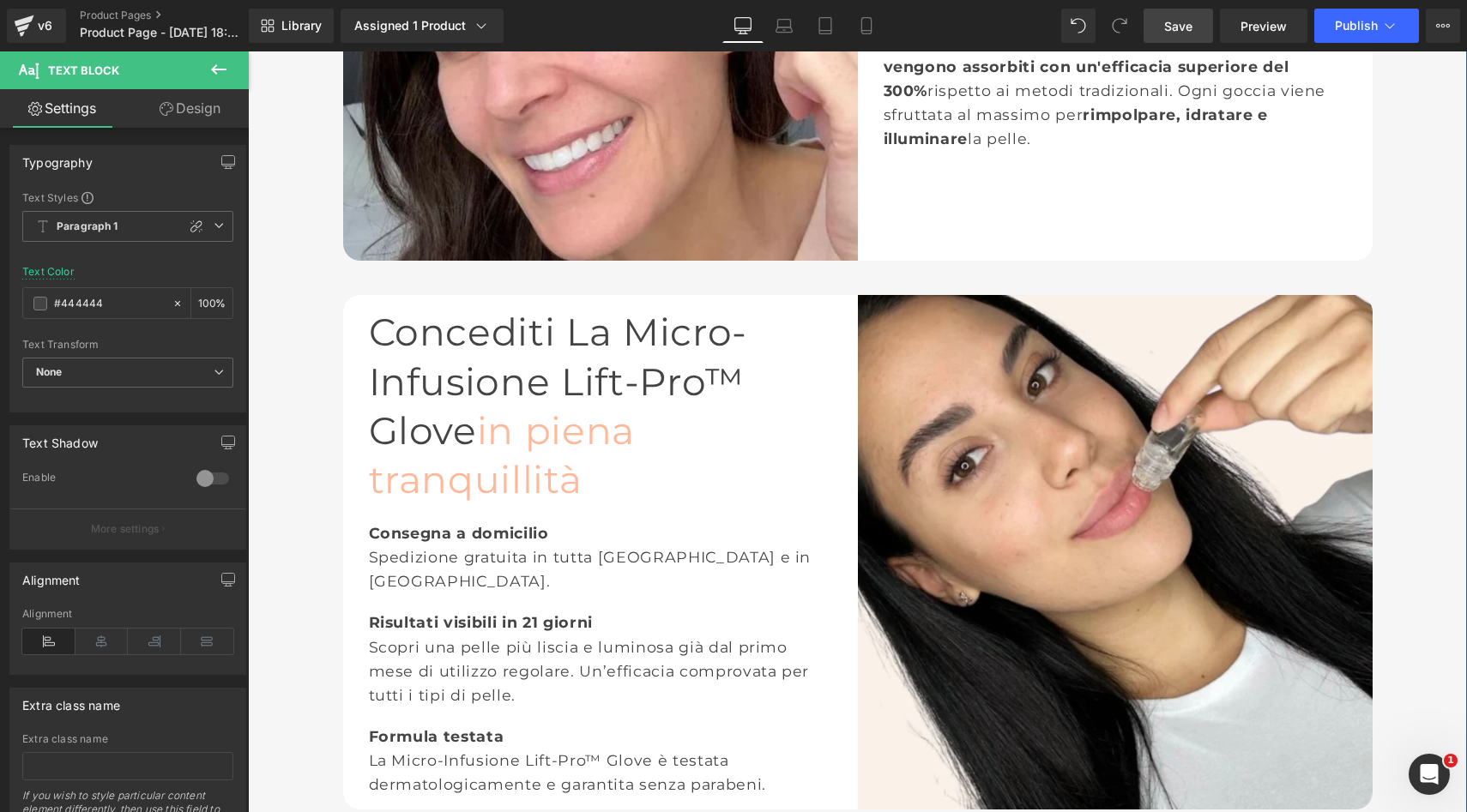
scroll to position [2849, 0]
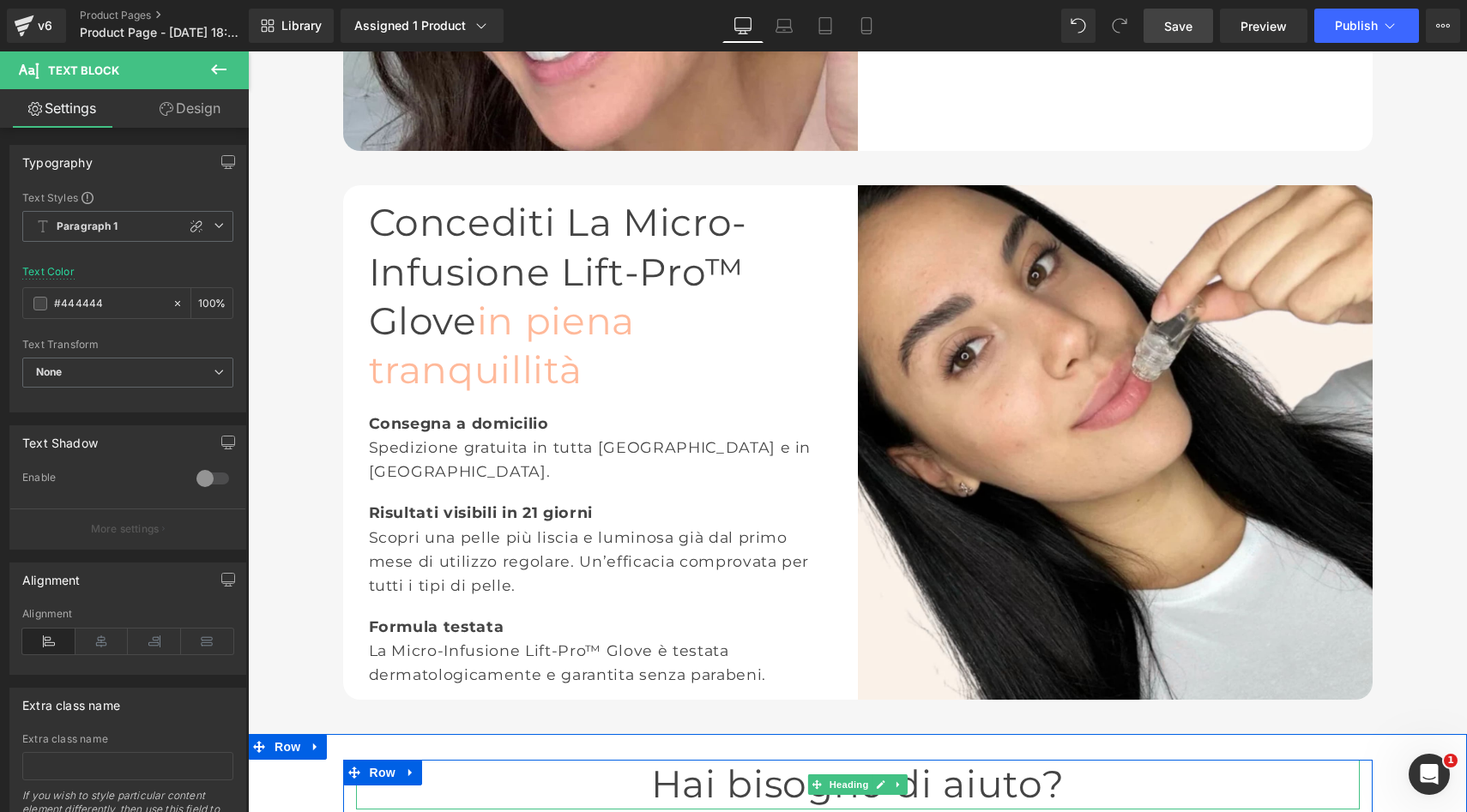
click at [847, 760] on div "Hai bisogno di aiuto? Heading" at bounding box center [857, 784] width 1004 height 49
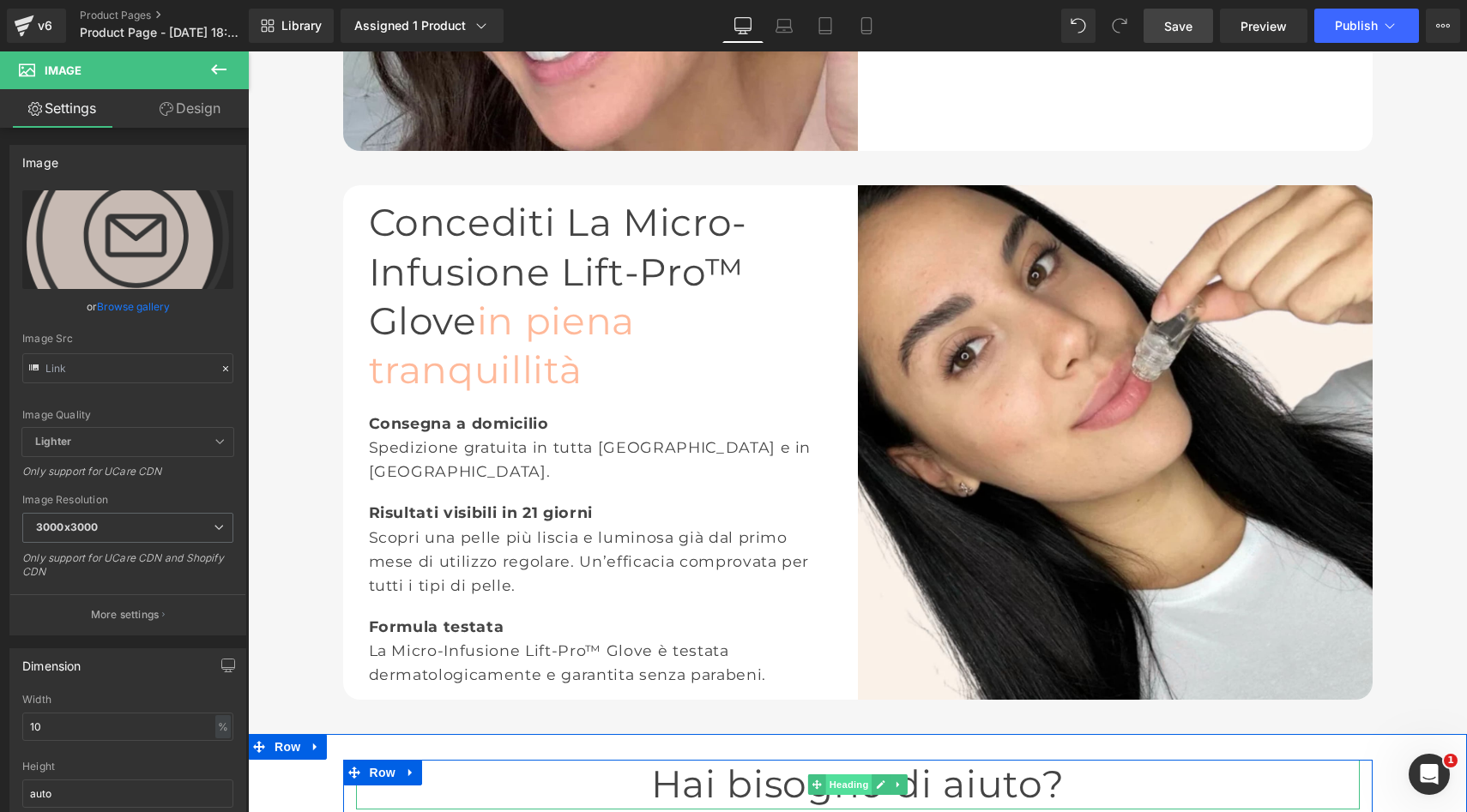
click at [853, 775] on span "Heading" at bounding box center [848, 785] width 46 height 21
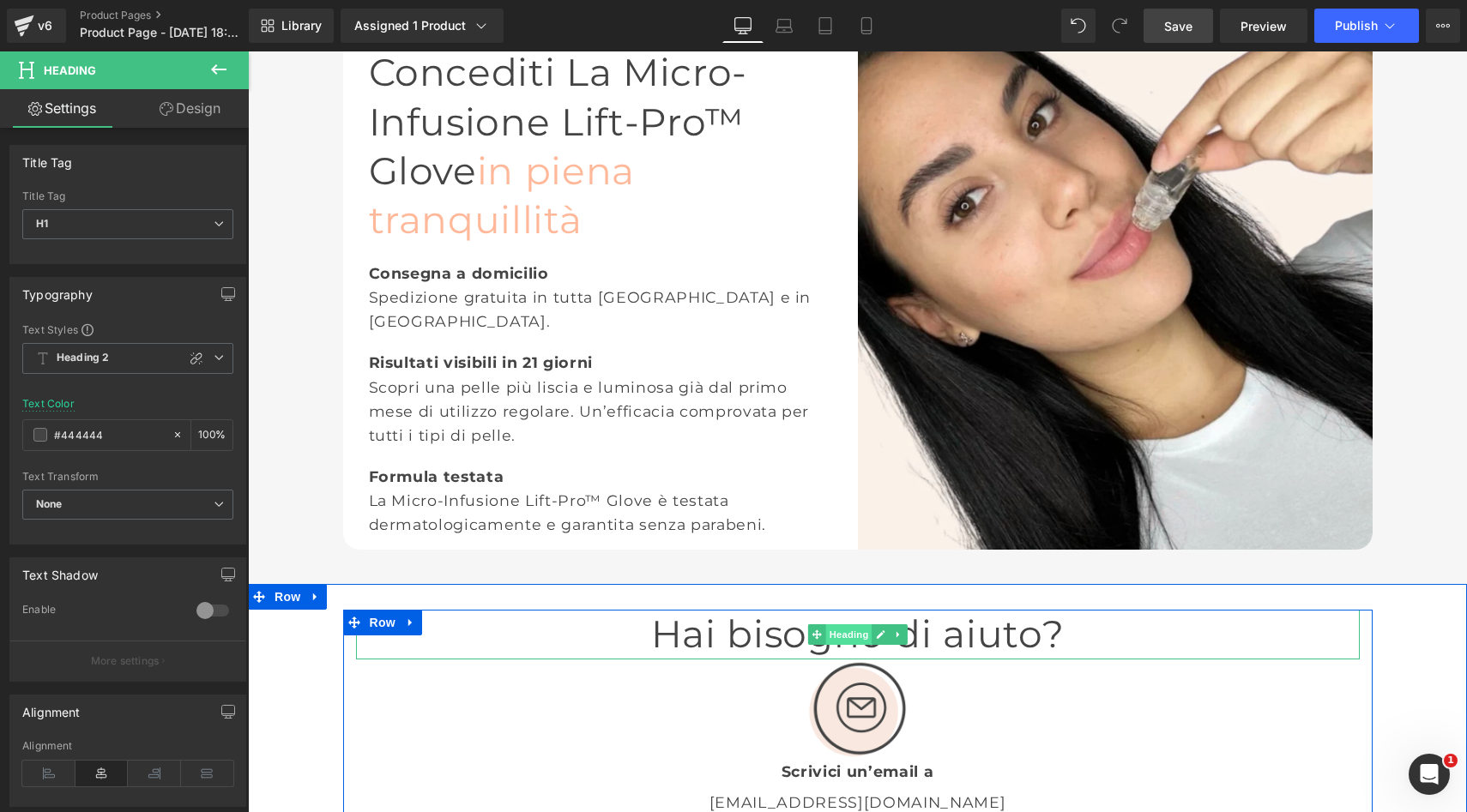
scroll to position [3000, 0]
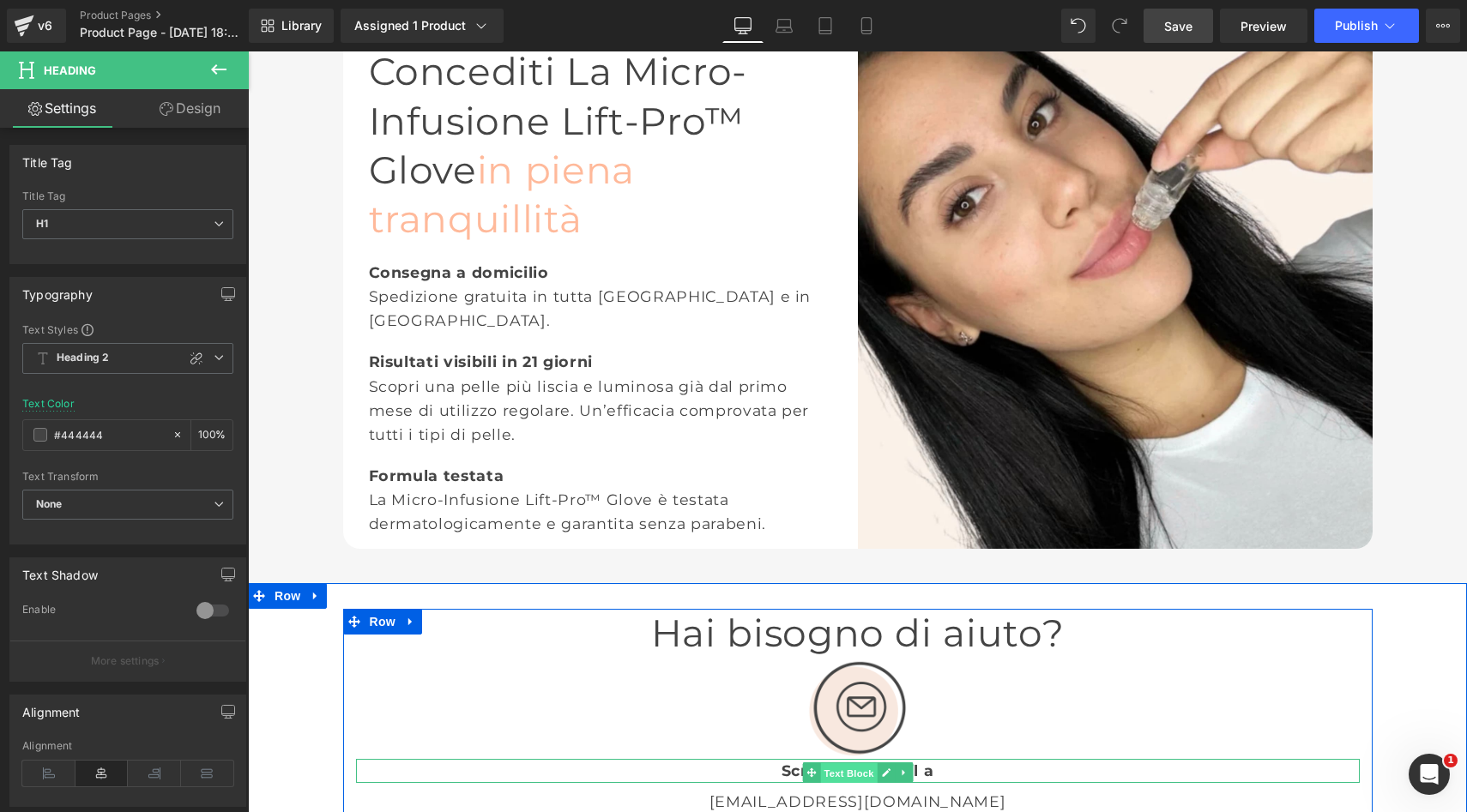
click at [860, 763] on span "Text Block" at bounding box center [848, 773] width 56 height 21
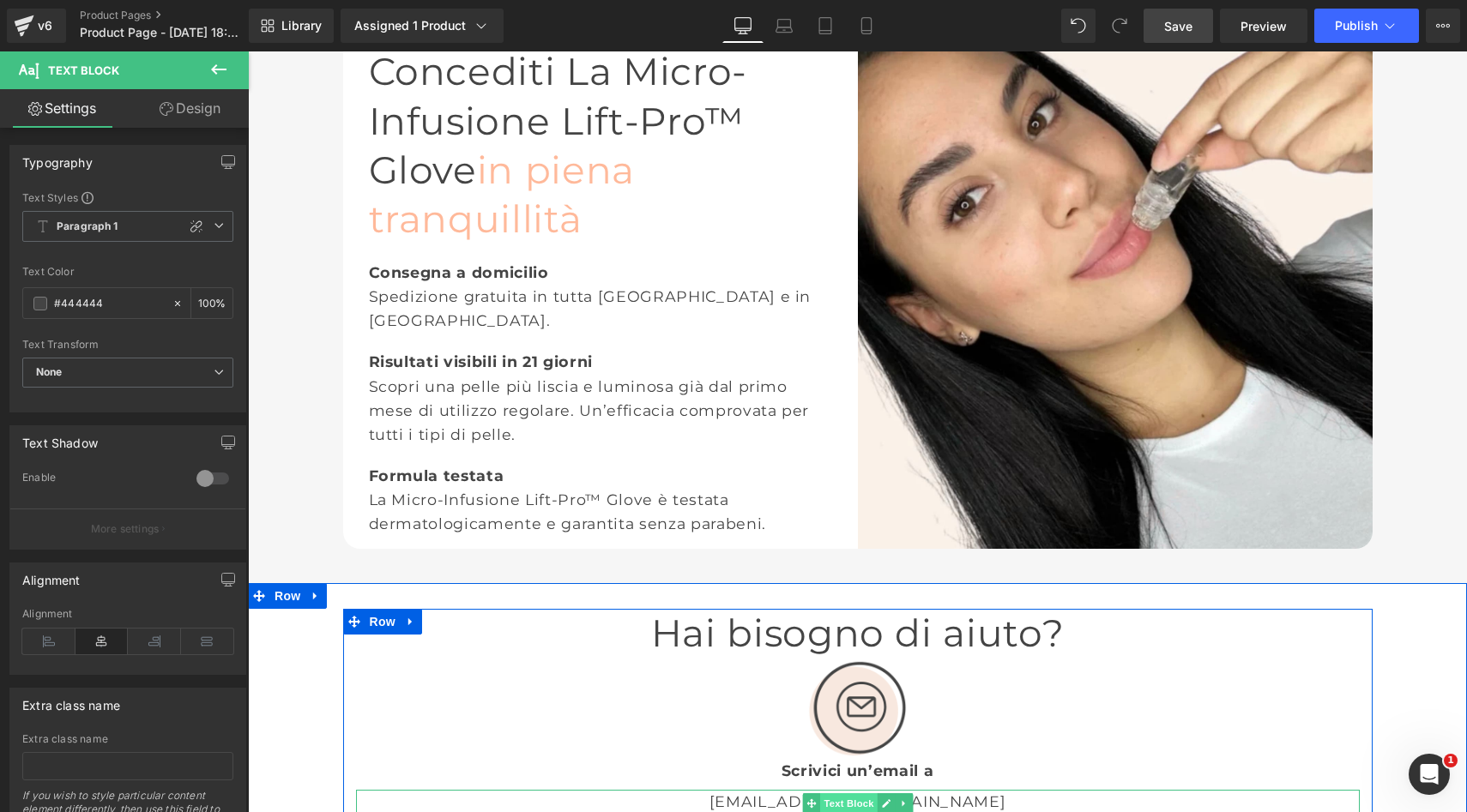
click at [854, 794] on span "Text Block" at bounding box center [848, 804] width 56 height 21
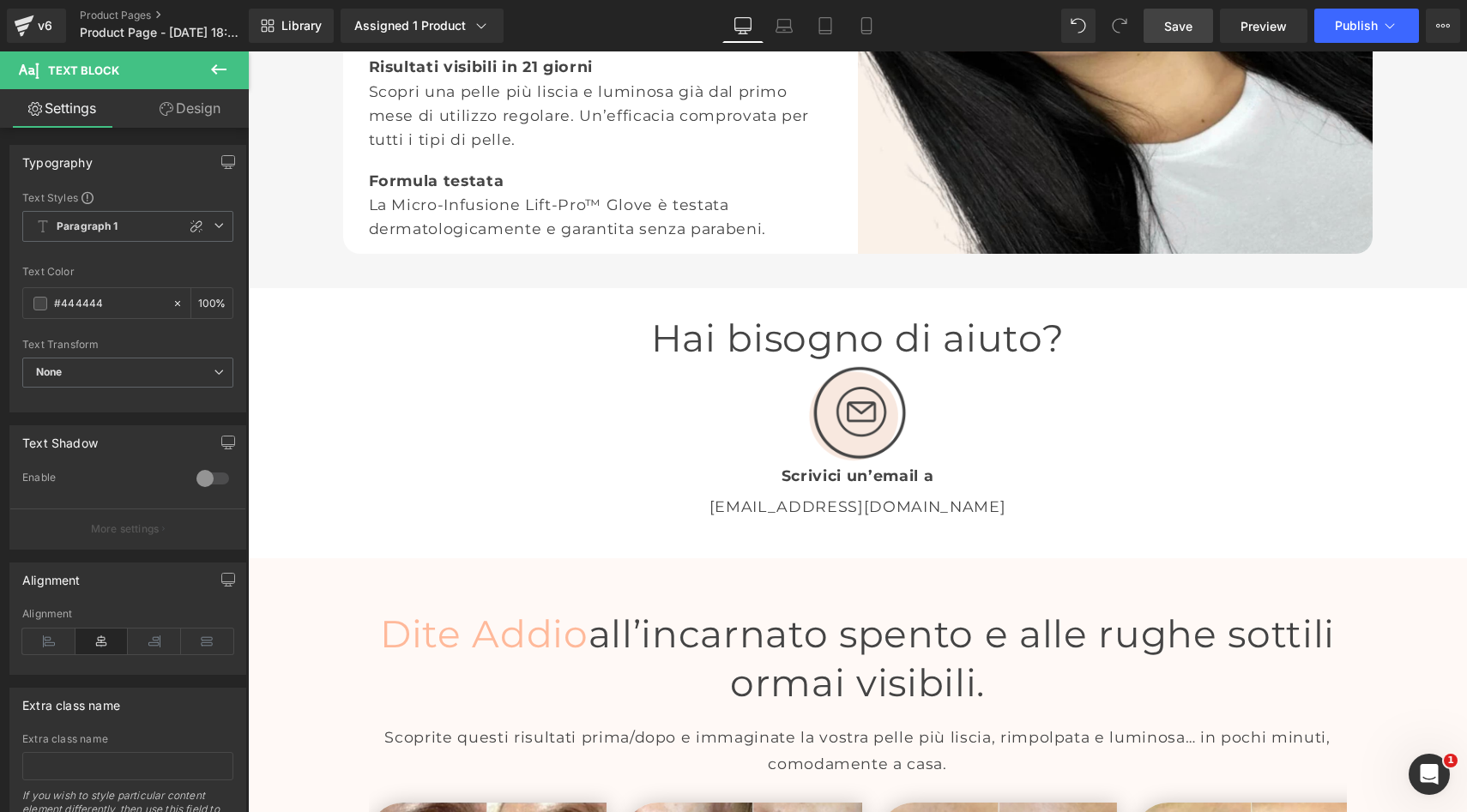
scroll to position [3306, 0]
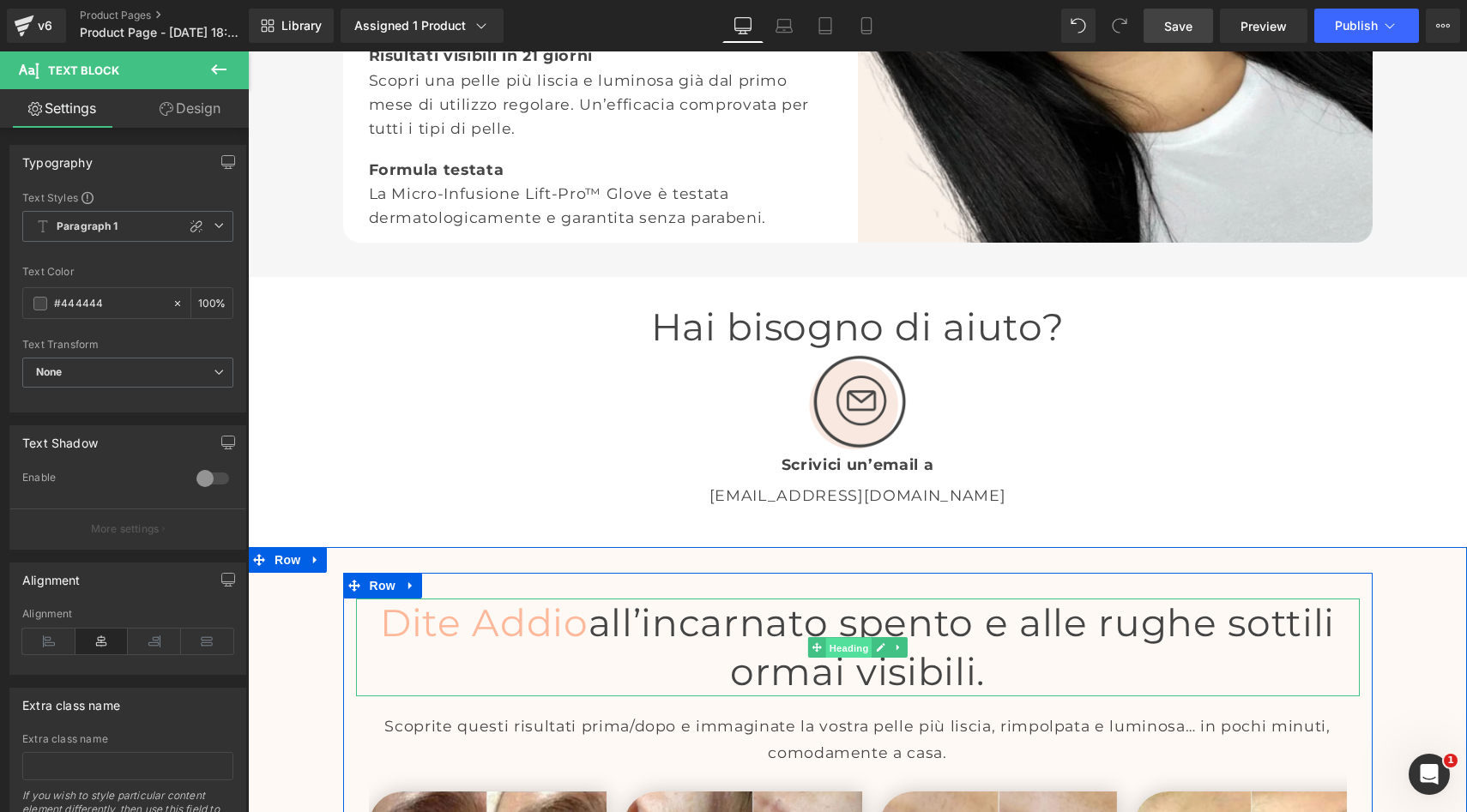
click at [844, 638] on span "Heading" at bounding box center [848, 649] width 46 height 21
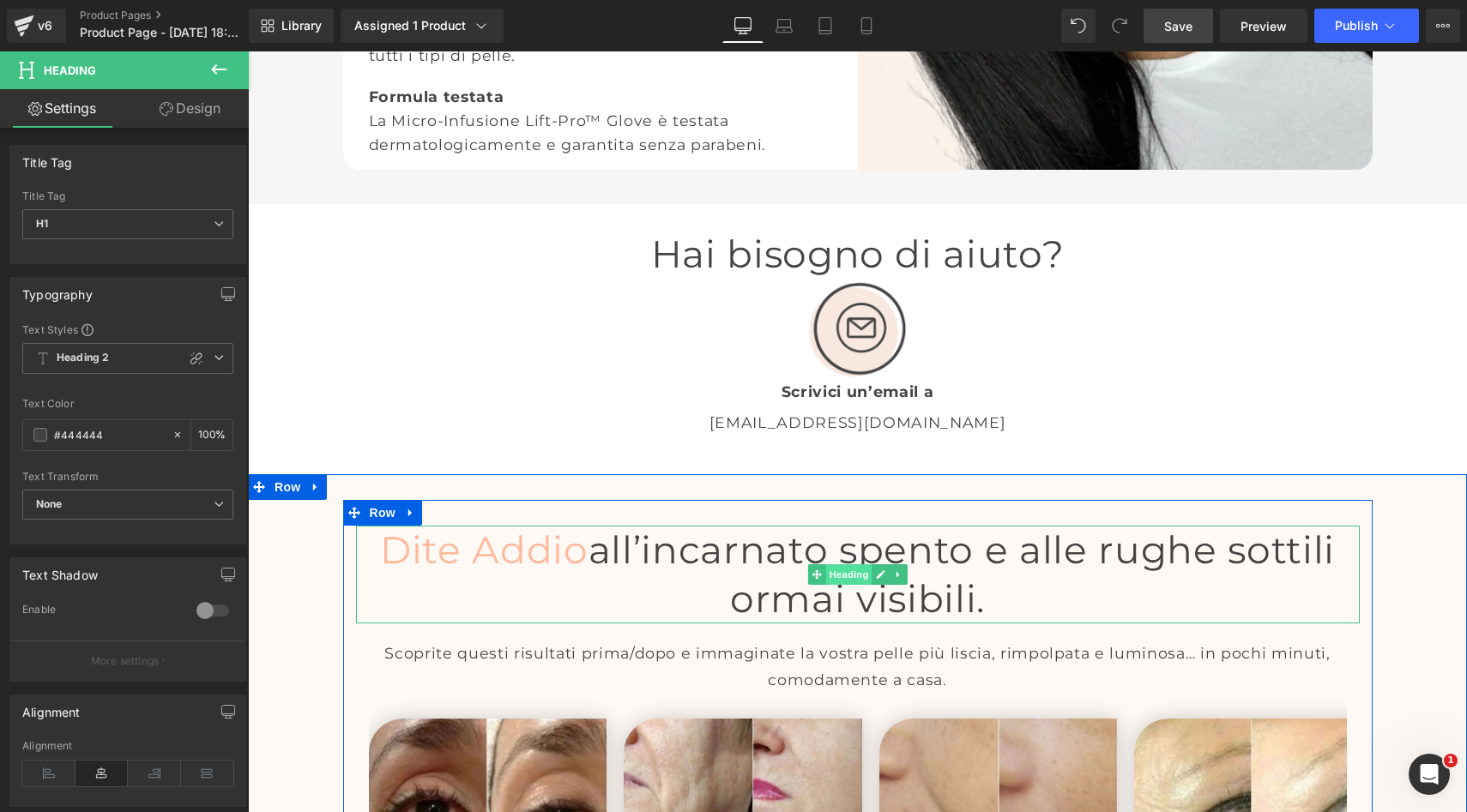
scroll to position [3381, 0]
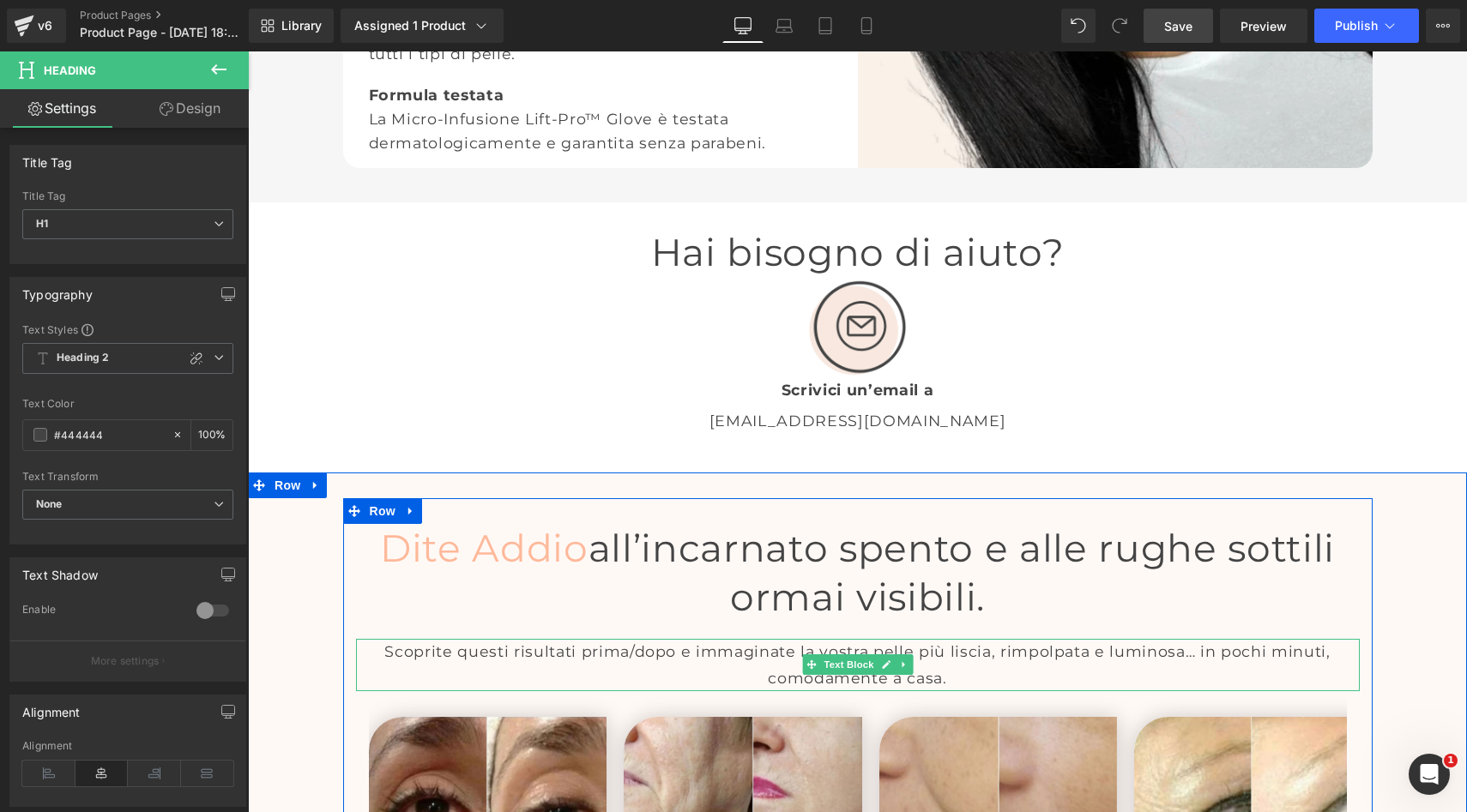
click at [860, 639] on p "Scoprite questi risultati prima/dopo e immaginate la vostra pelle più liscia, r…" at bounding box center [857, 665] width 1004 height 52
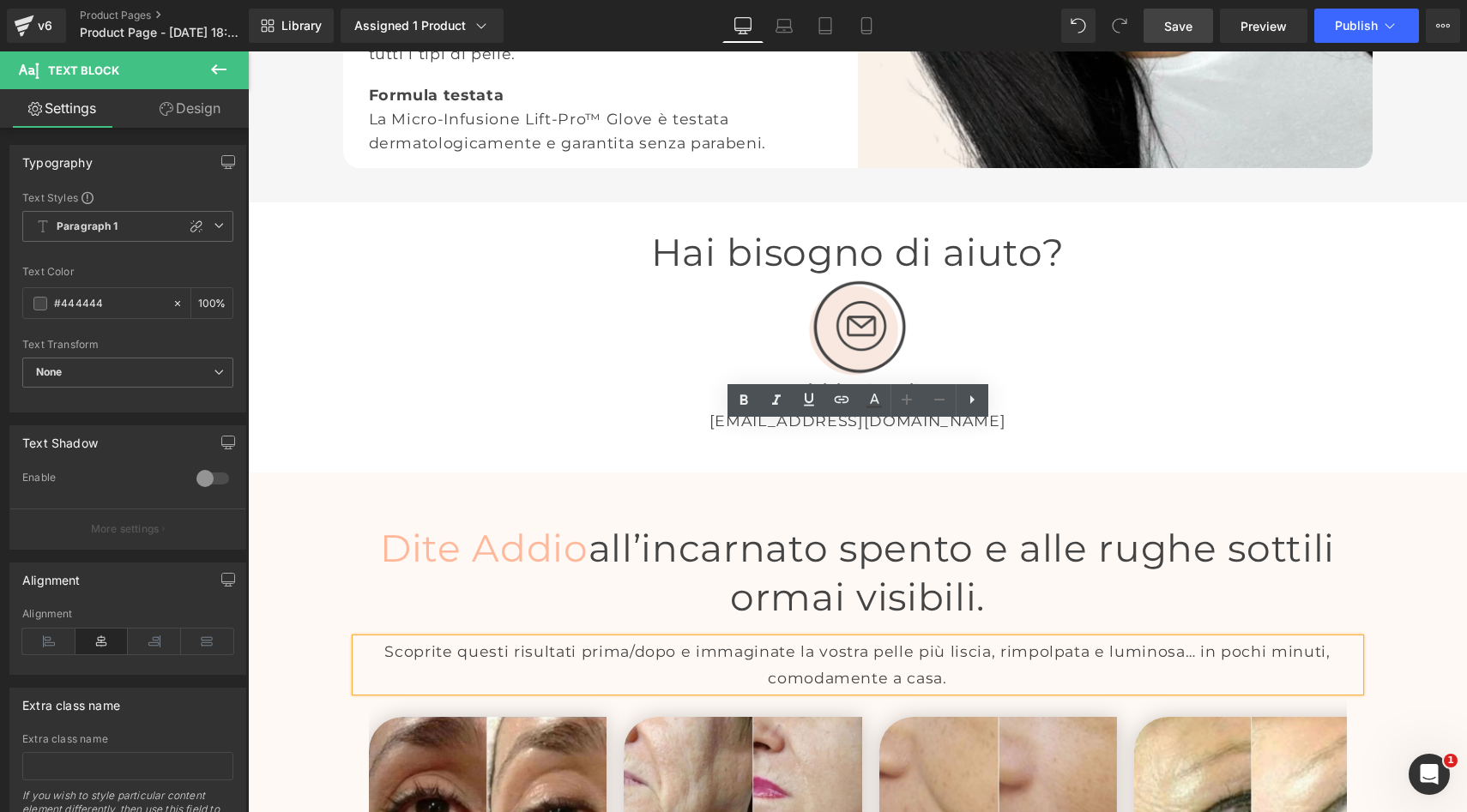
click at [845, 639] on p "Scoprite questi risultati prima/dopo e immaginate la vostra pelle più liscia, r…" at bounding box center [857, 665] width 1004 height 52
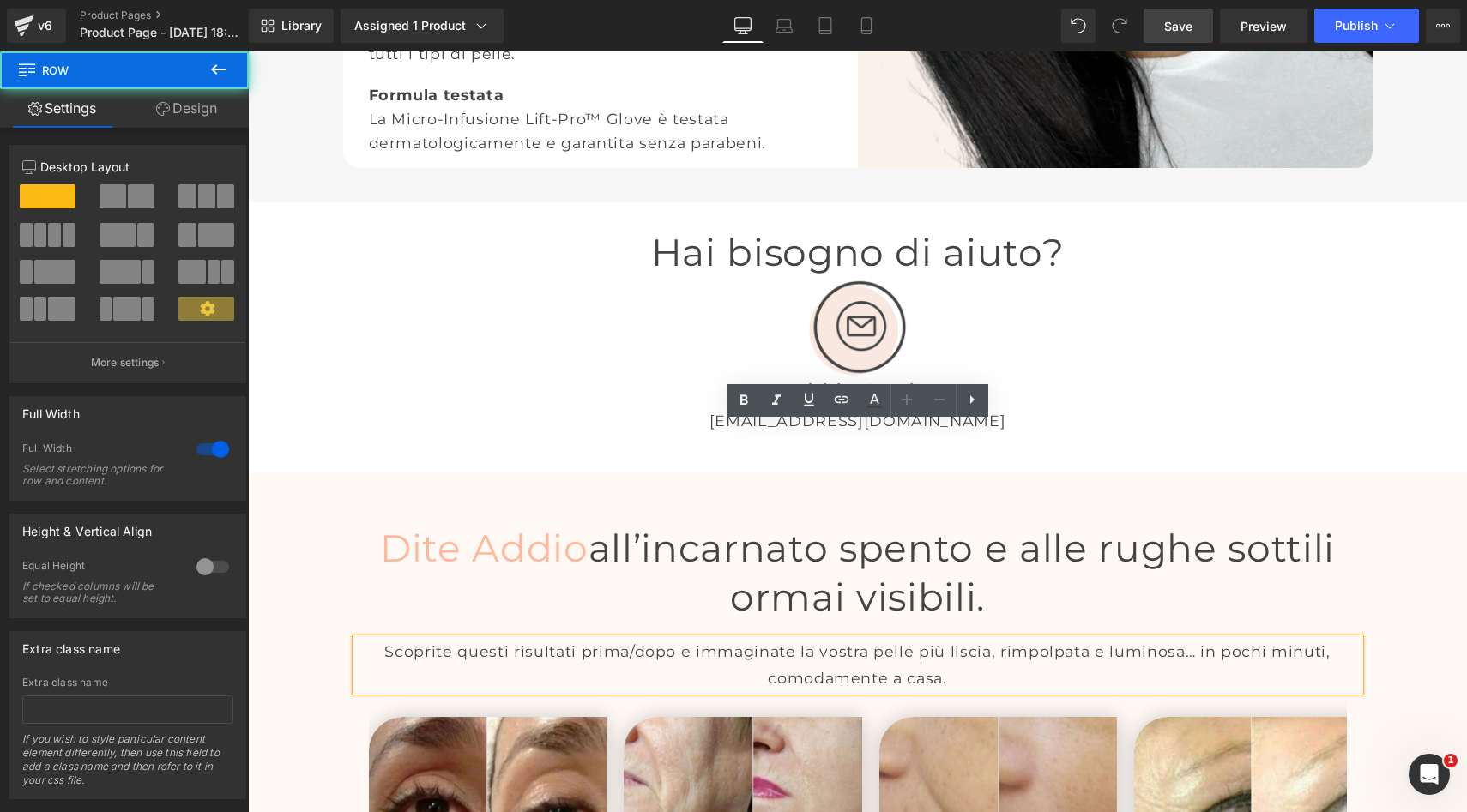
click at [1412, 498] on div "Dite Addio all’incarnato spento e alle rughe sottili ormai visibili. Heading Sc…" at bounding box center [857, 758] width 1219 height 521
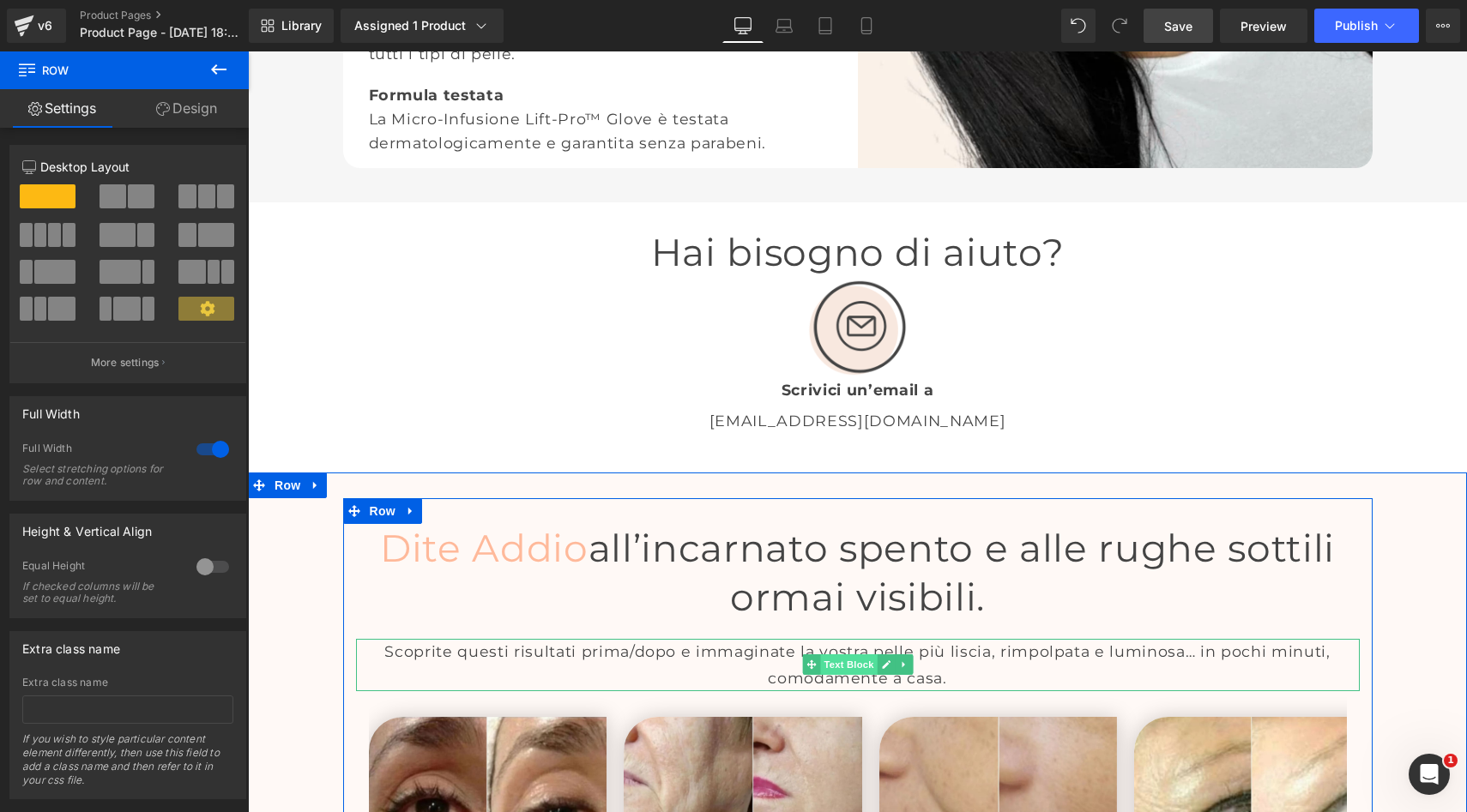
click at [838, 654] on span "Text Block" at bounding box center [848, 665] width 56 height 21
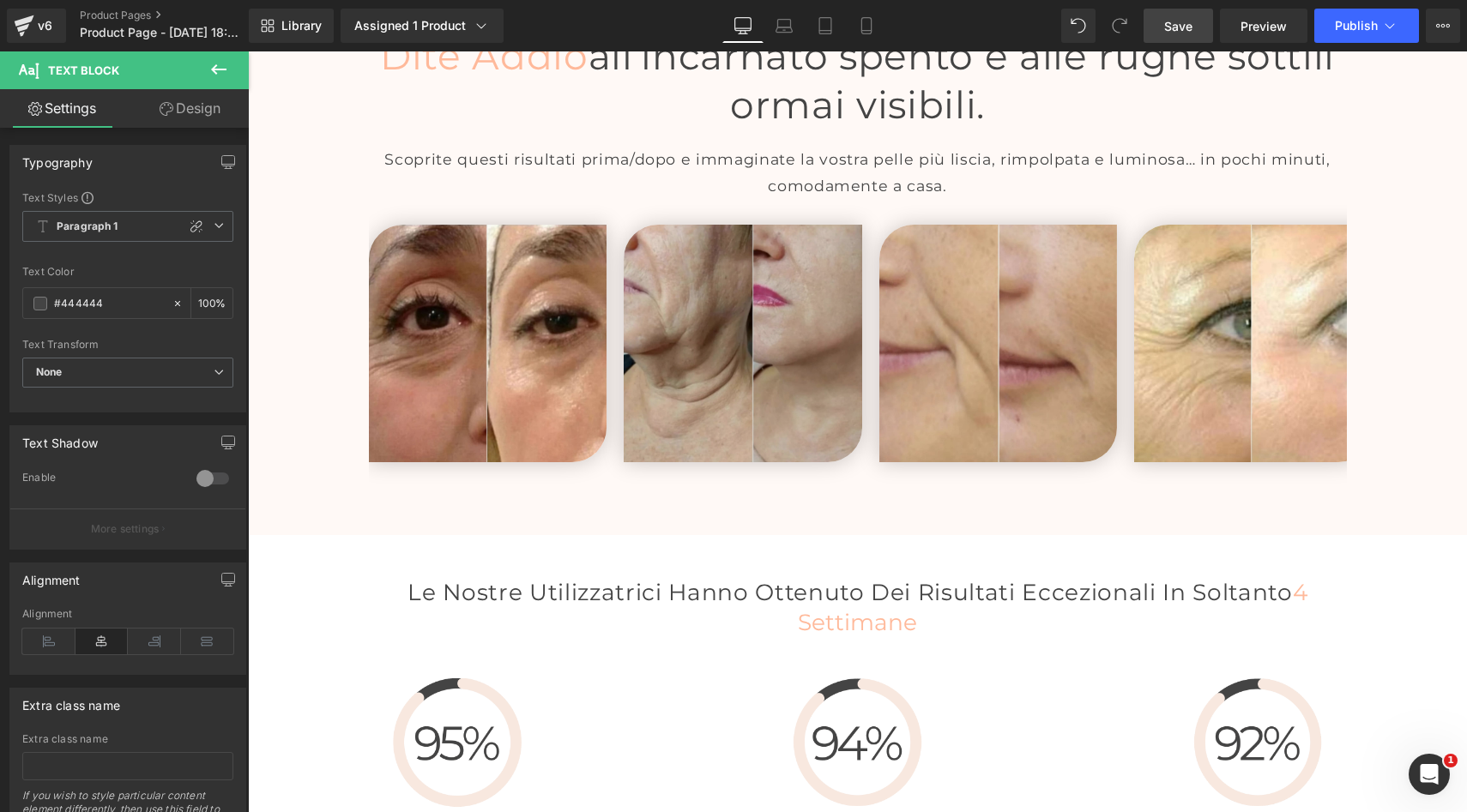
scroll to position [3880, 0]
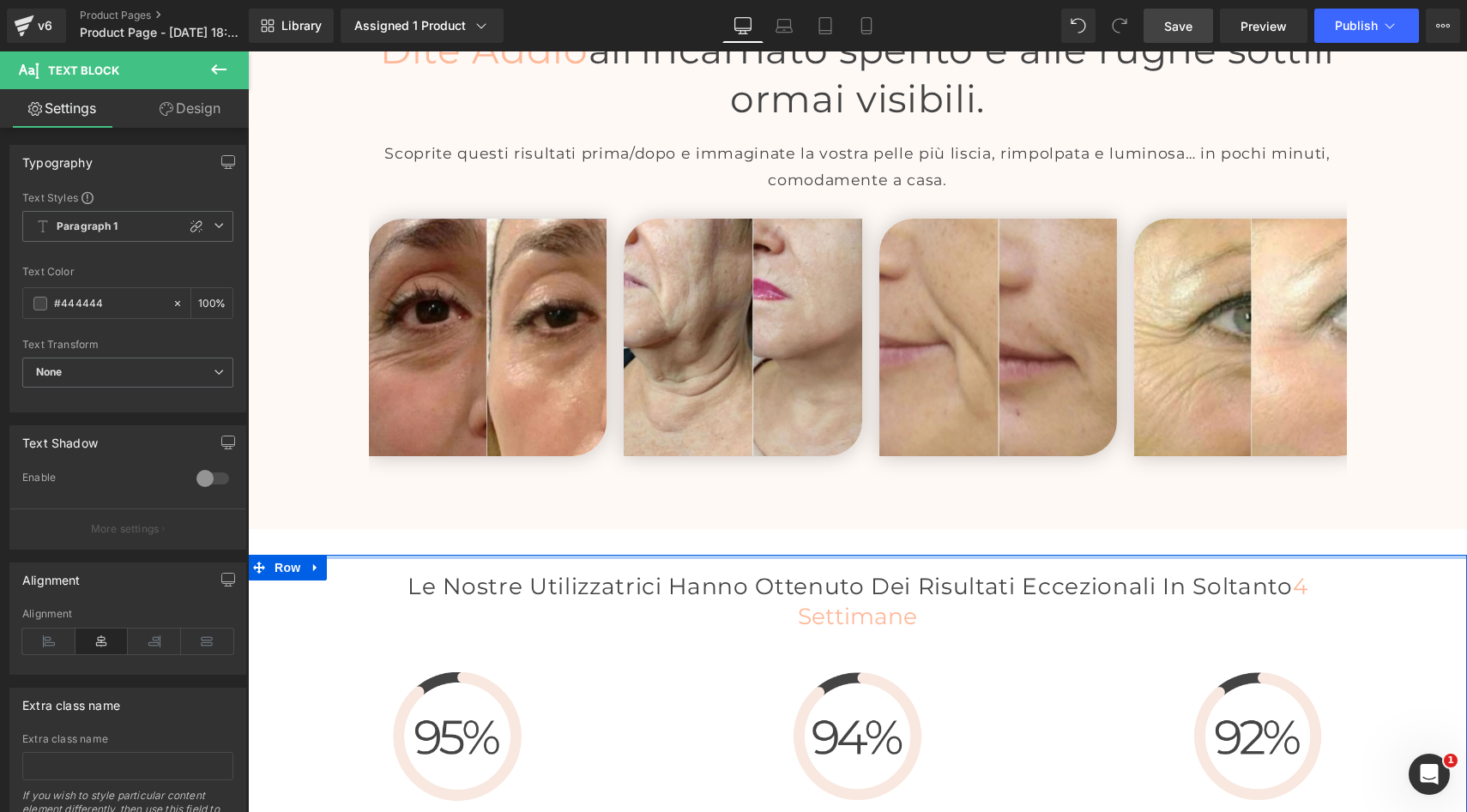
click at [842, 555] on div at bounding box center [857, 557] width 1219 height 4
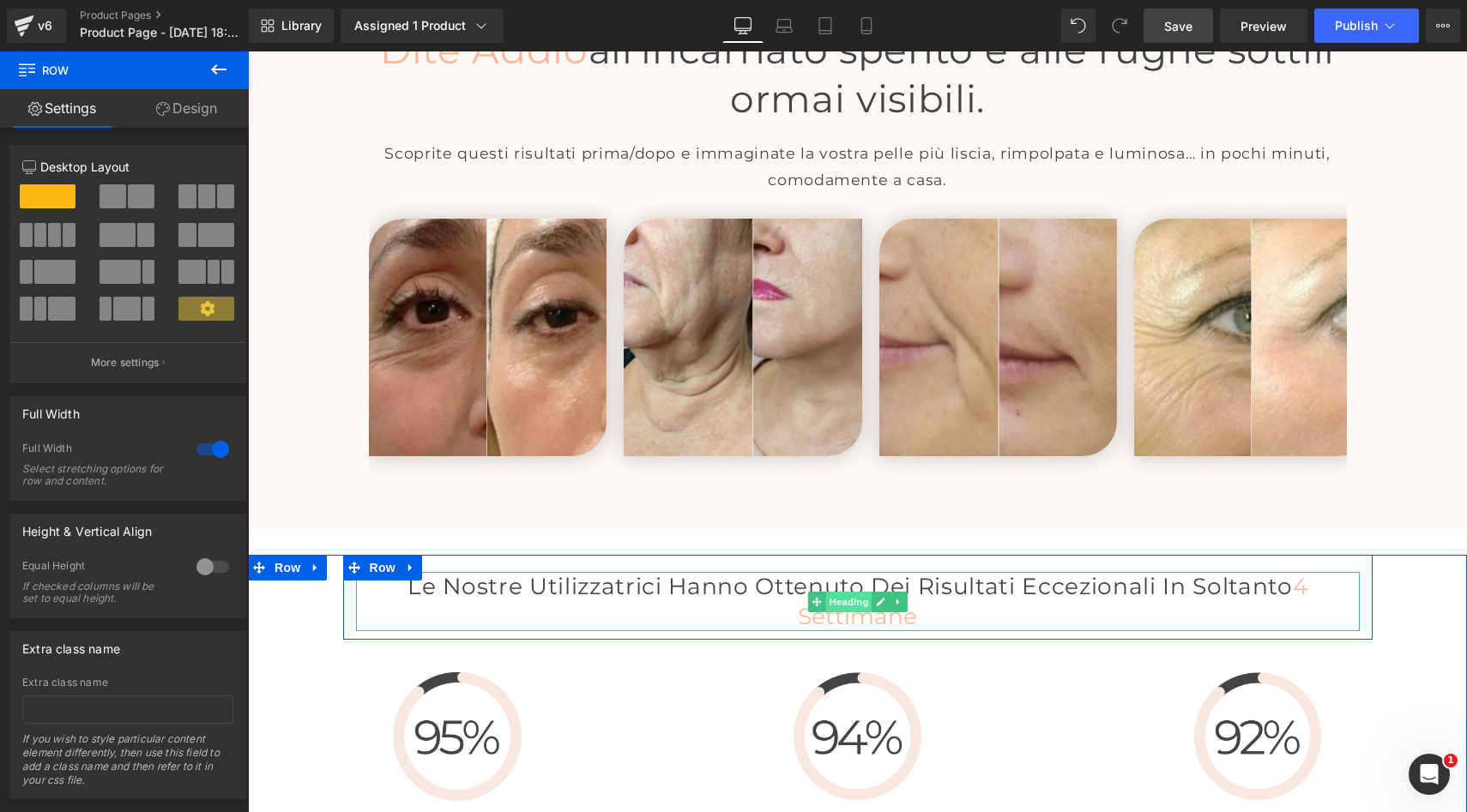
click at [848, 592] on span "Heading" at bounding box center [848, 602] width 46 height 21
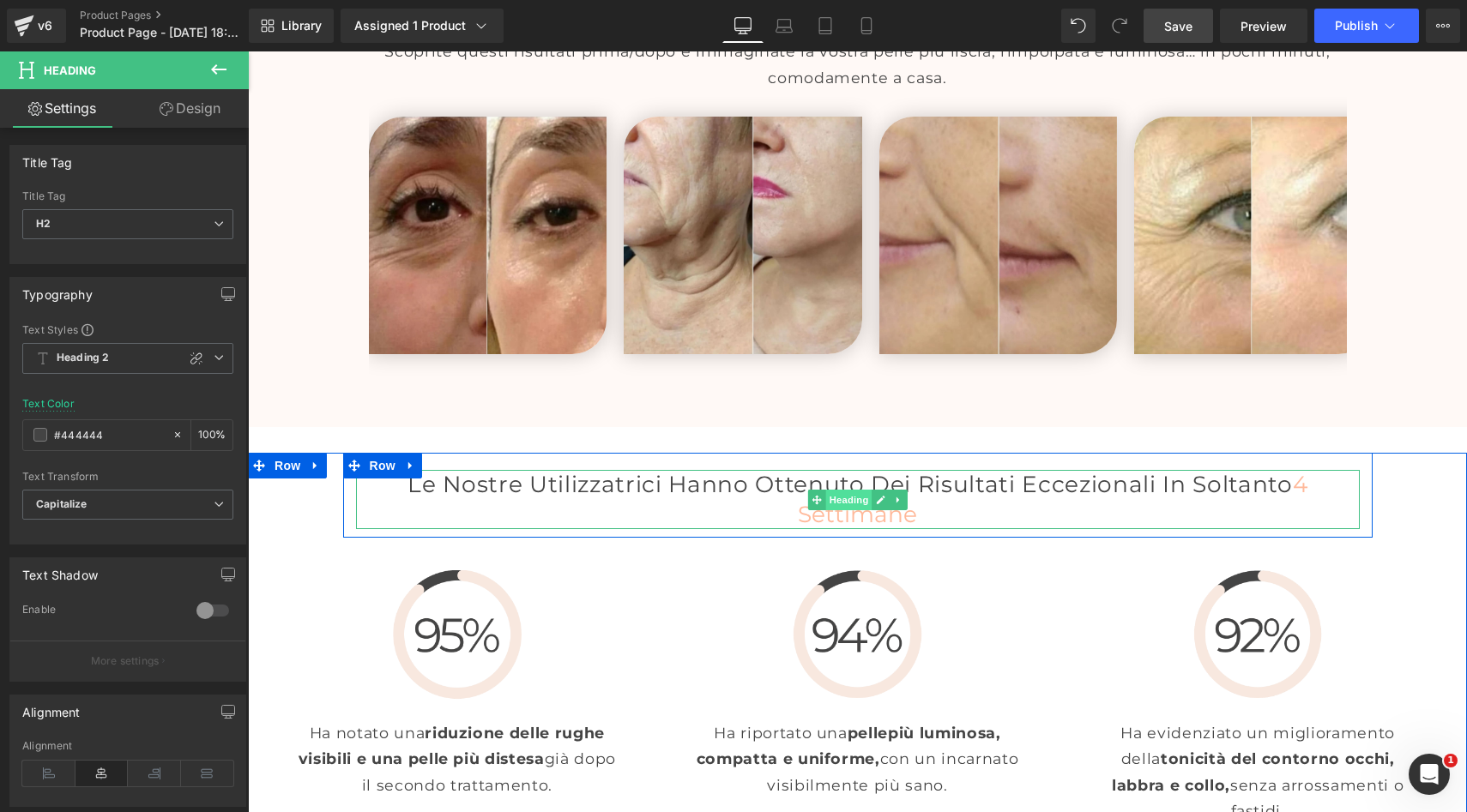
scroll to position [3983, 0]
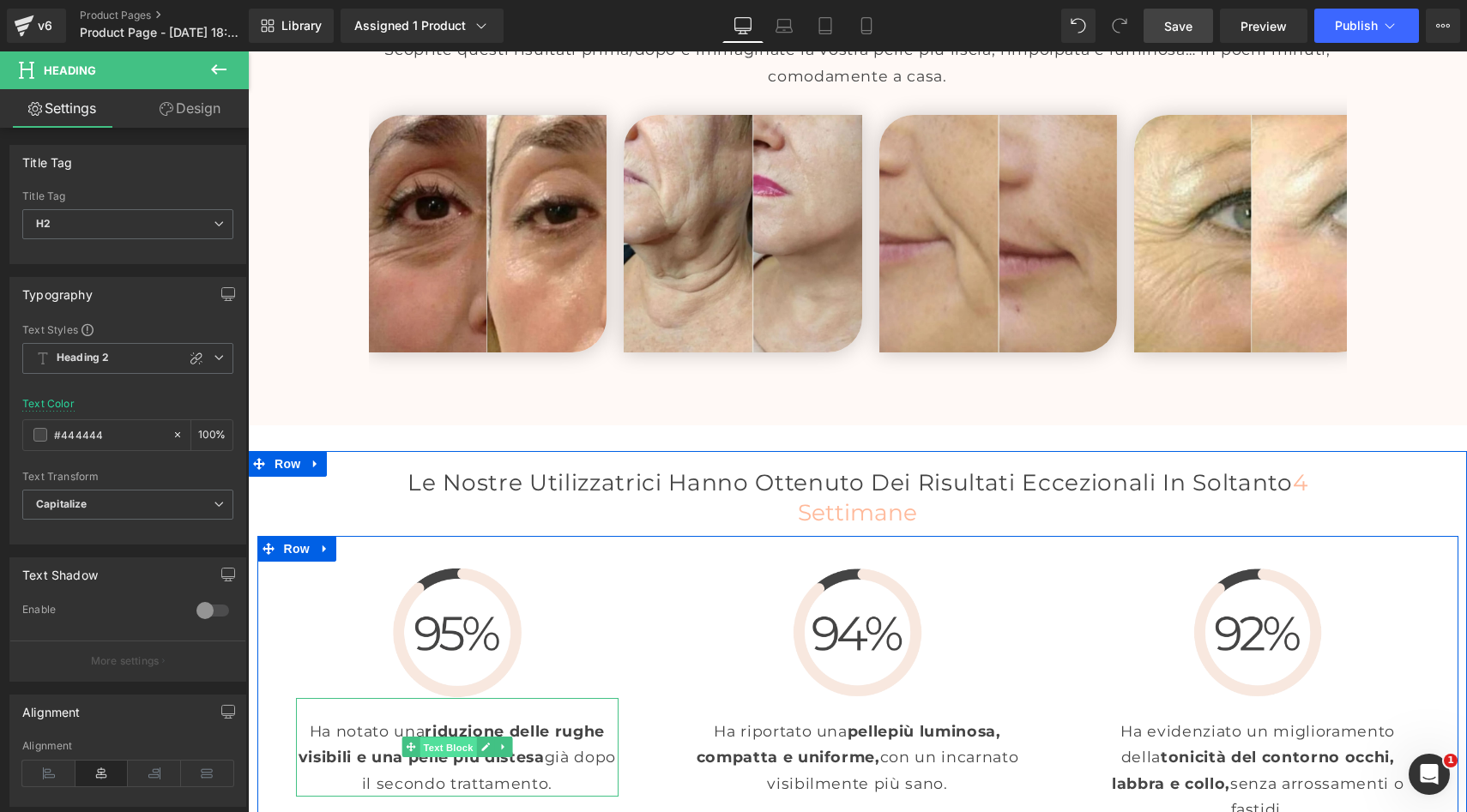
click at [451, 737] on span "Text Block" at bounding box center [447, 748] width 56 height 21
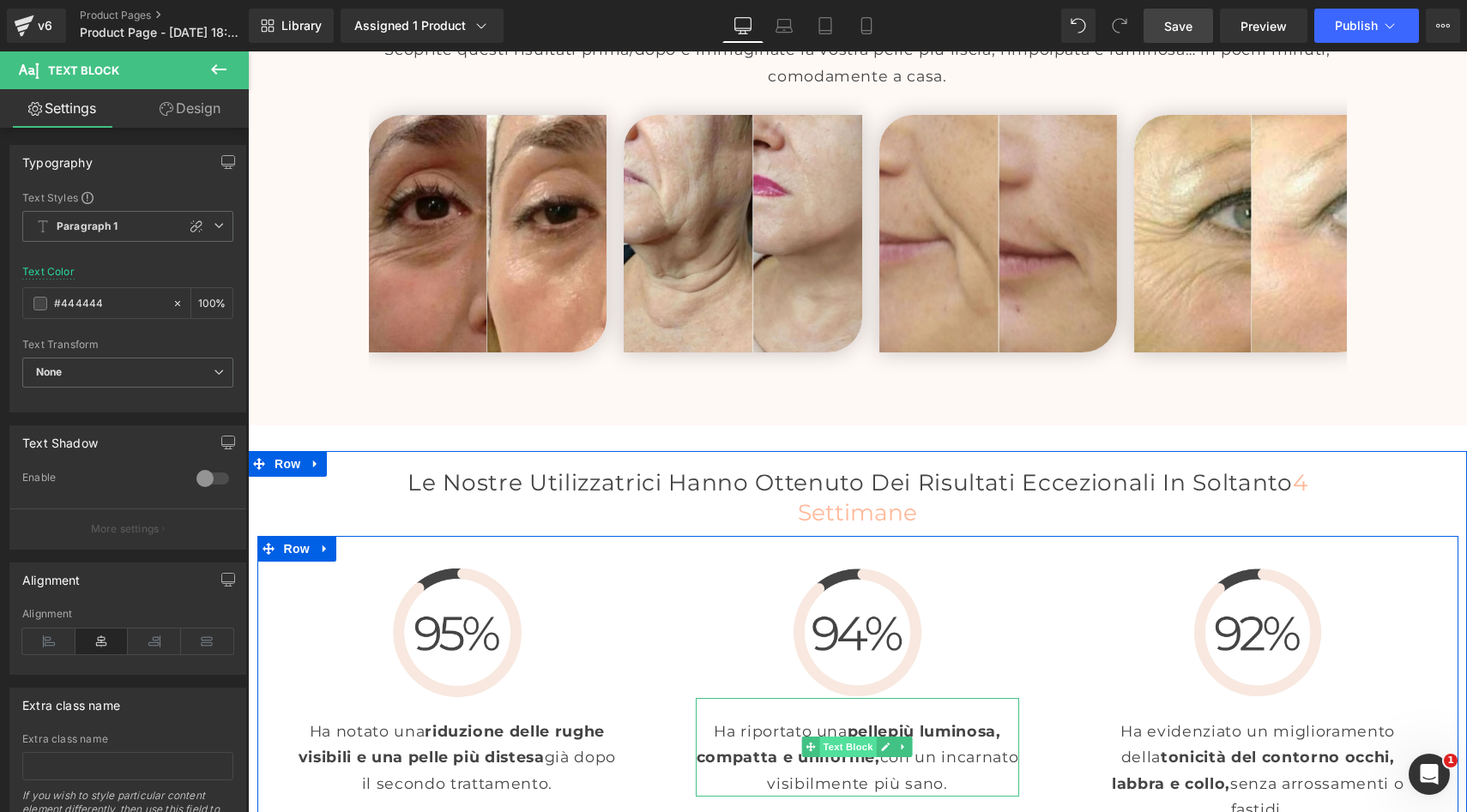
click at [847, 737] on span "Text Block" at bounding box center [848, 747] width 56 height 21
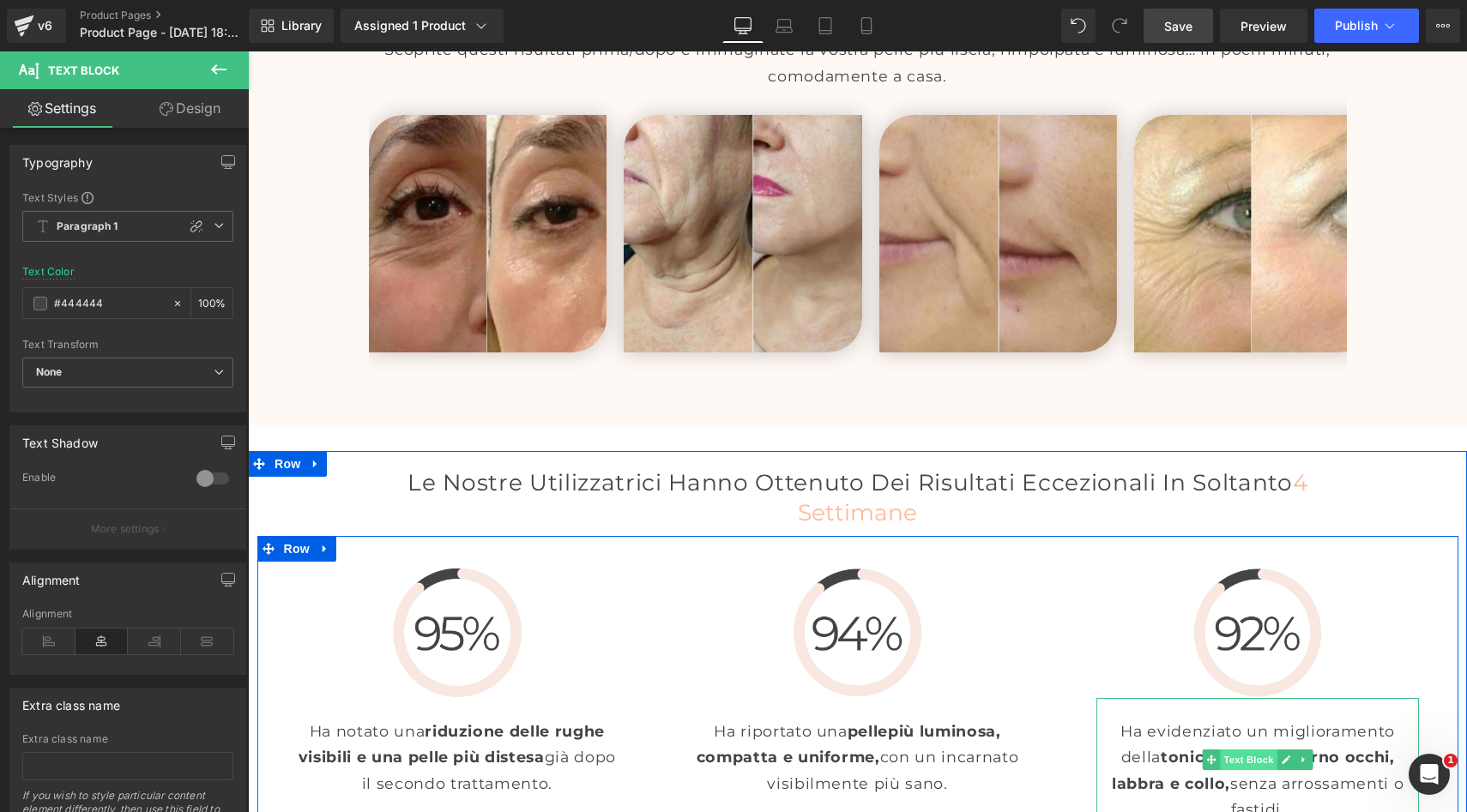
click at [1248, 750] on span "Text Block" at bounding box center [1248, 760] width 56 height 21
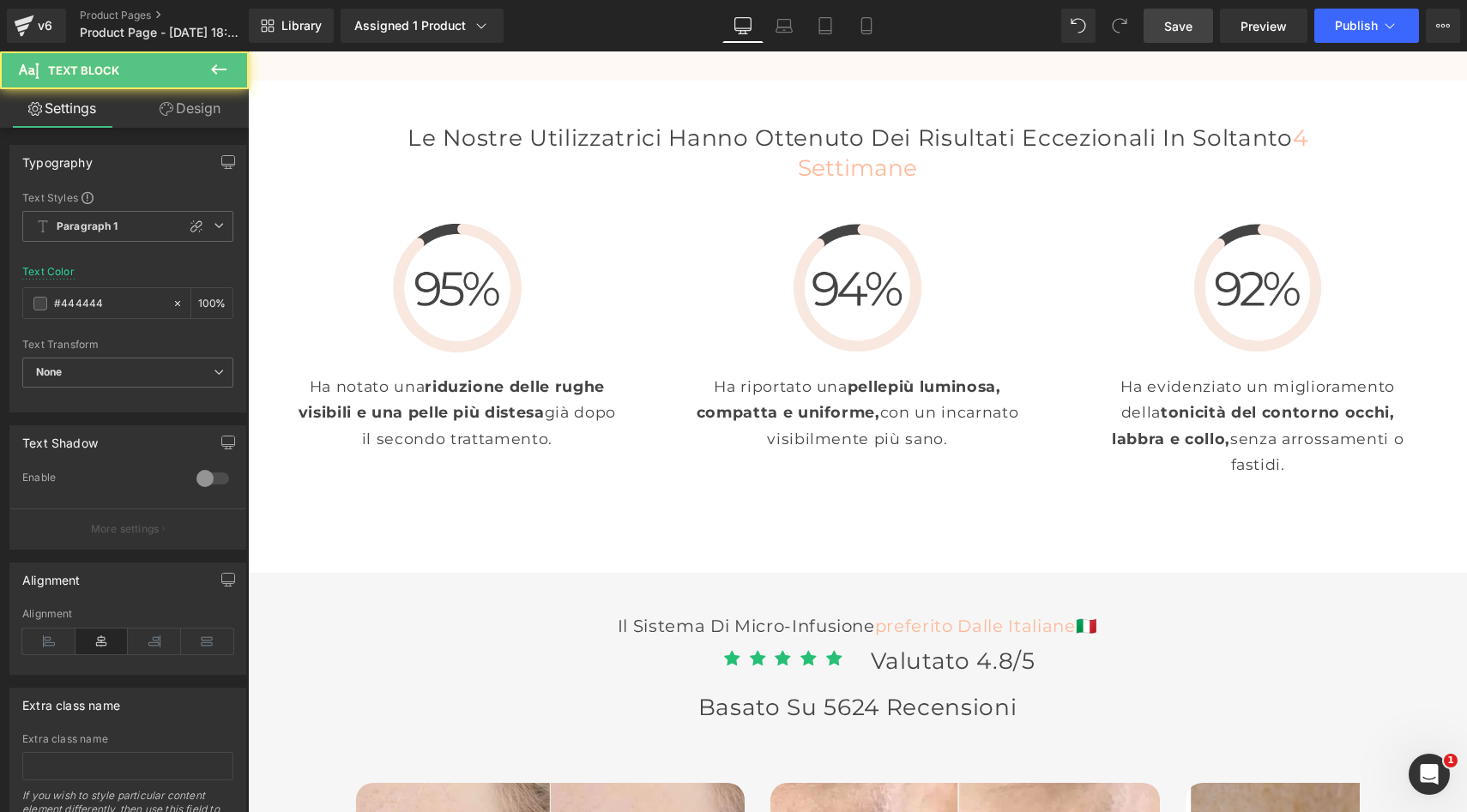
scroll to position [4340, 0]
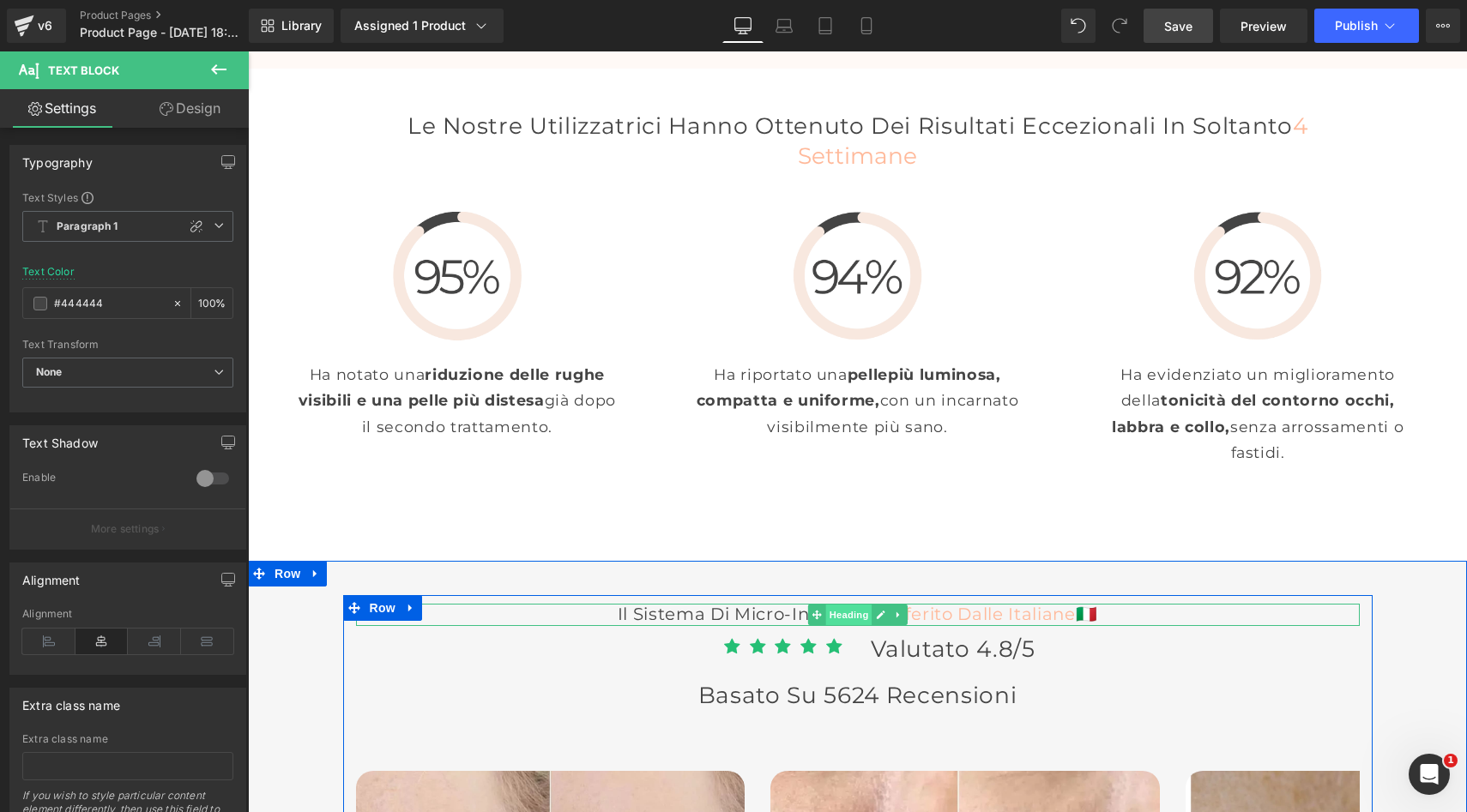
click at [855, 605] on span "Heading" at bounding box center [848, 615] width 46 height 21
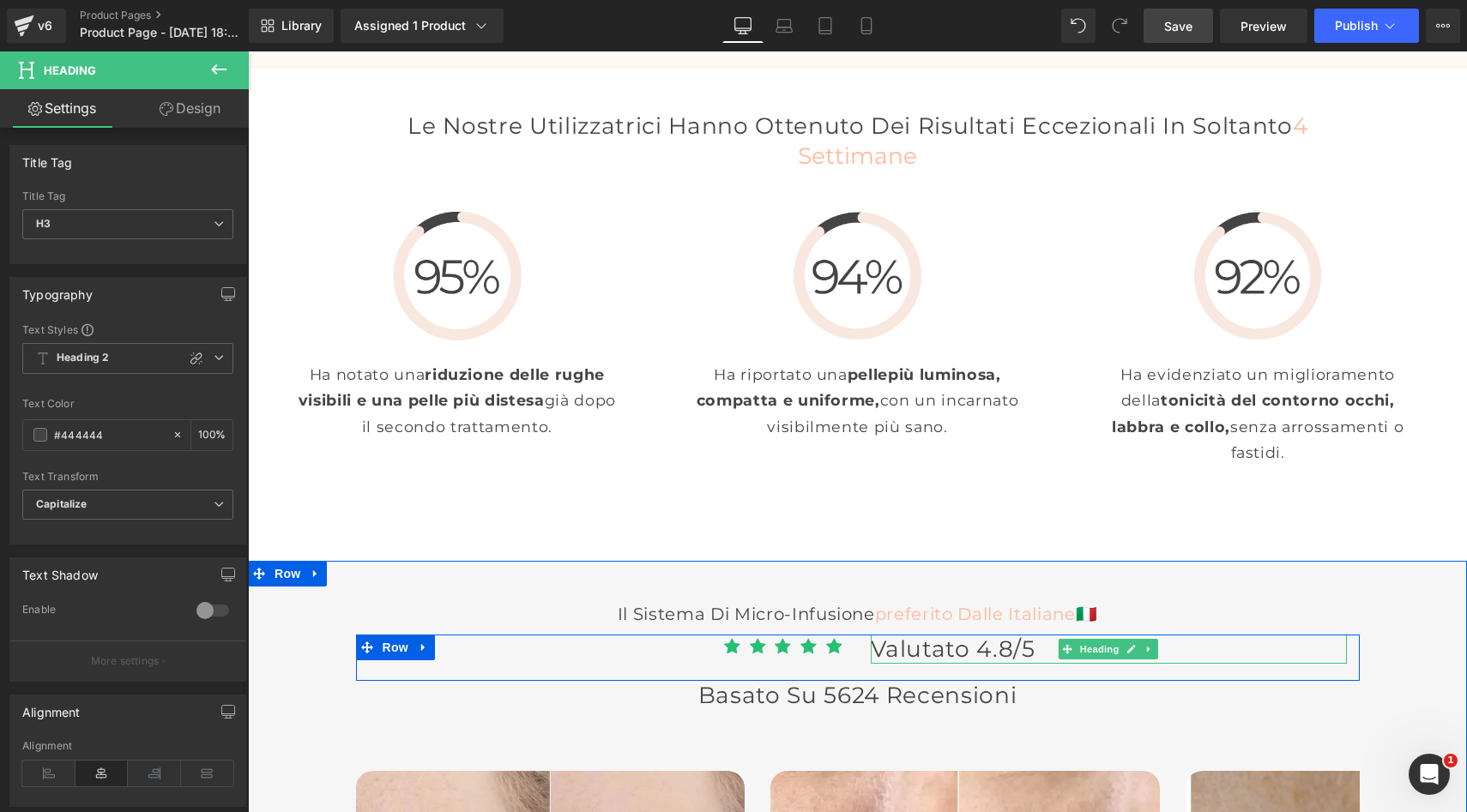
click at [970, 635] on span "Valutato 4.8/5" at bounding box center [953, 649] width 165 height 29
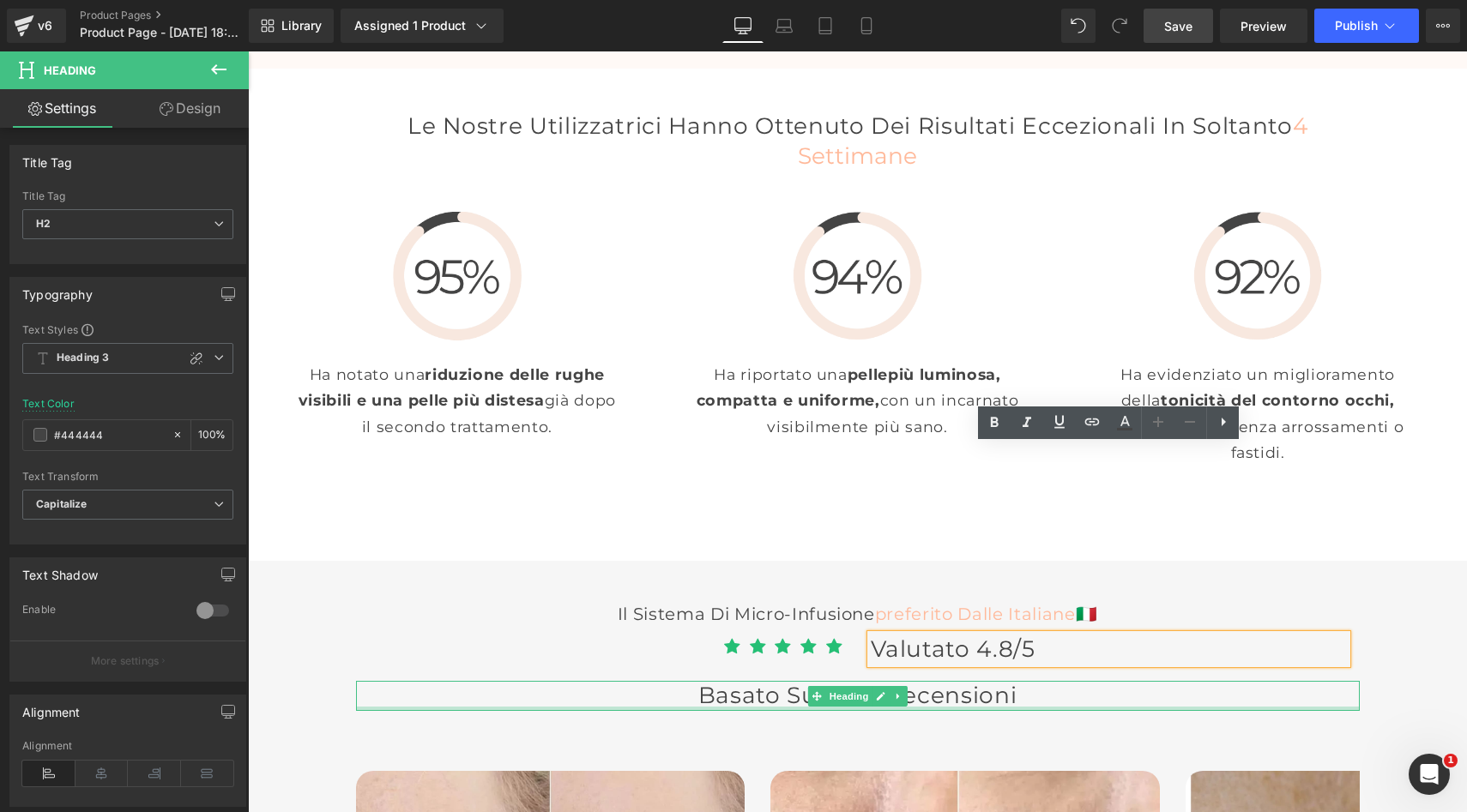
click at [920, 707] on div at bounding box center [857, 709] width 1004 height 4
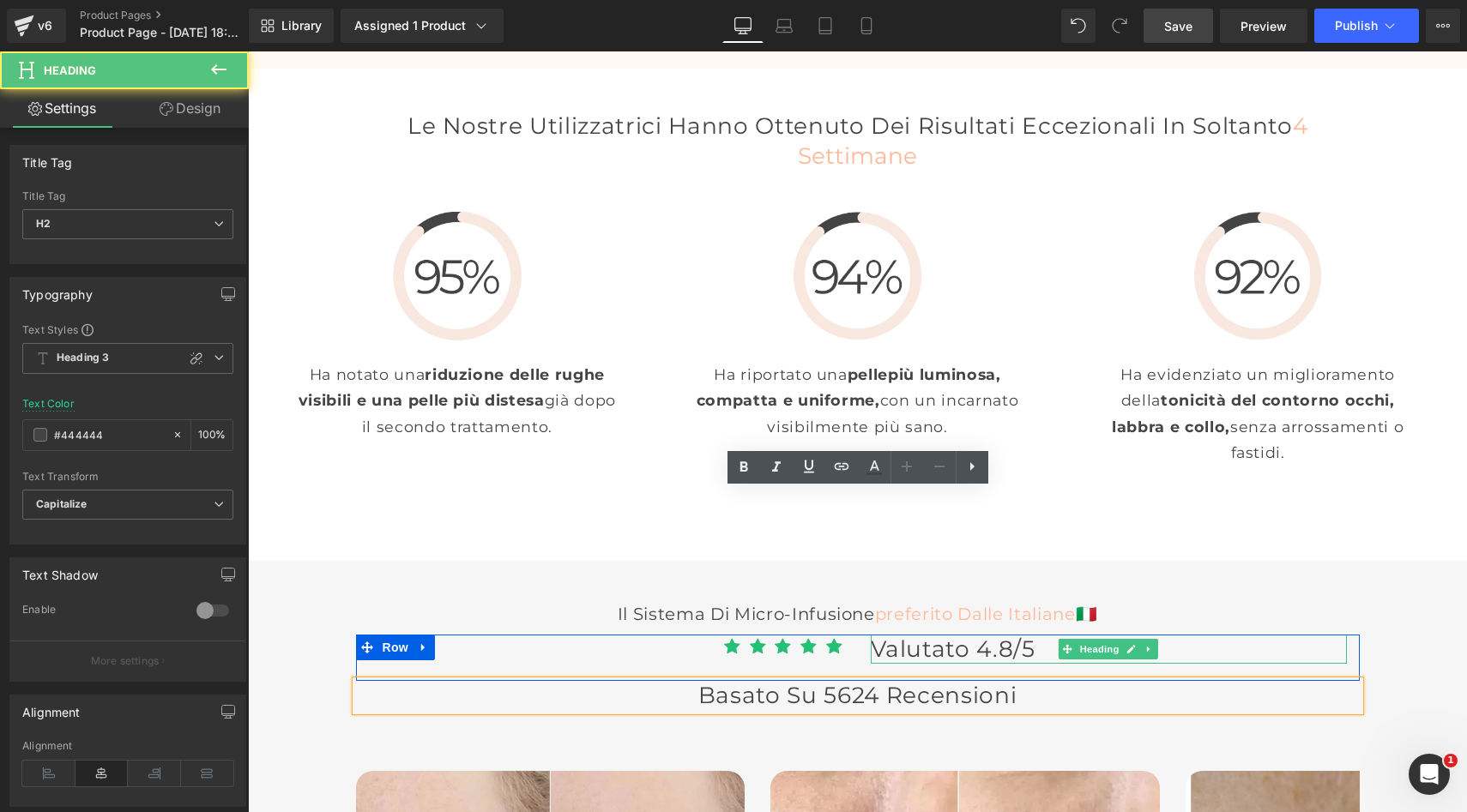
click at [1040, 635] on h2 "Valutato 4.8/5" at bounding box center [1109, 650] width 476 height 29
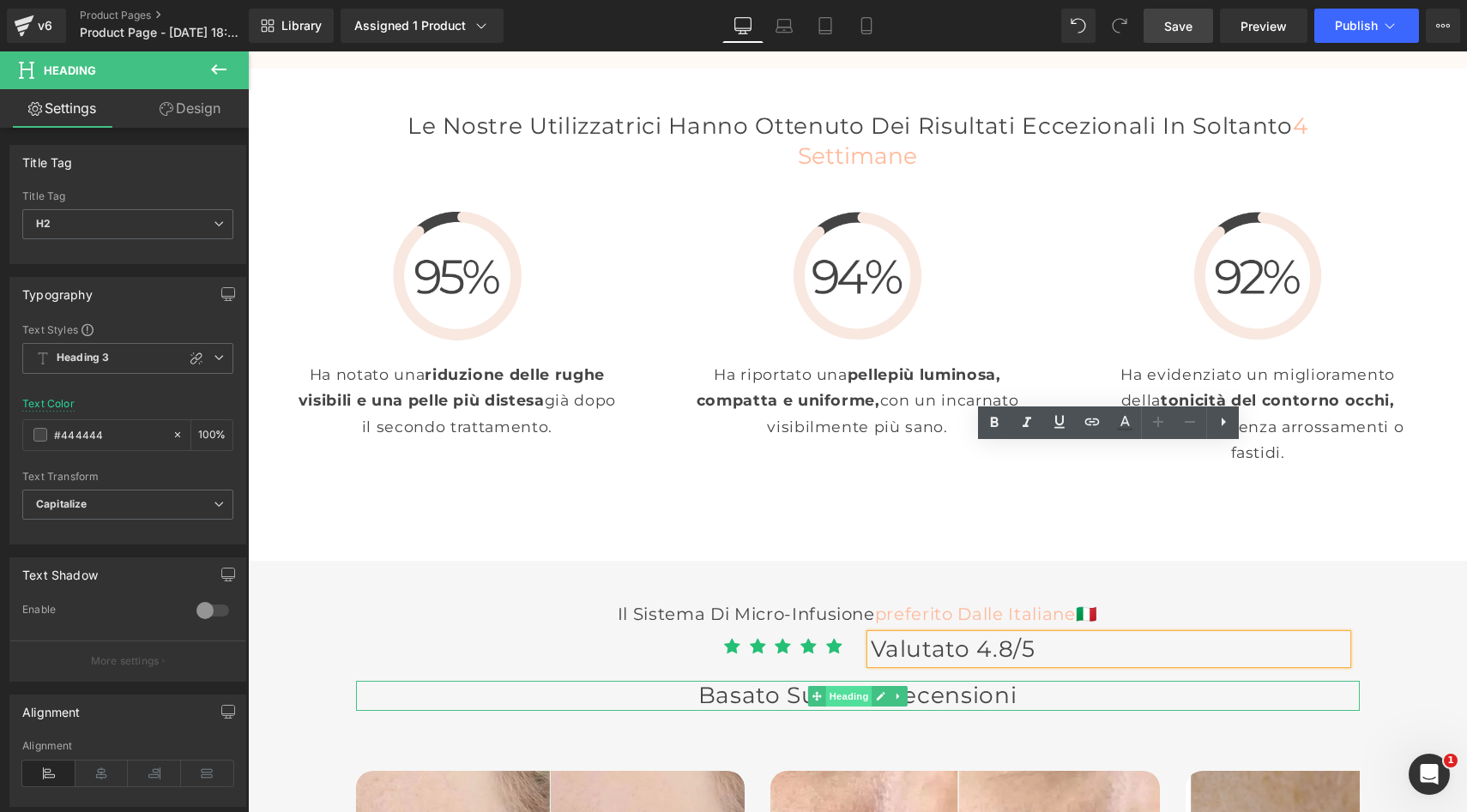
click at [845, 686] on span "Heading" at bounding box center [848, 697] width 46 height 21
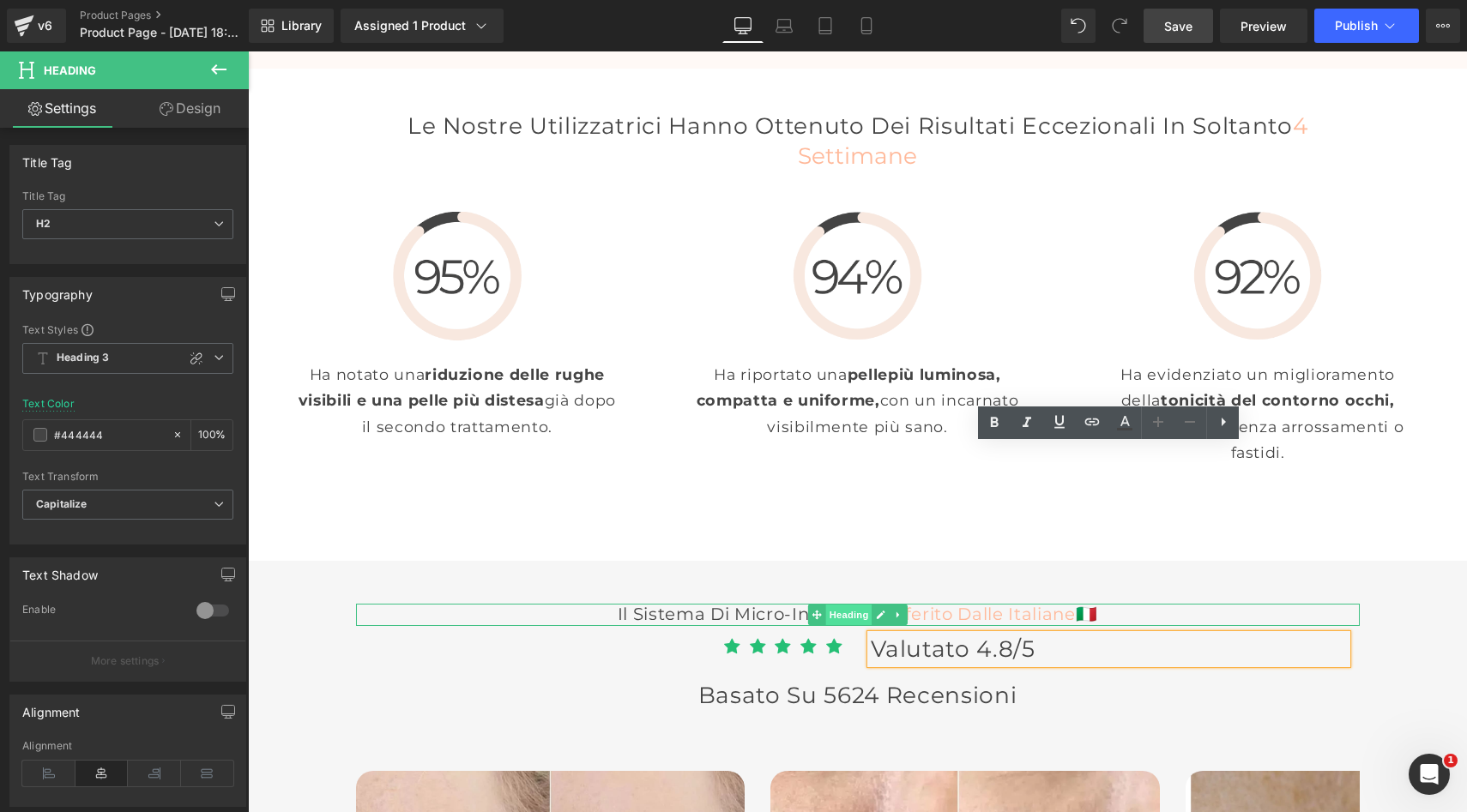
click at [828, 605] on span "Heading" at bounding box center [848, 615] width 46 height 21
click at [953, 635] on span "Valutato 4.8/5" at bounding box center [953, 649] width 165 height 29
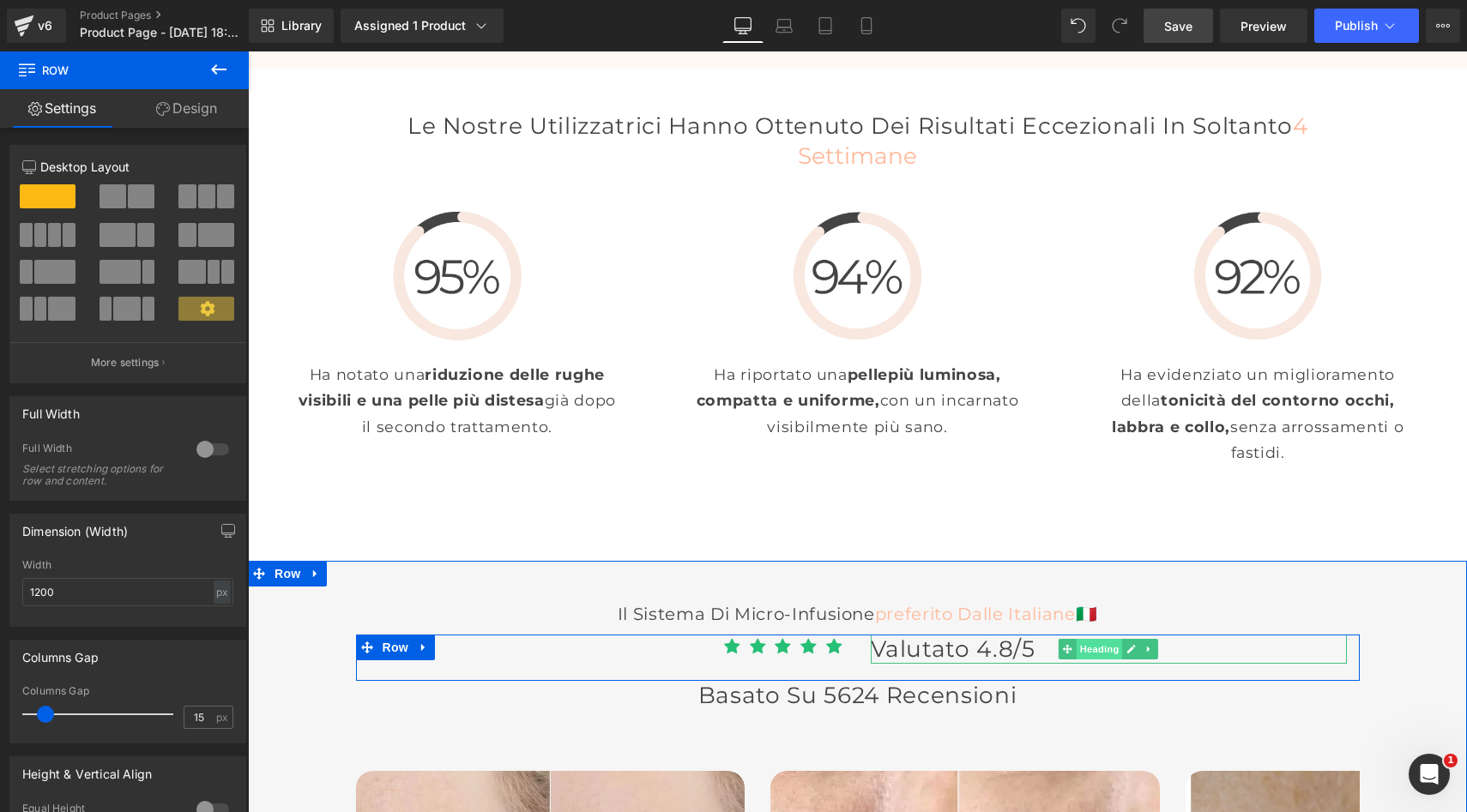
click at [1090, 639] on span "Heading" at bounding box center [1099, 650] width 46 height 21
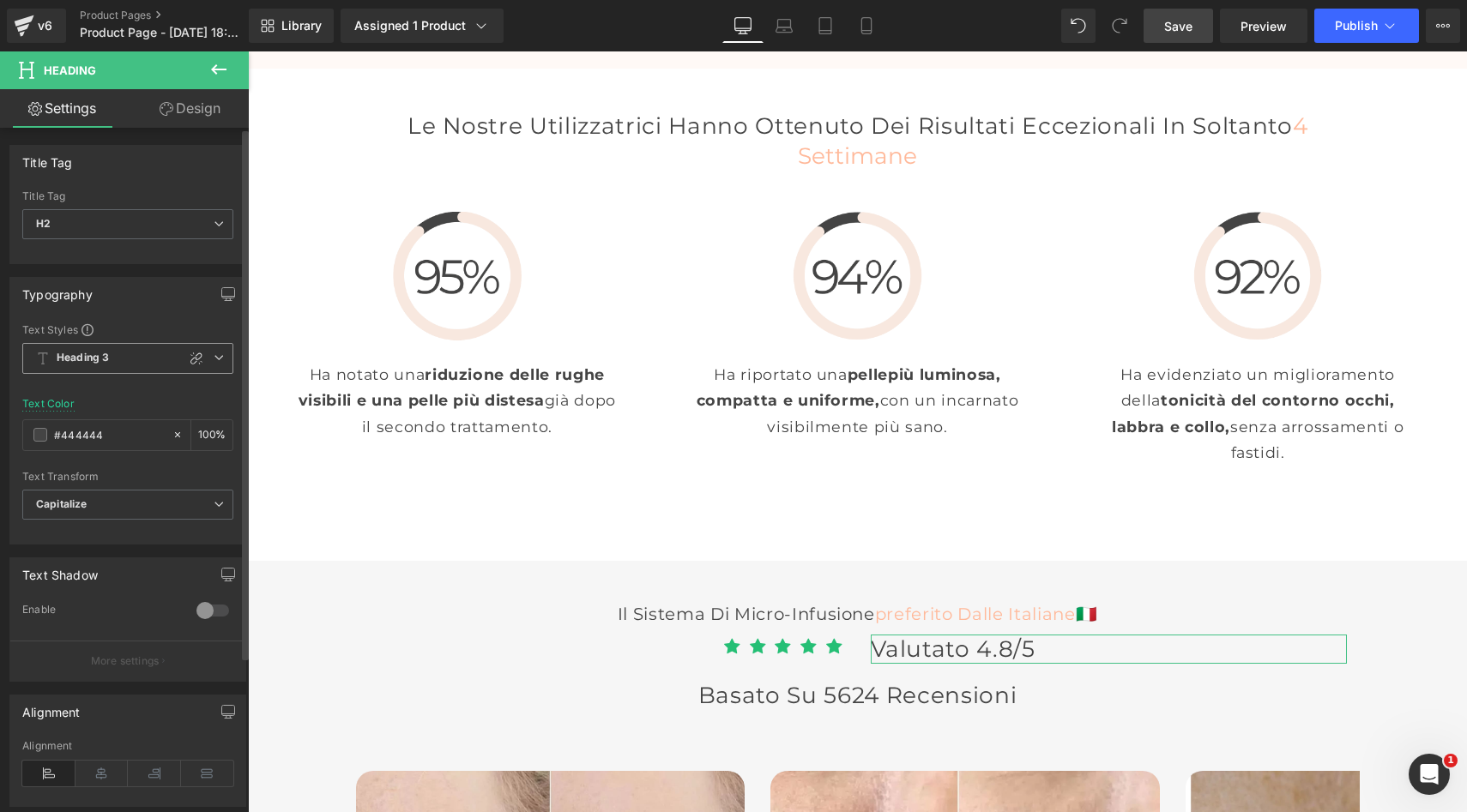
click at [217, 356] on icon at bounding box center [219, 357] width 10 height 10
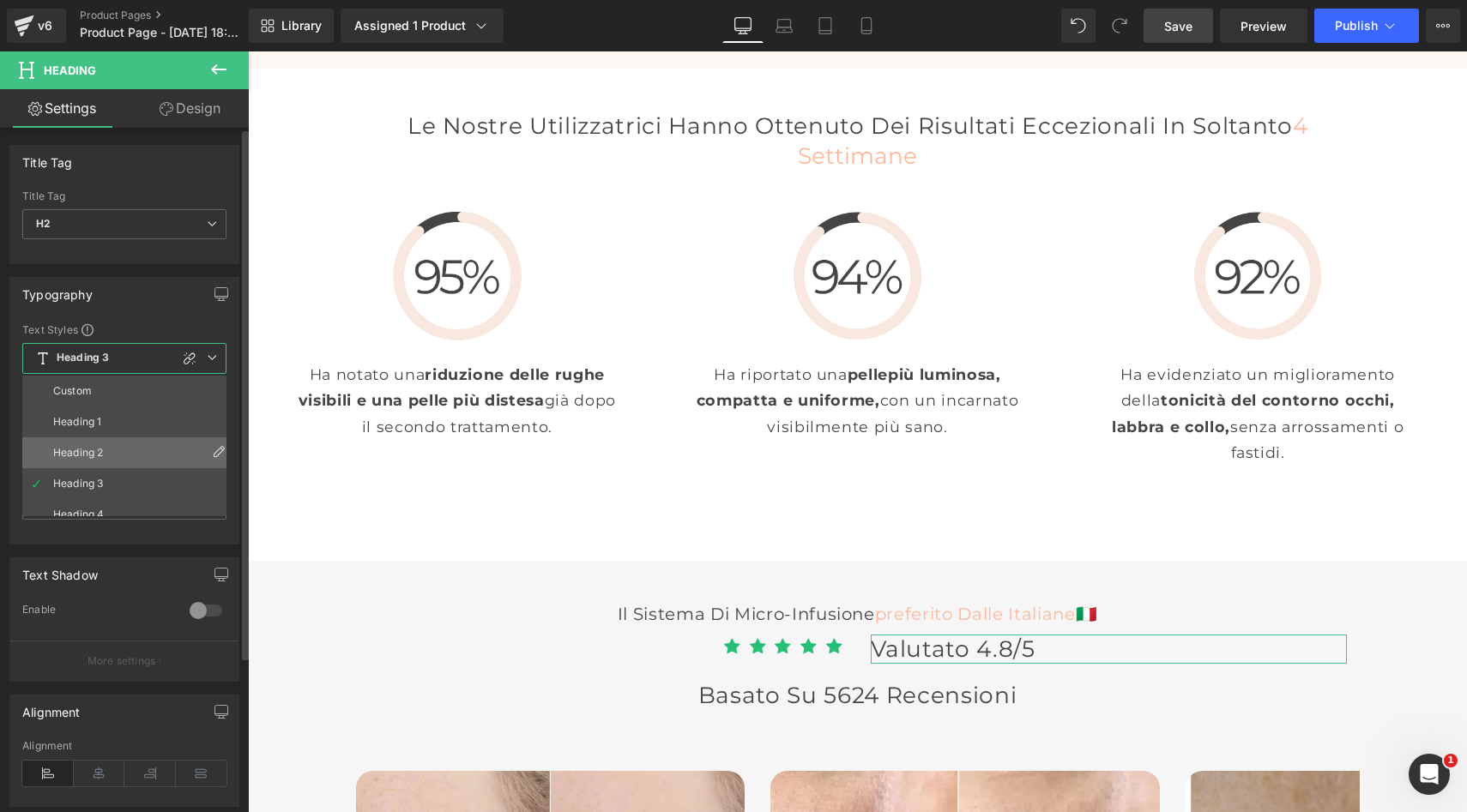
click at [90, 446] on li "Heading 2" at bounding box center [128, 453] width 212 height 31
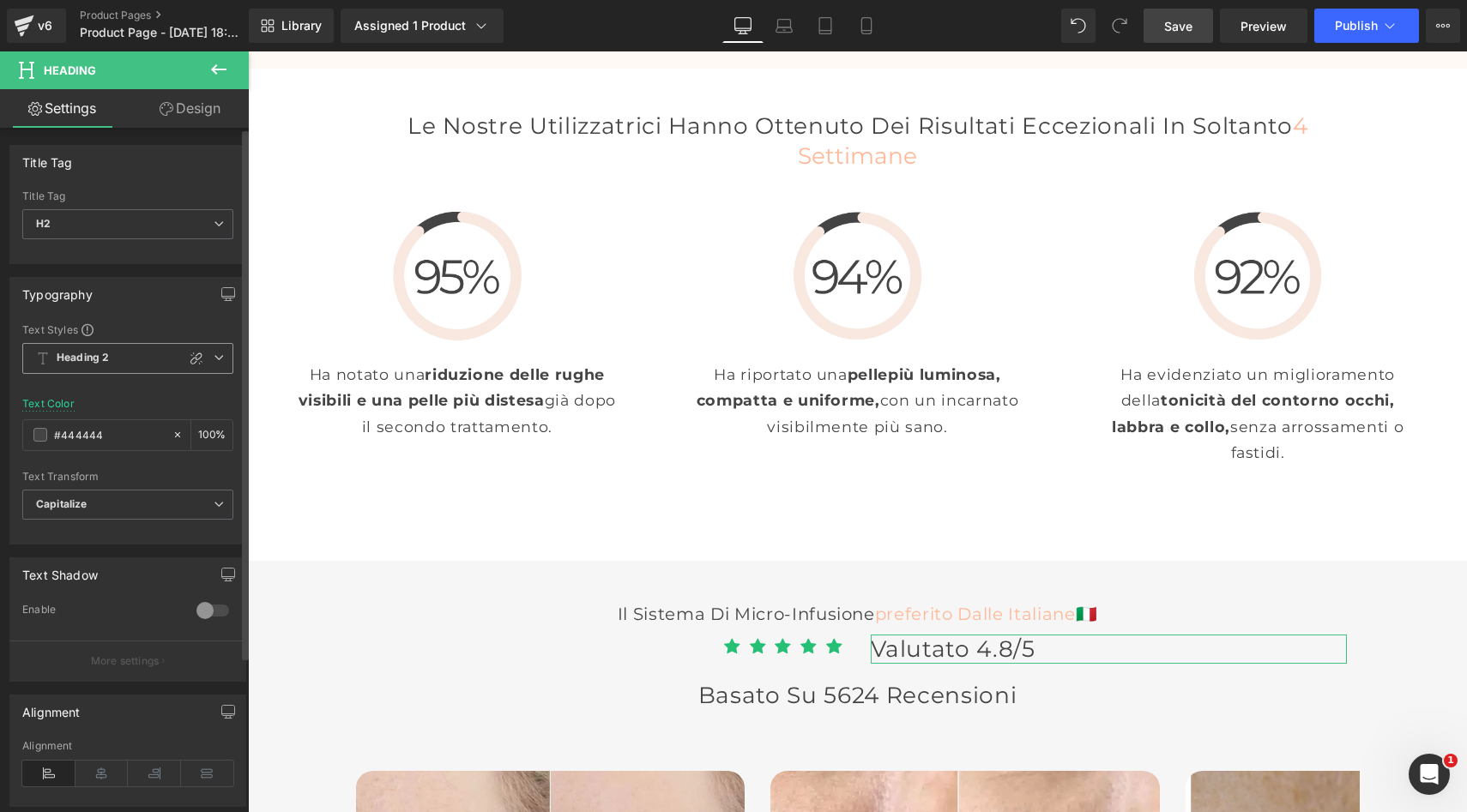
click at [213, 360] on icon at bounding box center [219, 357] width 10 height 10
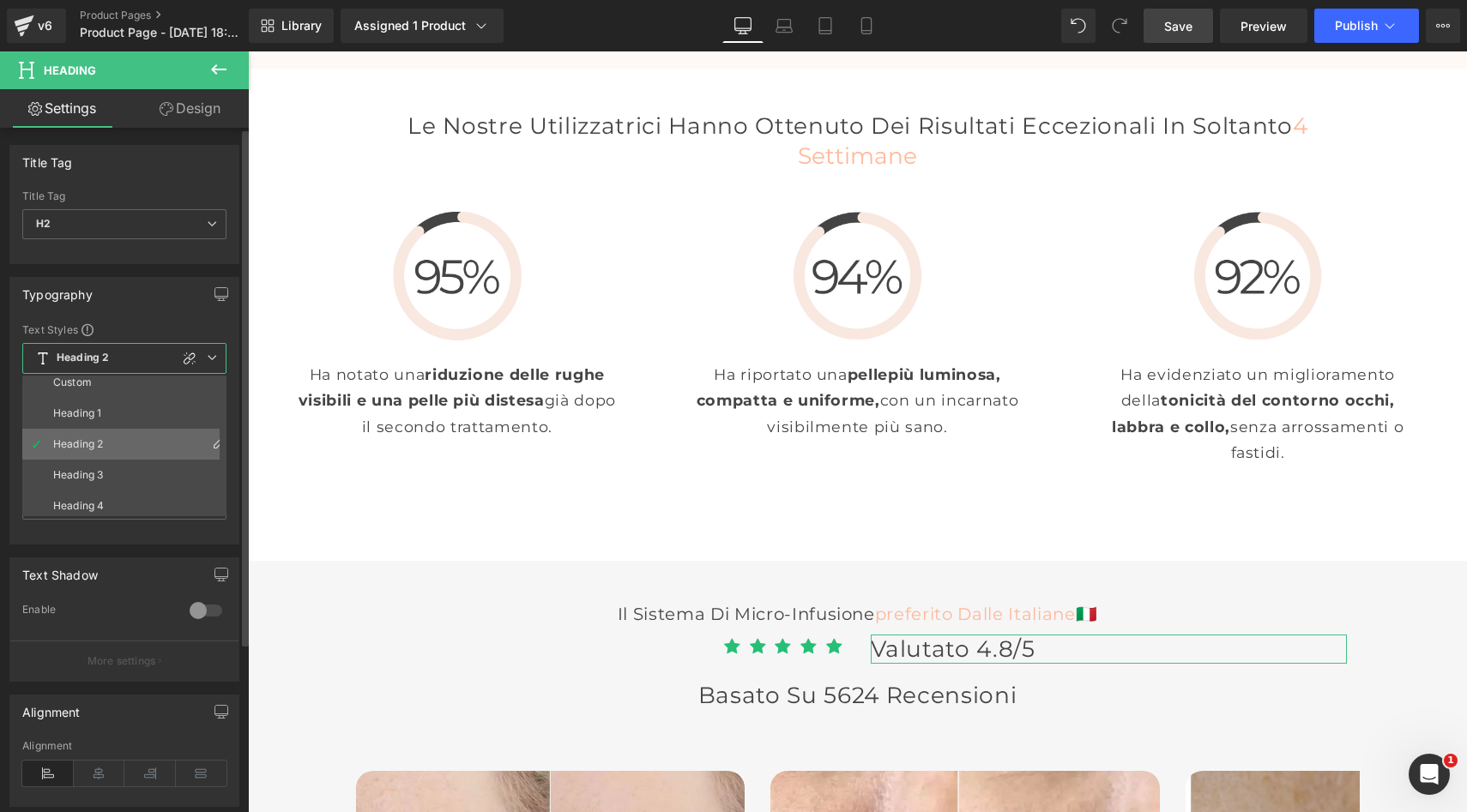
scroll to position [7, 0]
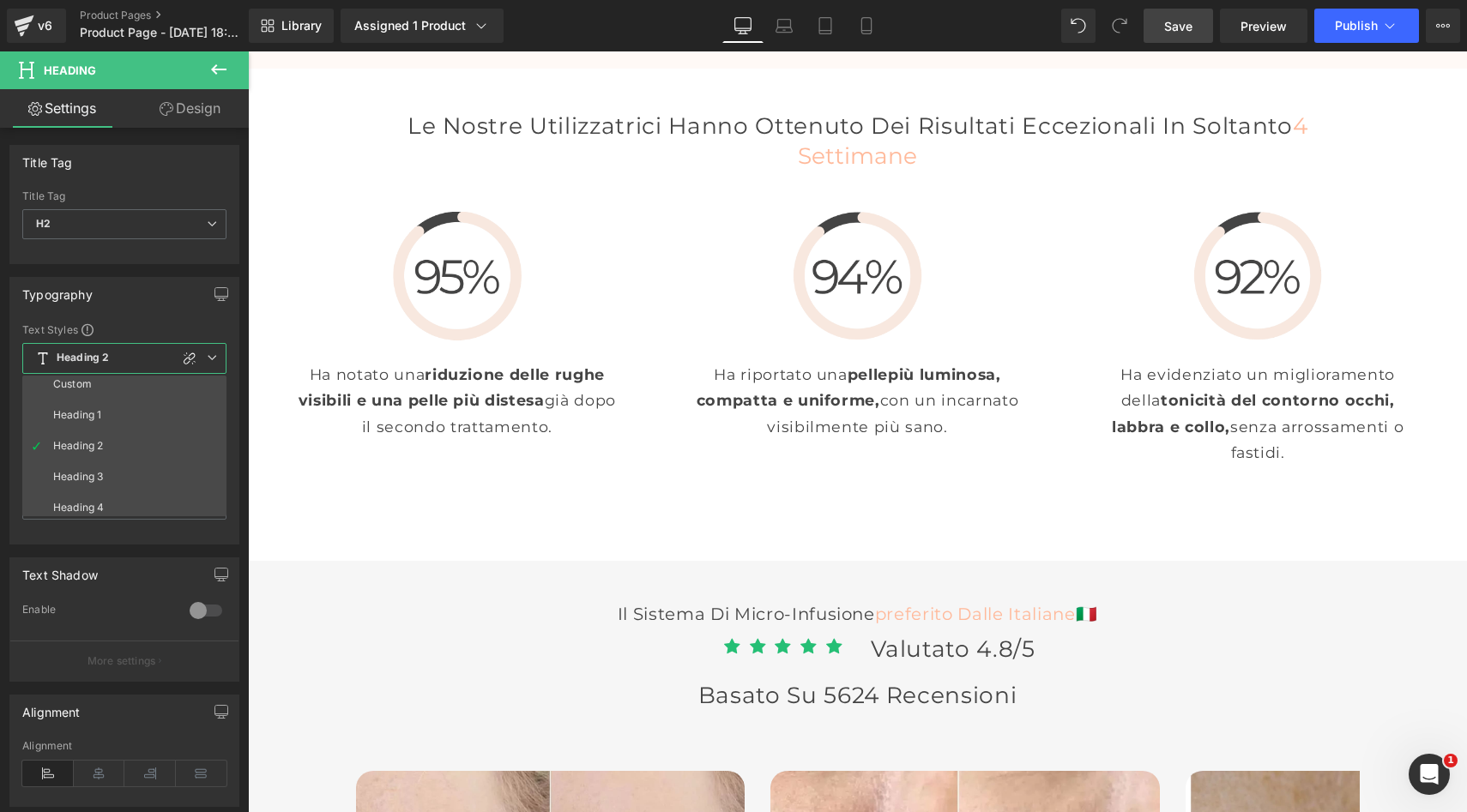
click at [982, 470] on body "Vai direttamente ai contenuti Il tuo carrello è vuoto Continua lo shopping Il t…" at bounding box center [857, 267] width 1219 height 9112
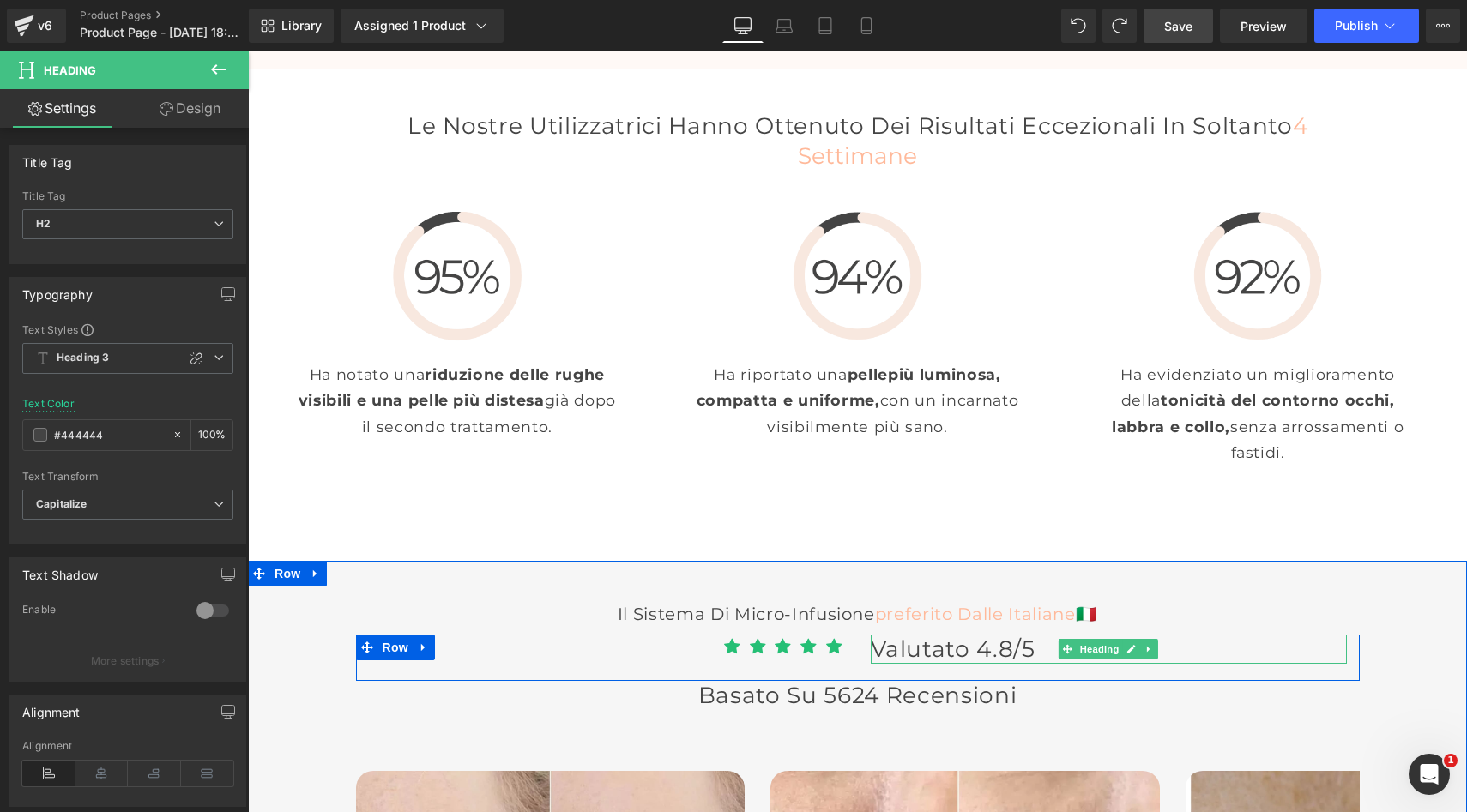
click at [929, 635] on span "Valutato 4.8/5" at bounding box center [953, 649] width 165 height 29
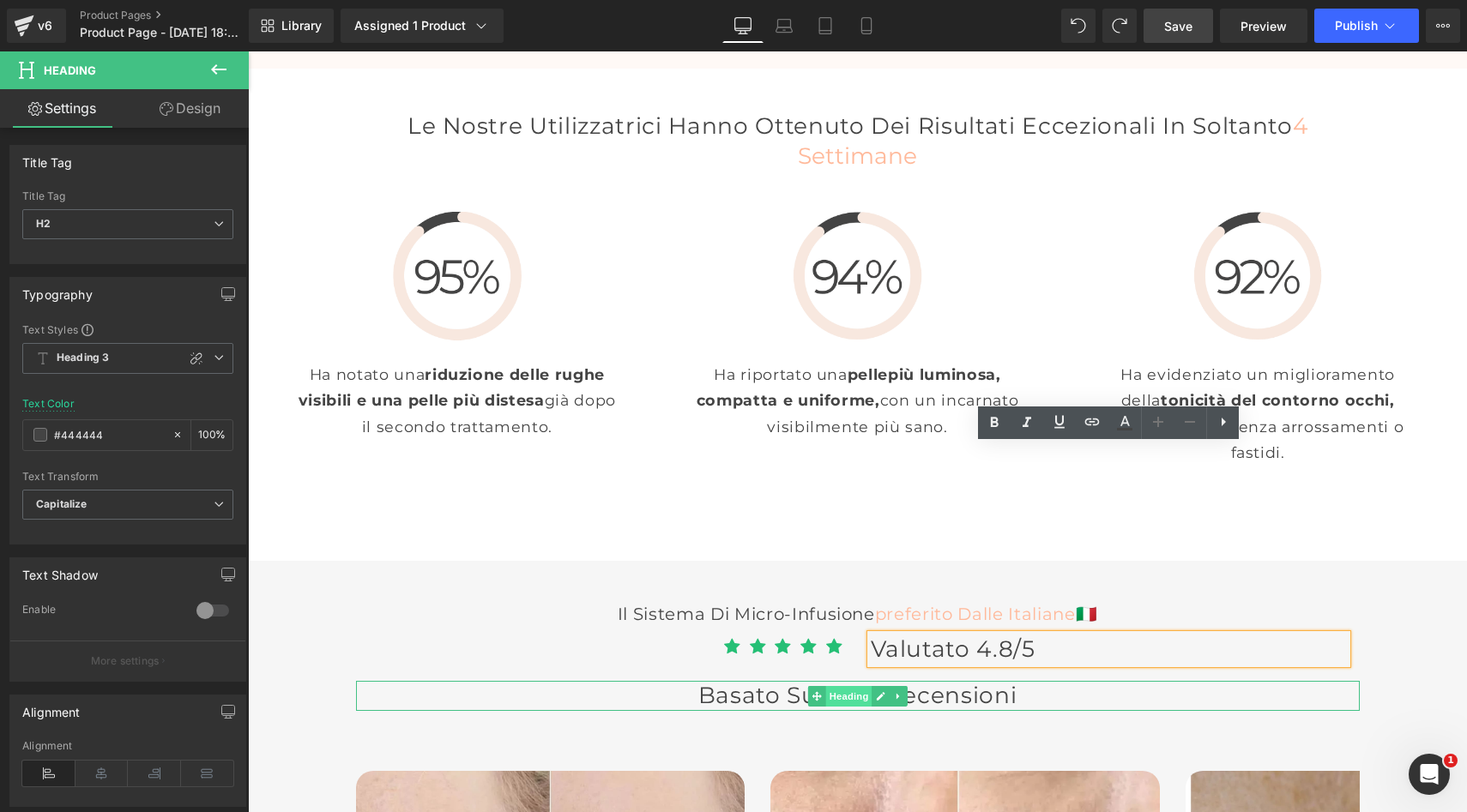
click at [837, 686] on span "Heading" at bounding box center [848, 697] width 46 height 21
click at [852, 686] on span "Heading" at bounding box center [848, 697] width 46 height 21
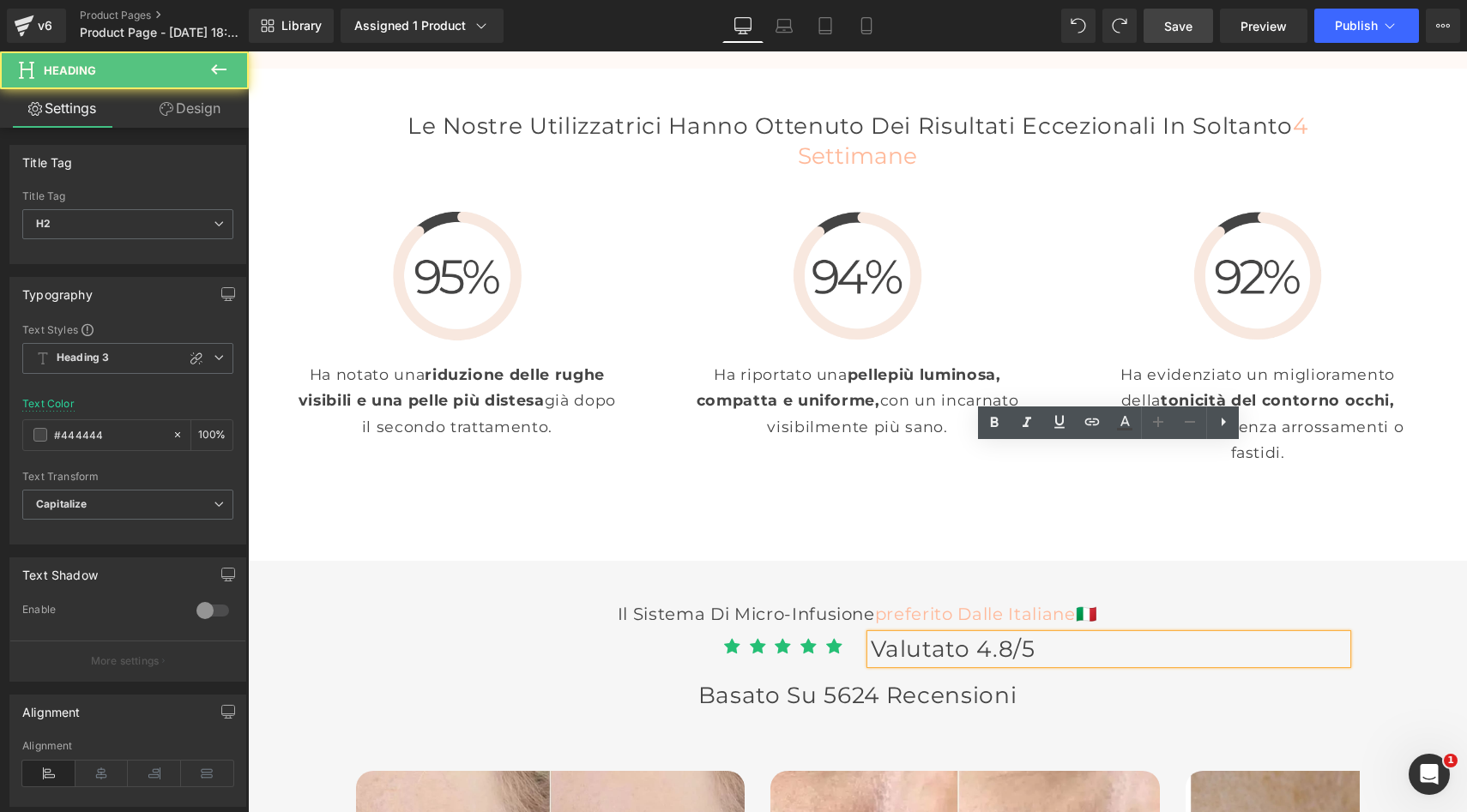
click at [988, 635] on span "Valutato 4.8/5" at bounding box center [953, 649] width 165 height 29
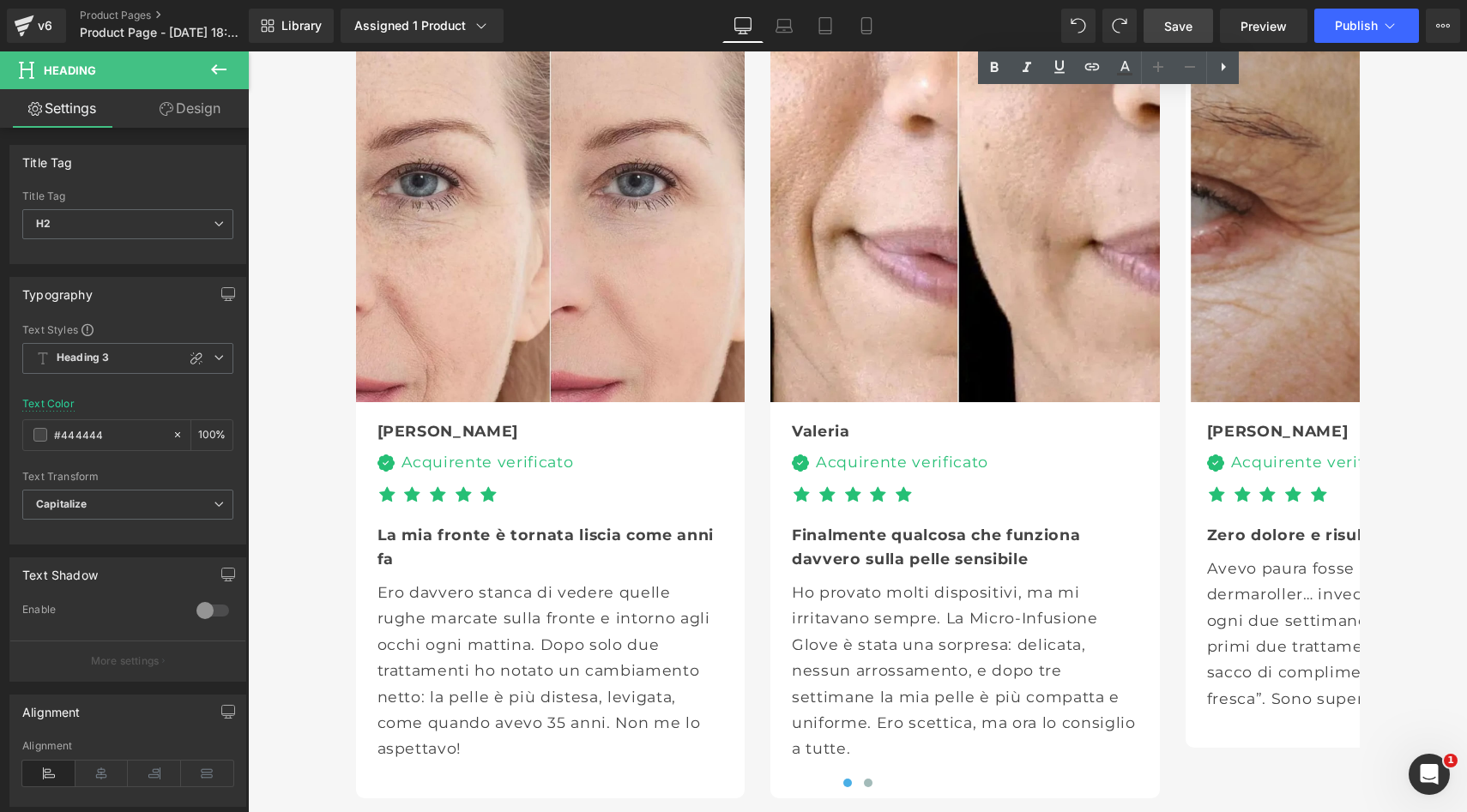
scroll to position [5100, 0]
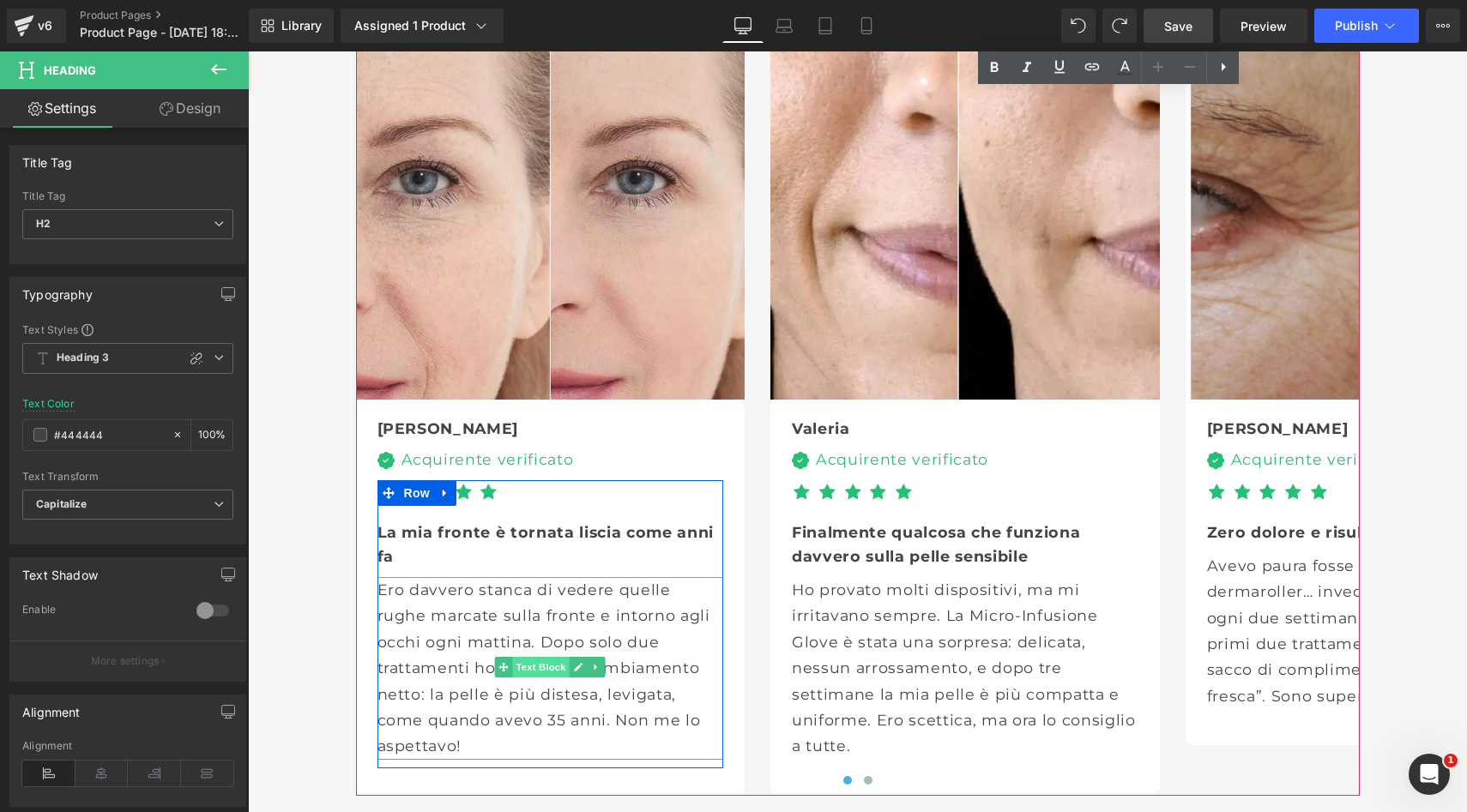
click at [538, 657] on span "Text Block" at bounding box center [540, 667] width 56 height 21
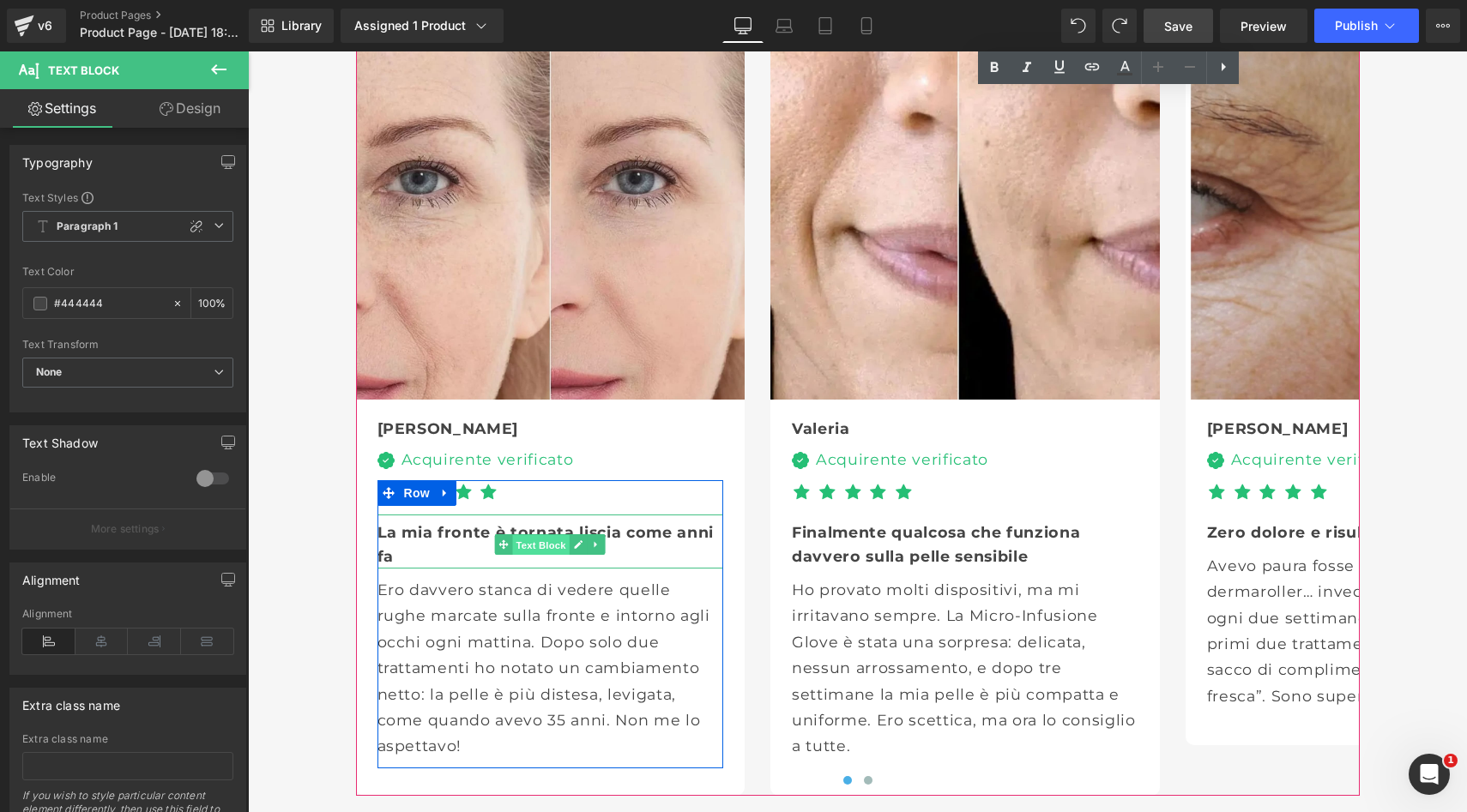
click at [543, 535] on span "Text Block" at bounding box center [540, 546] width 56 height 21
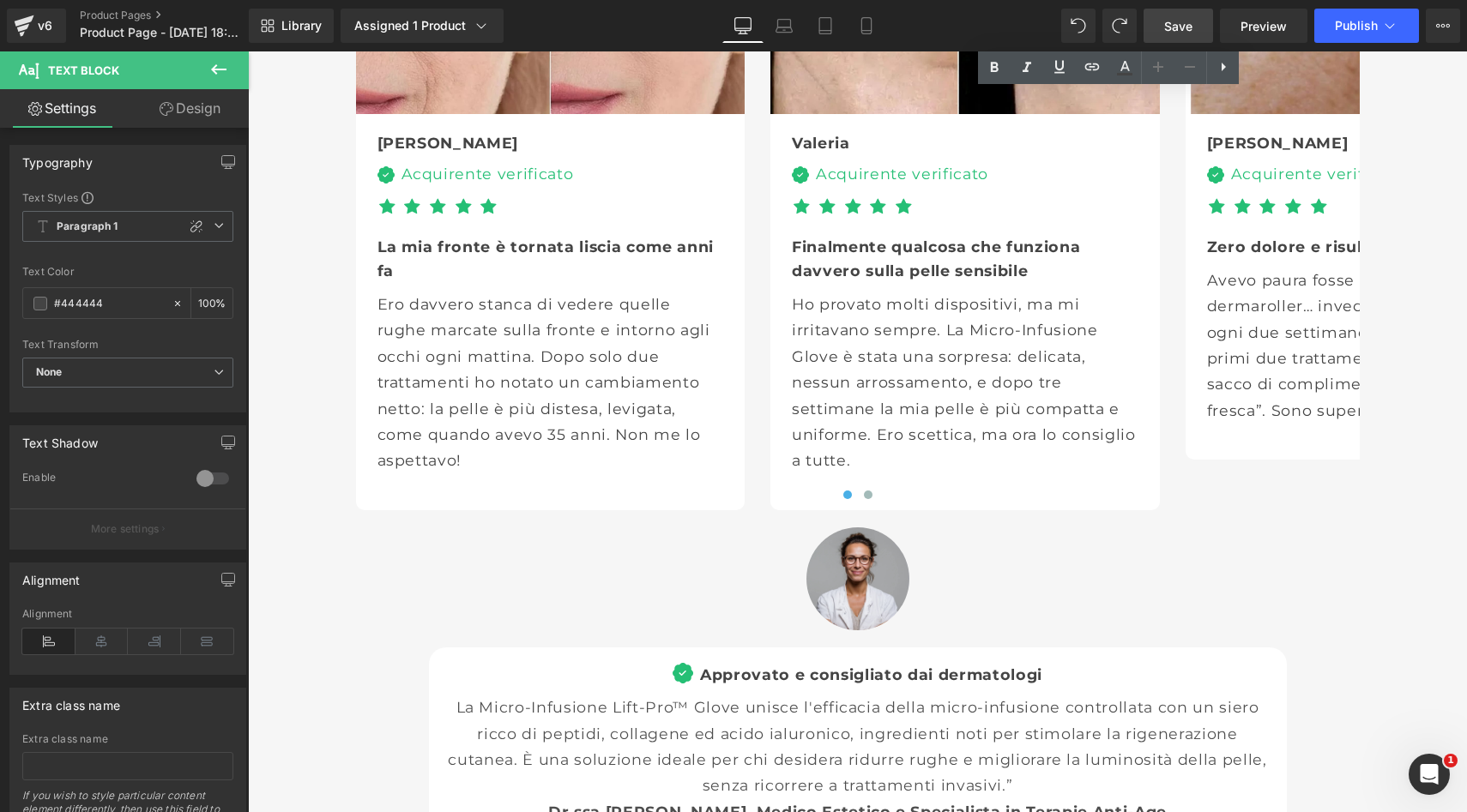
scroll to position [5390, 0]
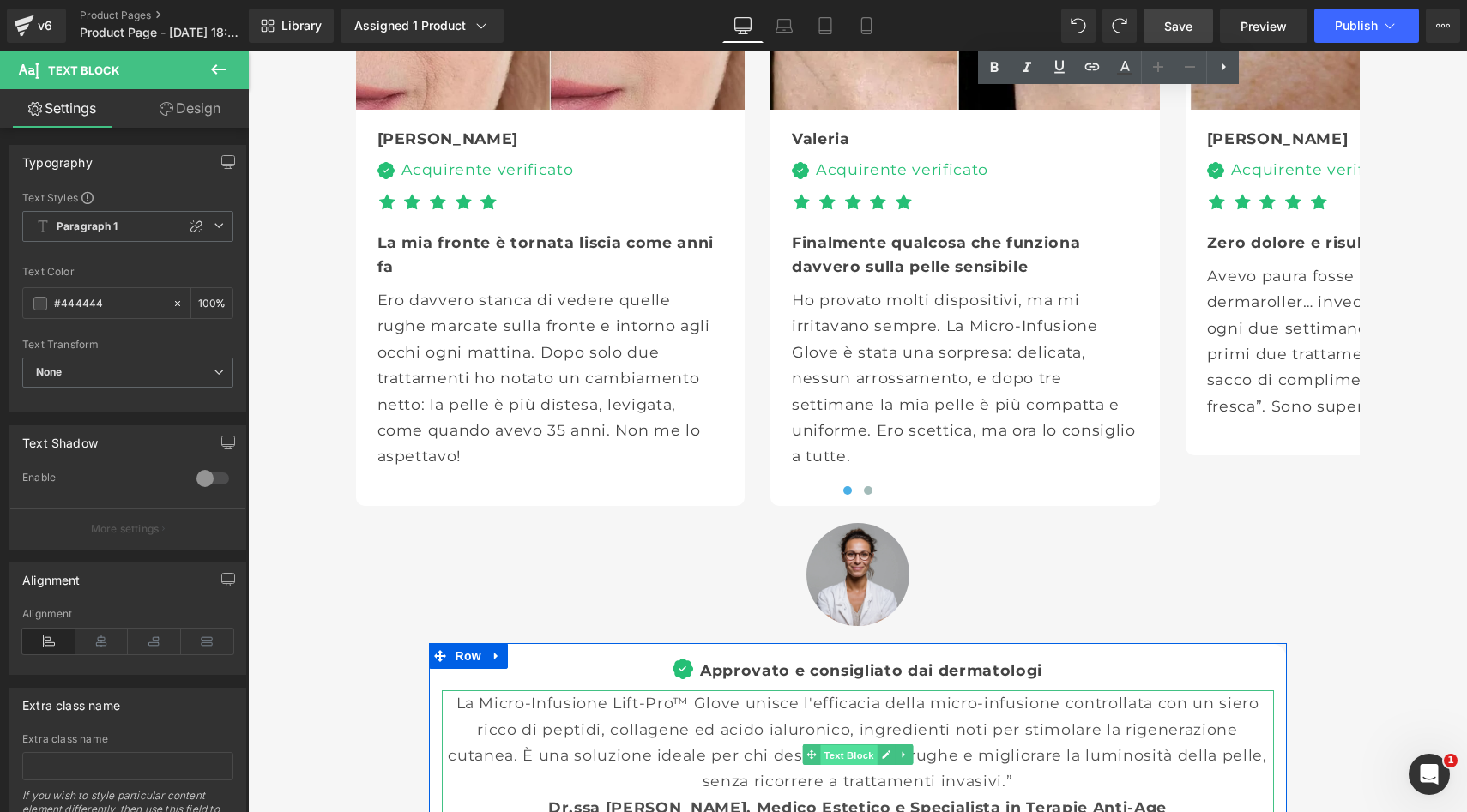
click at [849, 745] on span "Text Block" at bounding box center [848, 756] width 56 height 21
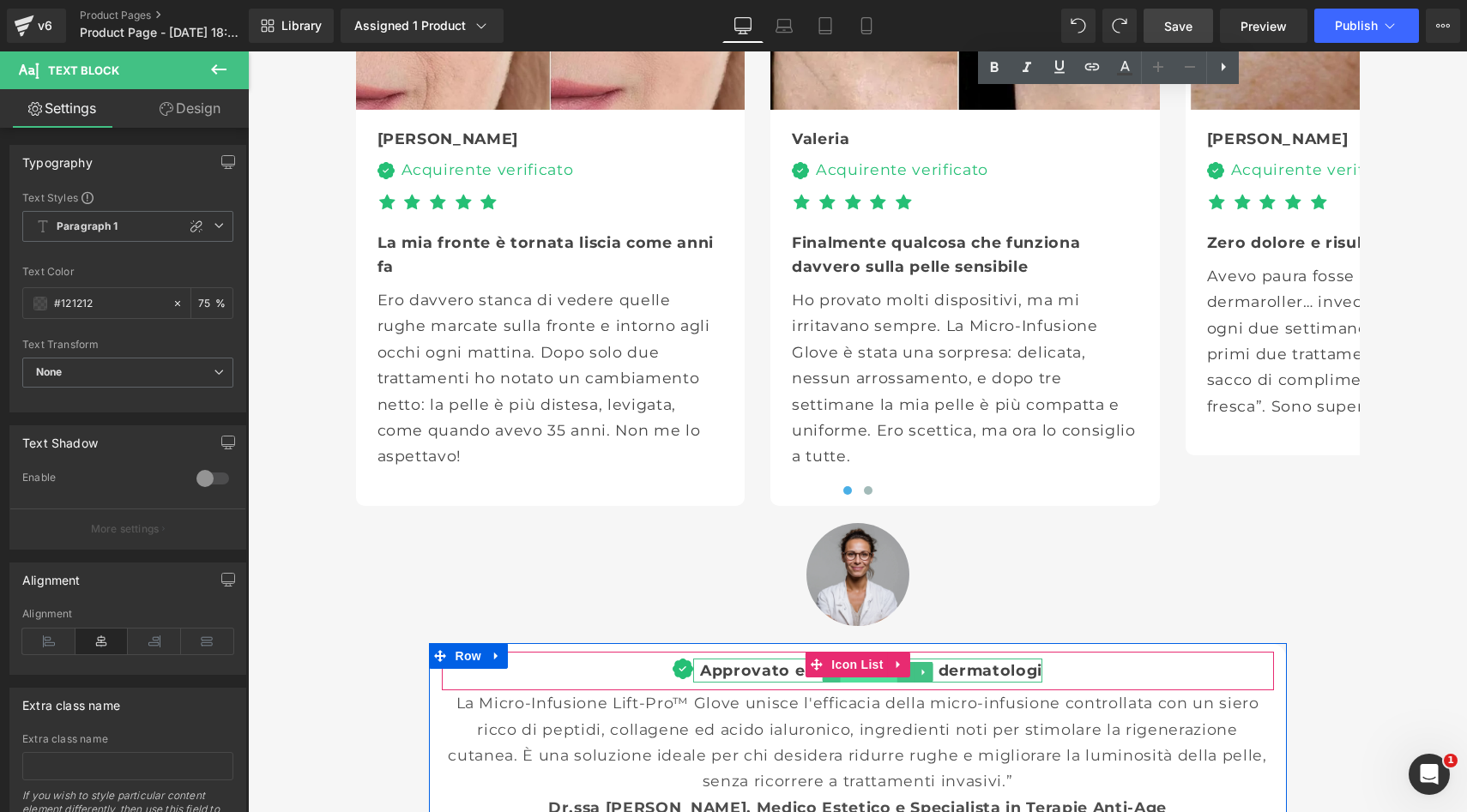
click at [860, 662] on span "Text Block" at bounding box center [868, 672] width 56 height 21
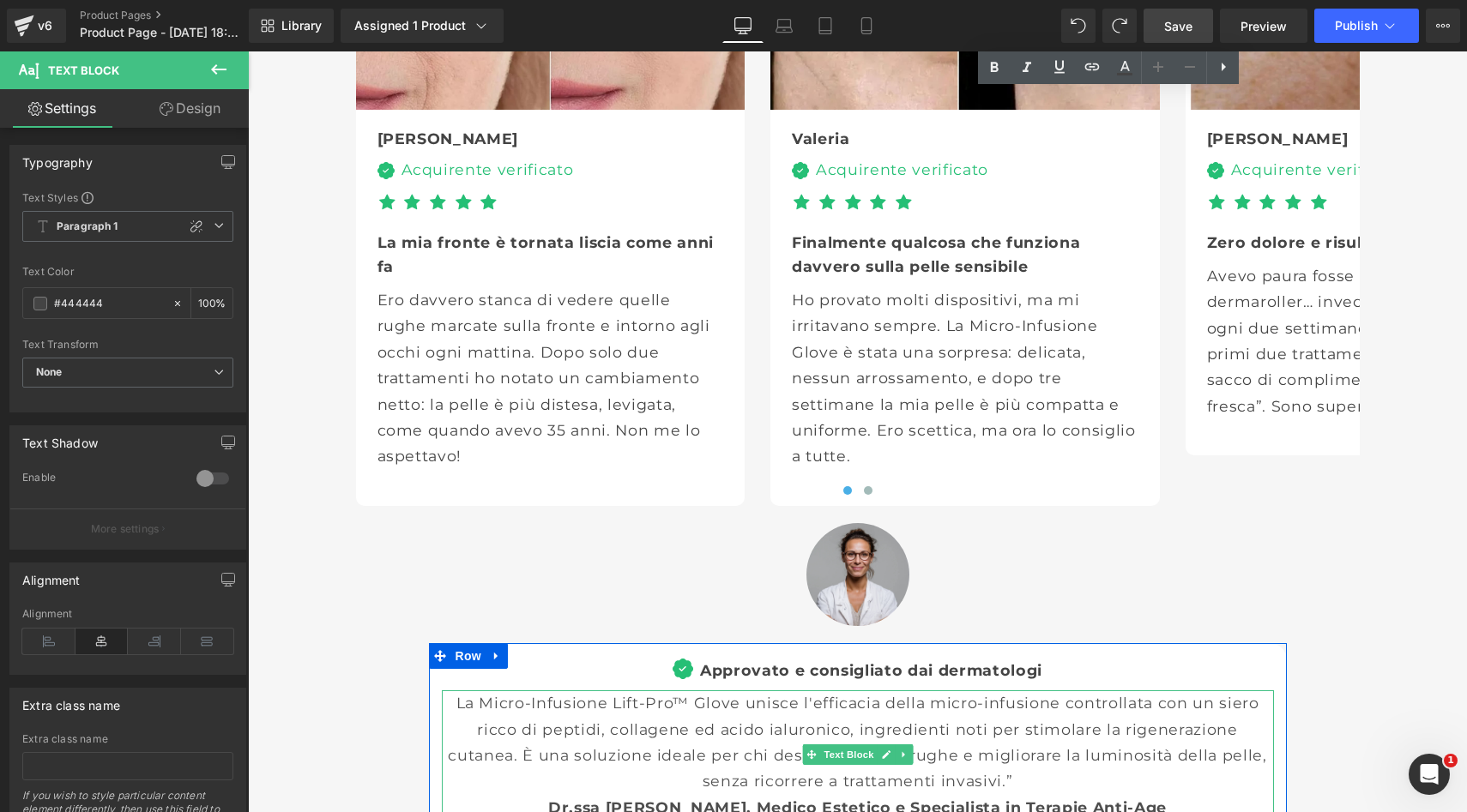
click at [782, 691] on p "La Micro-Infusione Lift-Pro™ Glove unisce l'efficacia della micro-infusione con…" at bounding box center [857, 743] width 832 height 105
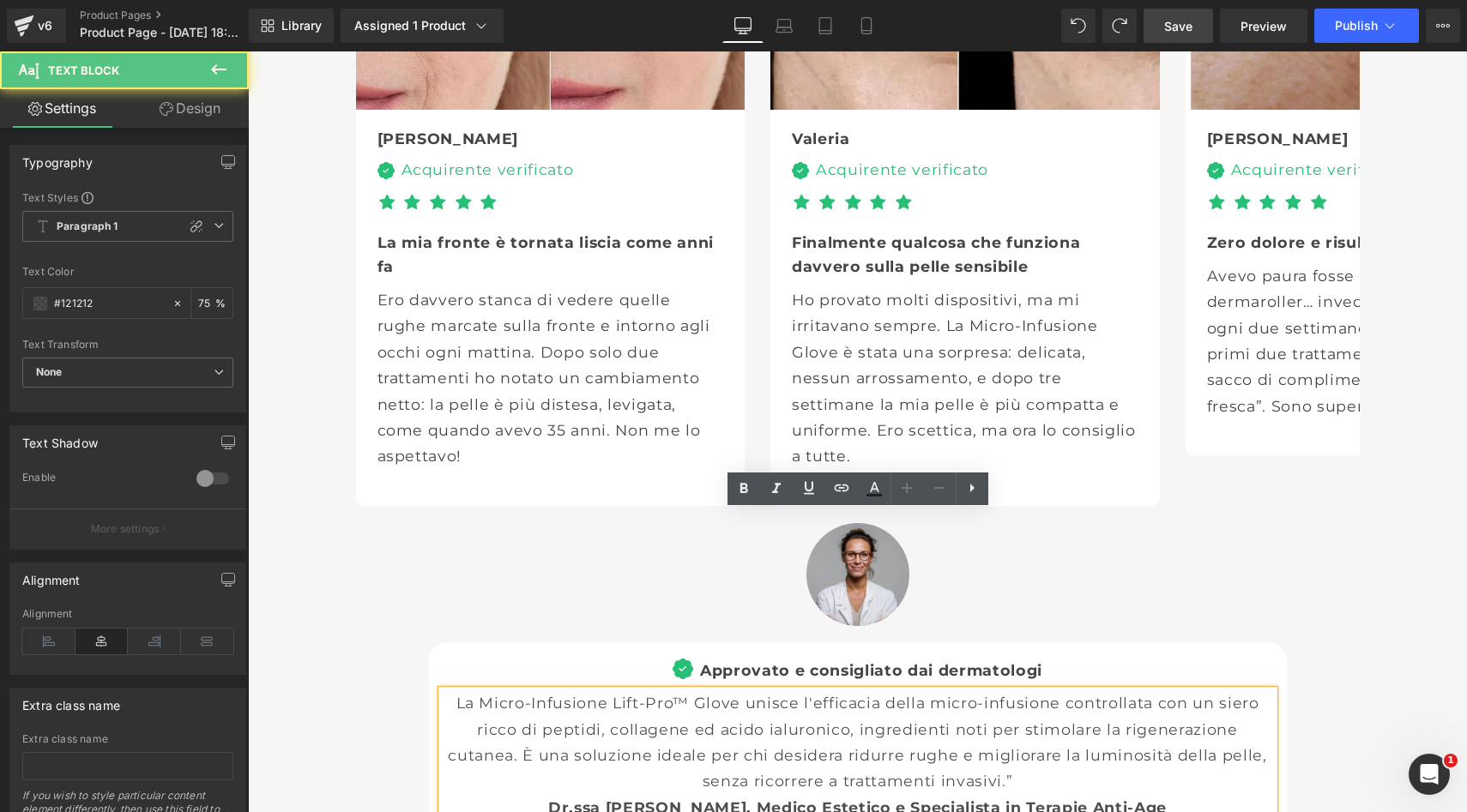
click at [802, 798] on span "Dr.ssa [PERSON_NAME], Medico Estetico e Specialista in Terapie Anti-Age" at bounding box center [857, 807] width 619 height 18
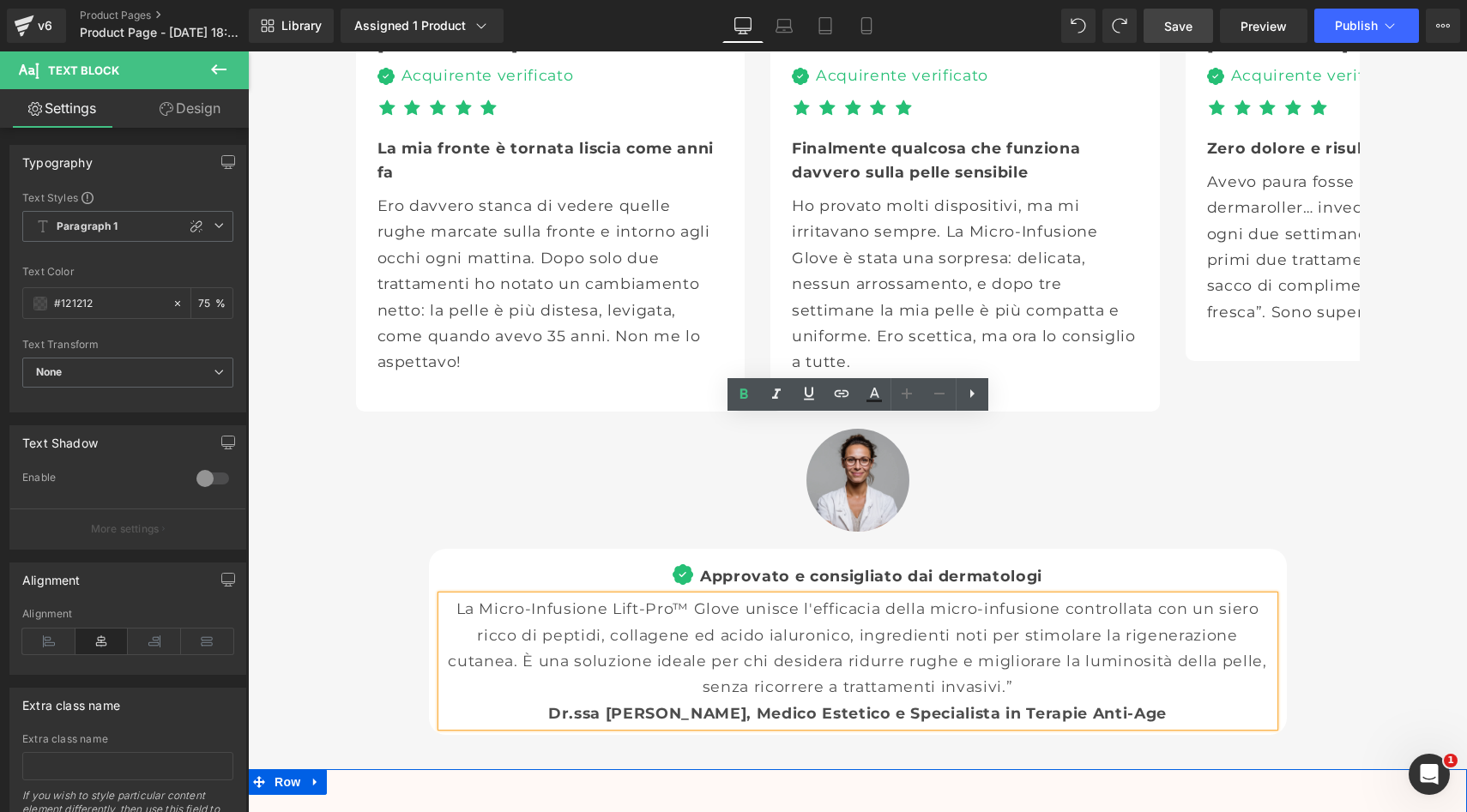
click at [809, 811] on div "OGGI -50% SUI PRIMI 100 ORDINI Heading" at bounding box center [857, 823] width 1004 height 23
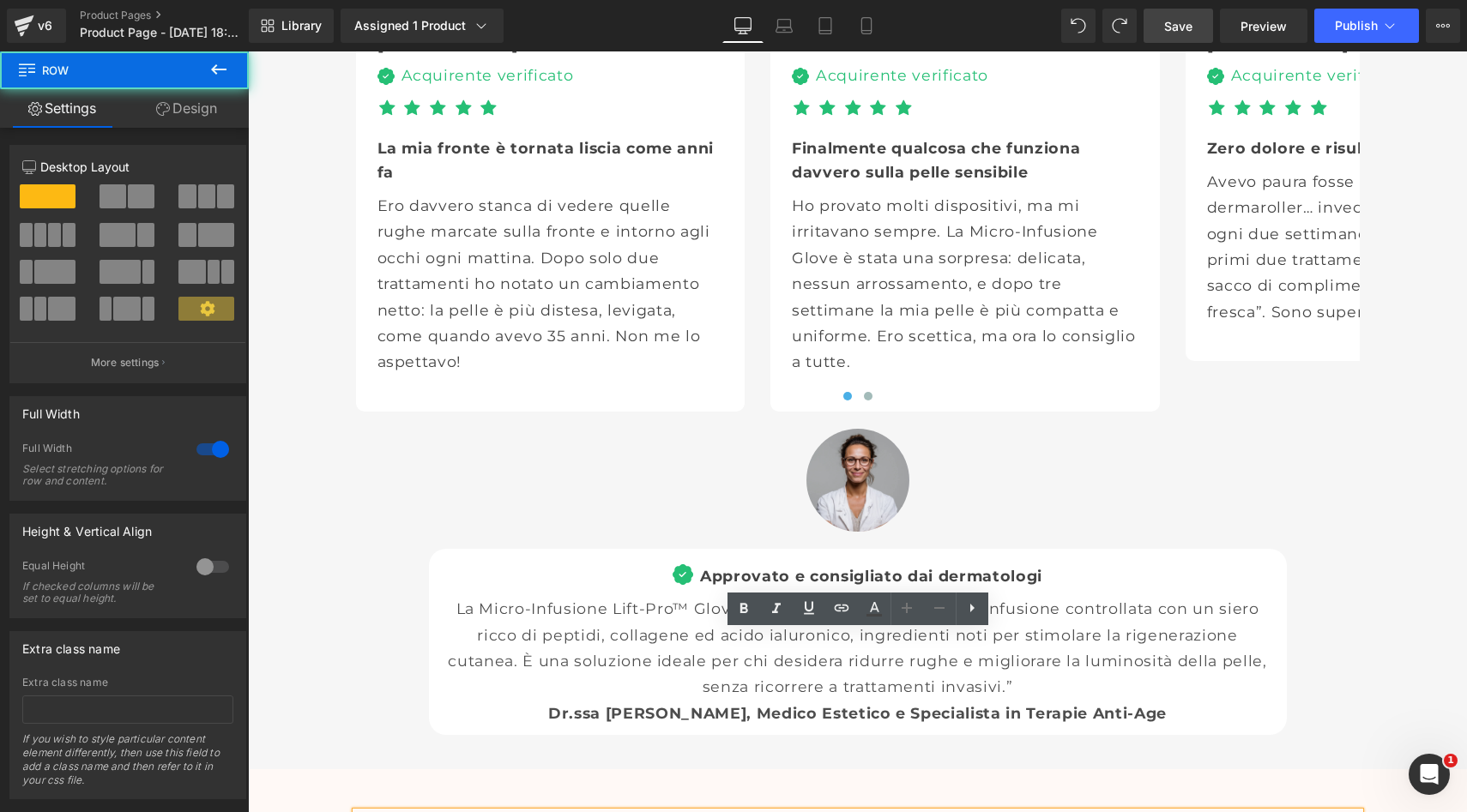
click at [1391, 524] on div "Il Sistema di micro-infusione preferito dalle italiane 🇮🇹 Heading Icon Icon Ico…" at bounding box center [857, 93] width 1219 height 1284
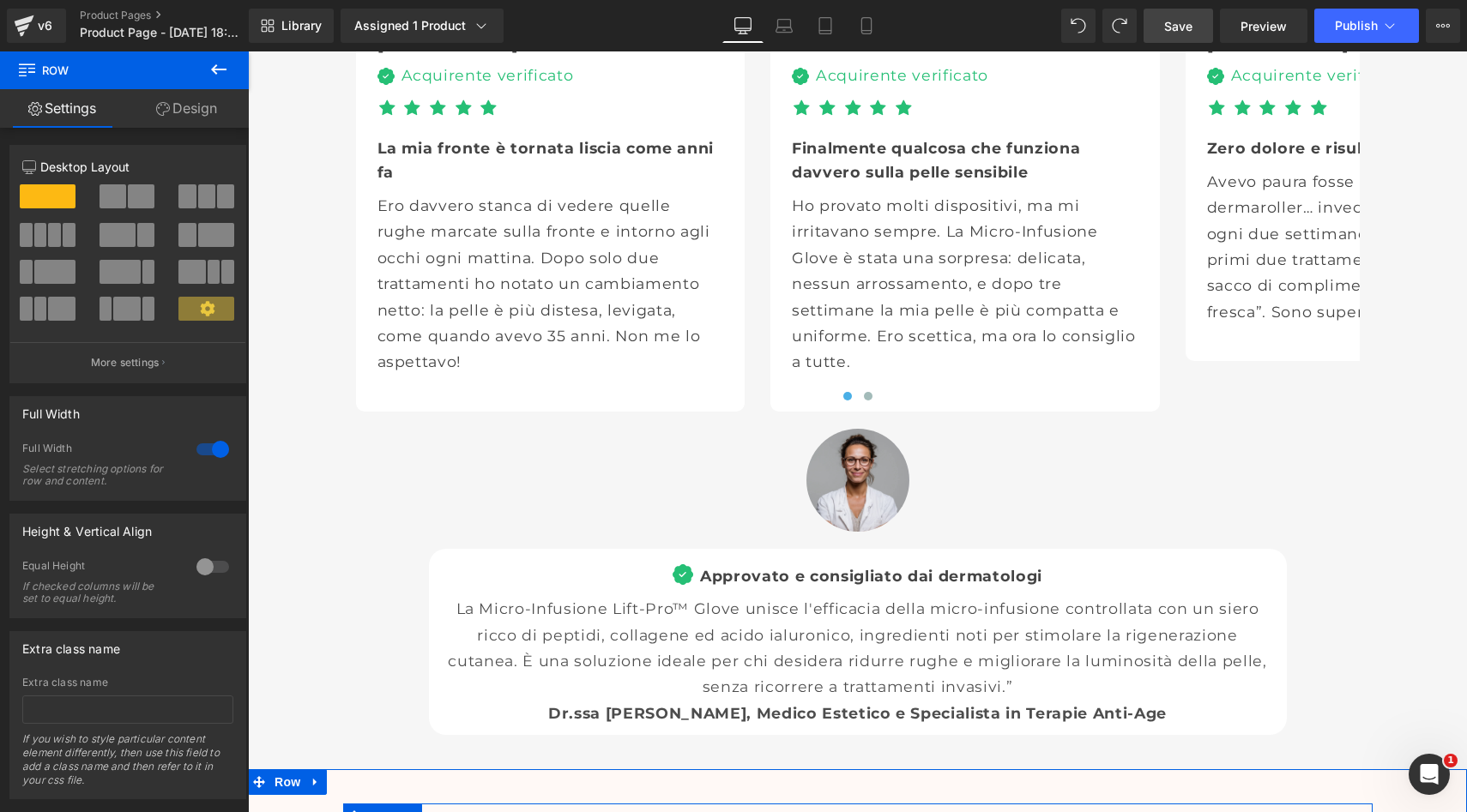
click at [855, 811] on span "Heading" at bounding box center [848, 823] width 46 height 21
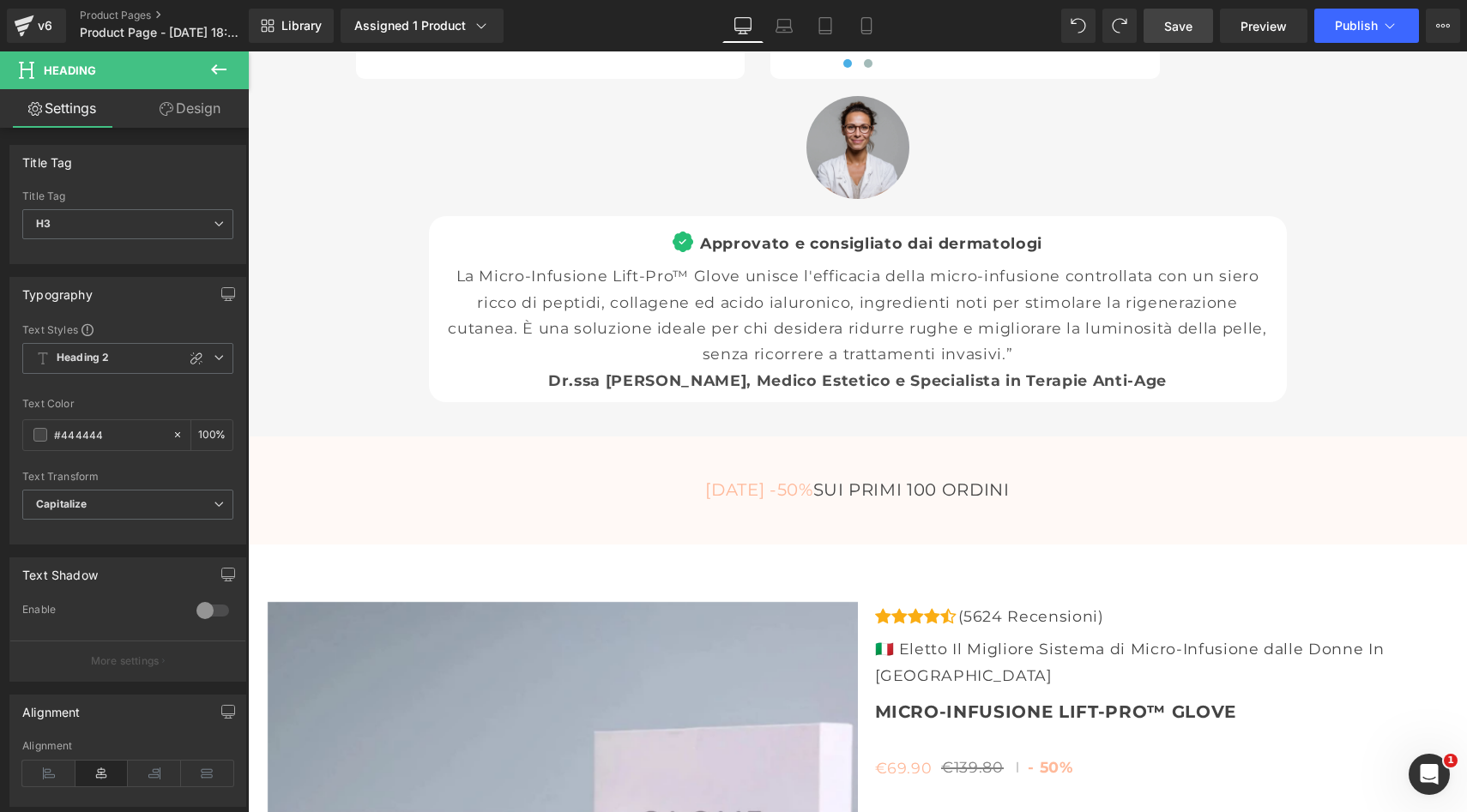
scroll to position [5860, 0]
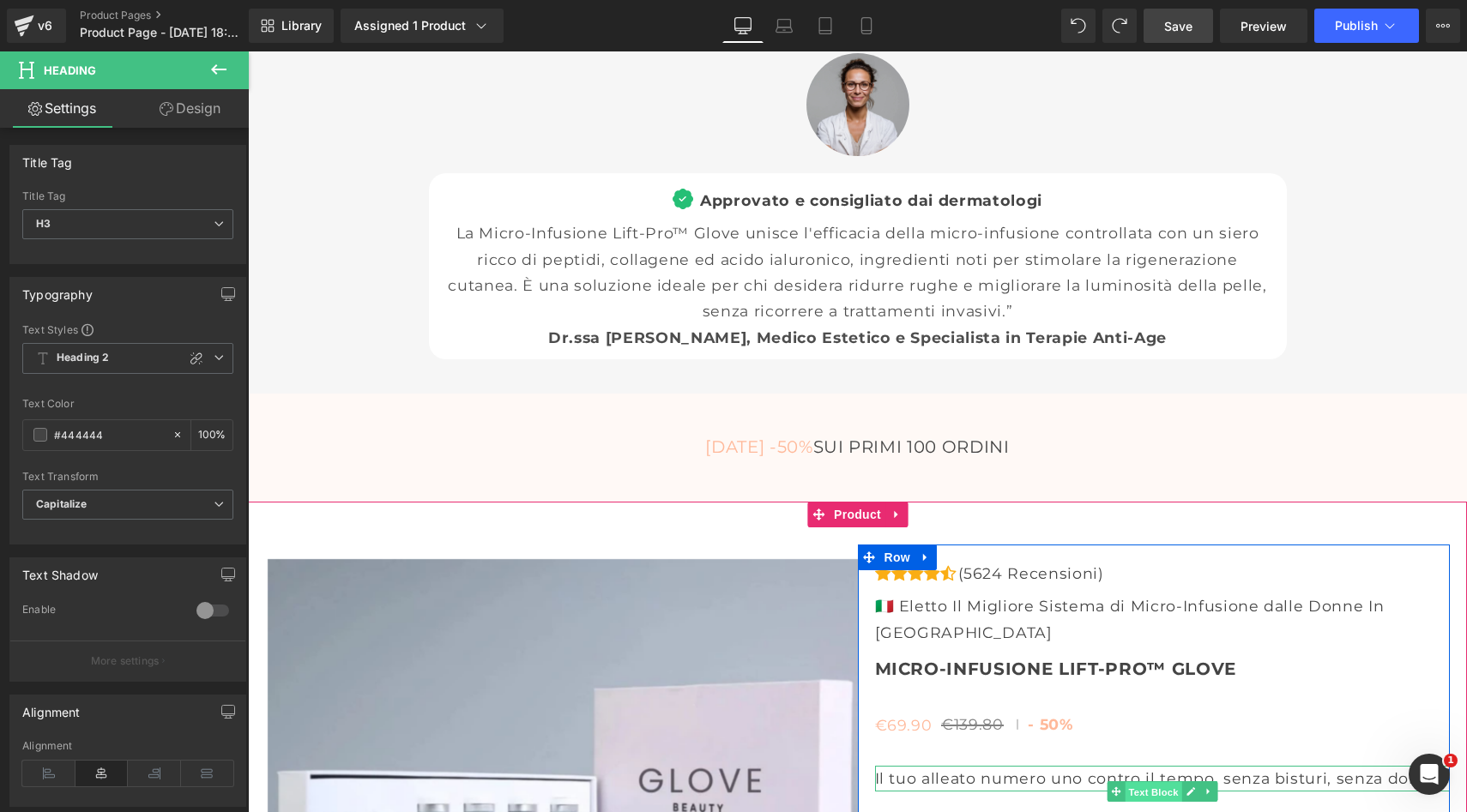
click at [1140, 783] on span "Text Block" at bounding box center [1152, 793] width 56 height 21
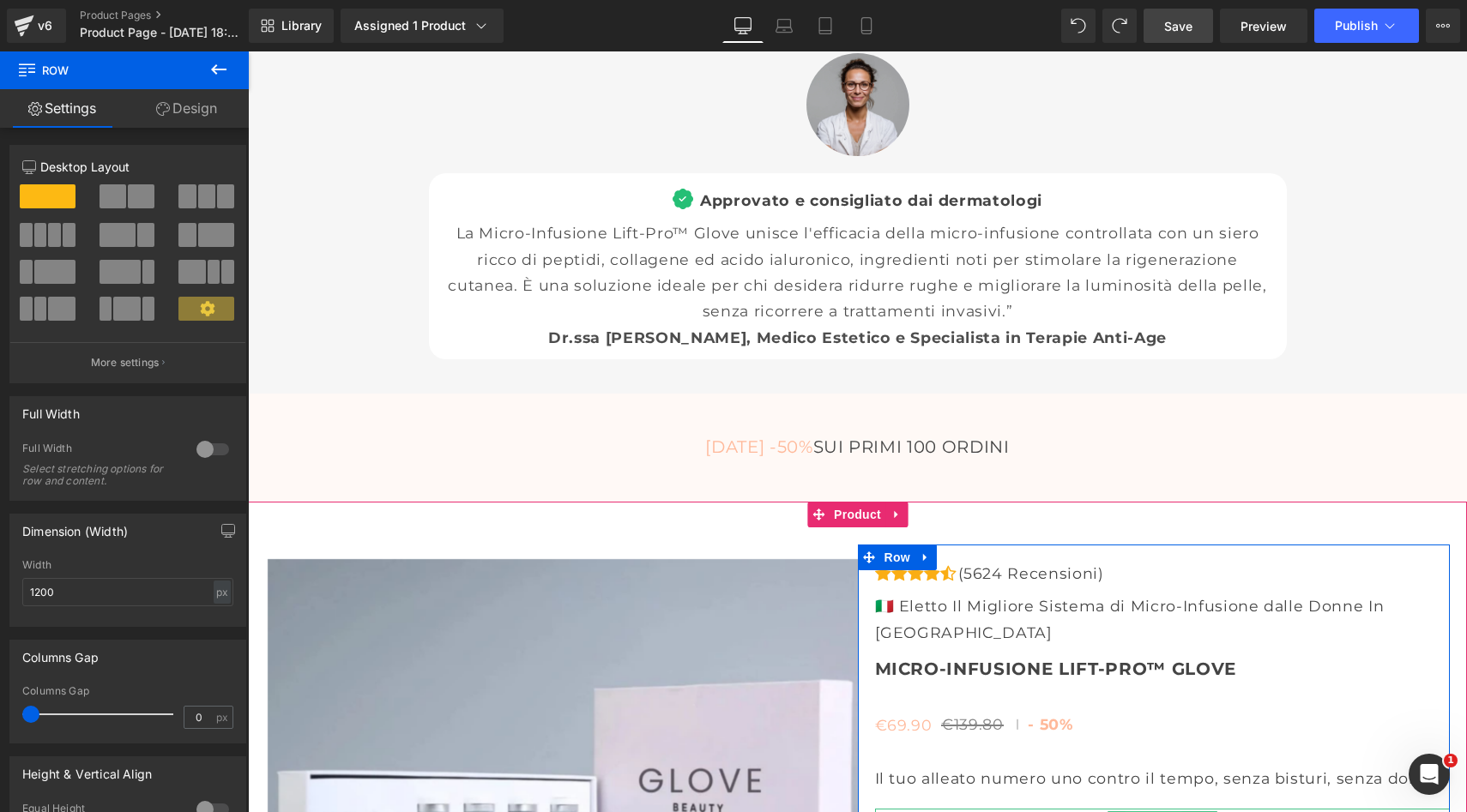
click at [1154, 811] on span "Text Block" at bounding box center [1152, 822] width 56 height 21
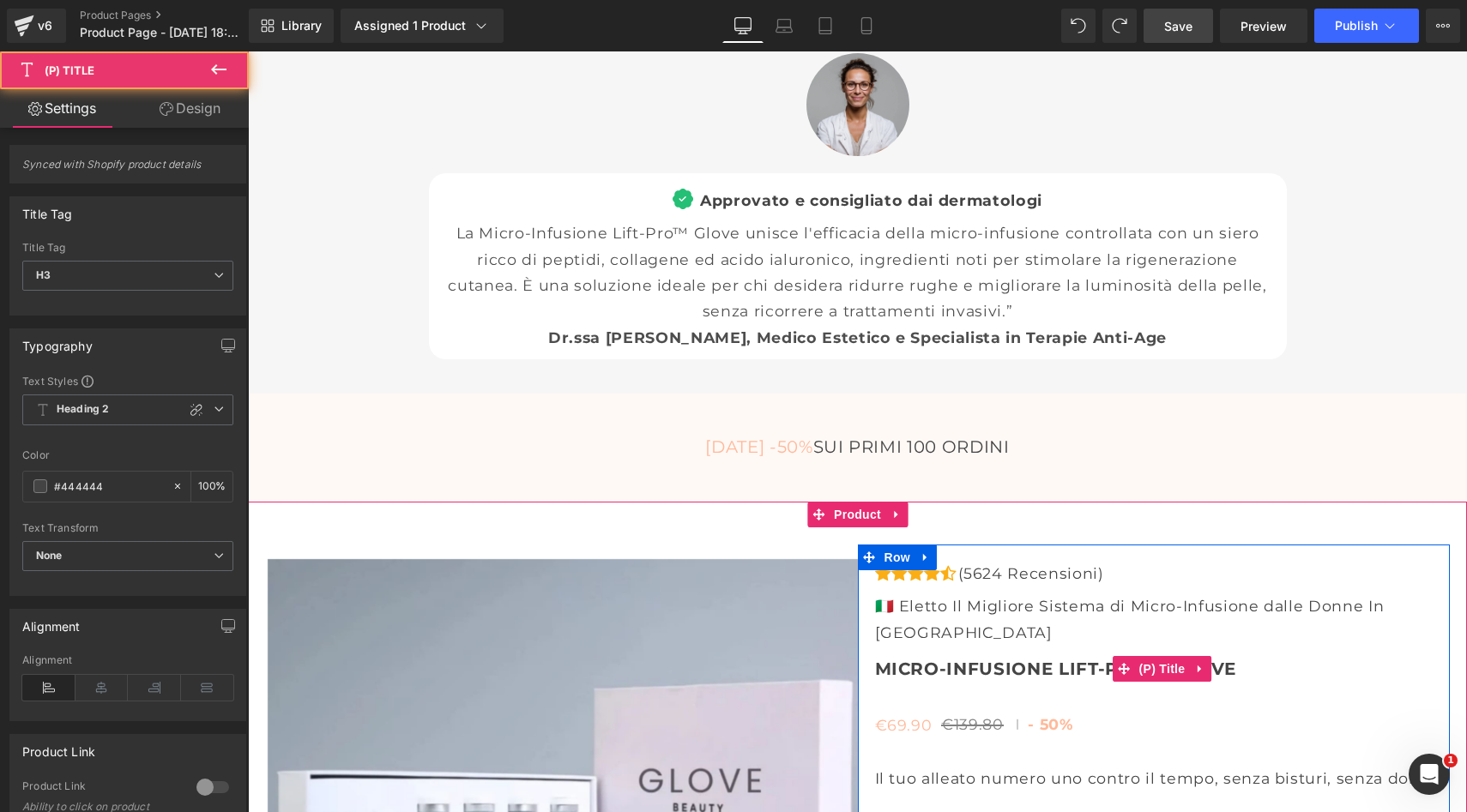
click at [1020, 658] on span "Micro-Infusione Lift-Pro™ Glove" at bounding box center [1055, 669] width 361 height 21
click at [1058, 658] on span "Micro-Infusione Lift-Pro™ Glove" at bounding box center [1055, 669] width 361 height 21
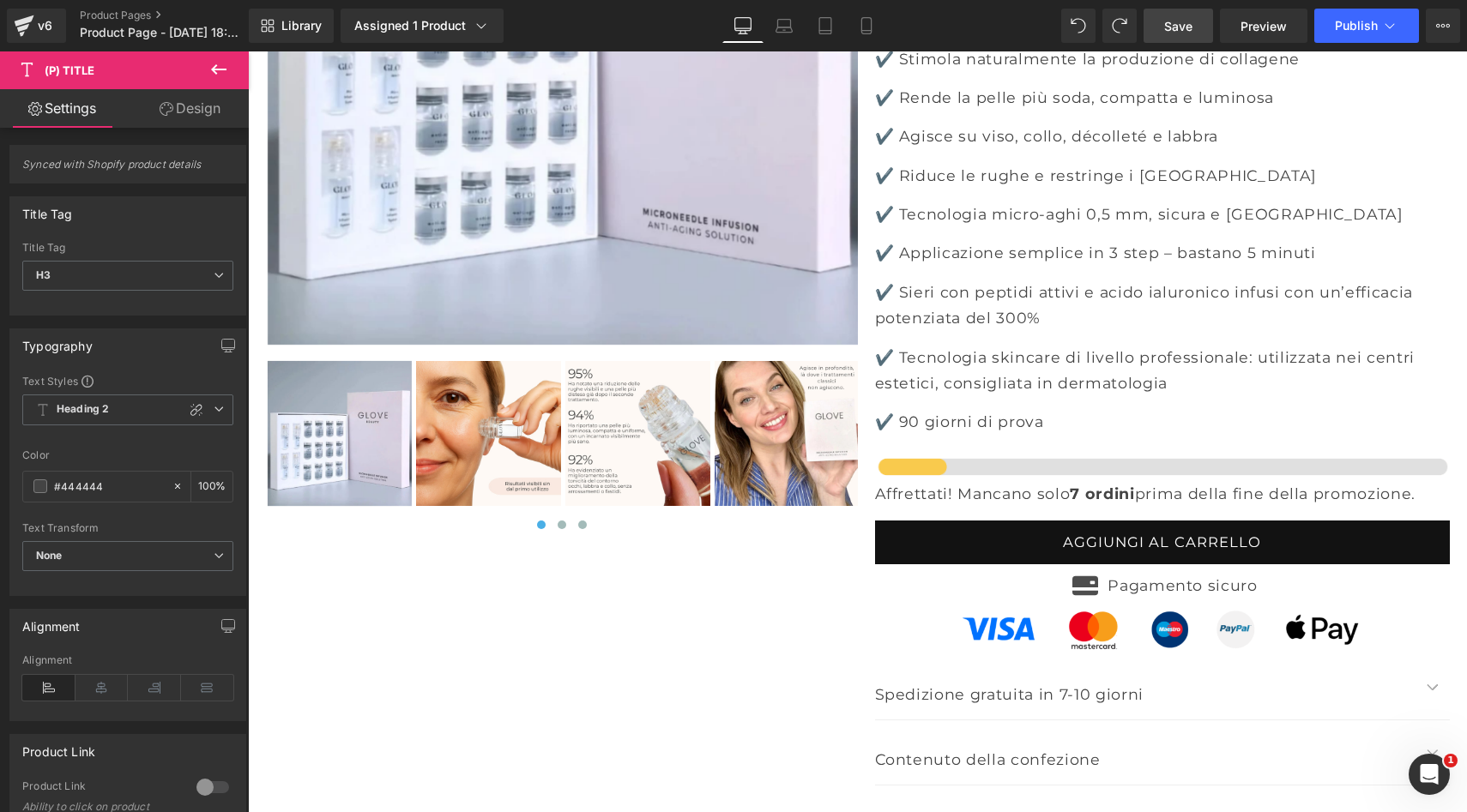
scroll to position [6697, 0]
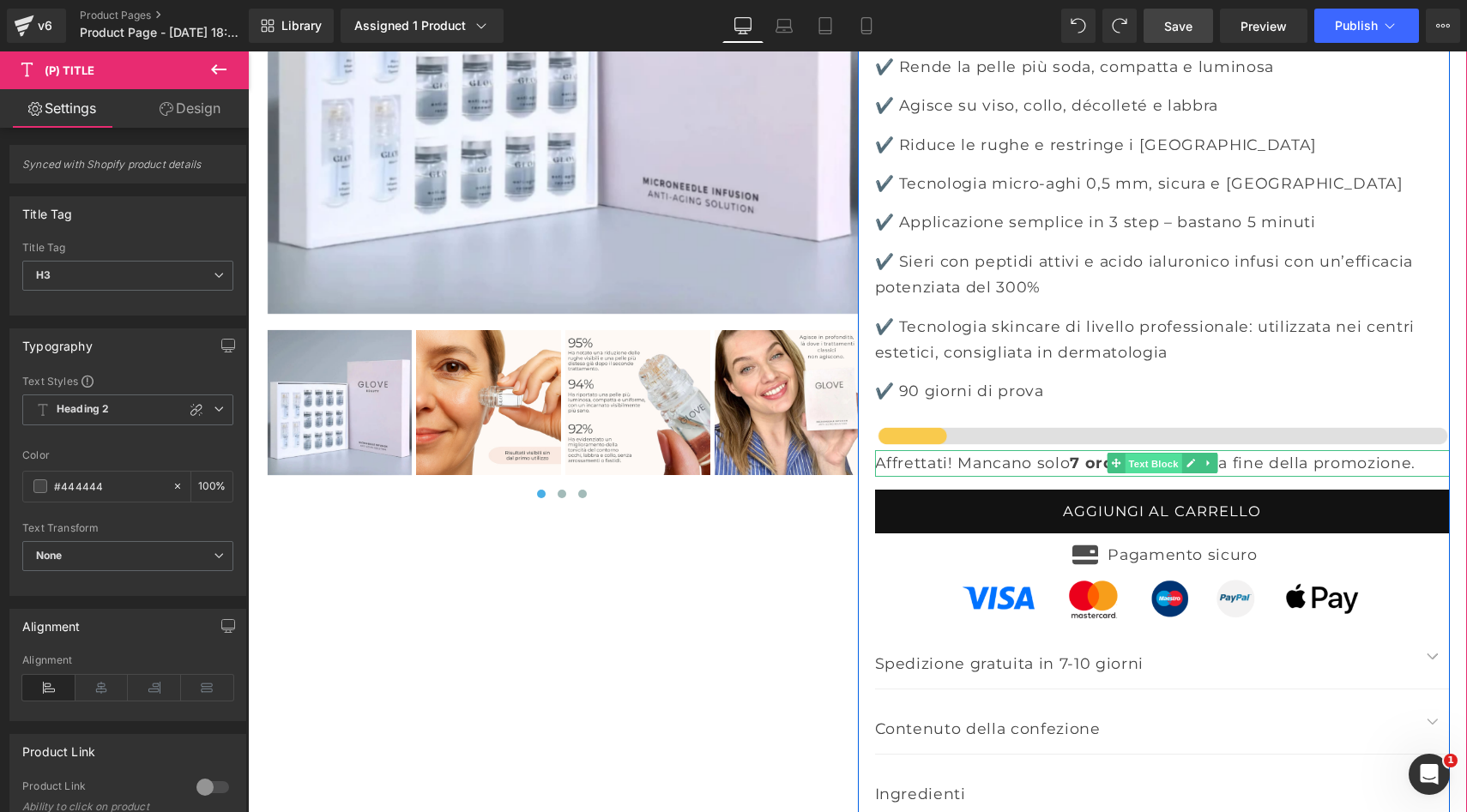
click at [1151, 454] on span "Text Block" at bounding box center [1152, 464] width 56 height 21
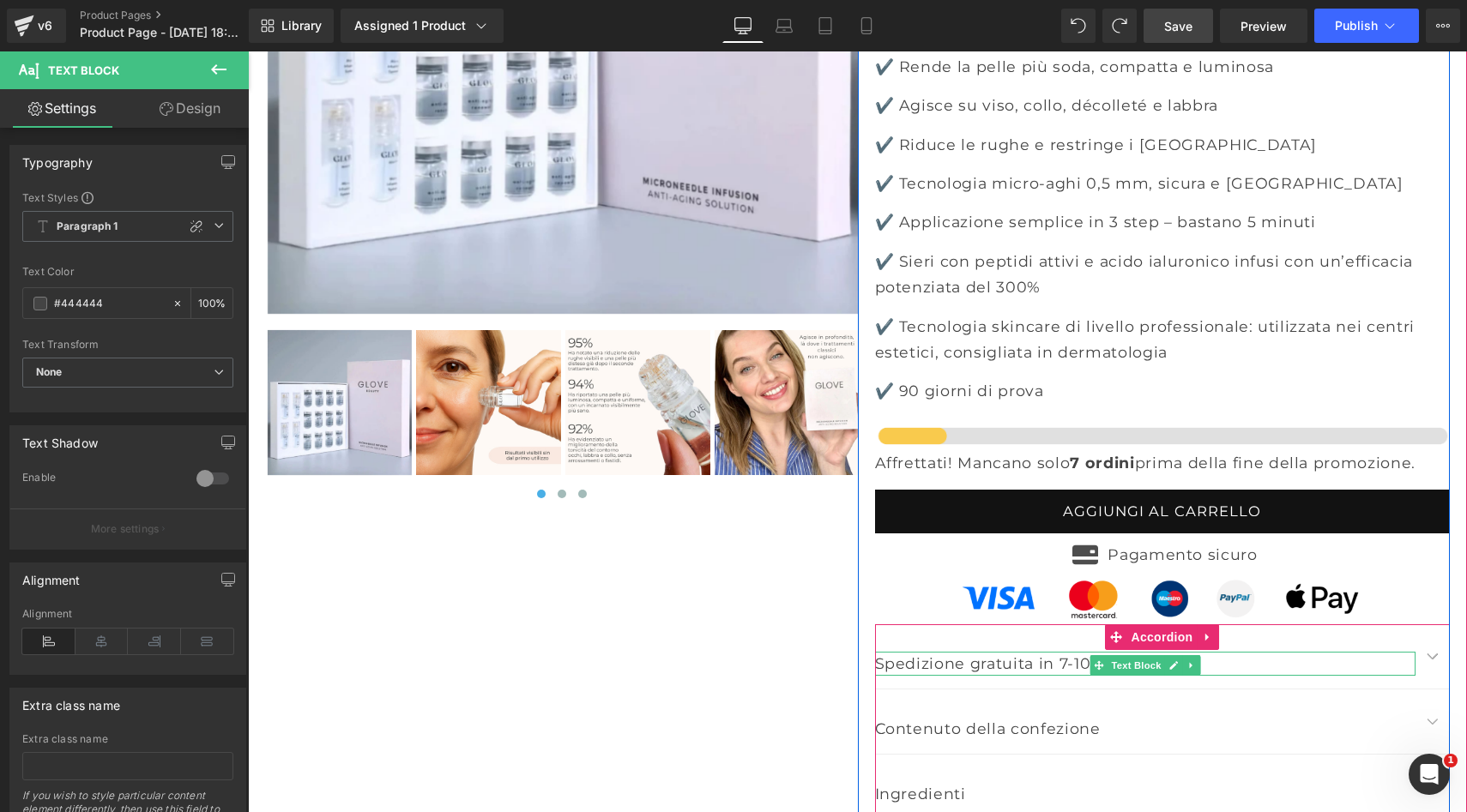
click at [1024, 652] on p "Spedizione gratuita in 7-10 giorni" at bounding box center [1144, 664] width 540 height 24
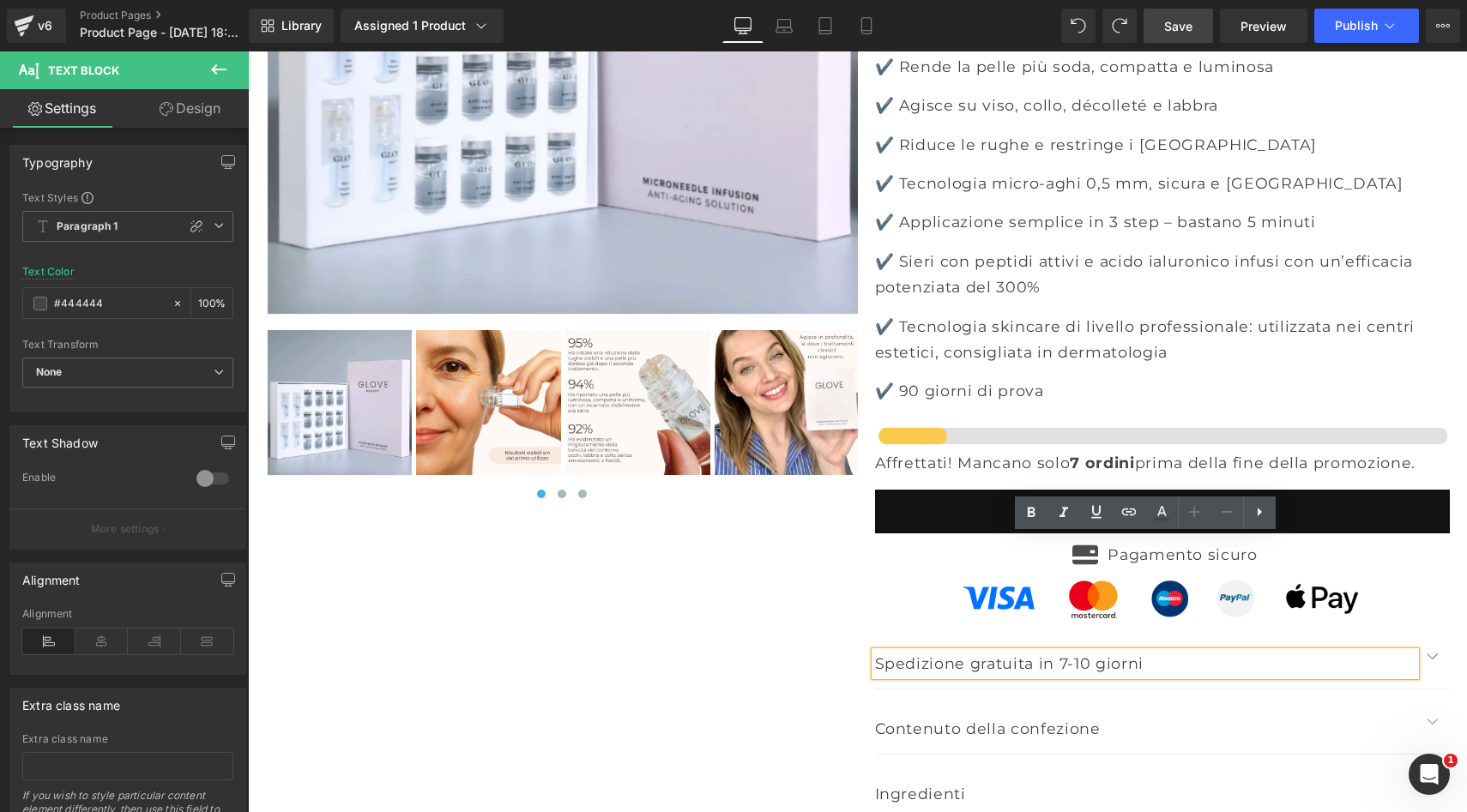
click at [1021, 717] on div "Contenuto della confezione Text Block" at bounding box center [1144, 730] width 540 height 24
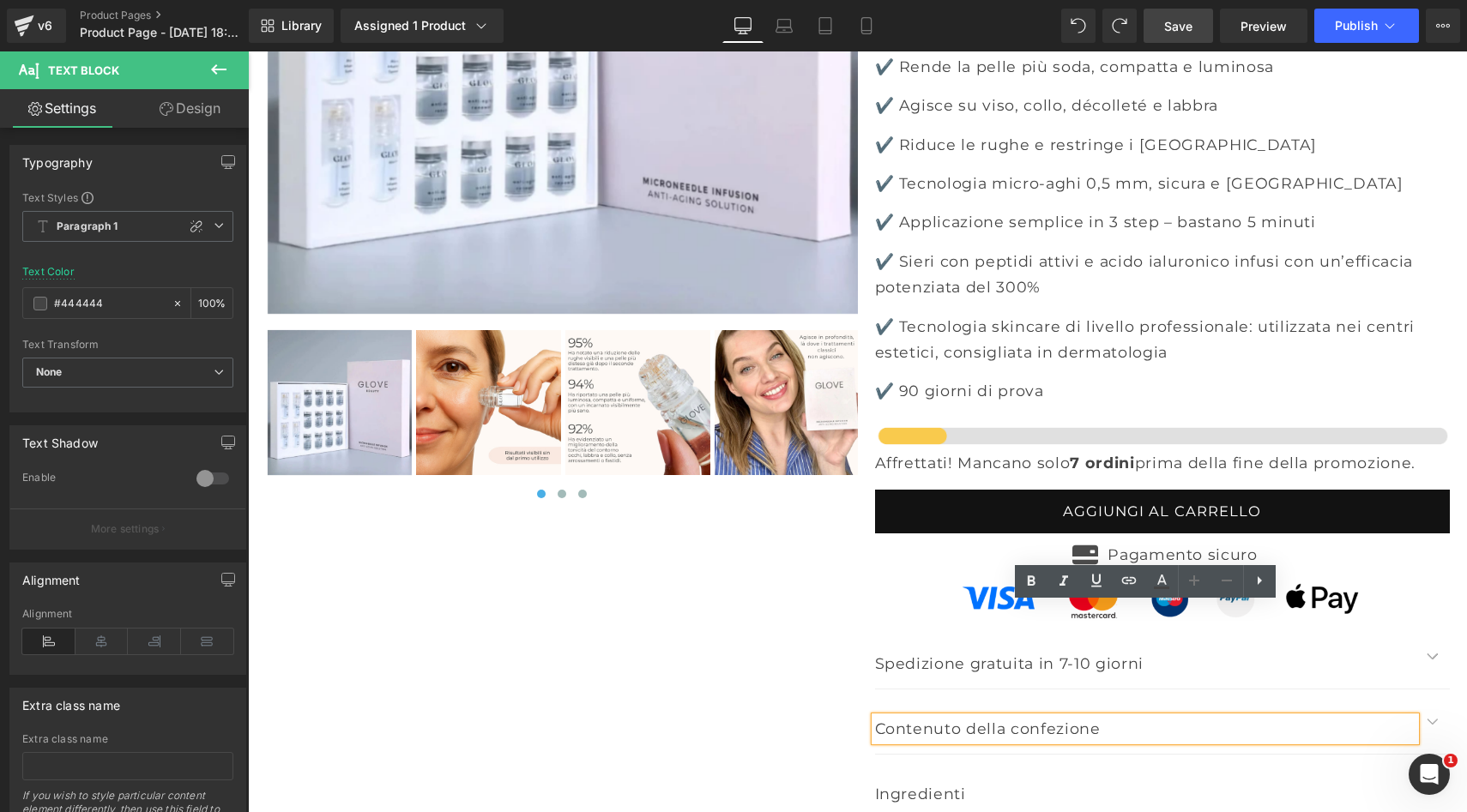
click at [750, 601] on div "‹ ›" at bounding box center [858, 279] width 1201 height 1230
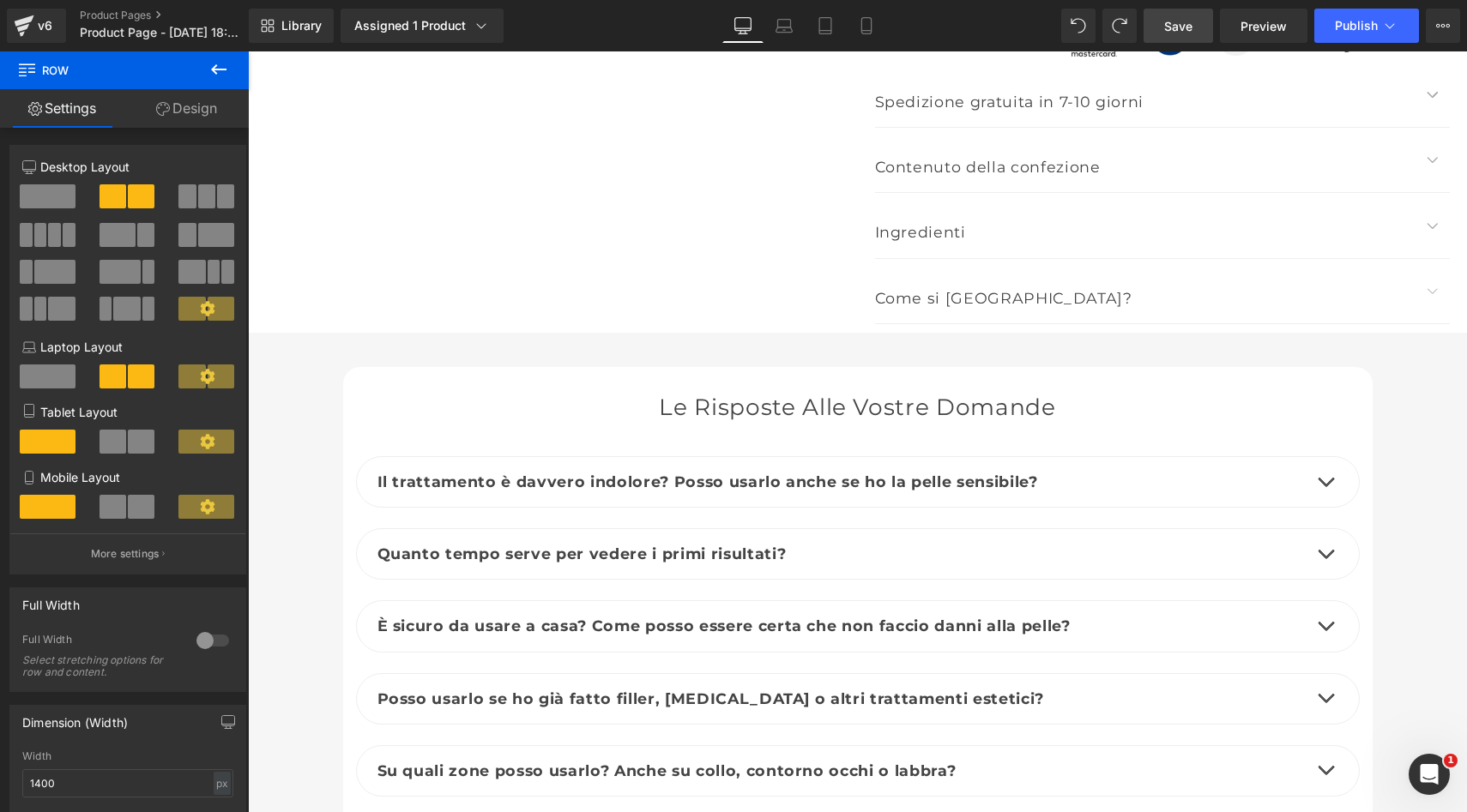
scroll to position [7259, 0]
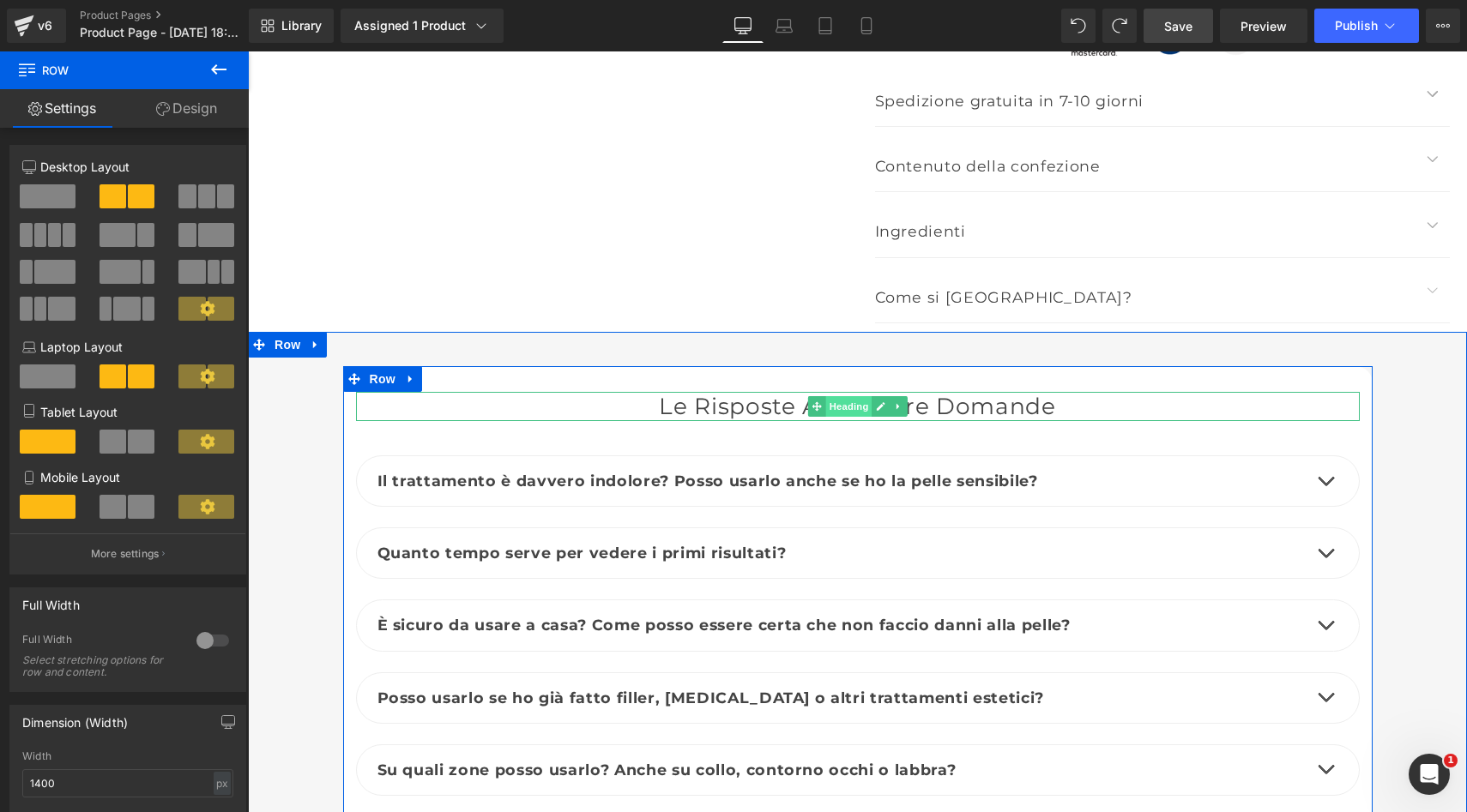
click at [843, 396] on span "Heading" at bounding box center [848, 407] width 46 height 21
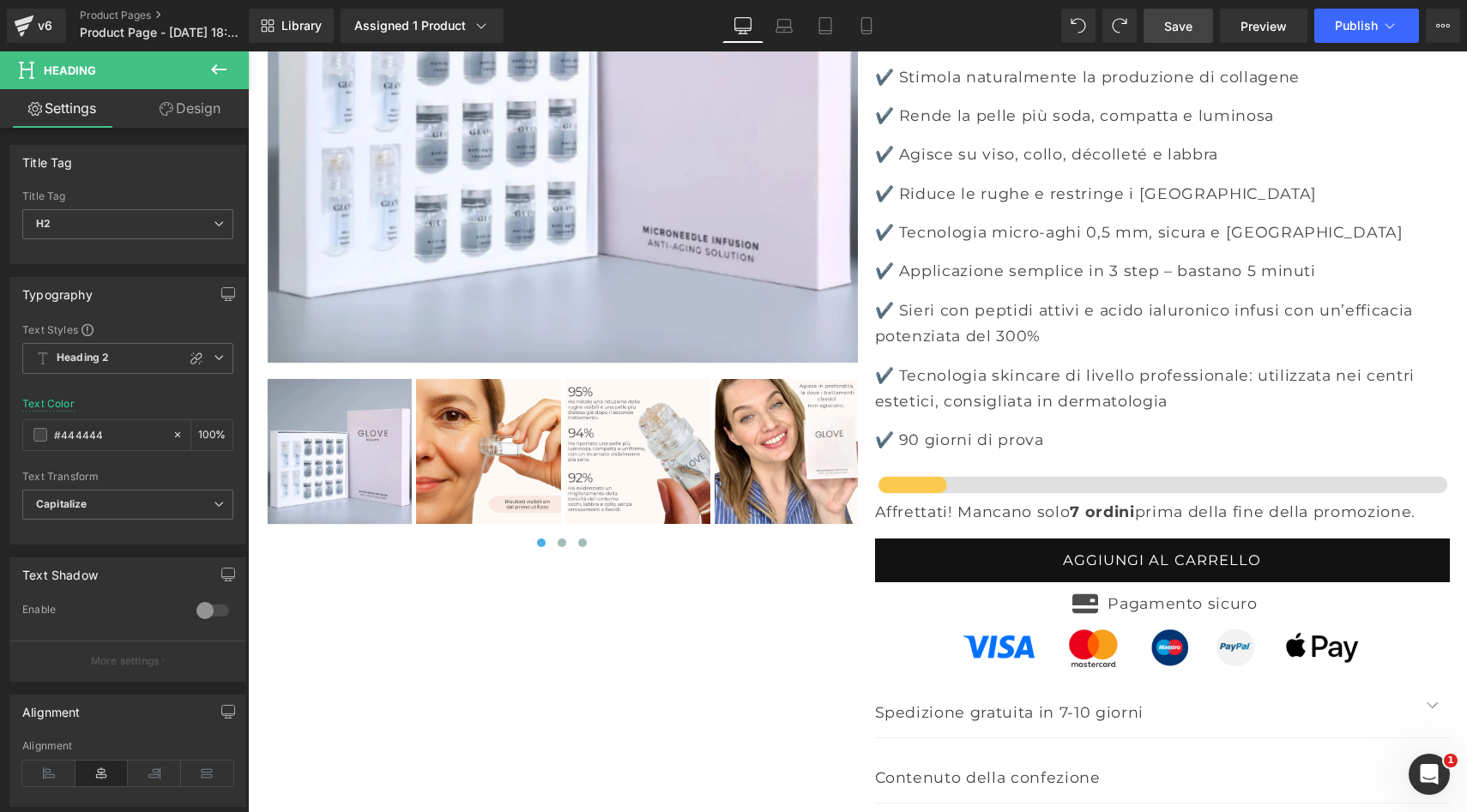
scroll to position [6636, 0]
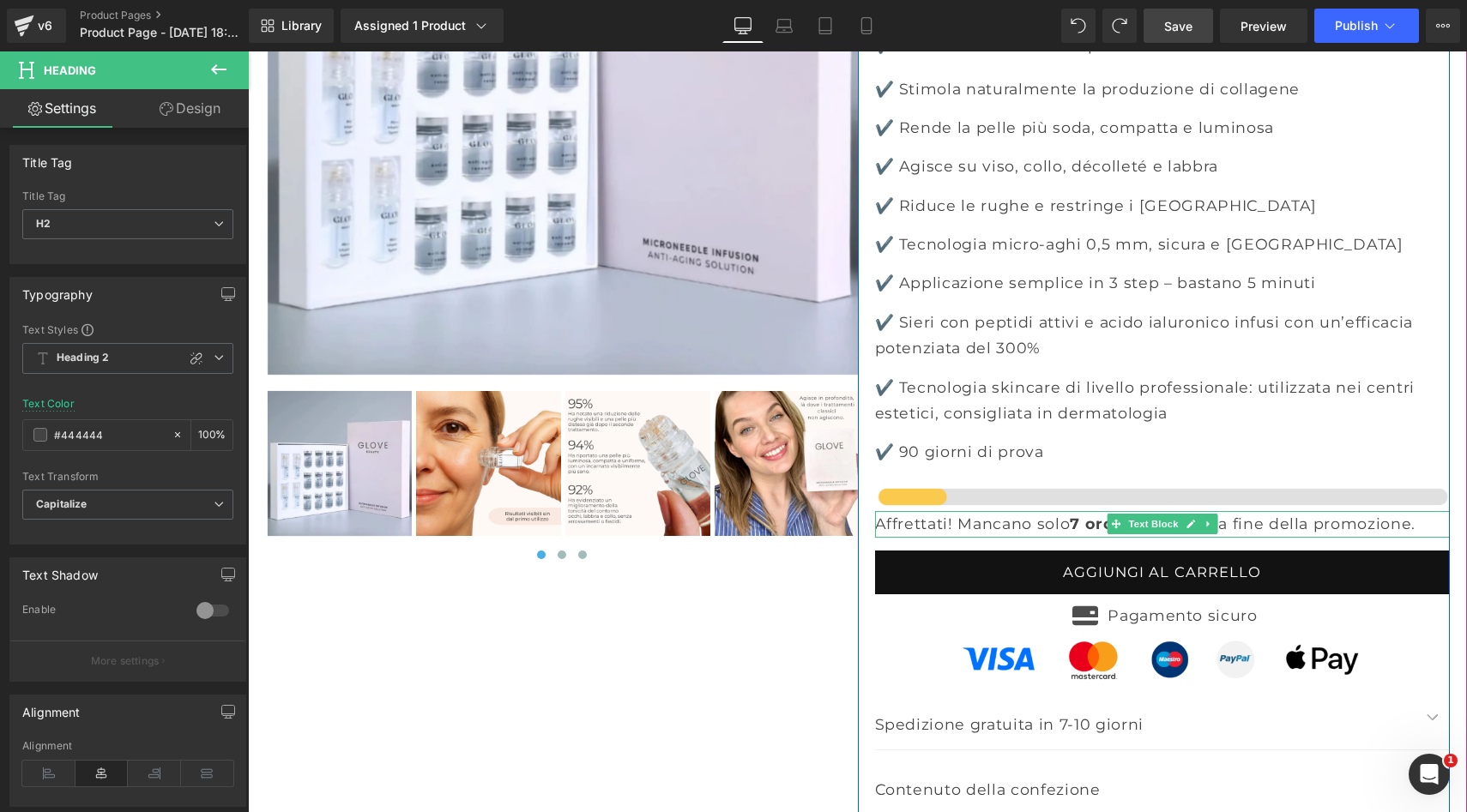
click at [1094, 514] on strong "7 ordini" at bounding box center [1102, 523] width 64 height 18
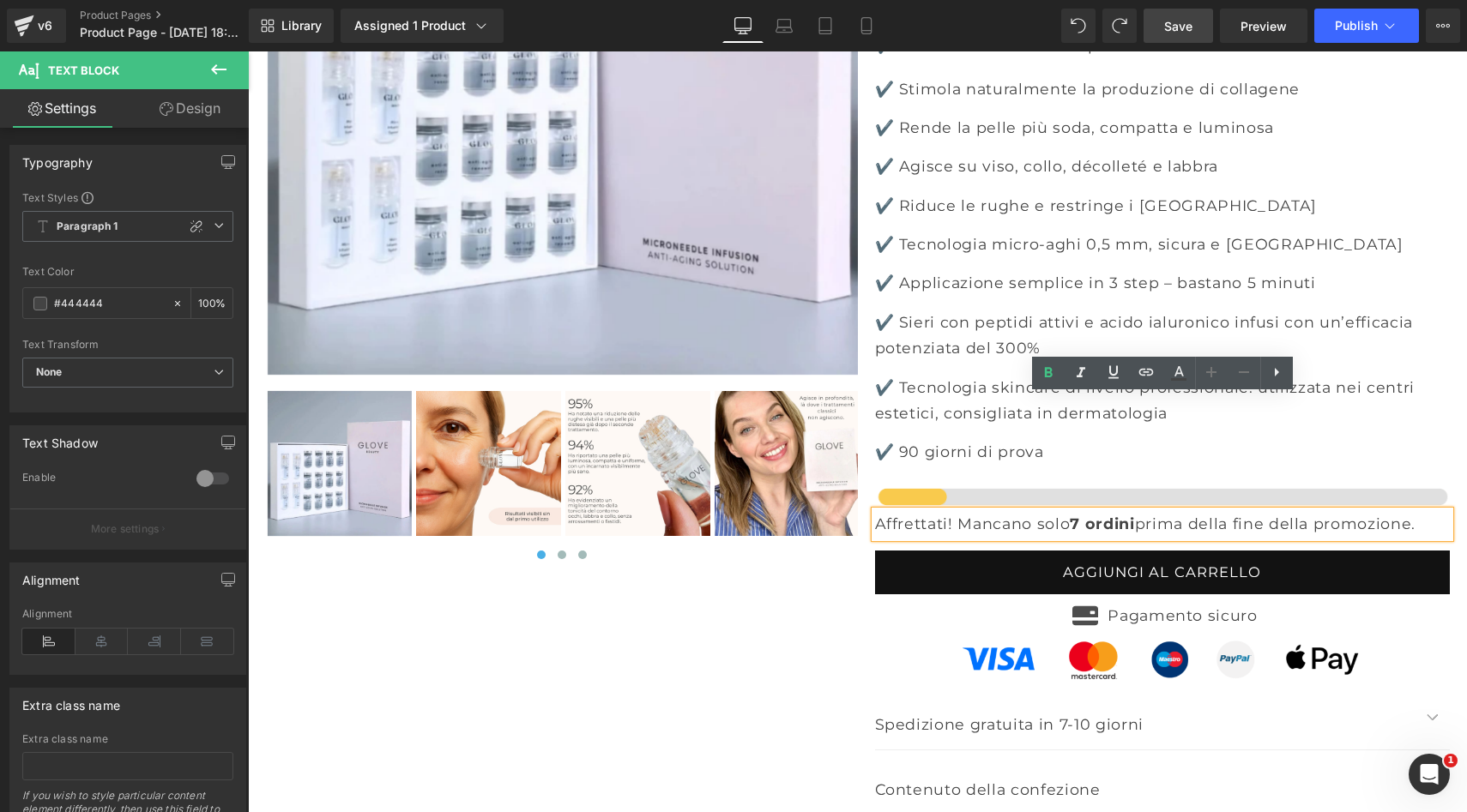
click at [1114, 514] on strong "7 ordini" at bounding box center [1102, 523] width 64 height 18
click at [1084, 514] on strong "7 ordini" at bounding box center [1102, 523] width 64 height 18
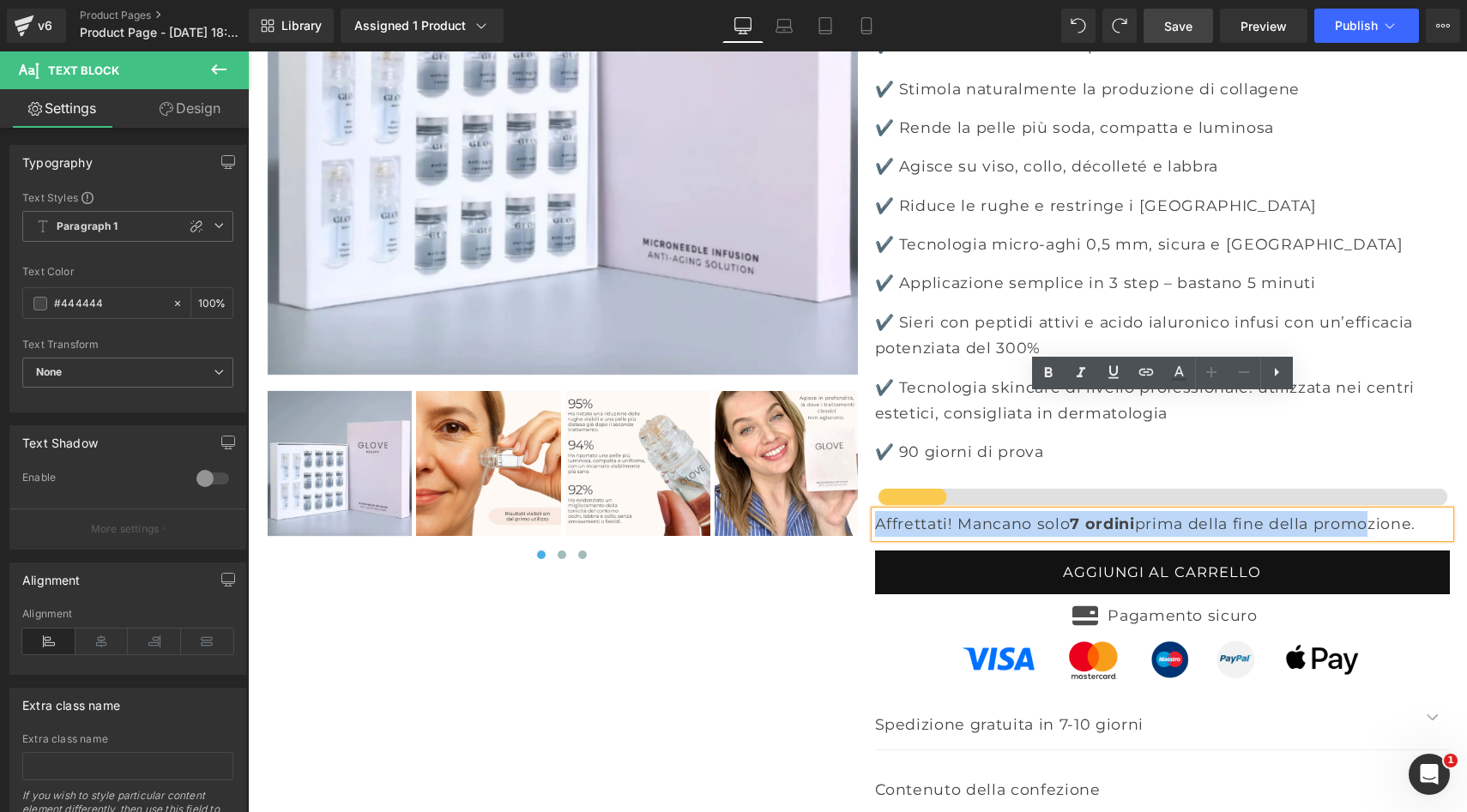
drag, startPoint x: 875, startPoint y: 407, endPoint x: 1392, endPoint y: 415, distance: 517.1
click at [1392, 511] on p "Affrettati! Mancano solo 7 ordini prima della fine della promozione." at bounding box center [1162, 524] width 574 height 26
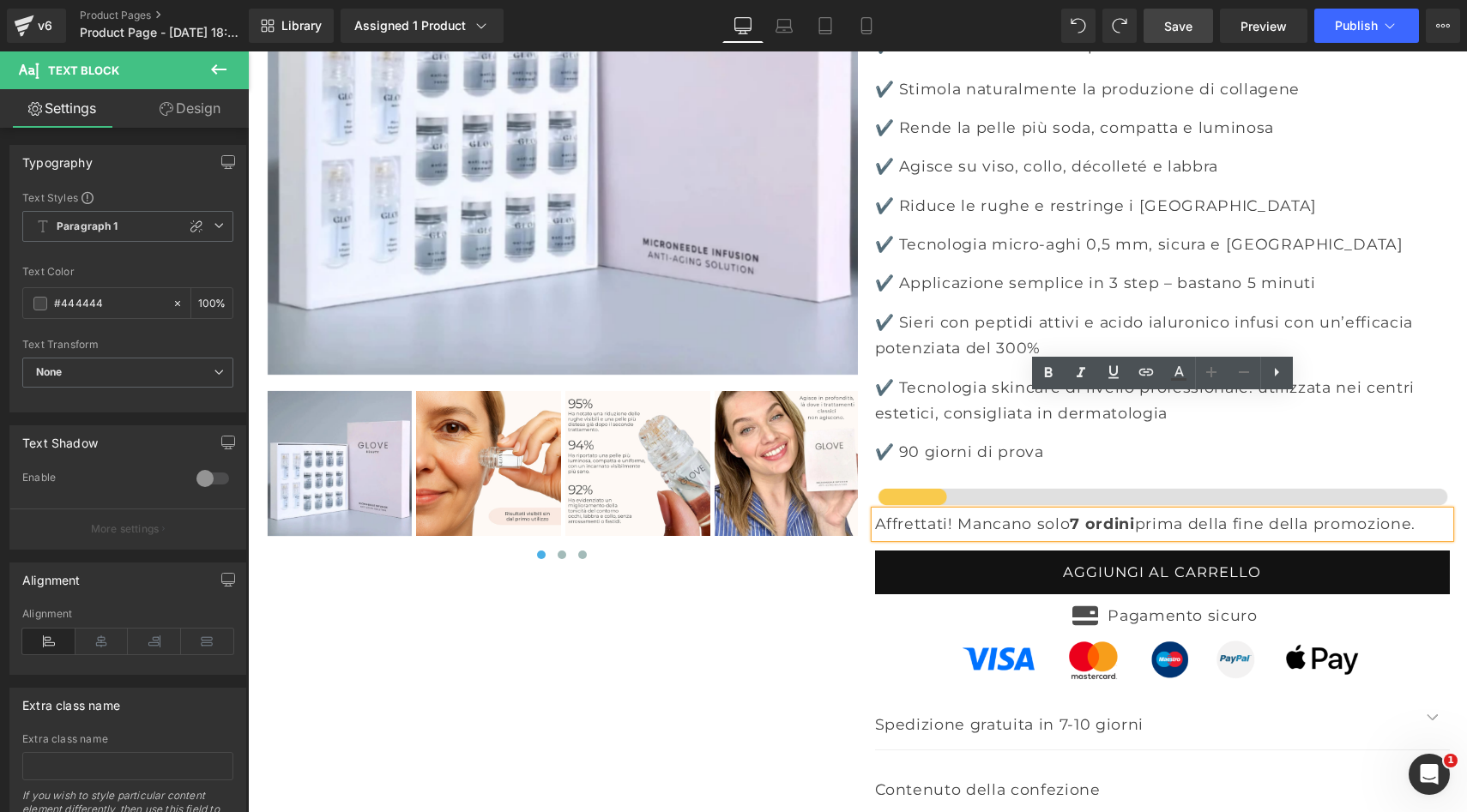
click at [1411, 511] on p "Affrettati! Mancano solo 7 ordini prima della fine della promozione." at bounding box center [1162, 524] width 574 height 26
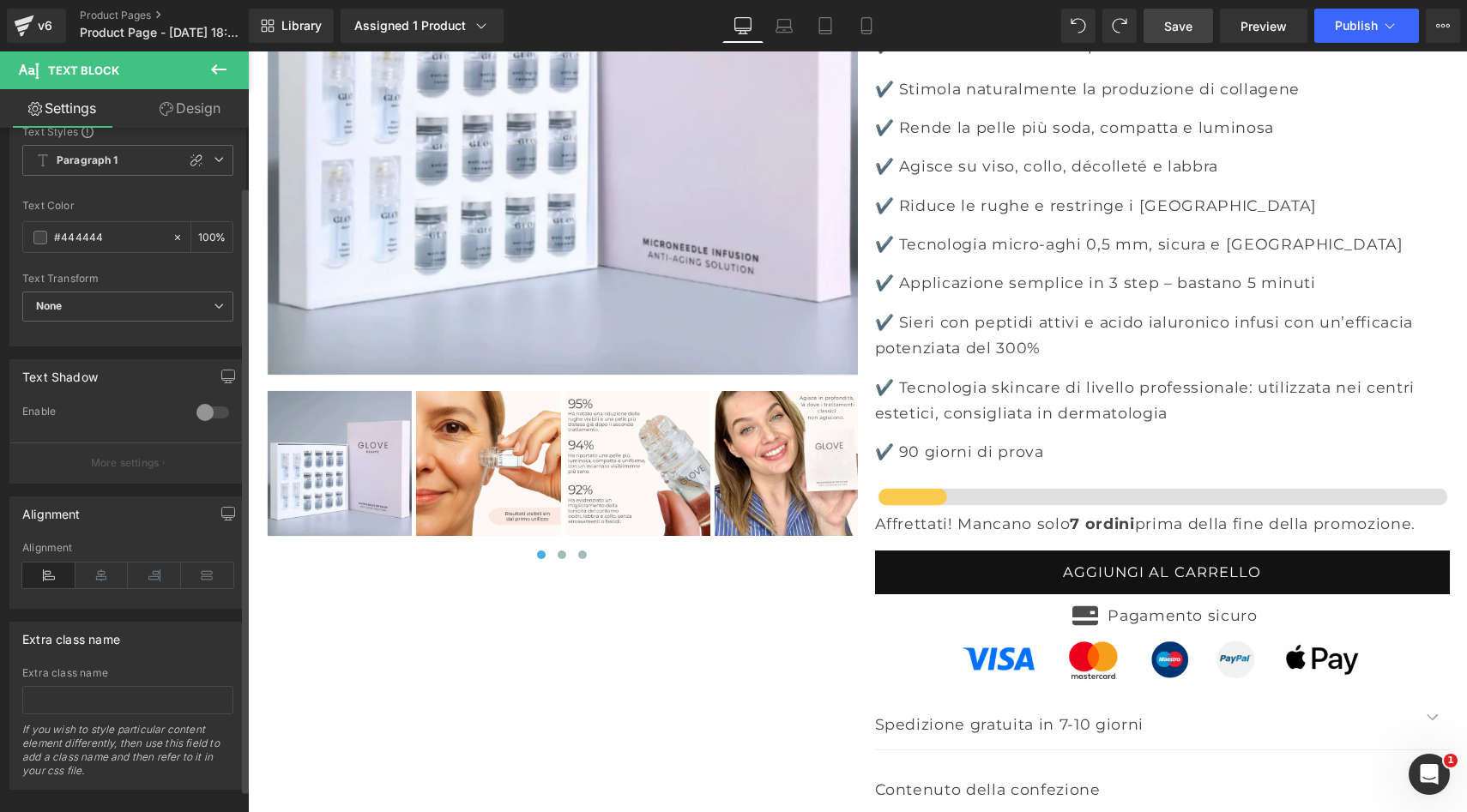
scroll to position [92, 0]
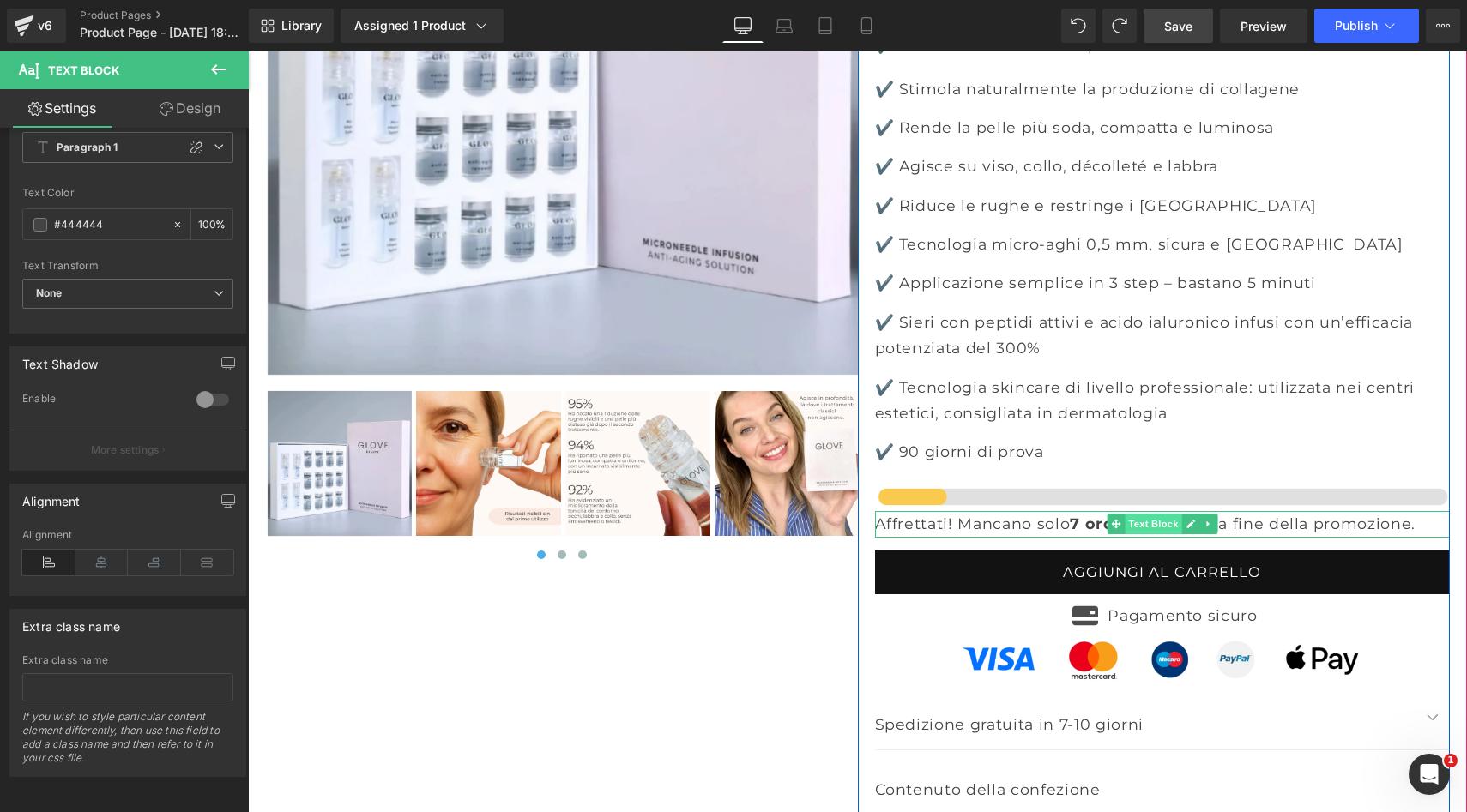
click at [1155, 514] on span "Text Block" at bounding box center [1152, 524] width 56 height 21
click at [1329, 511] on p "Affrettati! Mancano solo 7 ordini prima della fine della promozione." at bounding box center [1162, 524] width 574 height 26
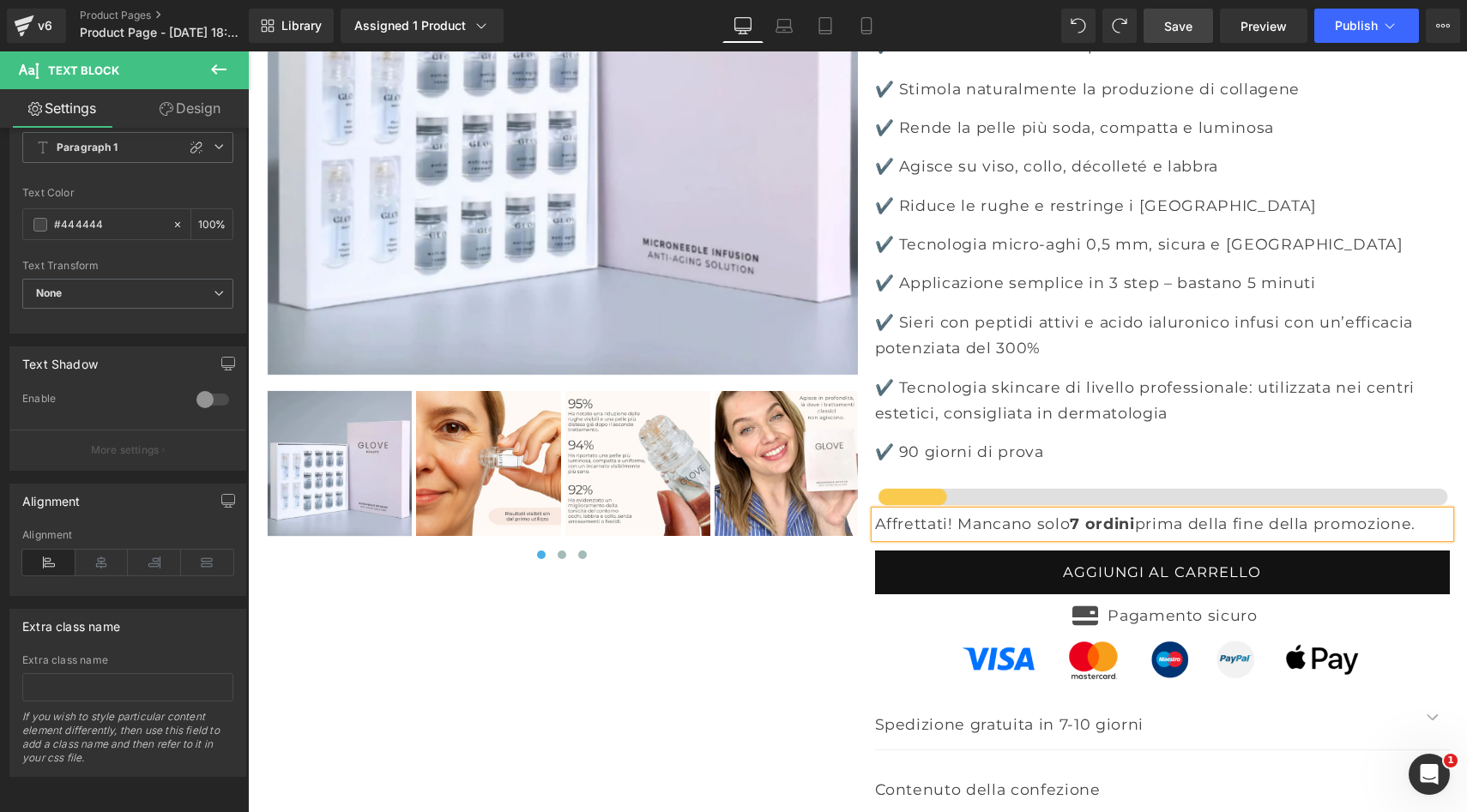
copy p "Affrettati! Mancano solo 7 ordini prima della fine della promozione."
click at [729, 495] on div "‹ ›" at bounding box center [858, 341] width 1201 height 1230
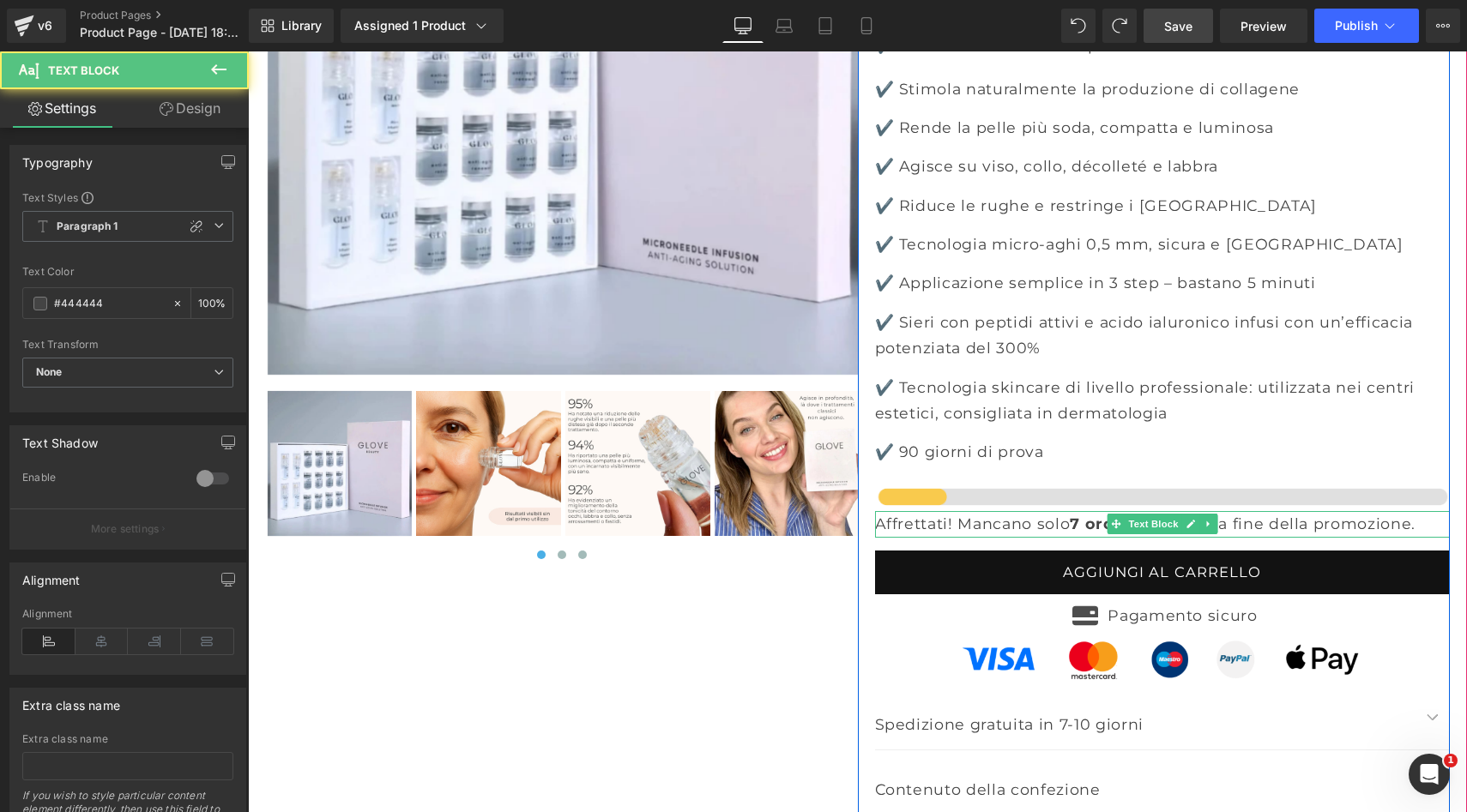
click at [1088, 514] on strong "7 ordini" at bounding box center [1102, 523] width 64 height 18
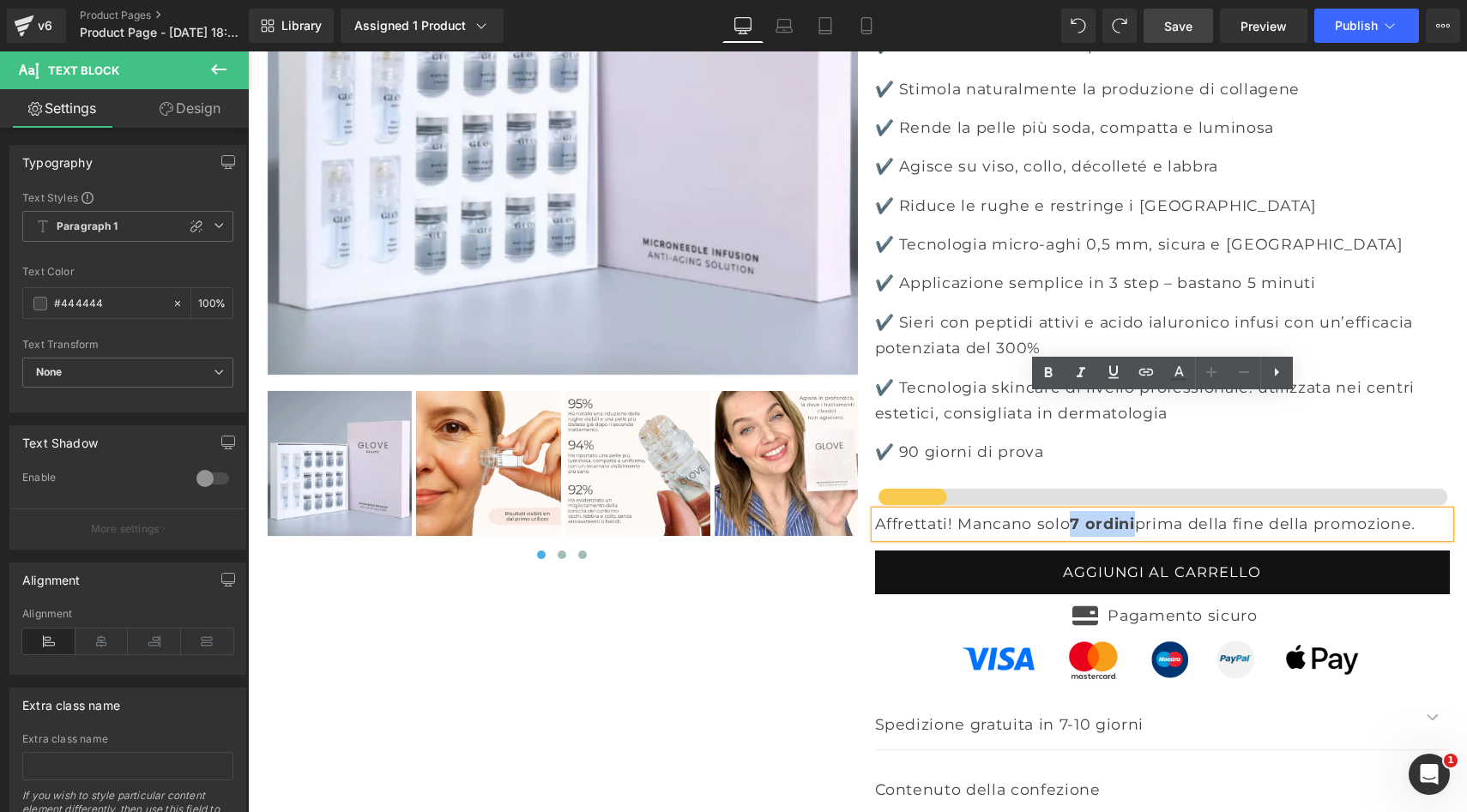
drag, startPoint x: 1084, startPoint y: 410, endPoint x: 1150, endPoint y: 413, distance: 66.1
click at [1134, 514] on strong "7 ordini" at bounding box center [1102, 523] width 64 height 18
click at [976, 511] on p "Affrettati! Mancano solo 7 ordini prima della fine della promozione." at bounding box center [1162, 524] width 574 height 26
drag, startPoint x: 1084, startPoint y: 408, endPoint x: 1150, endPoint y: 411, distance: 66.1
click at [1134, 514] on strong "7 ordini" at bounding box center [1102, 523] width 64 height 18
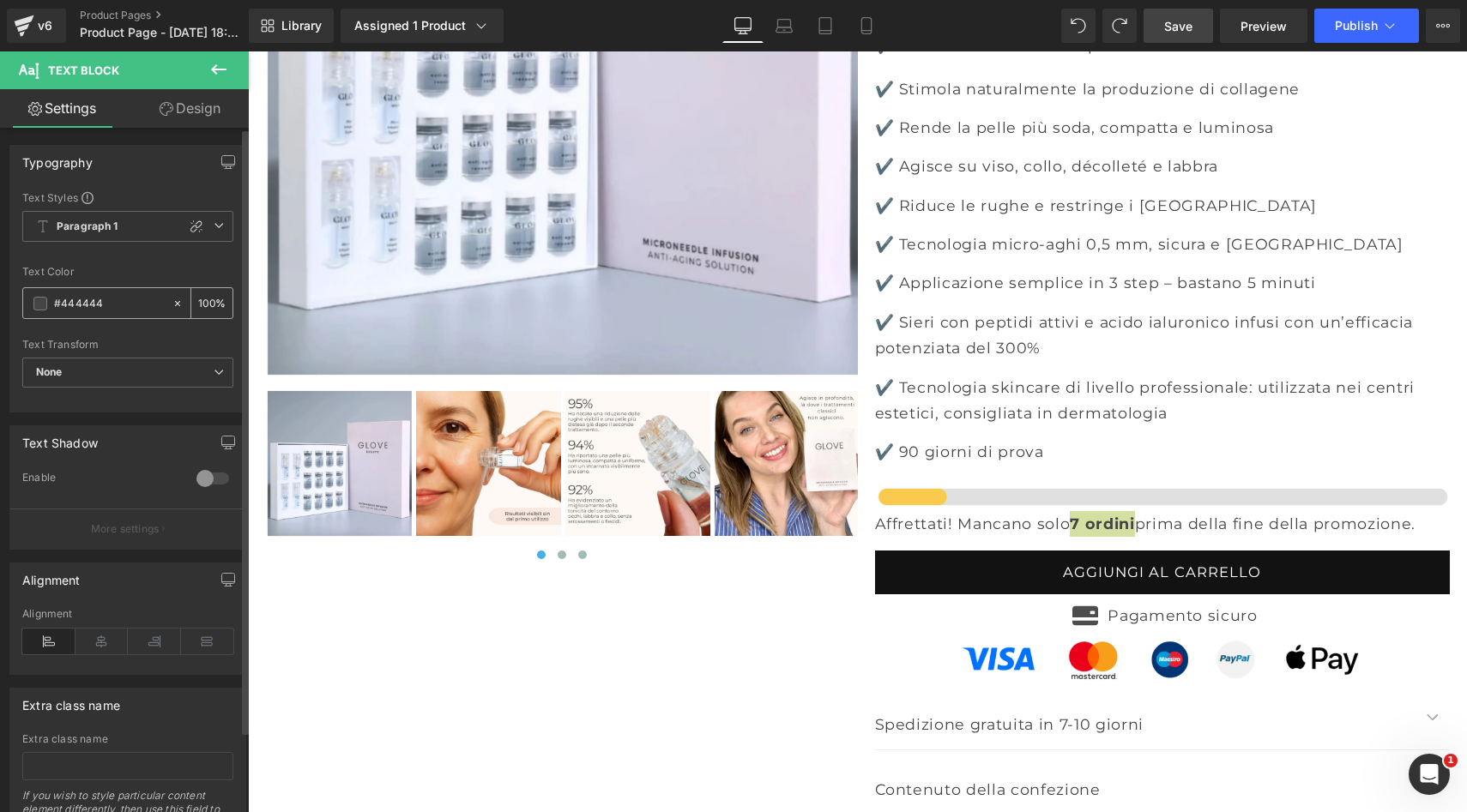
click at [123, 302] on input "#444444" at bounding box center [108, 304] width 110 height 19
click at [42, 303] on span at bounding box center [41, 304] width 14 height 14
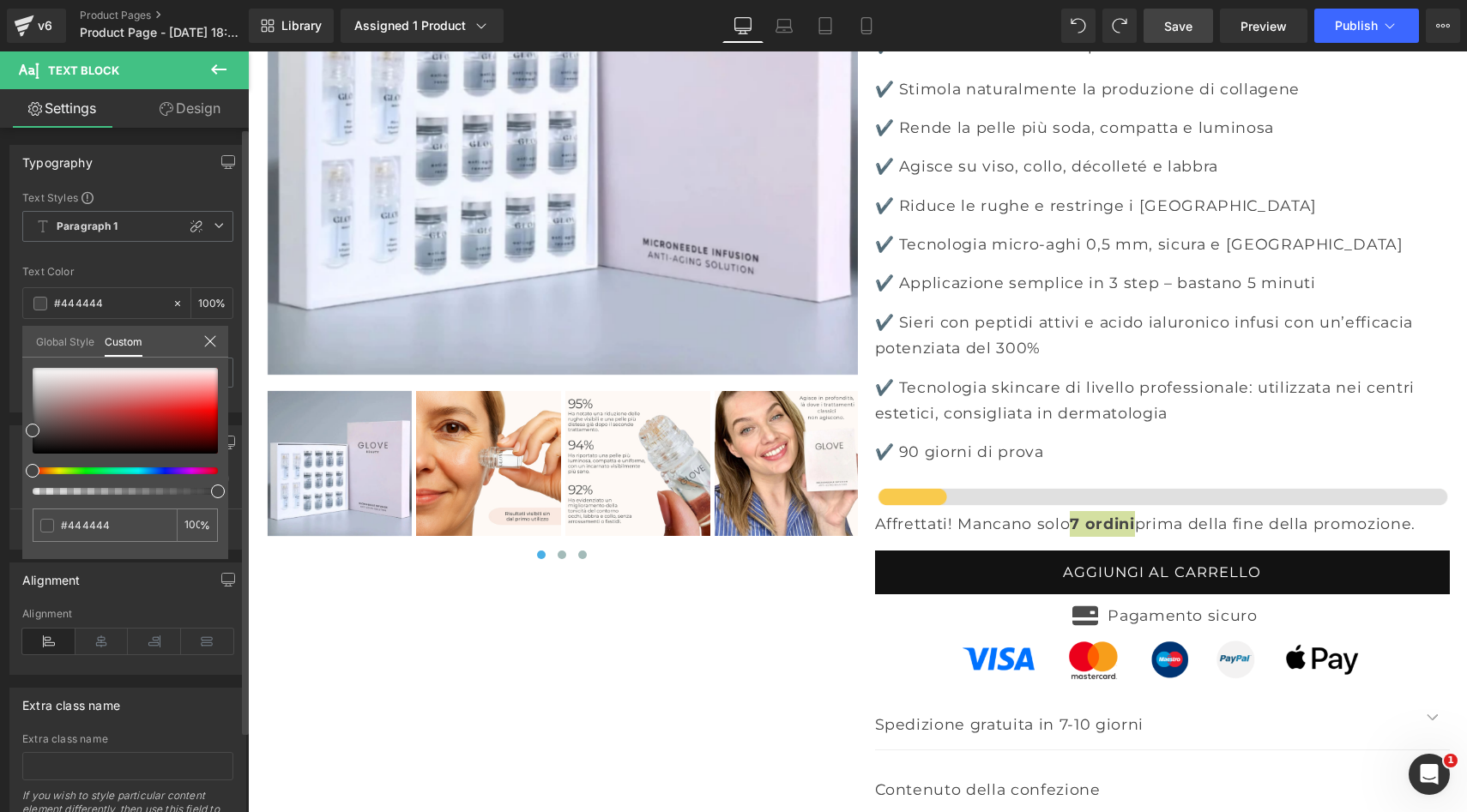
click at [74, 343] on link "Global Style" at bounding box center [65, 341] width 58 height 29
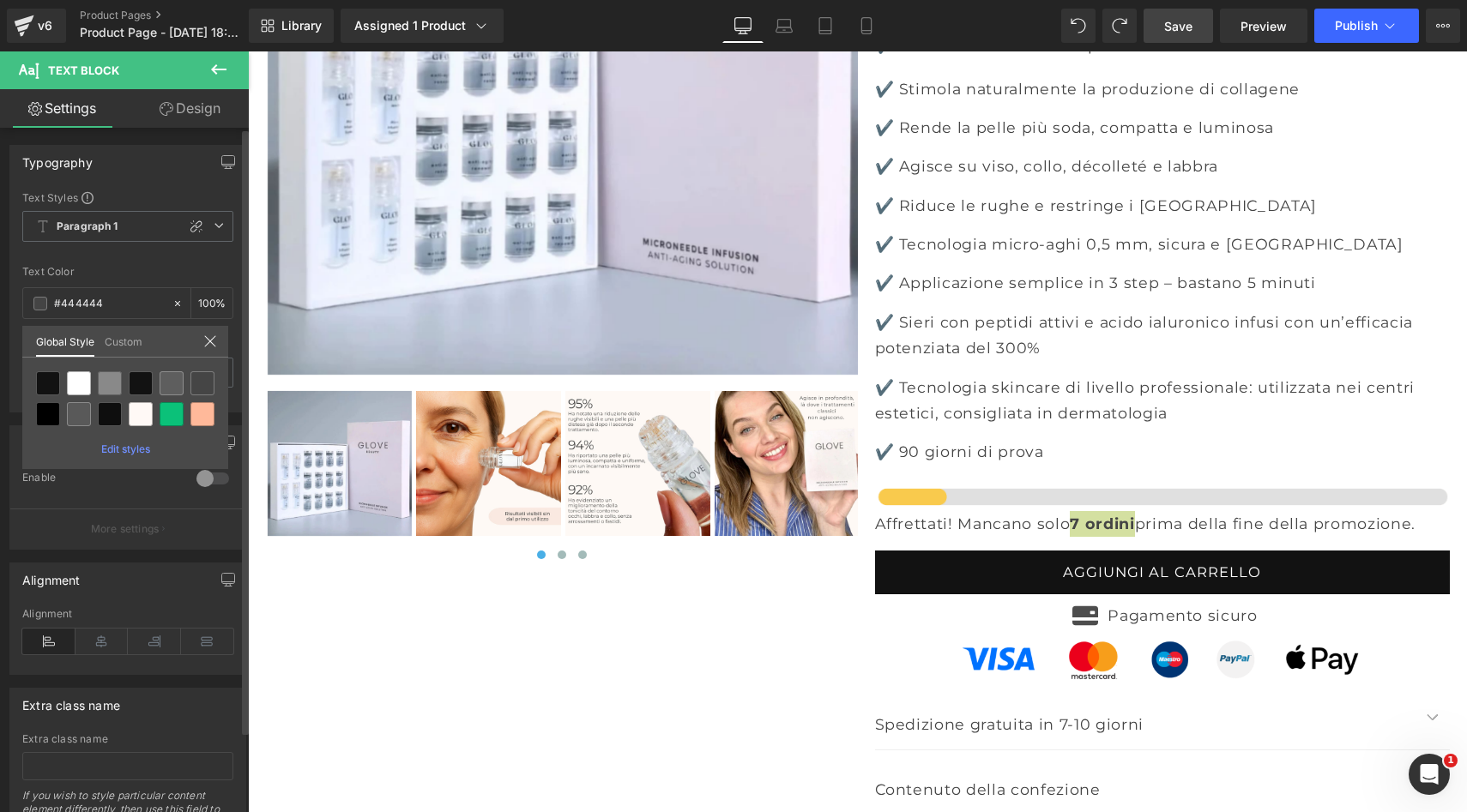
click at [130, 343] on link "Custom" at bounding box center [124, 341] width 38 height 29
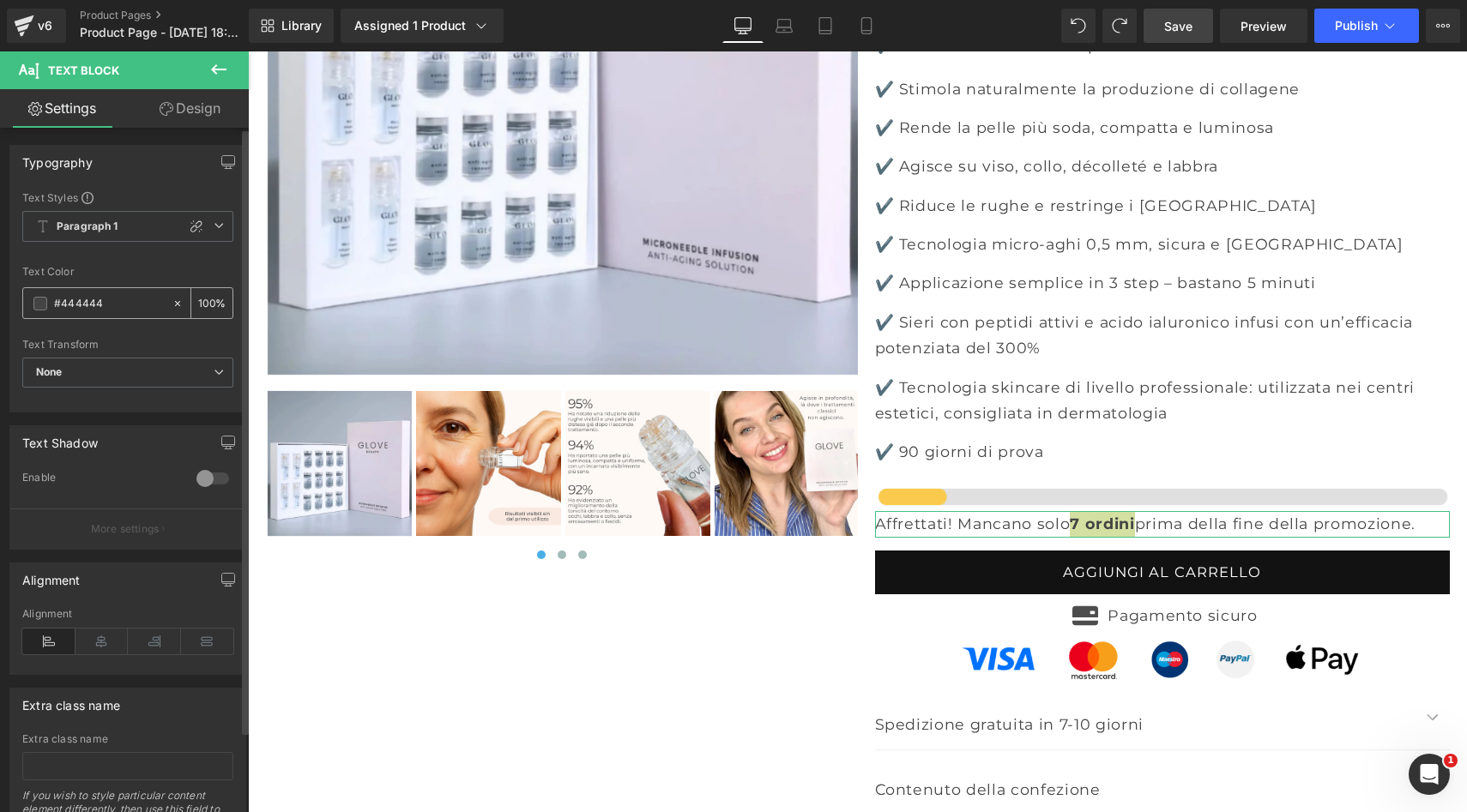
click at [45, 303] on span at bounding box center [41, 304] width 14 height 14
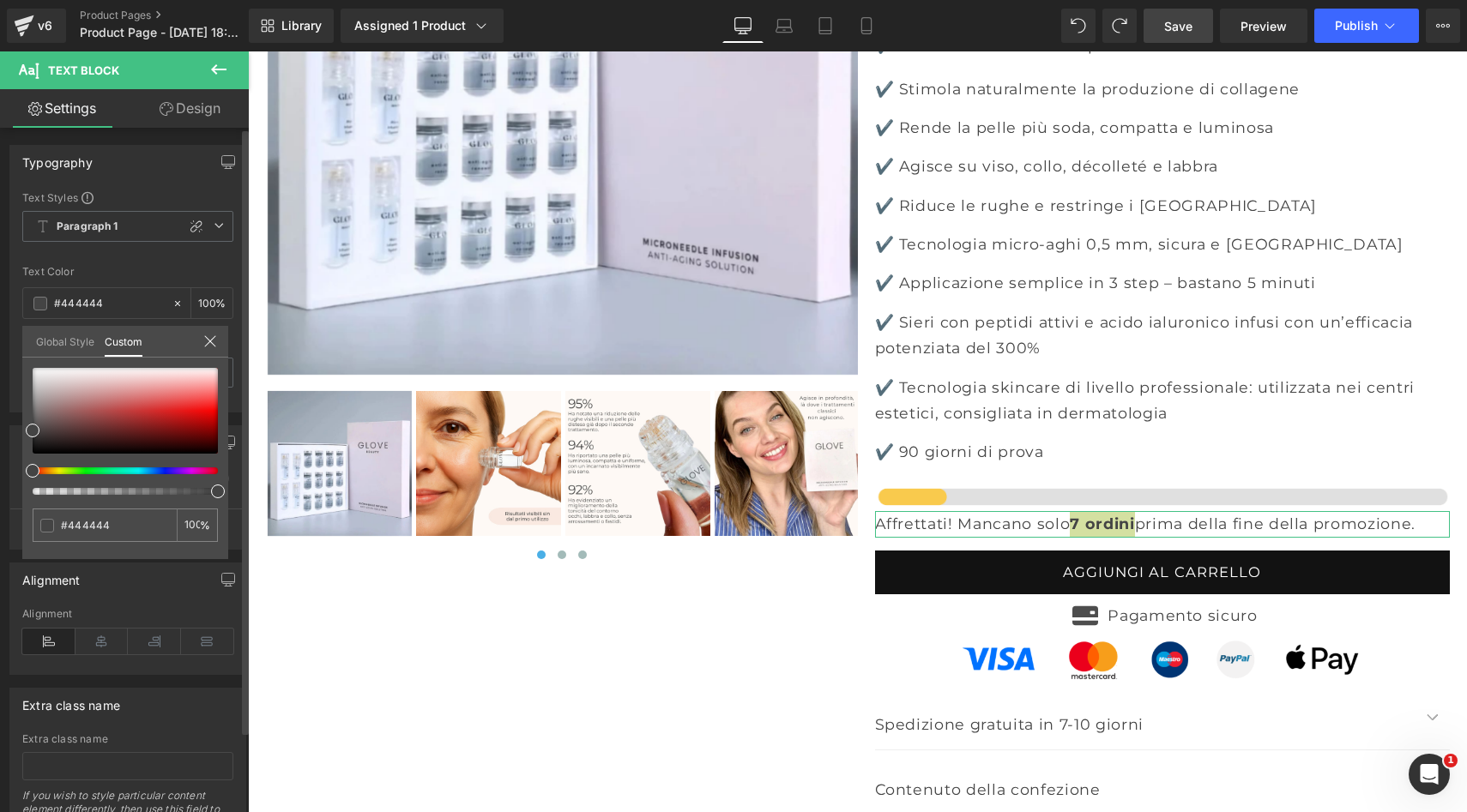
click at [76, 337] on link "Global Style" at bounding box center [65, 341] width 58 height 29
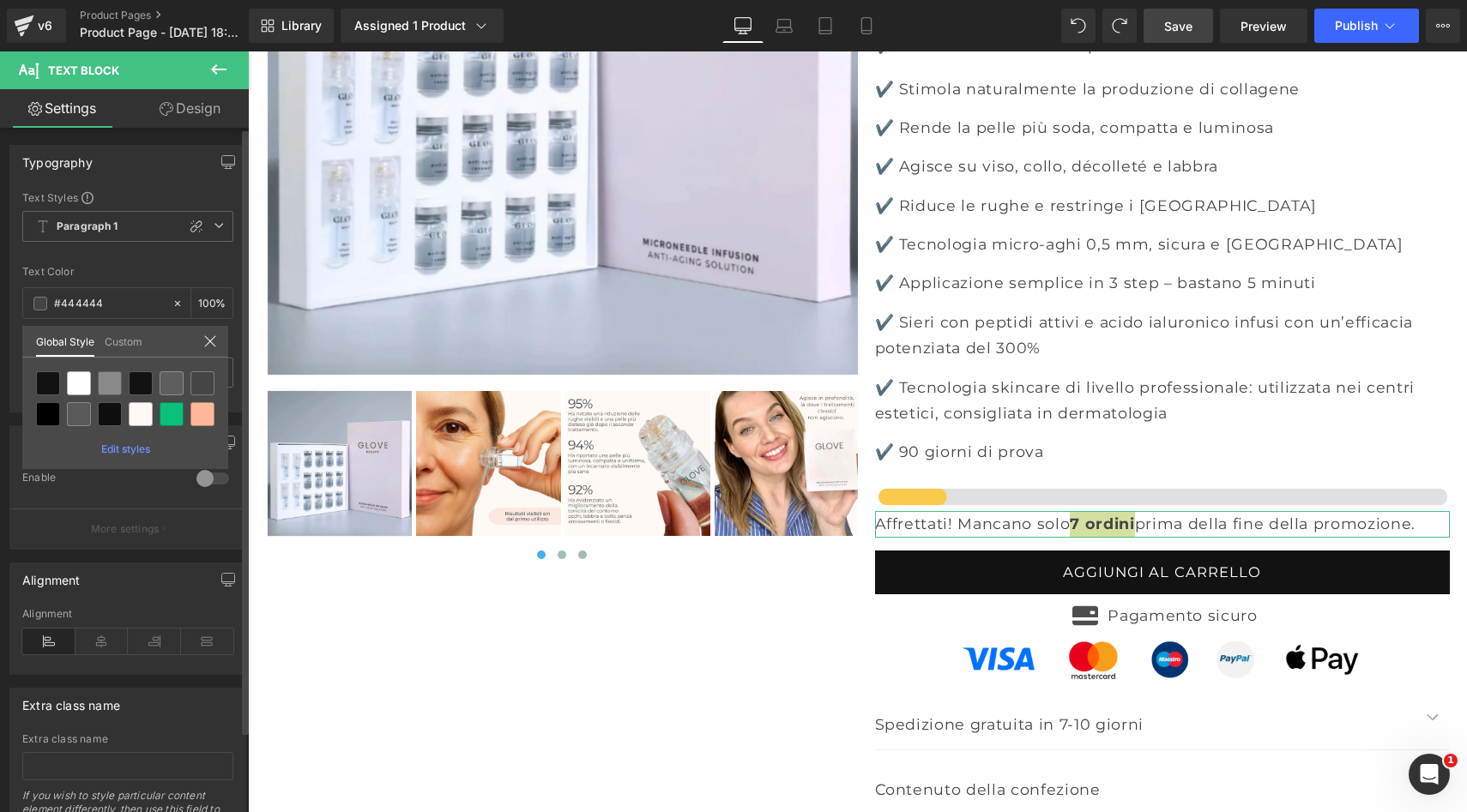
click at [213, 341] on icon at bounding box center [210, 342] width 14 height 14
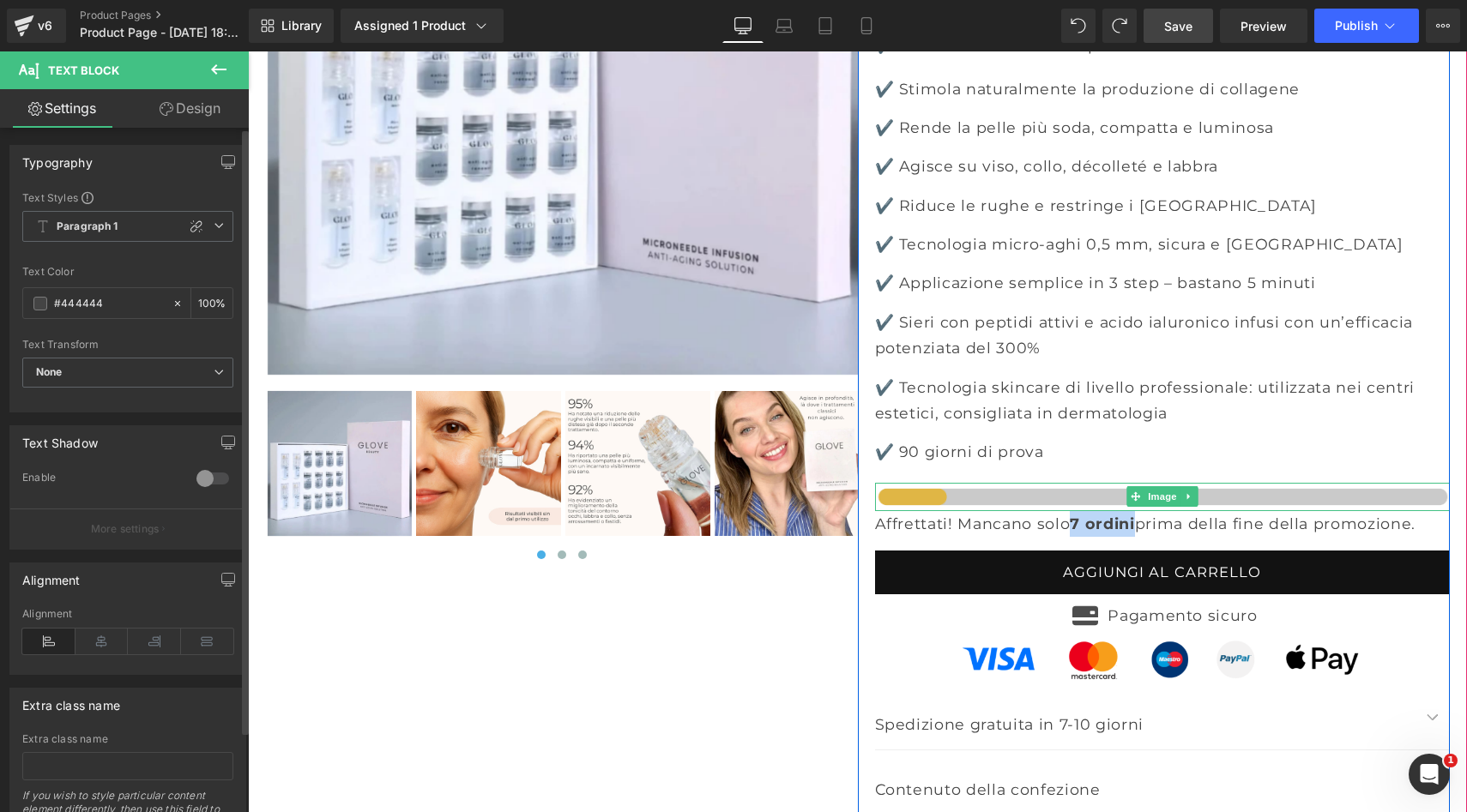
click at [927, 483] on img at bounding box center [1162, 498] width 574 height 29
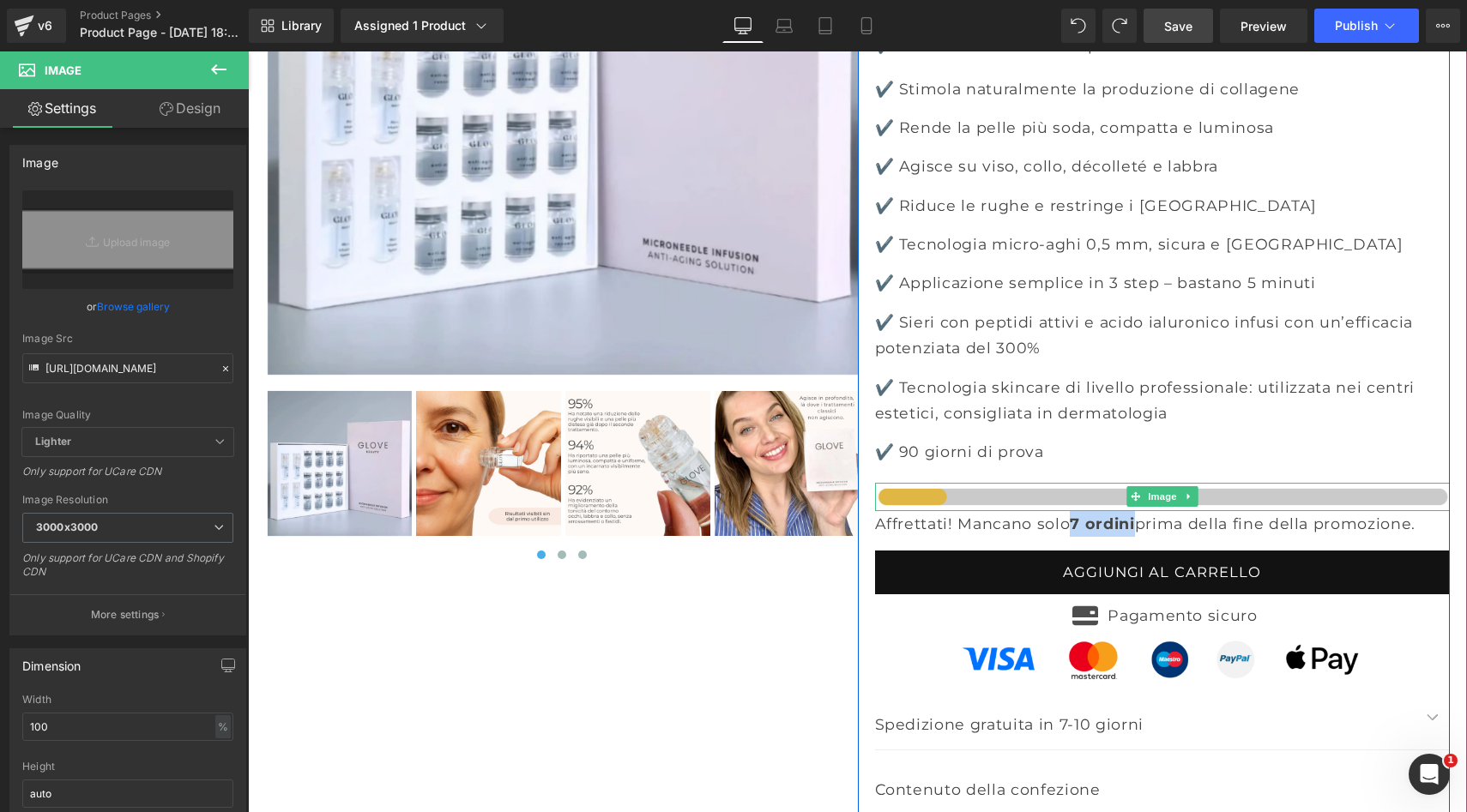
click at [933, 483] on img at bounding box center [1162, 498] width 574 height 29
click at [1156, 487] on span "Image" at bounding box center [1162, 497] width 36 height 21
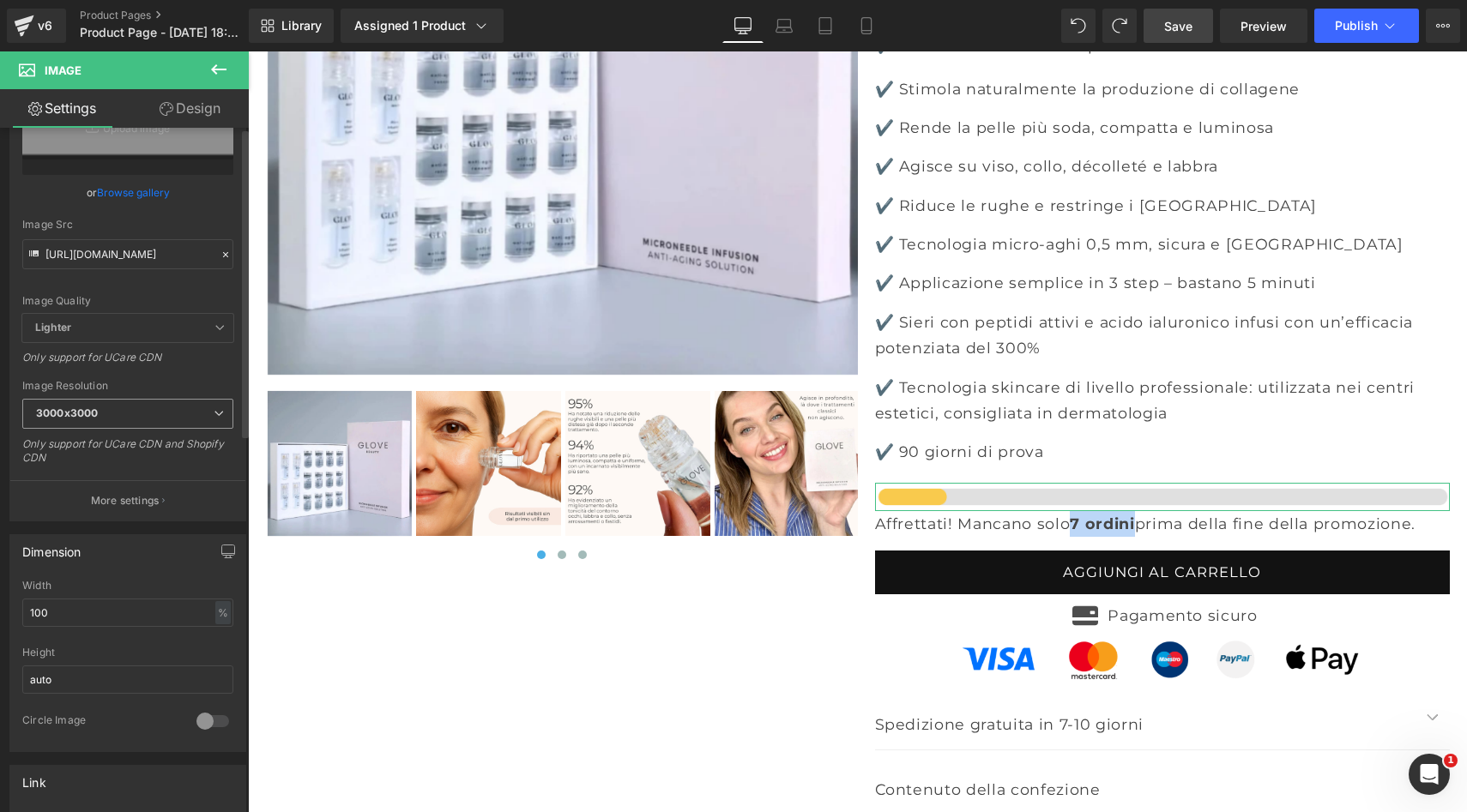
scroll to position [0, 0]
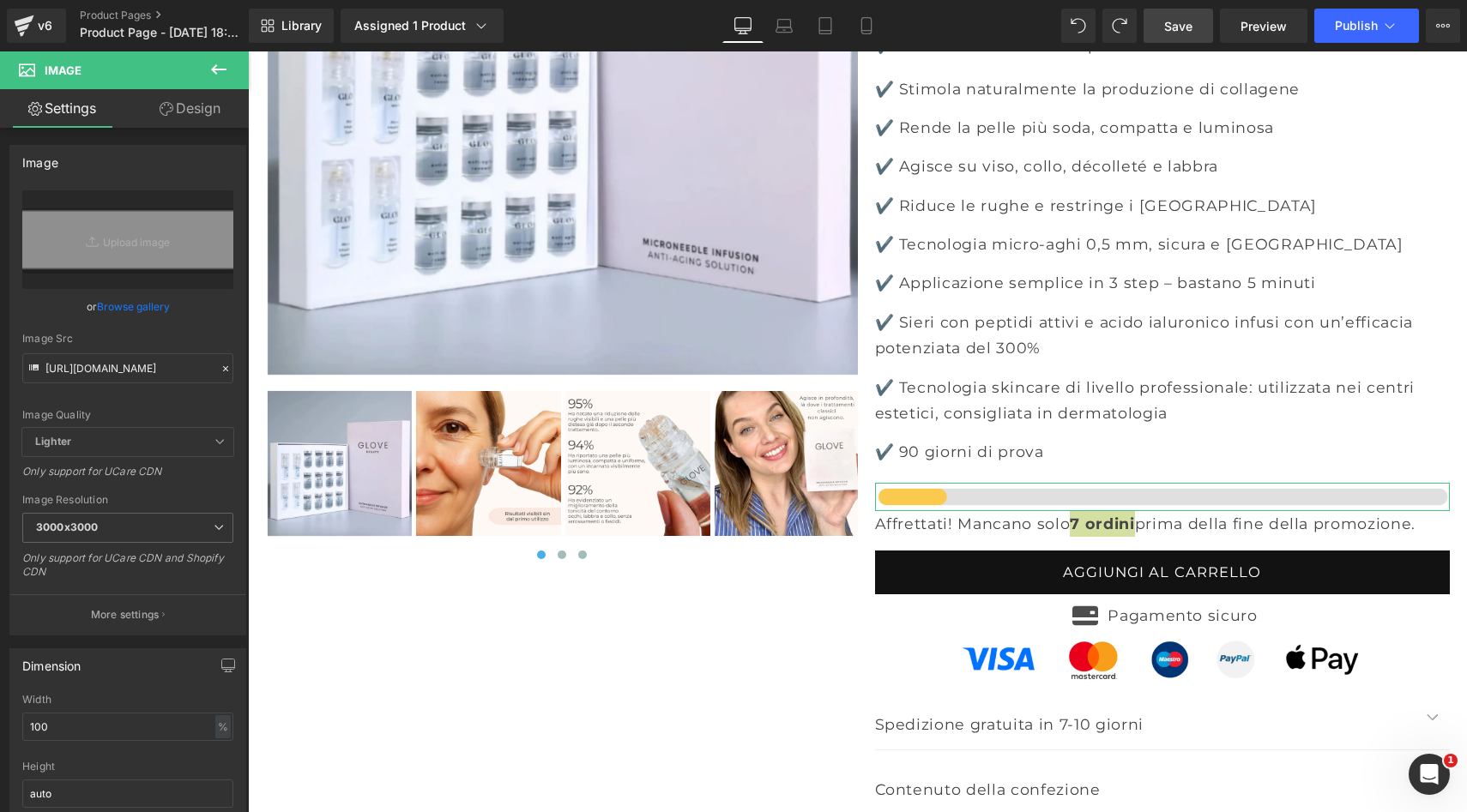
click at [204, 114] on link "Design" at bounding box center [189, 108] width 124 height 38
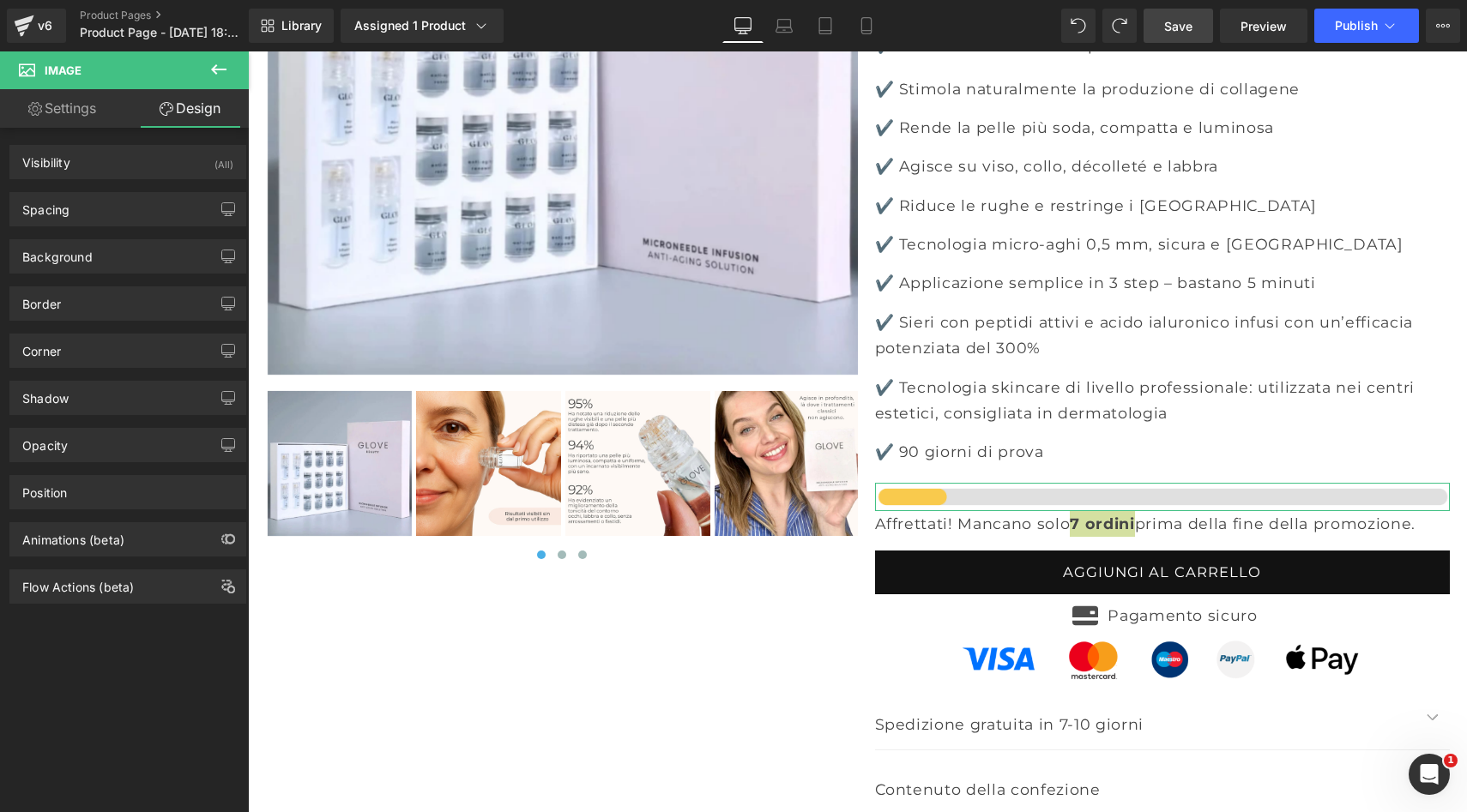
click at [61, 115] on link "Settings" at bounding box center [62, 108] width 124 height 38
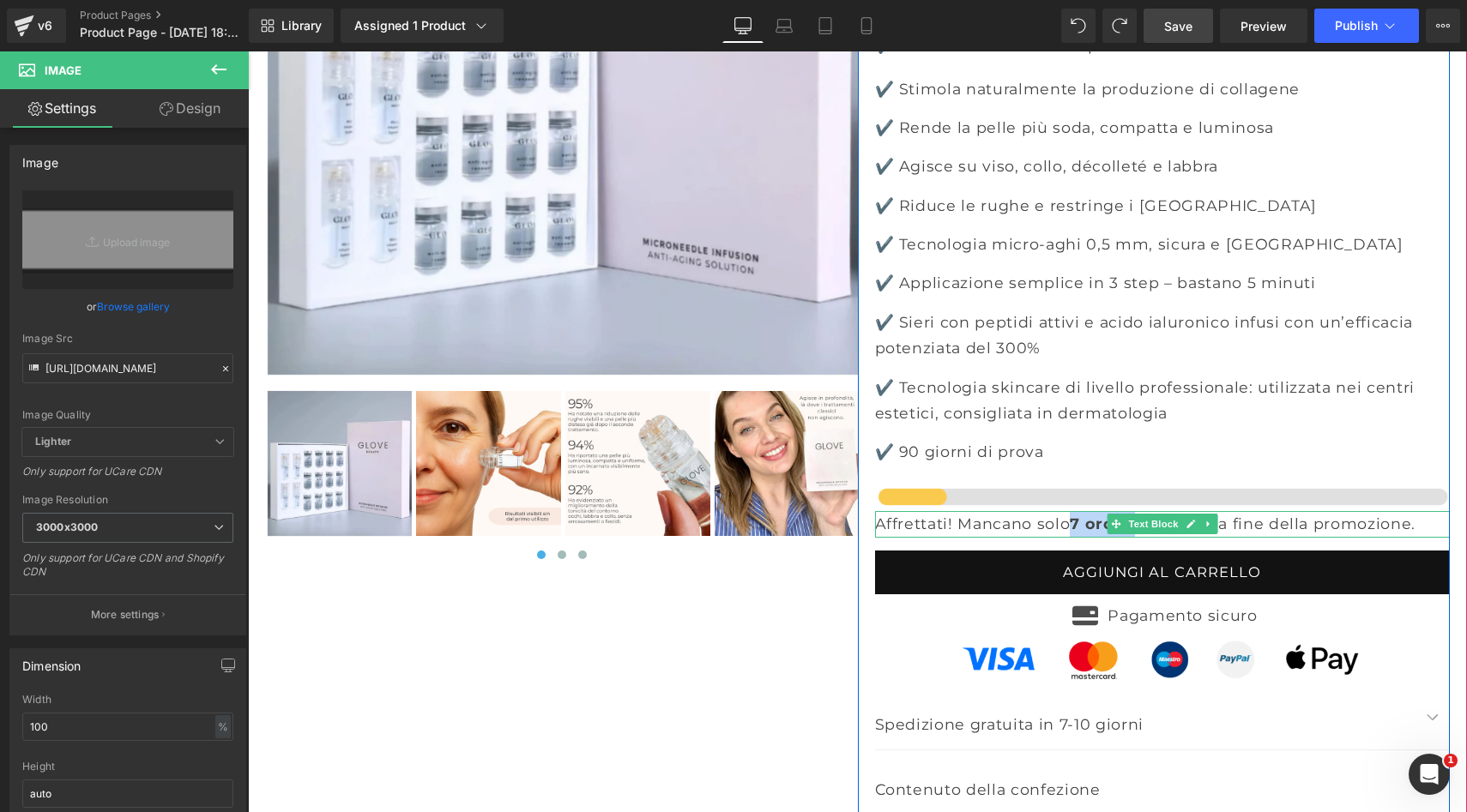
click at [1093, 514] on strong "7 ordini" at bounding box center [1102, 523] width 64 height 18
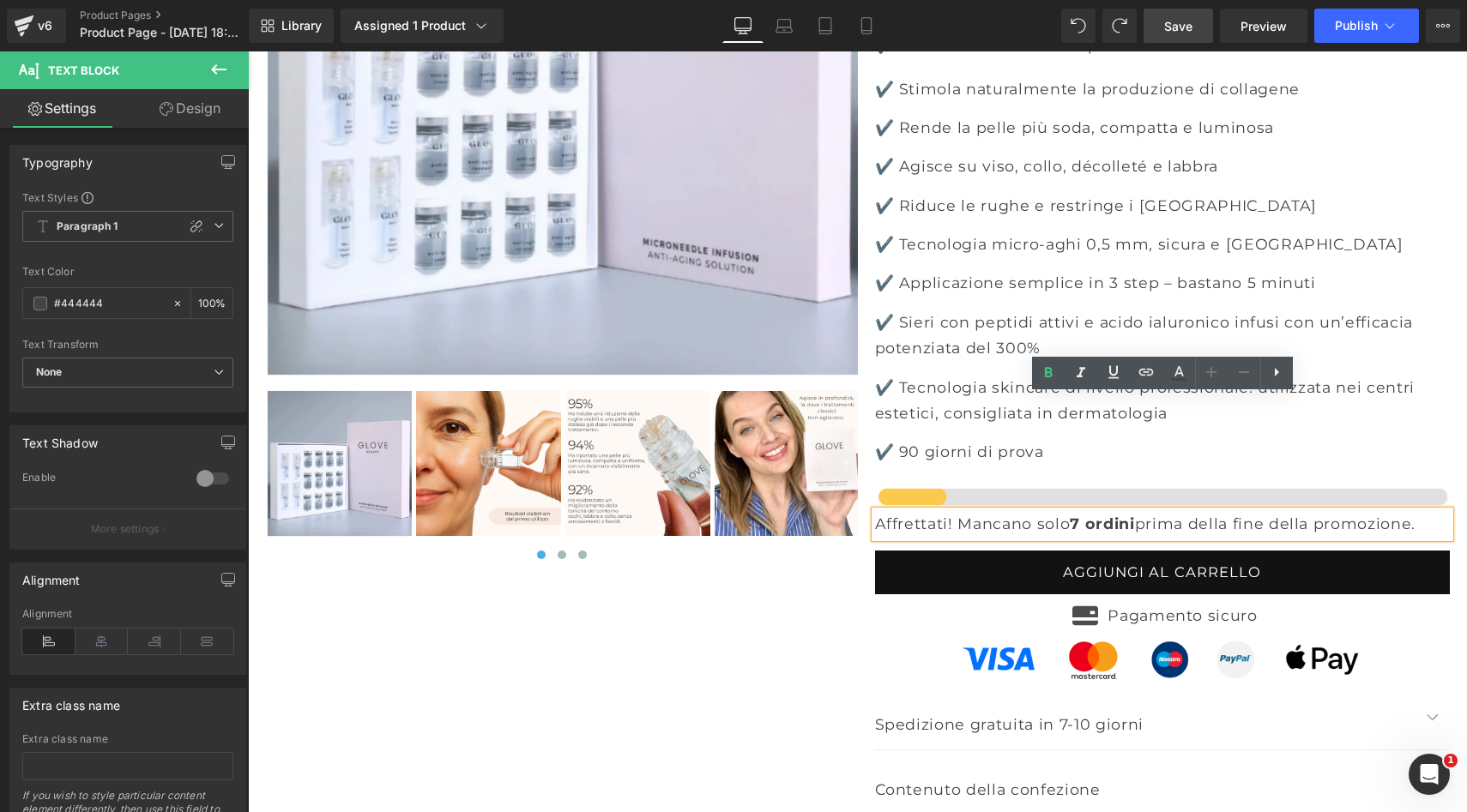
click at [1088, 514] on strong "7 ordini" at bounding box center [1102, 523] width 64 height 18
drag, startPoint x: 1088, startPoint y: 411, endPoint x: 1152, endPoint y: 411, distance: 64.0
click at [1152, 511] on p "Affrettati! Mancano solo 7 ordini prima della fine della promozione." at bounding box center [1162, 524] width 574 height 26
click at [1045, 377] on icon at bounding box center [1048, 373] width 21 height 21
click at [1045, 377] on icon at bounding box center [1048, 373] width 21 height 21
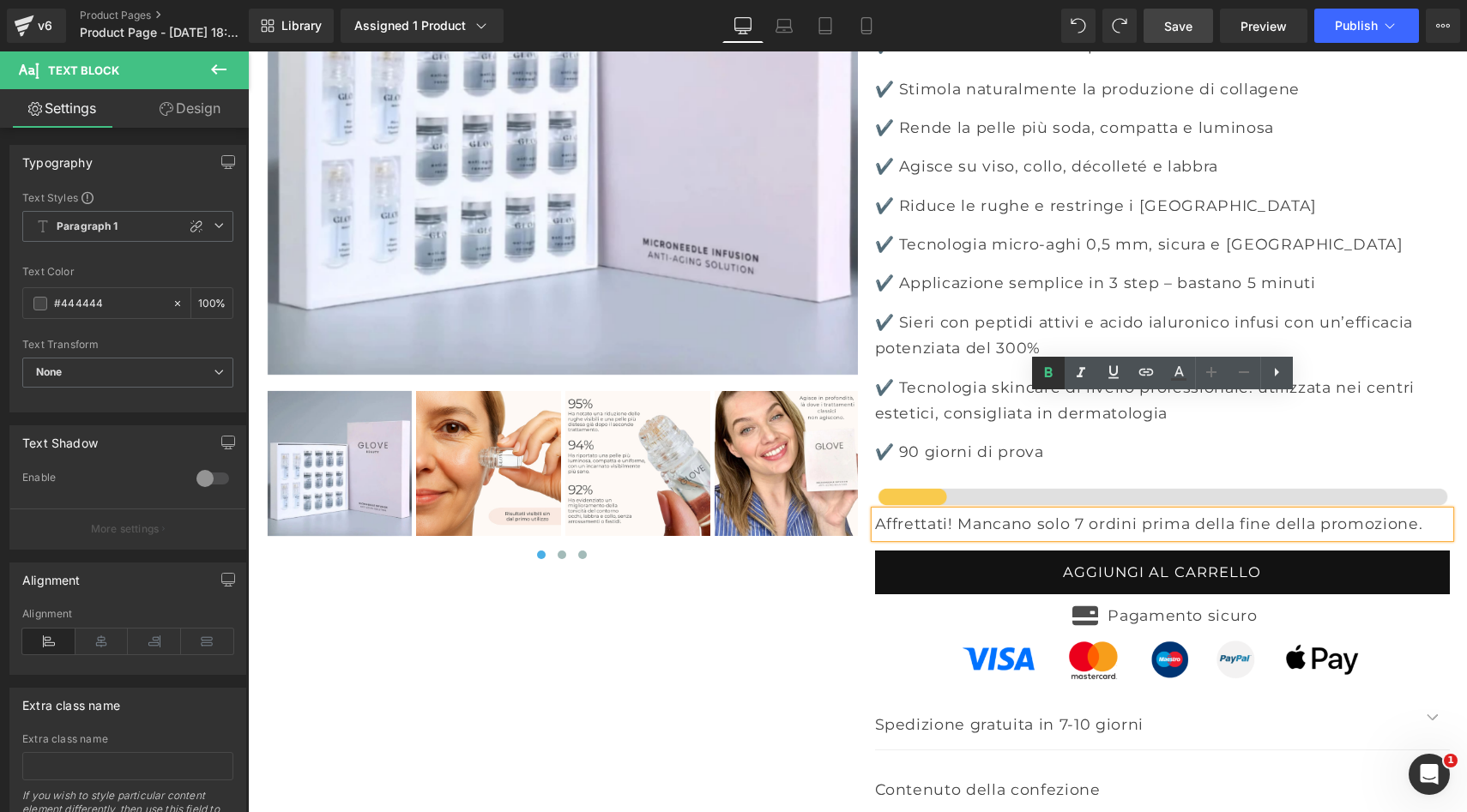
click at [1050, 370] on icon at bounding box center [1047, 372] width 8 height 10
click at [1104, 511] on p "Affrettati! Mancano solo 7 ordini prima della fine della promozione." at bounding box center [1162, 524] width 574 height 26
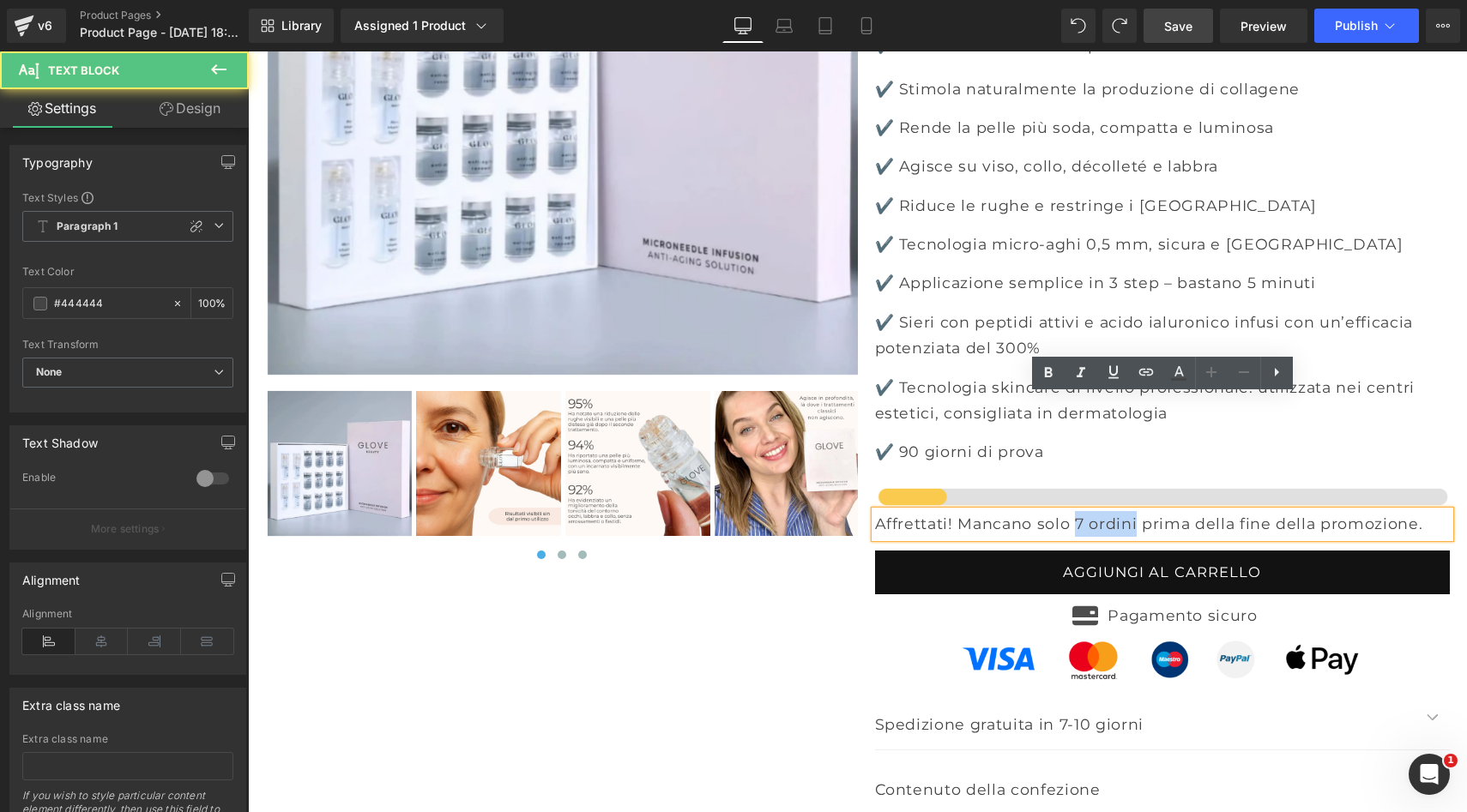
drag, startPoint x: 1085, startPoint y: 407, endPoint x: 1148, endPoint y: 409, distance: 63.0
click at [1148, 511] on p "Affrettati! Mancano solo 7 ordini prima della fine della promozione." at bounding box center [1162, 524] width 574 height 26
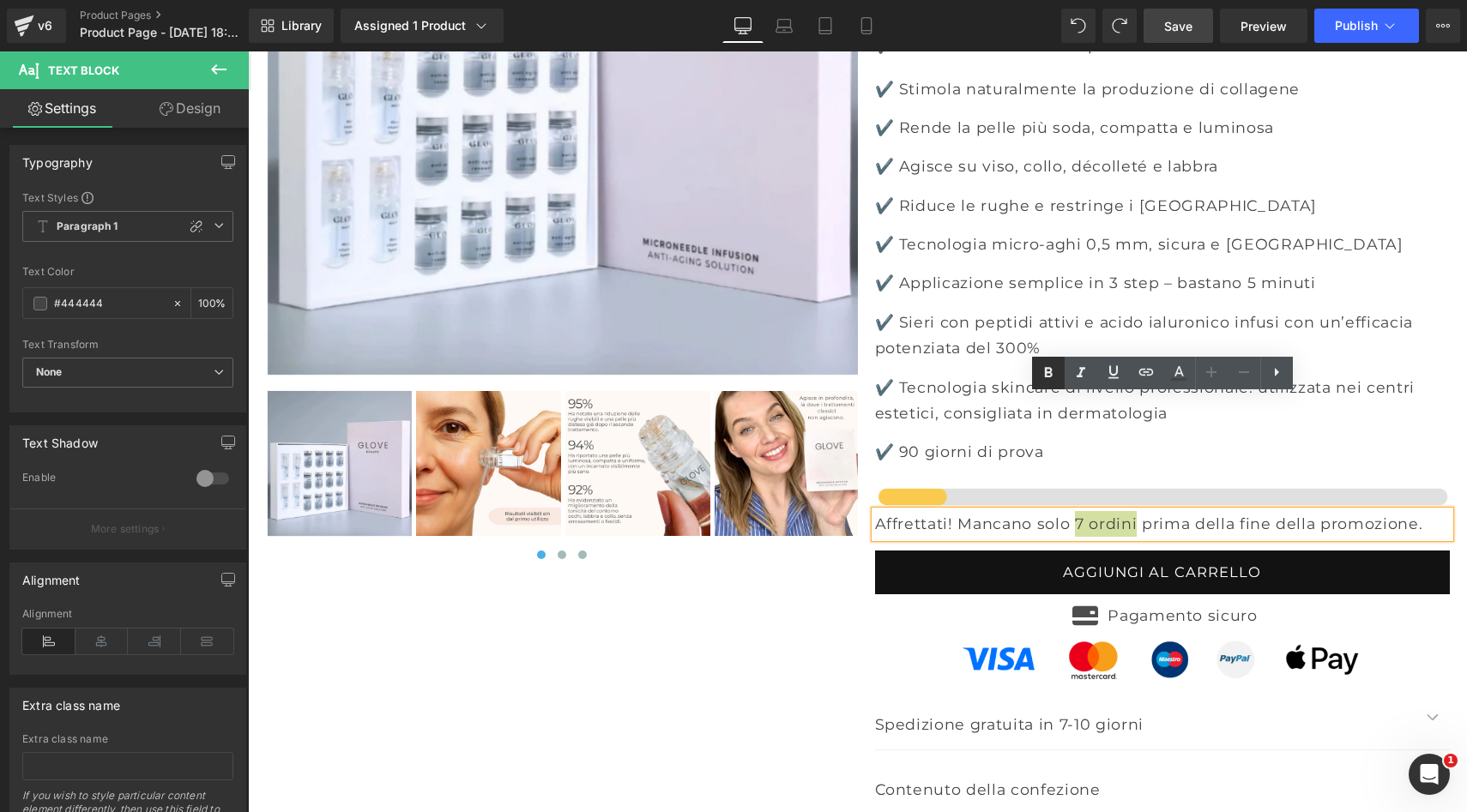
click at [1052, 377] on icon at bounding box center [1048, 373] width 21 height 21
click at [1100, 514] on strong "7 ordini" at bounding box center [1102, 523] width 64 height 18
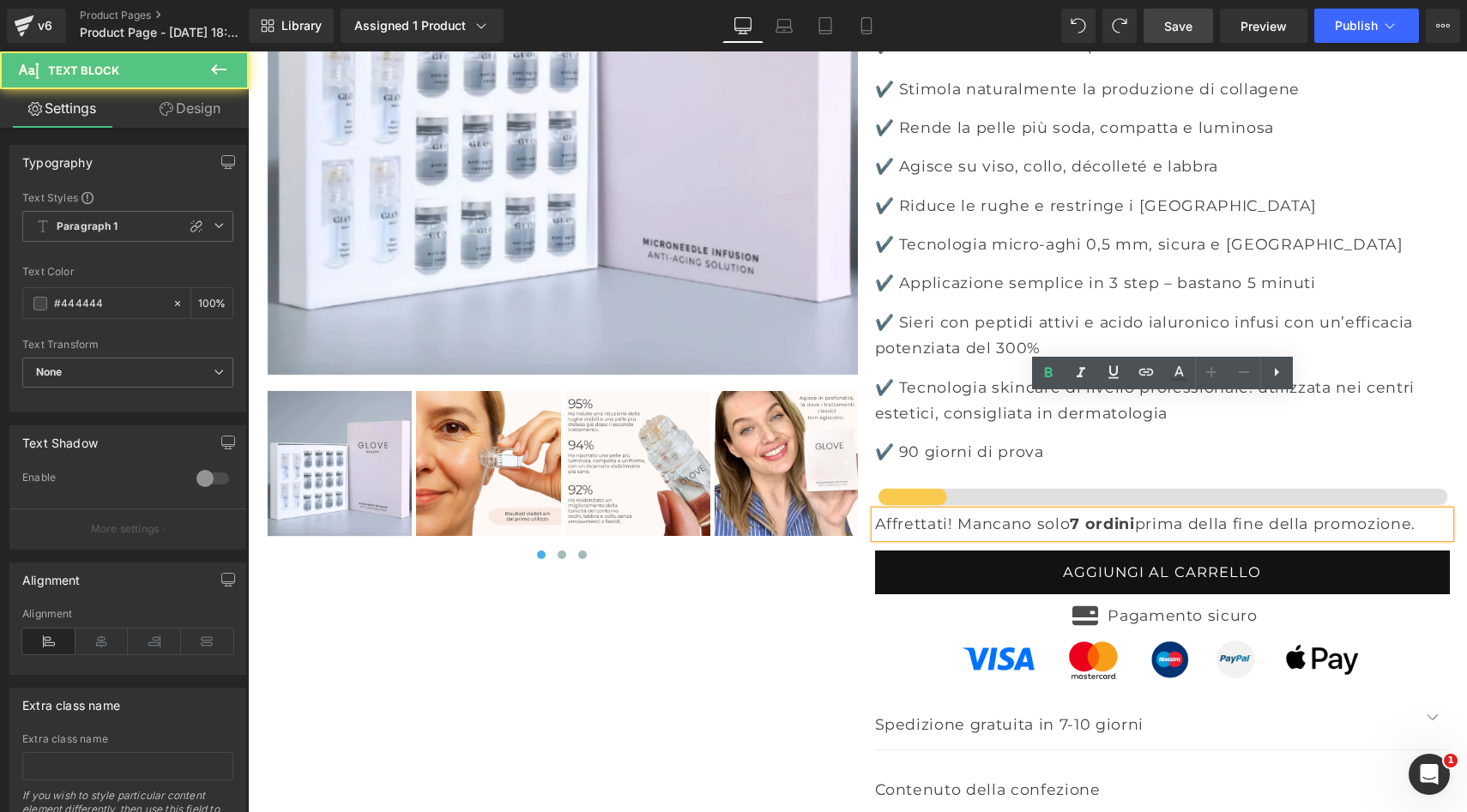
click at [1064, 511] on p "Affrettati! Mancano solo 7 ordini prima della fine della promozione." at bounding box center [1162, 524] width 574 height 26
click at [756, 504] on div "‹ ›" at bounding box center [858, 341] width 1201 height 1230
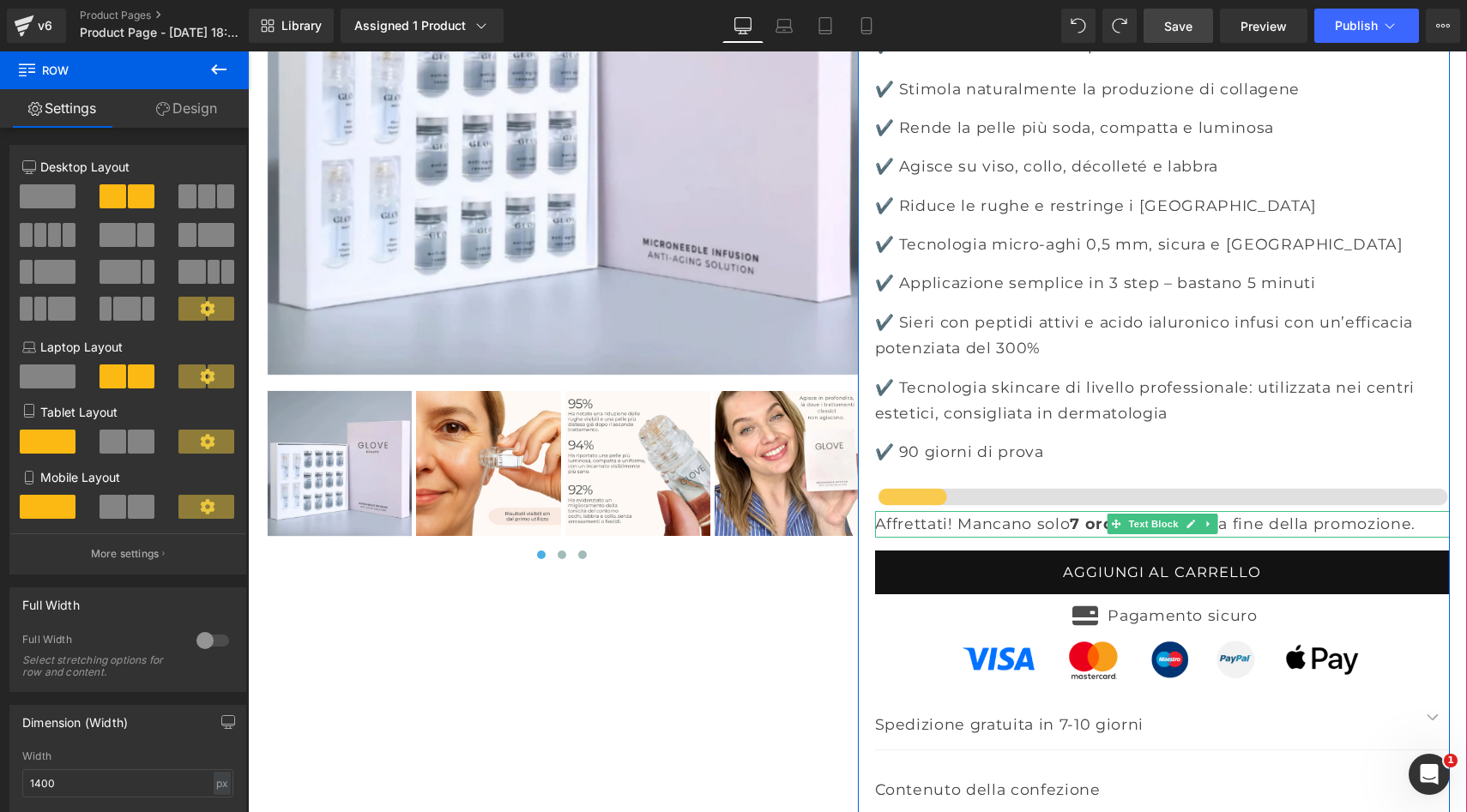
click at [1080, 511] on p "Affrettati! Mancano solo 7 ordini prima della fine della promozione." at bounding box center [1162, 524] width 574 height 26
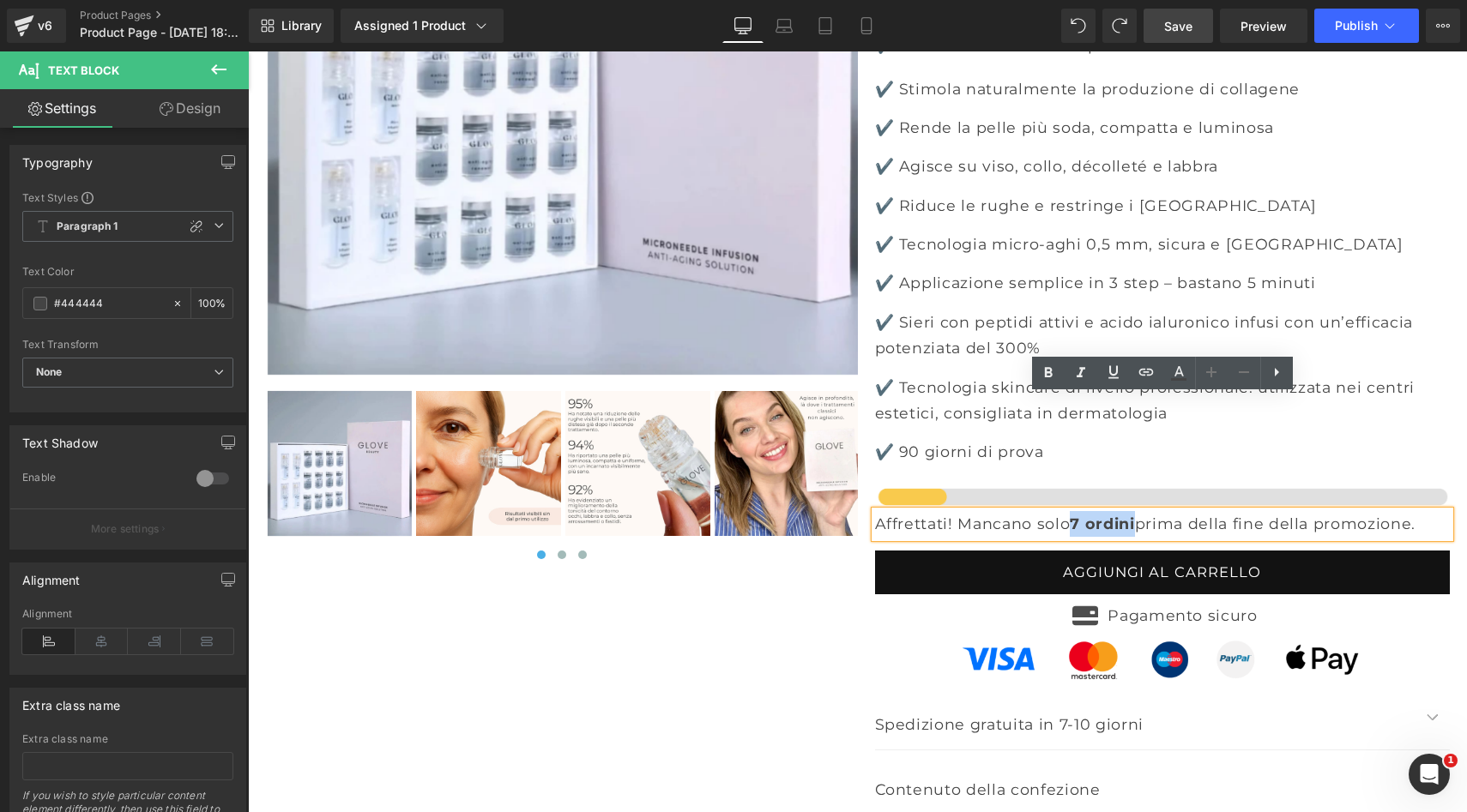
drag, startPoint x: 1080, startPoint y: 409, endPoint x: 1152, endPoint y: 411, distance: 72.0
click at [1152, 511] on p "Affrettati! Mancano solo 7 ordini prima della fine della promozione." at bounding box center [1162, 524] width 574 height 26
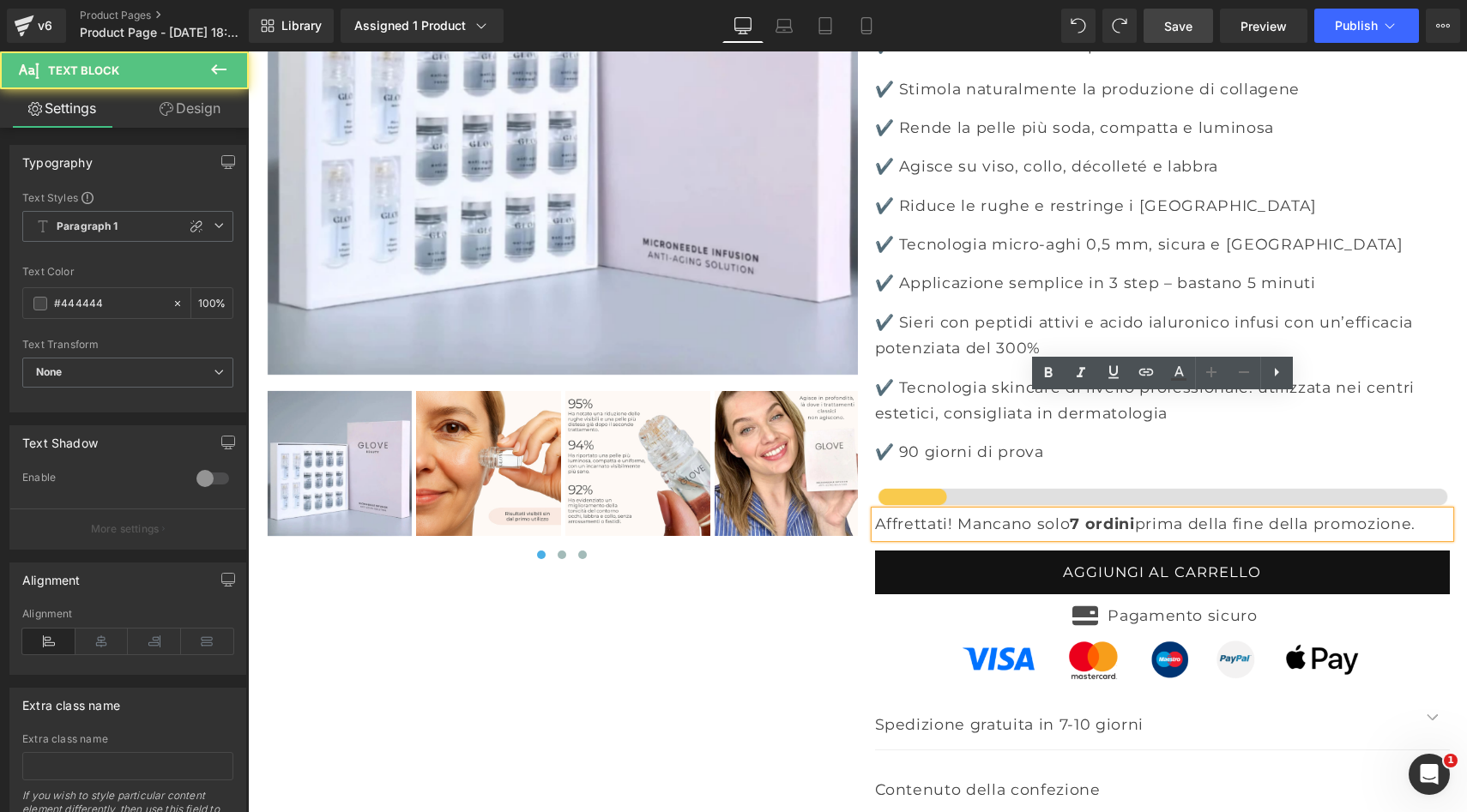
click at [1182, 511] on p "Affrettati! Mancano solo 7 ordini prima della fine della promozione." at bounding box center [1162, 524] width 574 height 26
click at [1127, 514] on strong "7 ordini" at bounding box center [1102, 523] width 64 height 18
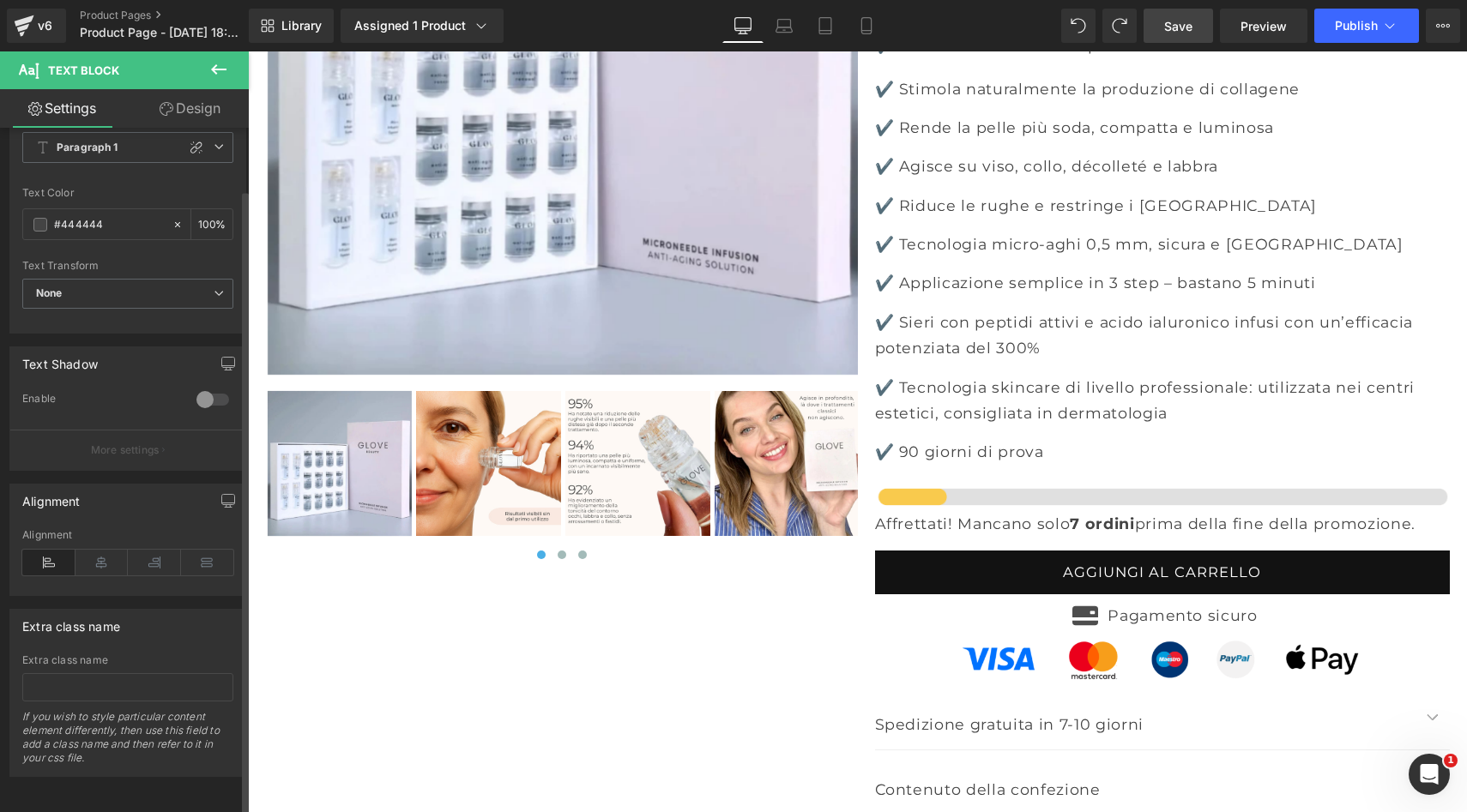
scroll to position [92, 0]
click at [204, 96] on link "Design" at bounding box center [189, 108] width 124 height 38
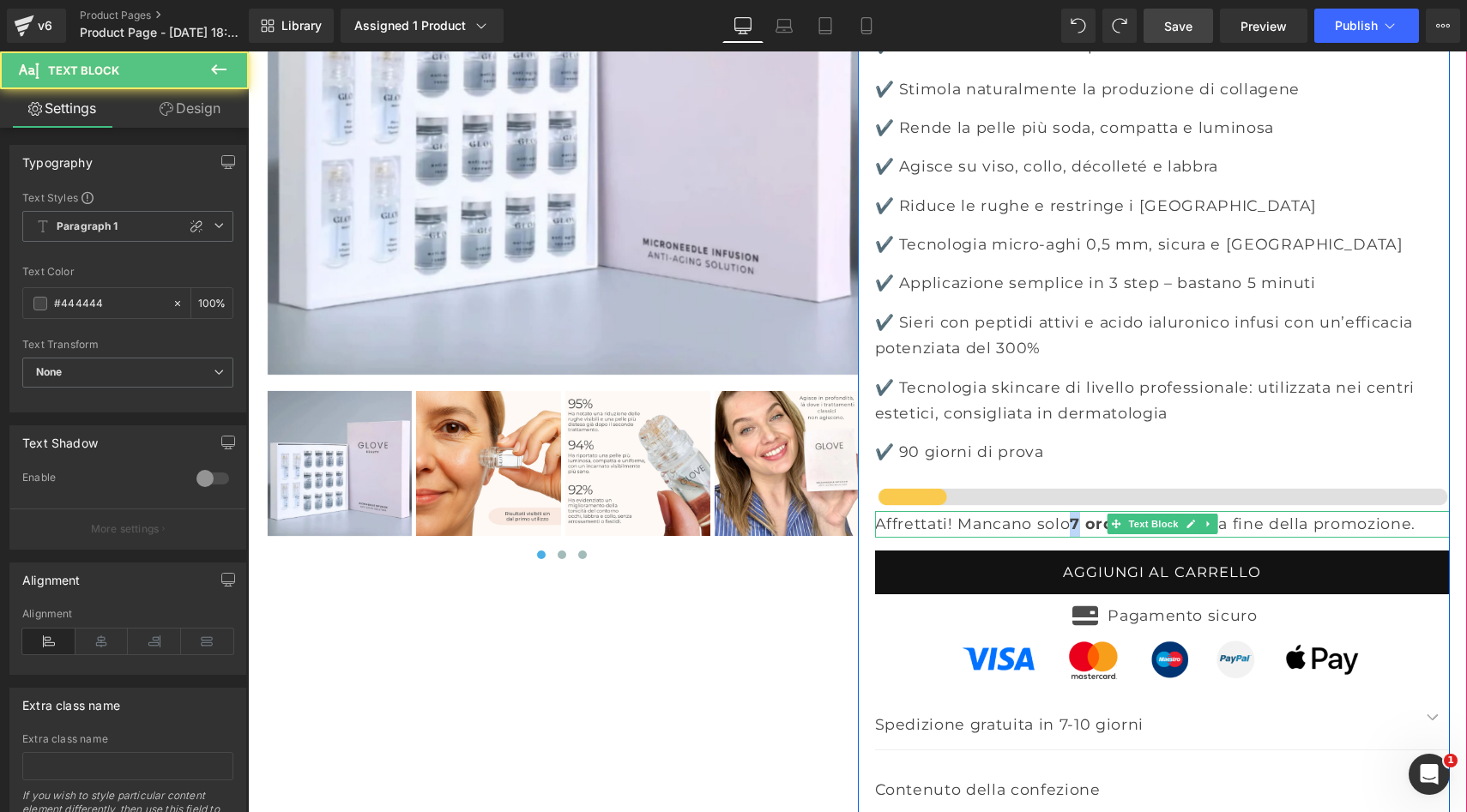
drag, startPoint x: 1079, startPoint y: 409, endPoint x: 1094, endPoint y: 409, distance: 15.0
click at [1094, 511] on p "Affrettati! Mancano solo 7 ordini prima della fine della promozione." at bounding box center [1162, 524] width 574 height 26
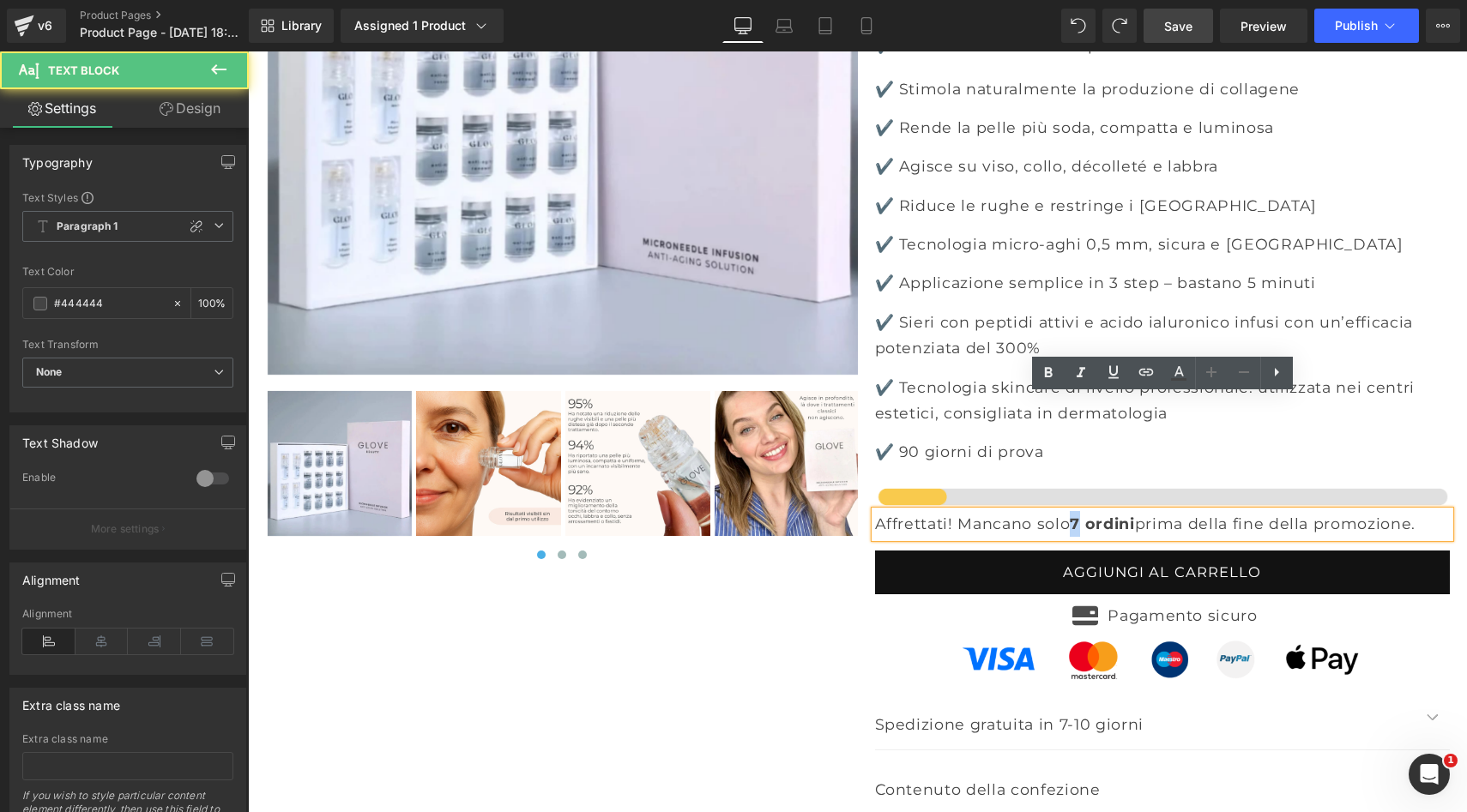
click at [1094, 514] on strong "7 ordini" at bounding box center [1102, 523] width 64 height 18
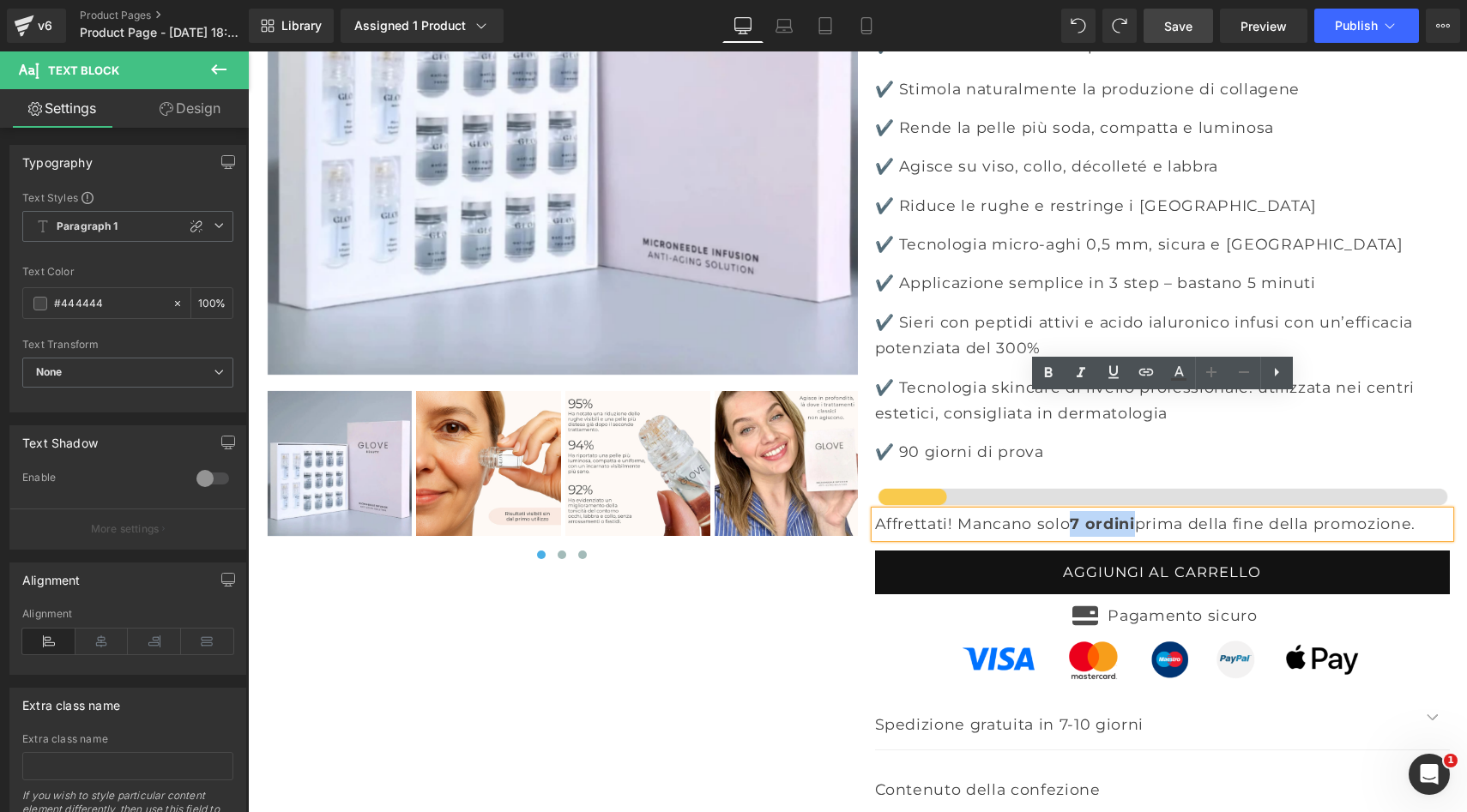
drag, startPoint x: 1083, startPoint y: 409, endPoint x: 1151, endPoint y: 414, distance: 68.2
click at [1151, 511] on p "Affrettati! Mancano solo 7 ordini prima della fine della promozione." at bounding box center [1162, 524] width 574 height 26
click at [1187, 371] on icon at bounding box center [1179, 373] width 21 height 21
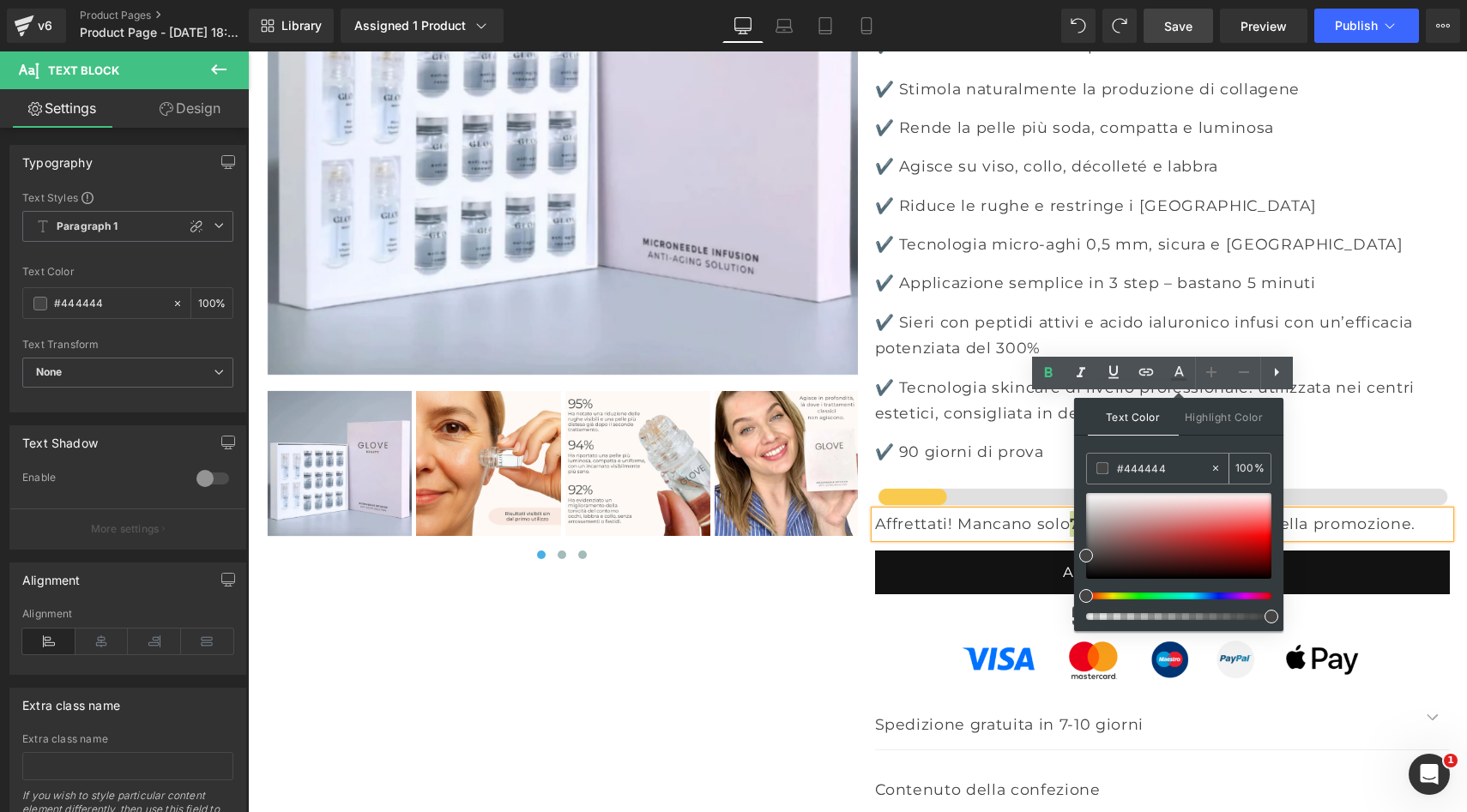
drag, startPoint x: 1169, startPoint y: 472, endPoint x: 1098, endPoint y: 466, distance: 71.3
click at [1098, 466] on div "#444444" at bounding box center [1148, 468] width 122 height 30
click at [1208, 427] on span "Highlight Color" at bounding box center [1223, 416] width 91 height 37
click at [1129, 423] on span "Text Color" at bounding box center [1133, 416] width 91 height 37
drag, startPoint x: 1110, startPoint y: 553, endPoint x: 1137, endPoint y: 553, distance: 27.0
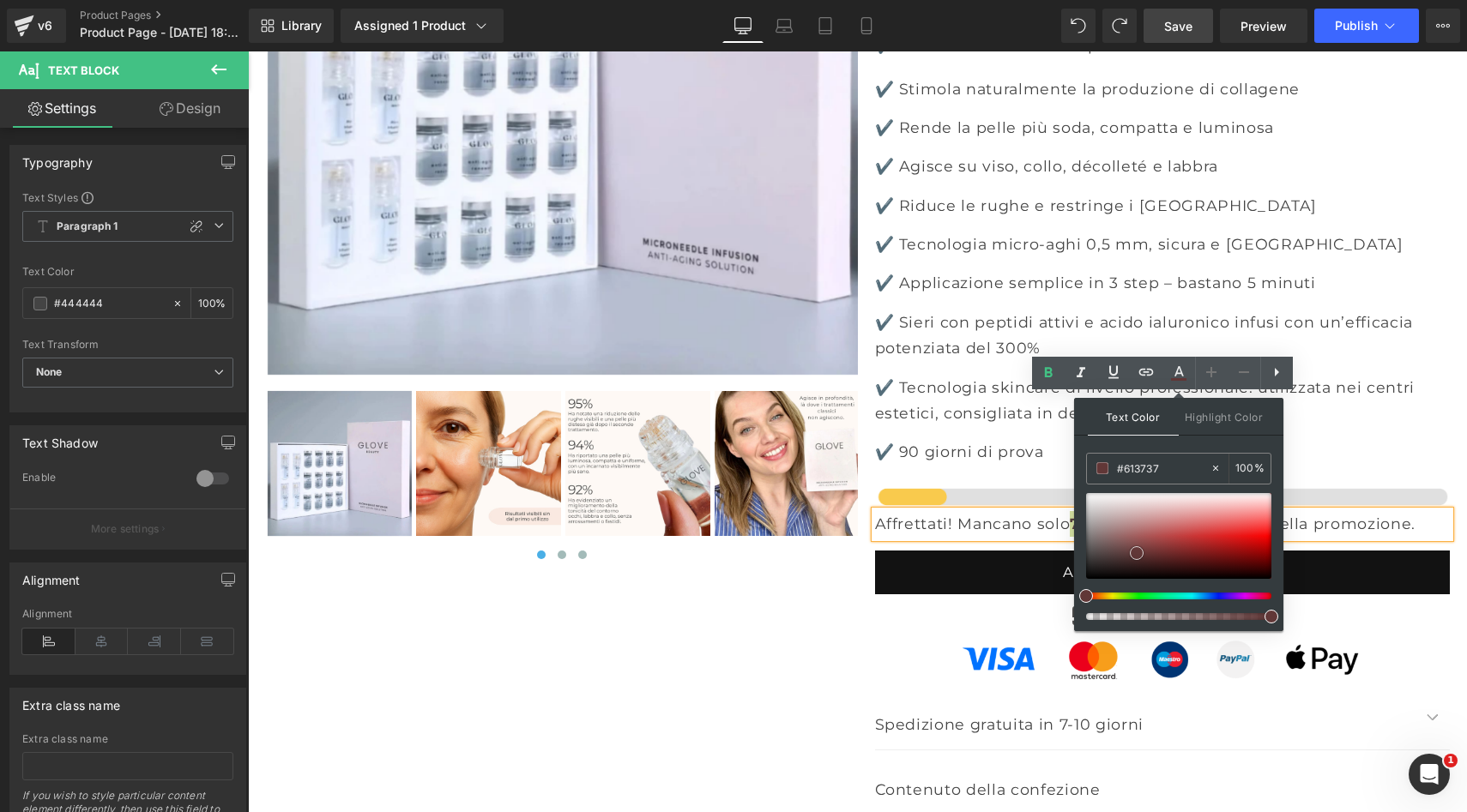
click at [1137, 553] on div at bounding box center [1179, 535] width 186 height 86
drag, startPoint x: 1147, startPoint y: 549, endPoint x: 1182, endPoint y: 536, distance: 37.3
click at [1182, 536] on div at bounding box center [1179, 535] width 186 height 86
click at [1110, 598] on div at bounding box center [1172, 596] width 186 height 7
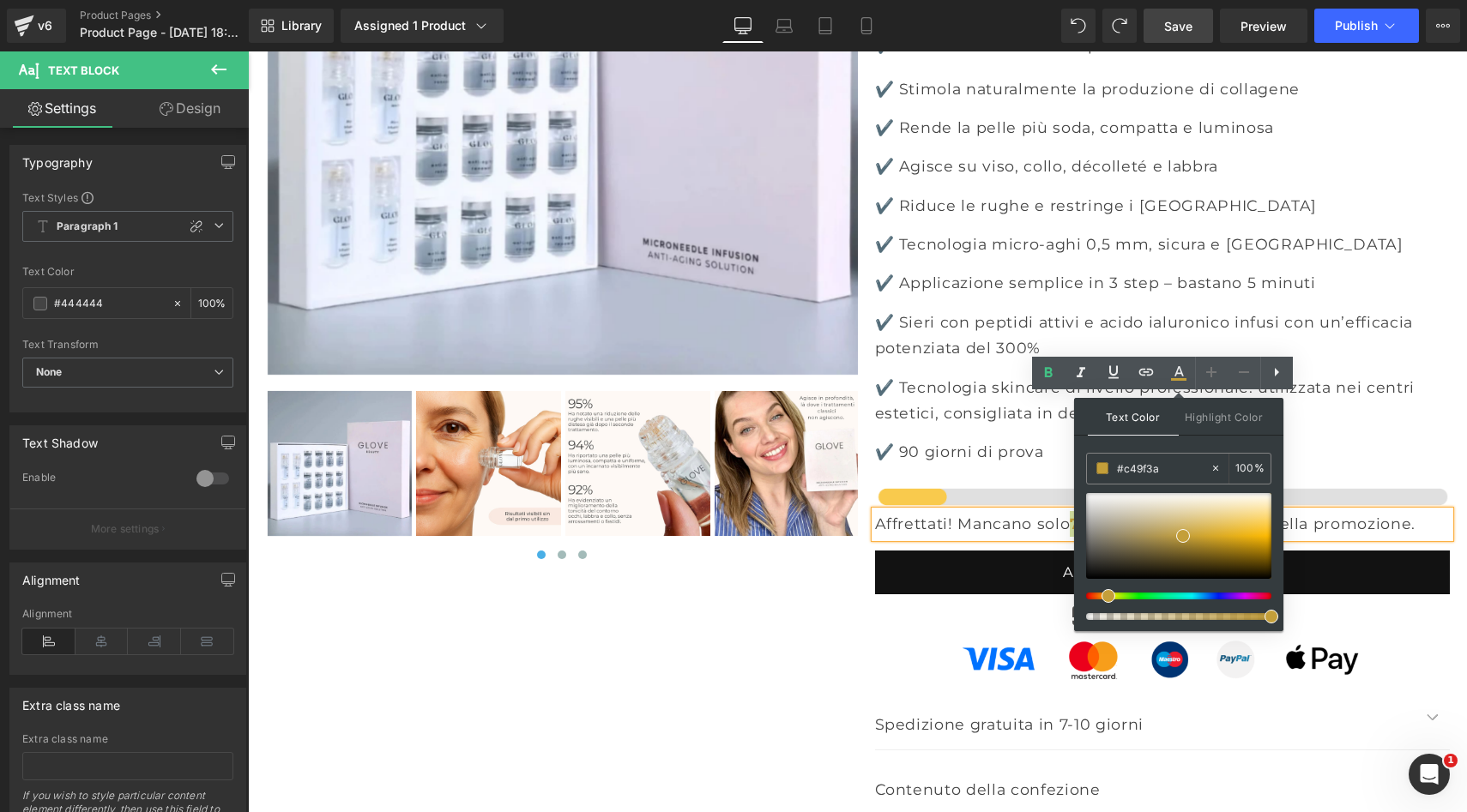
drag, startPoint x: 1110, startPoint y: 598, endPoint x: 1101, endPoint y: 597, distance: 9.1
click at [1101, 597] on div at bounding box center [1172, 596] width 186 height 7
click at [1326, 603] on div "Icon Pagamento sicuro Text Block" at bounding box center [1162, 620] width 574 height 35
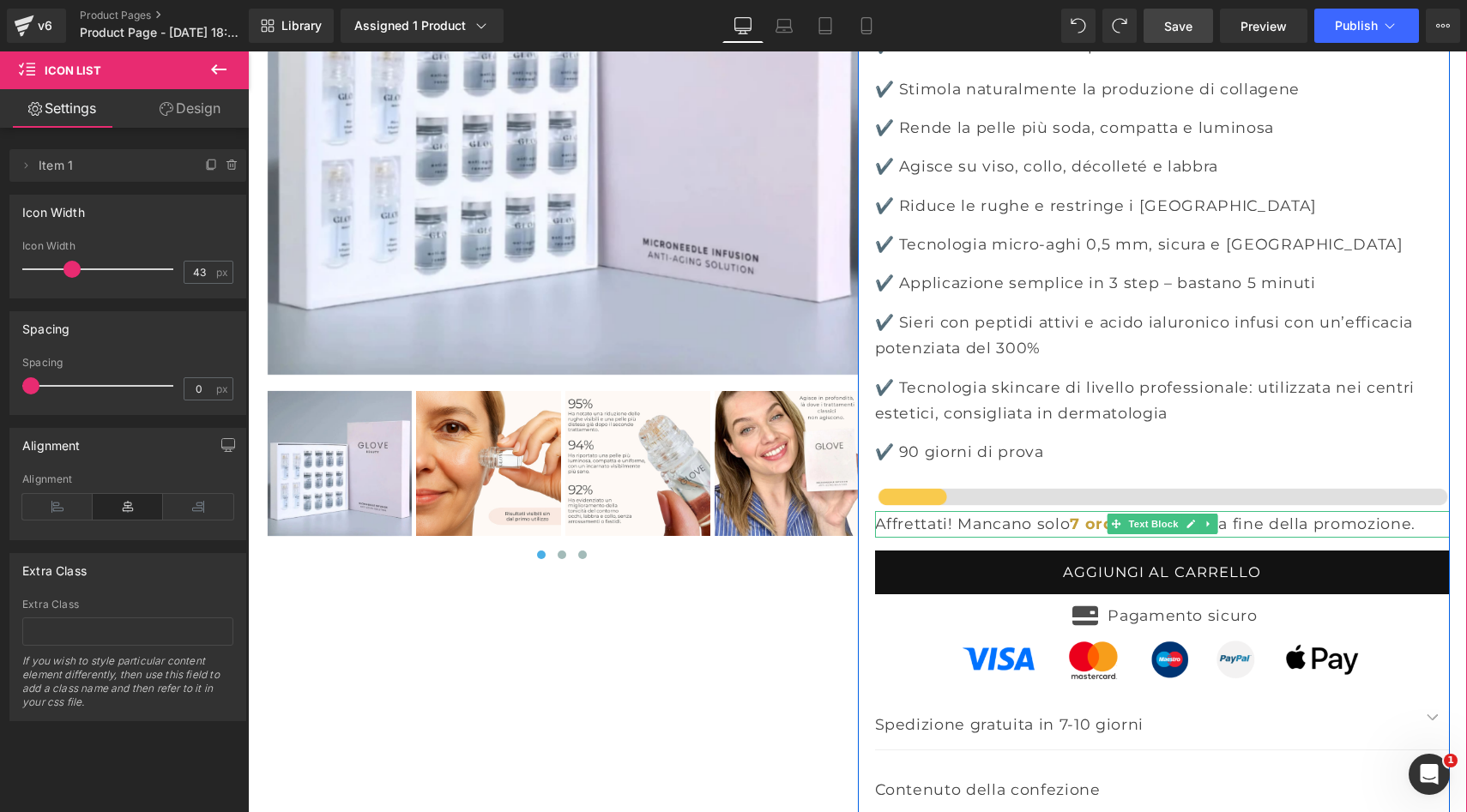
click at [1103, 514] on strong "7 ordini" at bounding box center [1102, 523] width 64 height 18
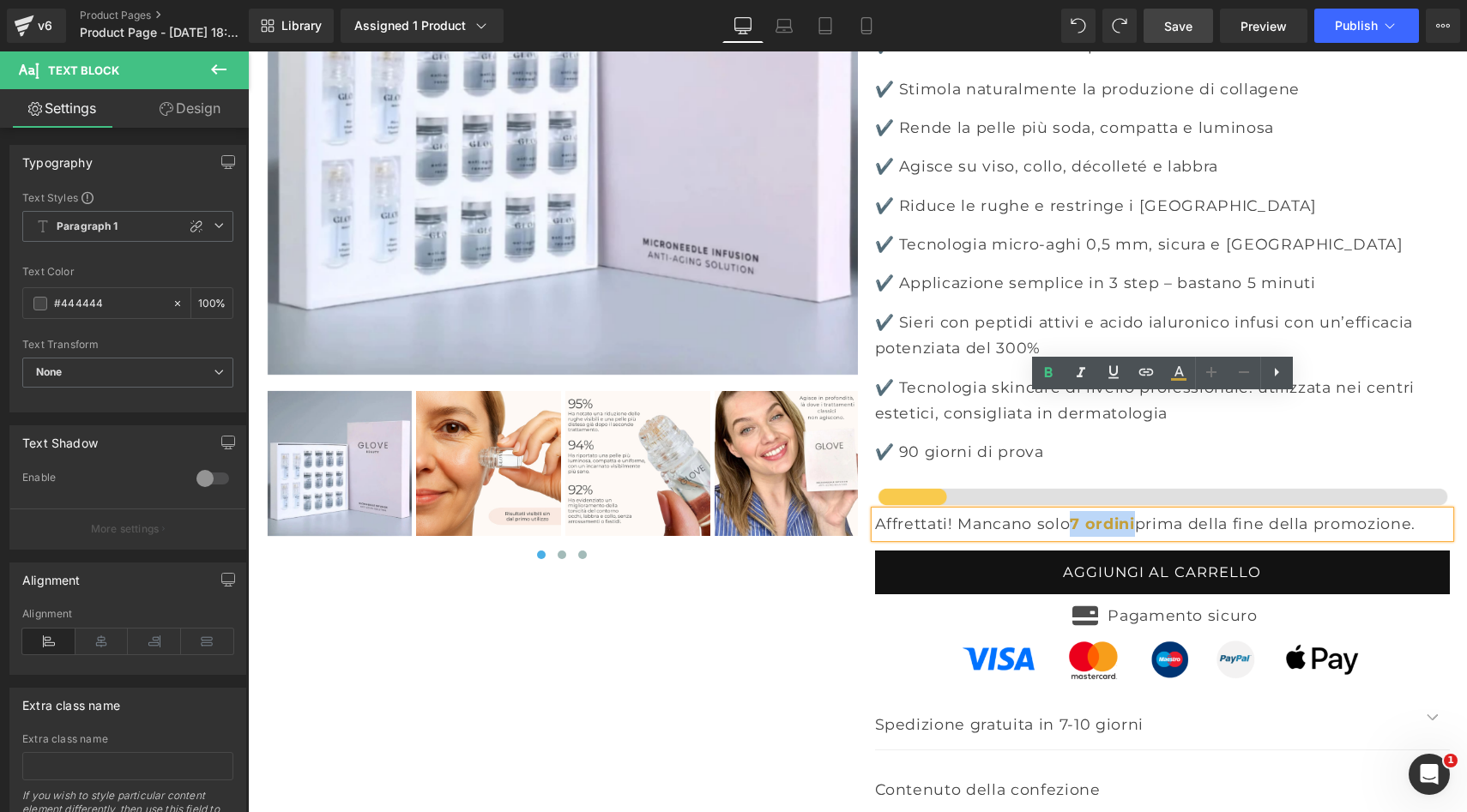
drag, startPoint x: 1086, startPoint y: 407, endPoint x: 1151, endPoint y: 413, distance: 65.3
click at [1151, 511] on p "Affrettati! Mancano solo 7 ordini prima della fine della promozione." at bounding box center [1162, 524] width 574 height 26
click at [1185, 370] on icon at bounding box center [1179, 373] width 21 height 21
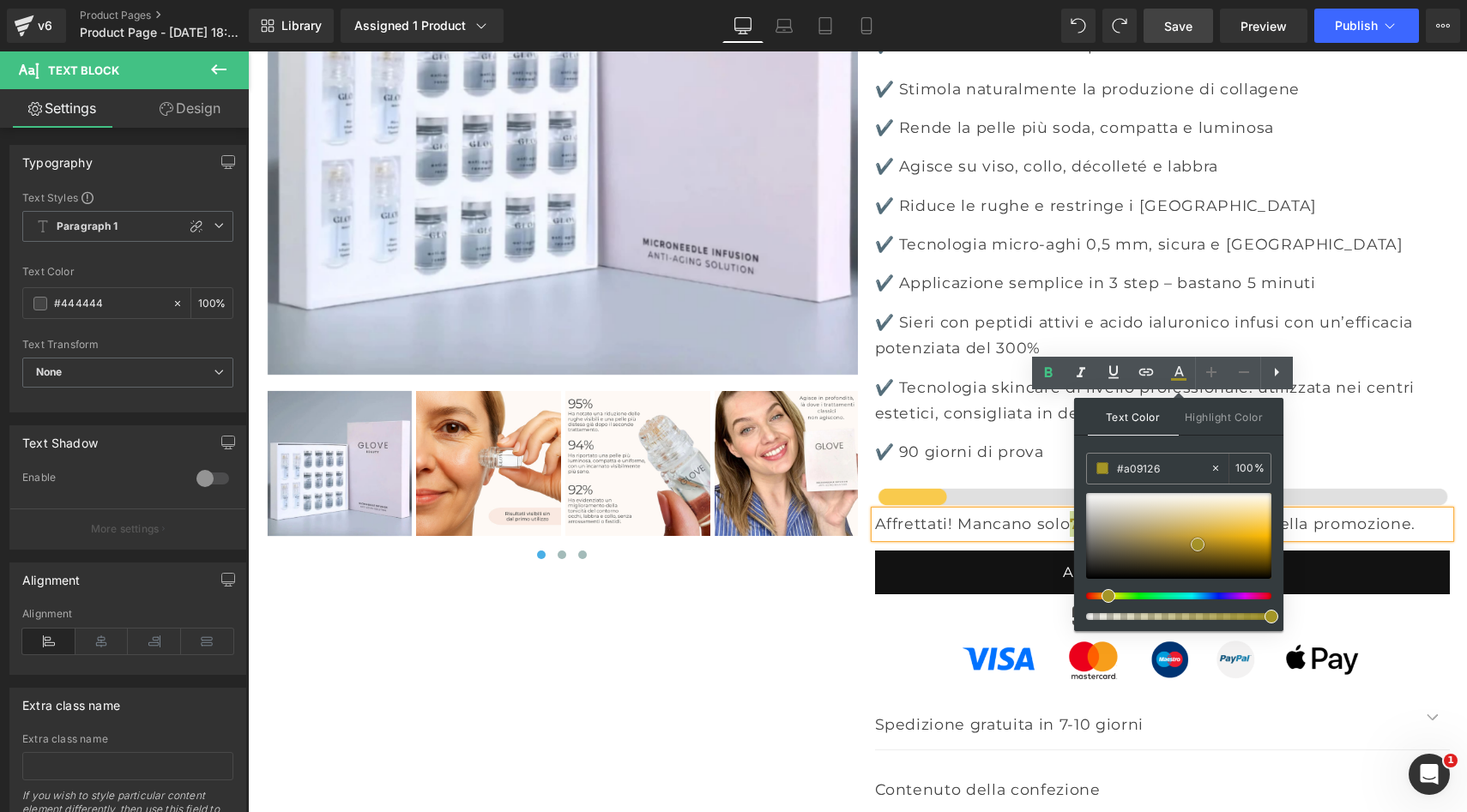
drag, startPoint x: 1182, startPoint y: 527, endPoint x: 1196, endPoint y: 545, distance: 22.8
click at [1196, 545] on div at bounding box center [1179, 535] width 186 height 86
drag, startPoint x: 1197, startPoint y: 542, endPoint x: 1174, endPoint y: 540, distance: 23.1
click at [1174, 540] on span at bounding box center [1173, 543] width 14 height 14
drag, startPoint x: 1165, startPoint y: 465, endPoint x: 1175, endPoint y: 471, distance: 11.7
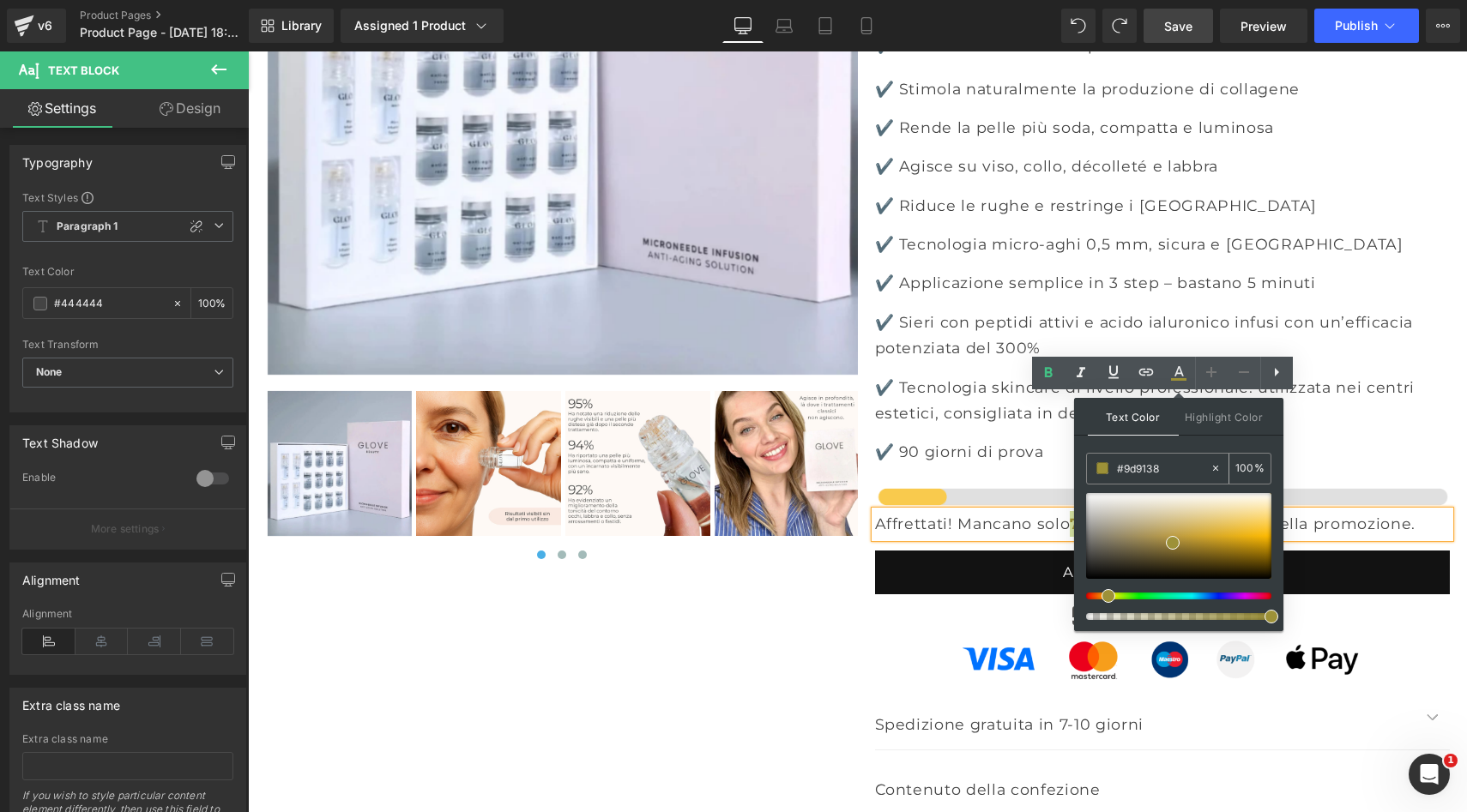
click at [1175, 471] on input "#444444" at bounding box center [1162, 468] width 93 height 19
click at [914, 483] on img at bounding box center [1162, 498] width 574 height 29
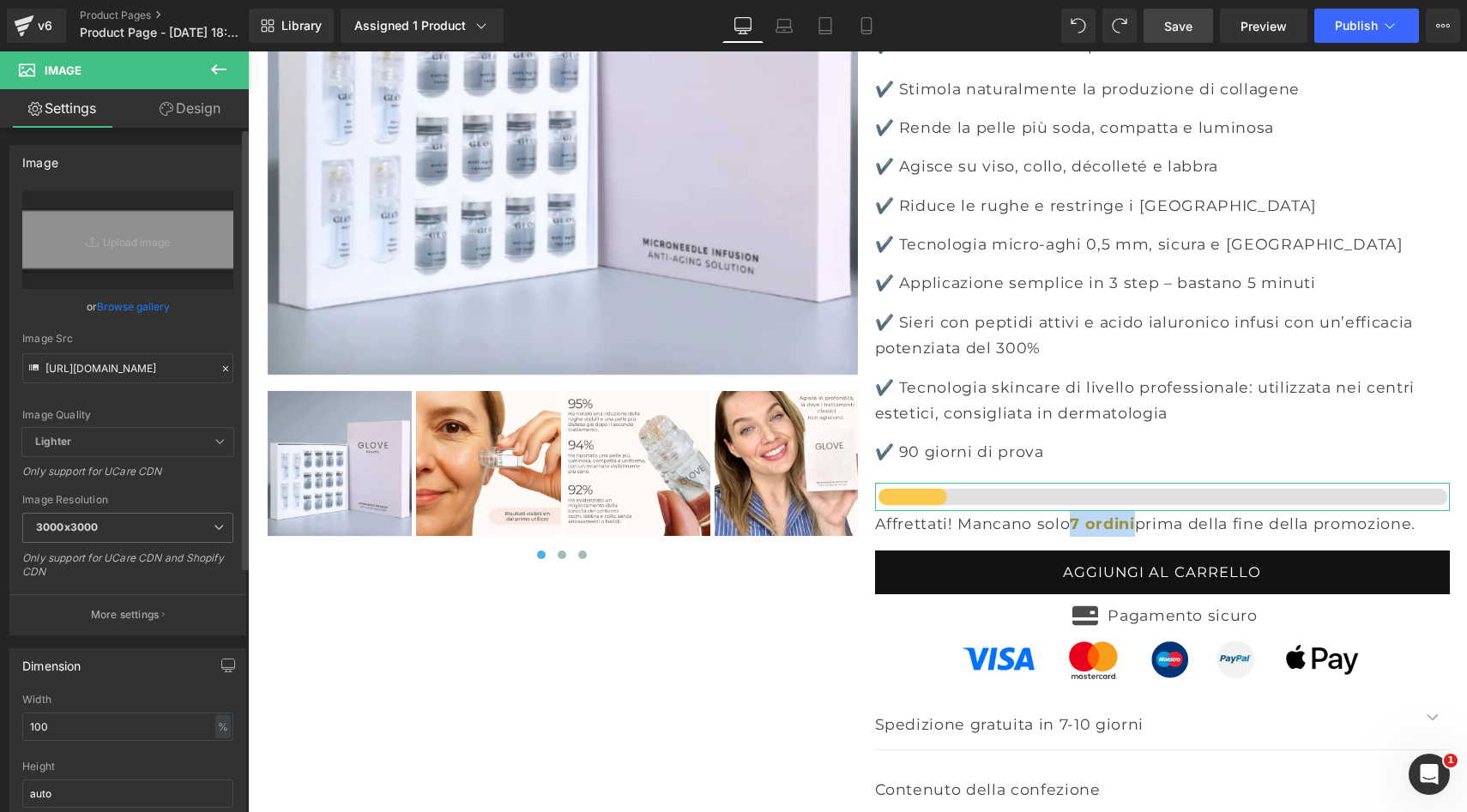
scroll to position [46, 0]
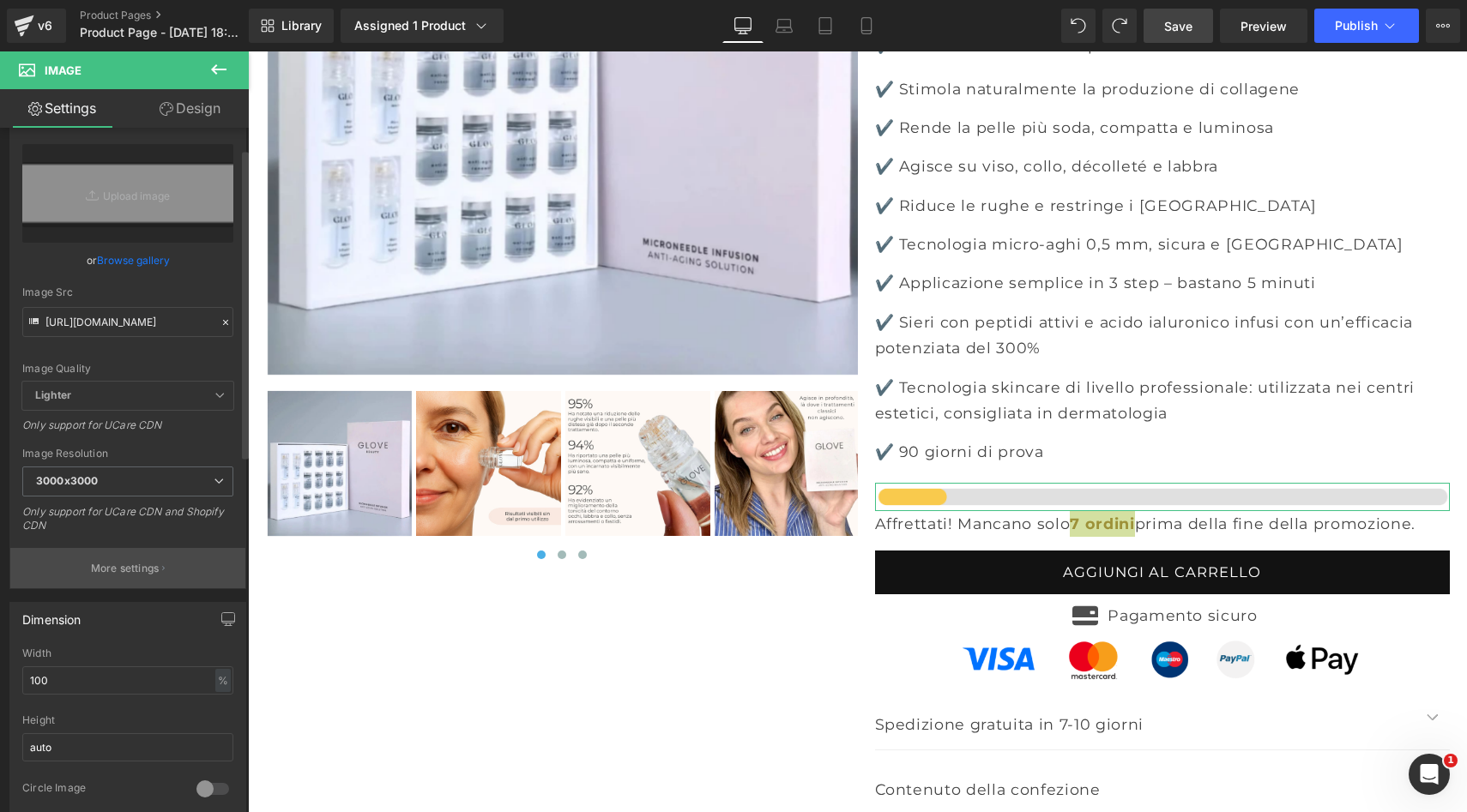
click at [109, 558] on button "More settings" at bounding box center [128, 568] width 235 height 40
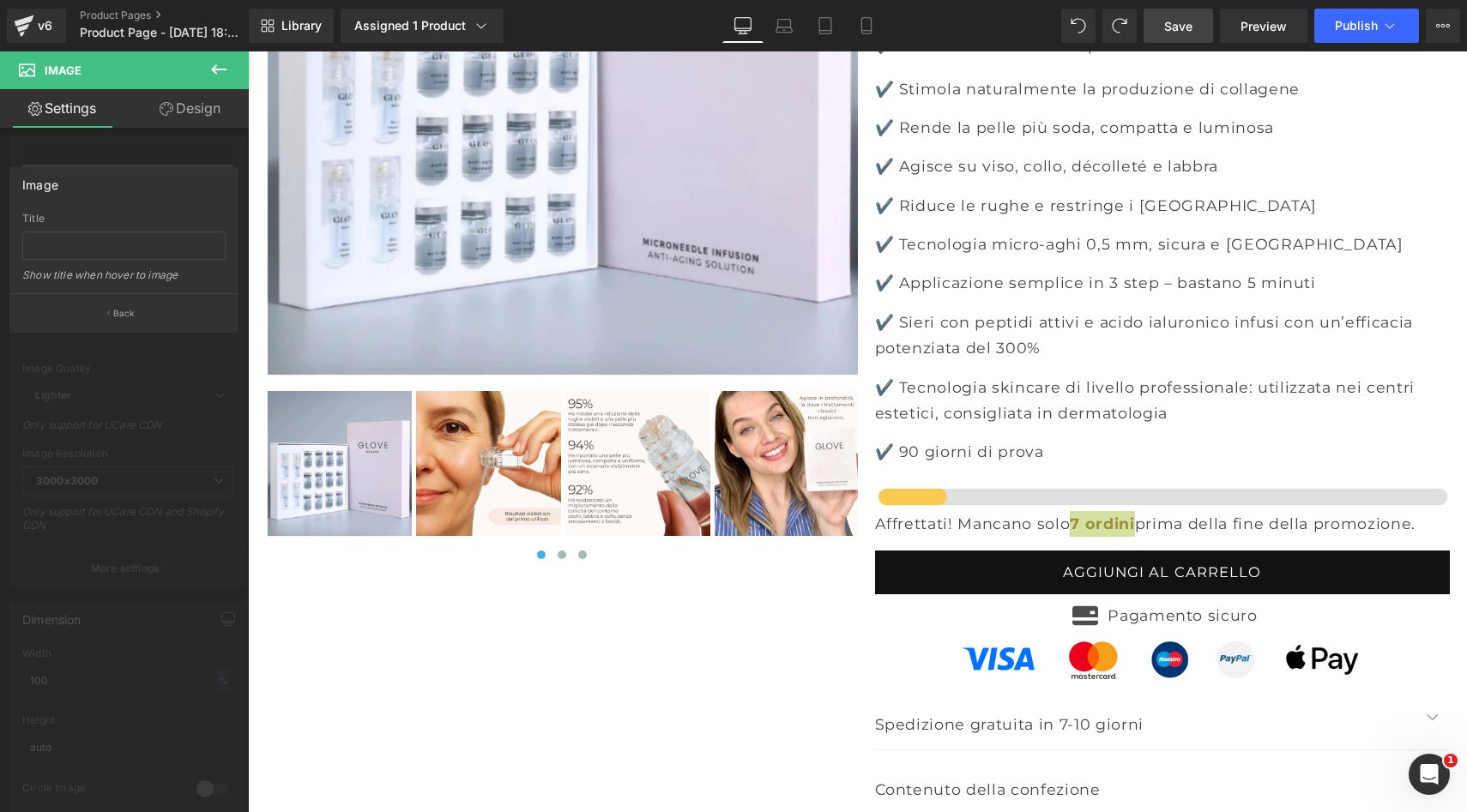
click at [224, 69] on icon at bounding box center [219, 69] width 16 height 10
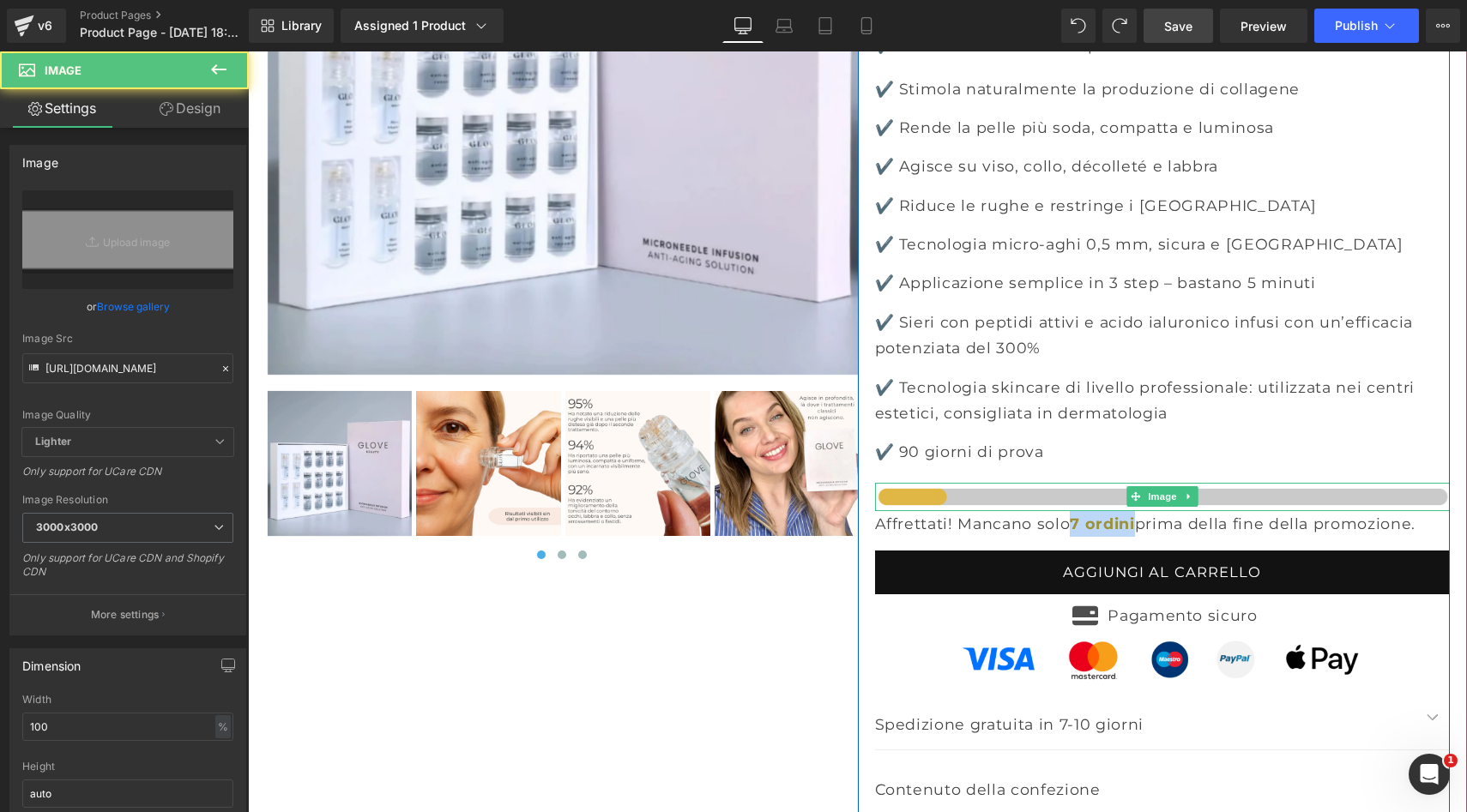
click at [1217, 483] on img at bounding box center [1162, 498] width 574 height 29
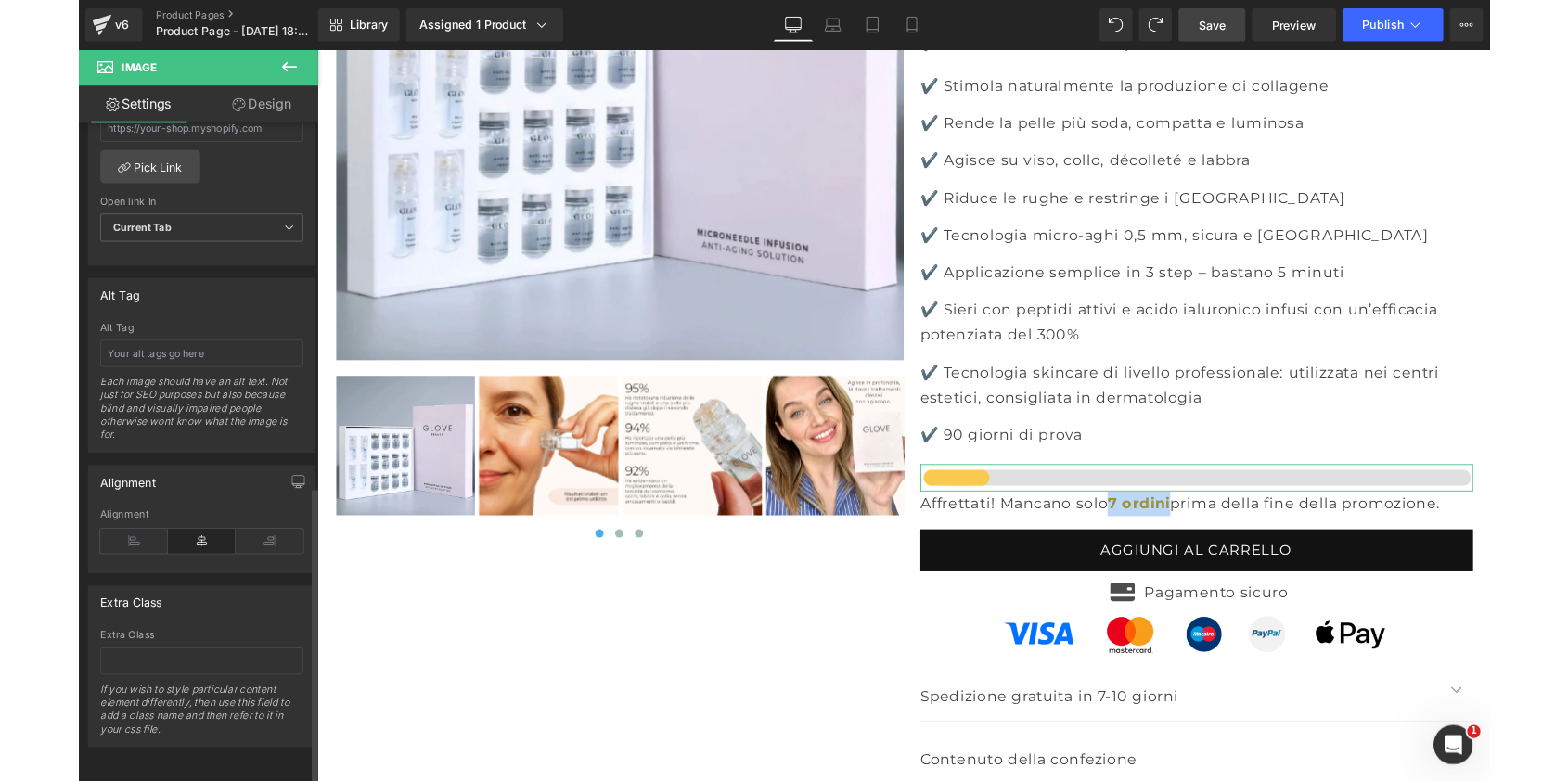
scroll to position [0, 0]
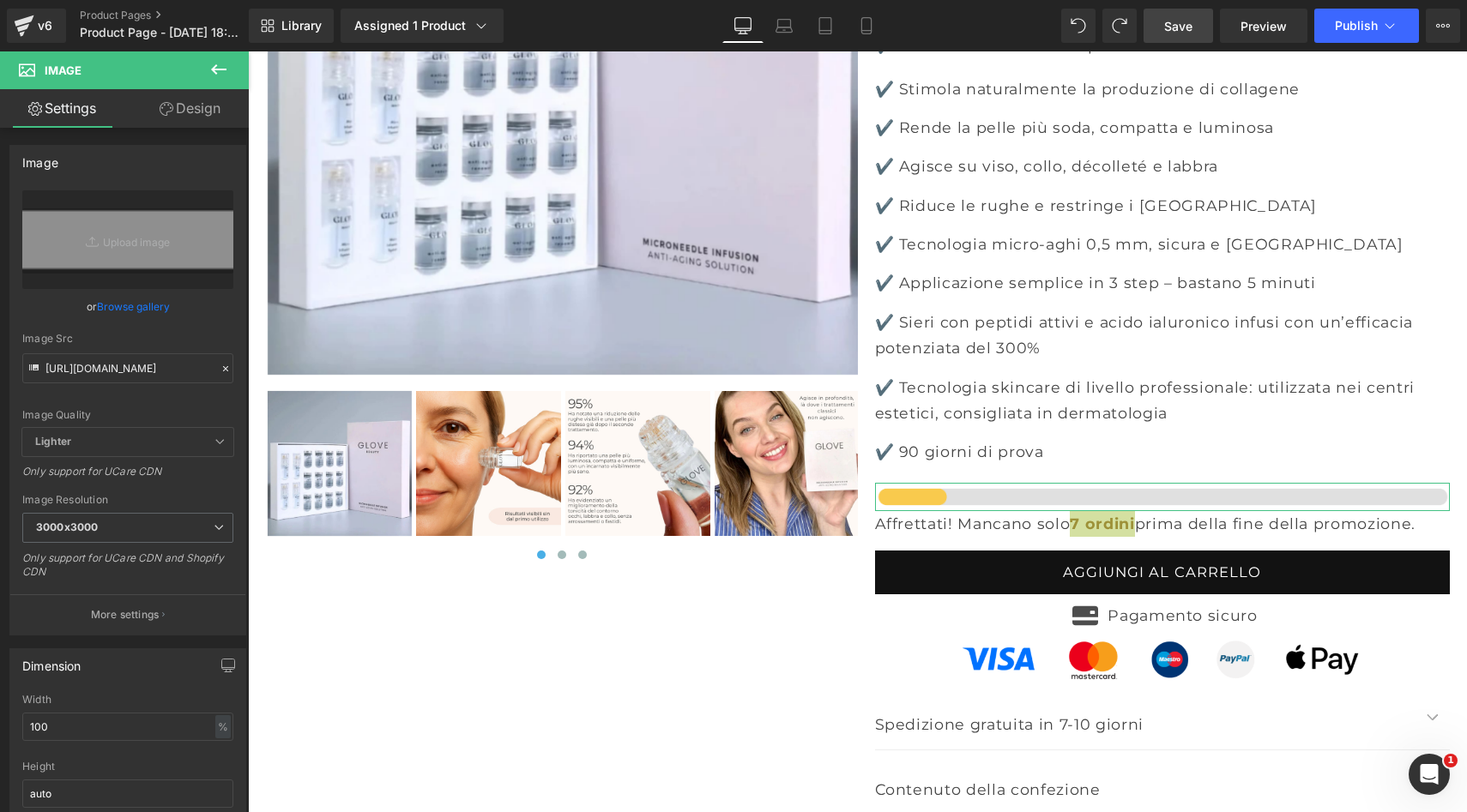
click at [192, 113] on link "Design" at bounding box center [189, 108] width 124 height 38
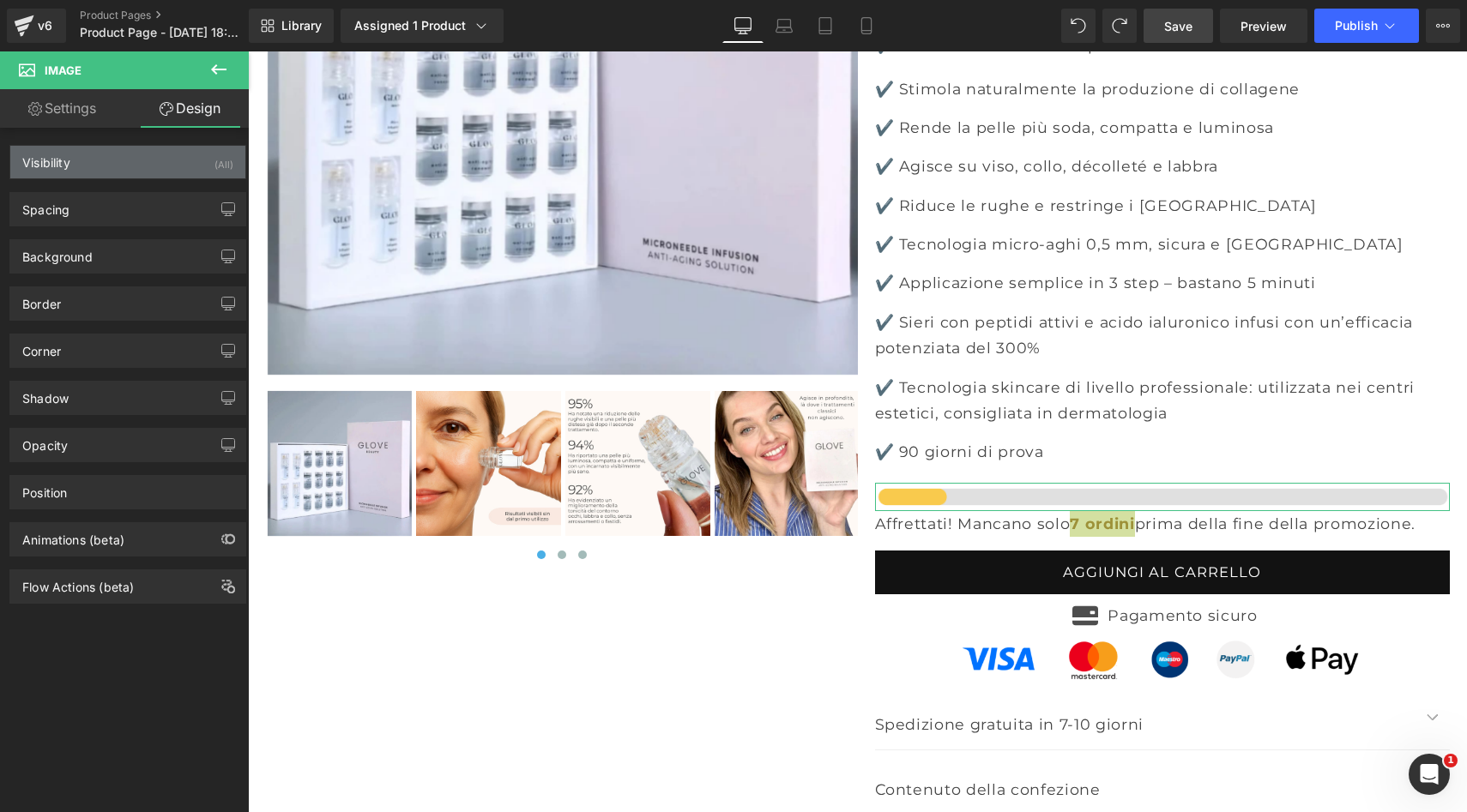
click at [148, 173] on div "Visibility (All)" at bounding box center [128, 162] width 235 height 33
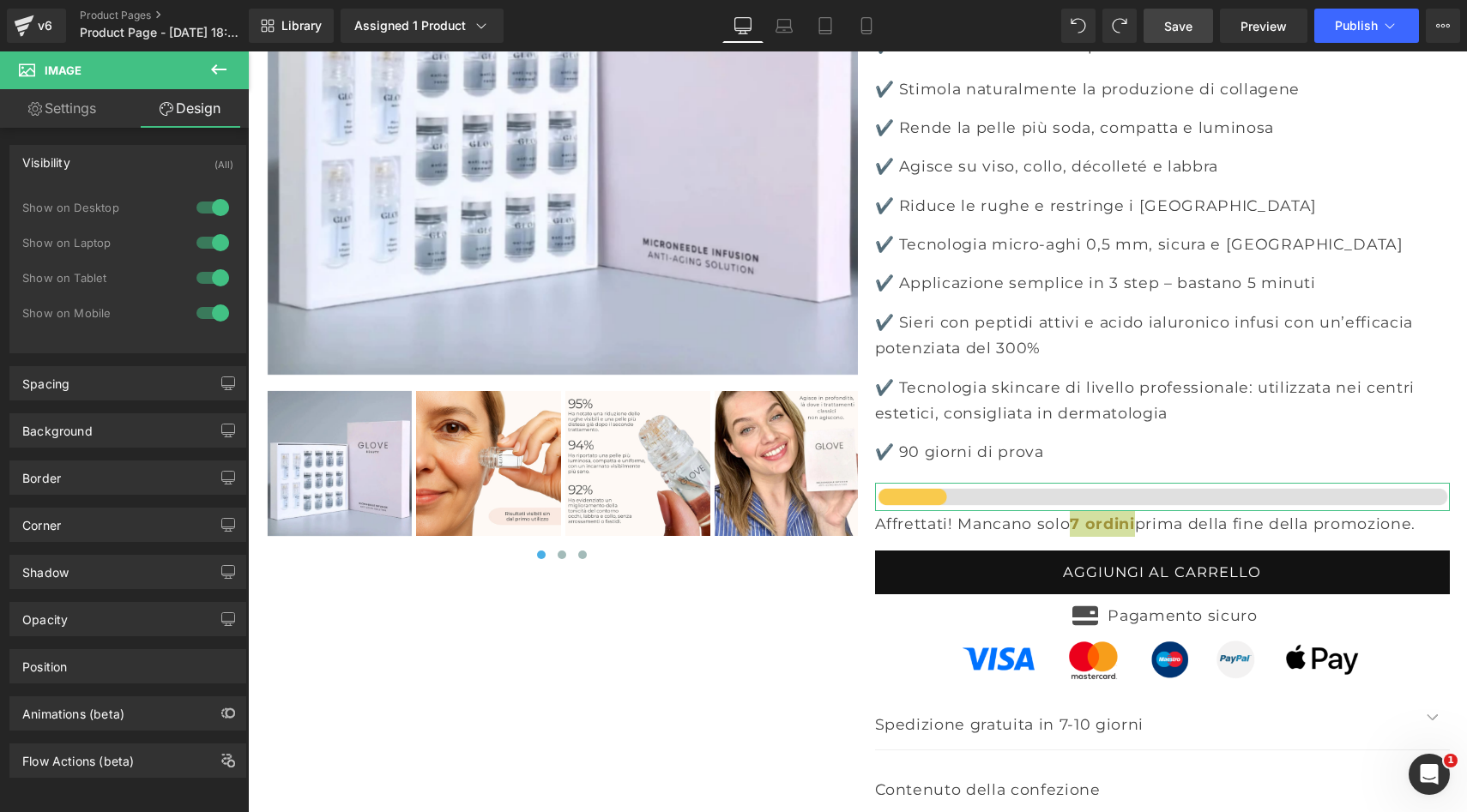
click at [149, 161] on div "Visibility (All)" at bounding box center [128, 162] width 235 height 33
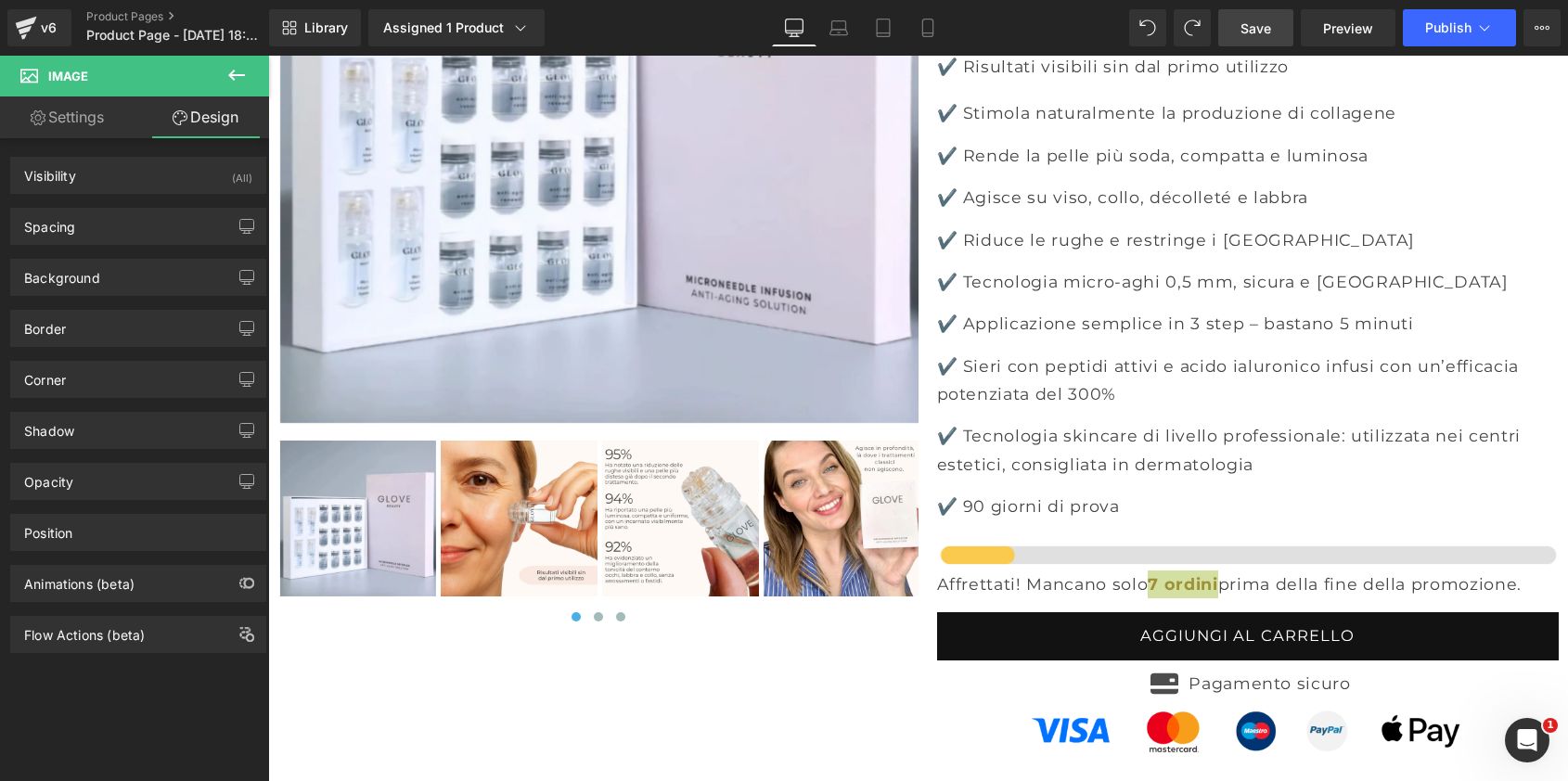
scroll to position [7176, 0]
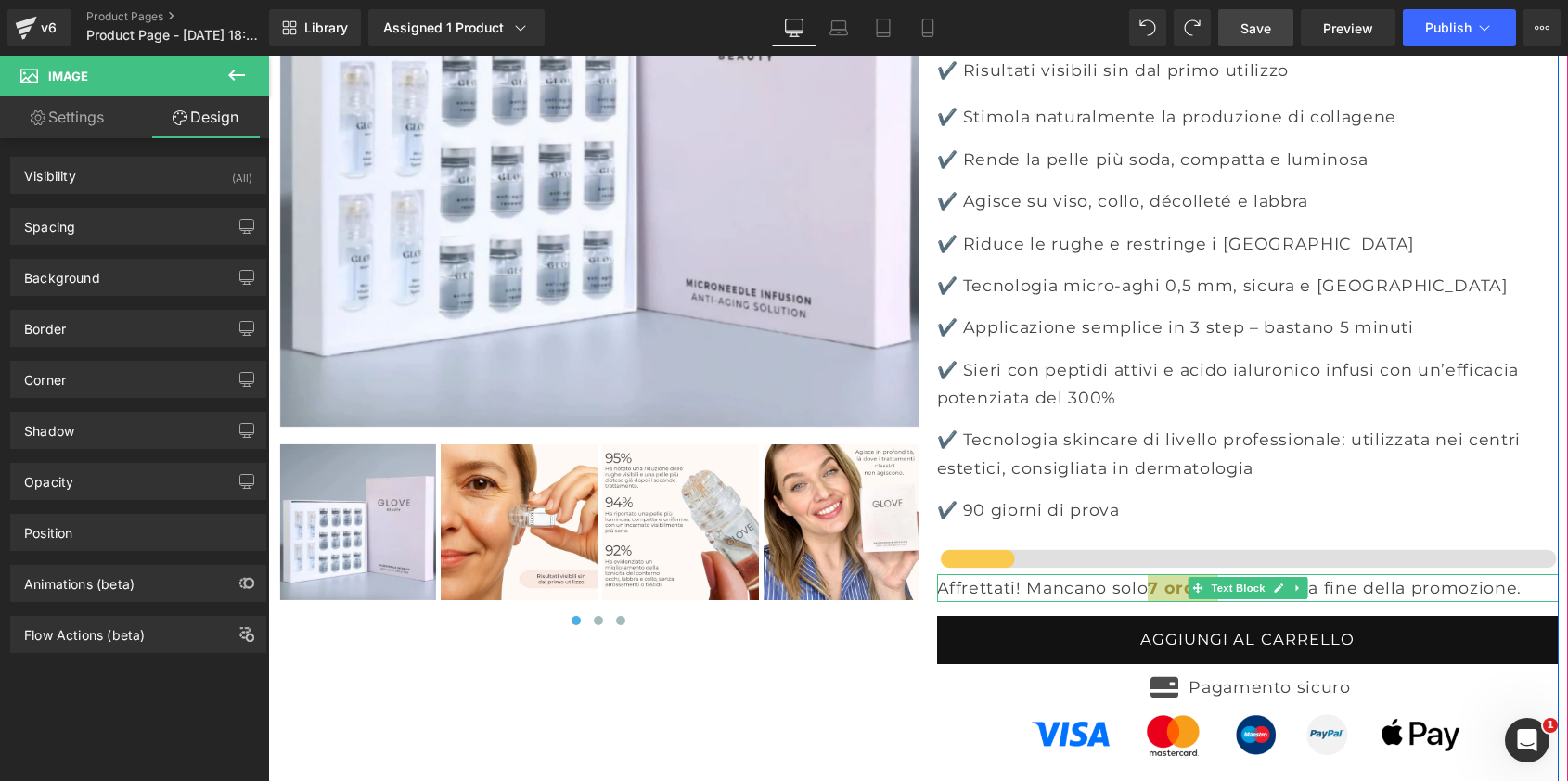
click at [1200, 577] on span at bounding box center [1197, 589] width 20 height 23
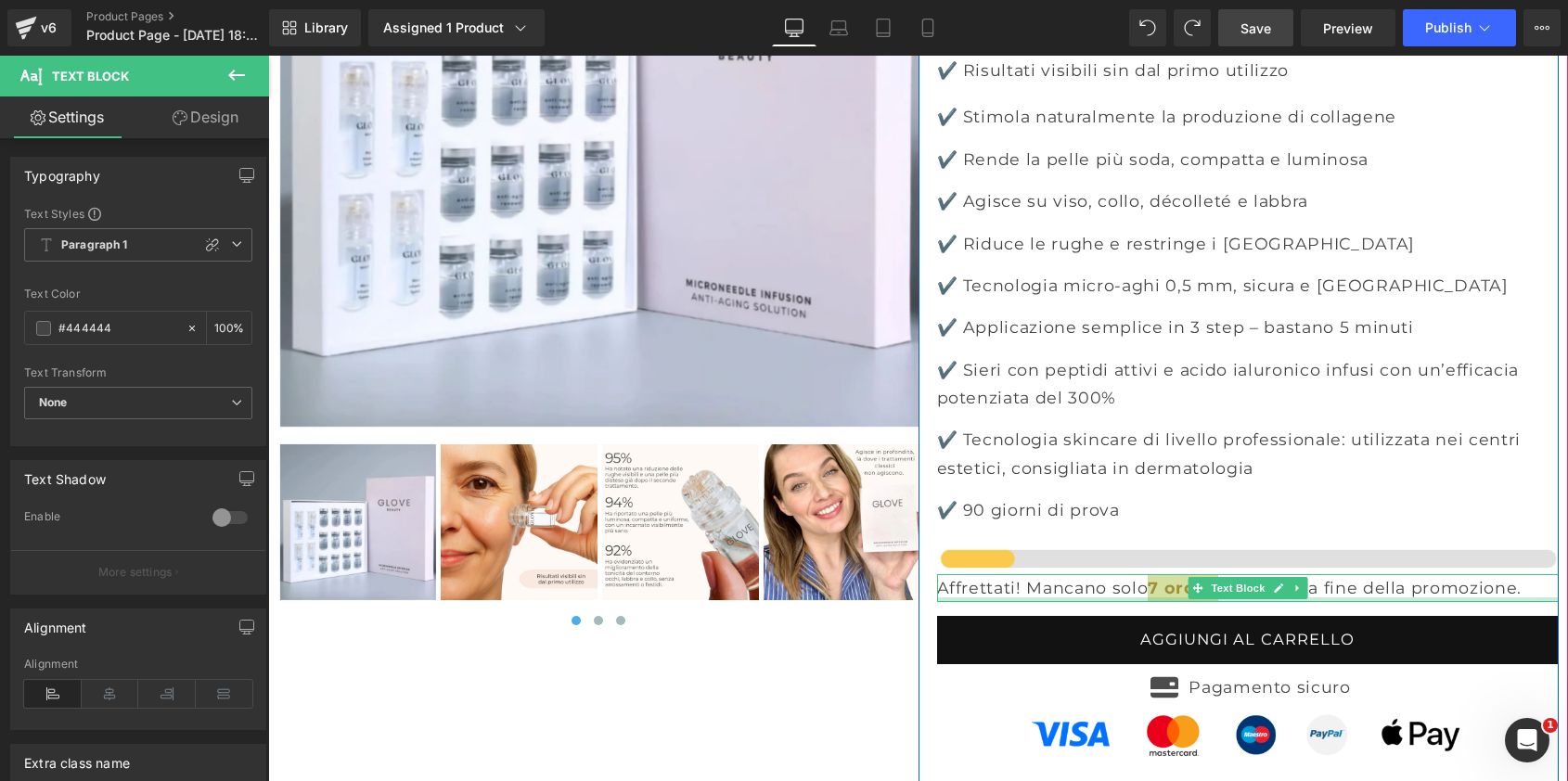
click at [1173, 598] on div at bounding box center [1248, 600] width 621 height 5
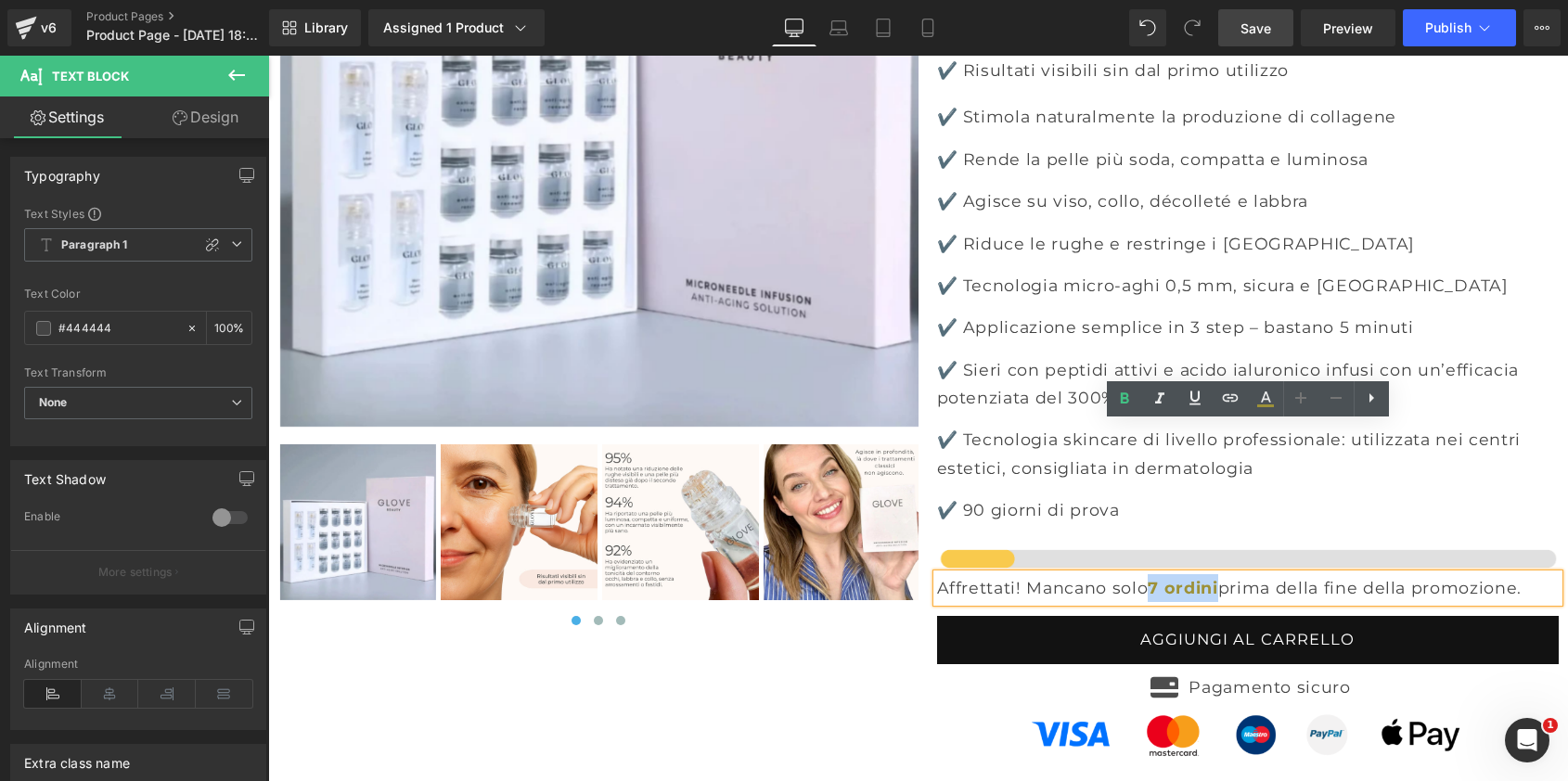
drag, startPoint x: 1166, startPoint y: 438, endPoint x: 1504, endPoint y: 470, distance: 339.5
click at [1266, 405] on icon at bounding box center [1266, 406] width 17 height 3
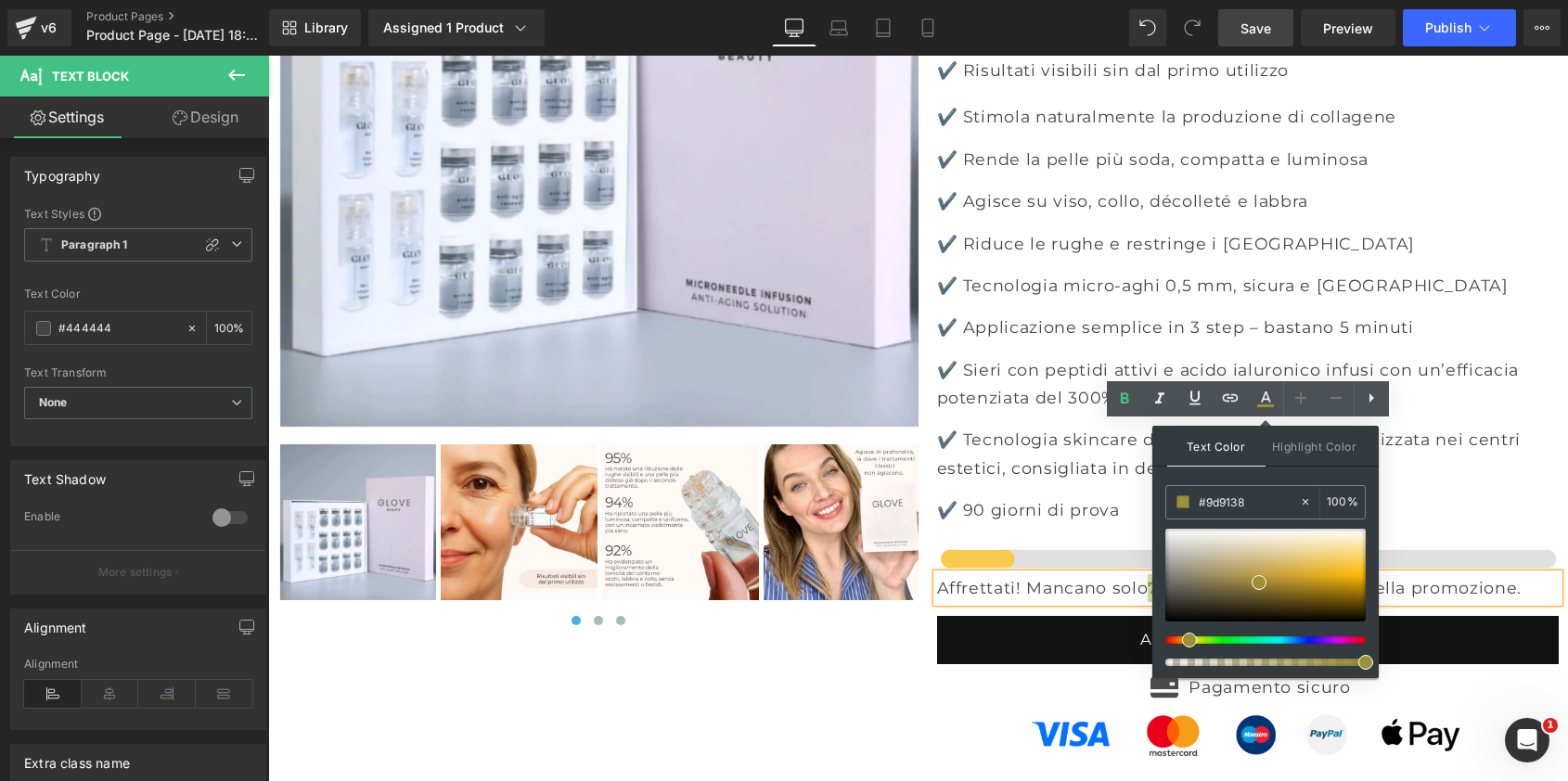
drag, startPoint x: 1259, startPoint y: 507, endPoint x: 1156, endPoint y: 504, distance: 103.0
click at [1156, 504] on div "Text Color Highlight Color #333333 #444444 100 % transparent 0 %" at bounding box center [1265, 552] width 226 height 253
paste input "faca4e"
click at [1199, 500] on input "faca4e" at bounding box center [1248, 502] width 100 height 21
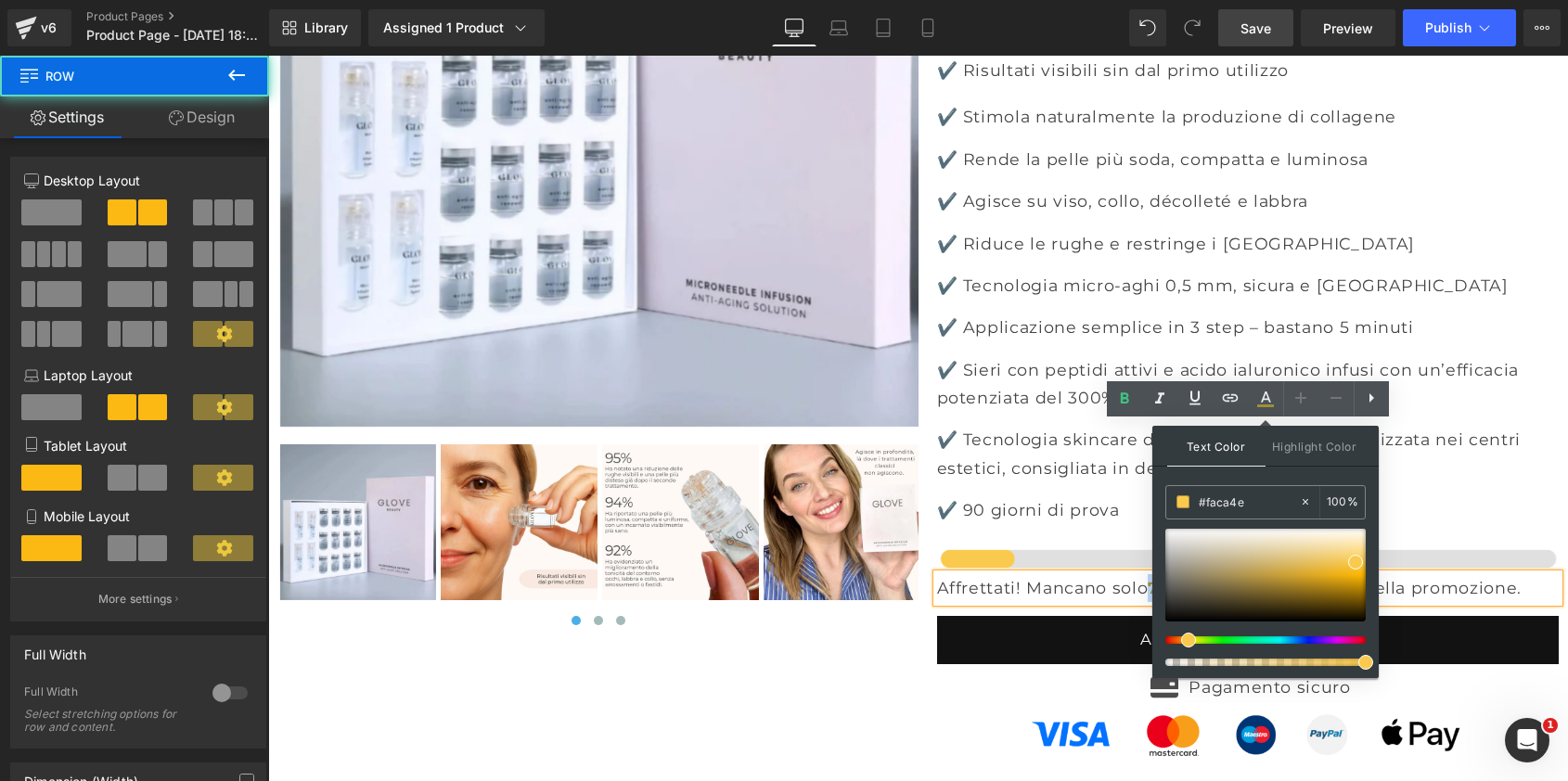
click at [793, 576] on div "‹ ›" at bounding box center [919, 390] width 1299 height 1331
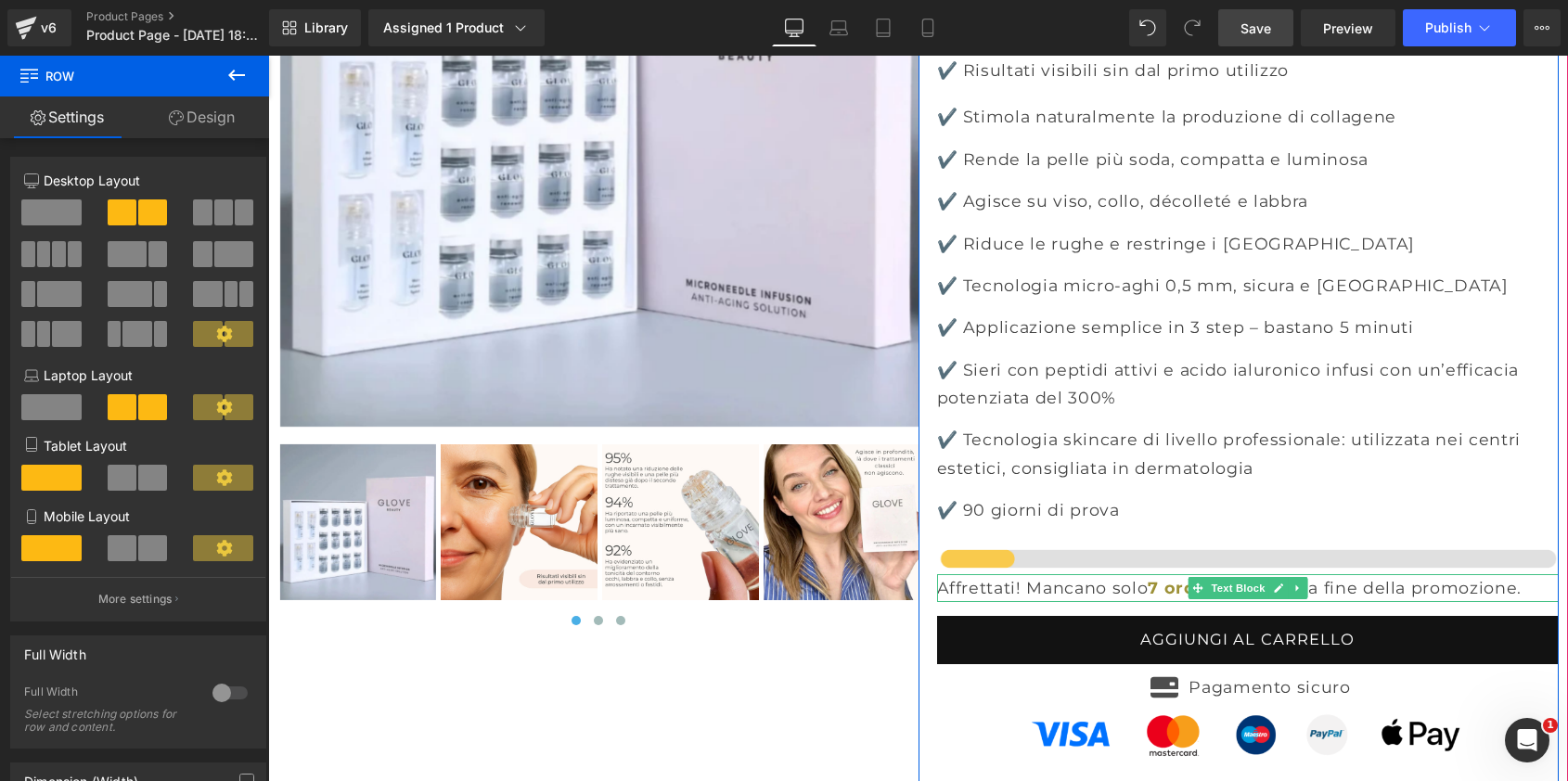
click at [1165, 578] on strong "7 ordini" at bounding box center [1182, 588] width 69 height 20
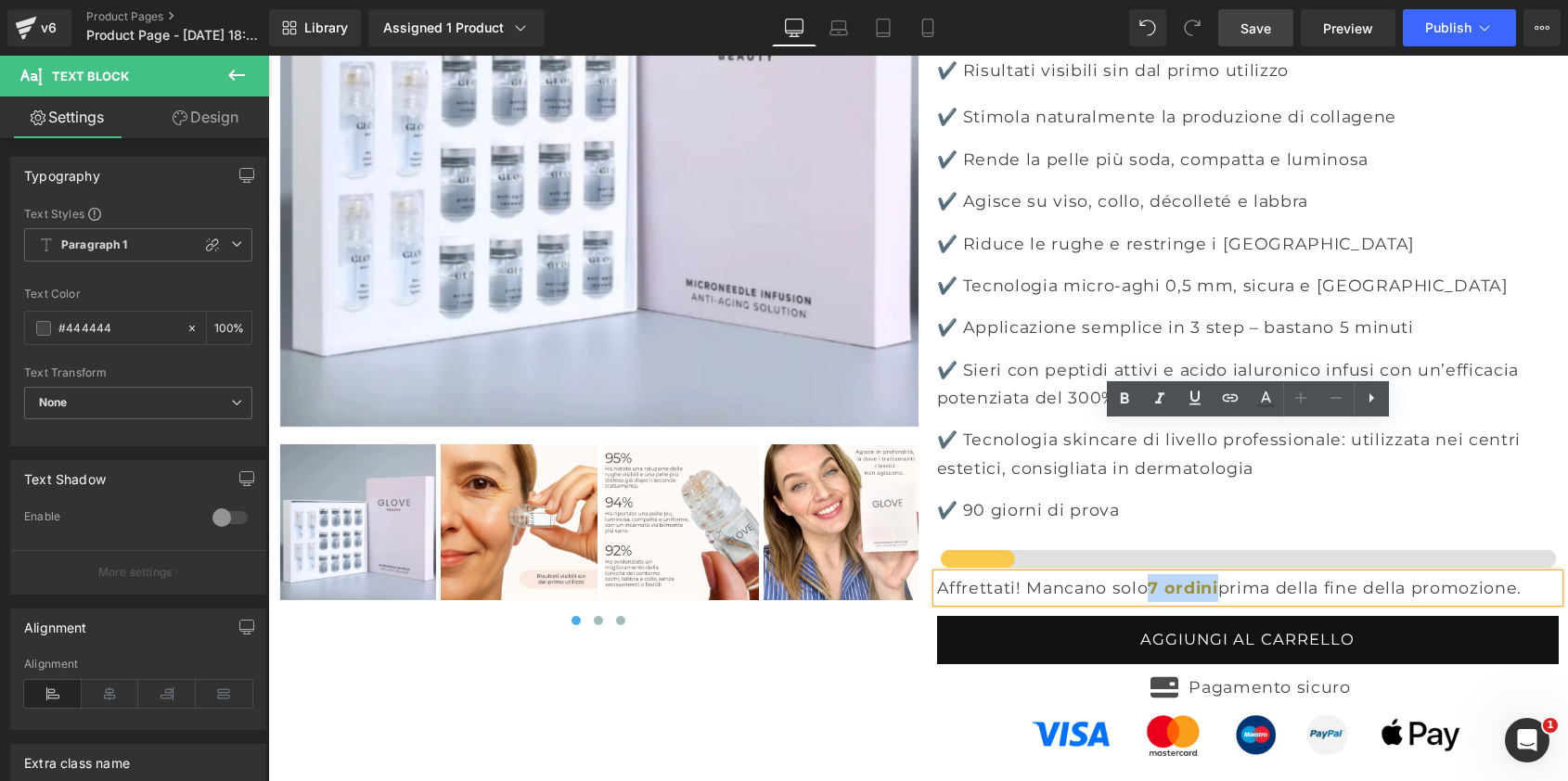
drag, startPoint x: 1165, startPoint y: 438, endPoint x: 1221, endPoint y: 439, distance: 56.0
click at [1217, 578] on strong "7 ordini" at bounding box center [1182, 588] width 69 height 20
click at [1271, 396] on icon at bounding box center [1266, 399] width 23 height 23
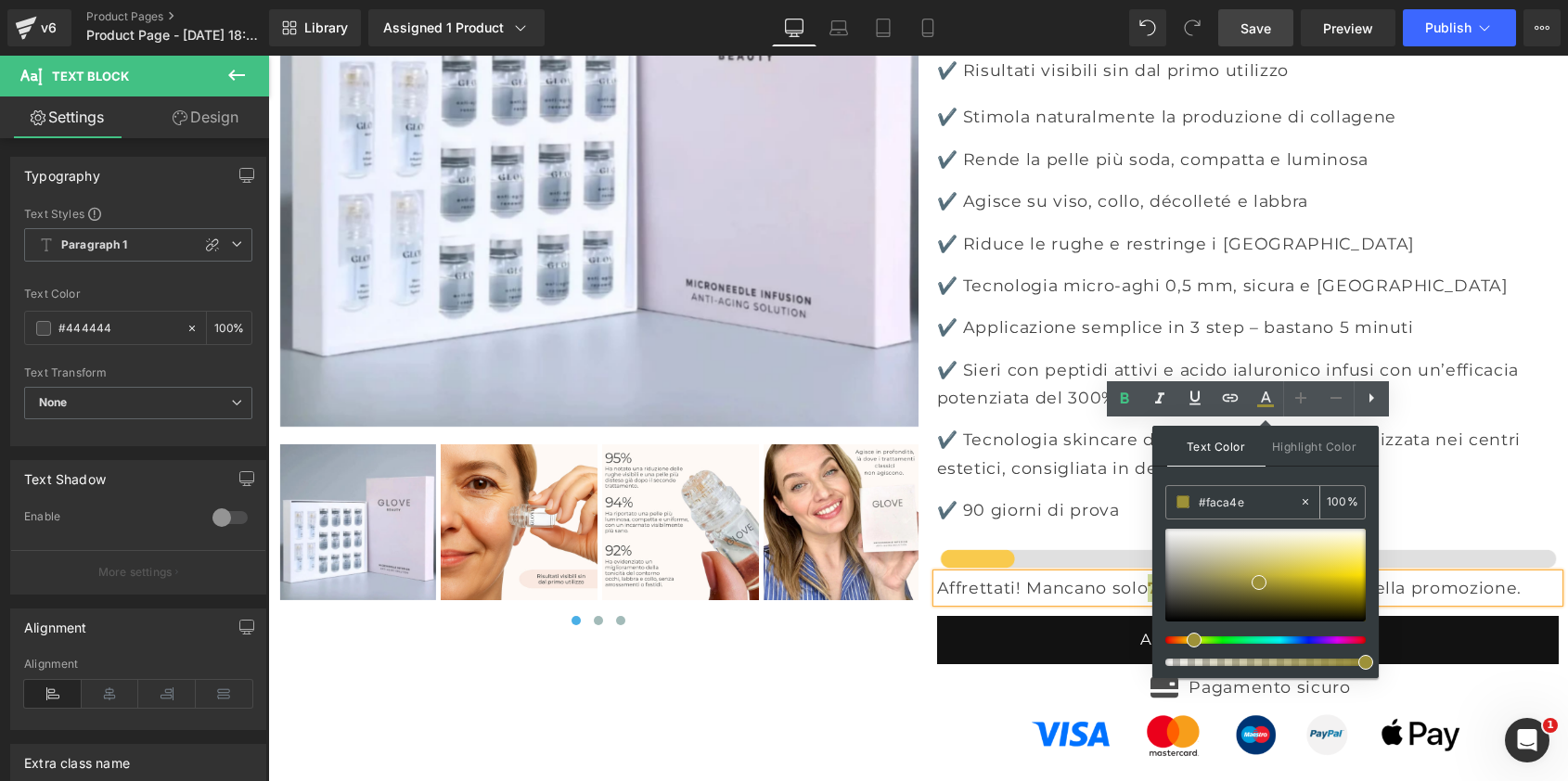
drag, startPoint x: 1265, startPoint y: 503, endPoint x: 1209, endPoint y: 503, distance: 56.0
click at [1209, 503] on input "#faca4e" at bounding box center [1248, 502] width 100 height 21
paste input "faca4e"
click at [754, 533] on div "‹ ›" at bounding box center [919, 390] width 1299 height 1331
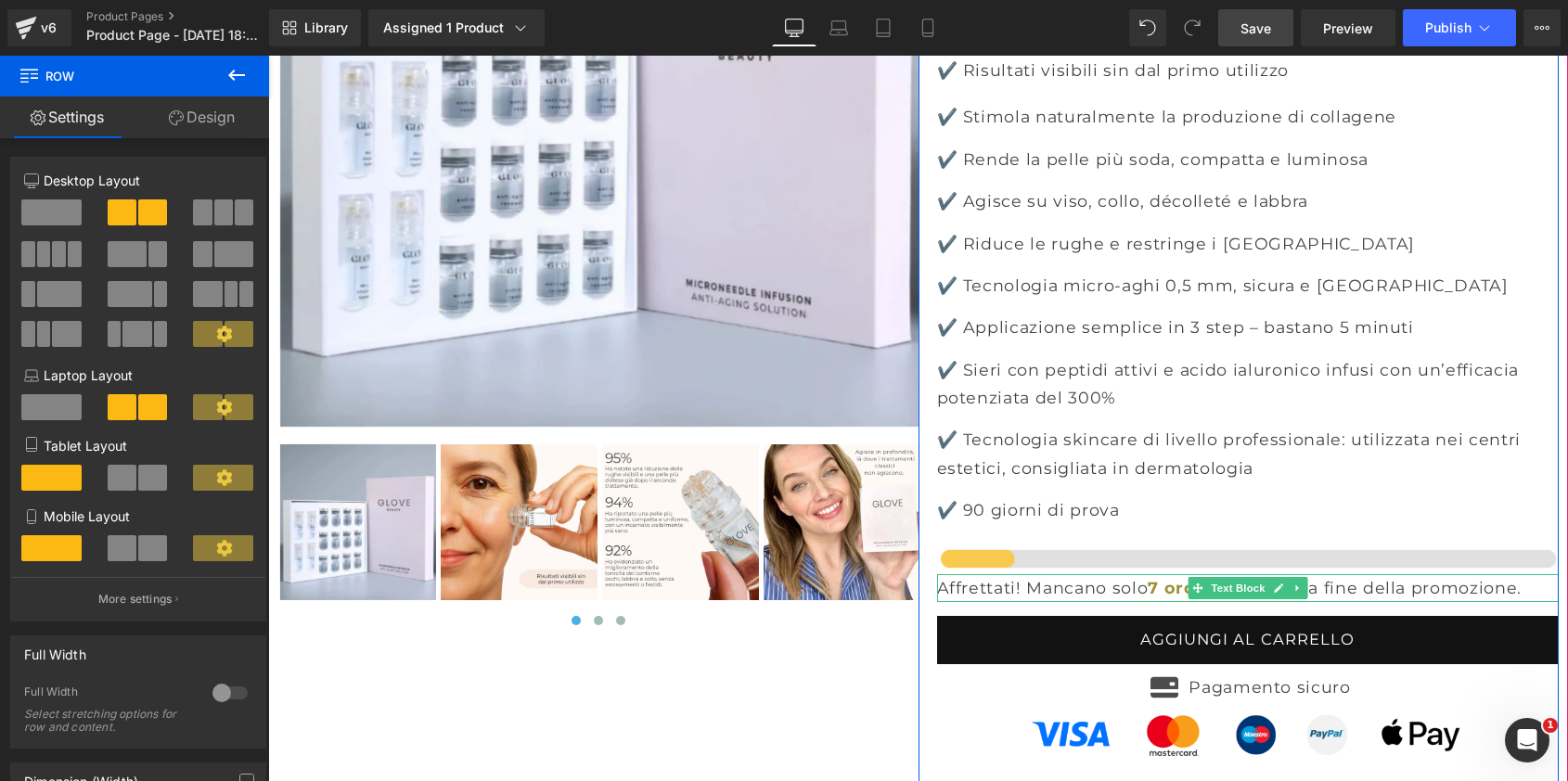
click at [1167, 578] on strong "7 ordini" at bounding box center [1182, 588] width 69 height 20
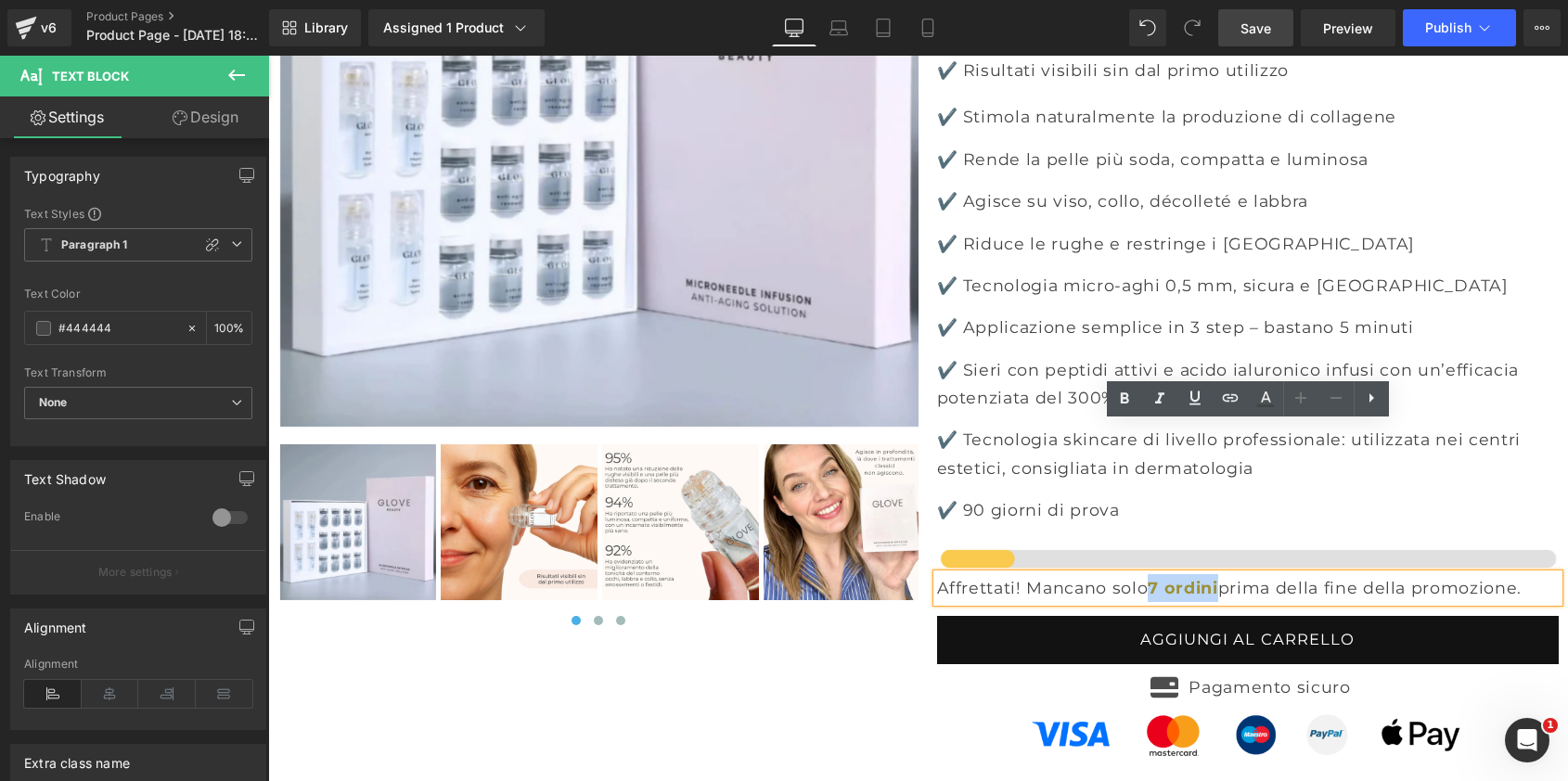
drag, startPoint x: 1166, startPoint y: 438, endPoint x: 1236, endPoint y: 441, distance: 70.1
click at [1236, 574] on p "Affrettati! Mancano solo 7 ordini prima della fine della promozione." at bounding box center [1248, 589] width 621 height 28
click at [1257, 403] on icon at bounding box center [1266, 399] width 23 height 23
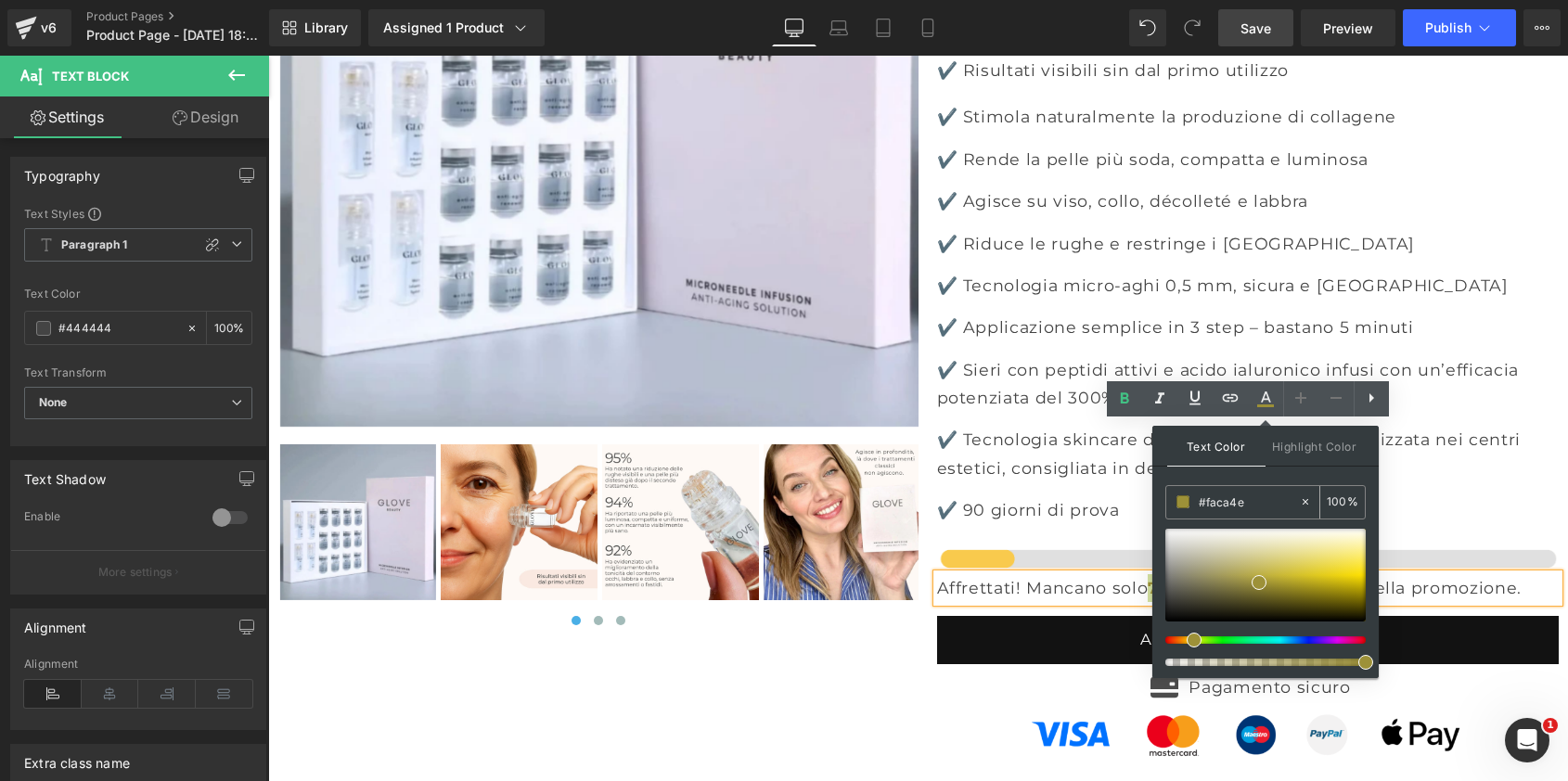
drag, startPoint x: 1260, startPoint y: 506, endPoint x: 1207, endPoint y: 506, distance: 53.0
click at [1207, 506] on input "#faca4e" at bounding box center [1248, 502] width 100 height 21
paste input "faca4e"
type input "#faca4e"
click at [1266, 397] on icon at bounding box center [1266, 399] width 23 height 23
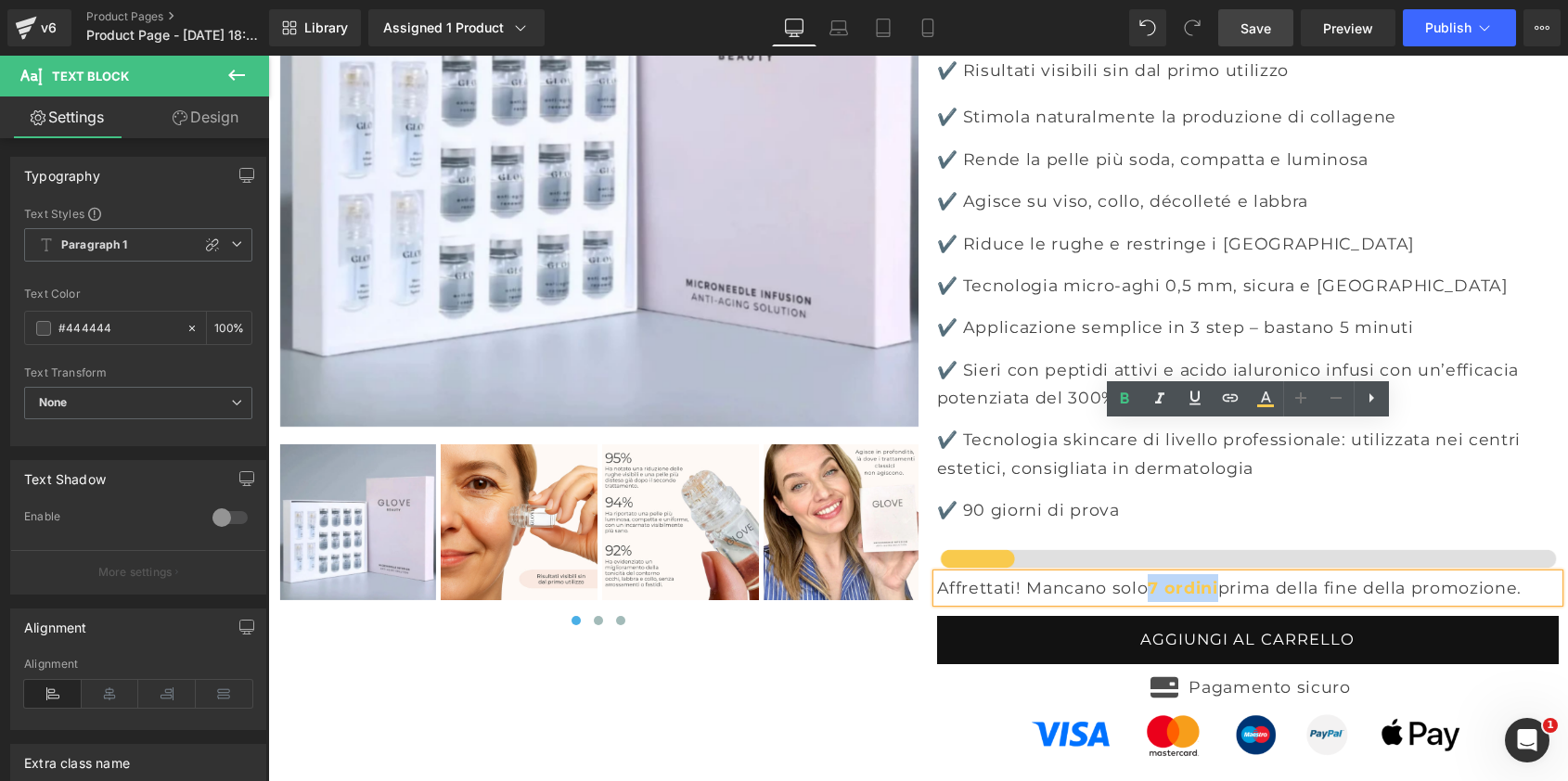
click at [645, 578] on div "‹ ›" at bounding box center [919, 390] width 1299 height 1331
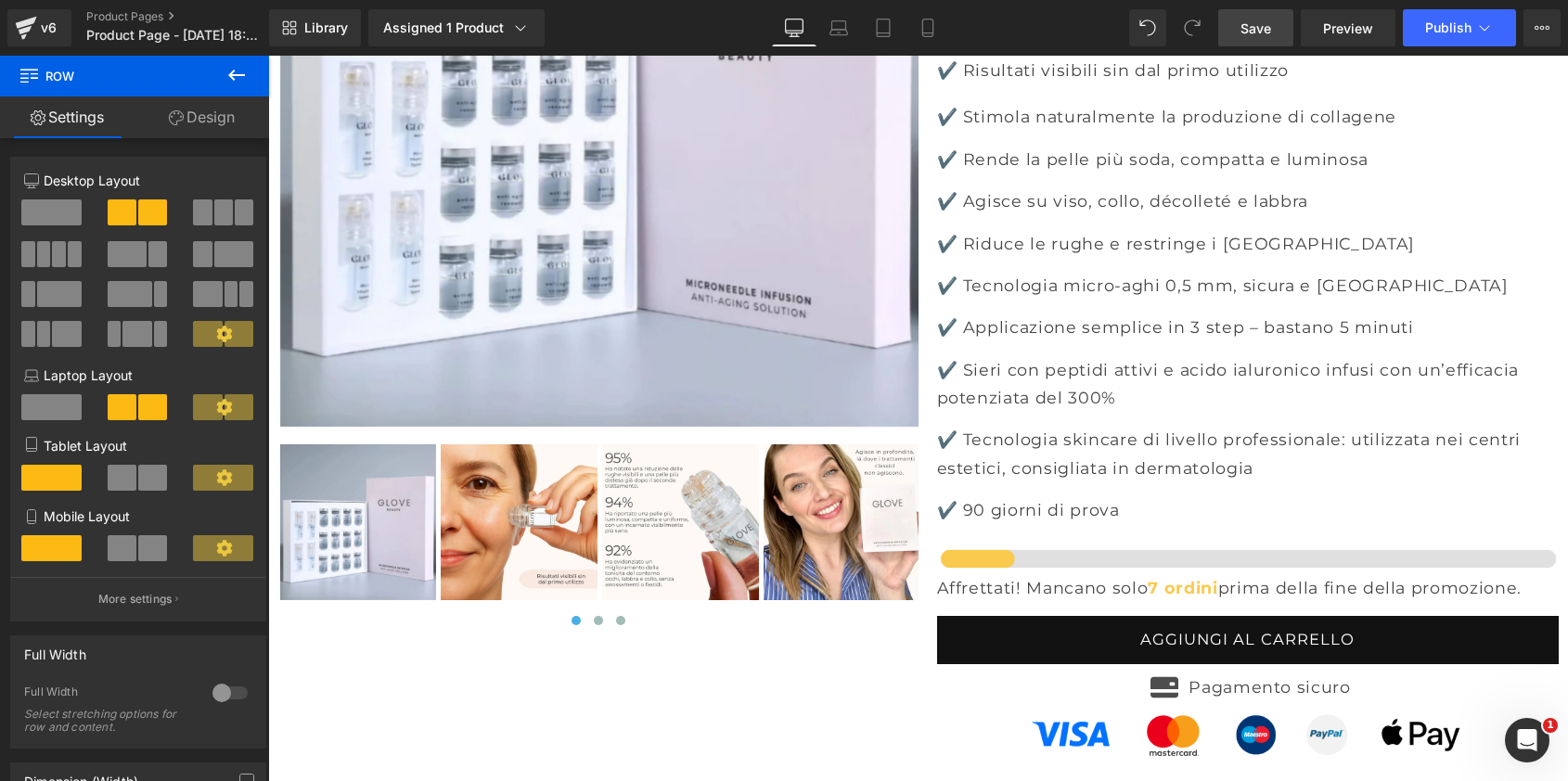
click at [1269, 16] on link "Save" at bounding box center [1256, 28] width 75 height 38
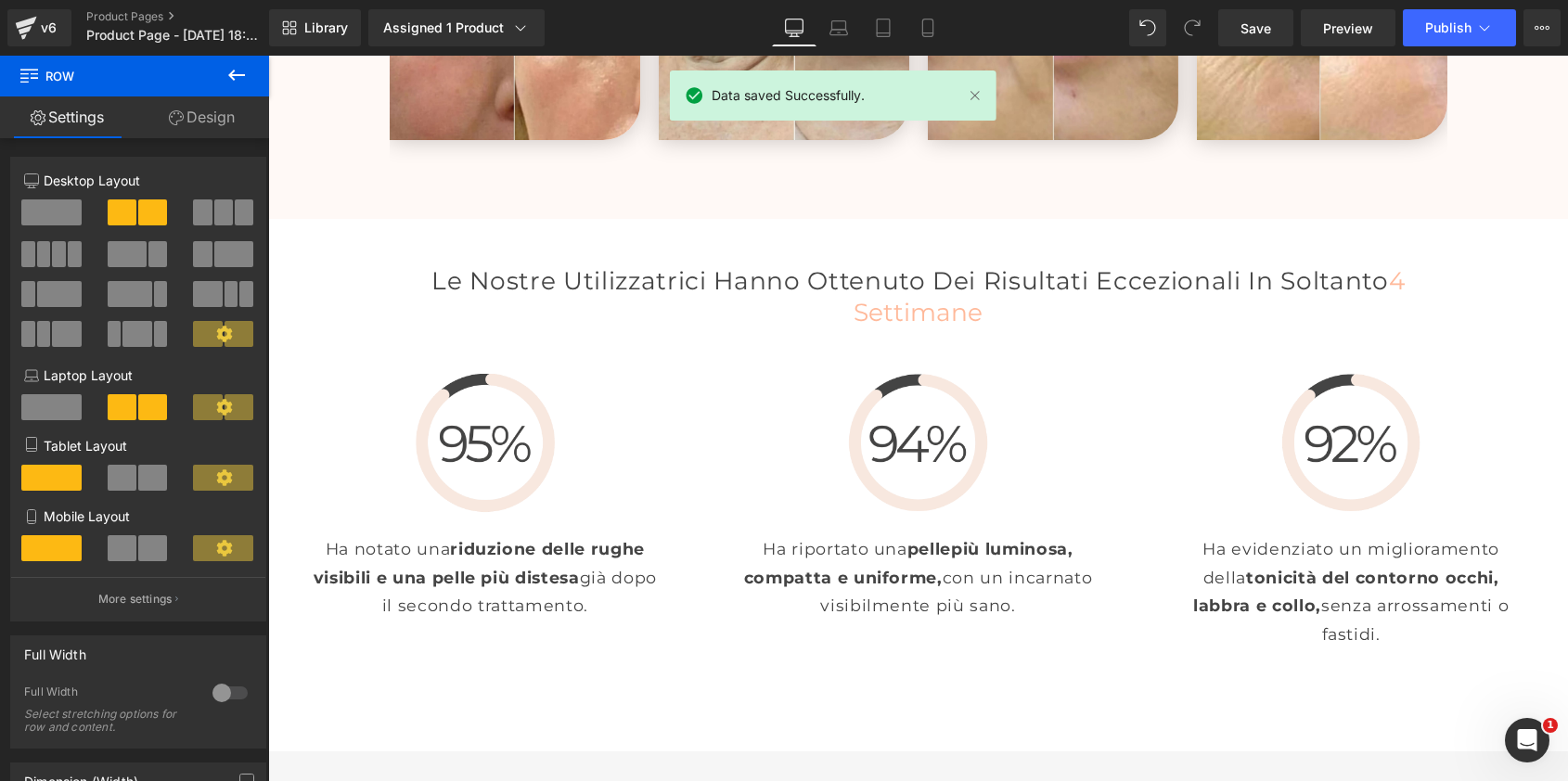
scroll to position [4586, 0]
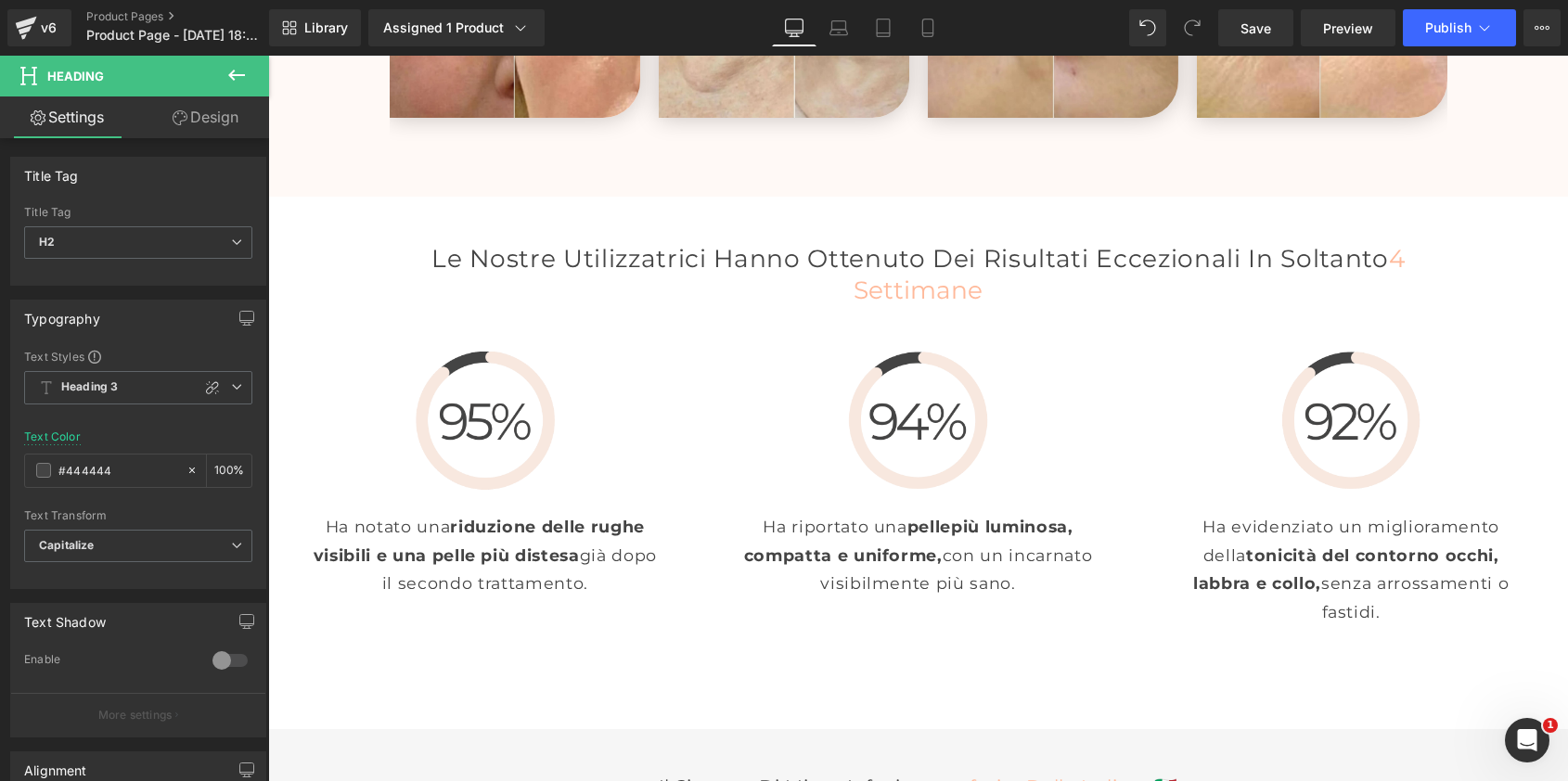
click at [210, 124] on link "Design" at bounding box center [205, 117] width 134 height 41
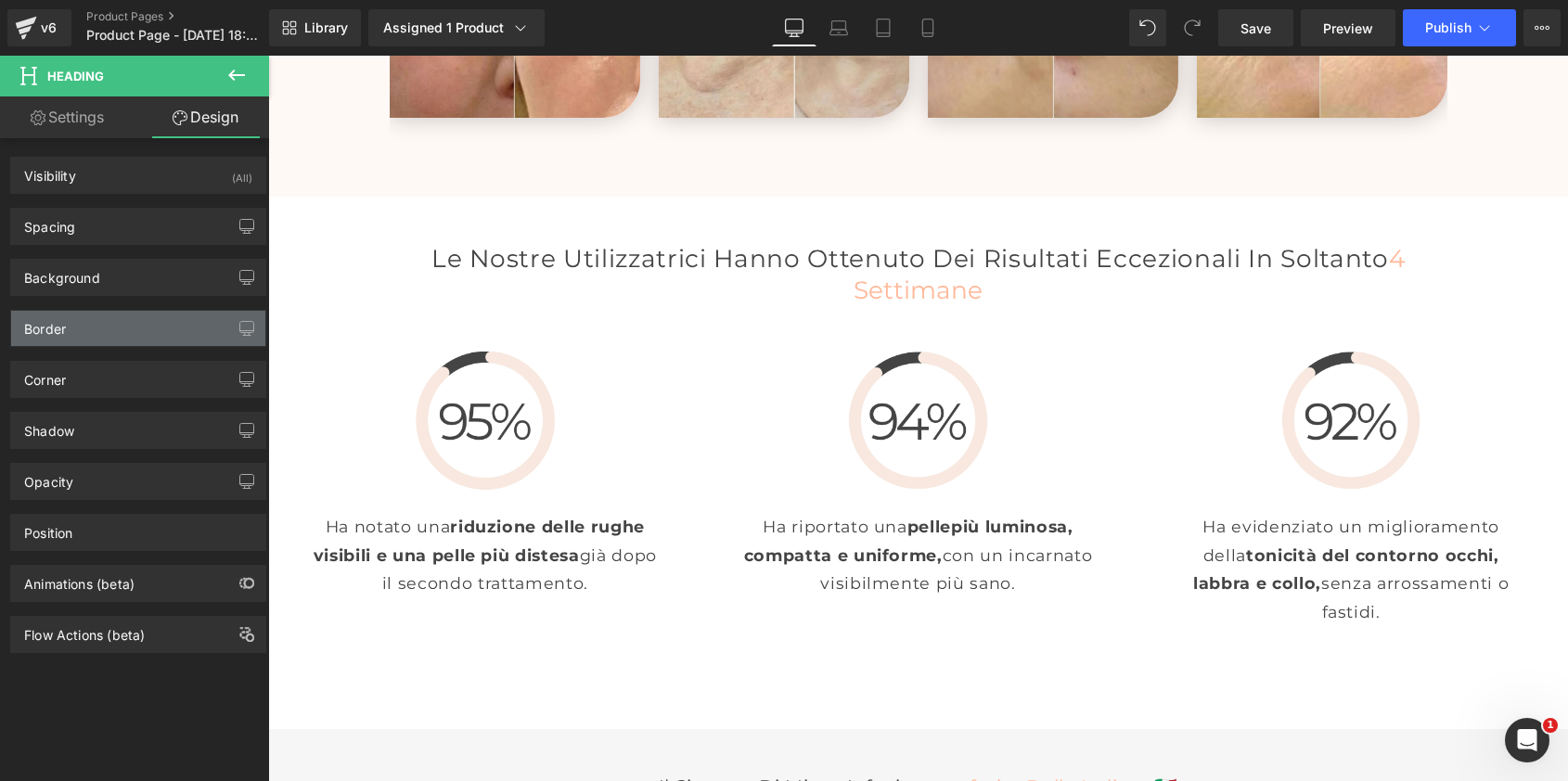
click at [108, 338] on div "Border" at bounding box center [138, 329] width 254 height 36
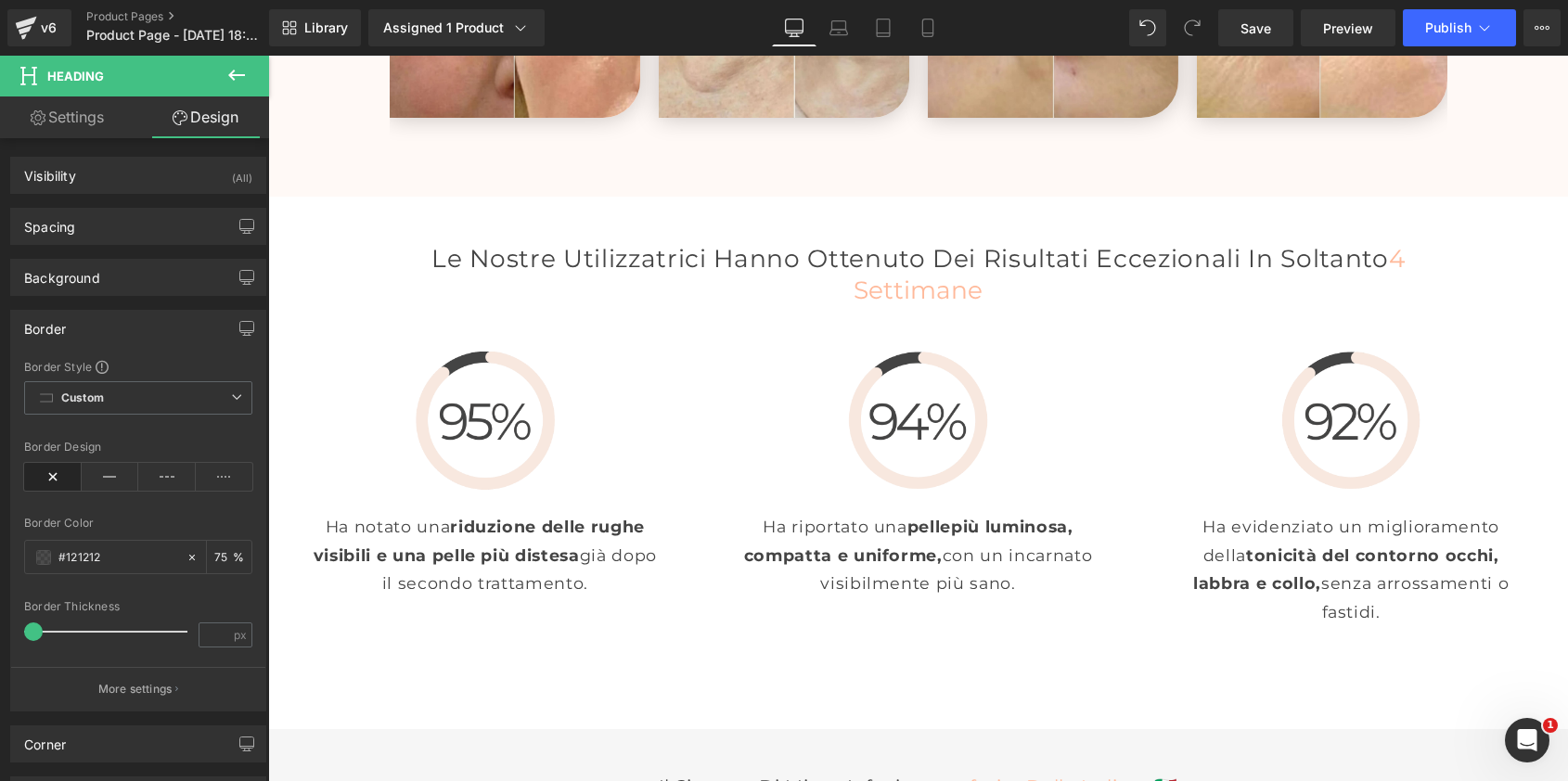
click at [122, 329] on div "Border" at bounding box center [138, 329] width 254 height 36
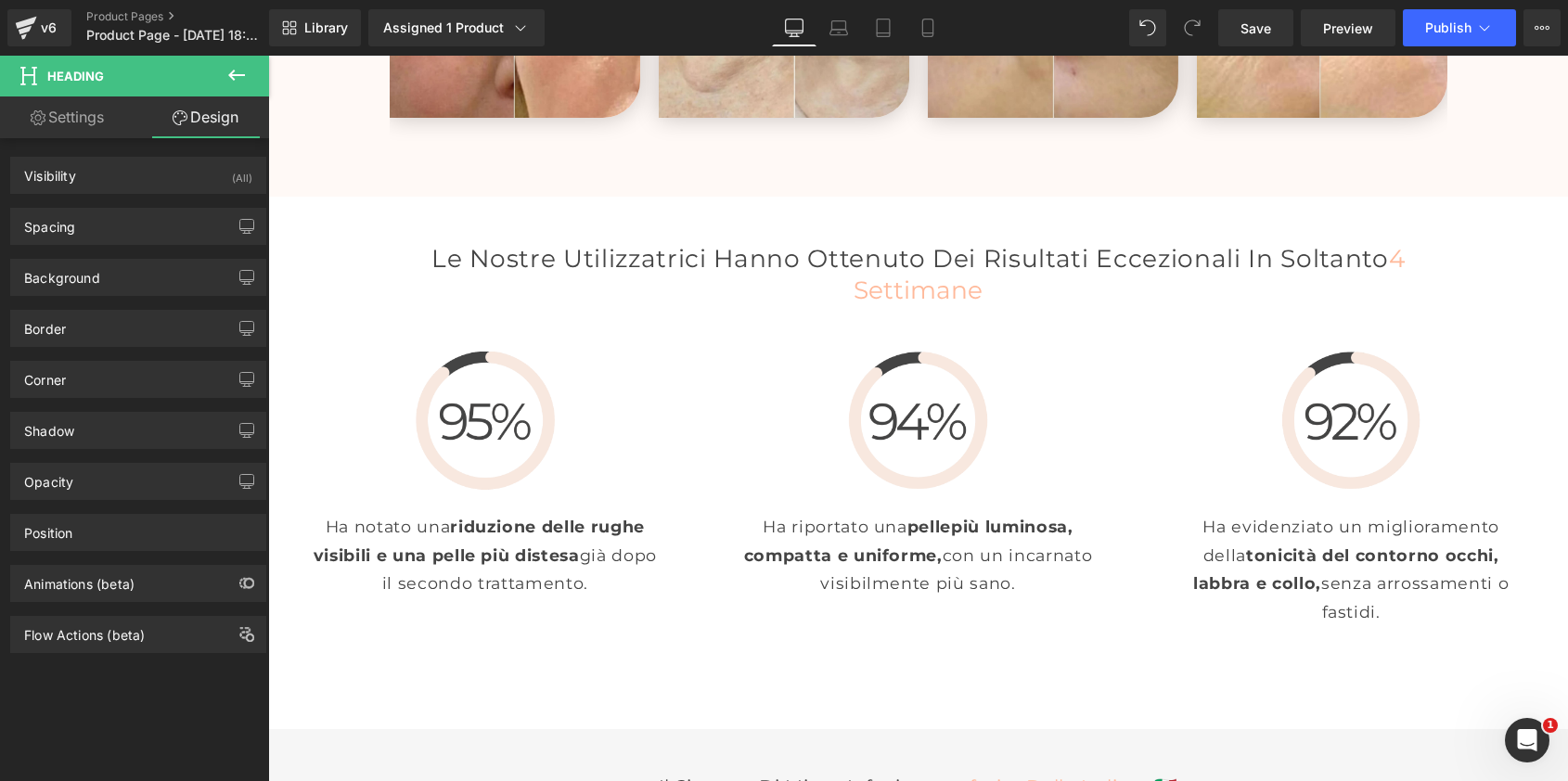
click at [108, 398] on div "Shadow Shadow Style Drop Shadow Outer Shadow Shadow Color % More settings" at bounding box center [139, 423] width 278 height 51
click at [119, 386] on div "Corner" at bounding box center [138, 380] width 254 height 36
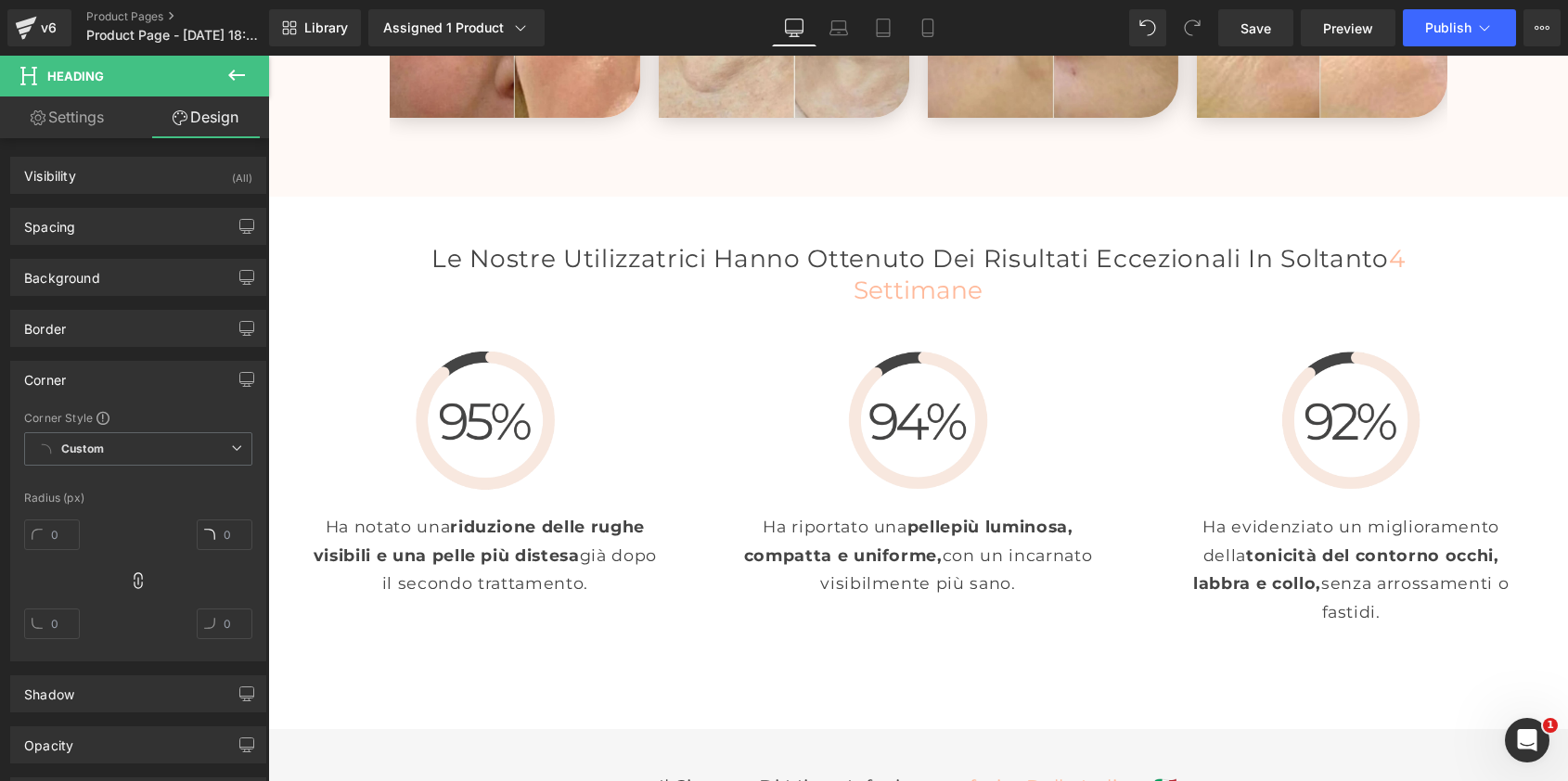
click at [144, 371] on div "Corner" at bounding box center [138, 380] width 254 height 36
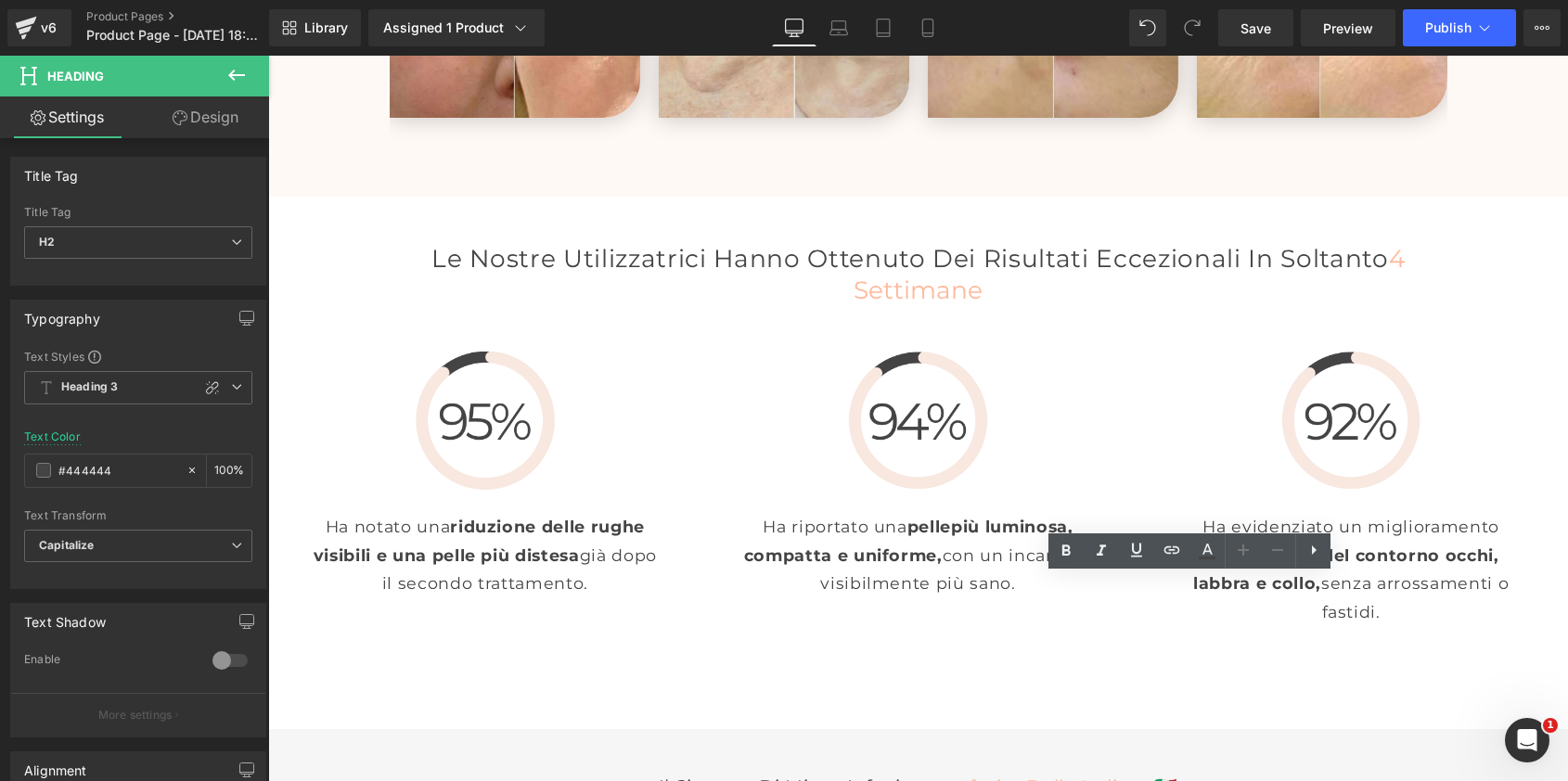
click at [268, 55] on div at bounding box center [268, 55] width 0 height 0
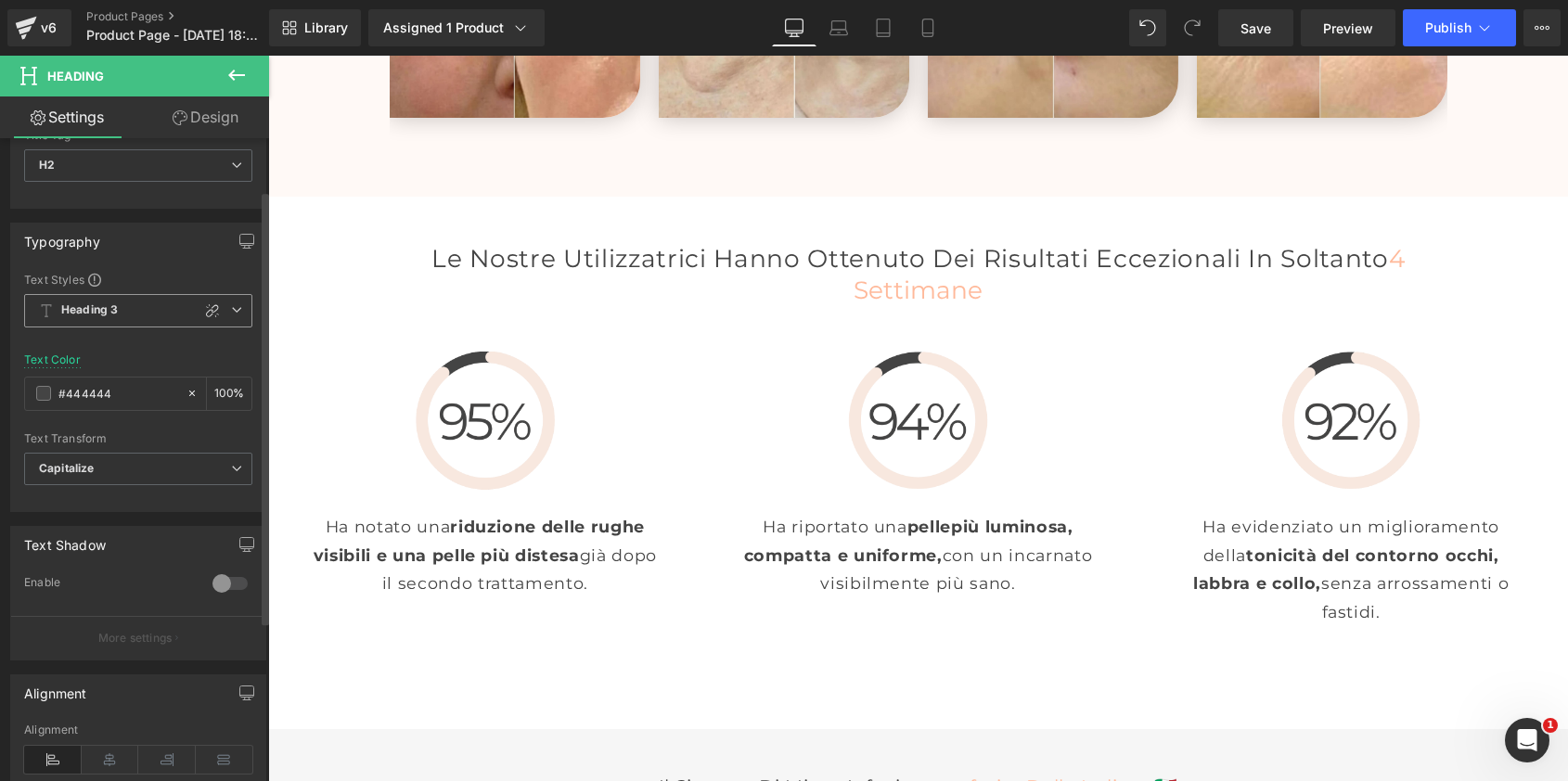
scroll to position [45, 0]
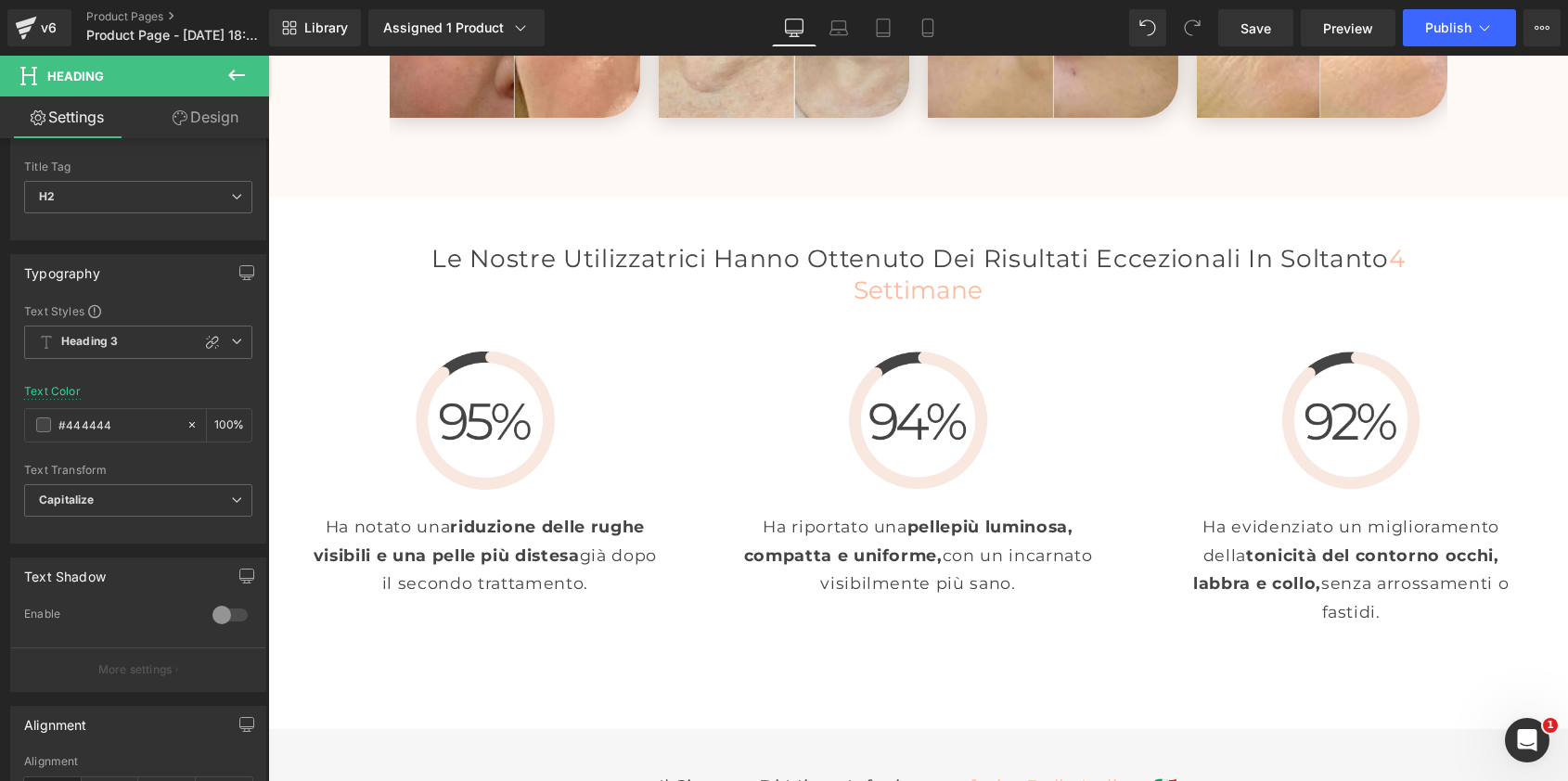
click at [214, 125] on link "Design" at bounding box center [205, 117] width 134 height 41
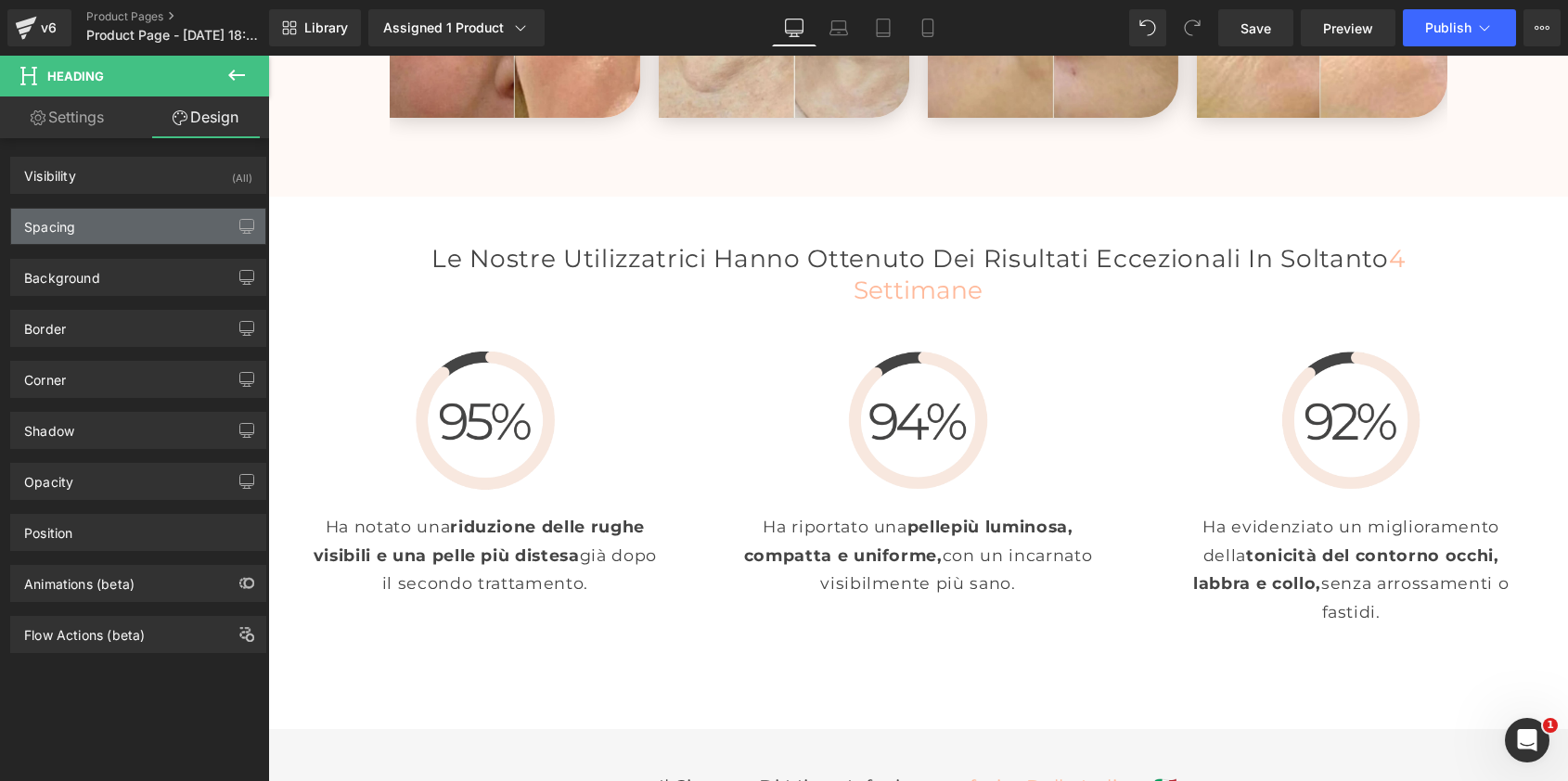
click at [134, 229] on div "Spacing" at bounding box center [138, 226] width 254 height 36
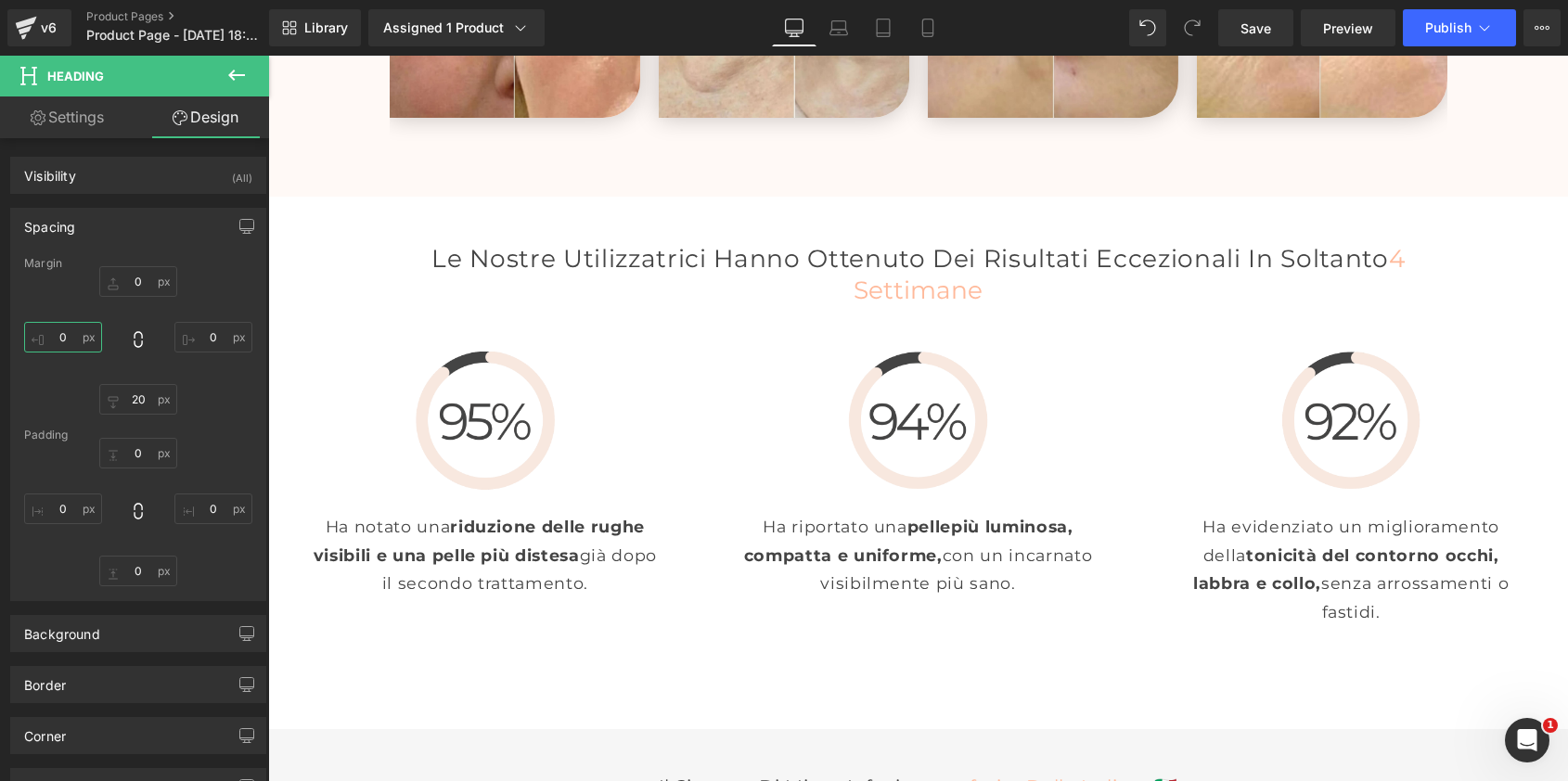
click at [38, 338] on input "0" at bounding box center [63, 337] width 78 height 31
click at [38, 337] on input "0" at bounding box center [63, 337] width 78 height 31
click at [72, 338] on input "0" at bounding box center [63, 337] width 78 height 31
type input "2"
type input "0"
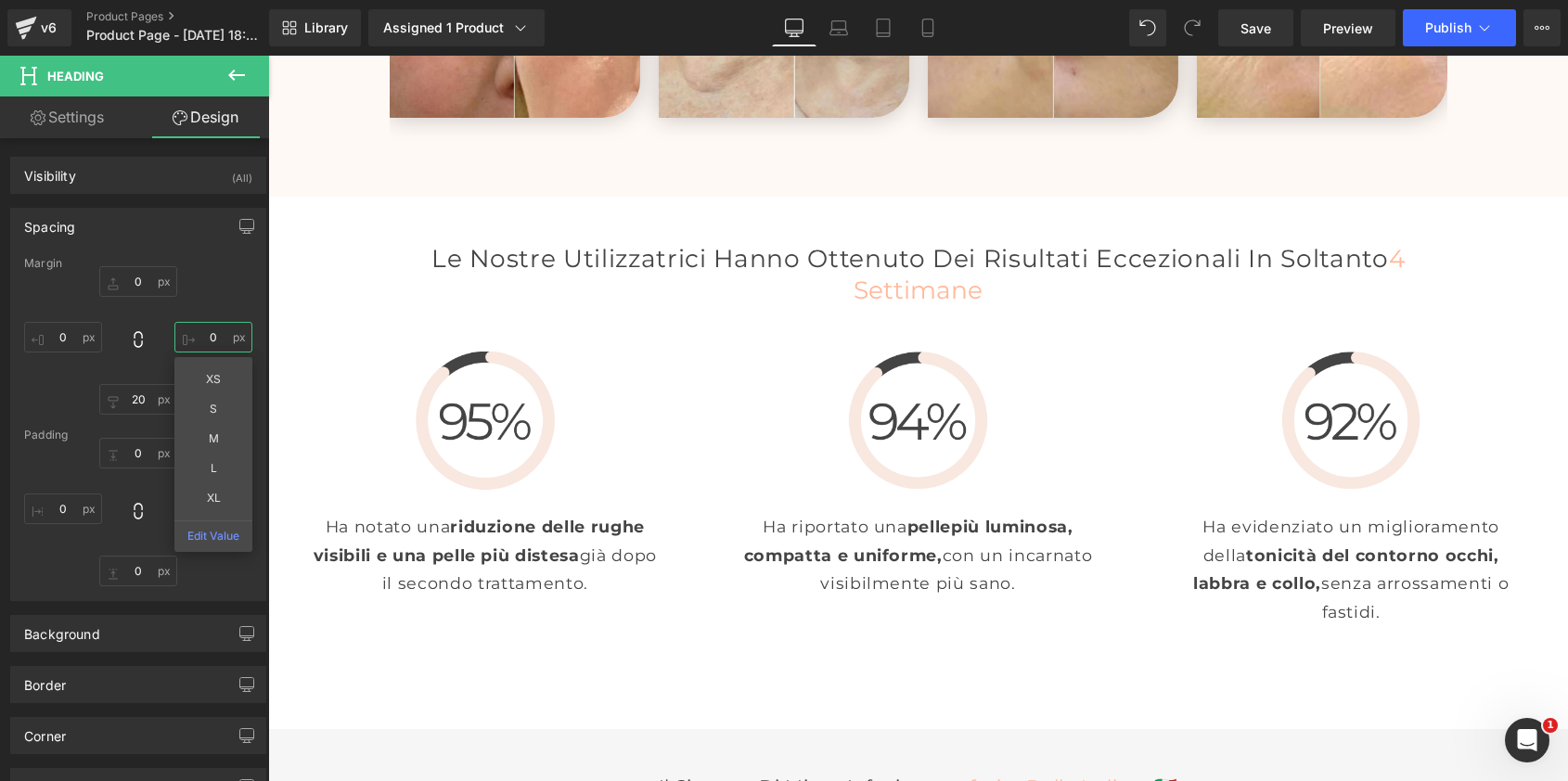
click at [208, 334] on input "0" at bounding box center [213, 337] width 78 height 31
click at [206, 332] on input "2" at bounding box center [213, 337] width 78 height 31
type input "0"
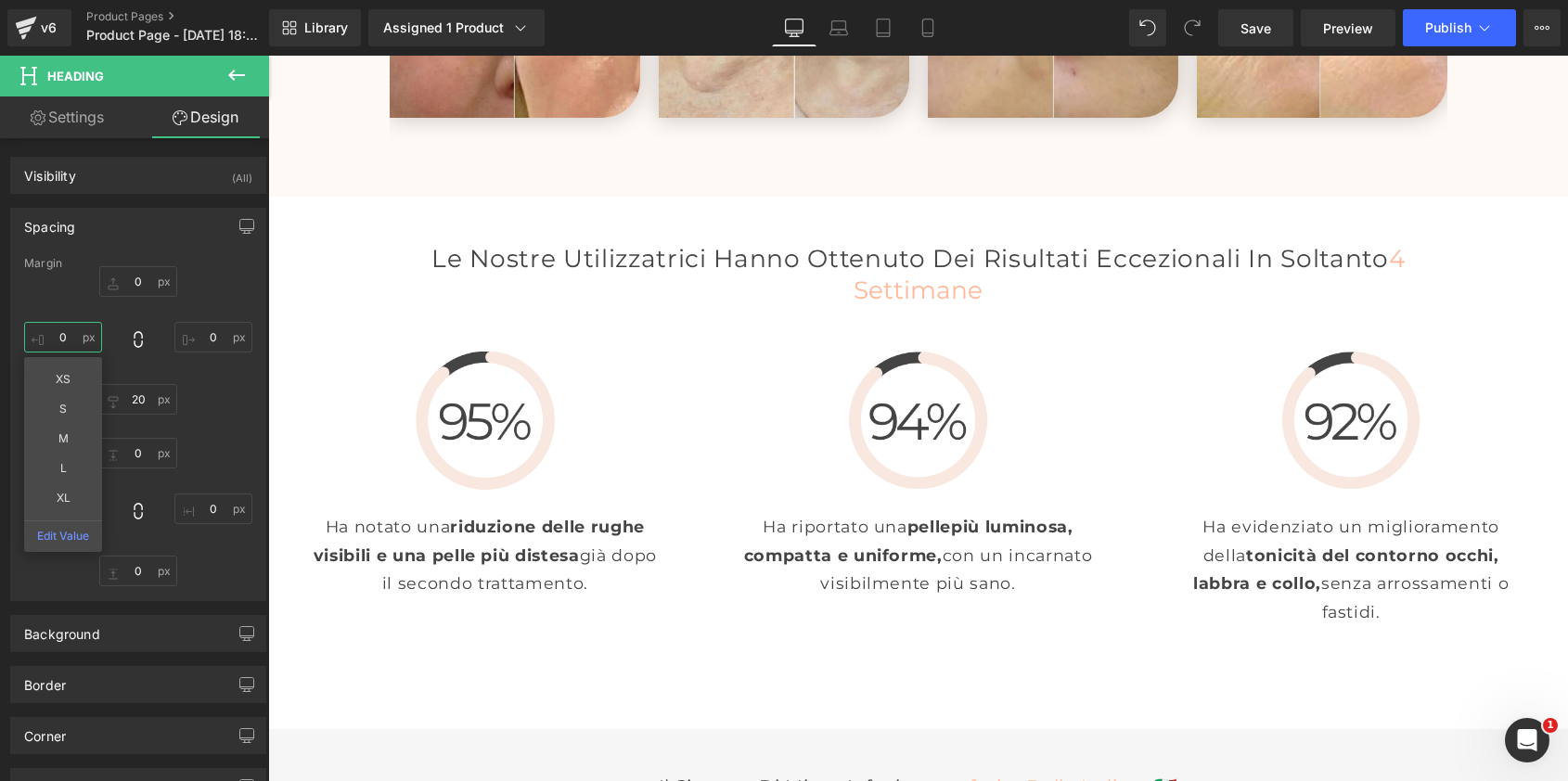
click at [68, 332] on input "0" at bounding box center [63, 337] width 78 height 31
click at [71, 339] on input "-2" at bounding box center [63, 337] width 78 height 31
type input "-3"
click at [1257, 34] on span "Save" at bounding box center [1256, 28] width 31 height 20
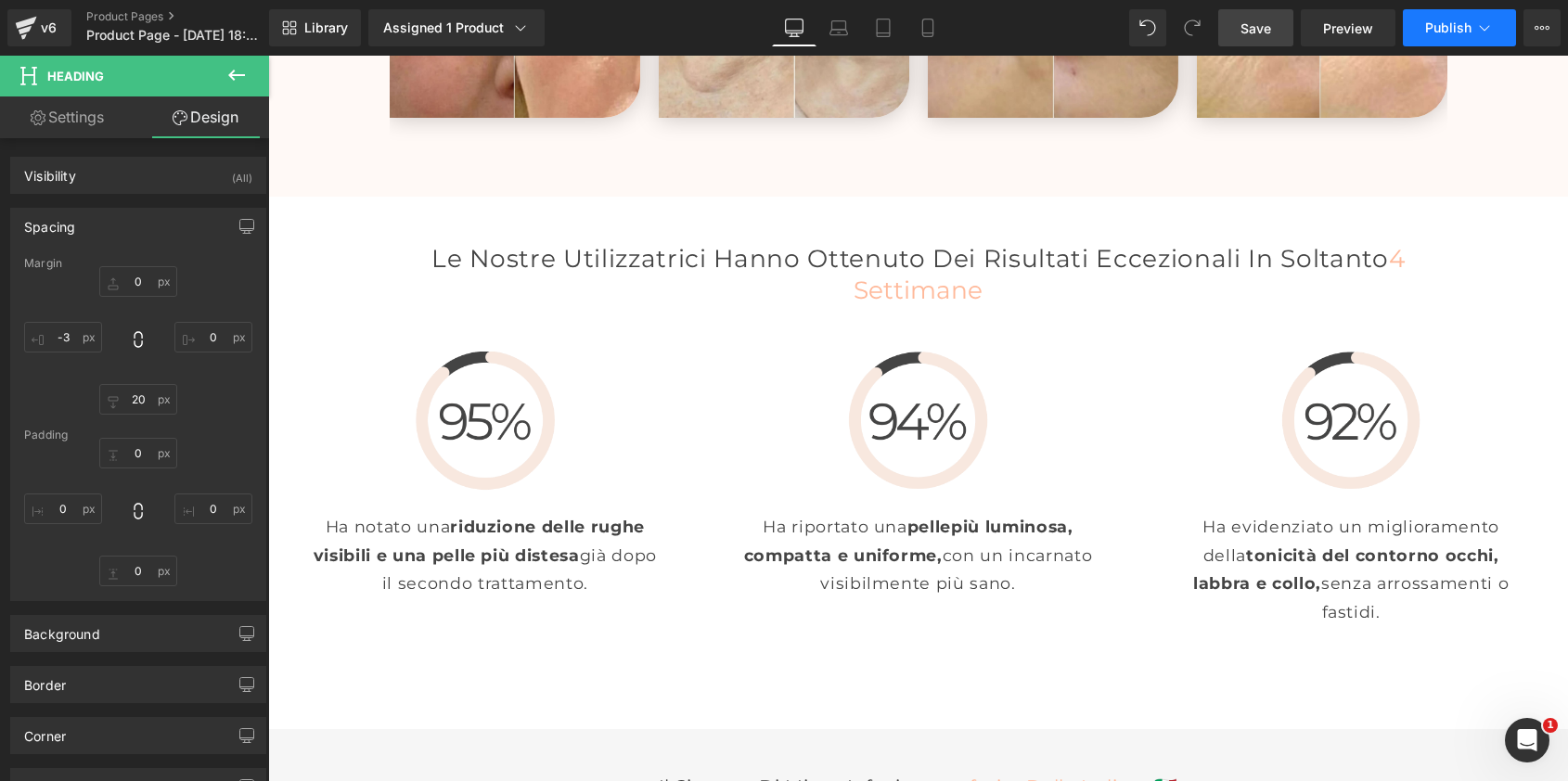
click at [1473, 22] on button "Publish" at bounding box center [1459, 28] width 114 height 38
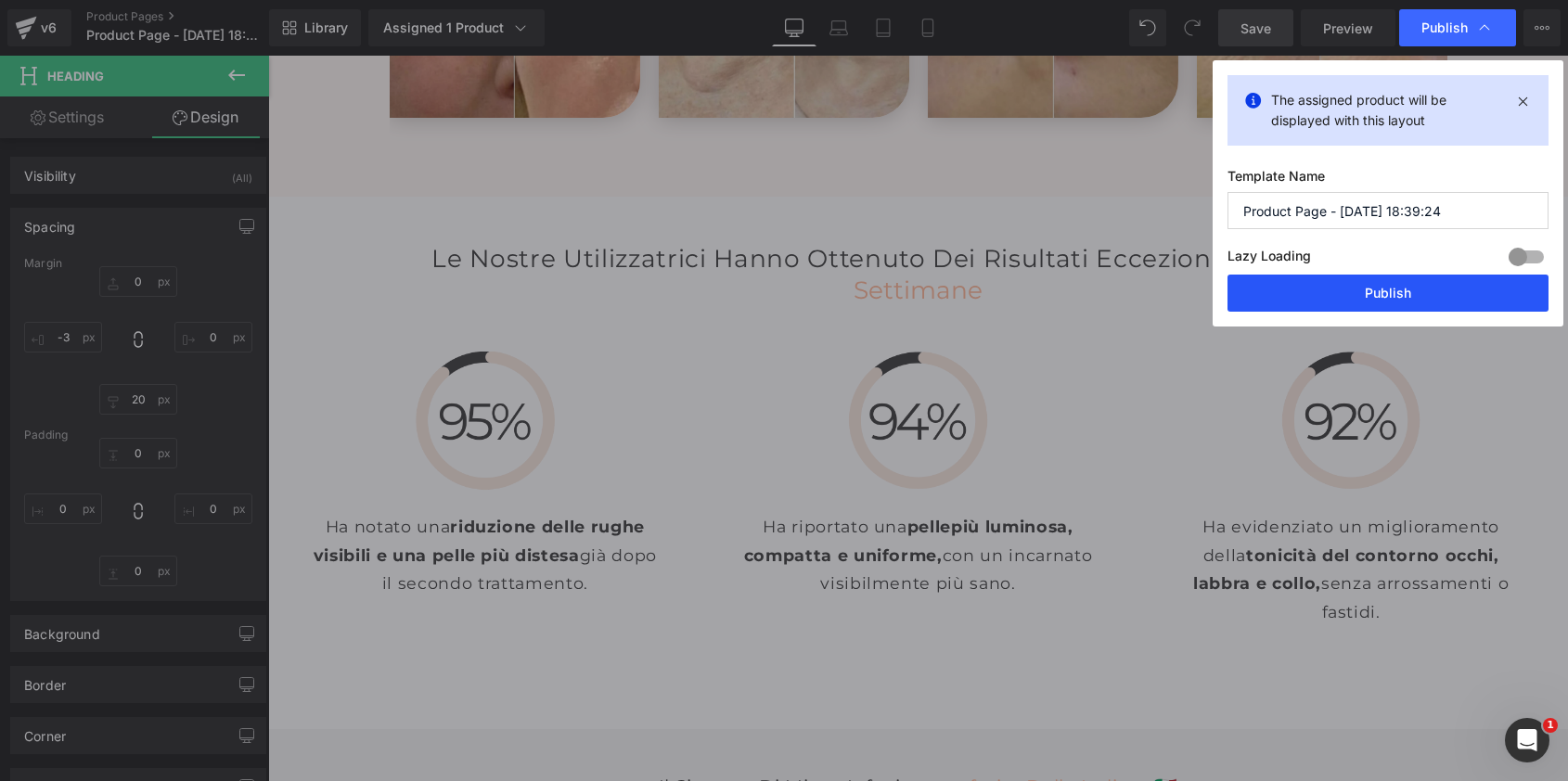
click at [1375, 295] on button "Publish" at bounding box center [1388, 294] width 321 height 38
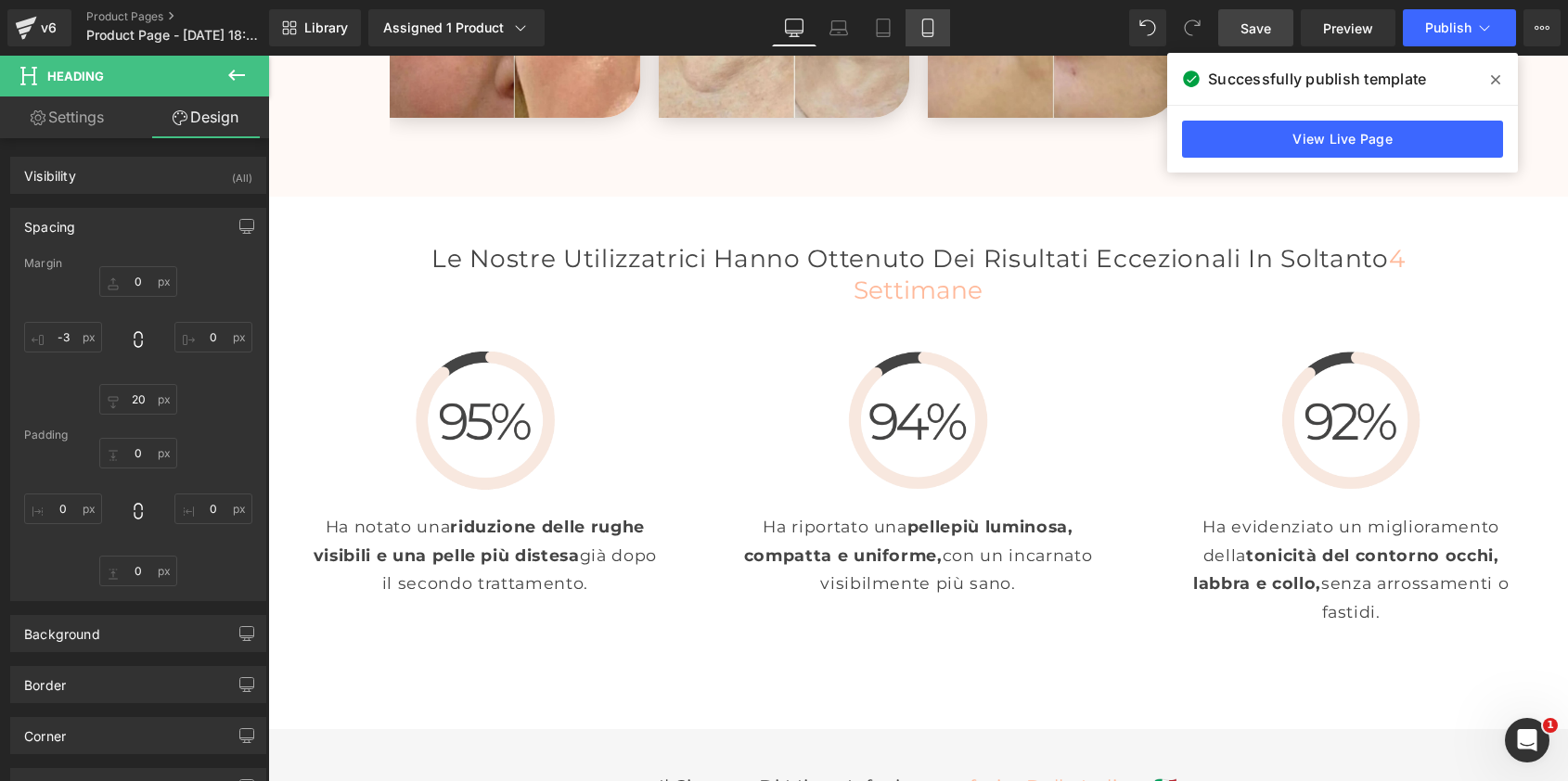
click at [928, 20] on icon at bounding box center [927, 28] width 10 height 18
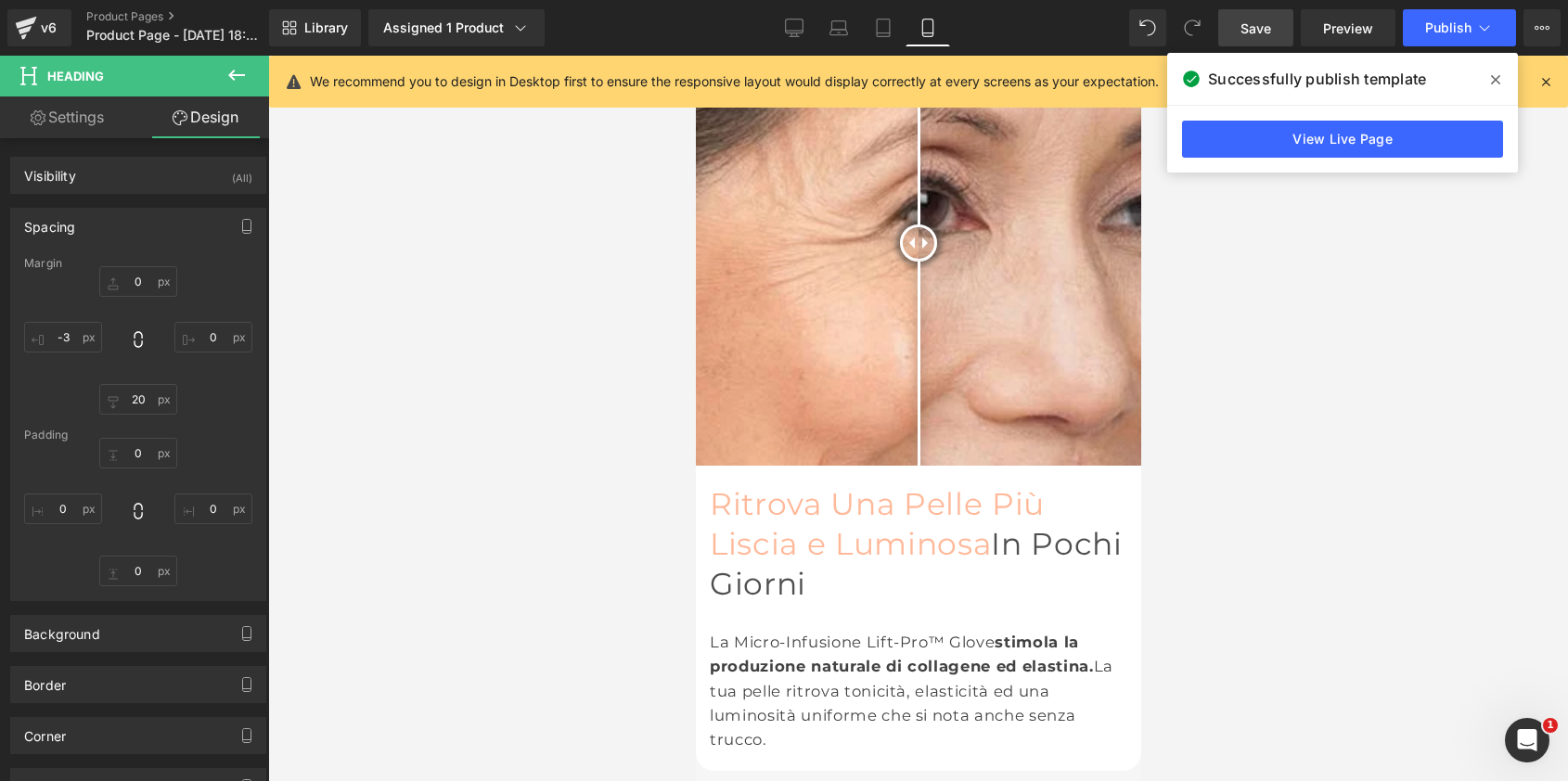
scroll to position [2449, 0]
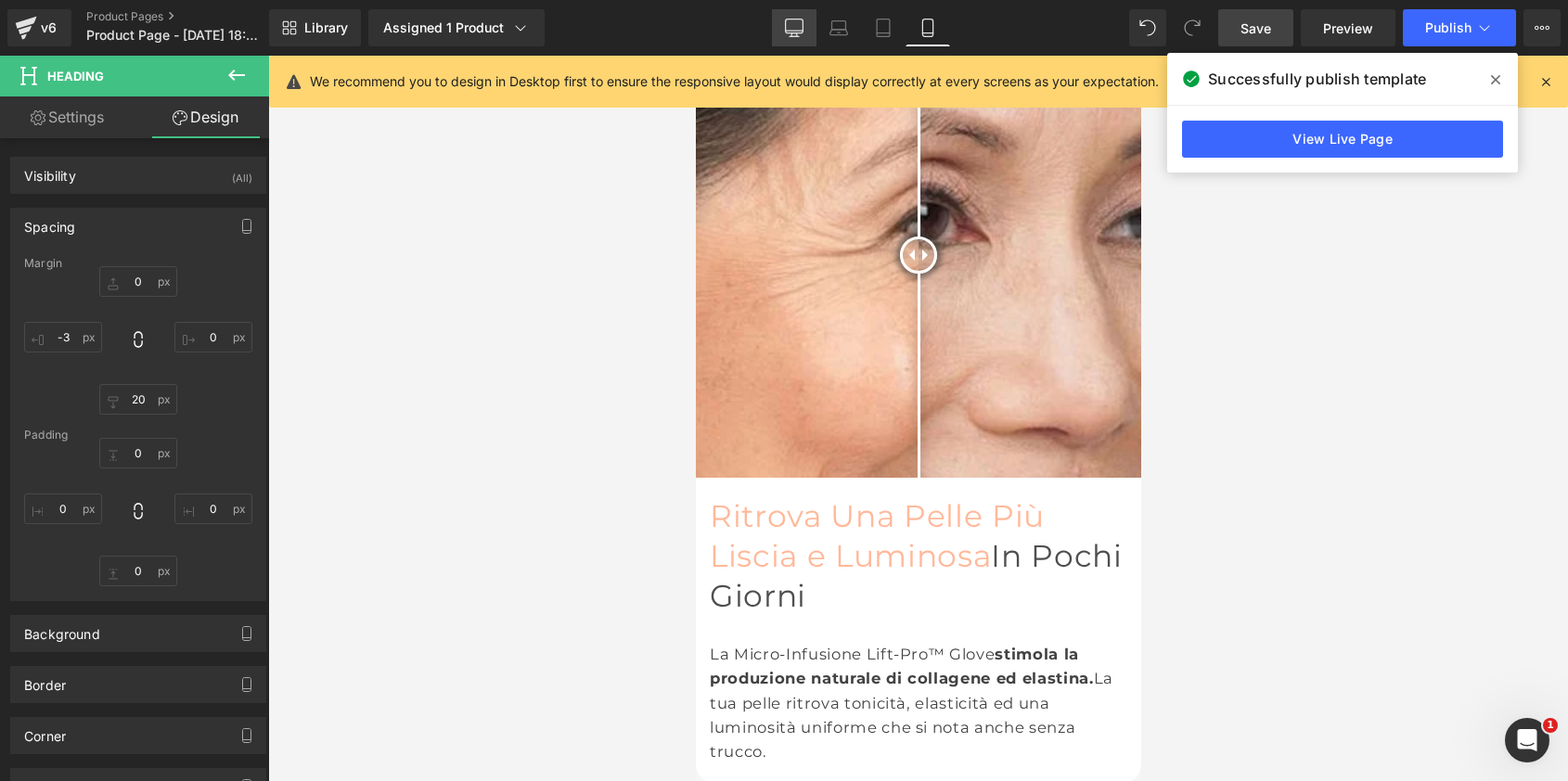
click at [810, 25] on link "Desktop" at bounding box center [794, 28] width 44 height 38
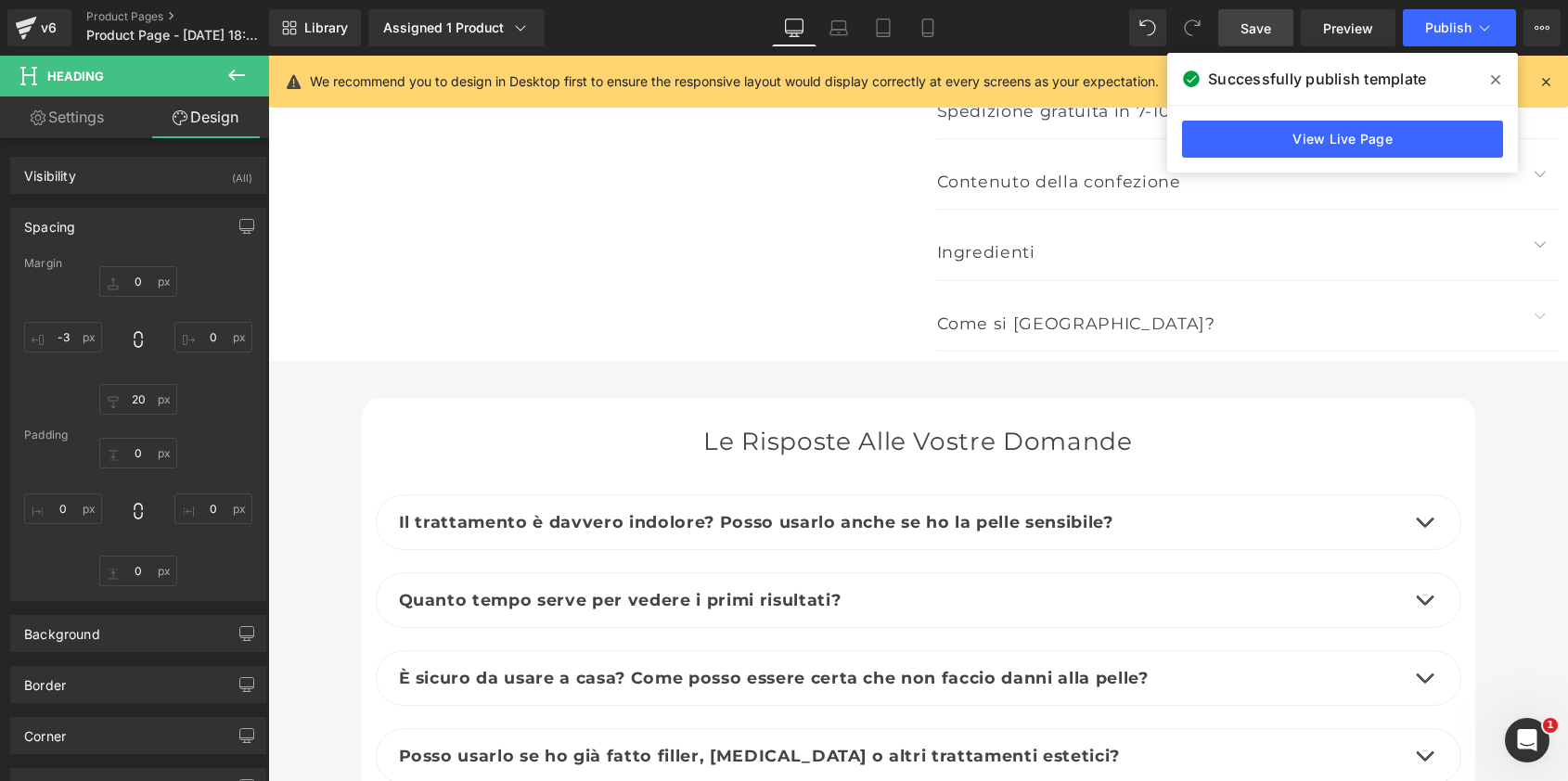
scroll to position [7858, 0]
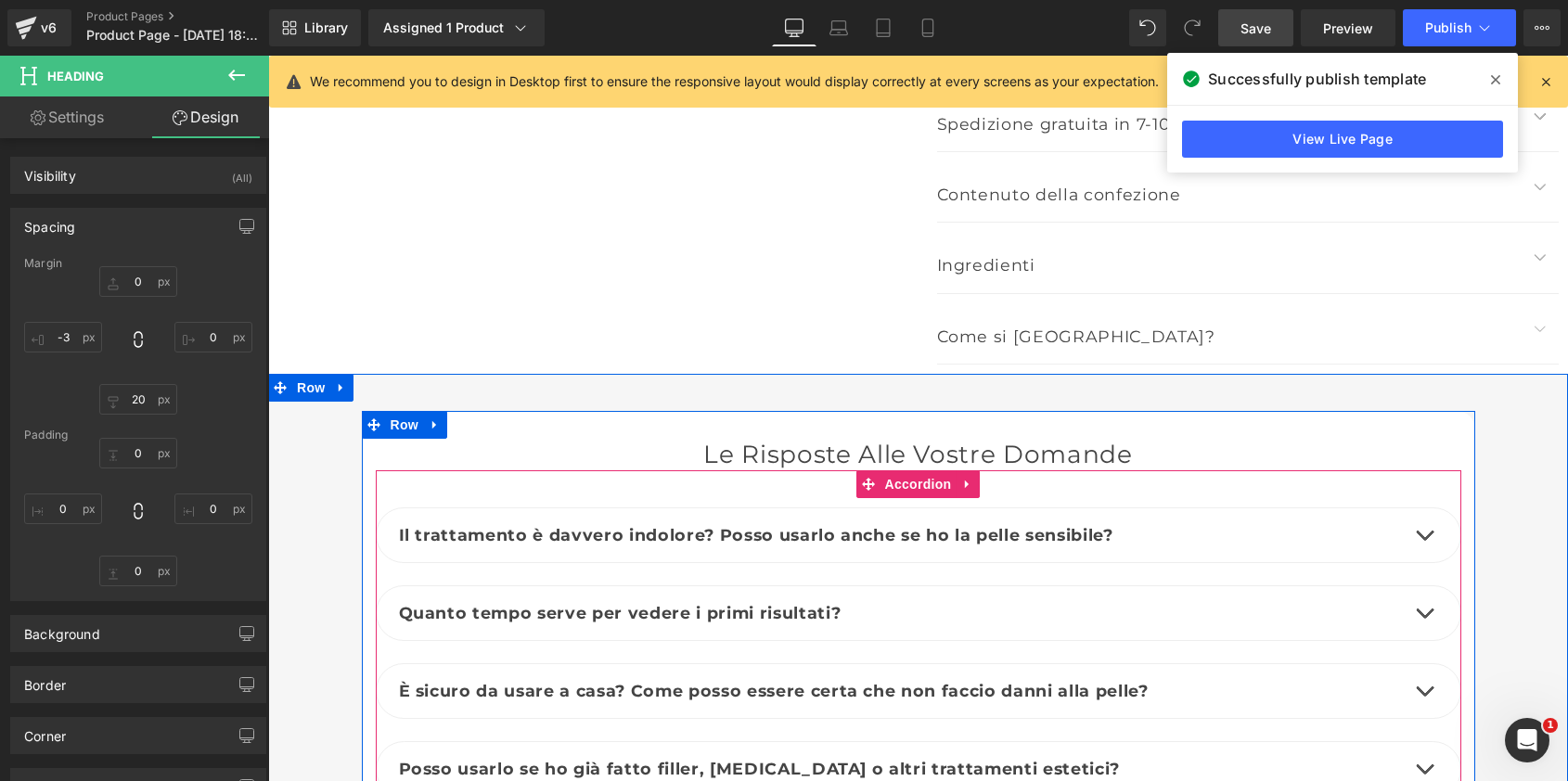
click at [1426, 509] on button "button" at bounding box center [1424, 535] width 38 height 54
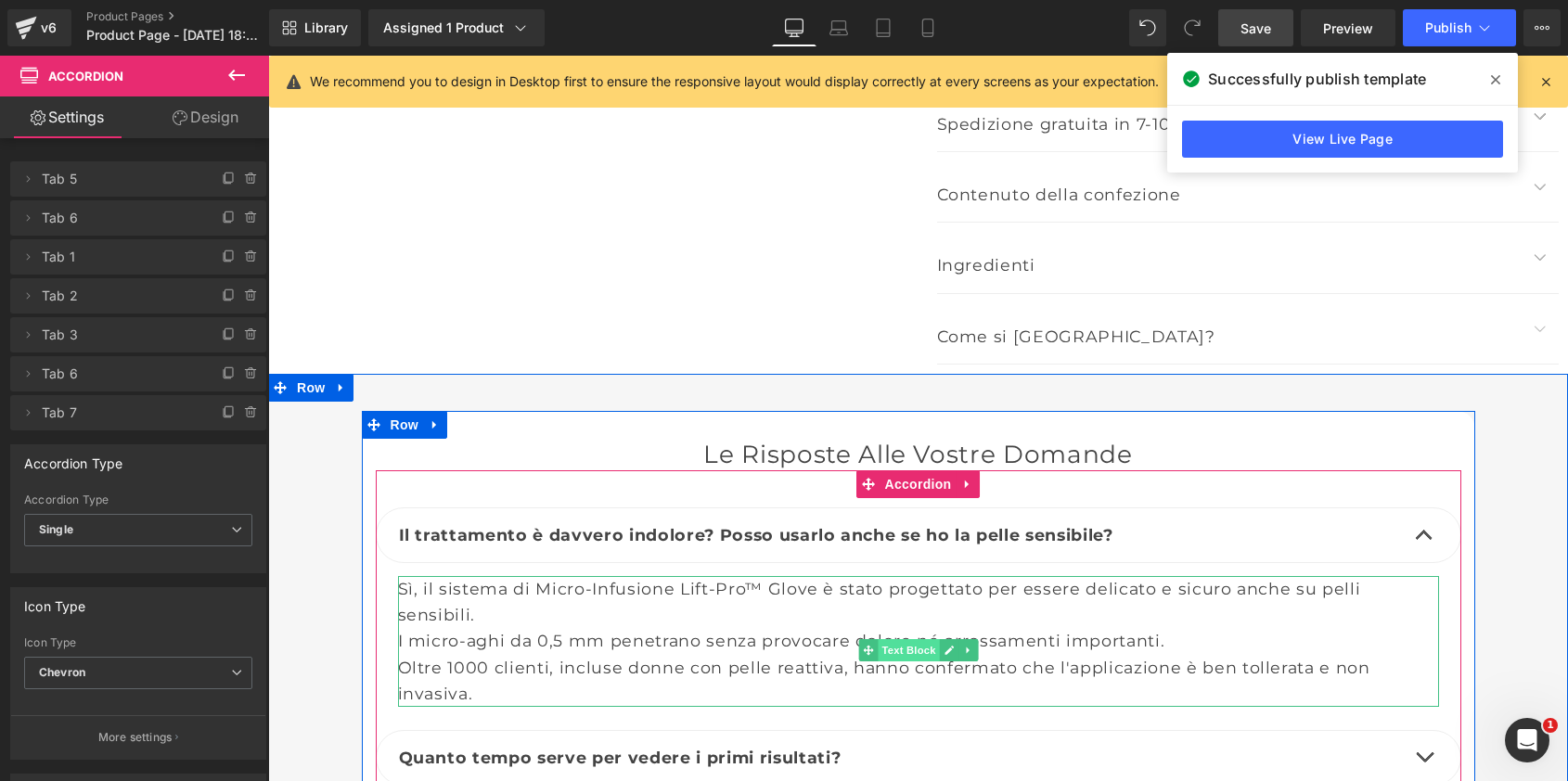
click at [907, 639] on span "Text Block" at bounding box center [907, 651] width 61 height 23
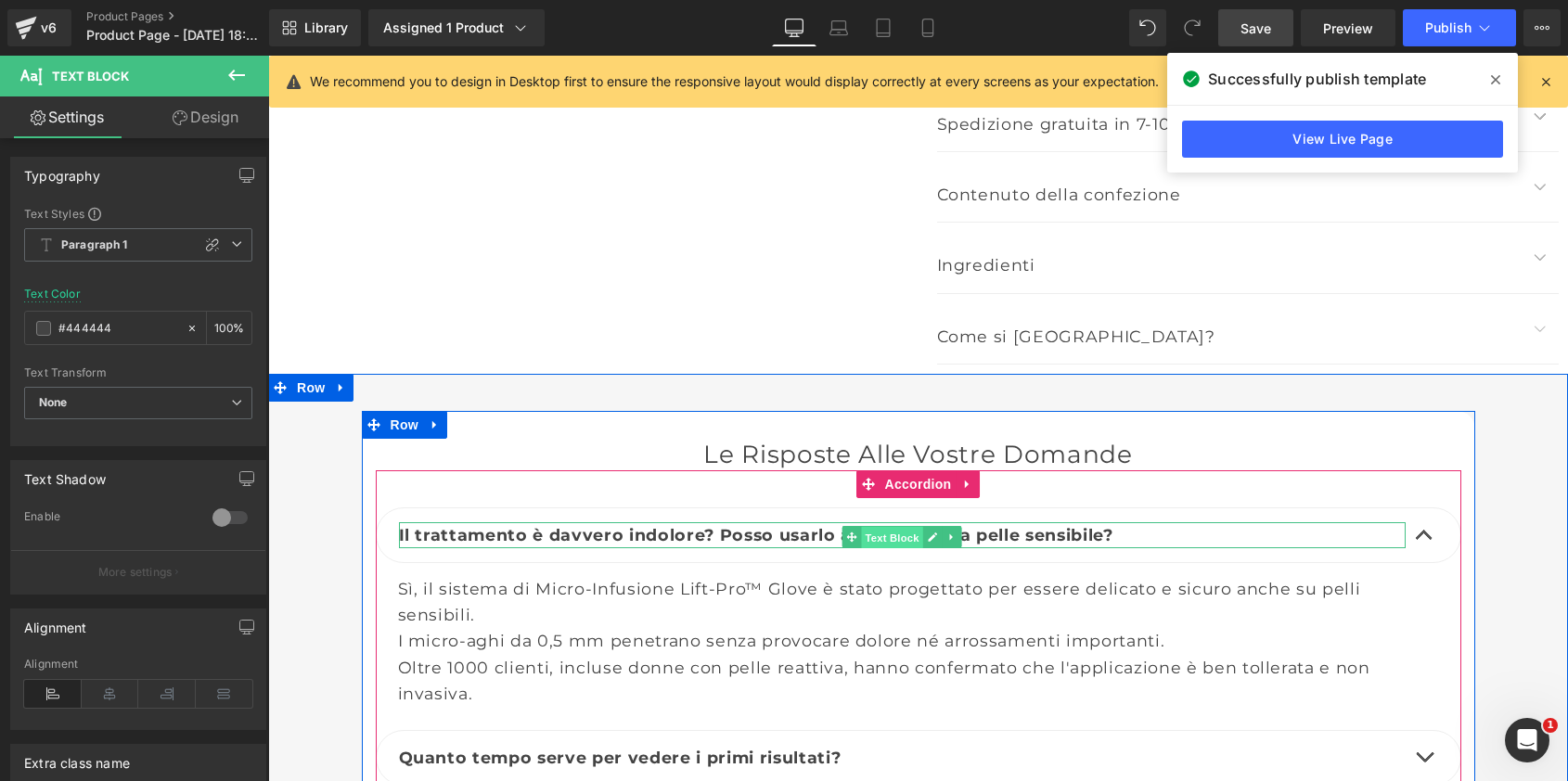
click at [904, 528] on span "Text Block" at bounding box center [891, 539] width 61 height 23
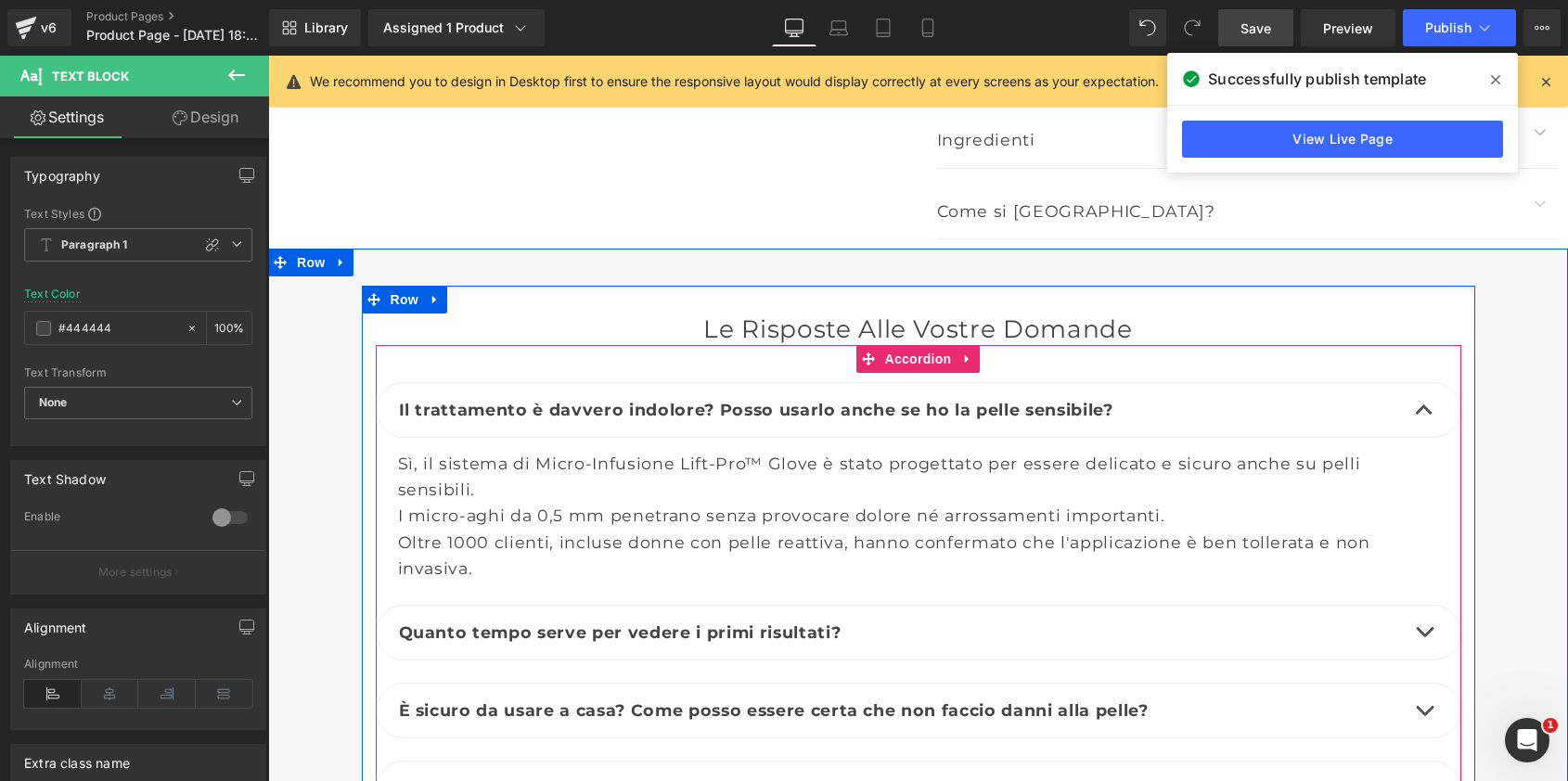
scroll to position [7986, 0]
click at [1424, 635] on span "button" at bounding box center [1424, 635] width 0 height 0
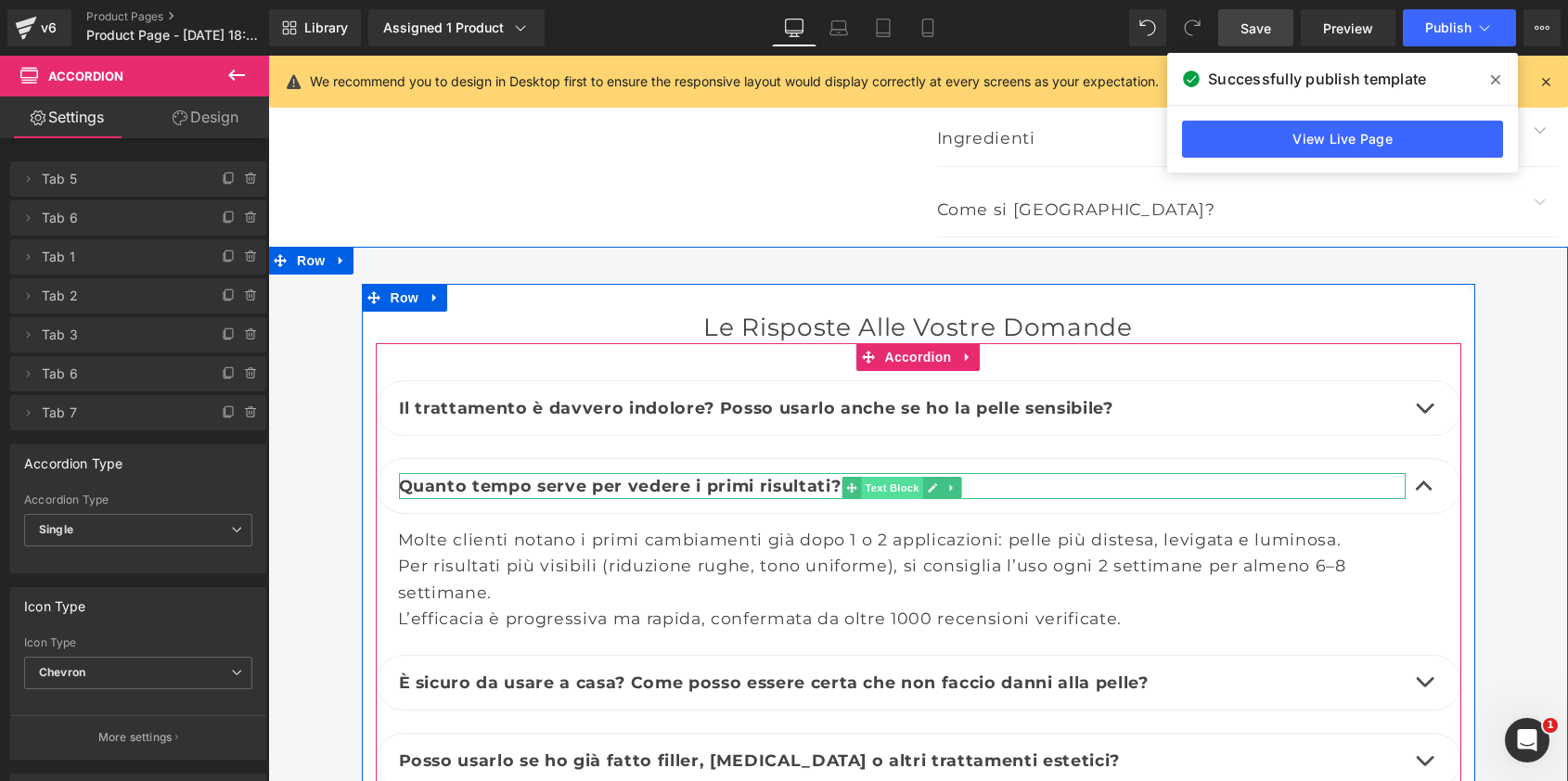
click at [878, 477] on span "Text Block" at bounding box center [891, 488] width 61 height 23
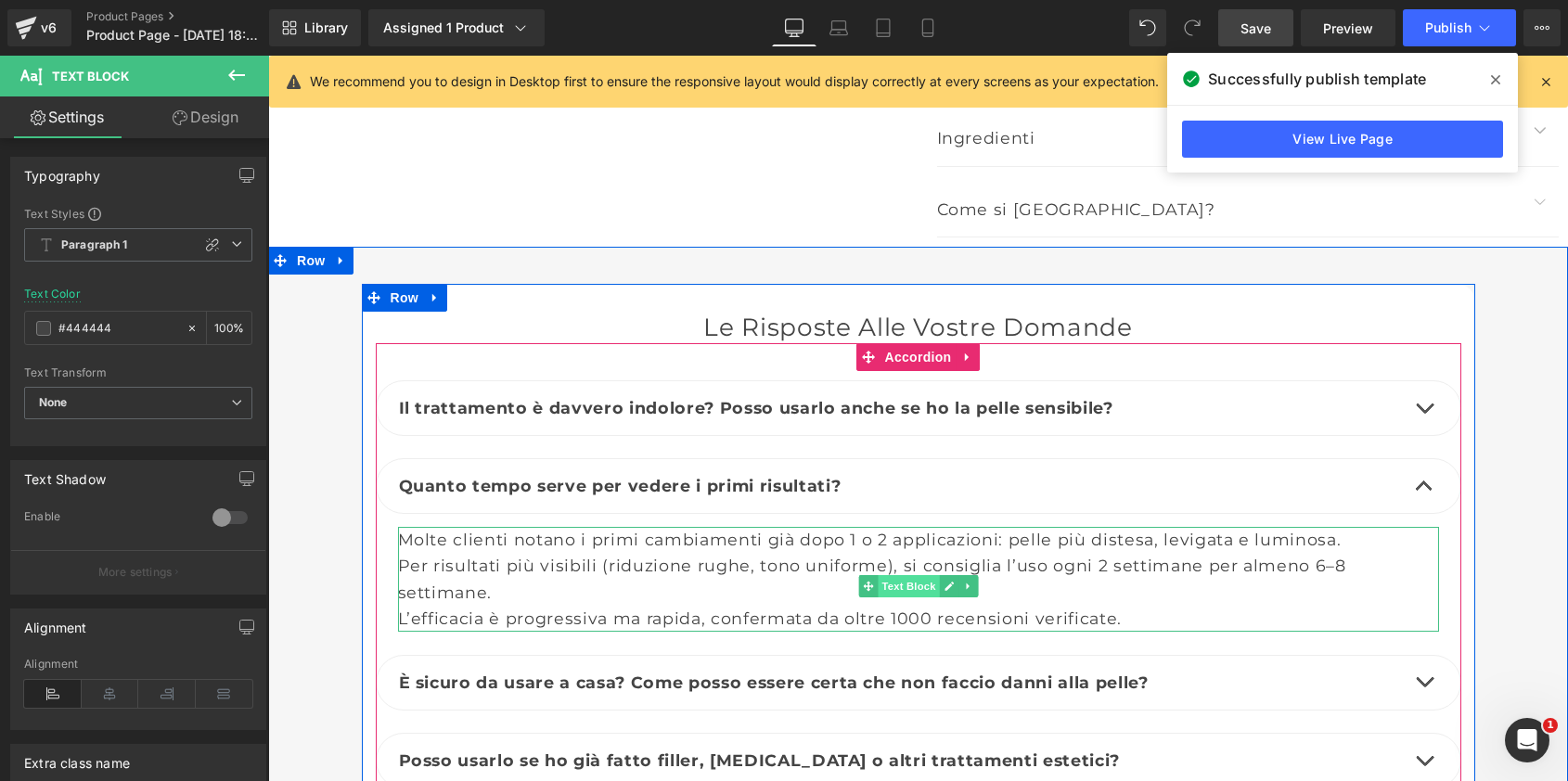
click at [923, 575] on span "Text Block" at bounding box center [907, 587] width 61 height 23
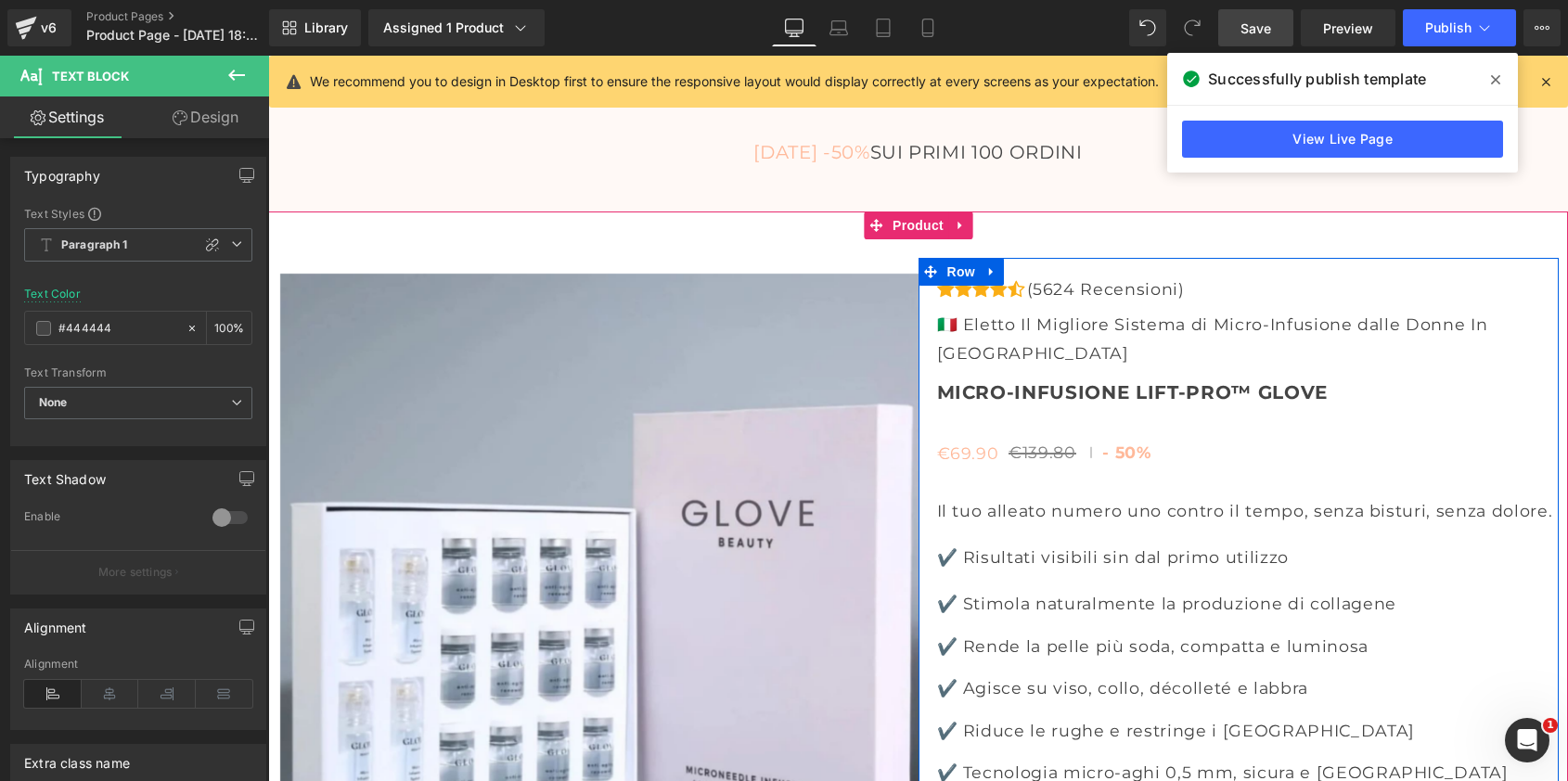
scroll to position [6685, 0]
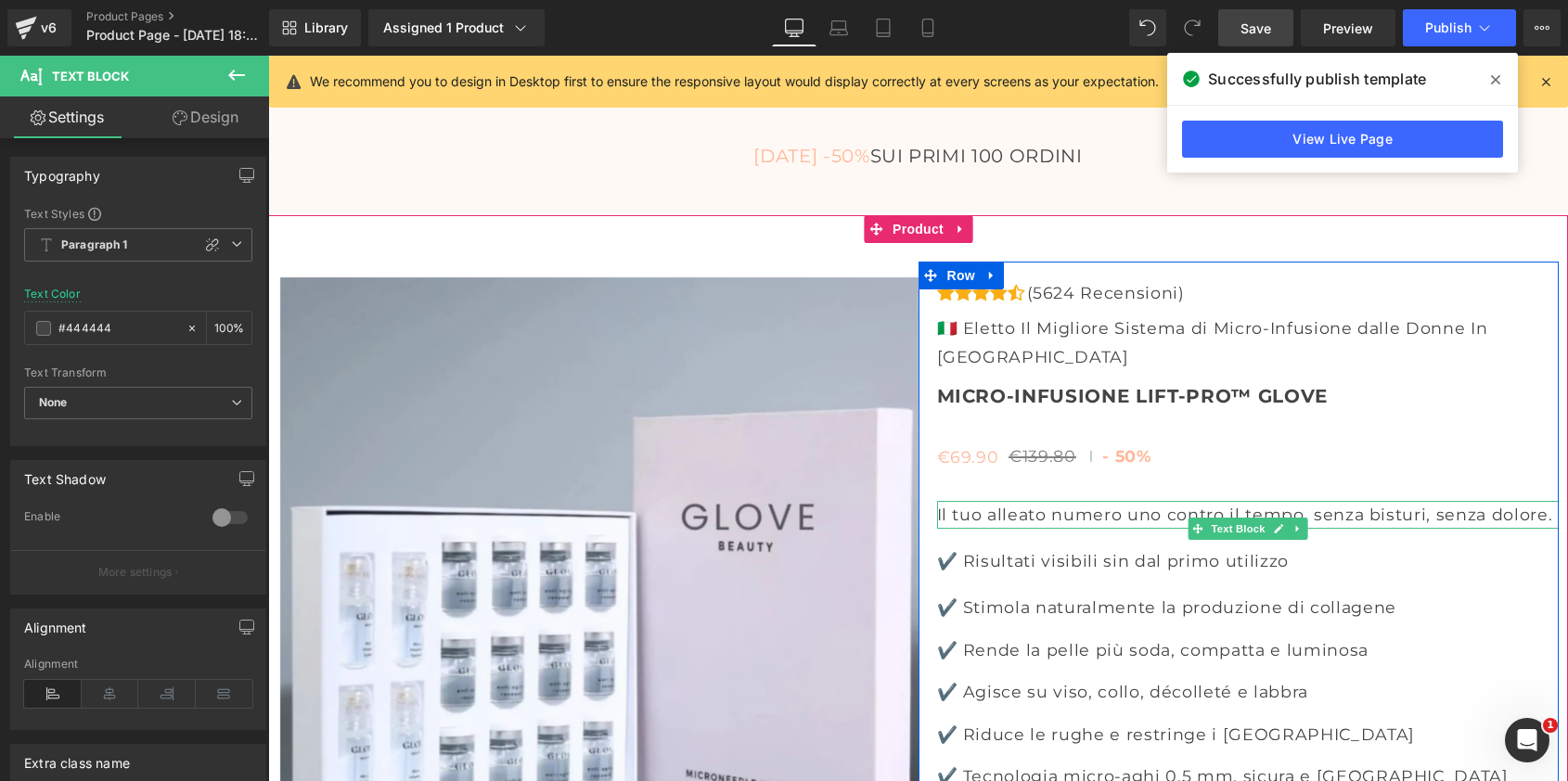
click at [1444, 501] on p "Il tuo alleato numero uno contro il tempo, senza bisturi, senza dolore." at bounding box center [1248, 515] width 621 height 28
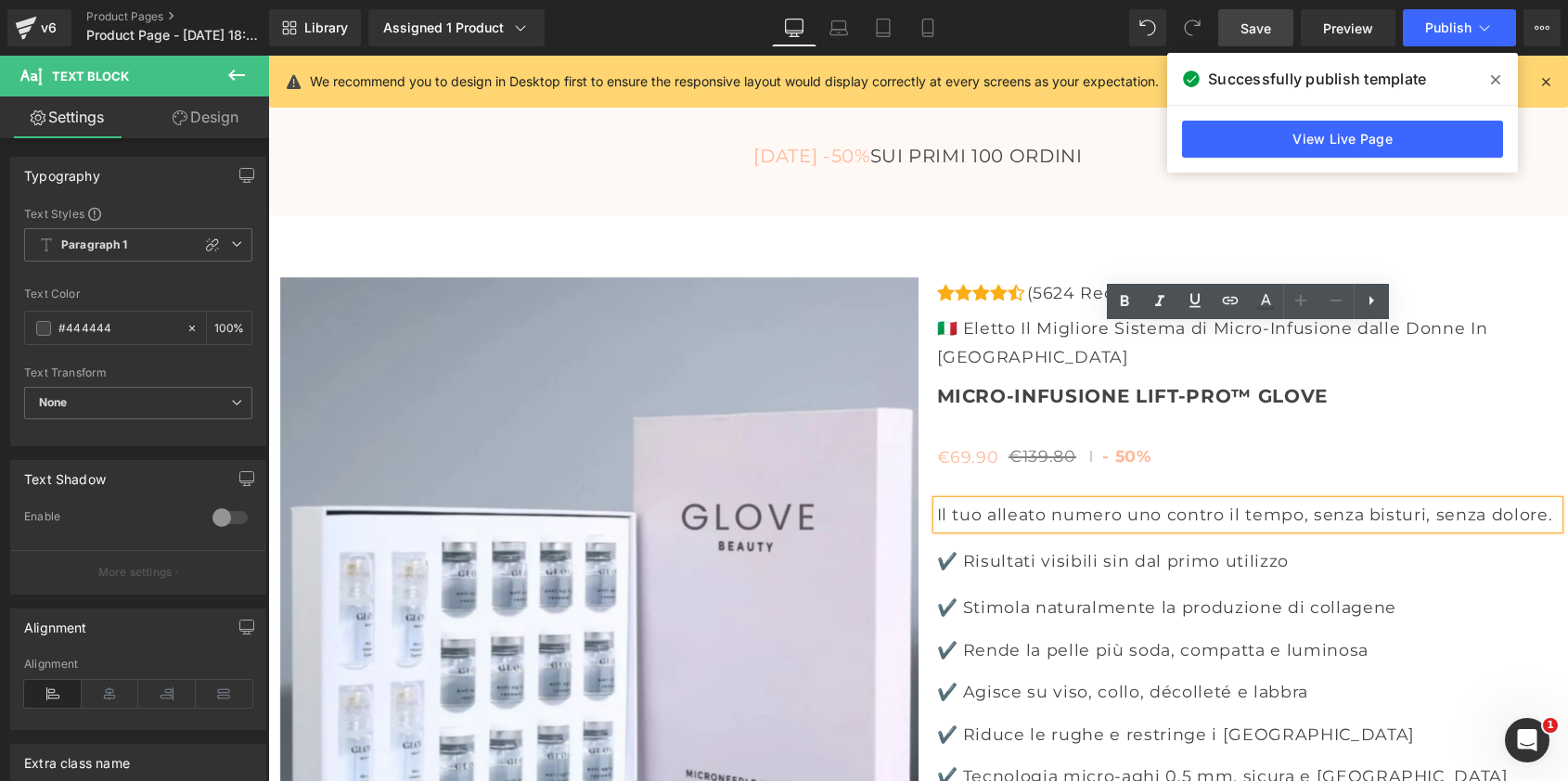
click at [1442, 501] on p "Il tuo alleato numero uno contro il tempo, senza bisturi, senza dolore." at bounding box center [1248, 515] width 621 height 28
drag, startPoint x: 1451, startPoint y: 345, endPoint x: 1320, endPoint y: 348, distance: 131.0
click at [1320, 501] on p "Il tuo alleato numero uno contro il tempo, senza bisturi, senza dolore." at bounding box center [1248, 515] width 621 height 28
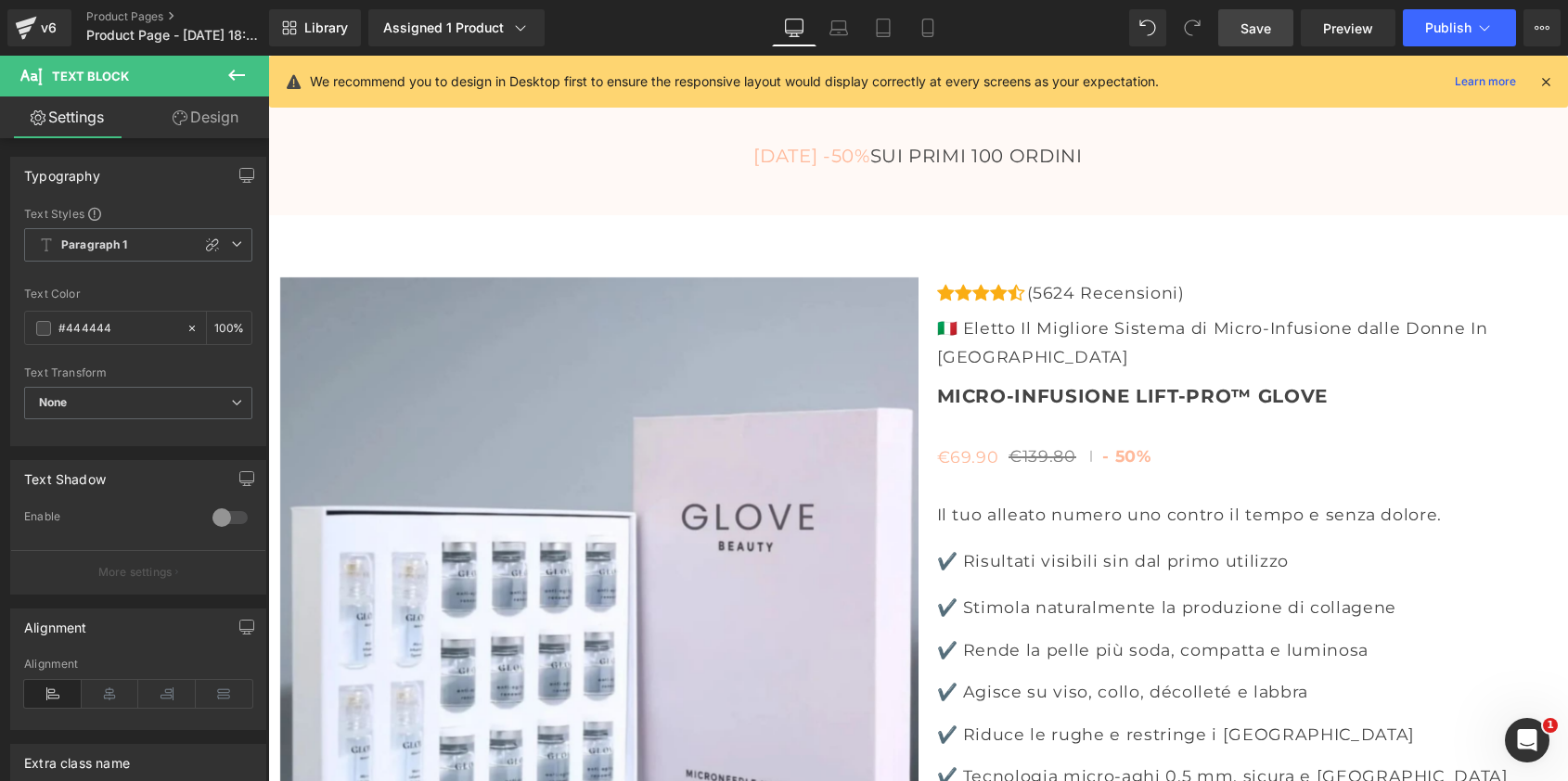
click at [1257, 32] on span "Save" at bounding box center [1256, 28] width 31 height 20
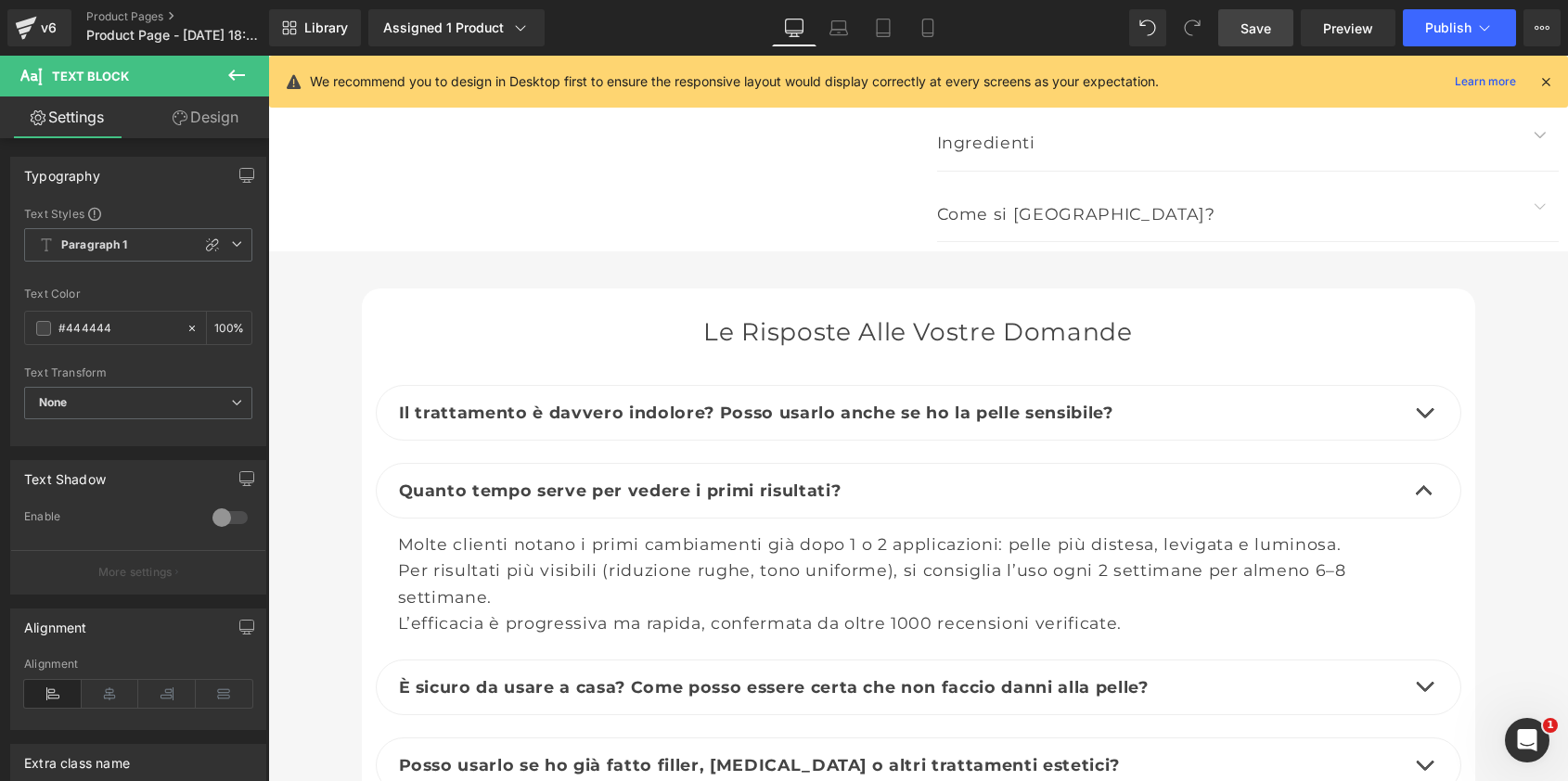
scroll to position [8008, 0]
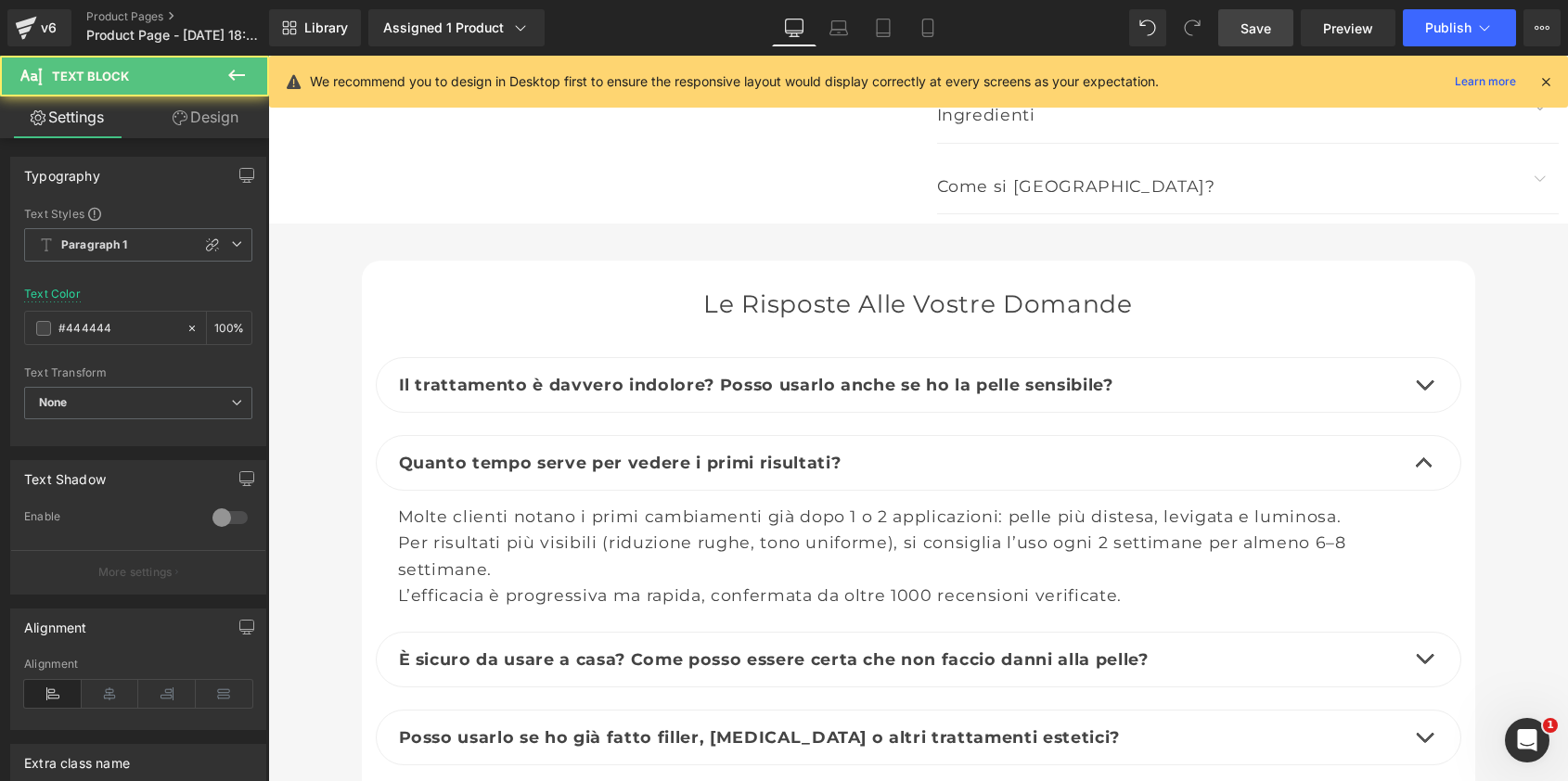
click at [1149, 650] on b "È sicuro da usare a casa? Come posso essere certa che non faccio danni alla pel…" at bounding box center [773, 659] width 750 height 20
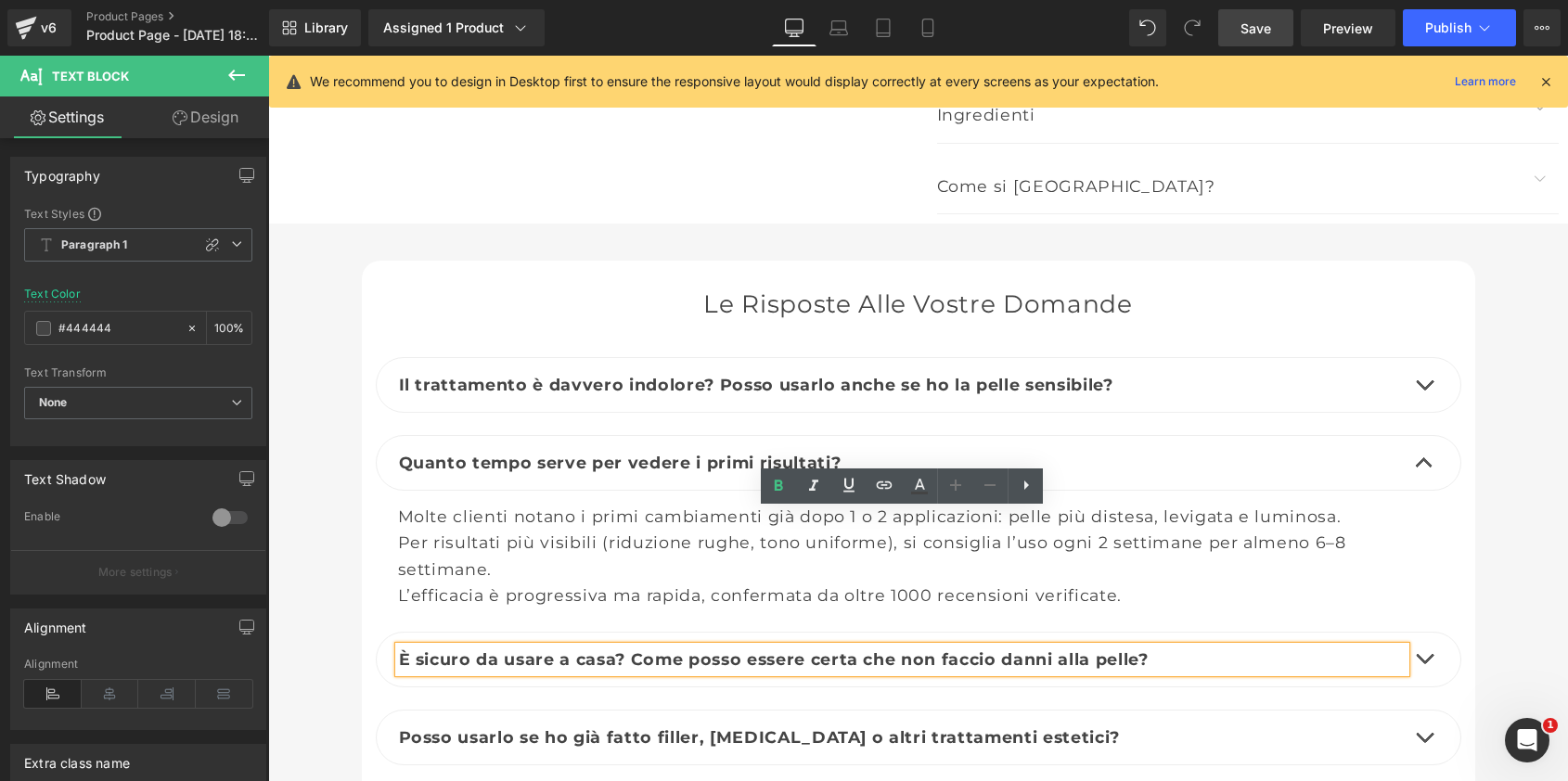
click at [1429, 633] on button "button" at bounding box center [1424, 659] width 38 height 54
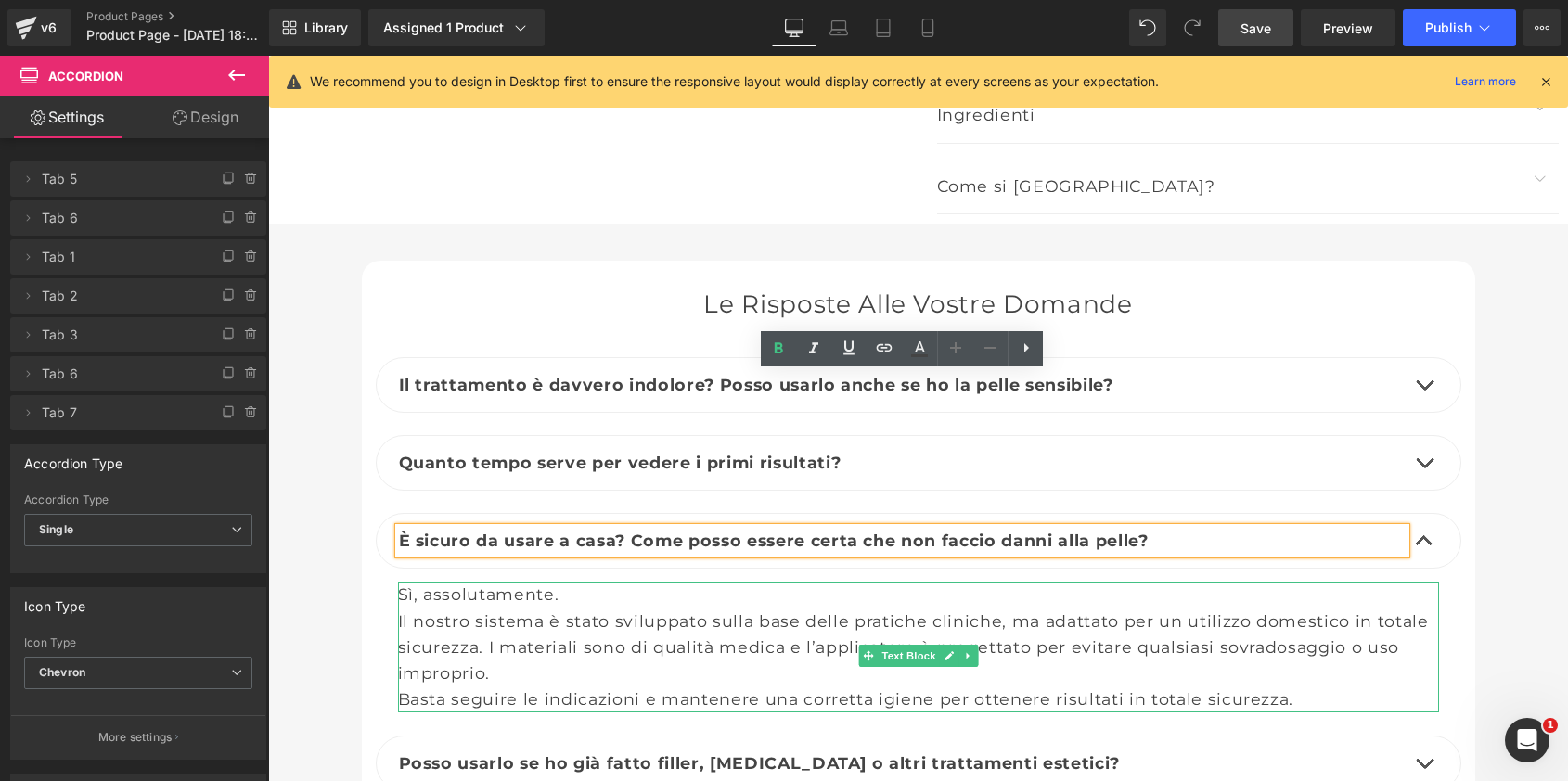
scroll to position [8038, 0]
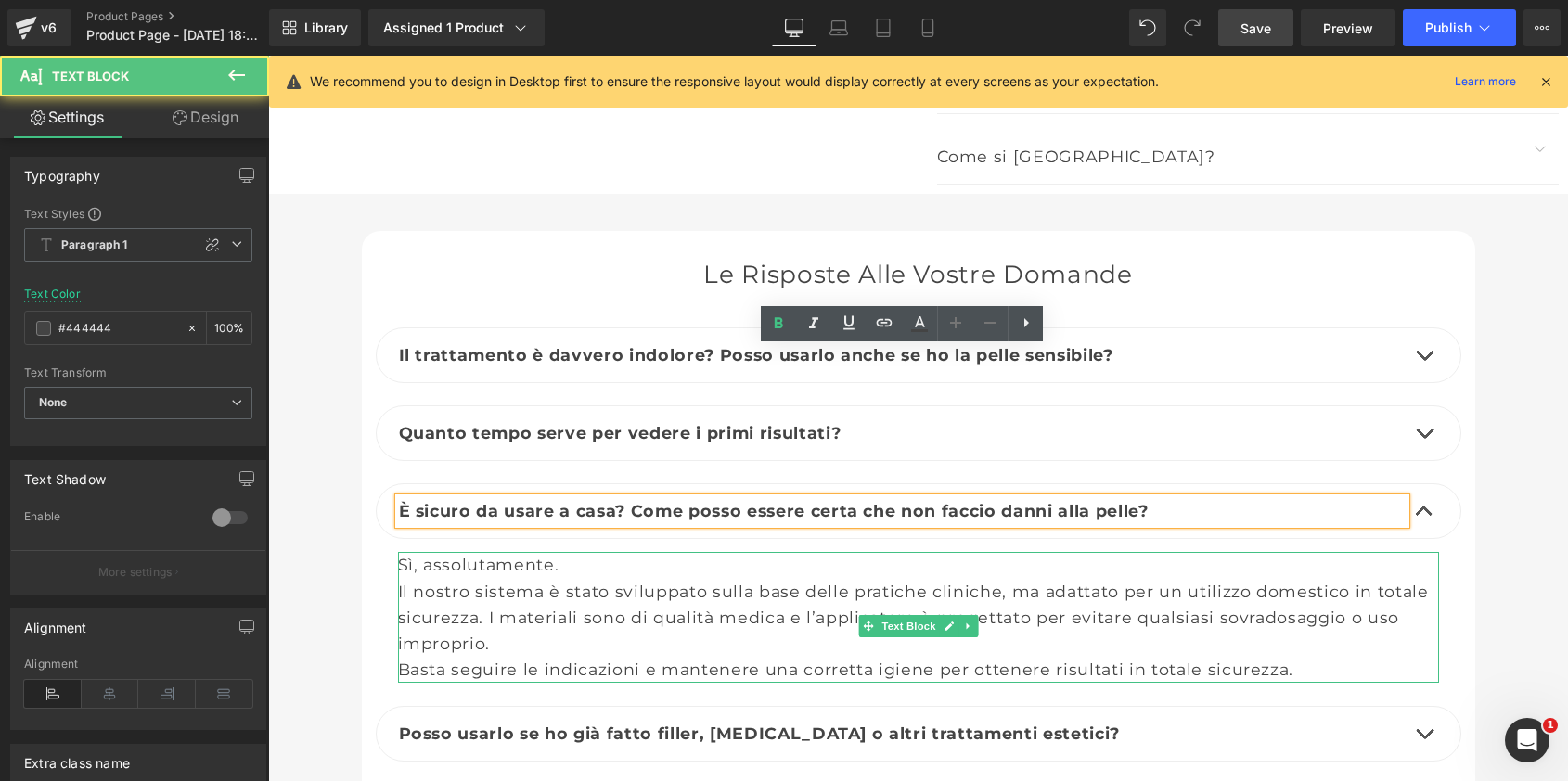
click at [516, 579] on div "Il nostro sistema è stato sviluppato sulla base delle pratiche cliniche, ma ada…" at bounding box center [918, 618] width 1041 height 78
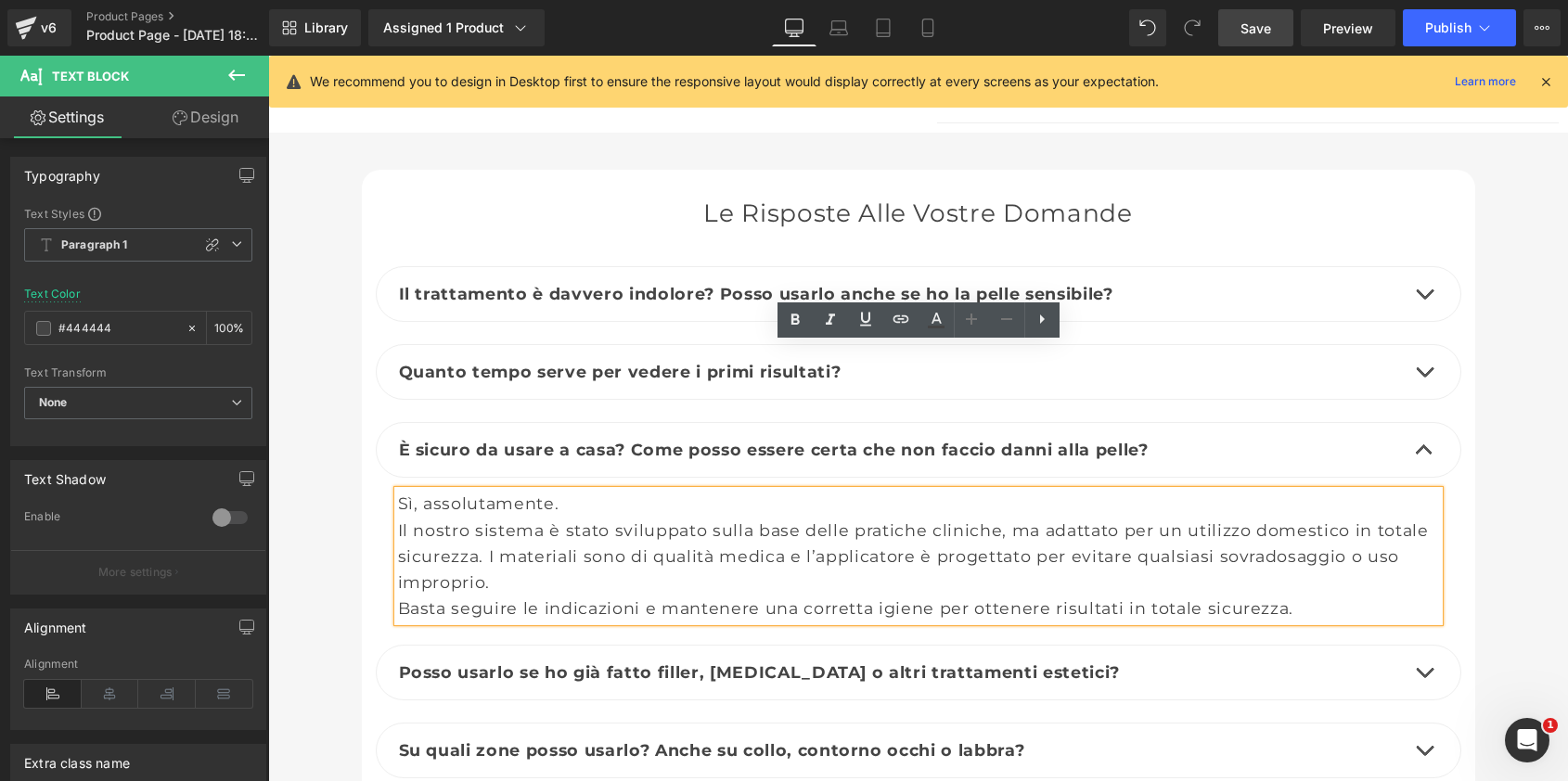
scroll to position [8102, 0]
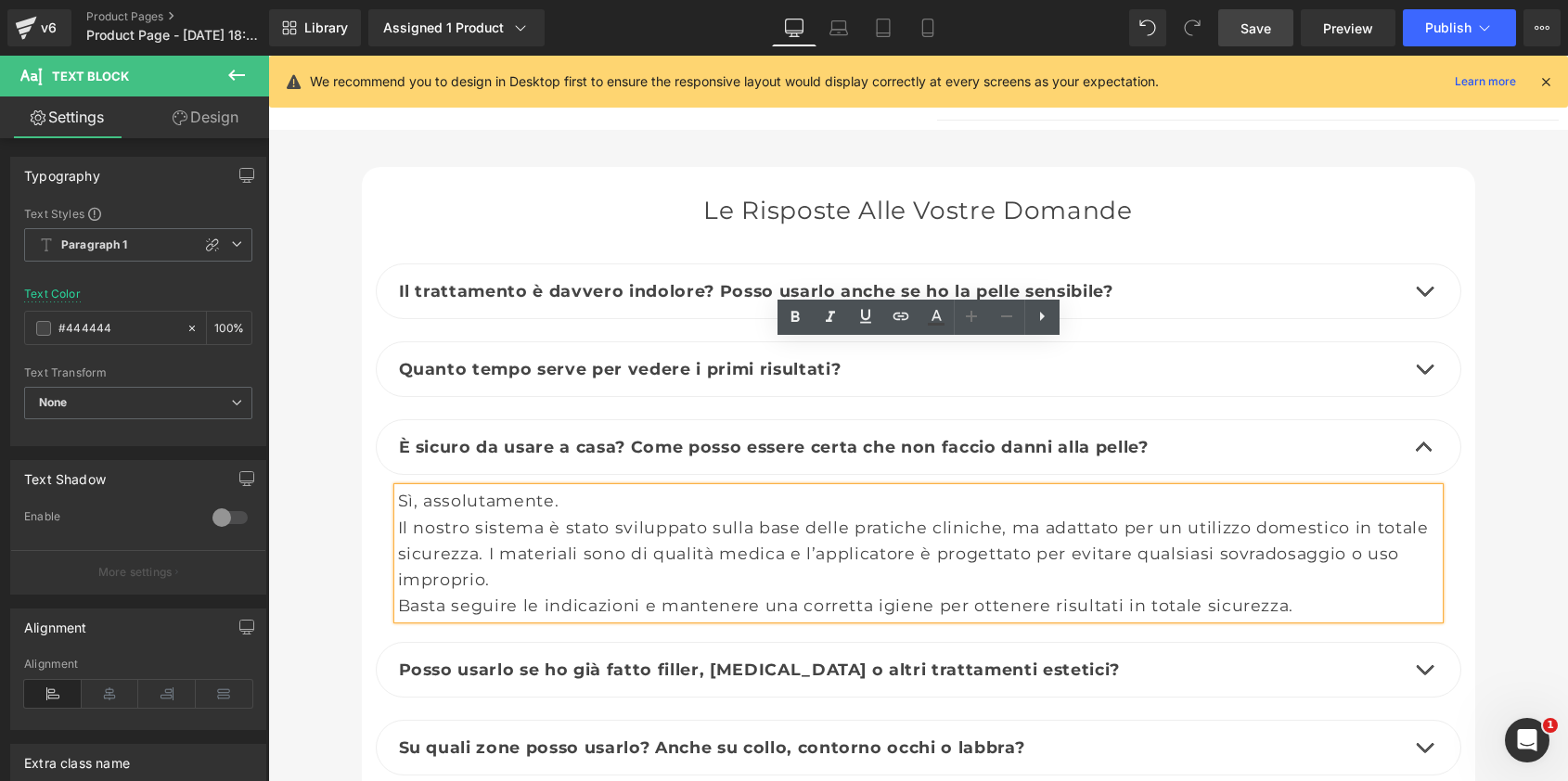
click at [1424, 675] on span "button" at bounding box center [1424, 675] width 0 height 0
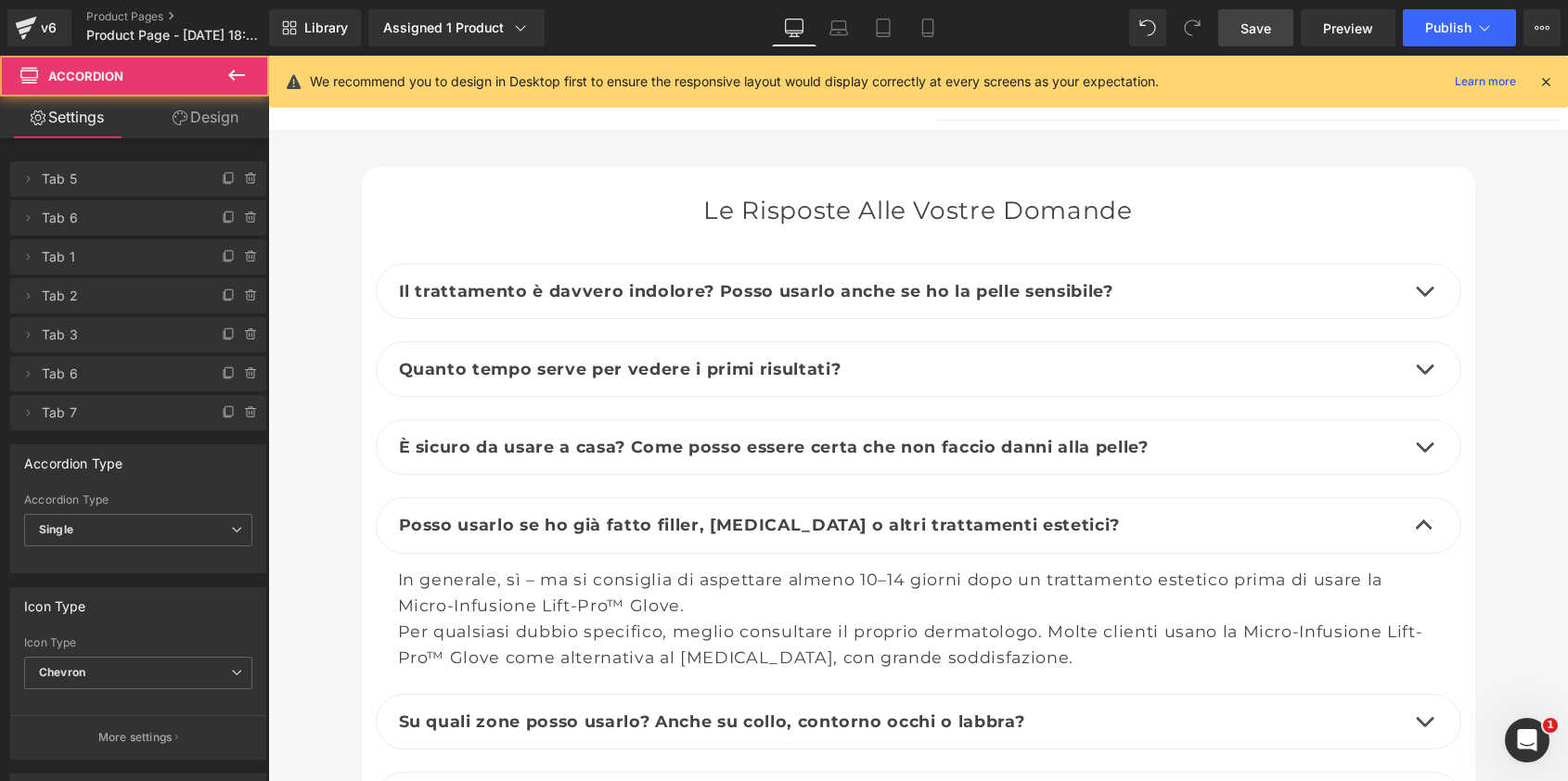
scroll to position [8168, 0]
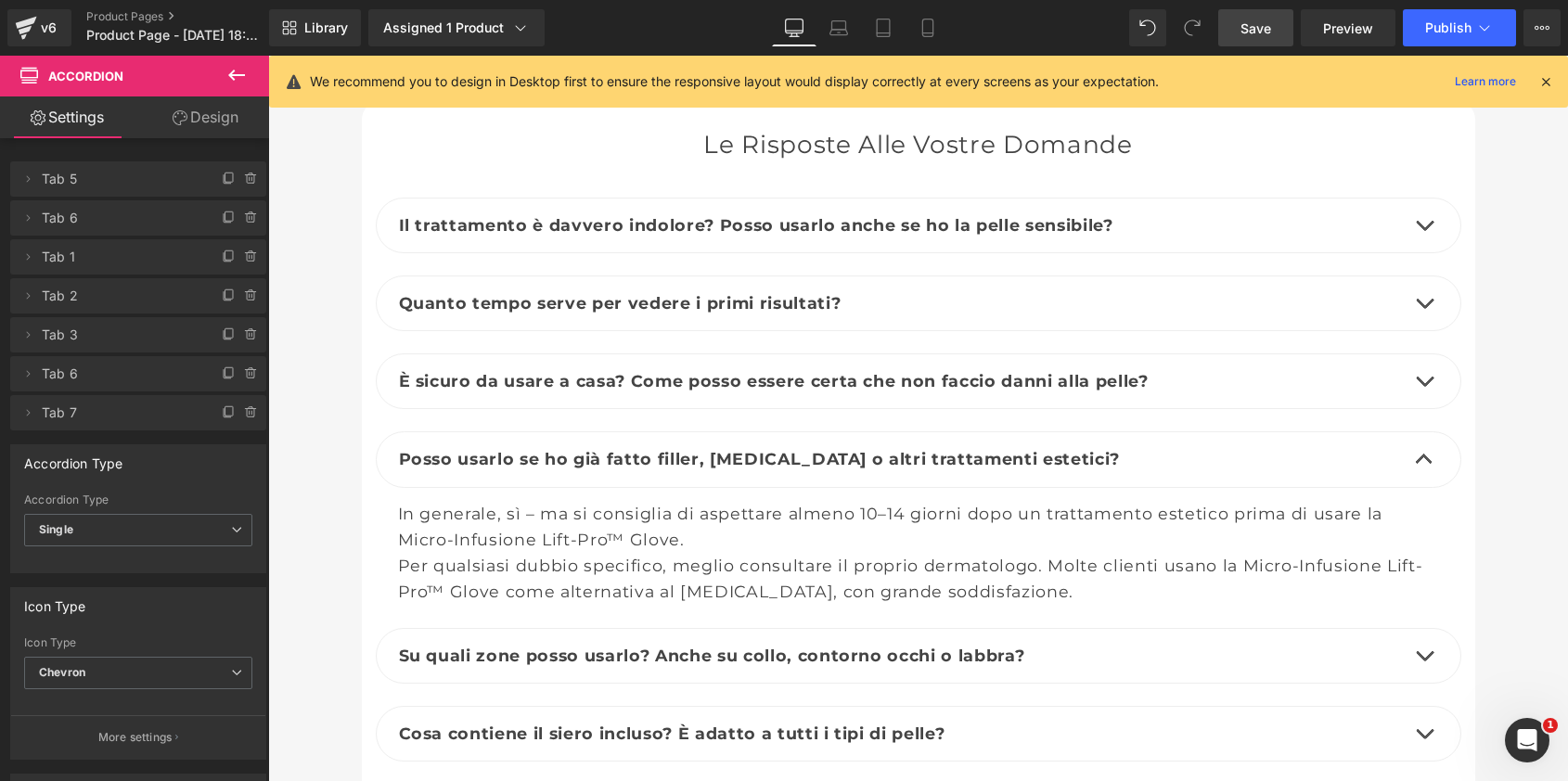
click at [1429, 629] on button "button" at bounding box center [1424, 655] width 38 height 54
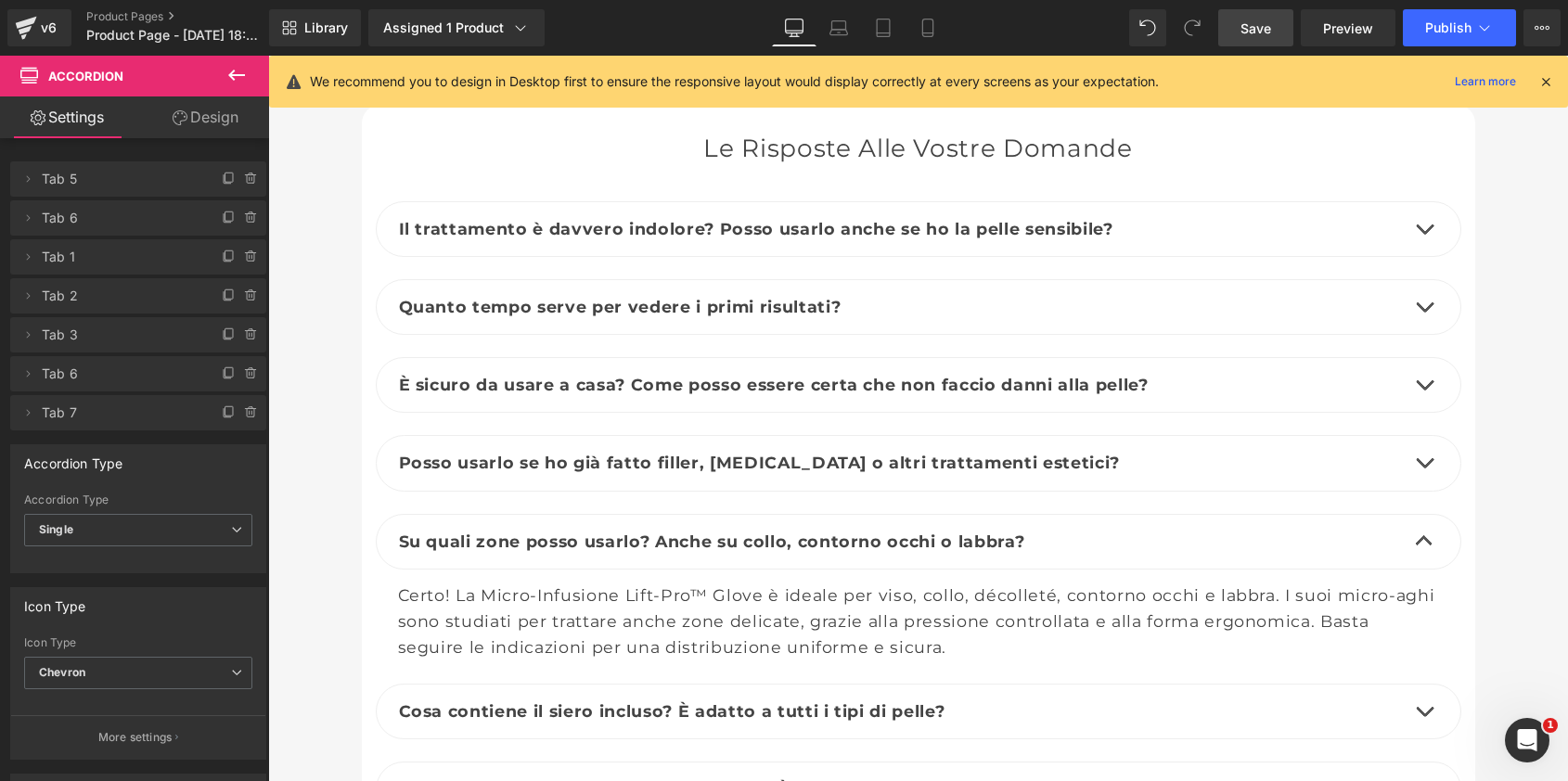
click at [1424, 716] on span "button" at bounding box center [1424, 716] width 0 height 0
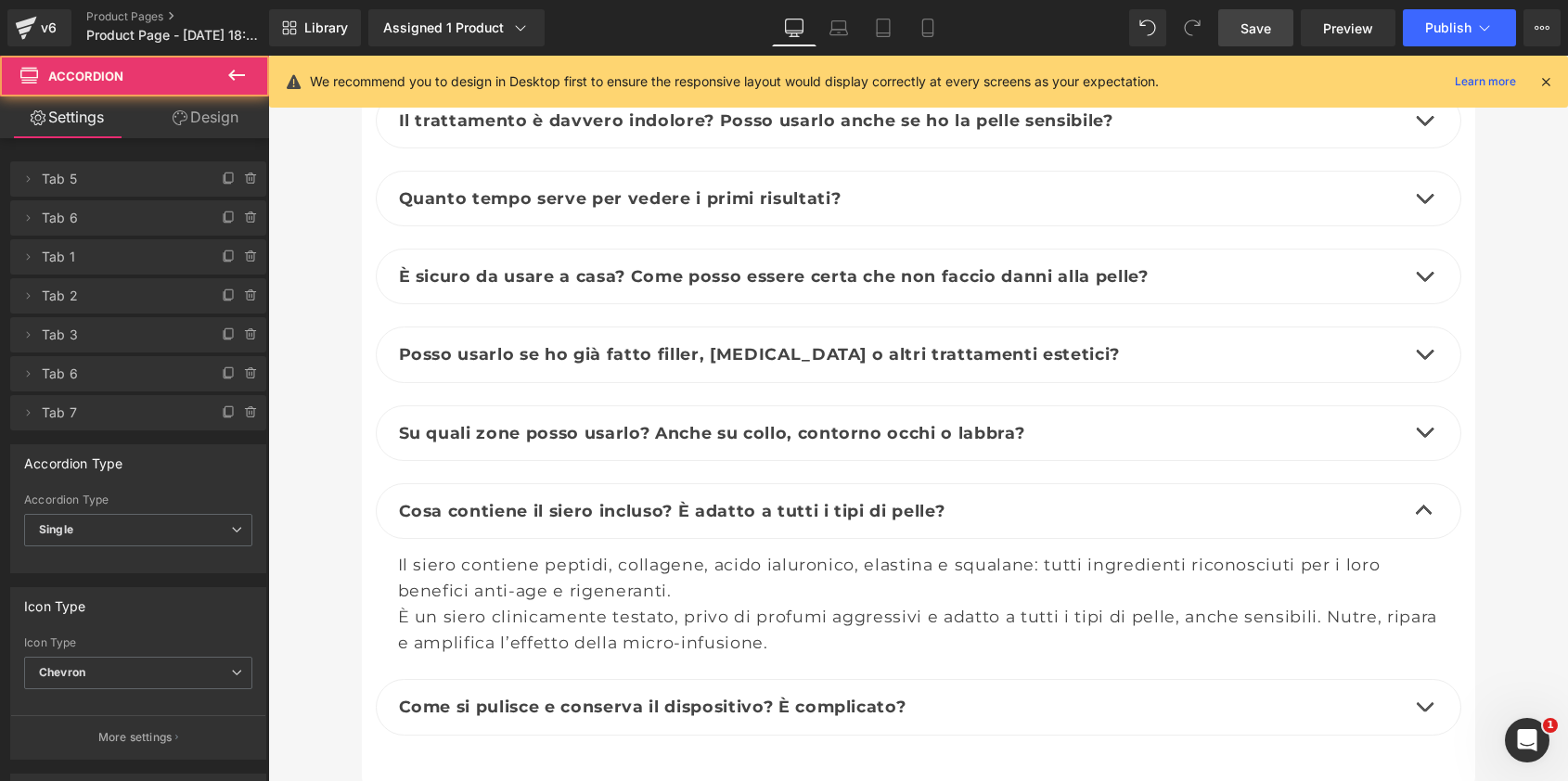
click at [1426, 681] on button "button" at bounding box center [1424, 707] width 38 height 54
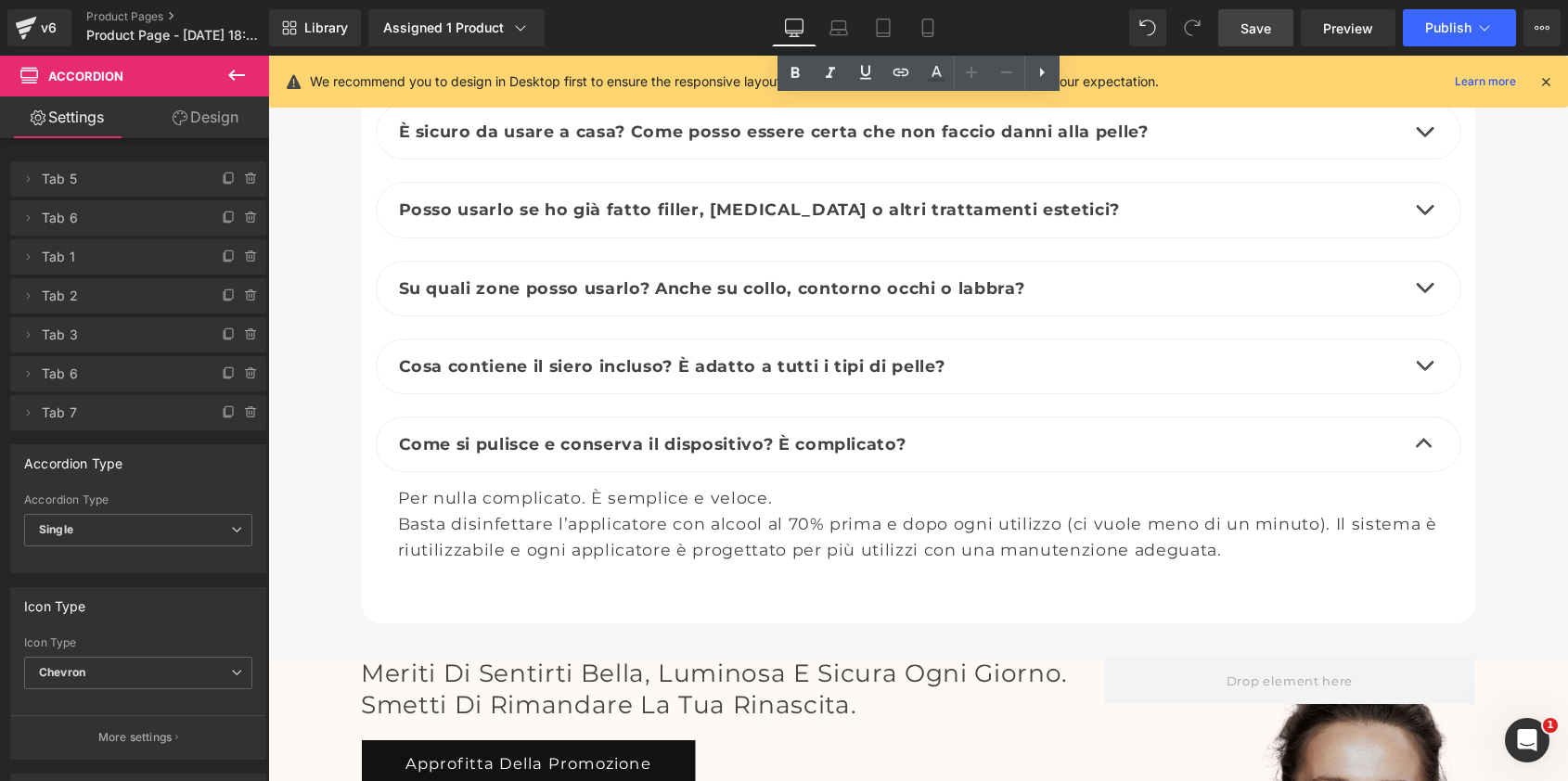
scroll to position [8446, 0]
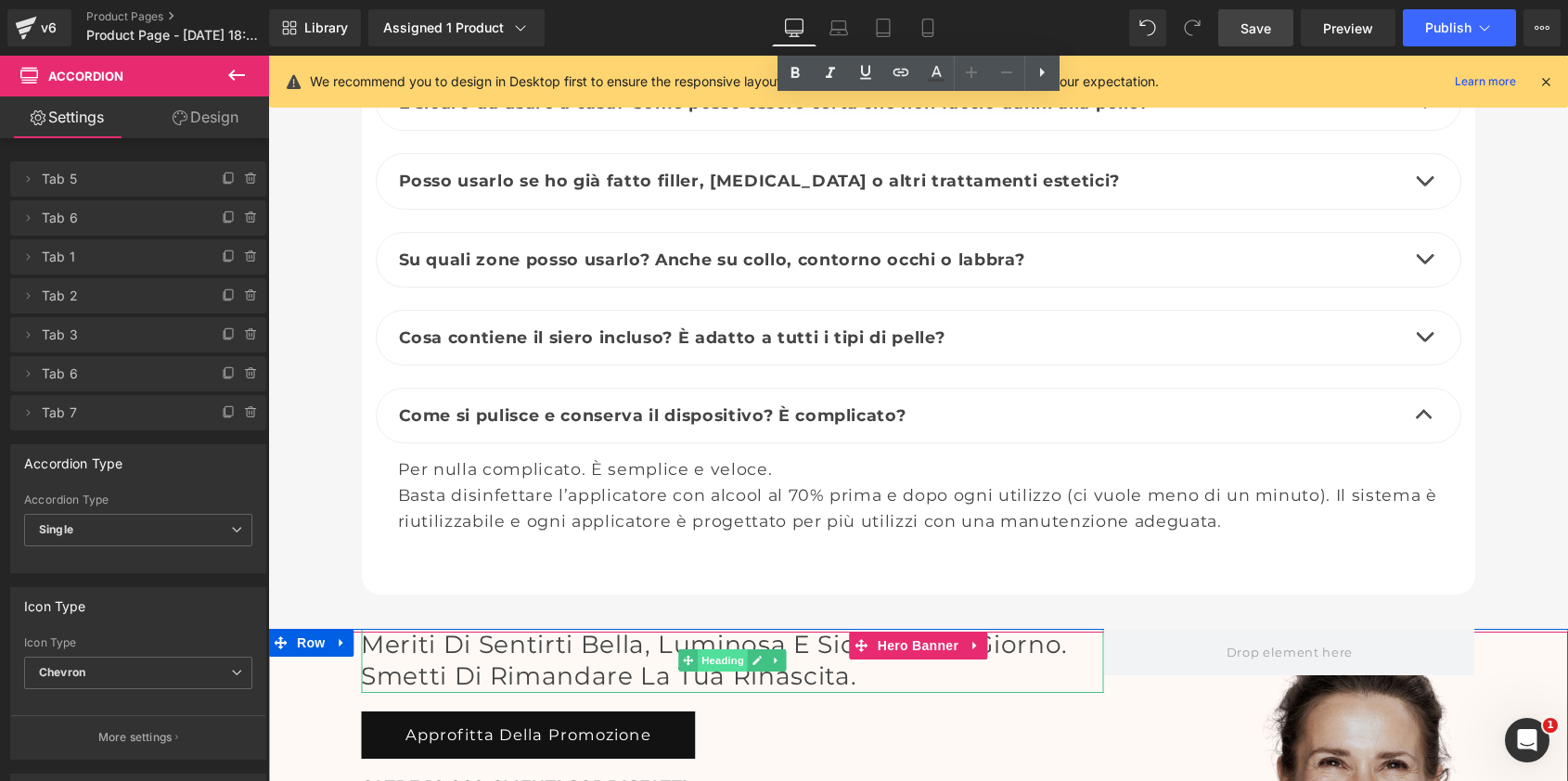
click at [716, 650] on span "Heading" at bounding box center [722, 661] width 50 height 23
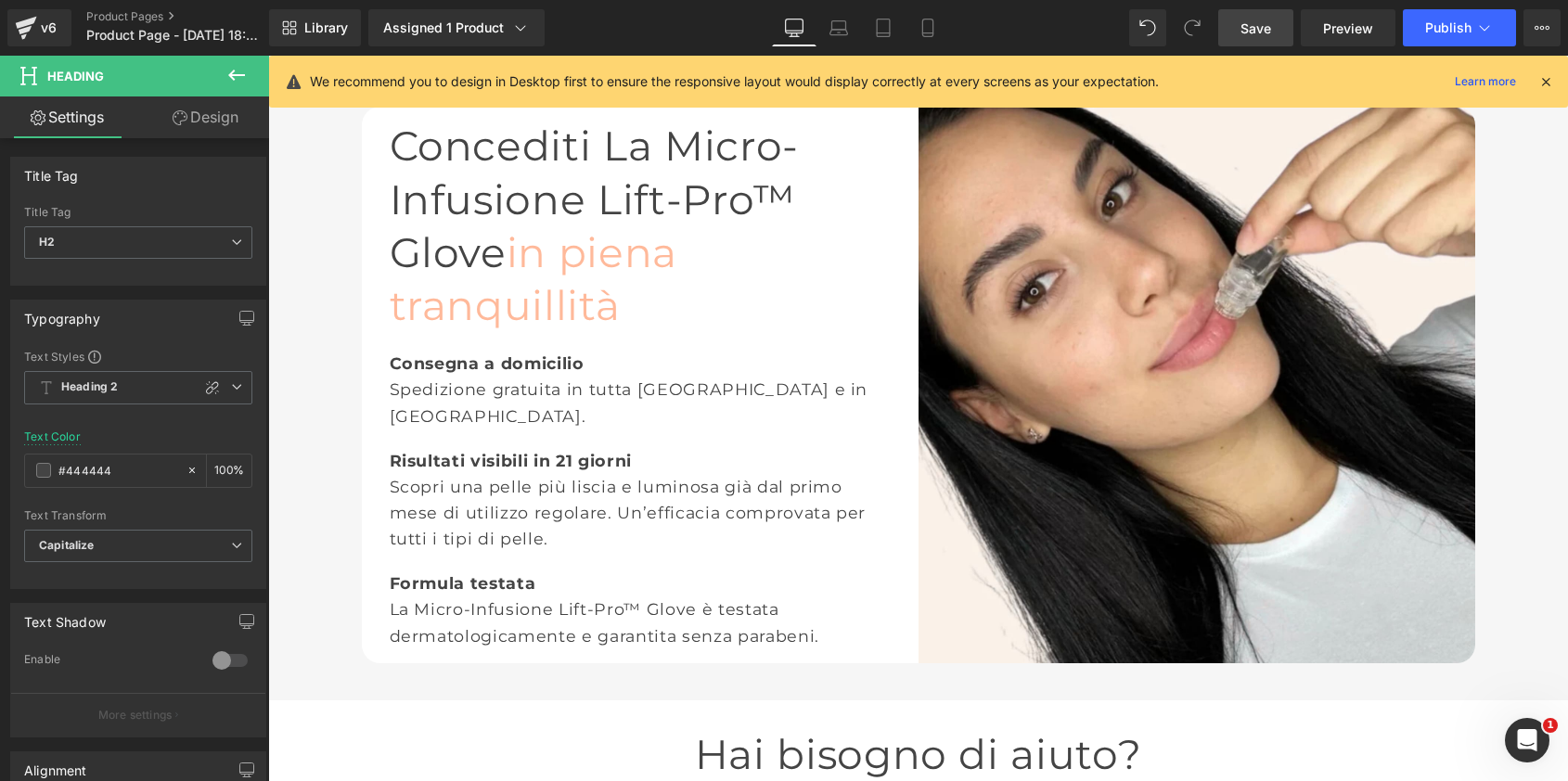
scroll to position [3405, 0]
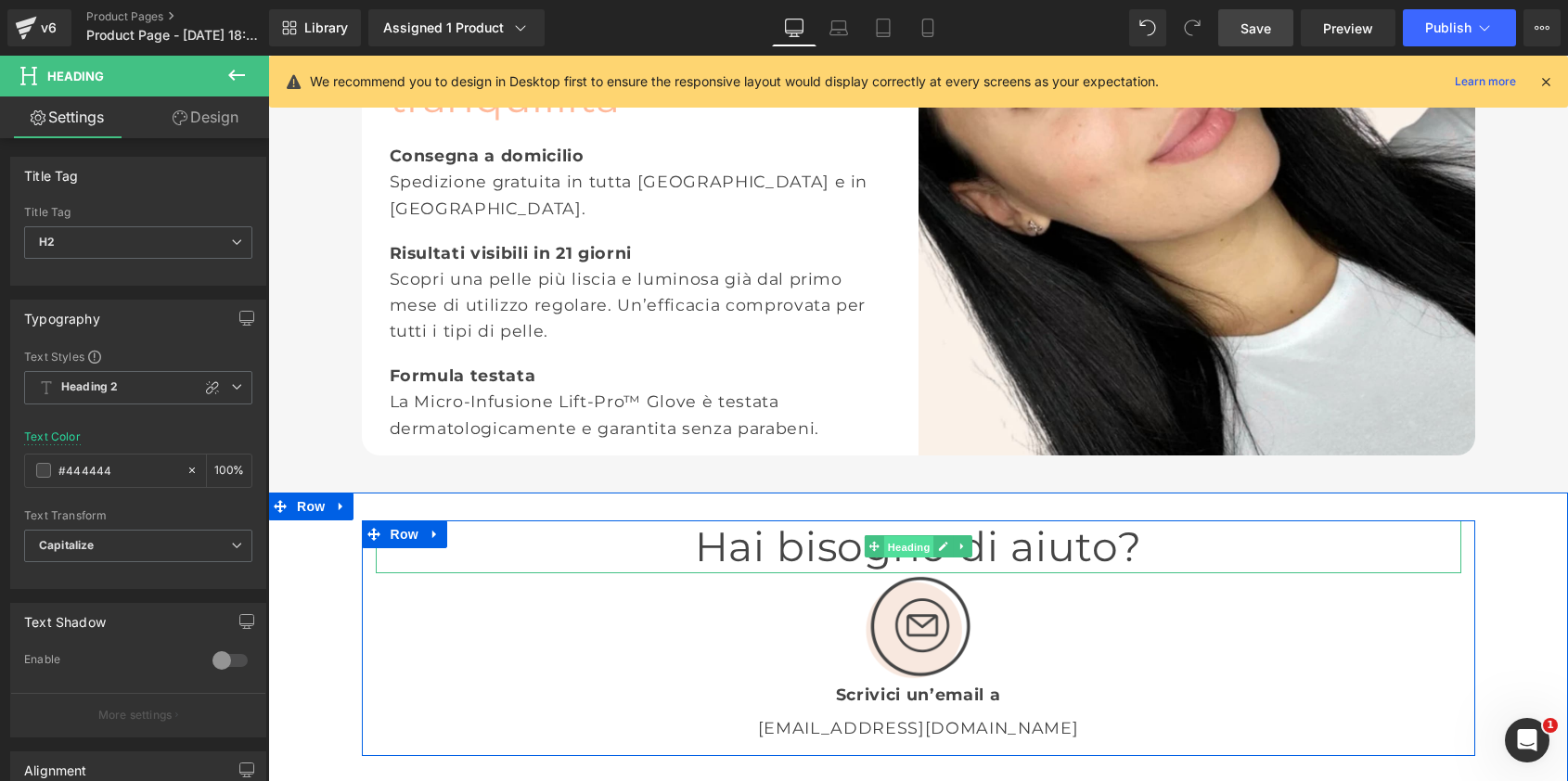
click at [921, 536] on span "Heading" at bounding box center [907, 547] width 50 height 23
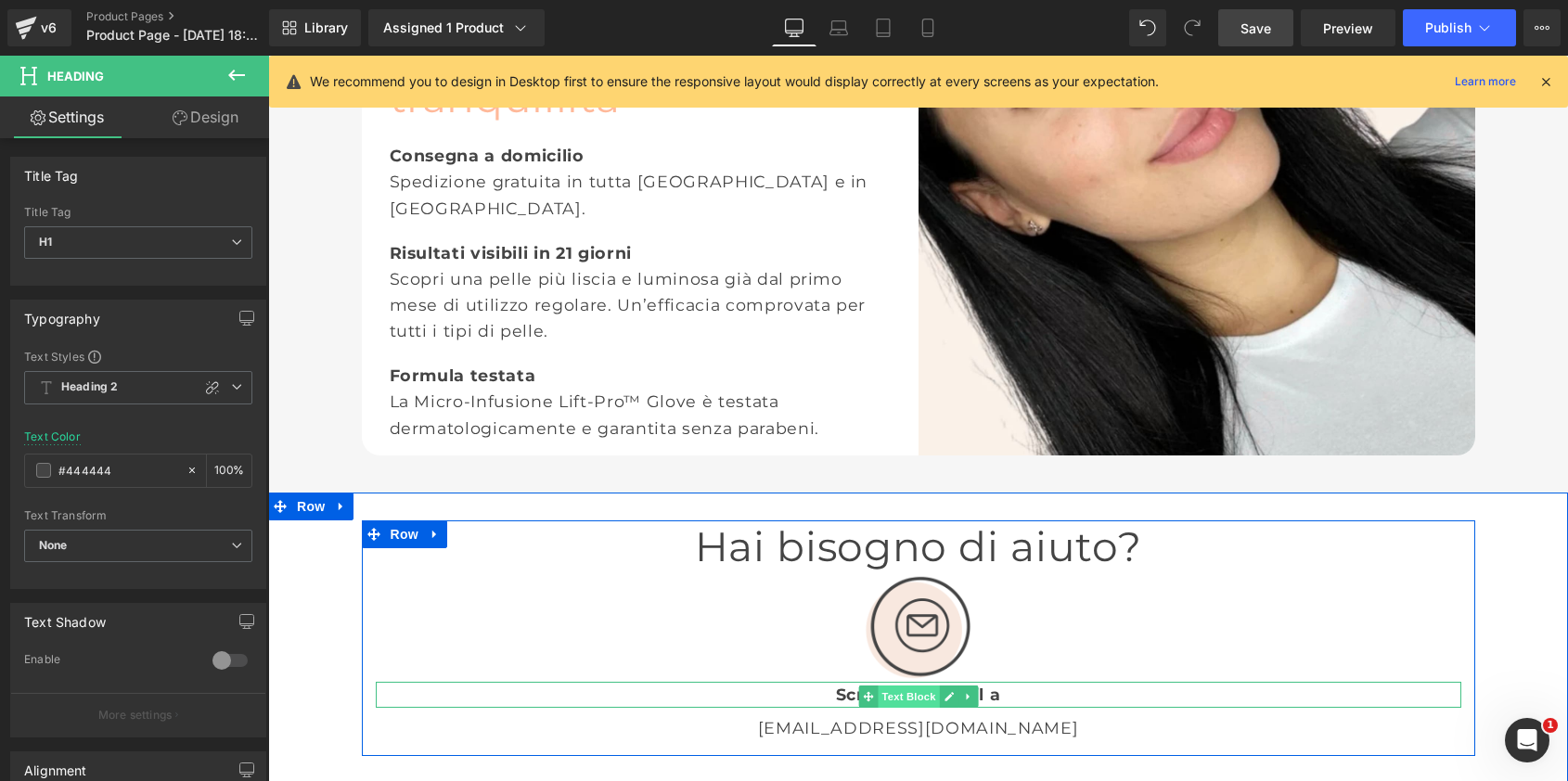
click at [921, 686] on span "Text Block" at bounding box center [907, 697] width 61 height 23
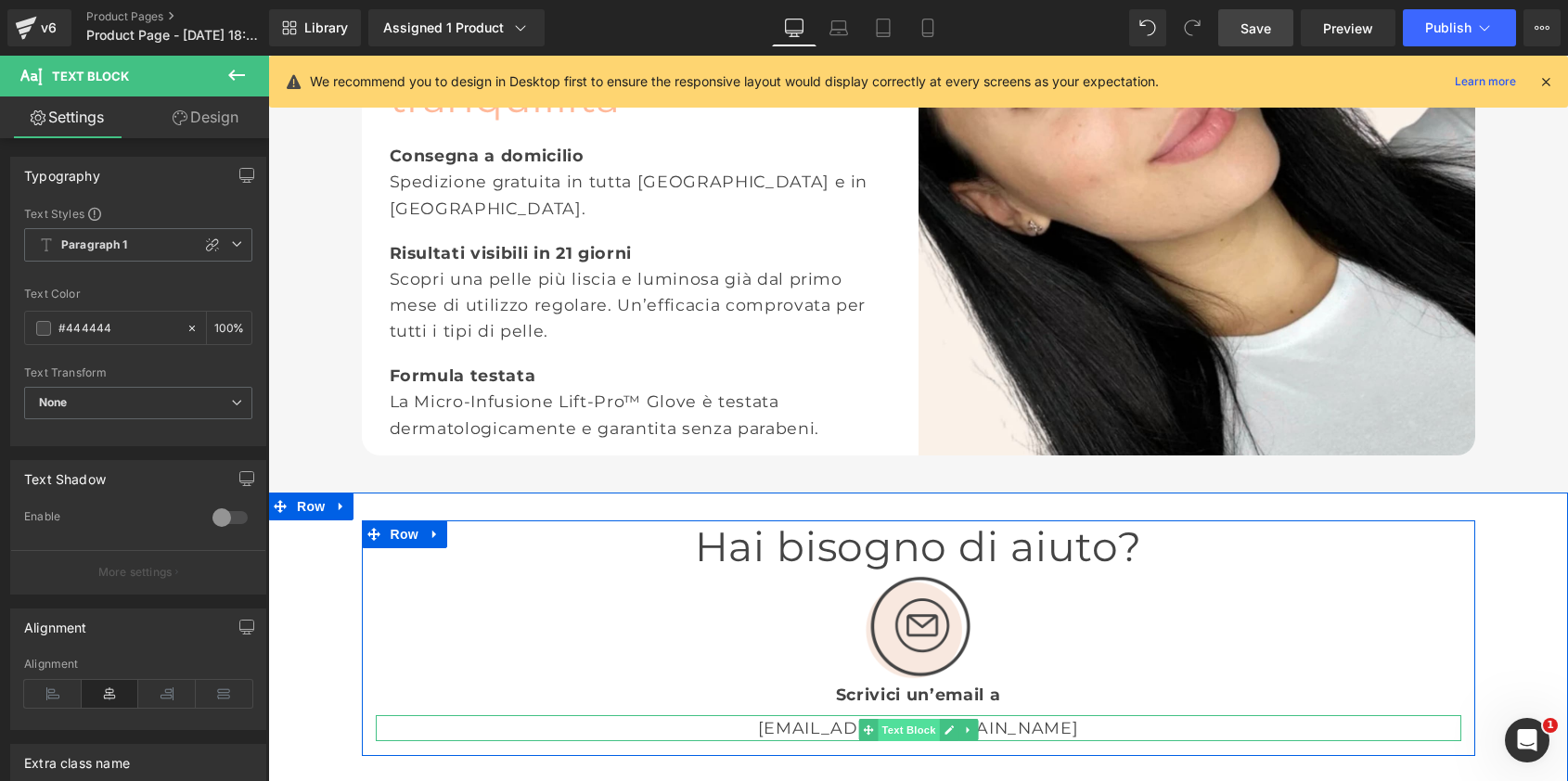
click at [924, 719] on span "Text Block" at bounding box center [907, 730] width 61 height 23
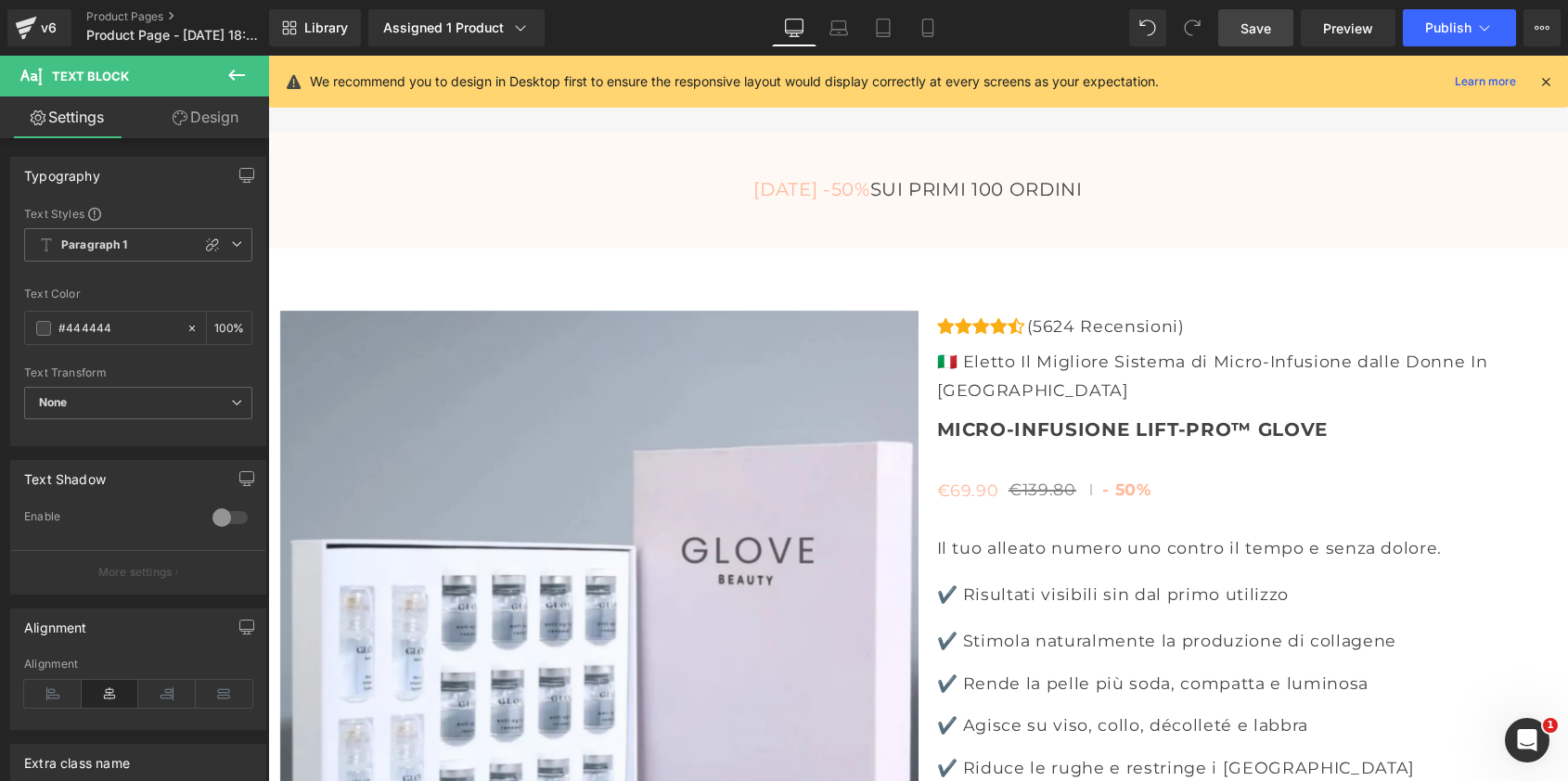
scroll to position [6665, 0]
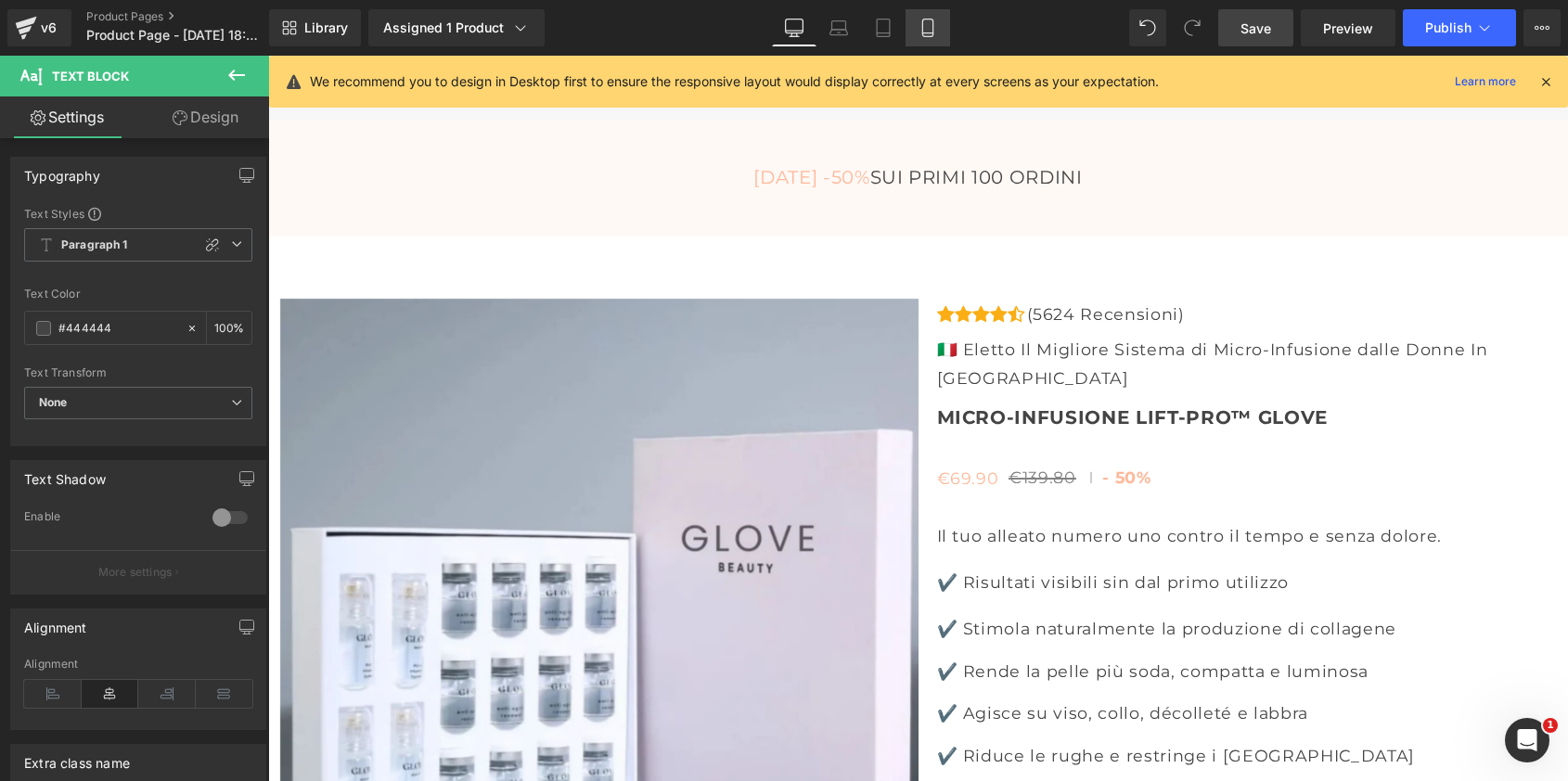
click at [930, 30] on icon at bounding box center [928, 28] width 19 height 19
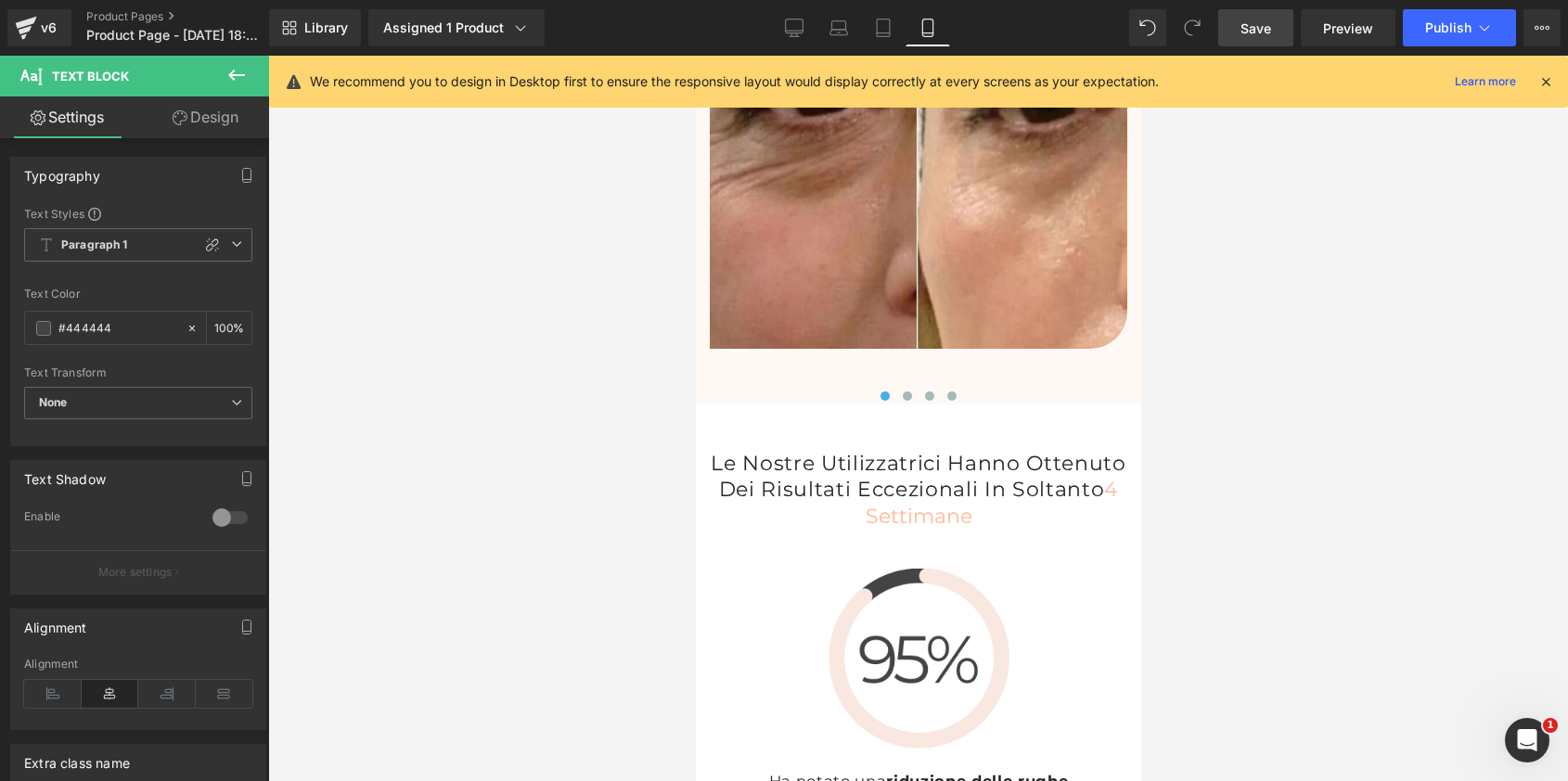
scroll to position [6296, 0]
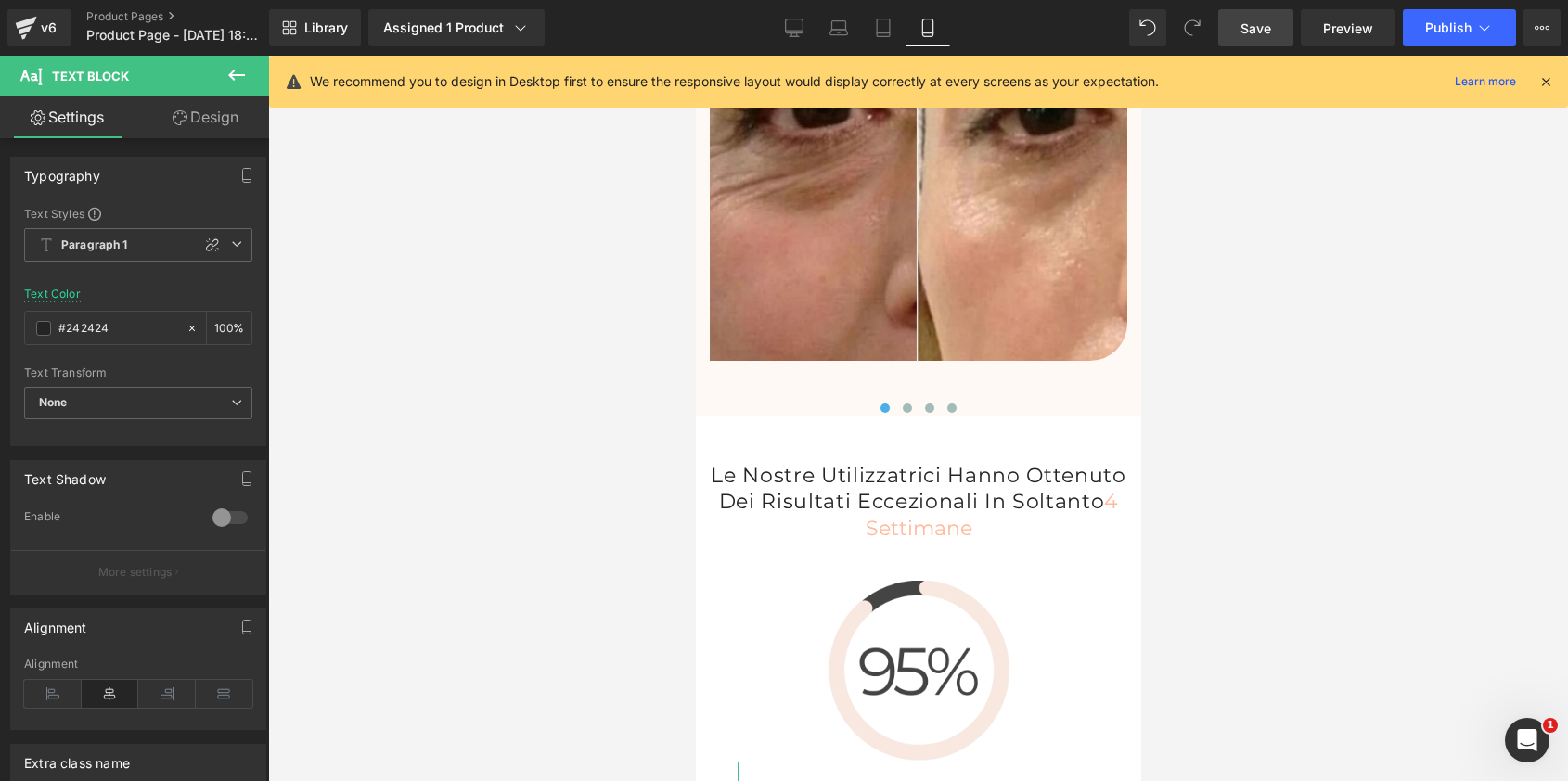
click at [195, 118] on link "Design" at bounding box center [205, 117] width 134 height 41
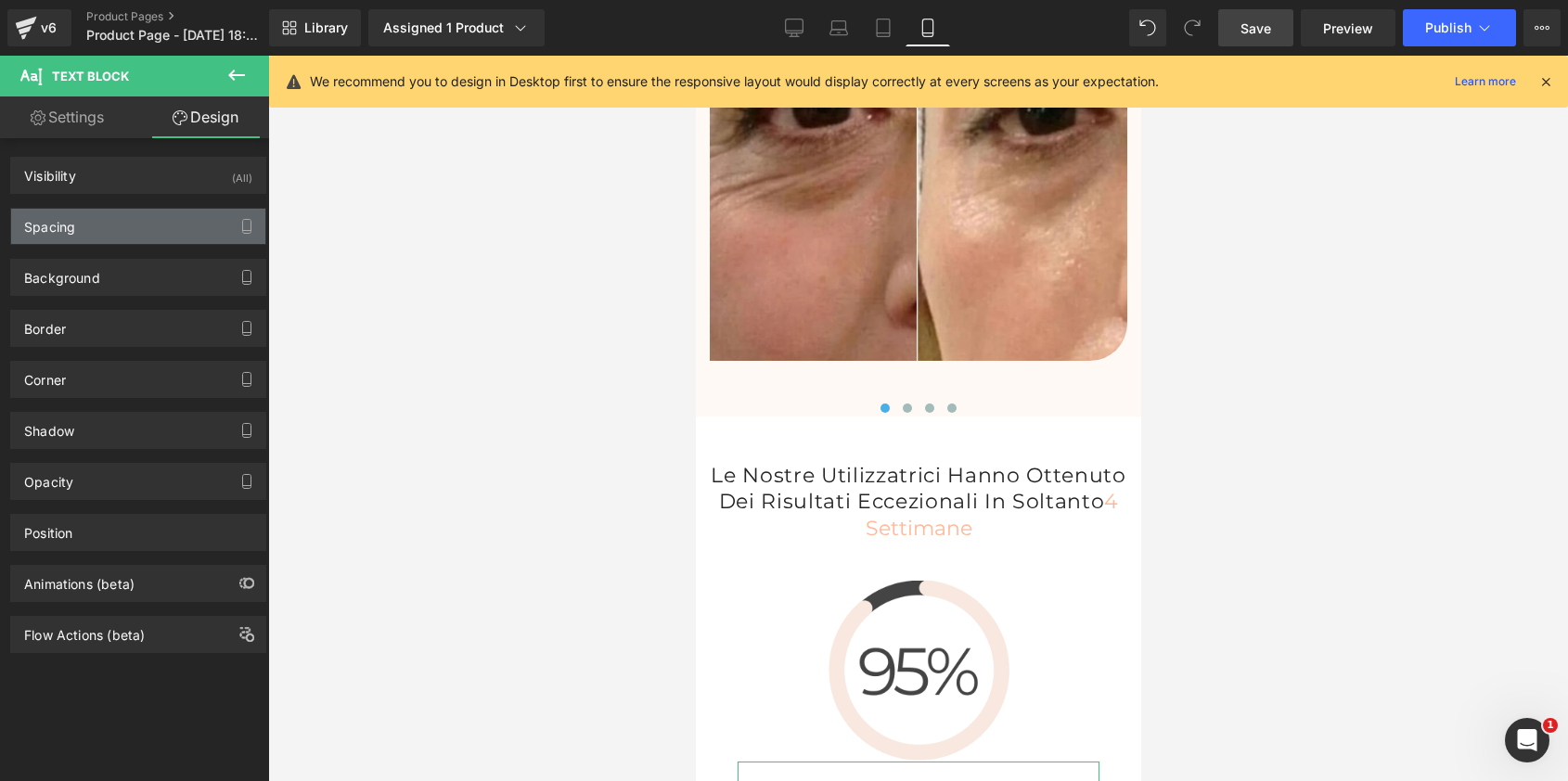
click at [89, 233] on div "Spacing" at bounding box center [138, 226] width 254 height 36
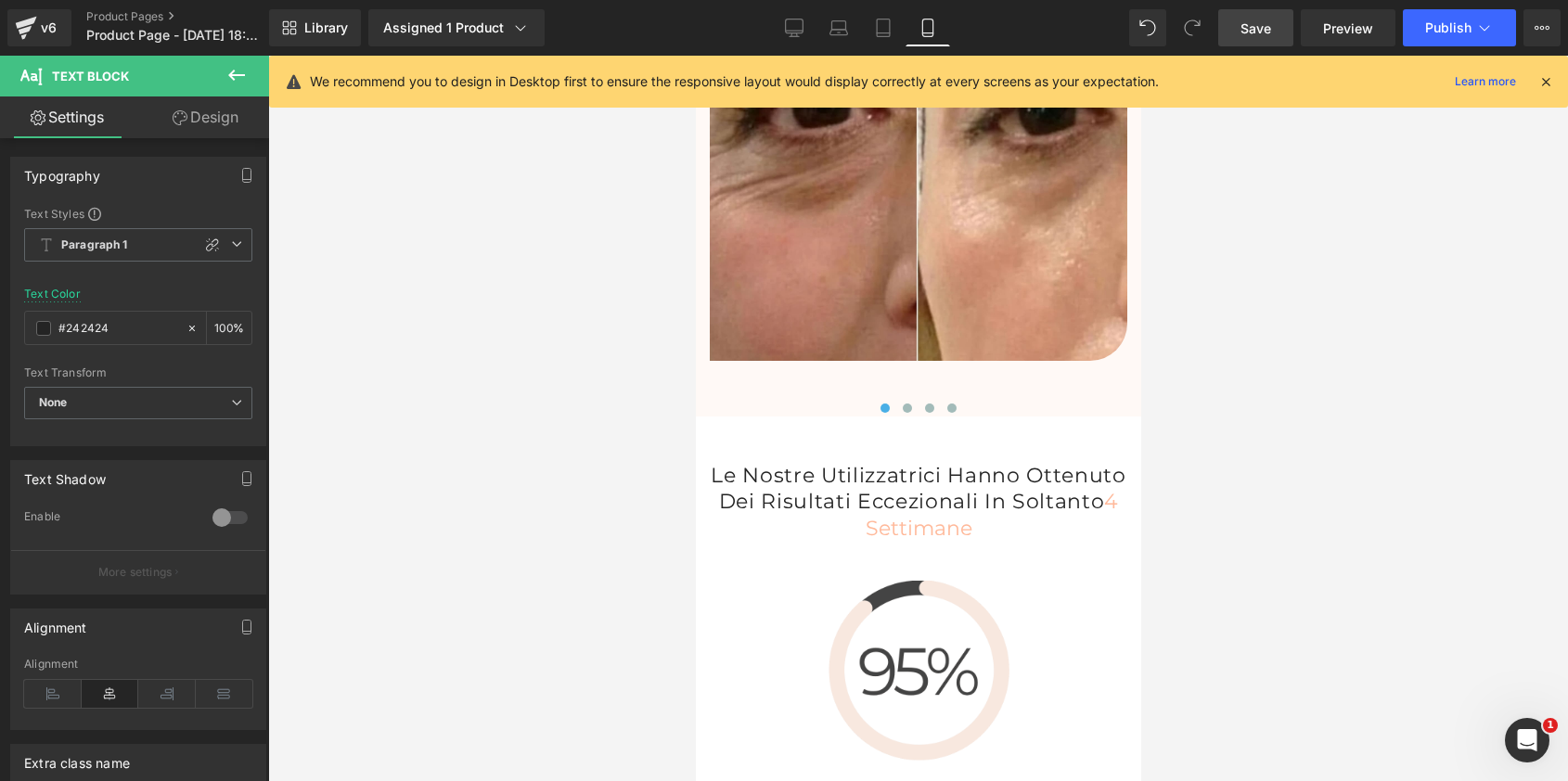
click at [220, 115] on link "Design" at bounding box center [205, 117] width 134 height 41
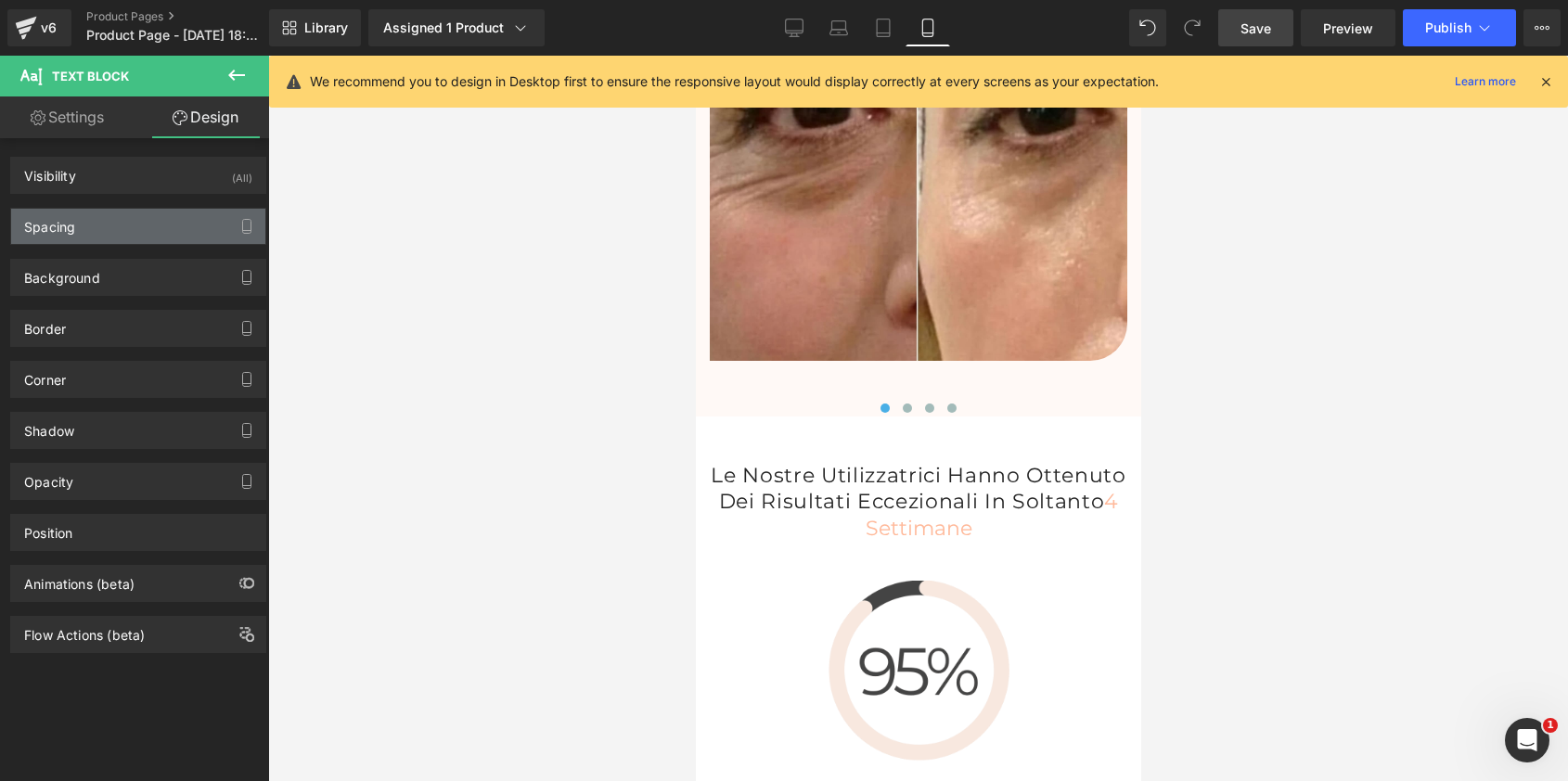
click at [144, 232] on div "Spacing" at bounding box center [138, 226] width 254 height 36
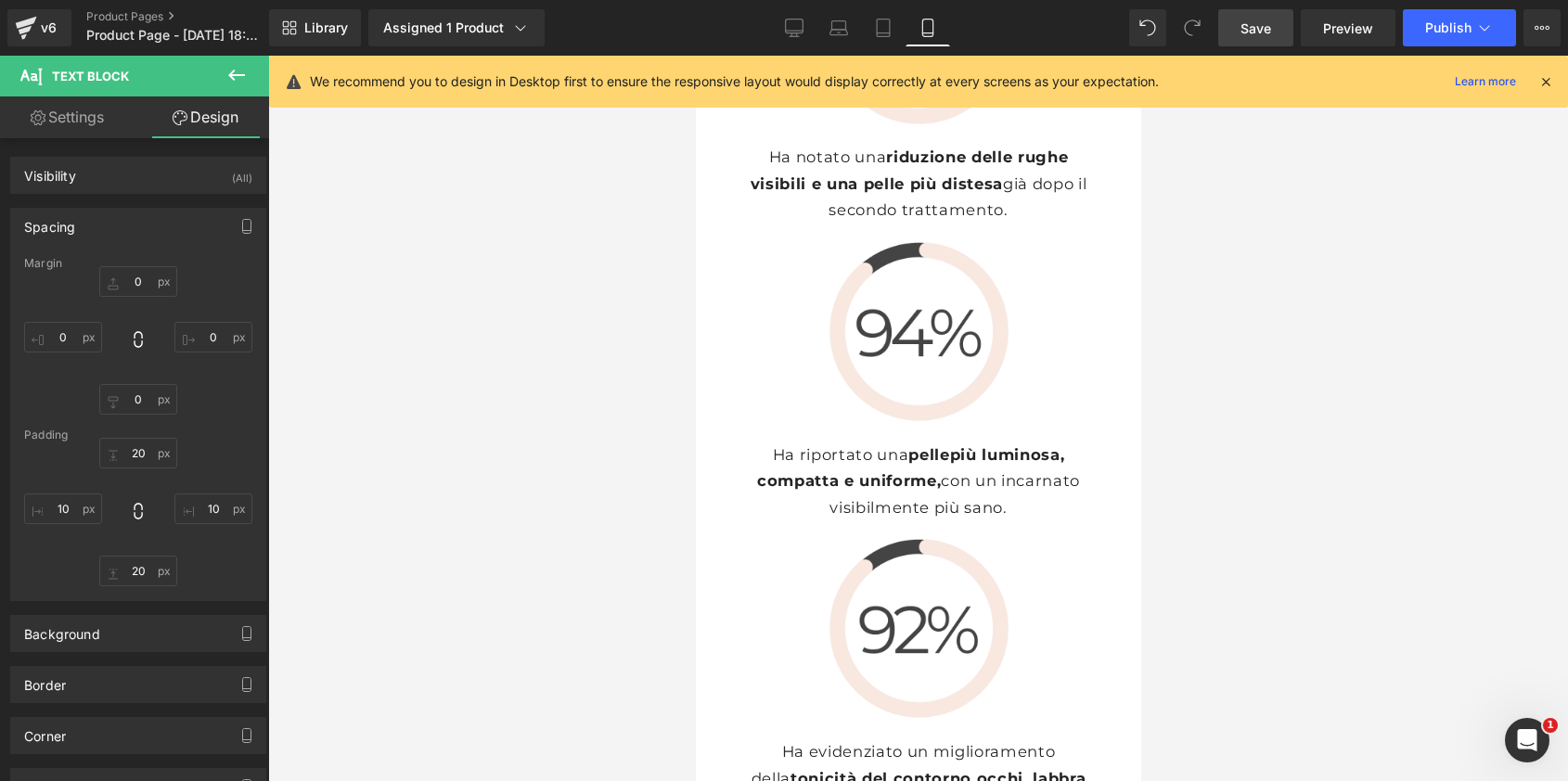
scroll to position [6937, 0]
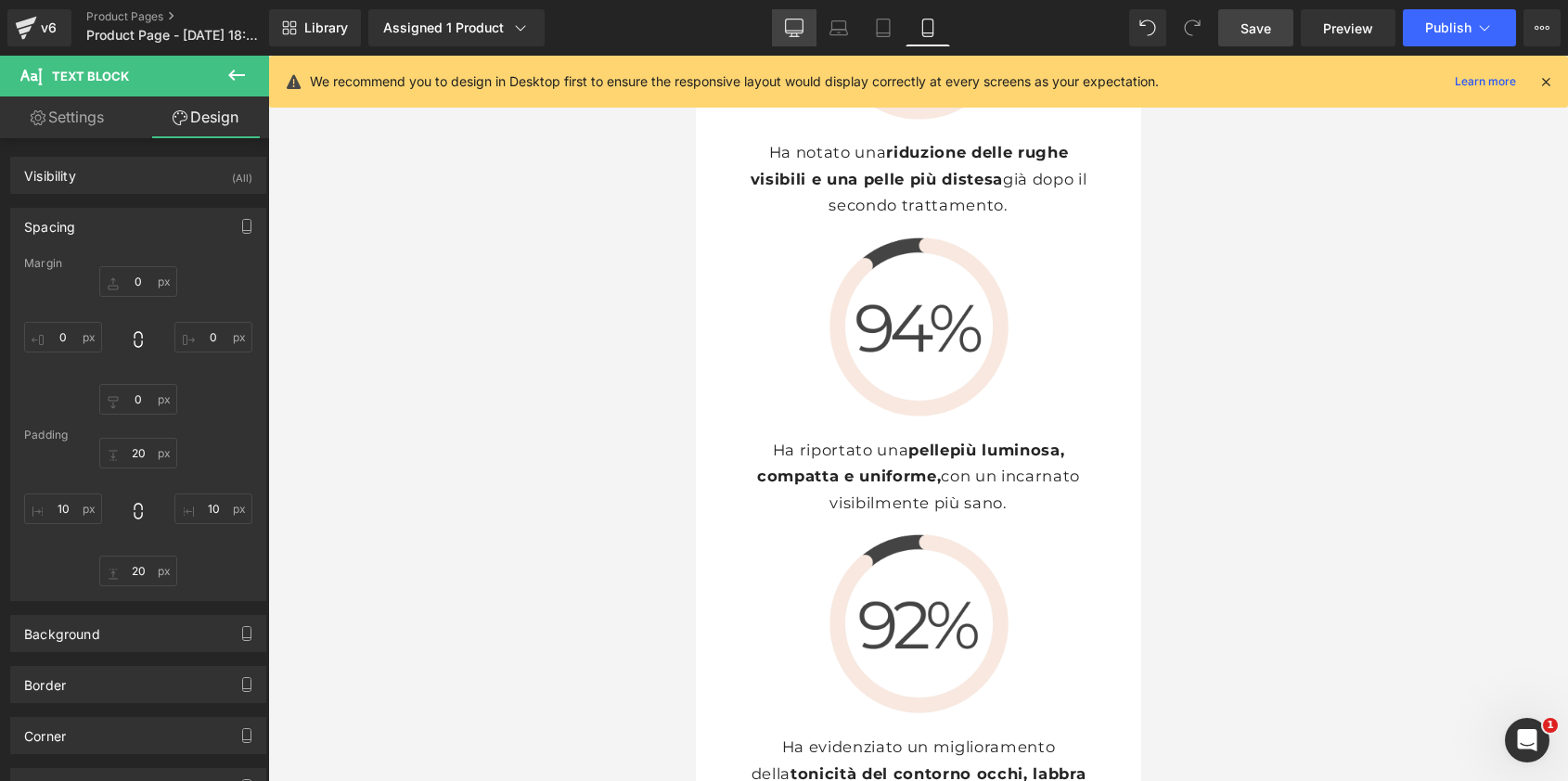
click at [798, 23] on icon at bounding box center [794, 28] width 19 height 19
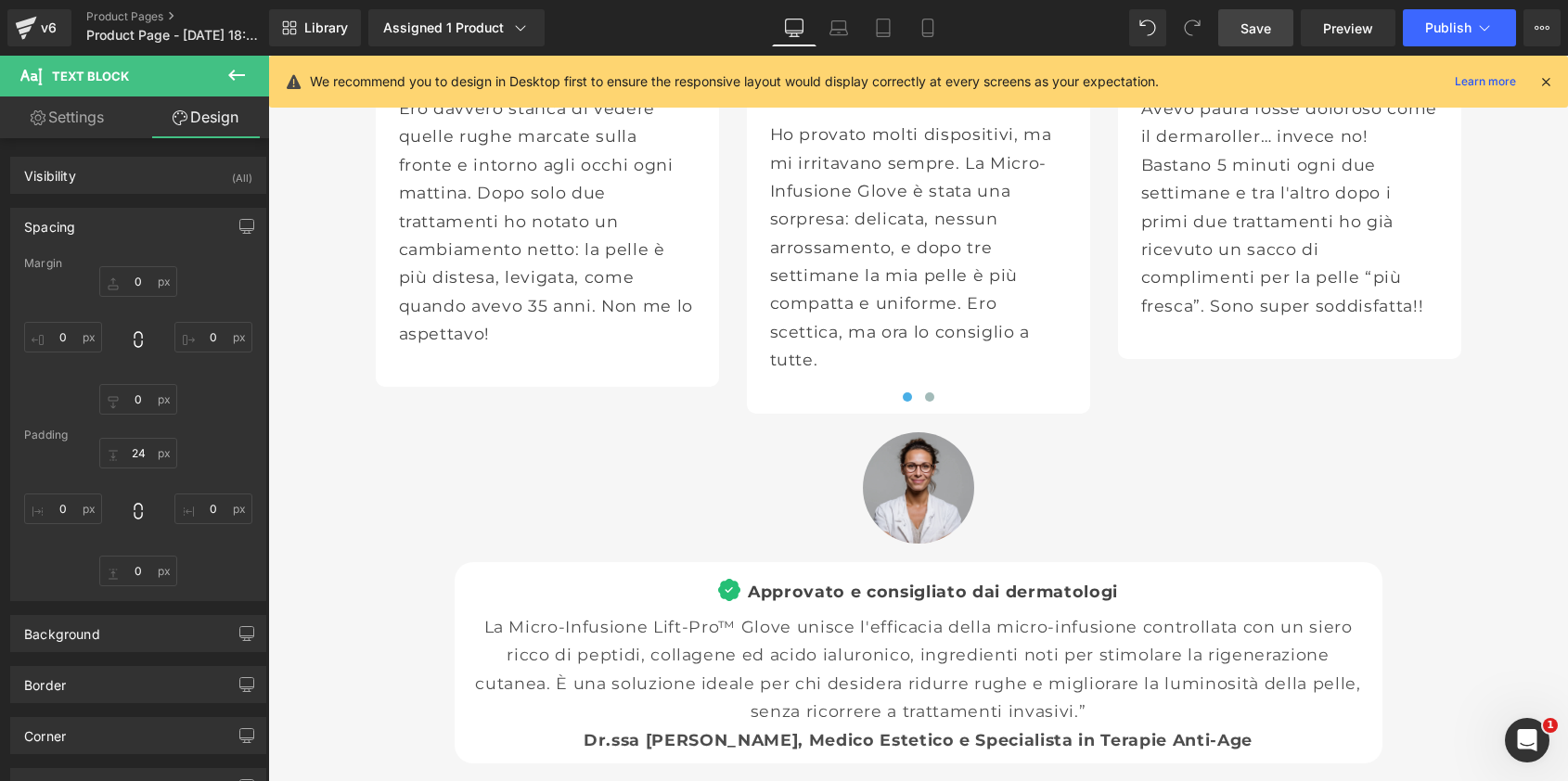
scroll to position [5982, 0]
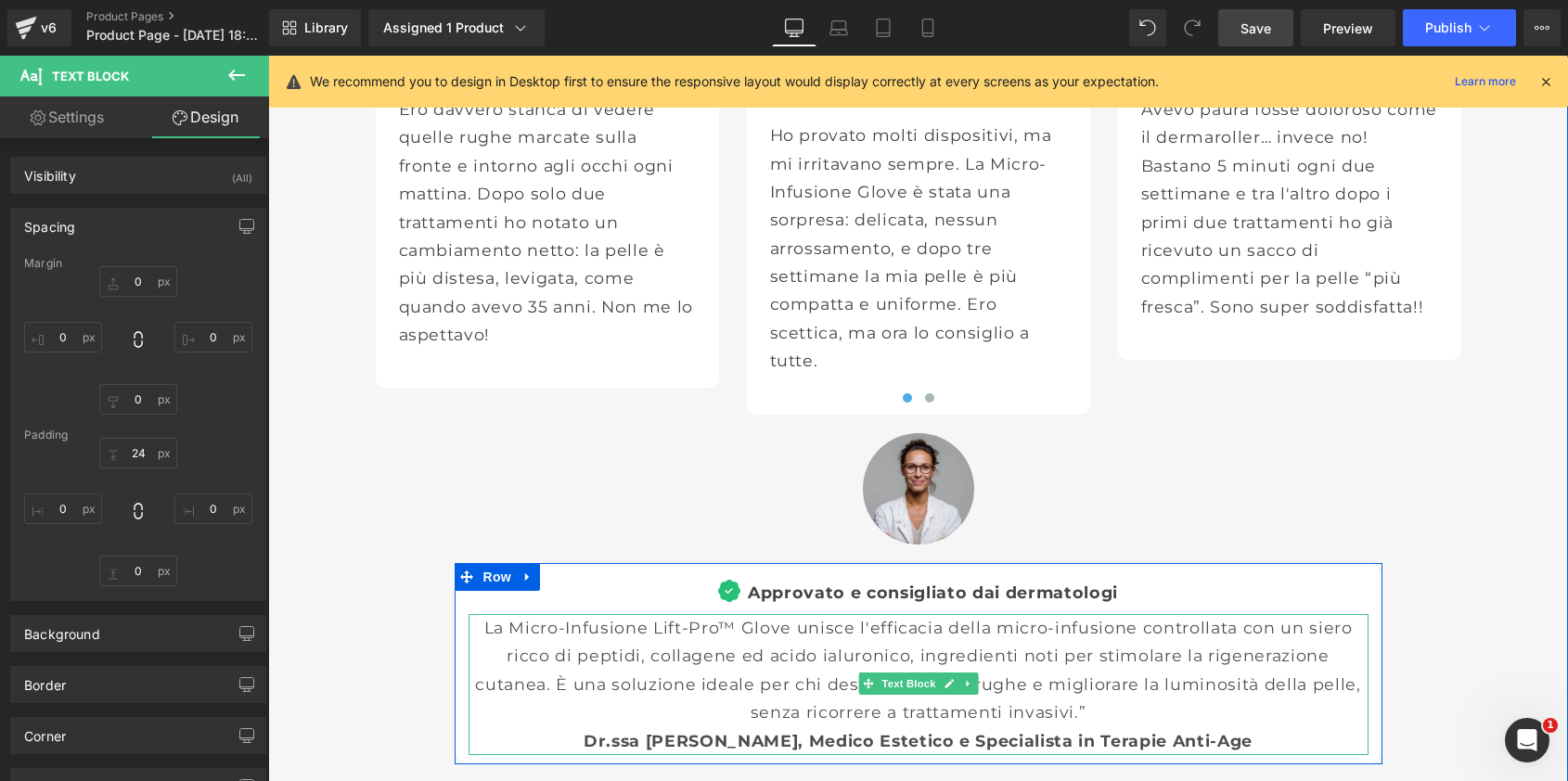
click at [494, 615] on p "La Micro-Infusione Lift-Pro™ Glove unisce l'efficacia della micro-infusione con…" at bounding box center [918, 671] width 900 height 114
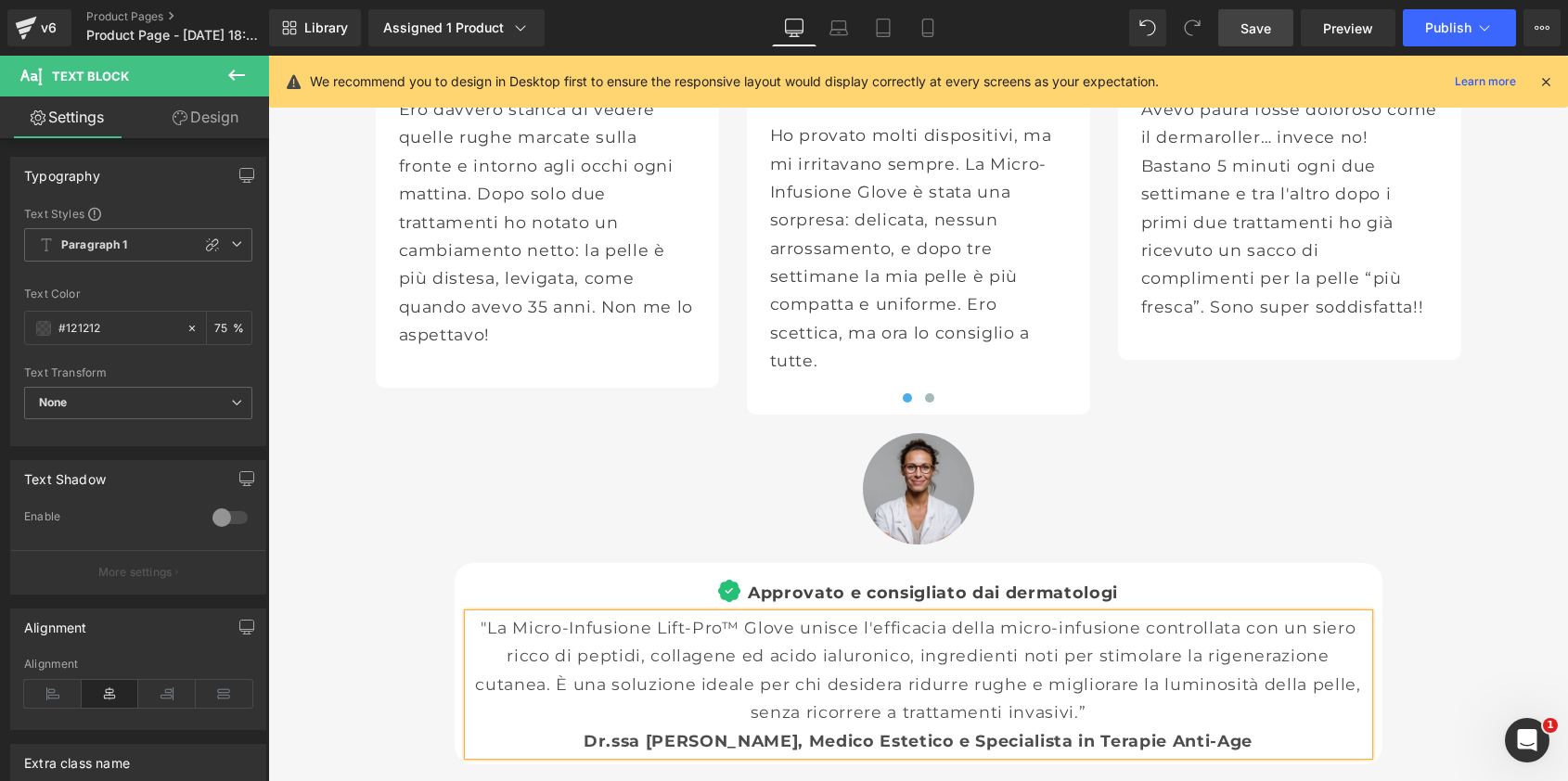
click at [1258, 33] on span "Save" at bounding box center [1256, 28] width 31 height 20
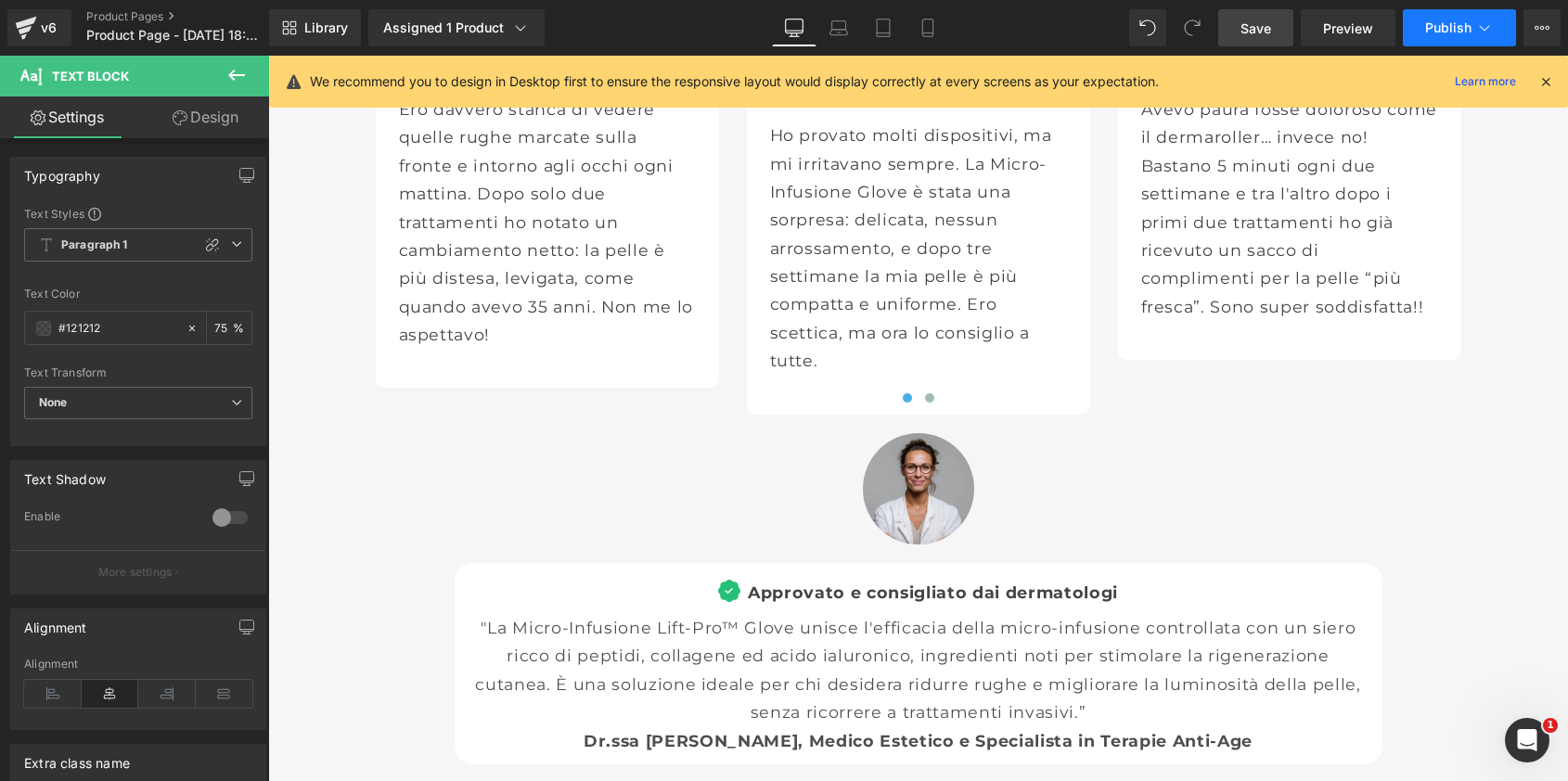
click at [1452, 31] on span "Publish" at bounding box center [1448, 28] width 46 height 15
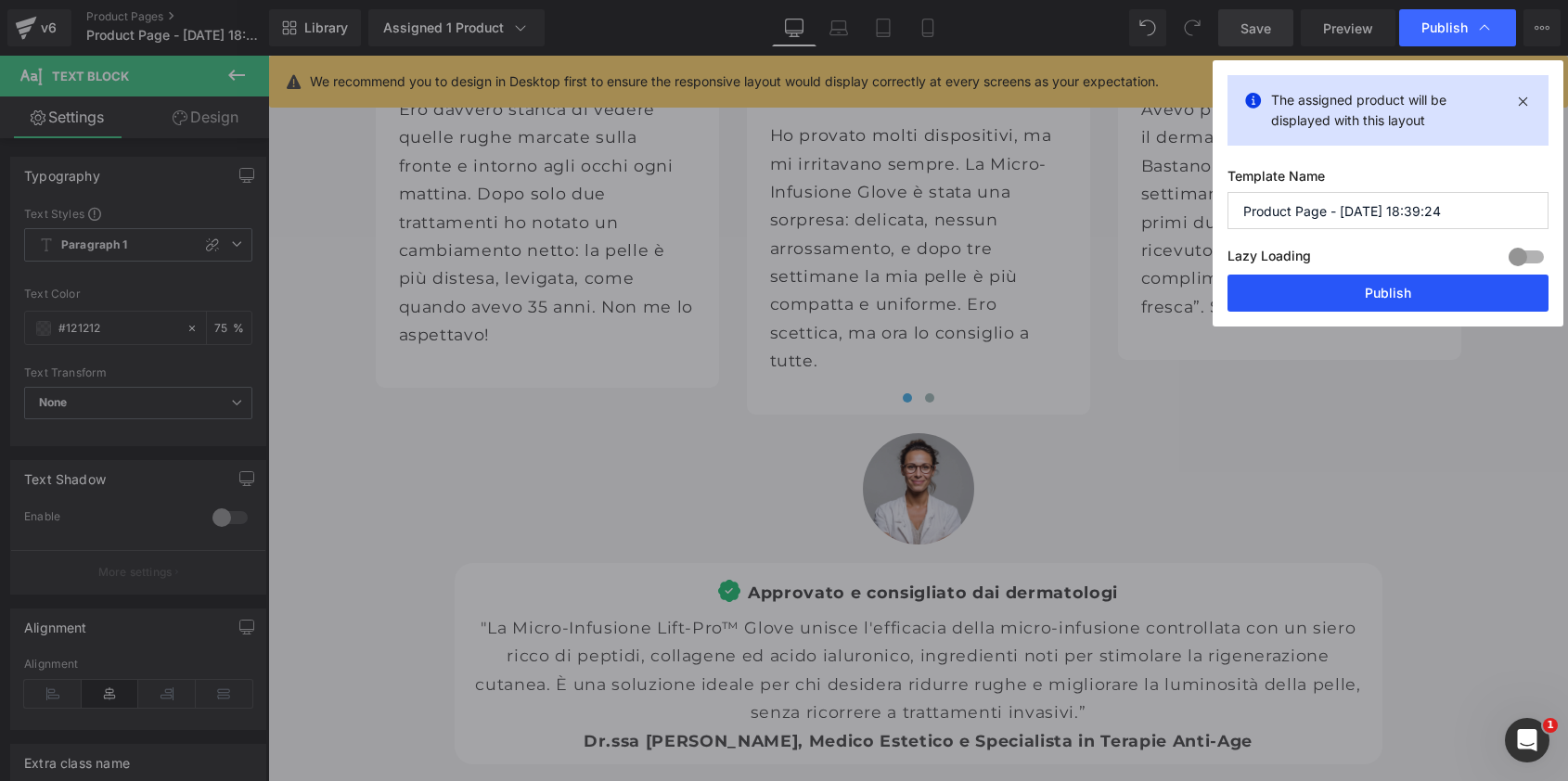
click at [1343, 292] on button "Publish" at bounding box center [1388, 294] width 321 height 38
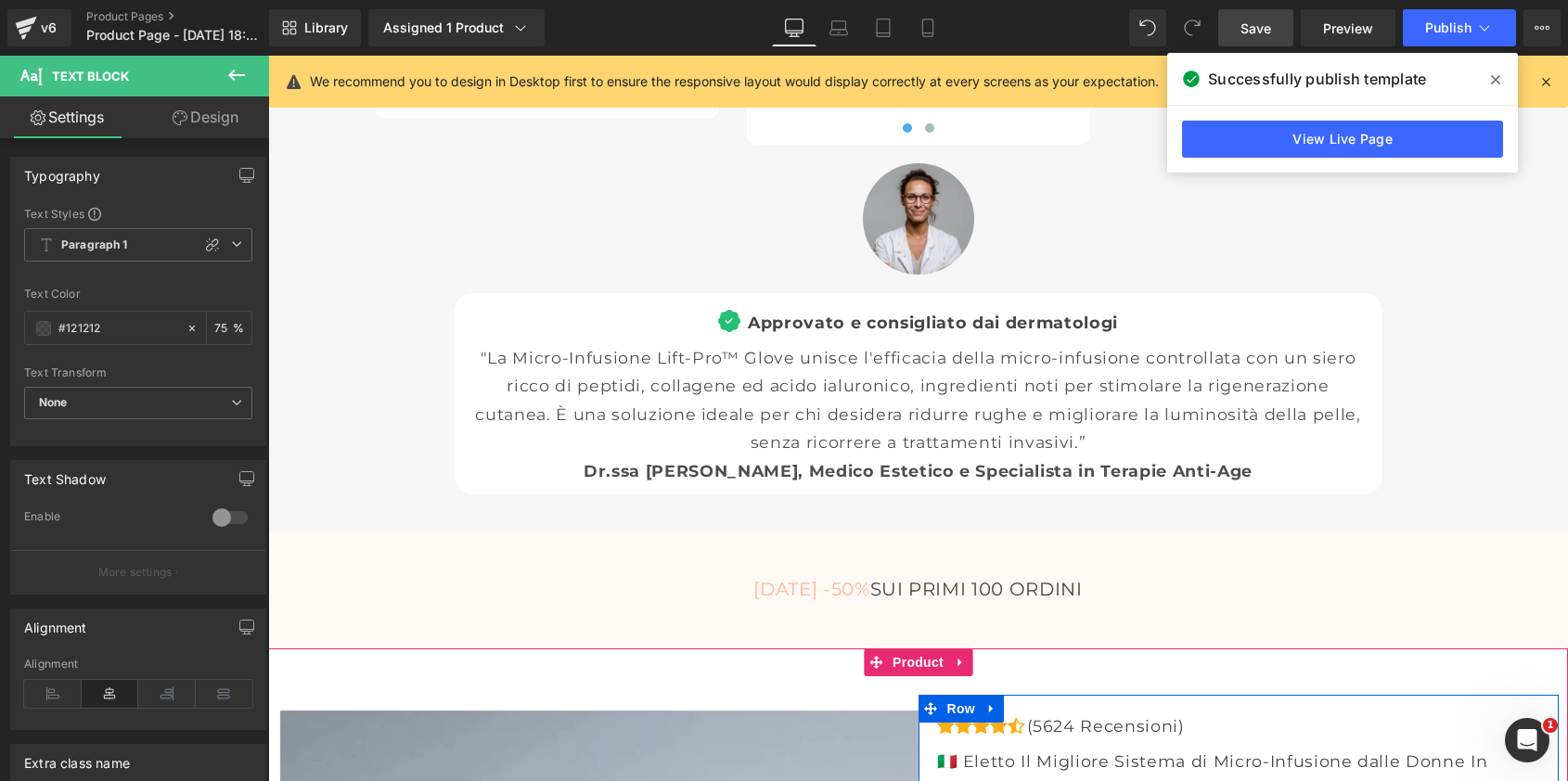
scroll to position [6255, 0]
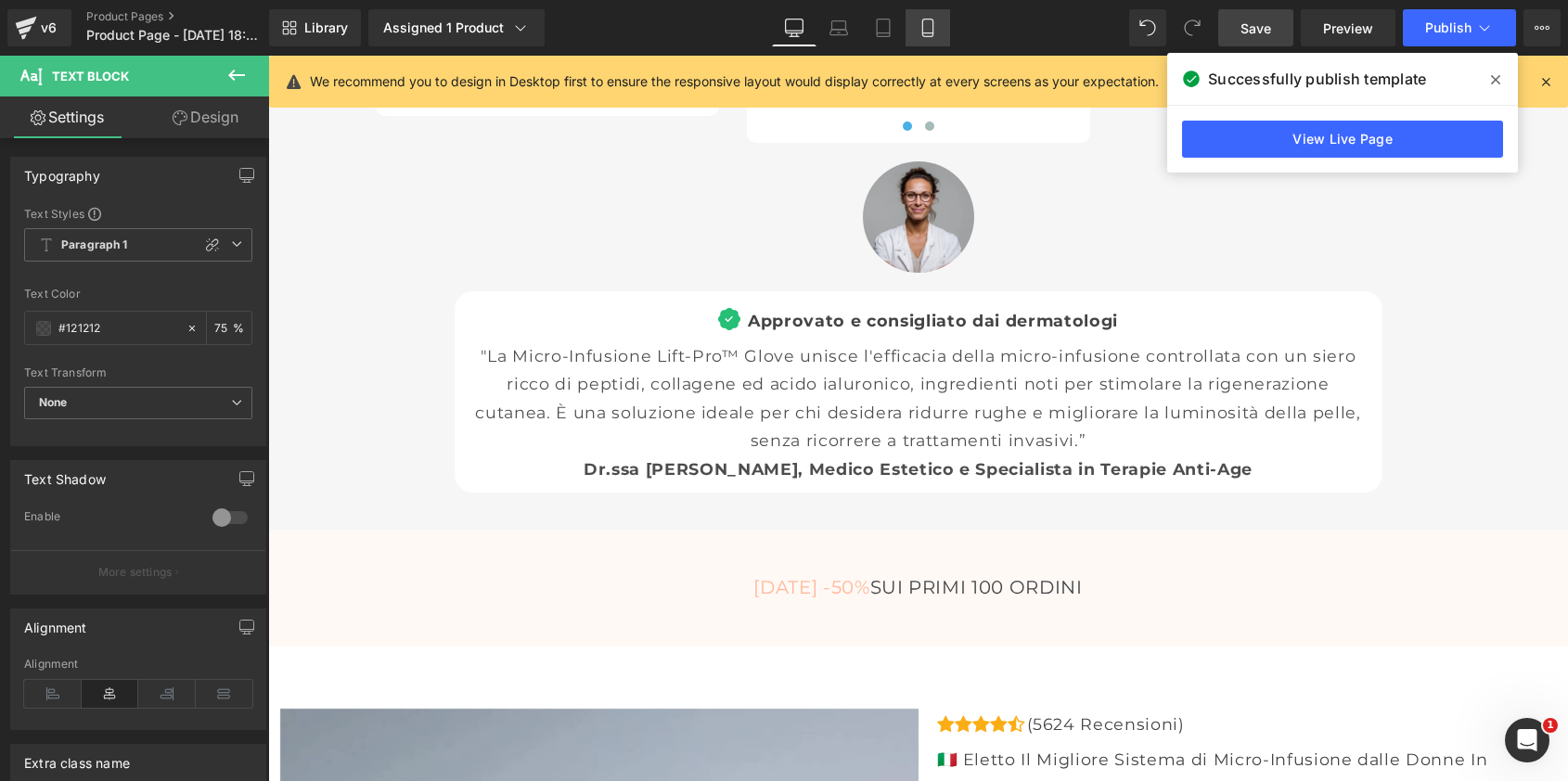
click at [929, 23] on icon at bounding box center [928, 28] width 19 height 19
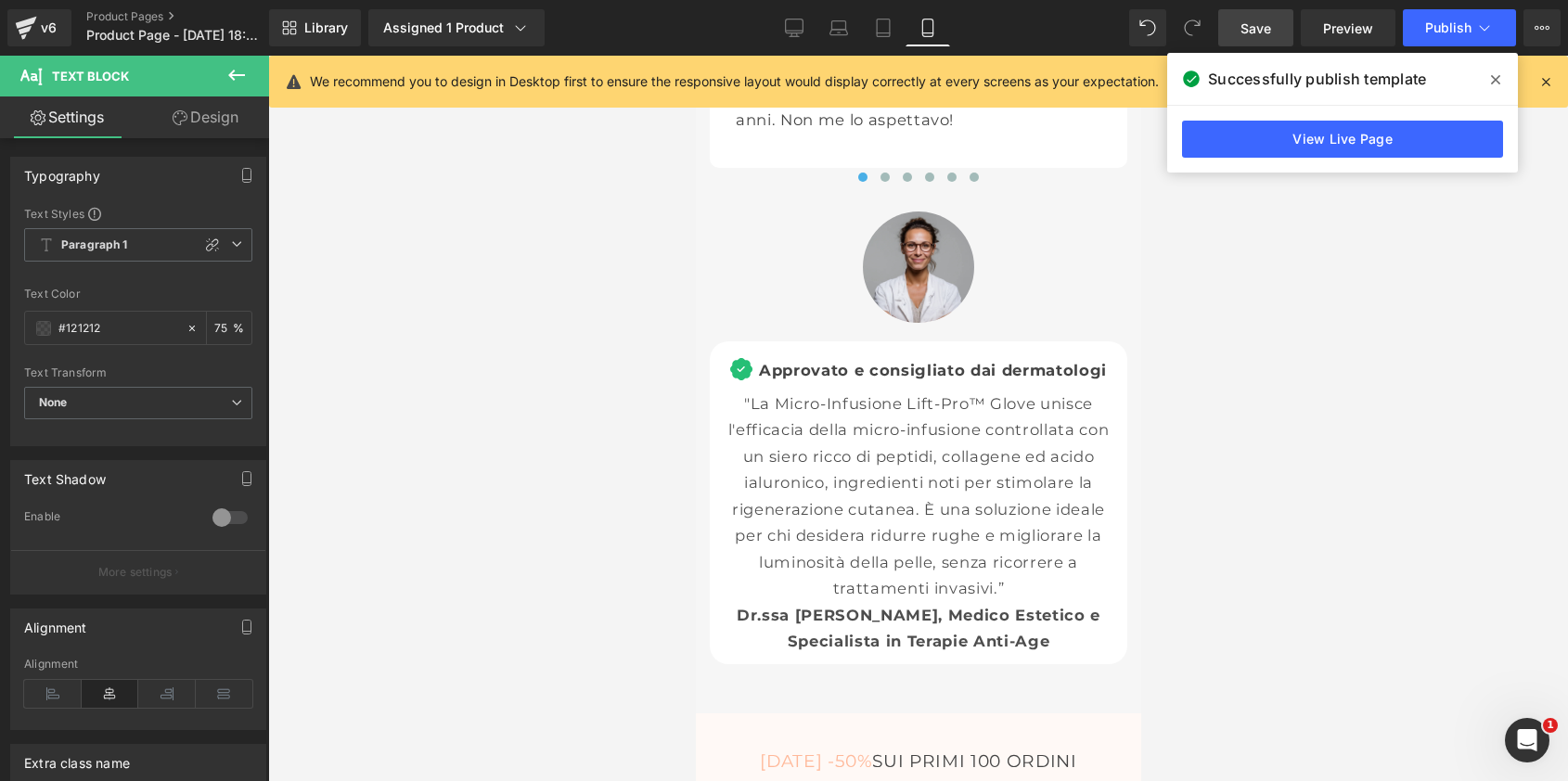
scroll to position [8581, 0]
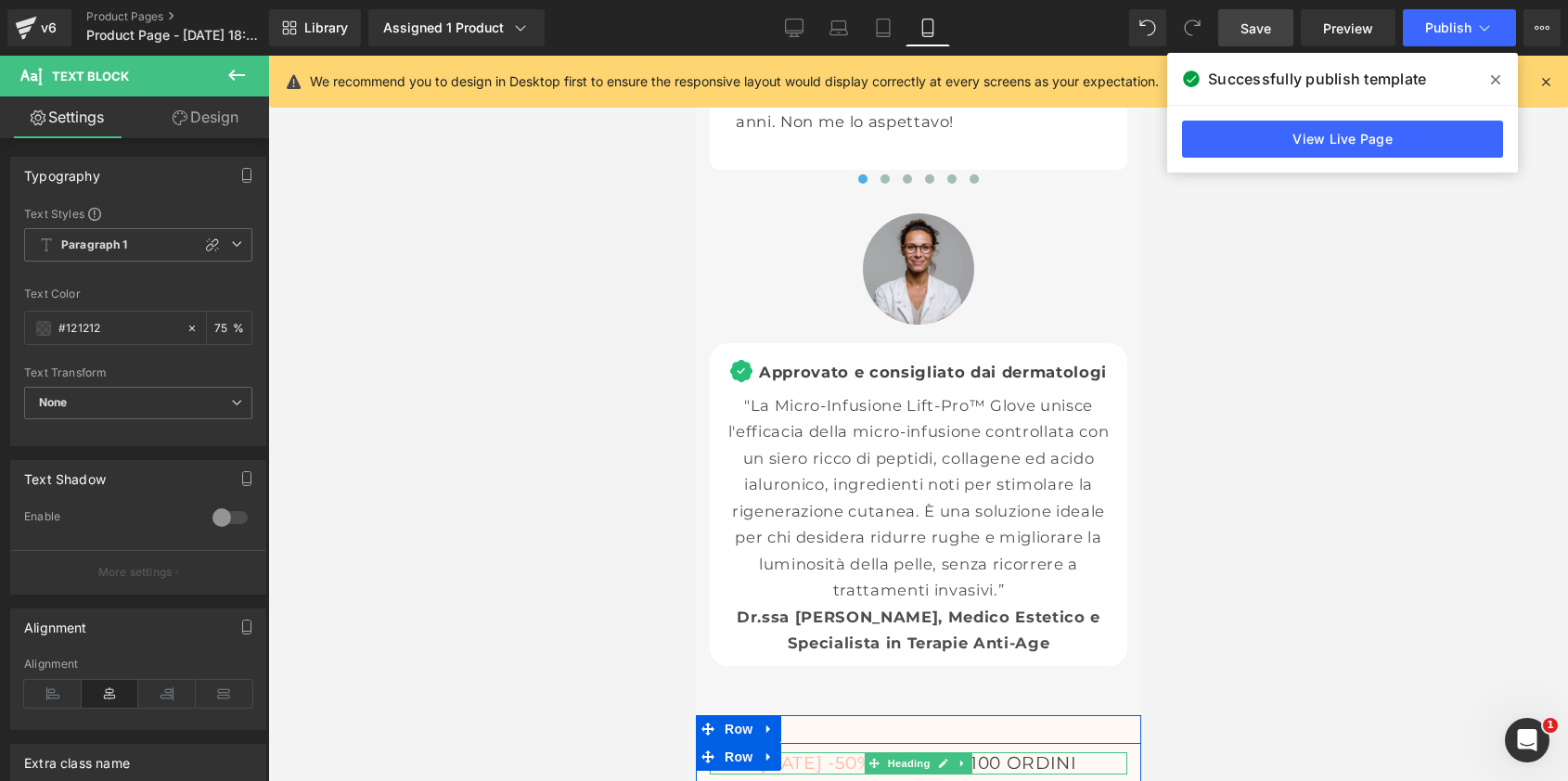
click at [1044, 753] on h3 "OGGI -50% SUI PRIMI 100 ORDINI" at bounding box center [917, 764] width 408 height 23
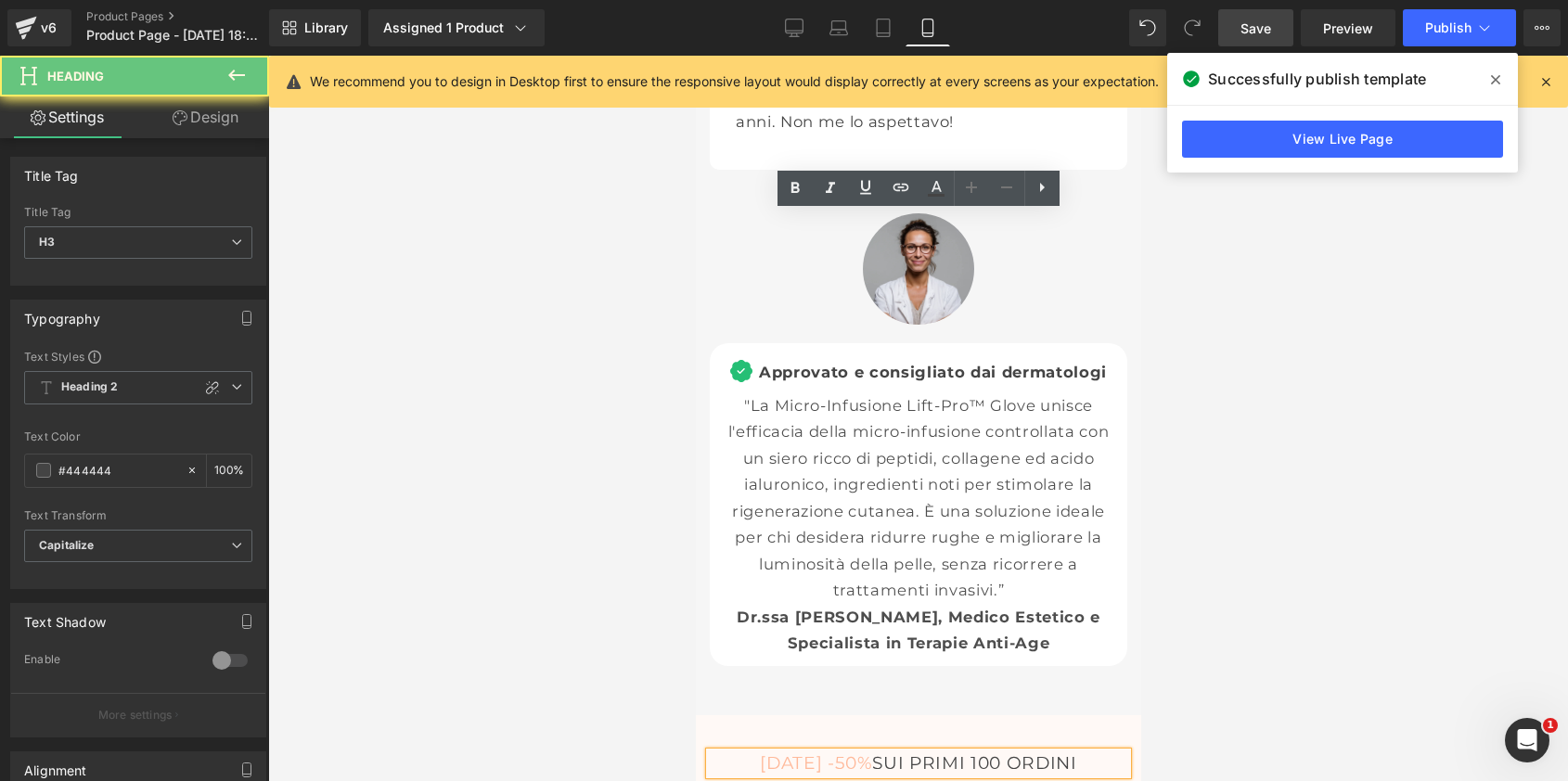
click at [1042, 753] on h3 "OGGI -50% SUI PRIMI 100 ORDINI" at bounding box center [917, 764] width 408 height 23
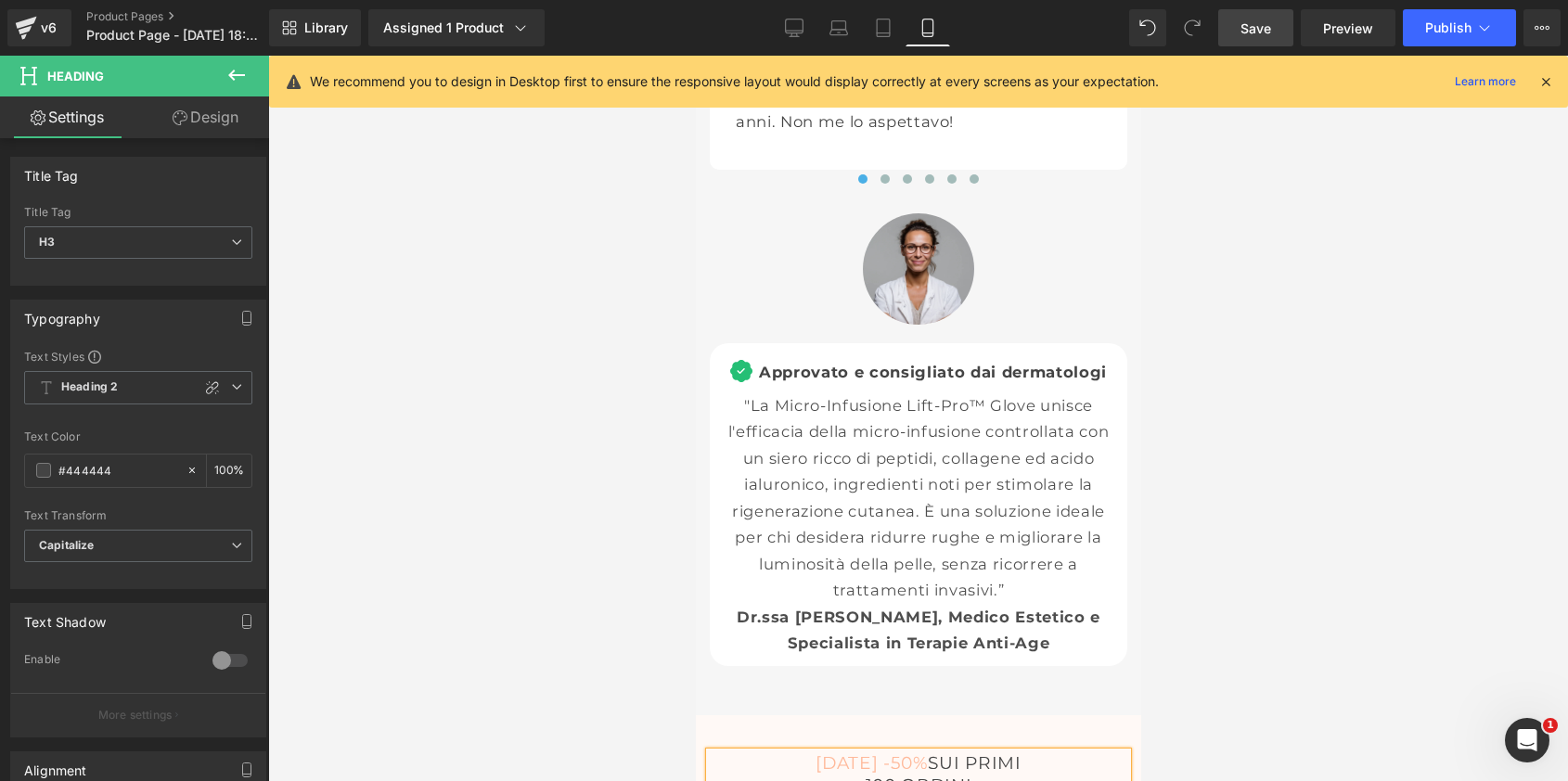
click at [1219, 329] on div at bounding box center [918, 418] width 1300 height 726
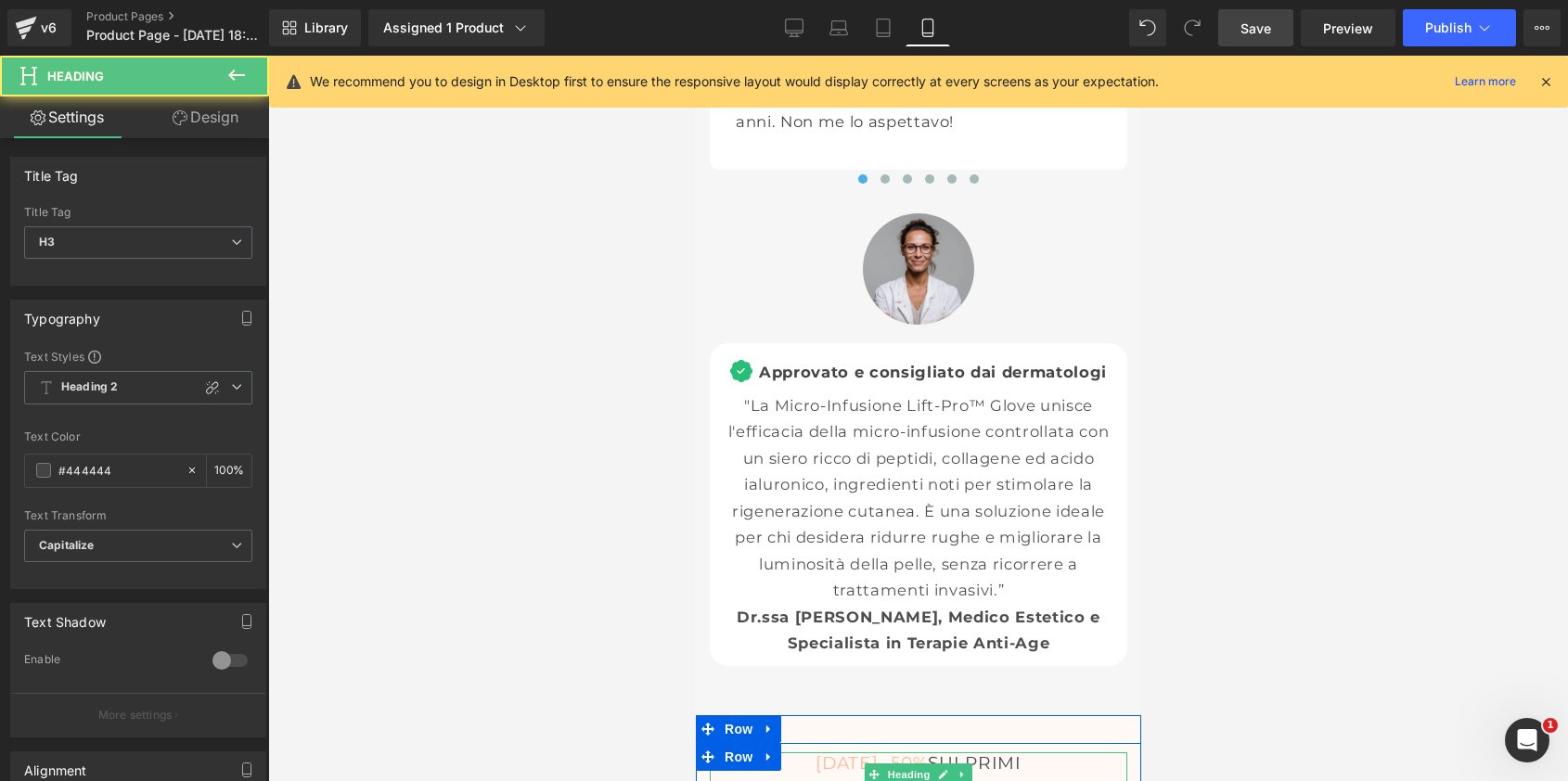
click at [839, 775] on h3 "100 ORDINI" at bounding box center [917, 787] width 408 height 23
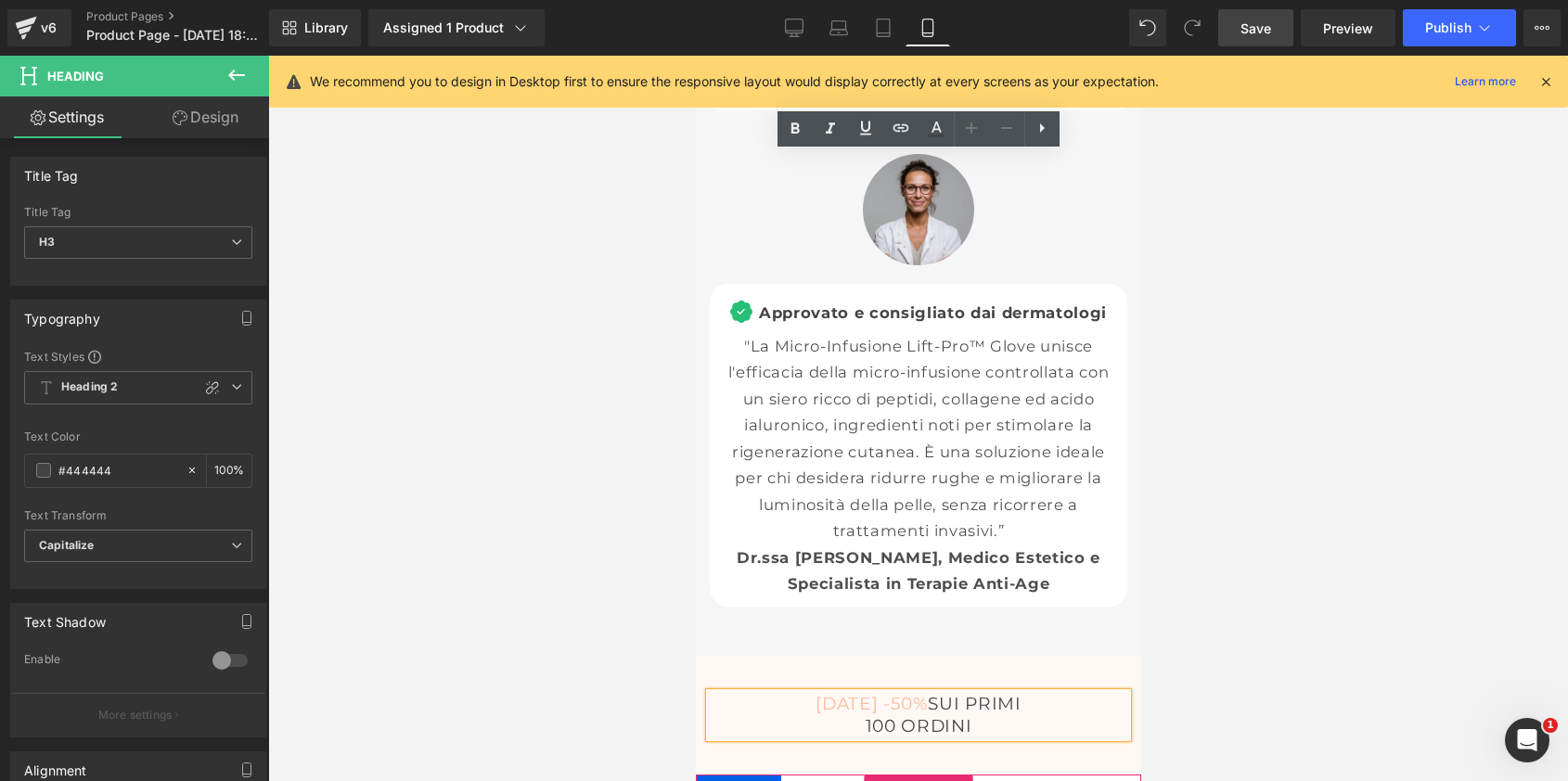
scroll to position [8633, 0]
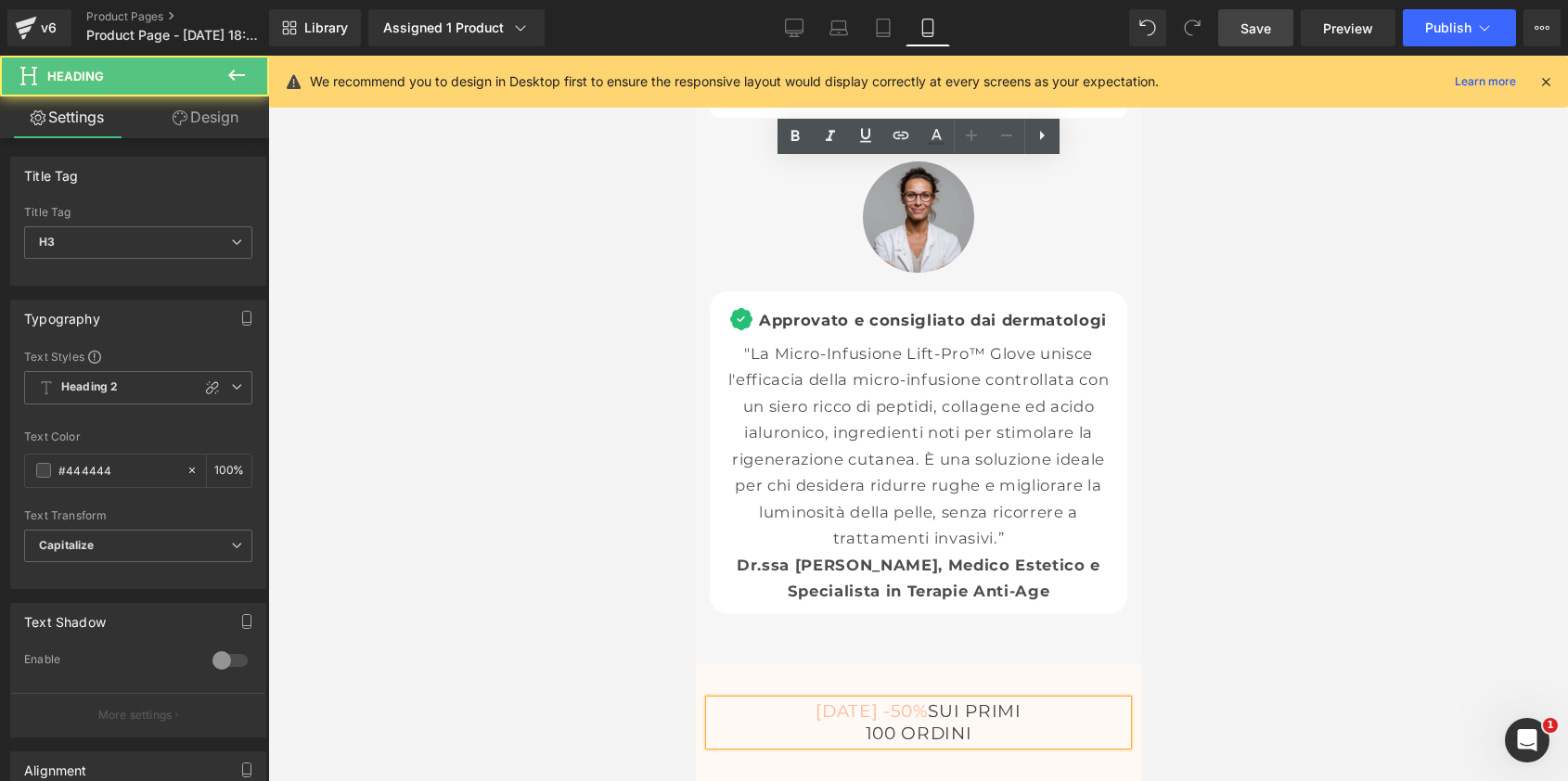
click at [921, 700] on span "[DATE] -50%" at bounding box center [870, 711] width 112 height 22
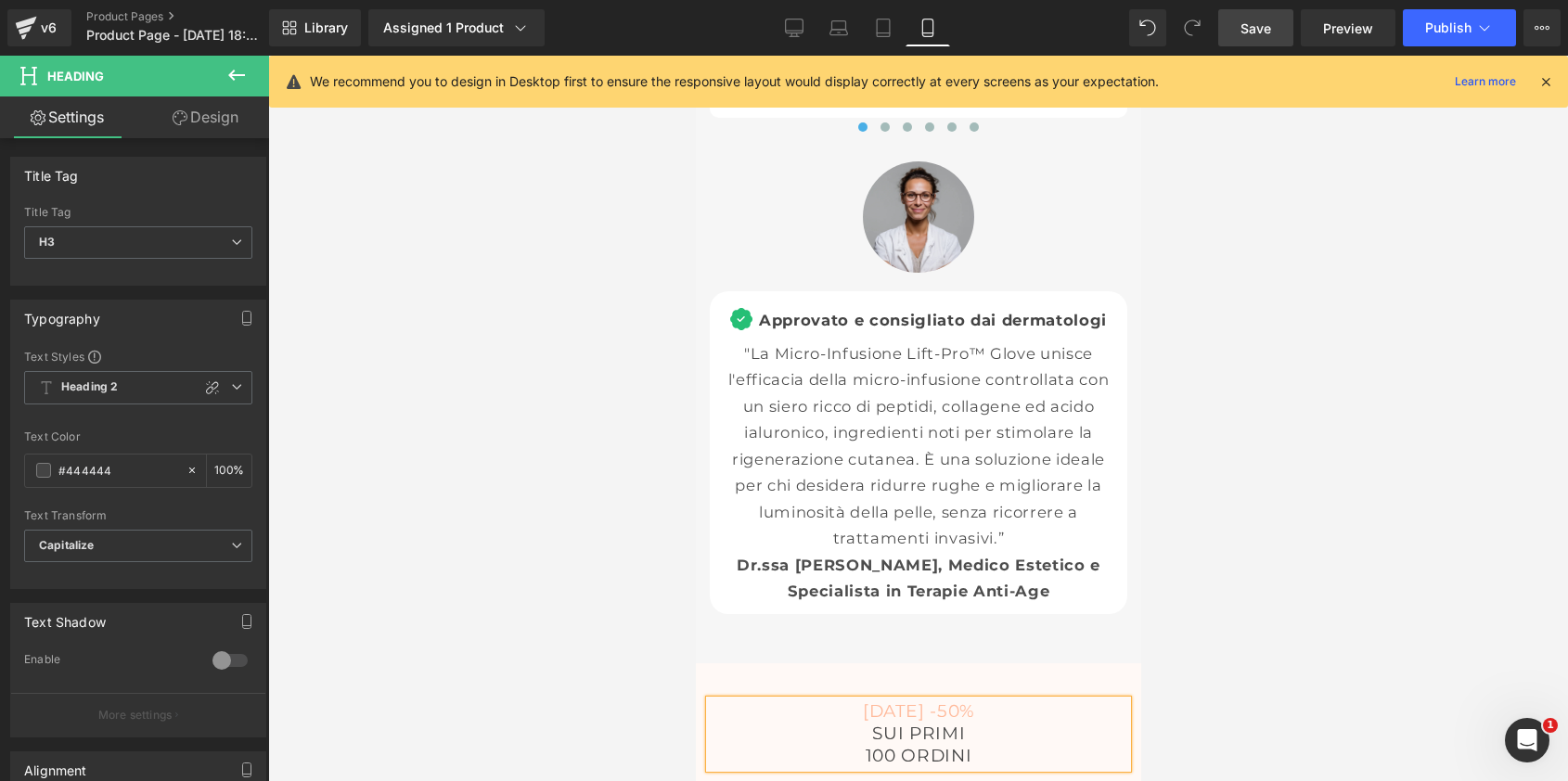
click at [839, 745] on h3 "100 ORDINI" at bounding box center [917, 757] width 408 height 23
click at [1271, 269] on div at bounding box center [918, 418] width 1300 height 726
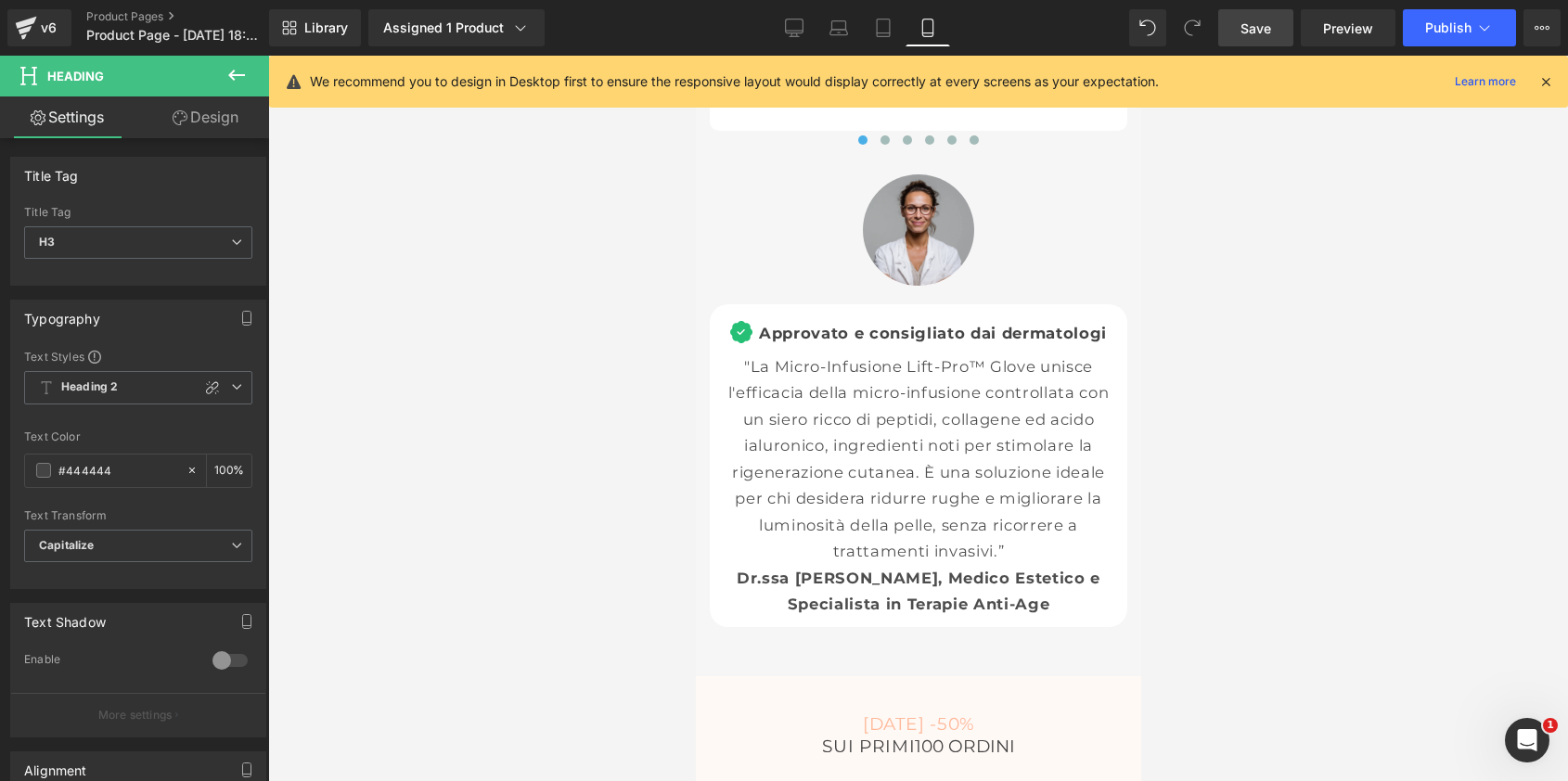
scroll to position [8618, 0]
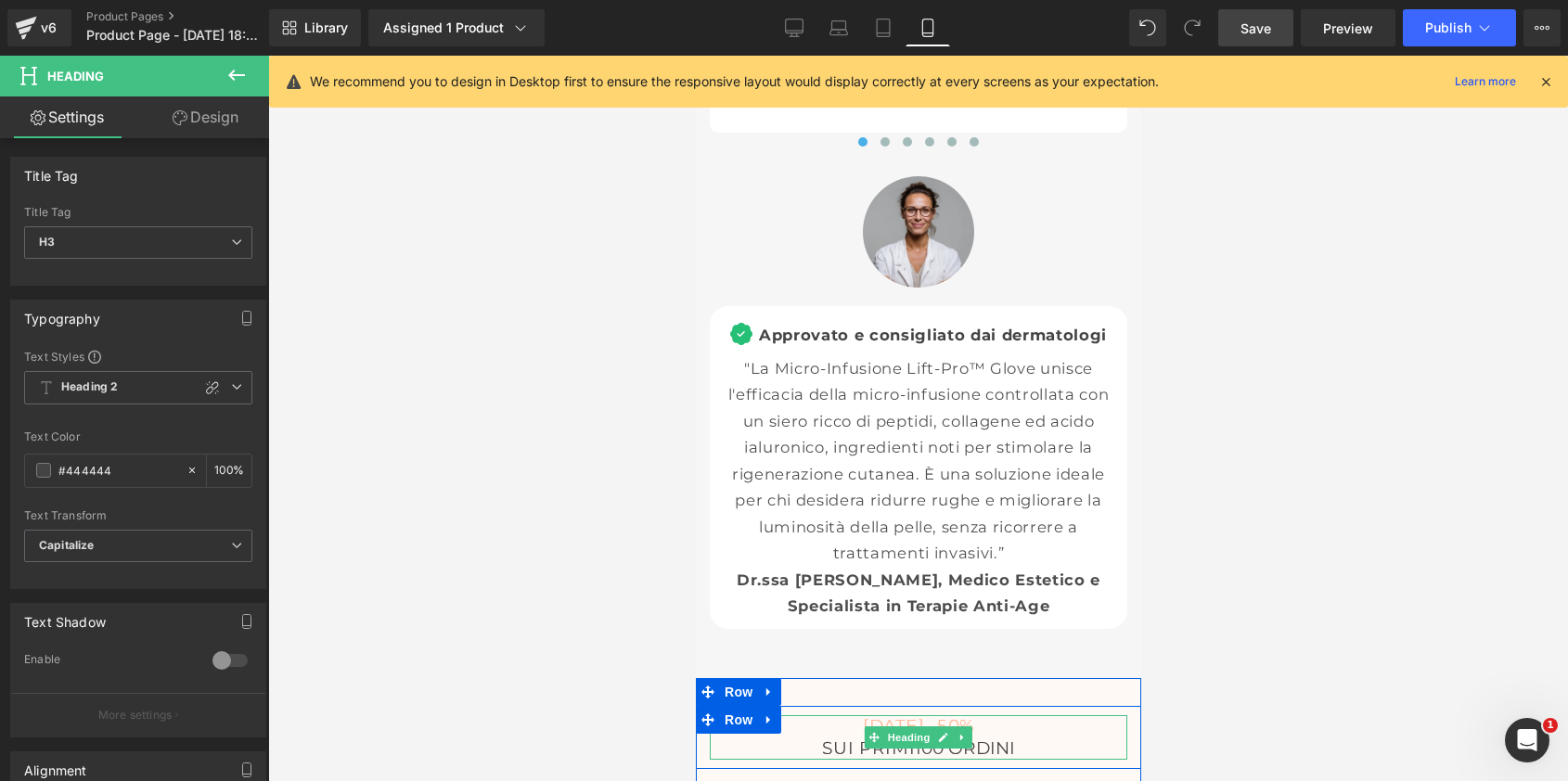
click at [776, 738] on h3 "SUI PRIMI 100 ORDINI" at bounding box center [917, 749] width 408 height 23
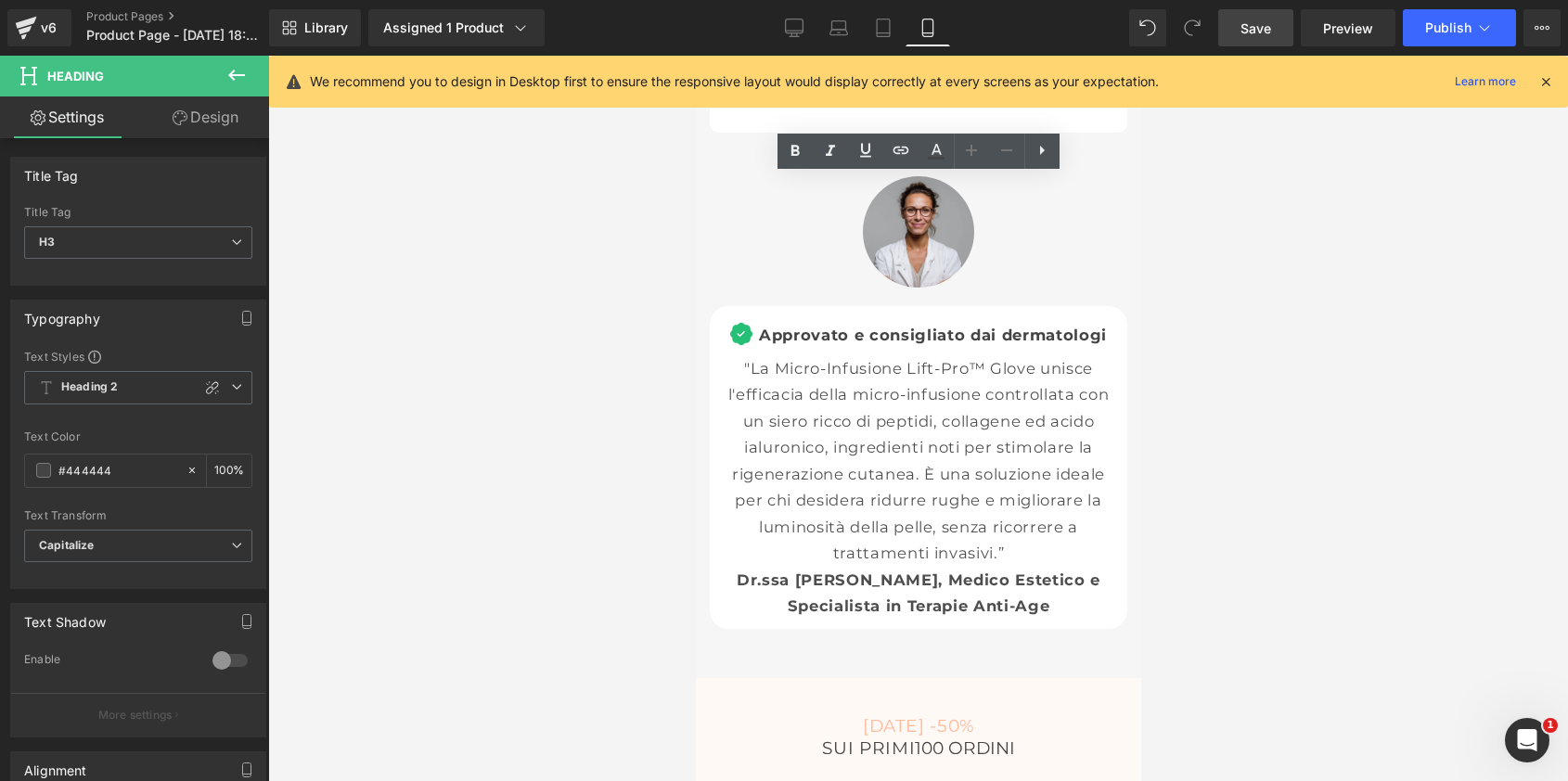
click at [1269, 253] on div at bounding box center [918, 418] width 1300 height 726
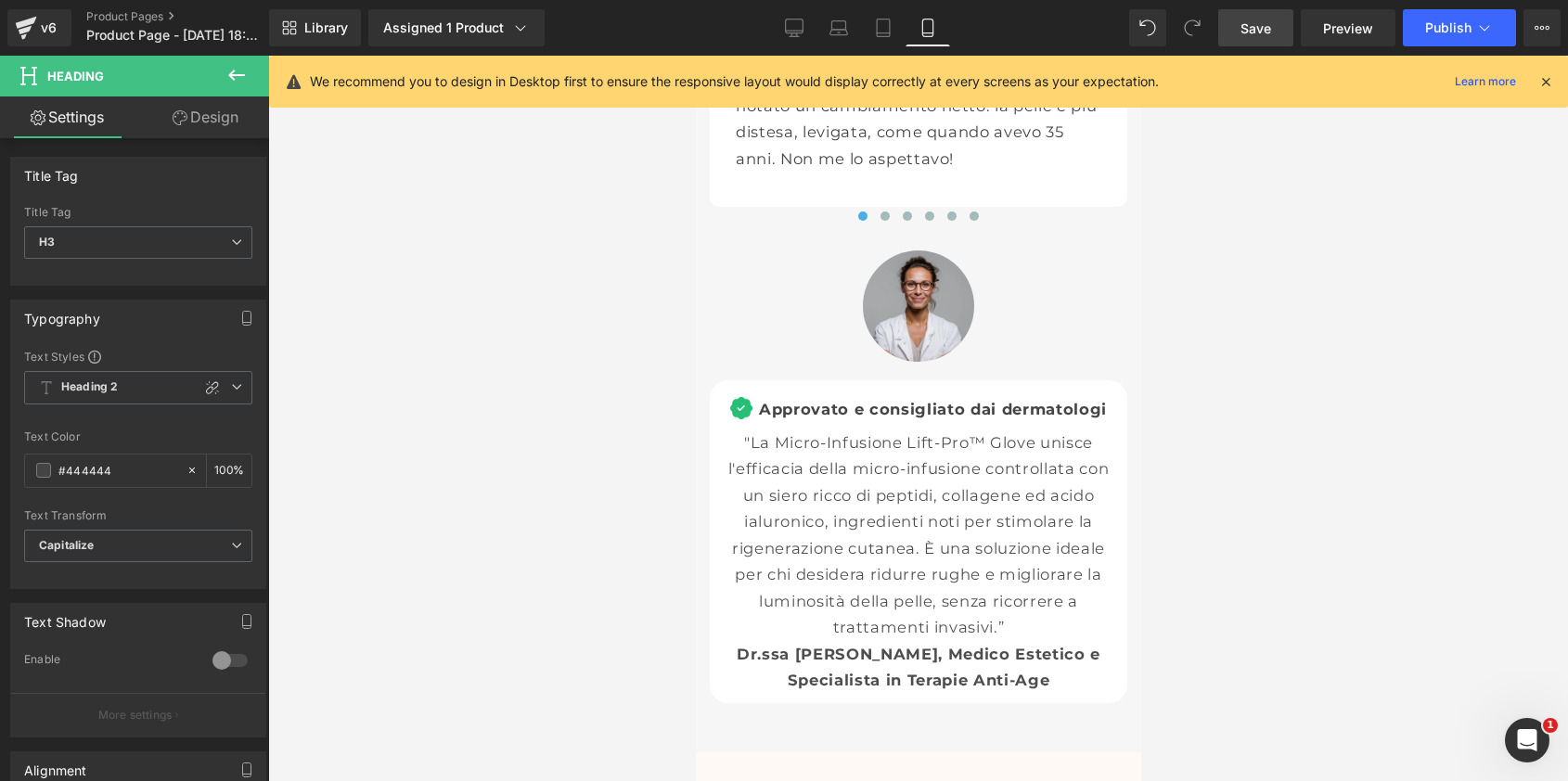
scroll to position [8529, 0]
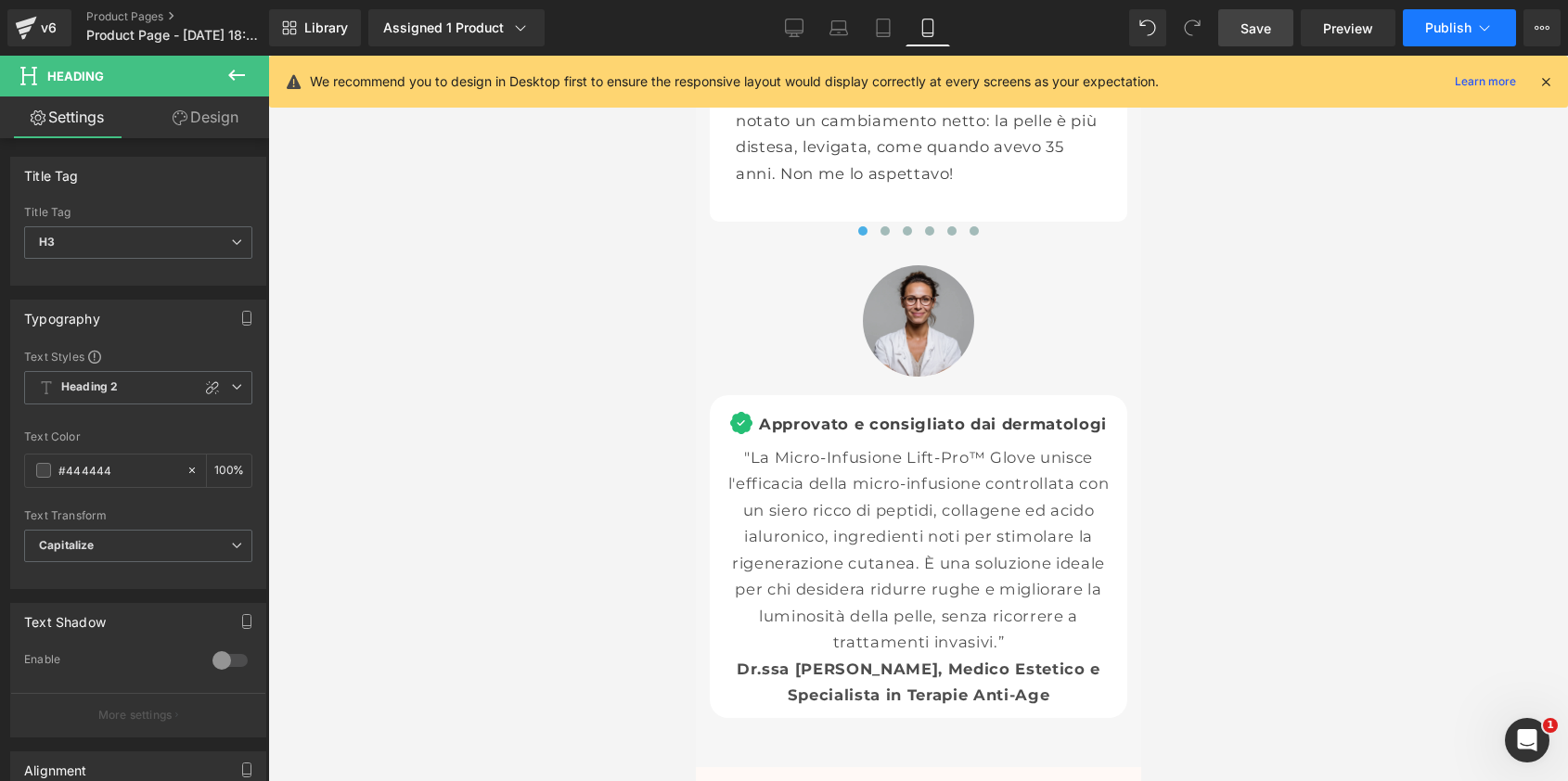
click at [1451, 28] on span "Publish" at bounding box center [1448, 28] width 46 height 15
click at [794, 26] on icon at bounding box center [794, 28] width 19 height 19
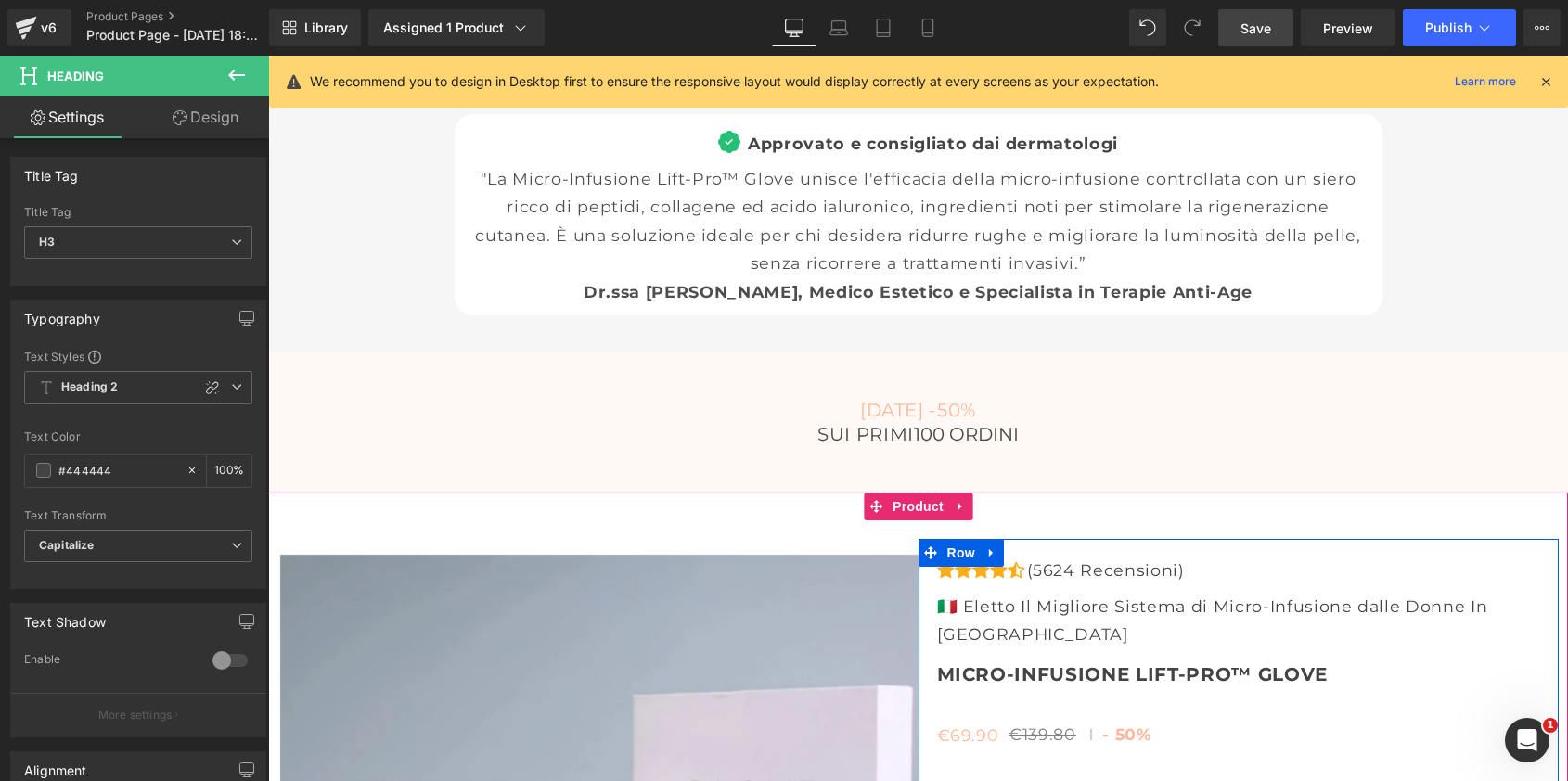
scroll to position [6367, 0]
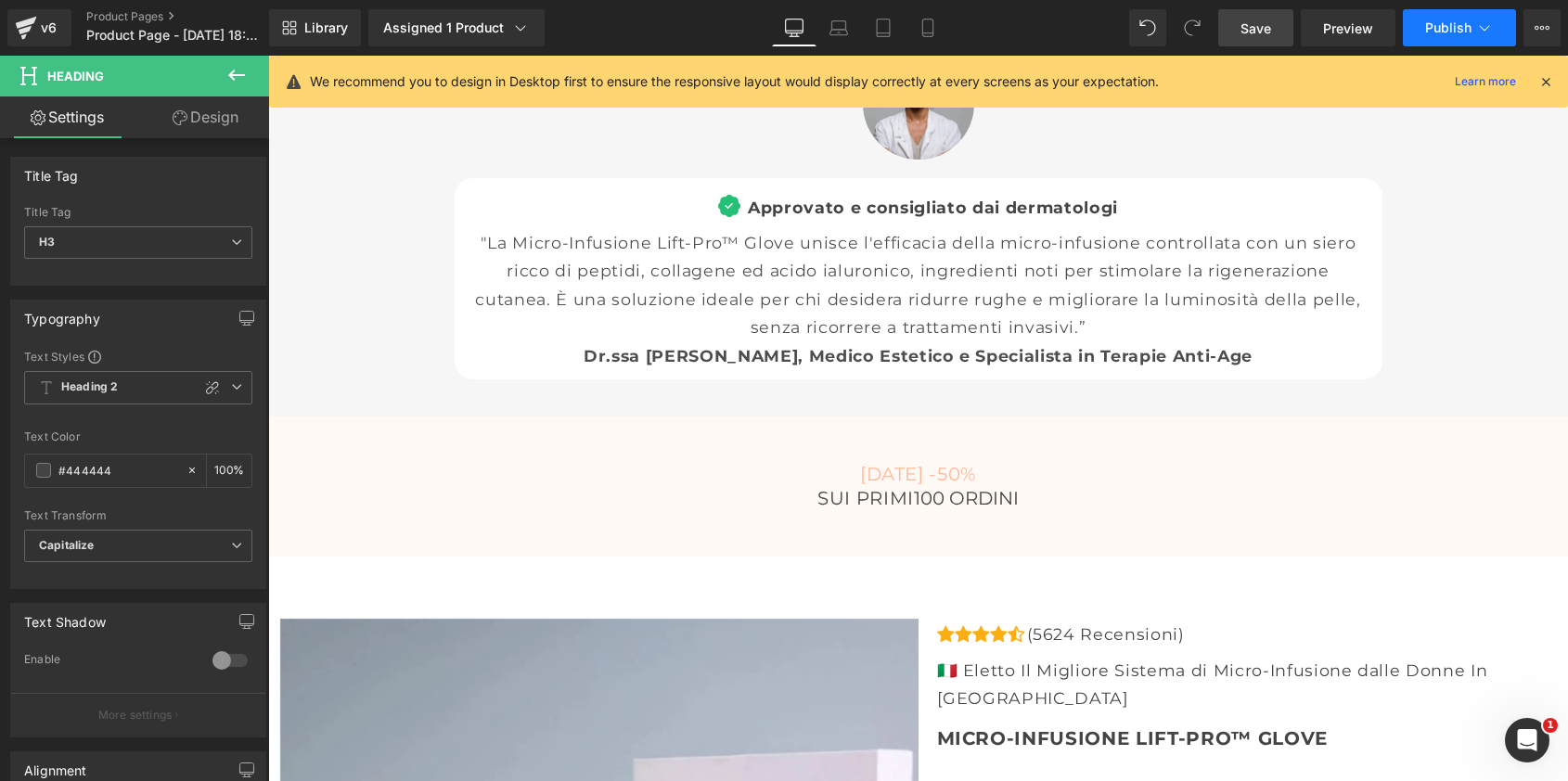
click at [1454, 25] on span "Publish" at bounding box center [1448, 28] width 46 height 15
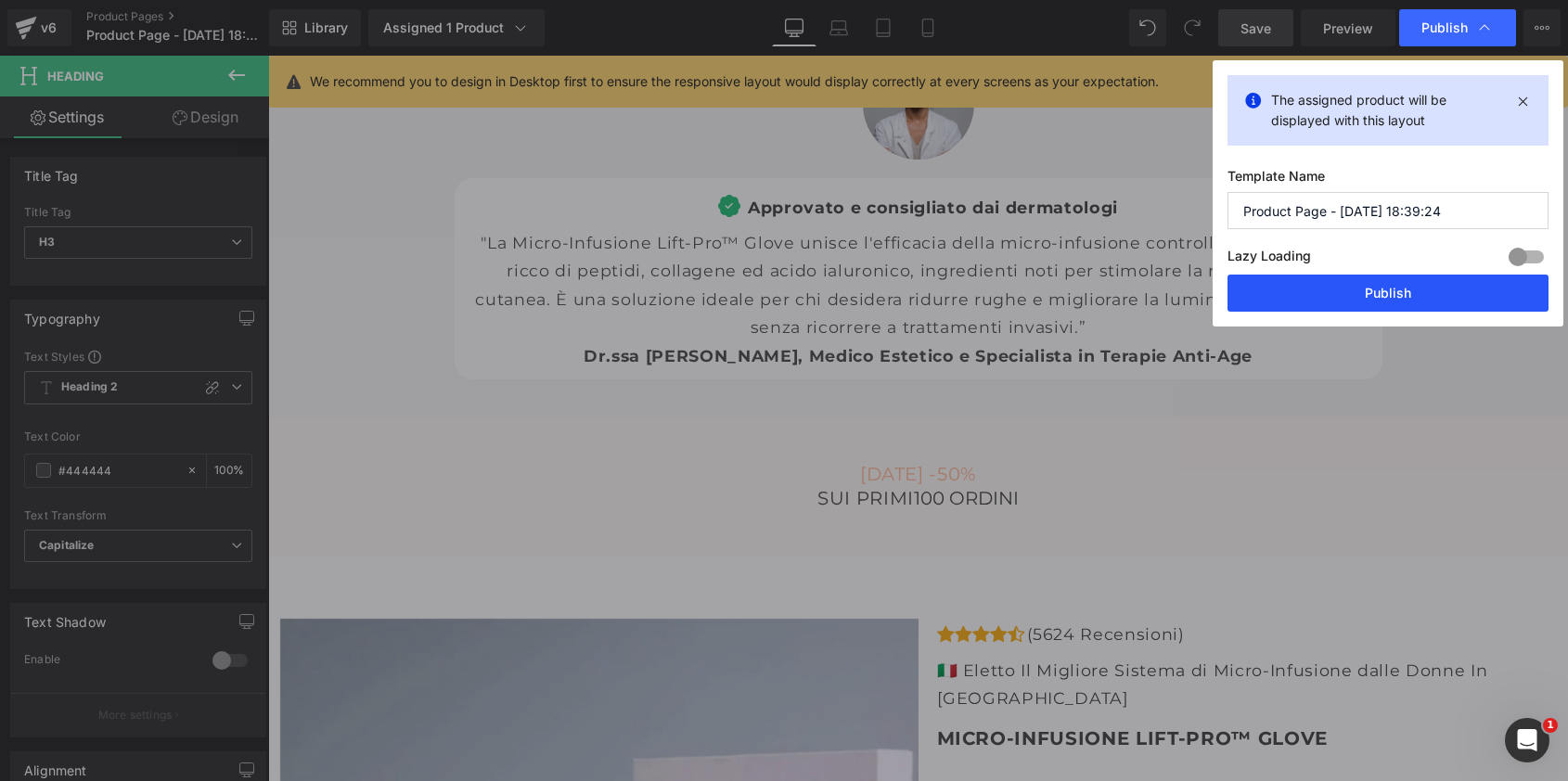
click at [1383, 298] on button "Publish" at bounding box center [1388, 294] width 321 height 38
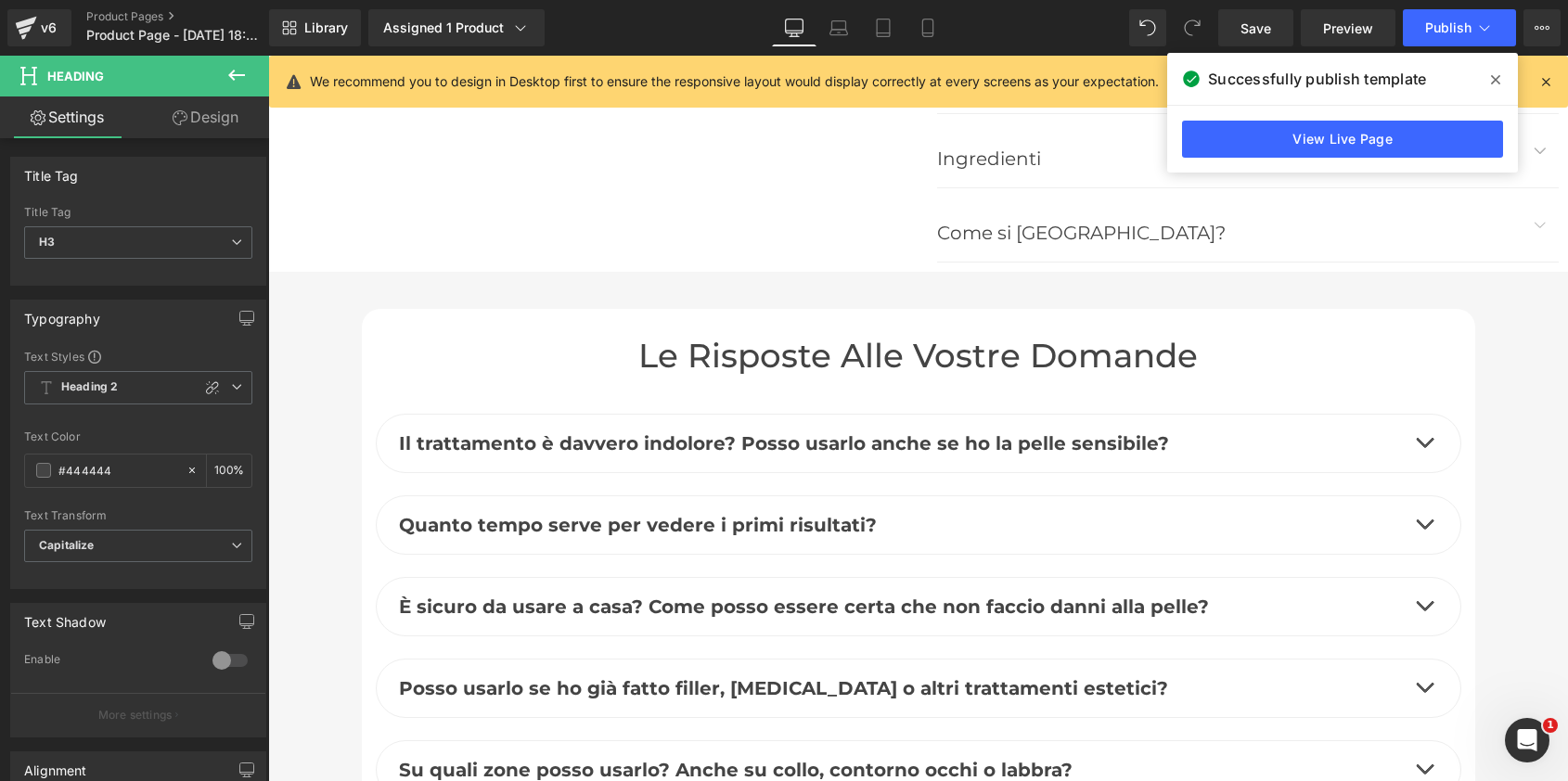
scroll to position [7290, 0]
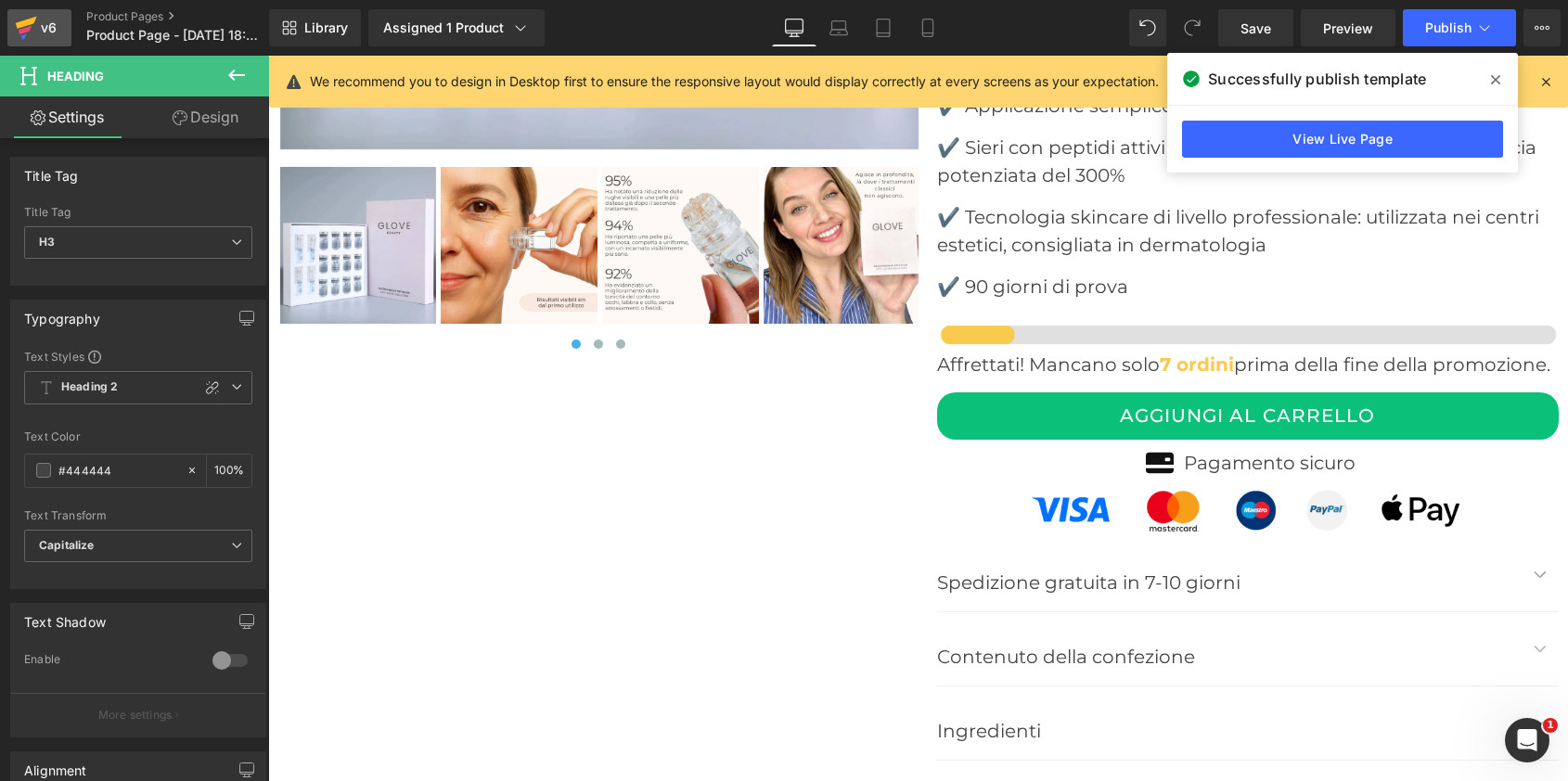
click at [48, 30] on div "v6" at bounding box center [49, 28] width 23 height 24
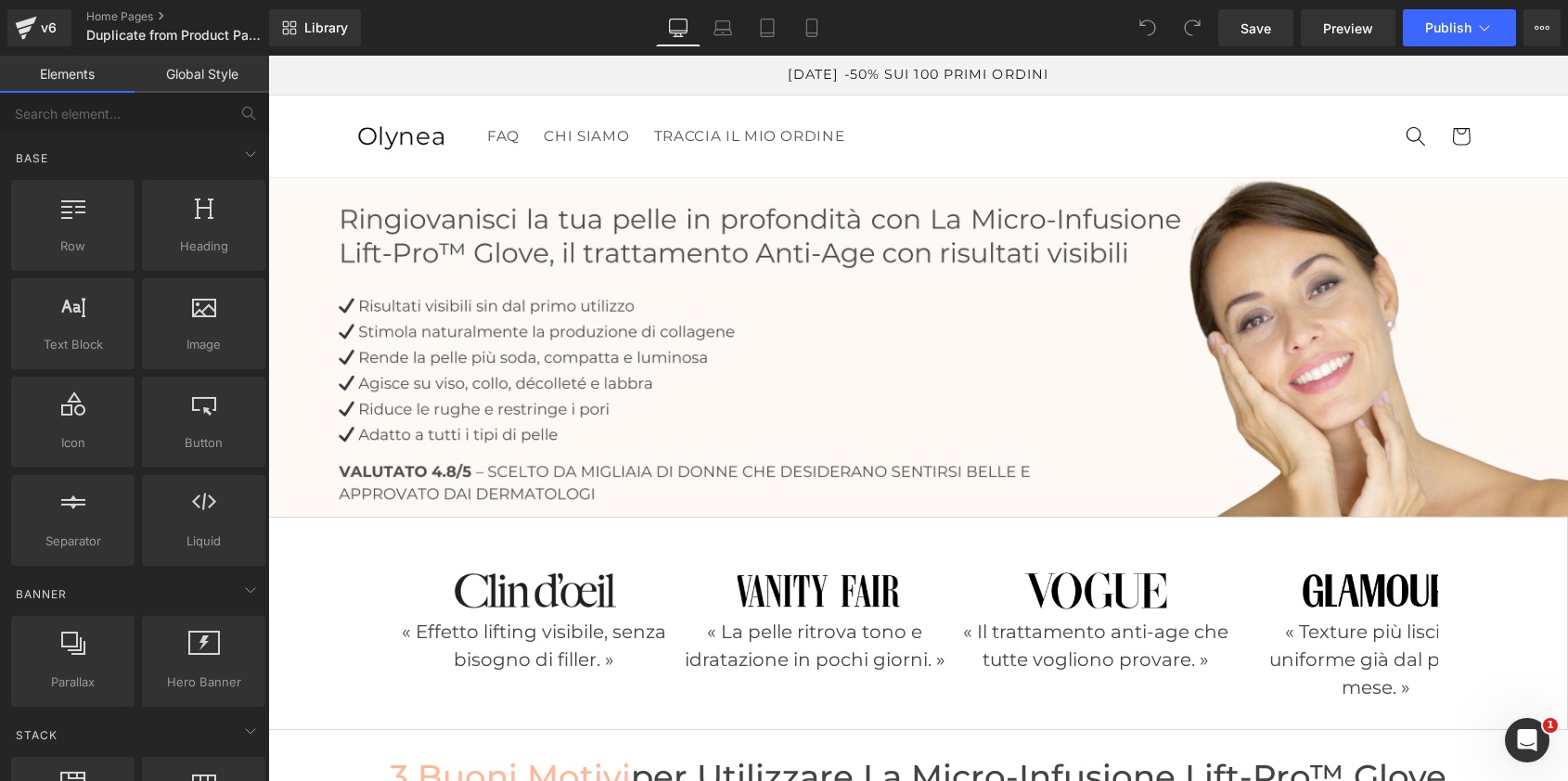
click at [388, 145] on span "Olynea" at bounding box center [403, 136] width 90 height 31
click at [28, 32] on icon at bounding box center [26, 27] width 23 height 46
drag, startPoint x: 0, startPoint y: 0, endPoint x: 1452, endPoint y: 27, distance: 1452.3
click at [1452, 27] on span "Publish" at bounding box center [1448, 28] width 46 height 15
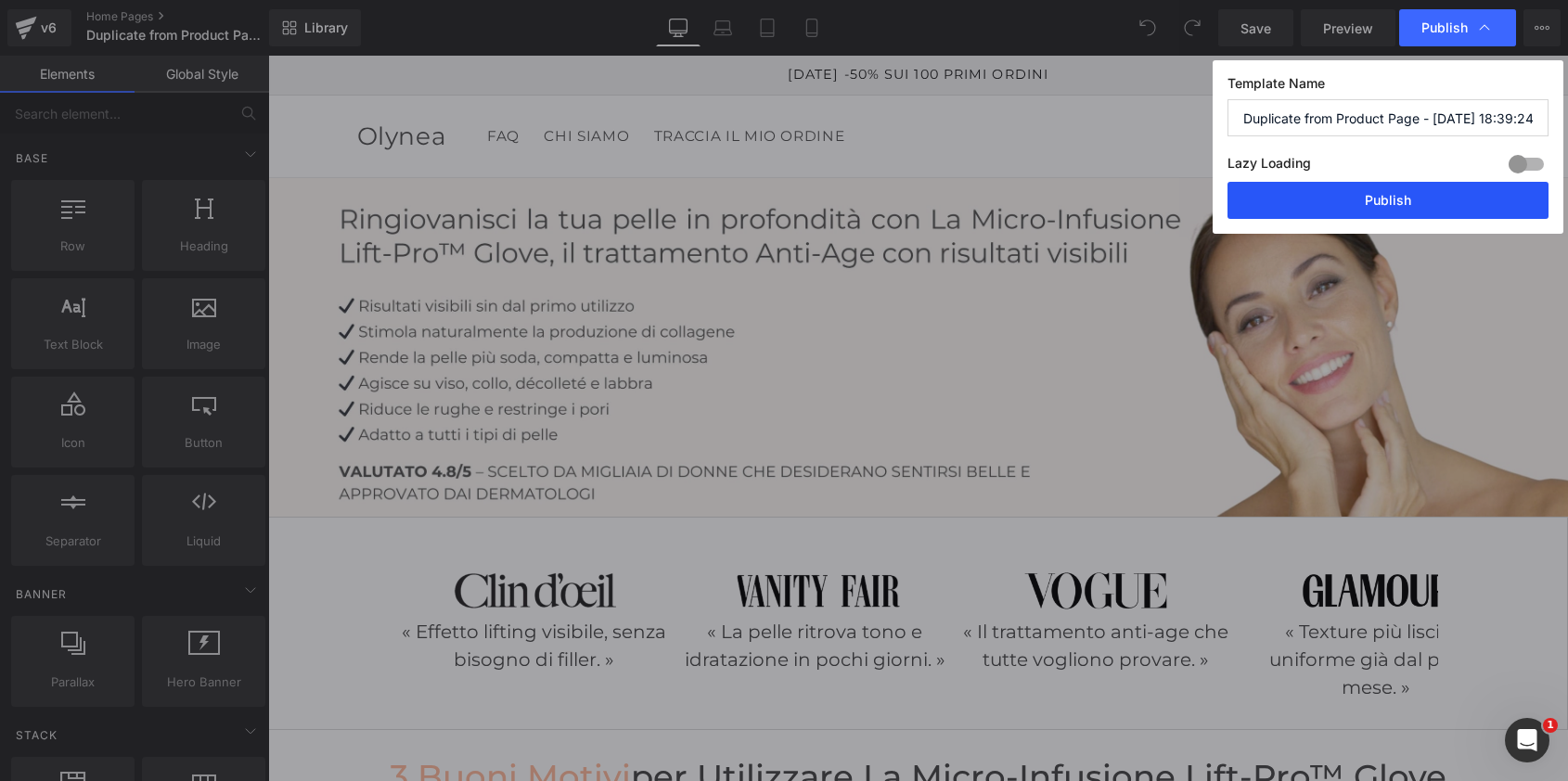
click at [1393, 203] on button "Publish" at bounding box center [1388, 201] width 321 height 38
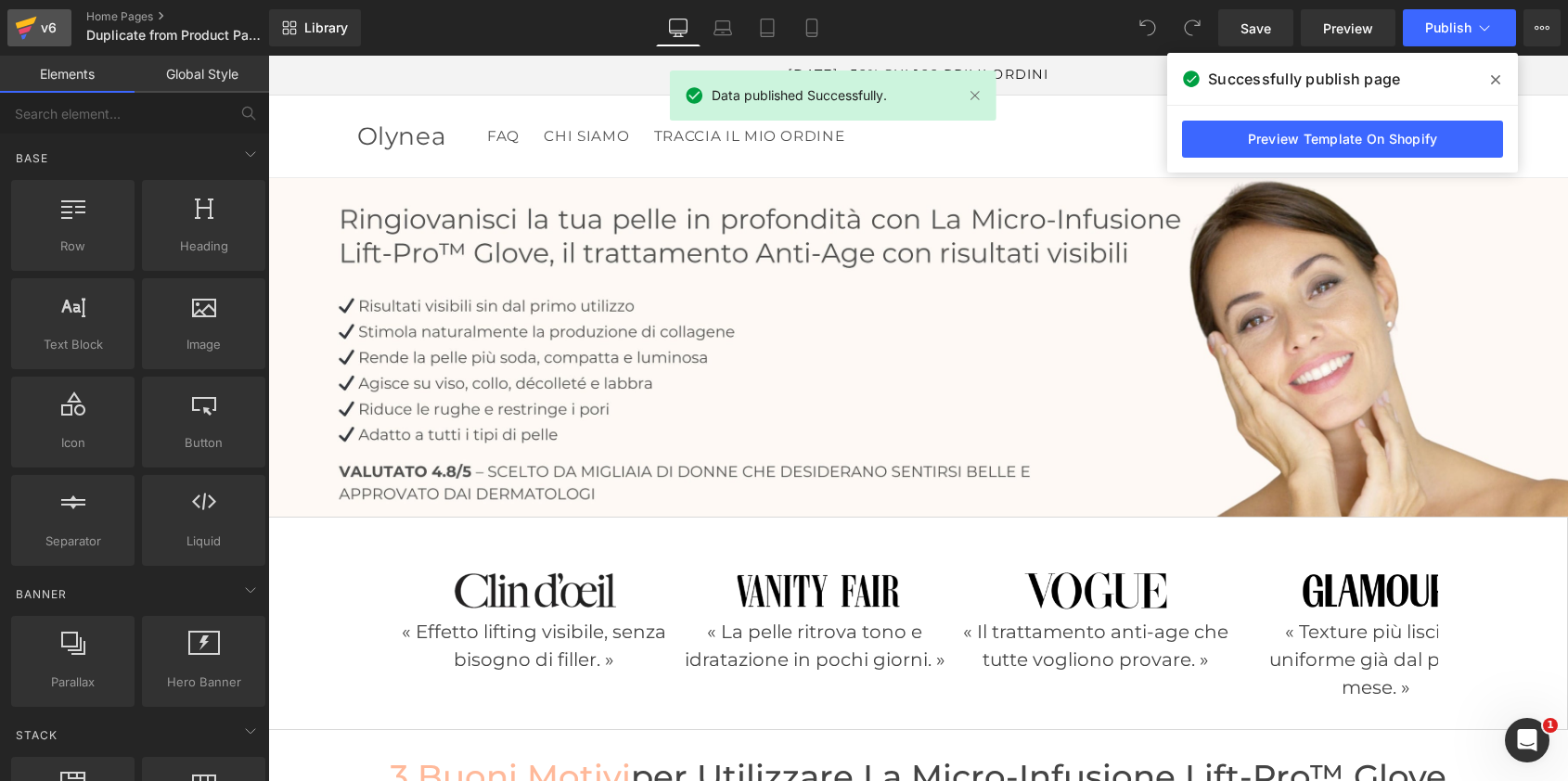
click at [53, 23] on div "v6" at bounding box center [49, 28] width 23 height 24
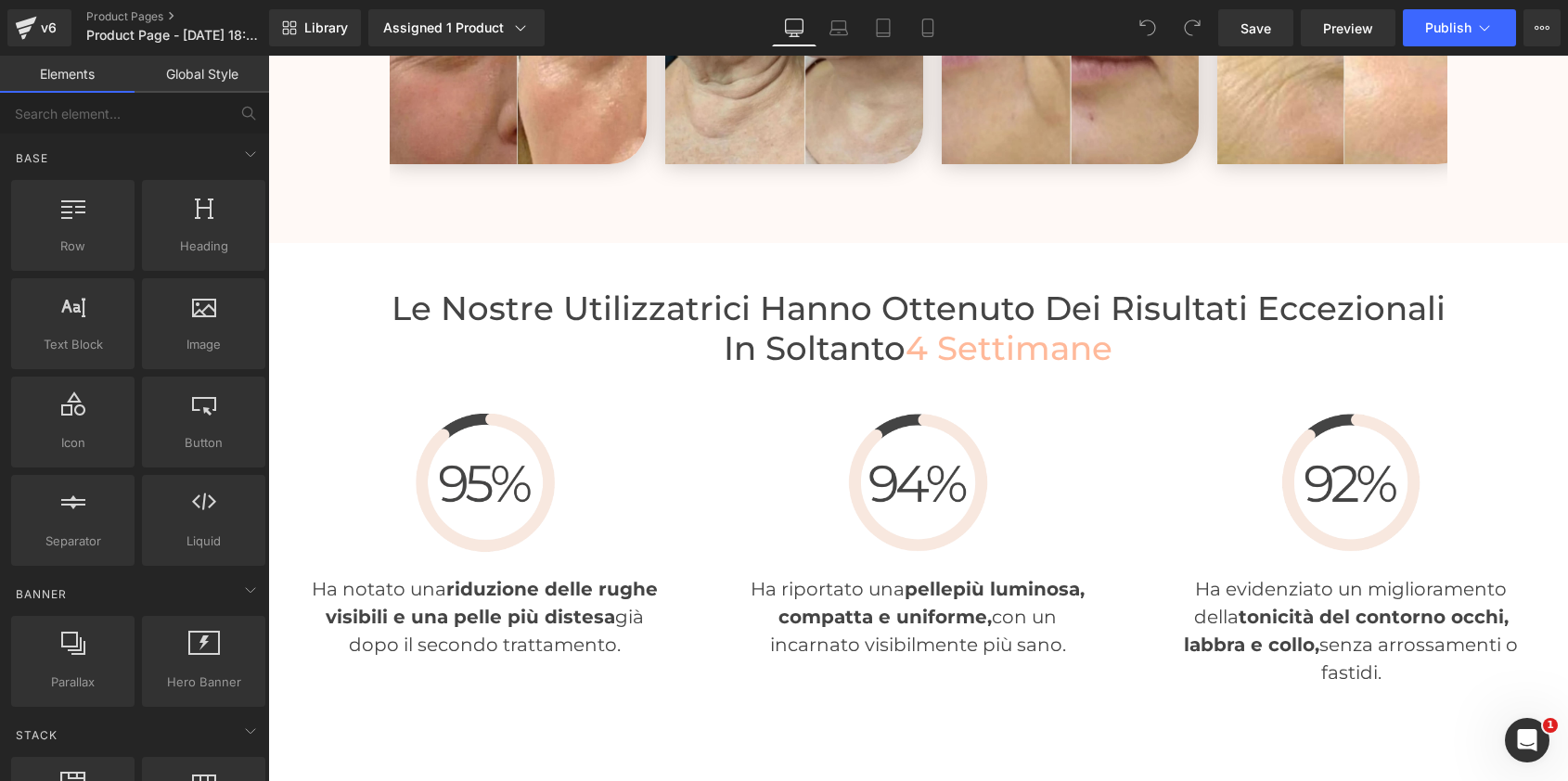
scroll to position [4296, 0]
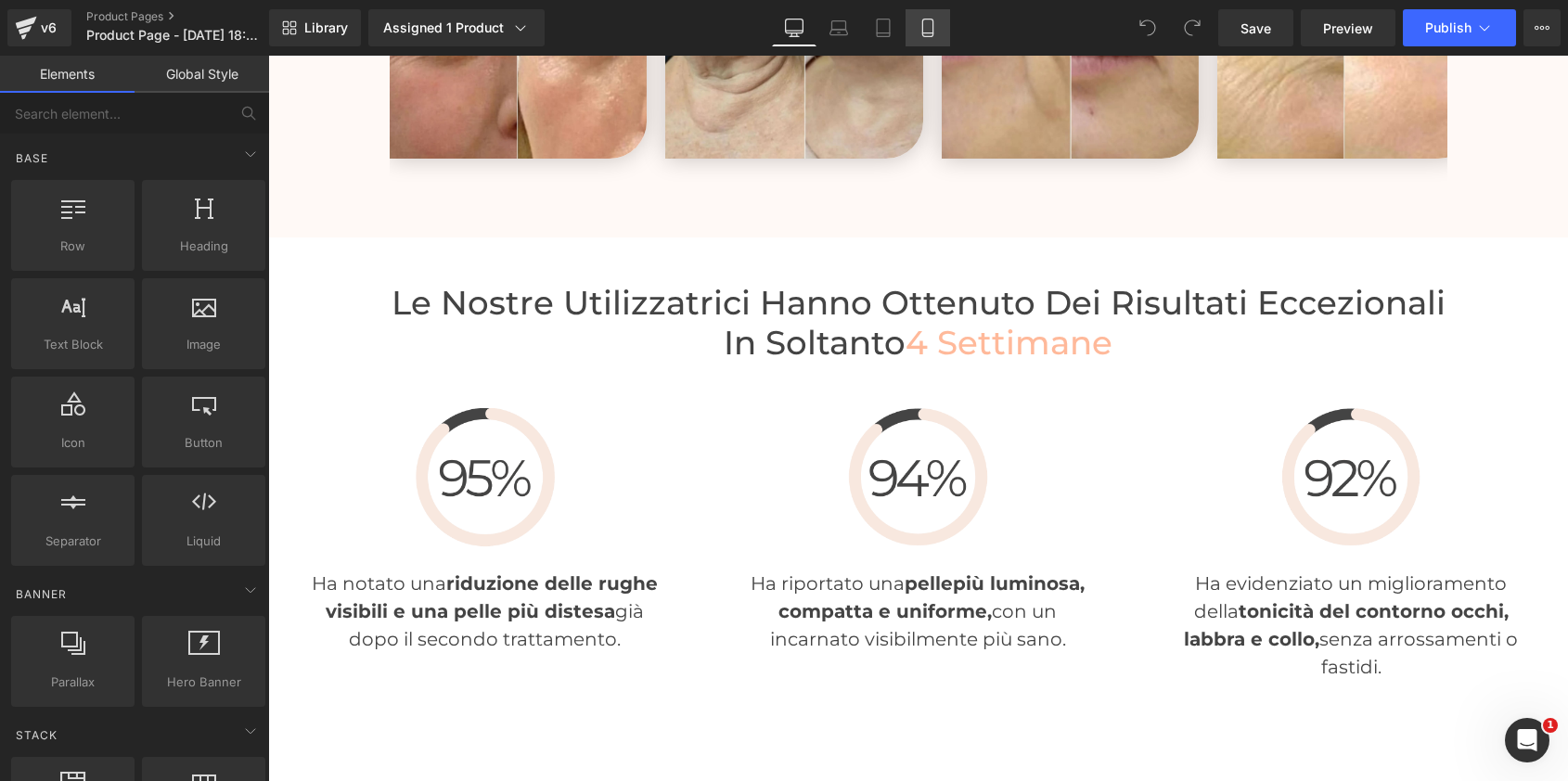
click at [926, 23] on icon at bounding box center [928, 28] width 19 height 19
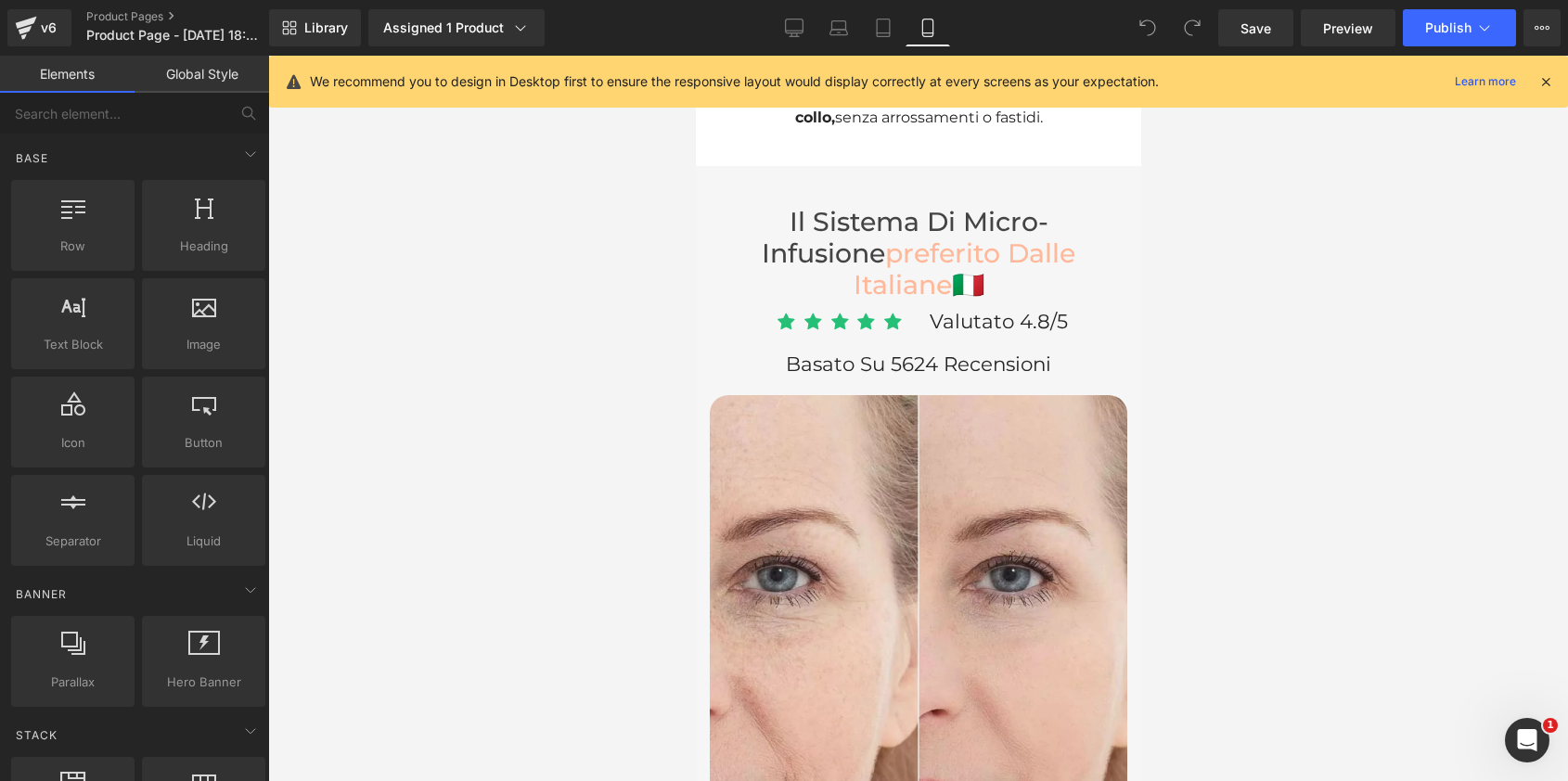
scroll to position [7220, 0]
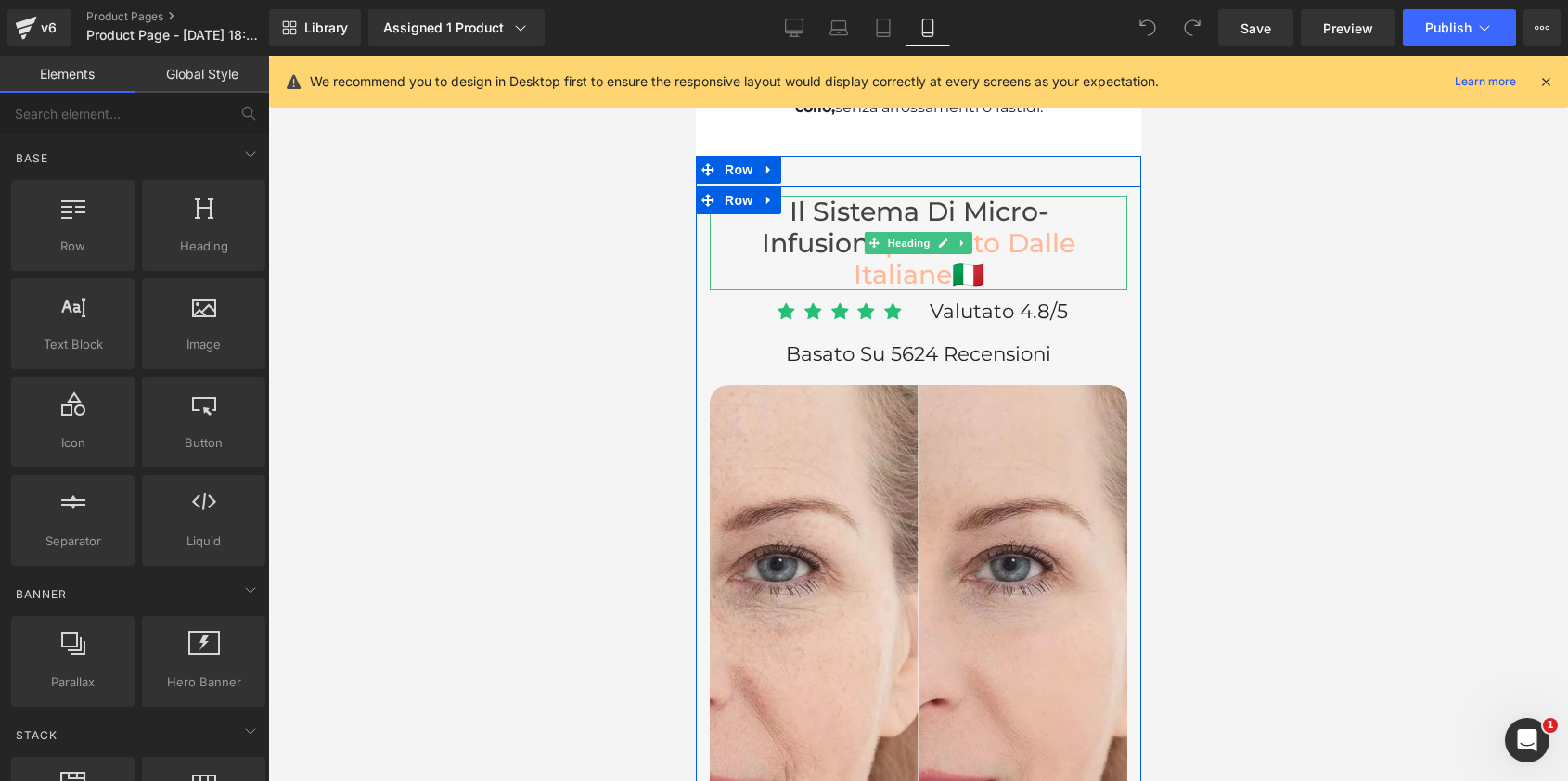
click at [959, 196] on h3 "Il Sistema di micro-infusione preferito dalle italiane 🇮🇹" at bounding box center [917, 243] width 380 height 95
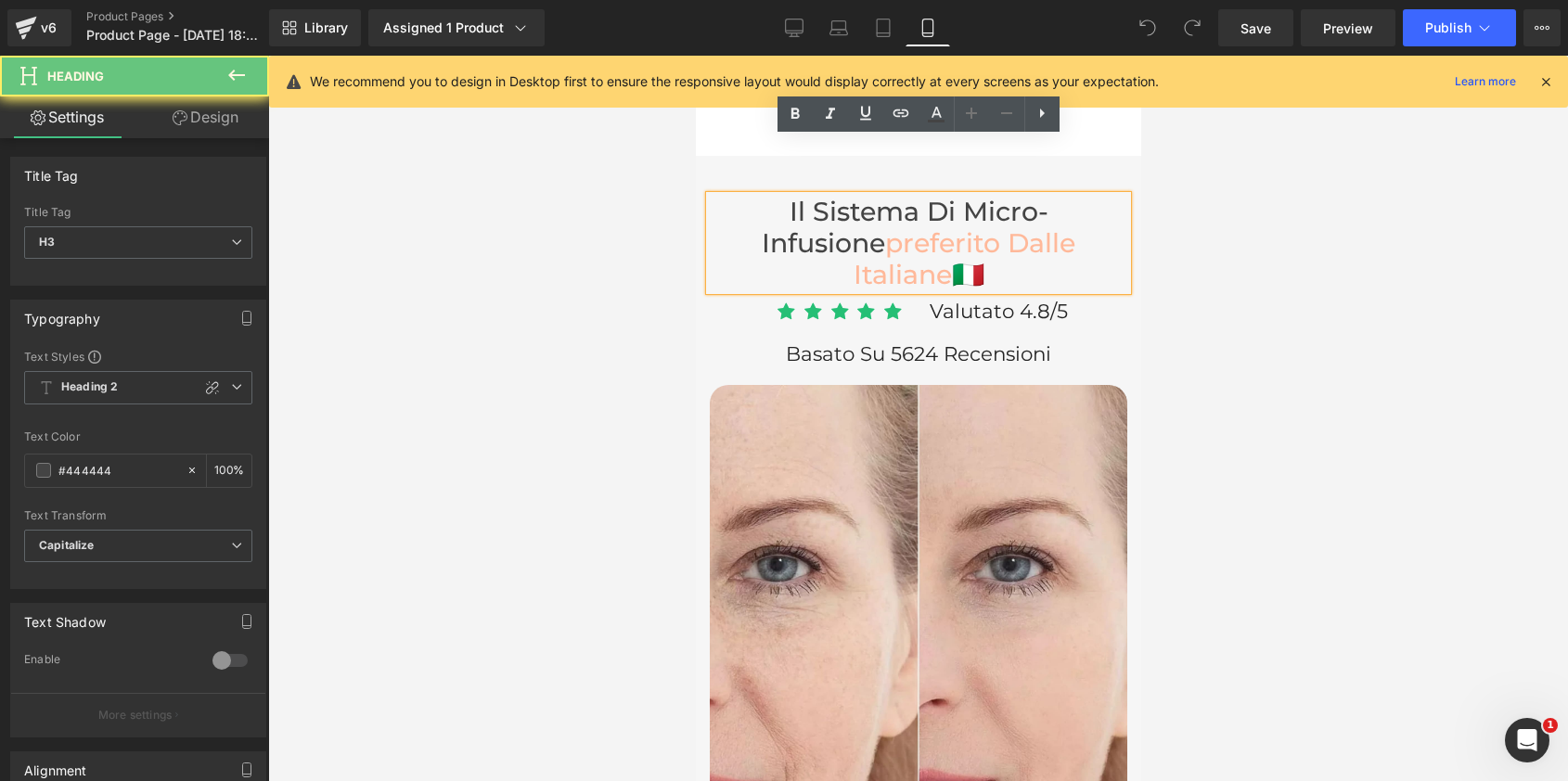
click at [962, 196] on h3 "Il Sistema di micro-infusione preferito dalle italiane 🇮🇹" at bounding box center [917, 243] width 380 height 95
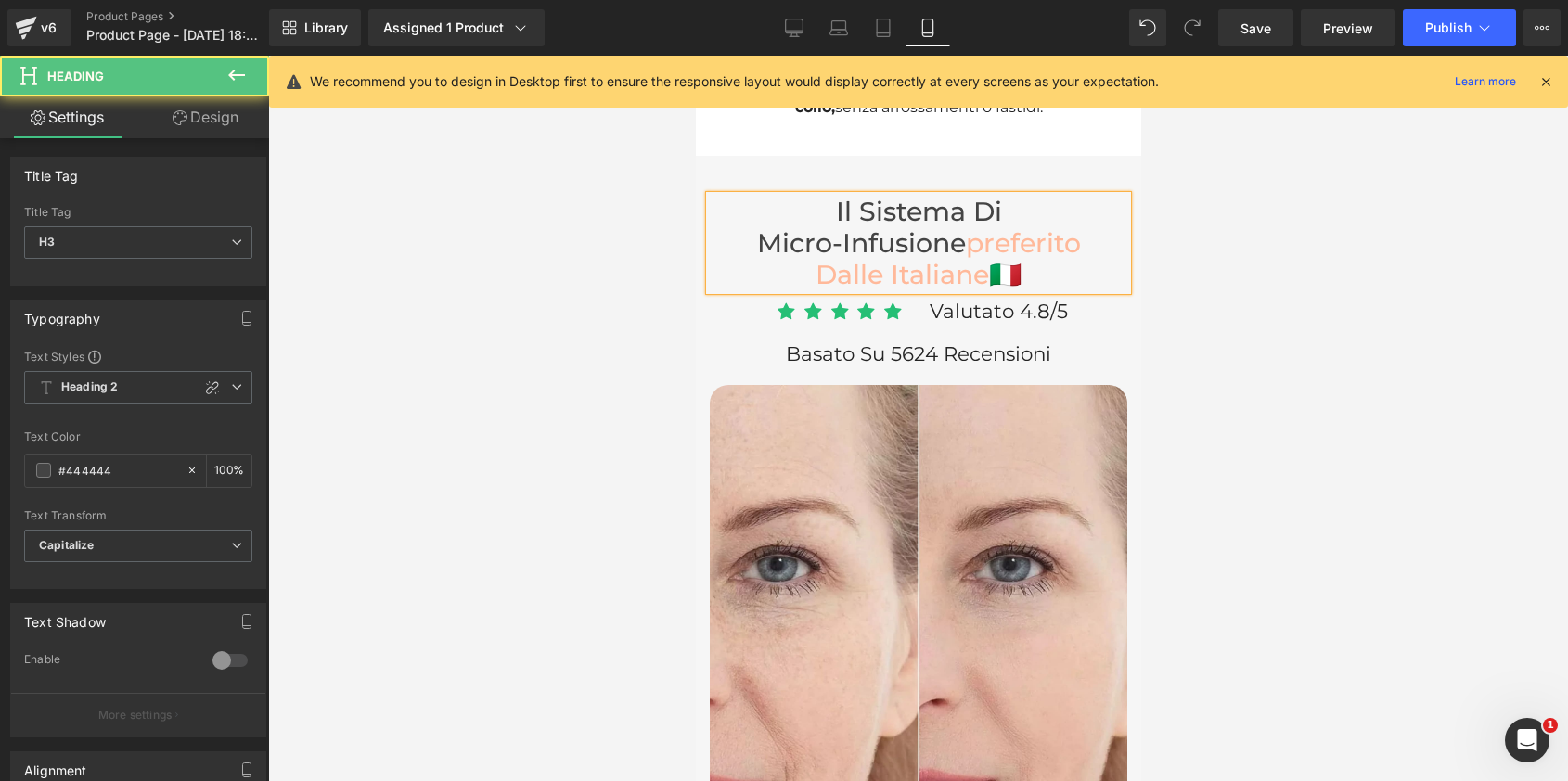
click at [972, 227] on font "preferito dalle italiane" at bounding box center [947, 258] width 266 height 63
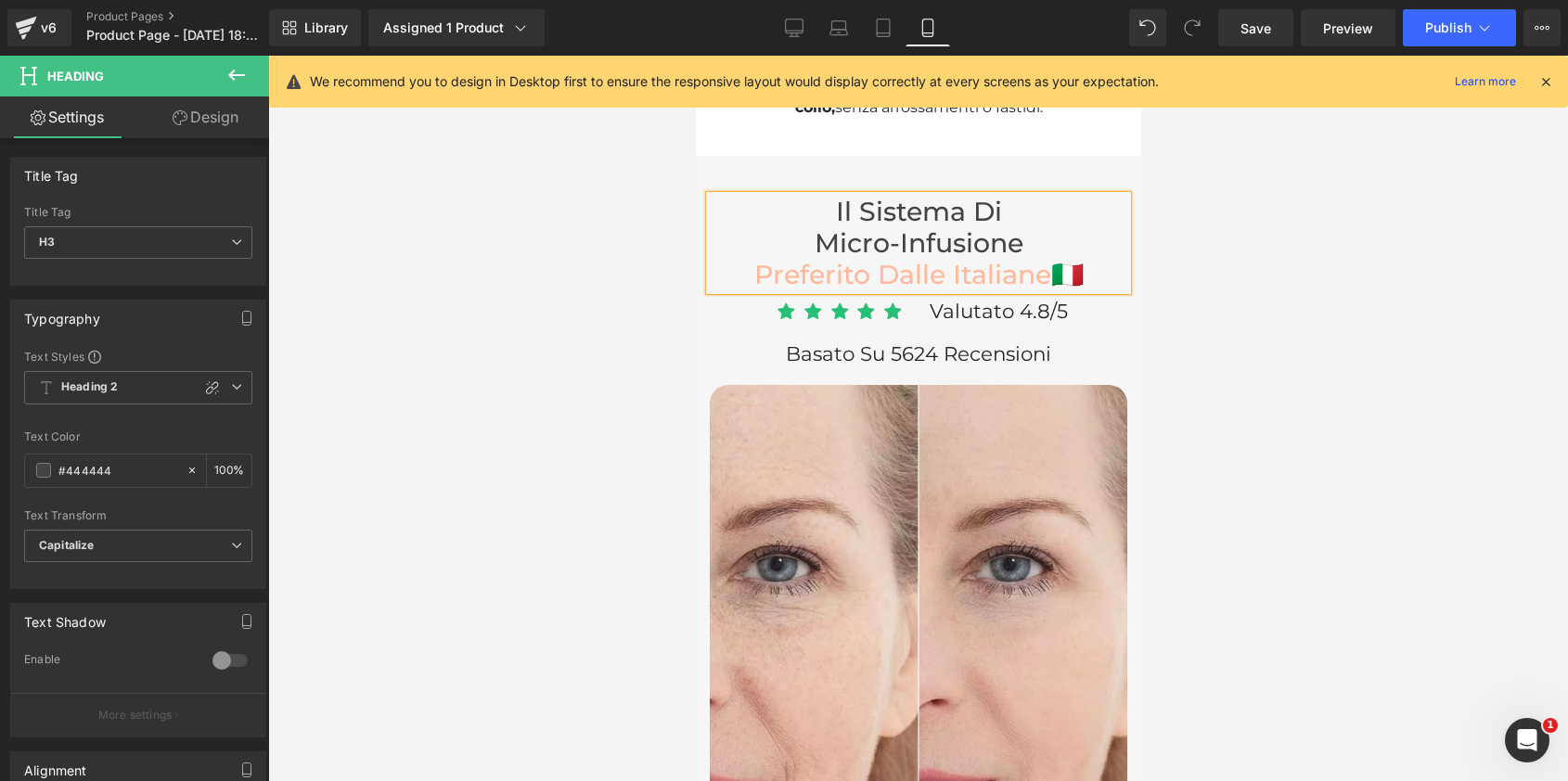
click at [1189, 259] on div at bounding box center [918, 418] width 1300 height 726
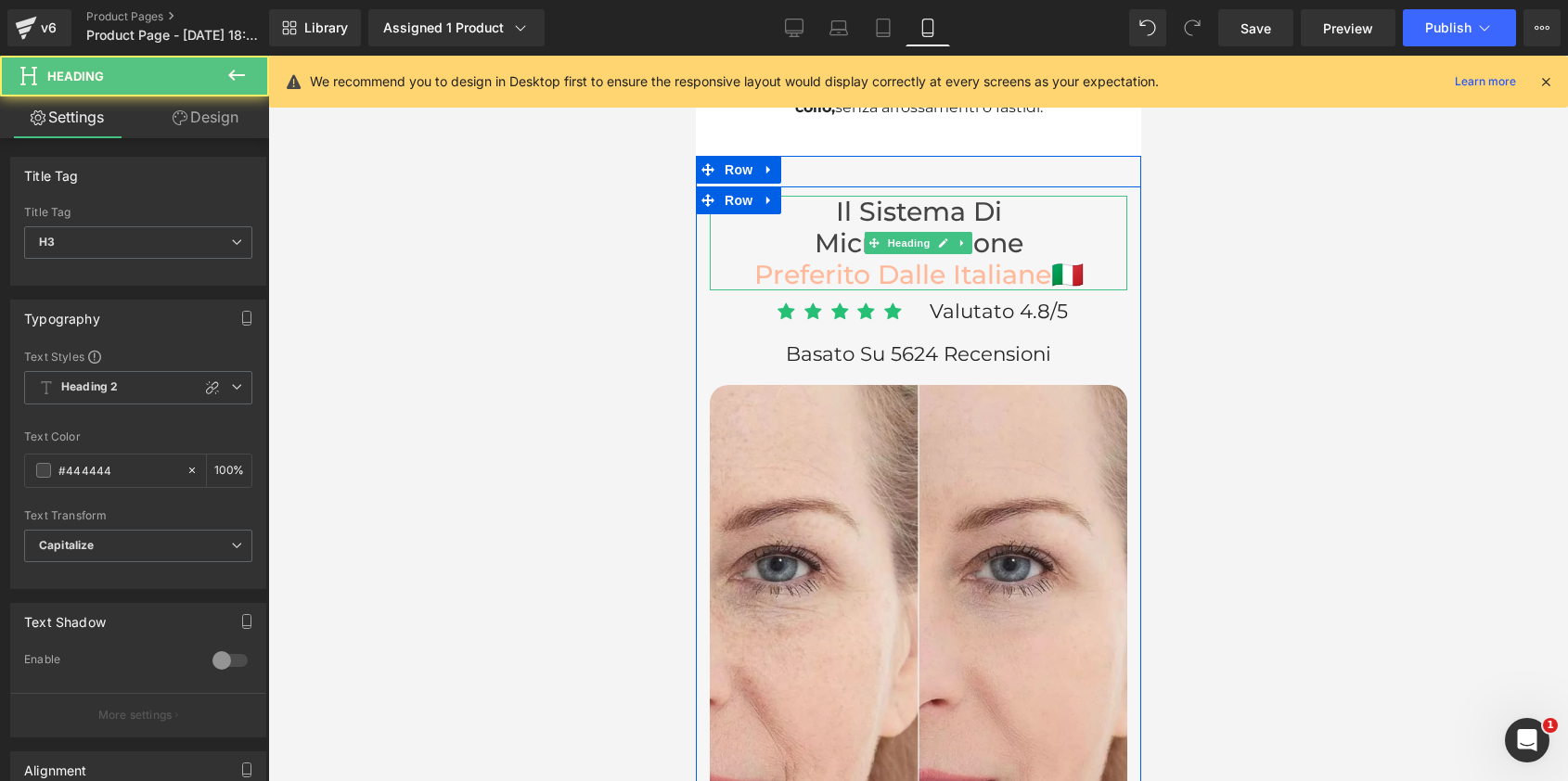
click at [816, 227] on h3 "micro-infusione" at bounding box center [917, 243] width 380 height 32
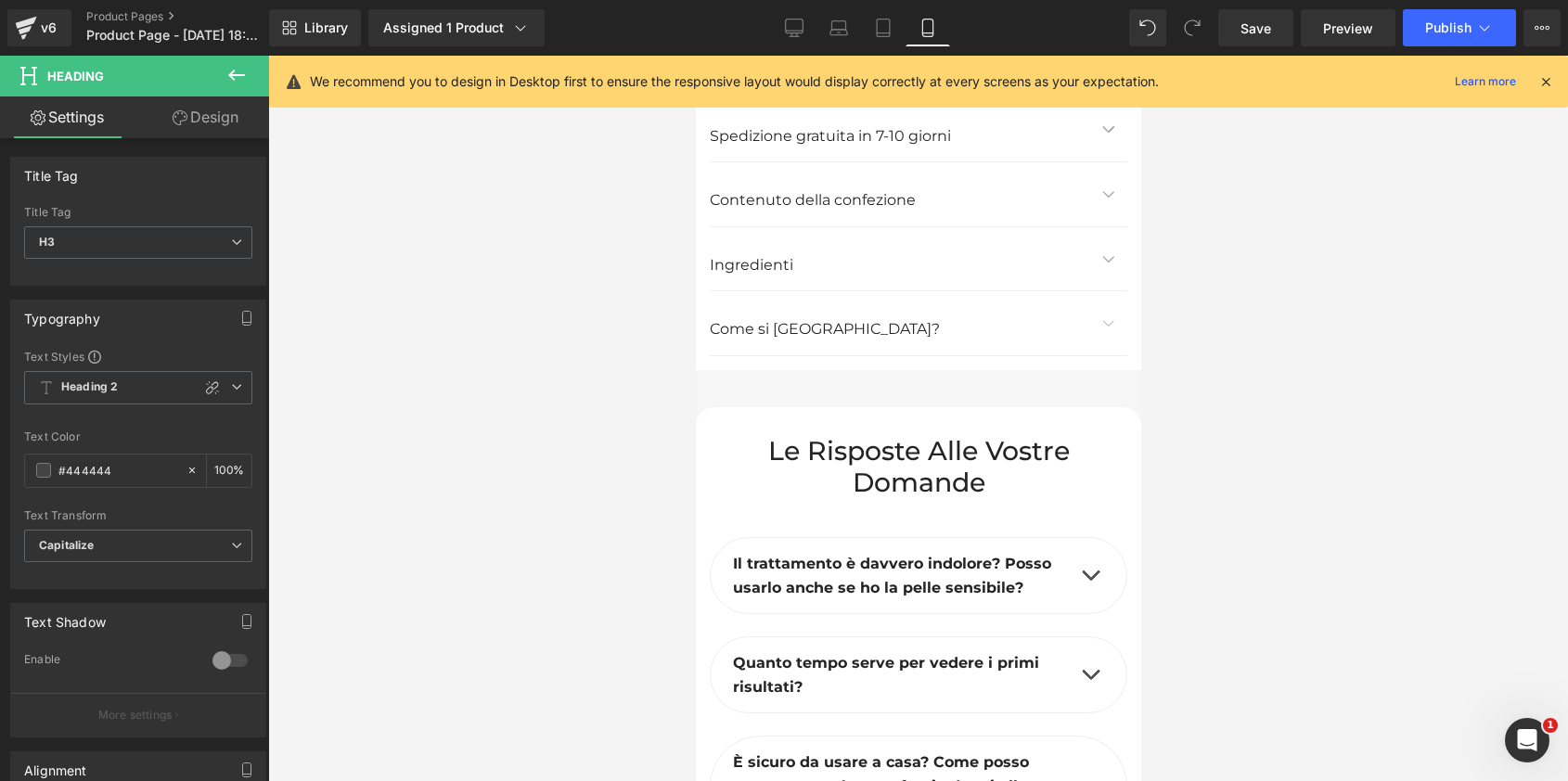
scroll to position [10472, 0]
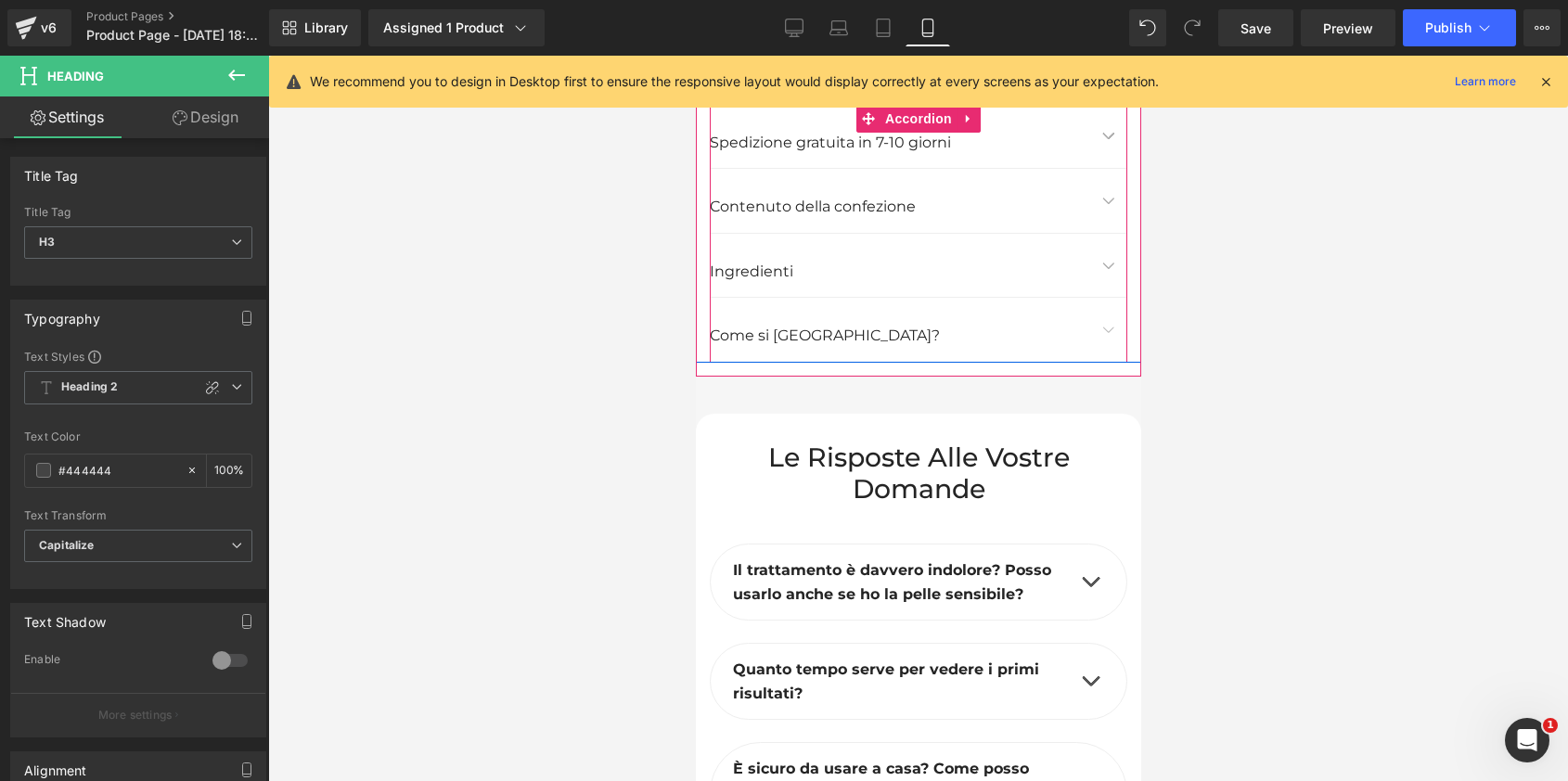
click at [1100, 234] on button "button" at bounding box center [1108, 266] width 38 height 64
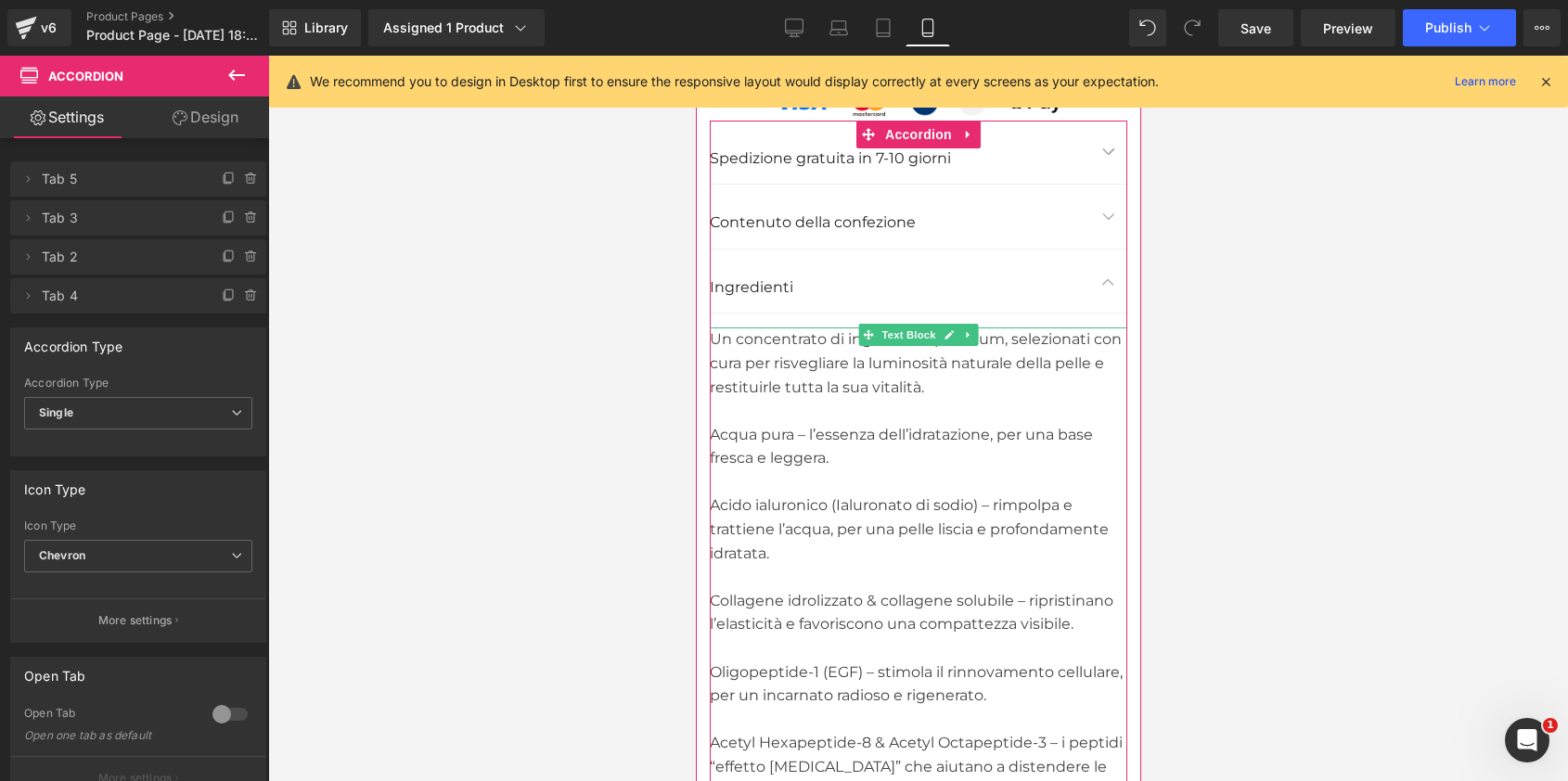
scroll to position [10454, 0]
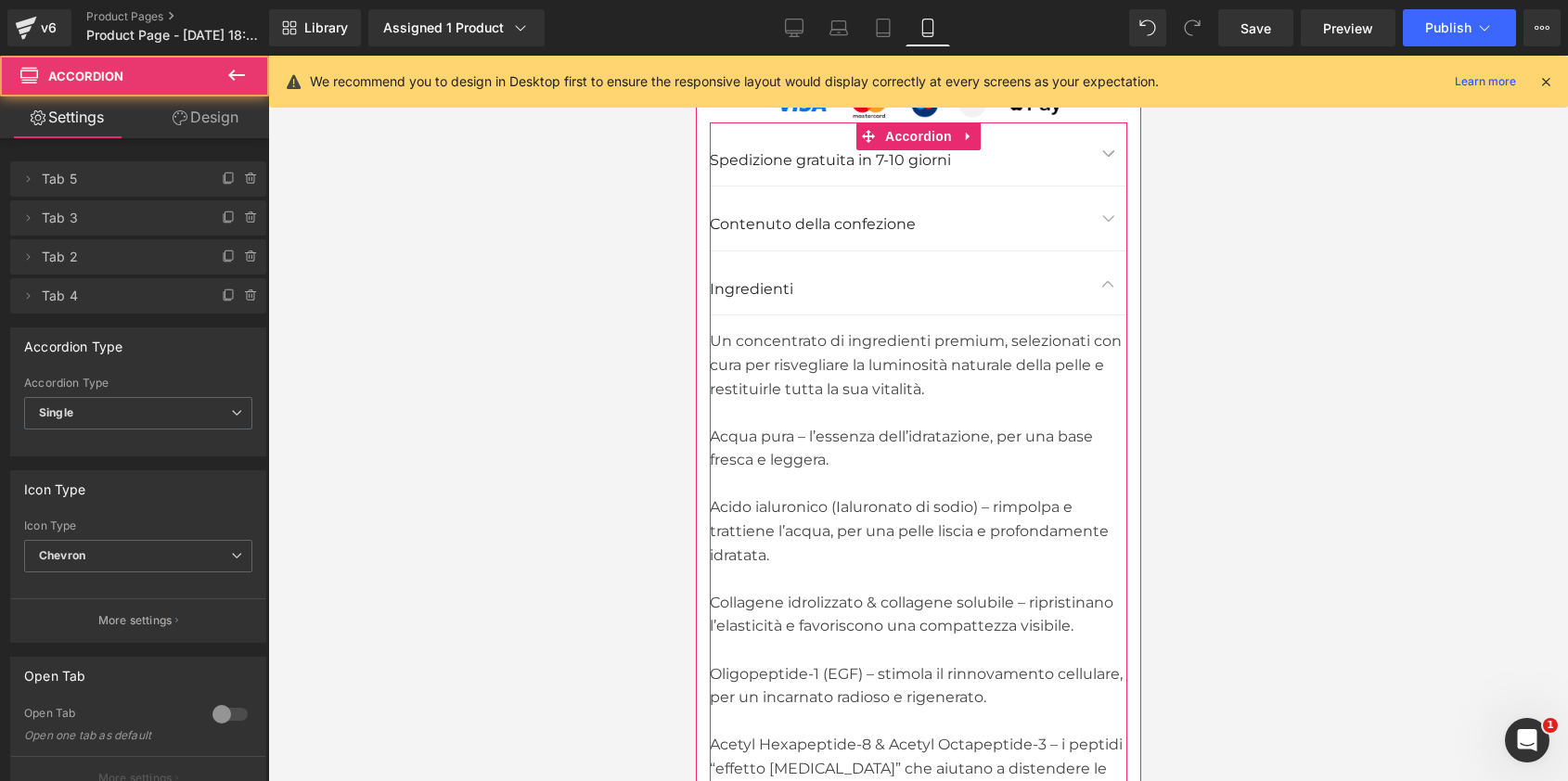
click at [1105, 252] on button "button" at bounding box center [1108, 283] width 38 height 64
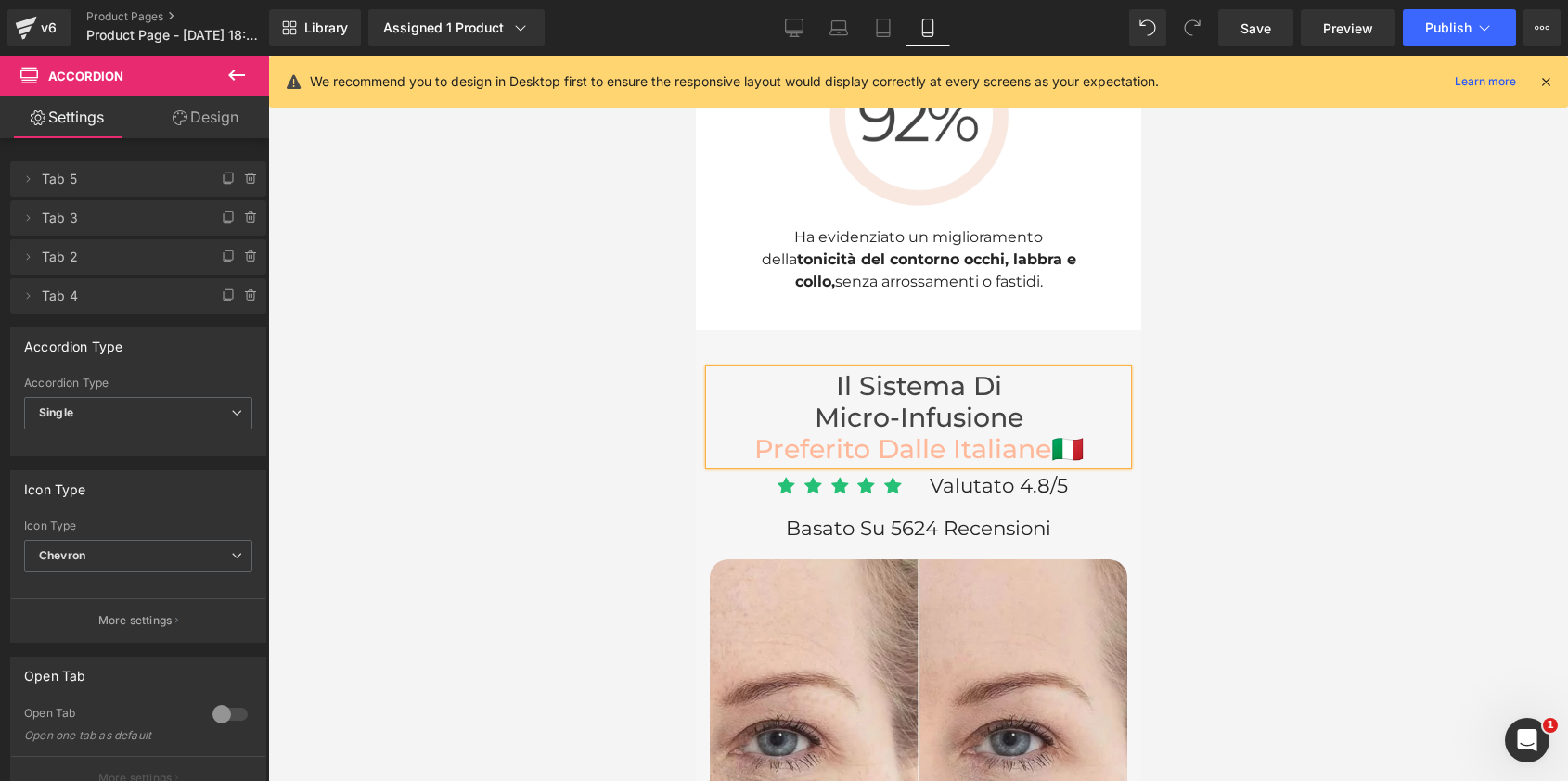
scroll to position [7048, 0]
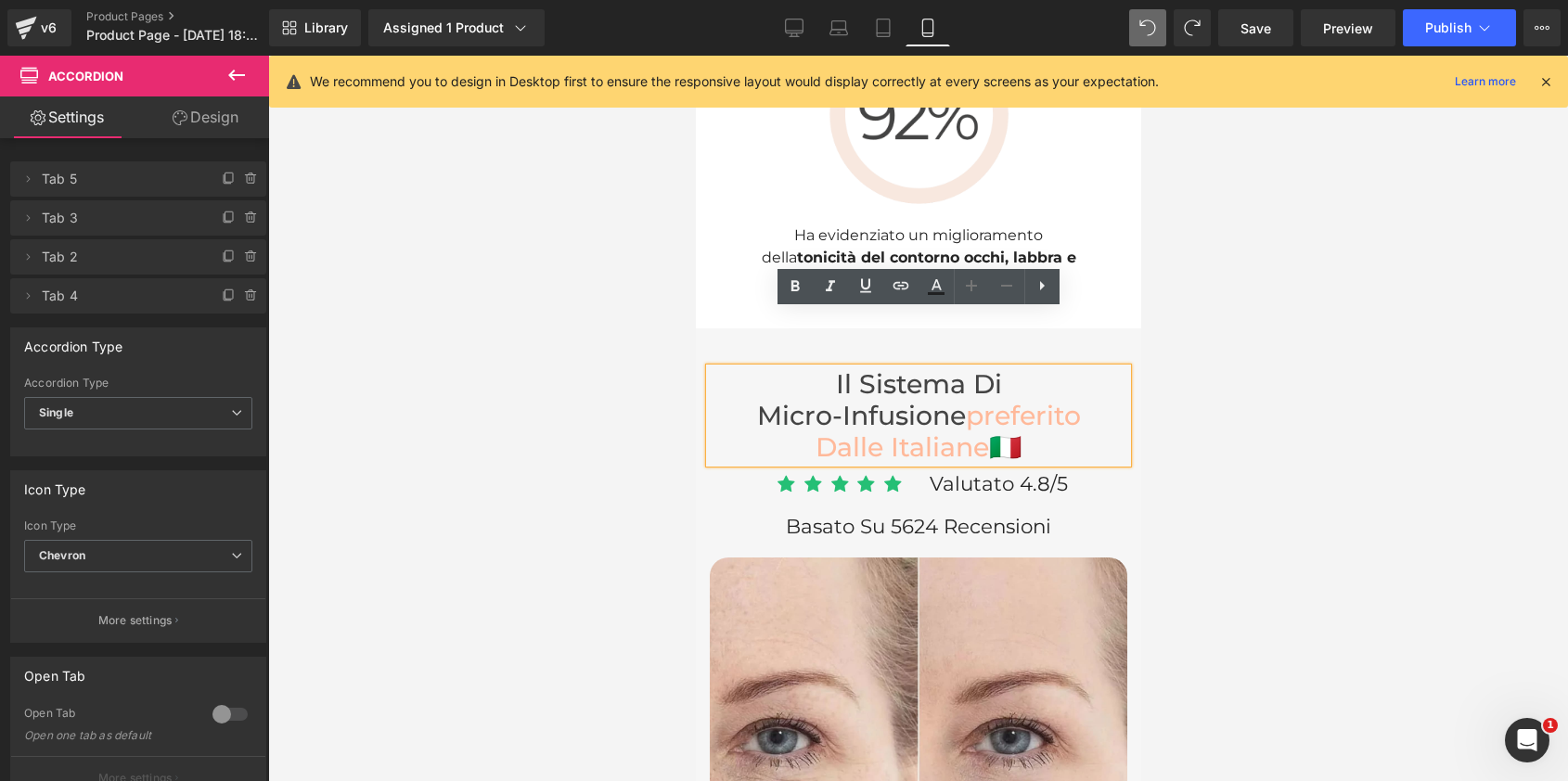
click at [1231, 370] on div at bounding box center [918, 418] width 1300 height 726
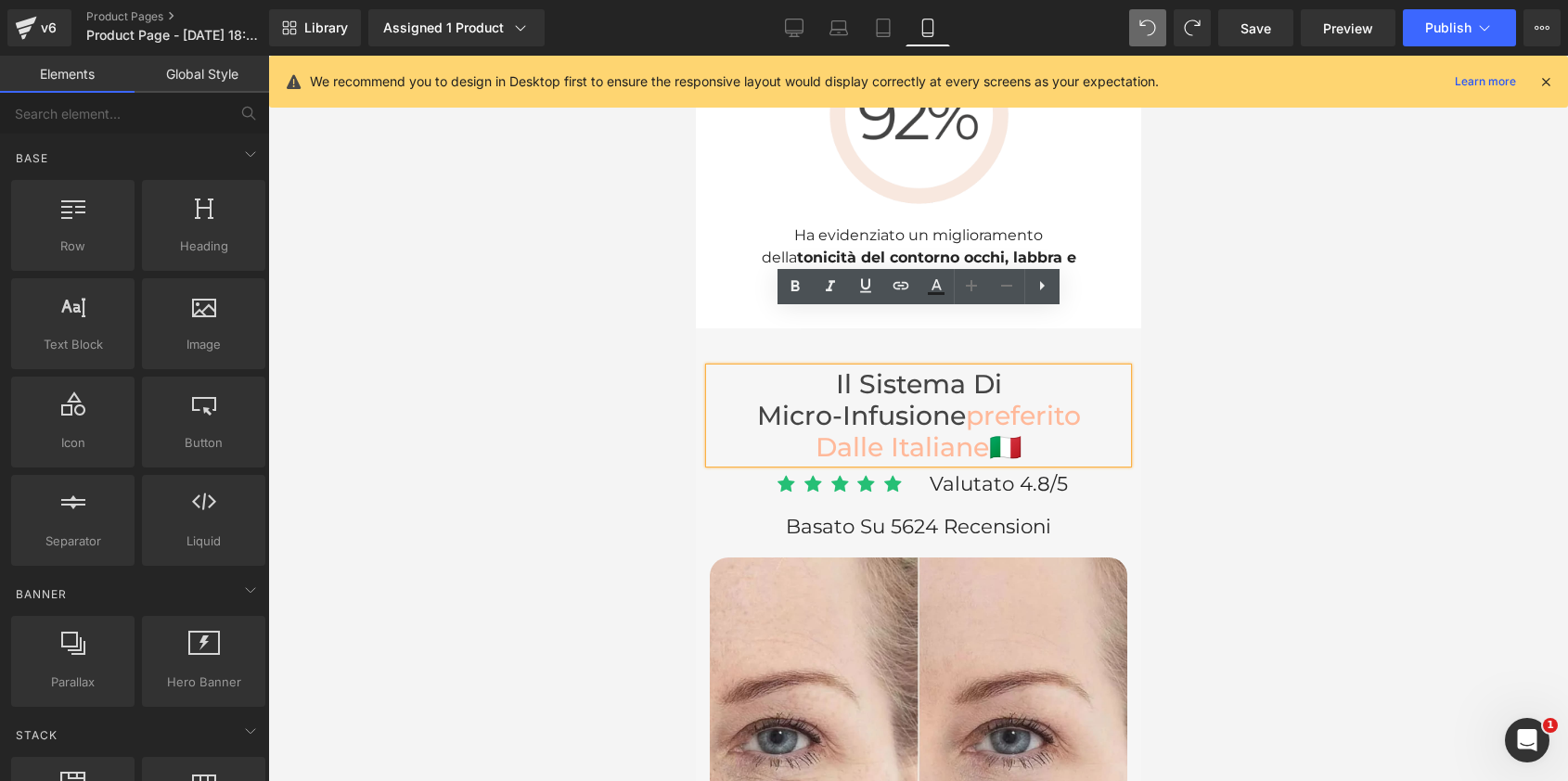
click at [967, 400] on font "preferito dalle italiane" at bounding box center [947, 431] width 266 height 63
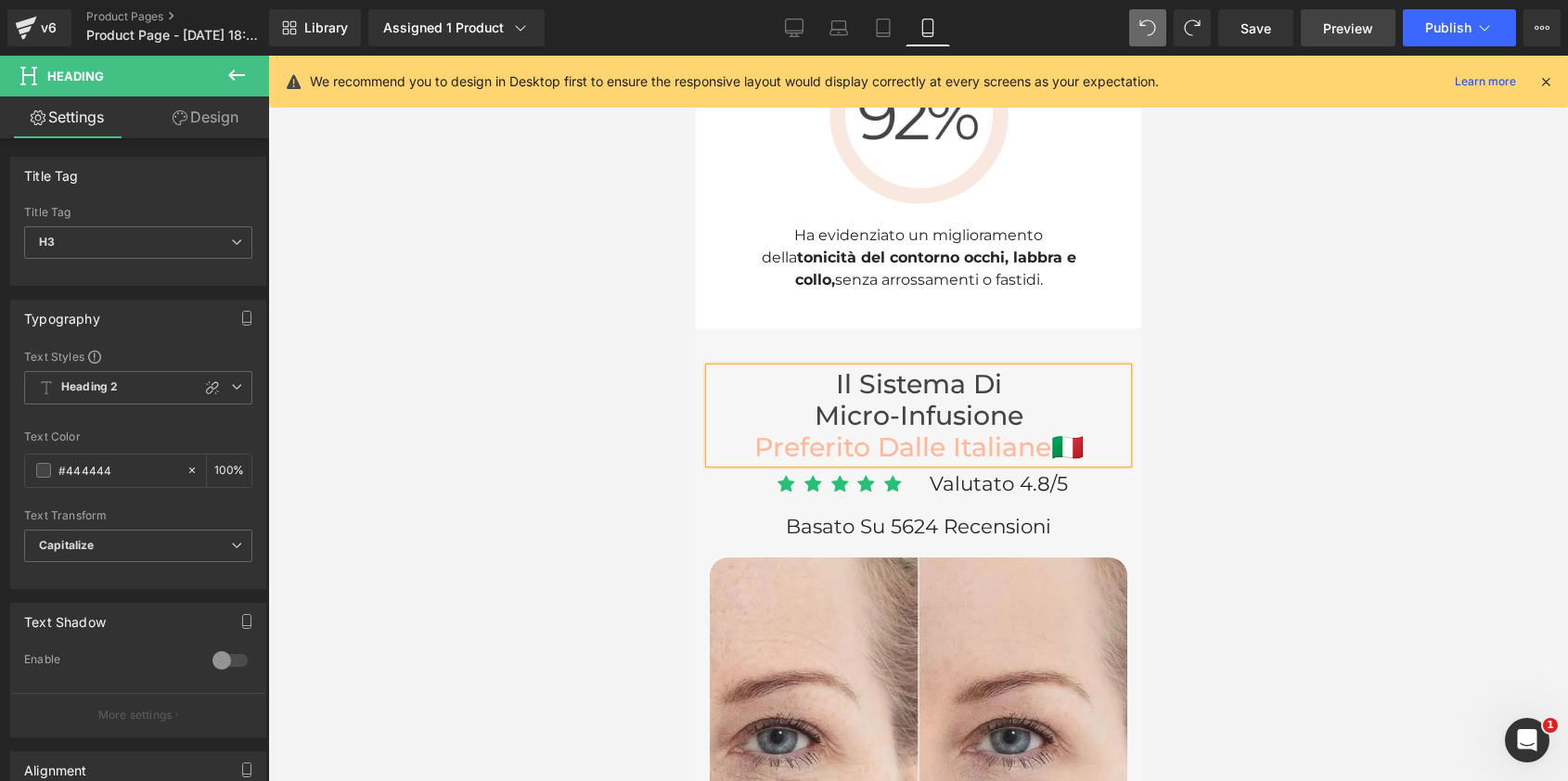
click at [1355, 36] on span "Preview" at bounding box center [1347, 28] width 50 height 20
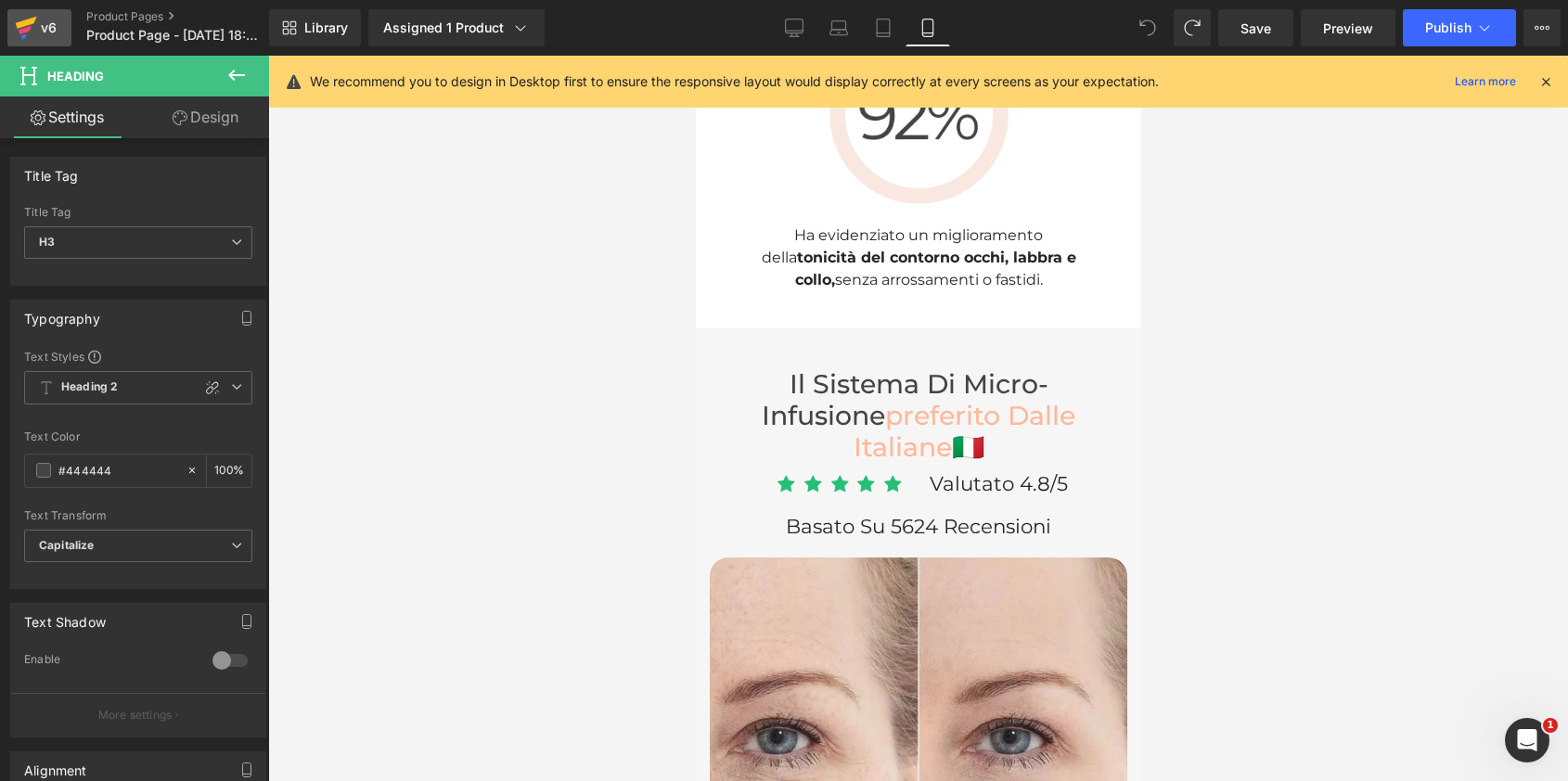
click at [50, 34] on div "v6" at bounding box center [49, 28] width 23 height 24
click at [53, 39] on div "v6" at bounding box center [49, 28] width 23 height 24
